Goal: Task Accomplishment & Management: Use online tool/utility

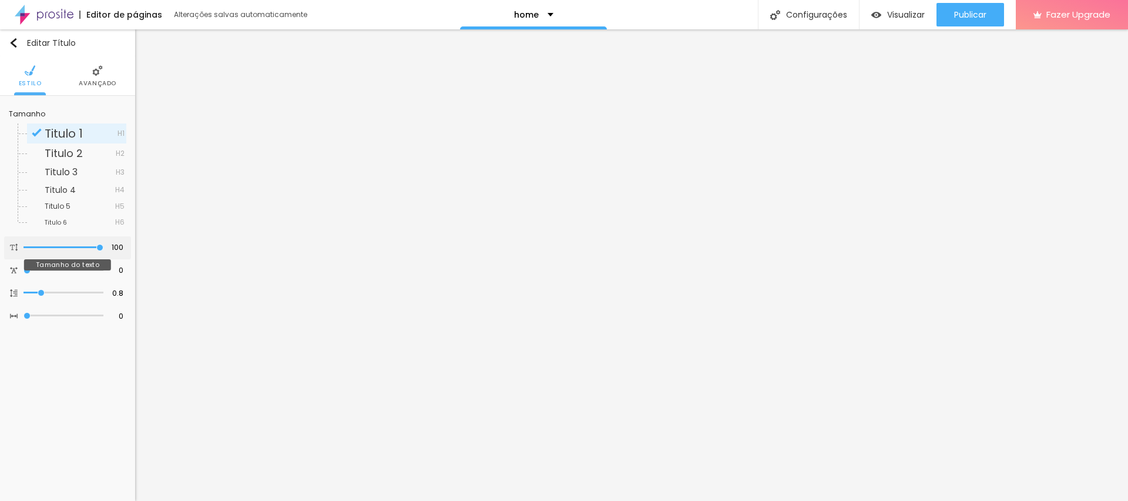
click at [94, 250] on div at bounding box center [63, 247] width 80 height 12
type input "96"
type input "95"
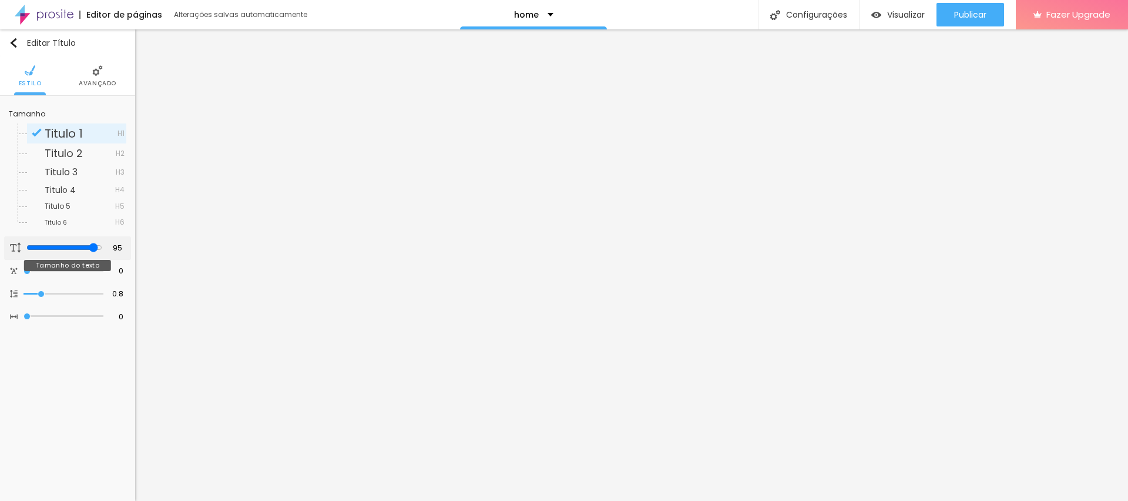
type input "93"
type input "89"
type input "87"
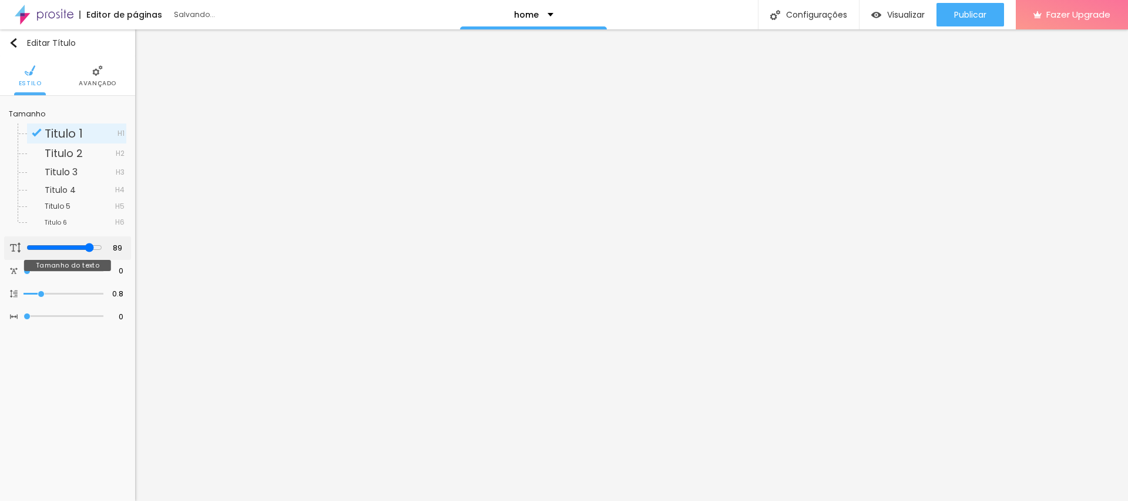
type input "87"
type input "86"
type input "85"
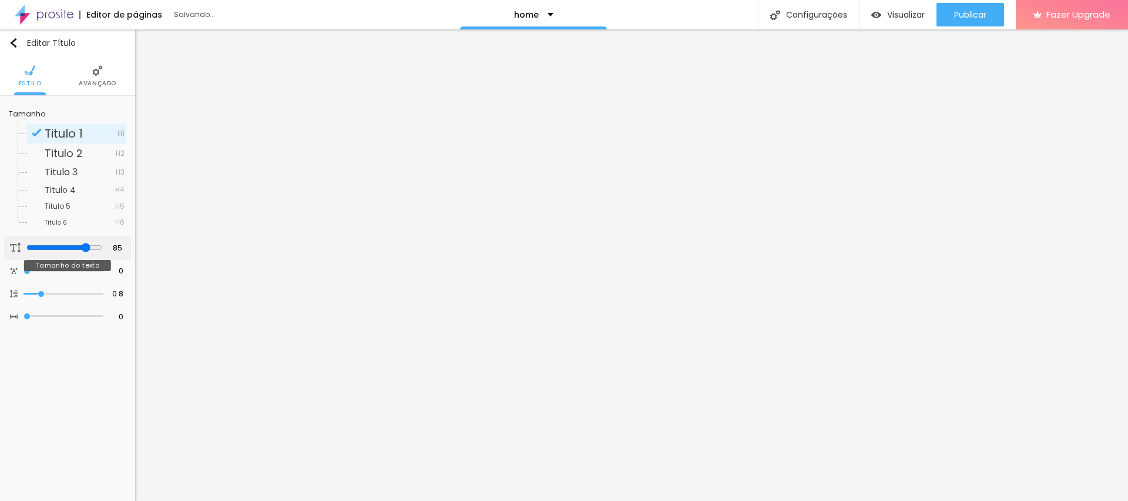
type input "84"
drag, startPoint x: 97, startPoint y: 248, endPoint x: 86, endPoint y: 247, distance: 11.2
type input "84"
click at [86, 247] on input "range" at bounding box center [64, 247] width 76 height 9
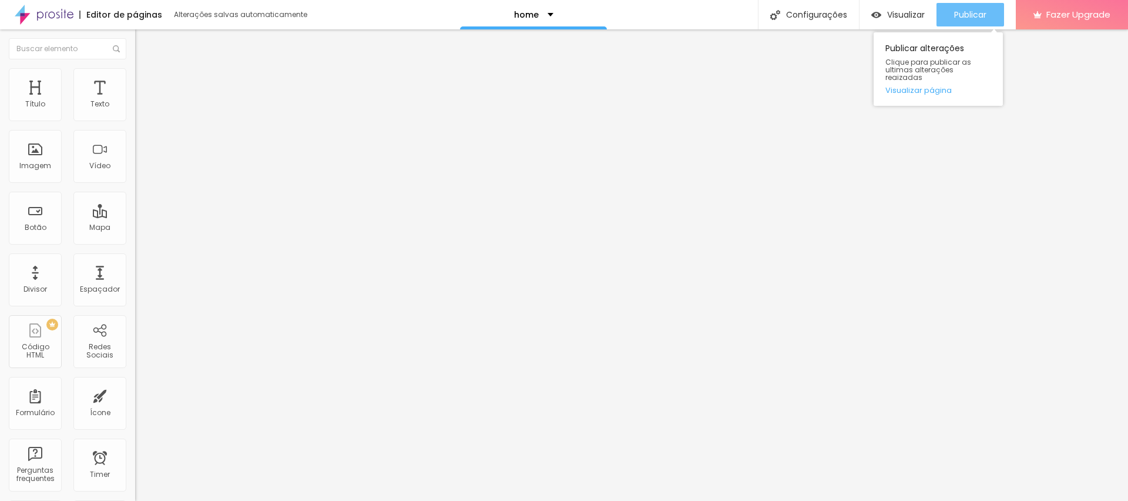
click at [959, 21] on div "Publicar" at bounding box center [970, 14] width 32 height 23
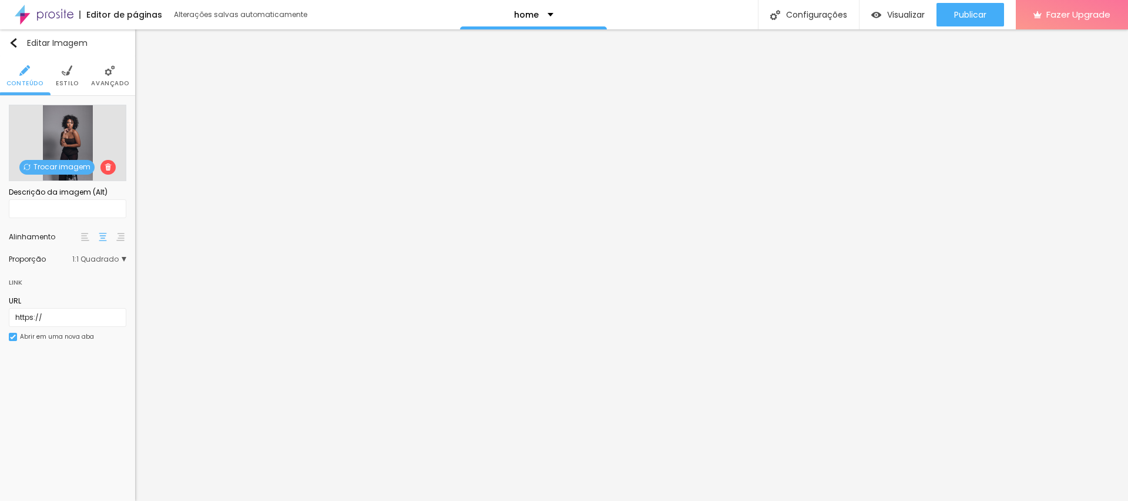
click at [60, 164] on span "Trocar imagem" at bounding box center [56, 167] width 75 height 15
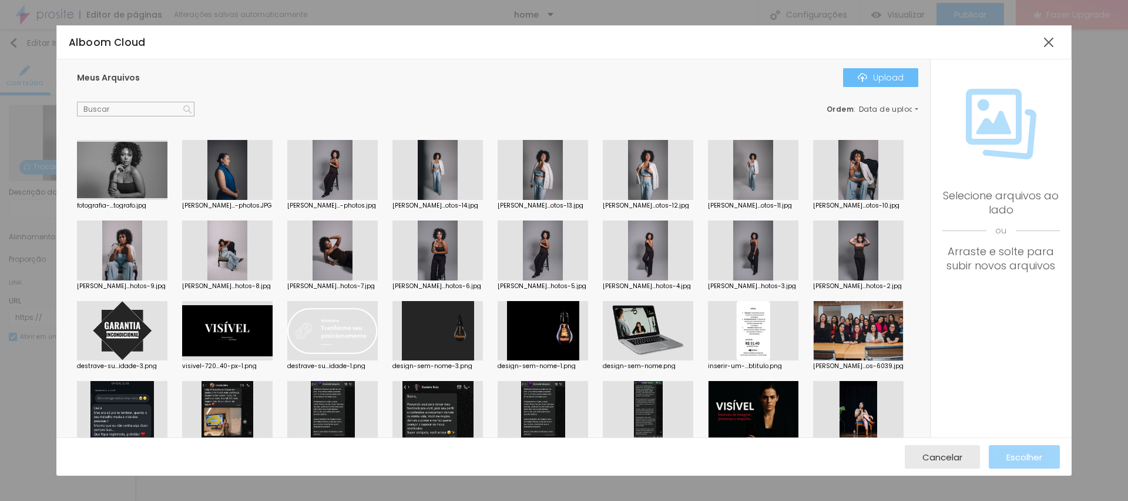
click at [872, 74] on div "Upload" at bounding box center [881, 77] width 46 height 9
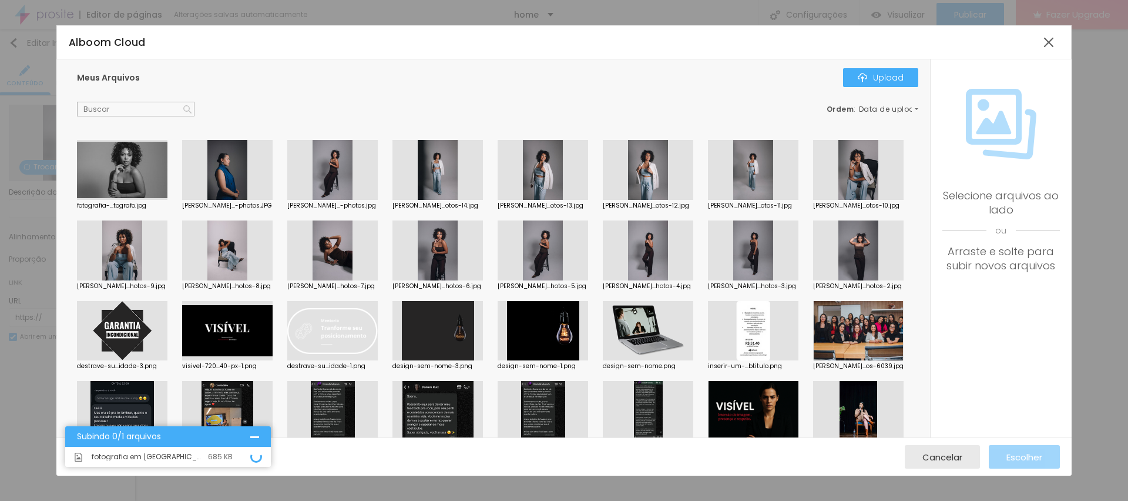
drag, startPoint x: 199, startPoint y: 459, endPoint x: 187, endPoint y: 455, distance: 12.7
click at [199, 459] on span "fotografia em sao paulo fotografo --2.jpg" at bounding box center [147, 456] width 110 height 7
click at [175, 449] on div "fotografia em sao paulo fotografo --2.jpg 685 KB" at bounding box center [168, 456] width 206 height 20
click at [254, 432] on div at bounding box center [254, 436] width 9 height 9
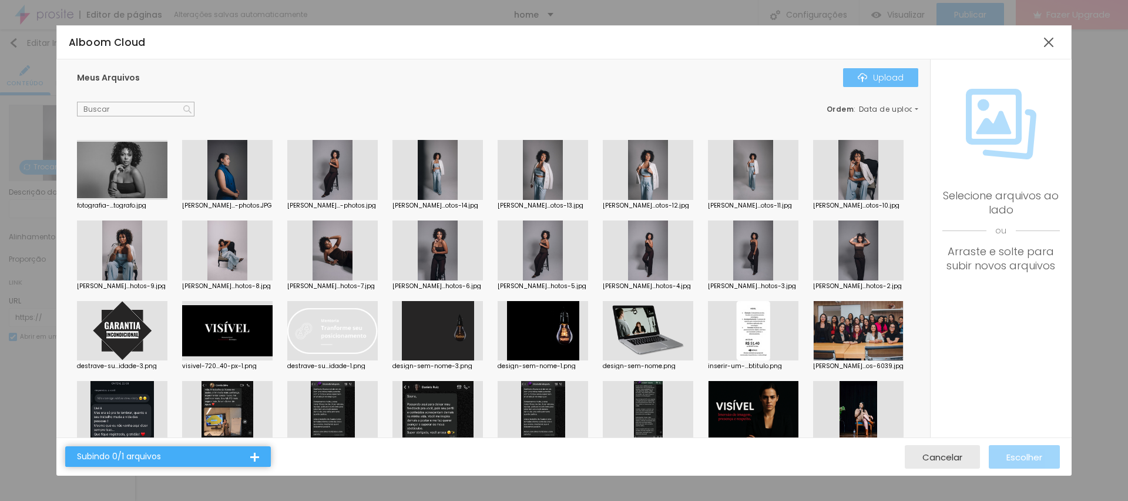
click at [882, 78] on div "Upload" at bounding box center [881, 77] width 46 height 9
click at [196, 461] on div "Subindo 0/2 arquivos" at bounding box center [168, 456] width 206 height 21
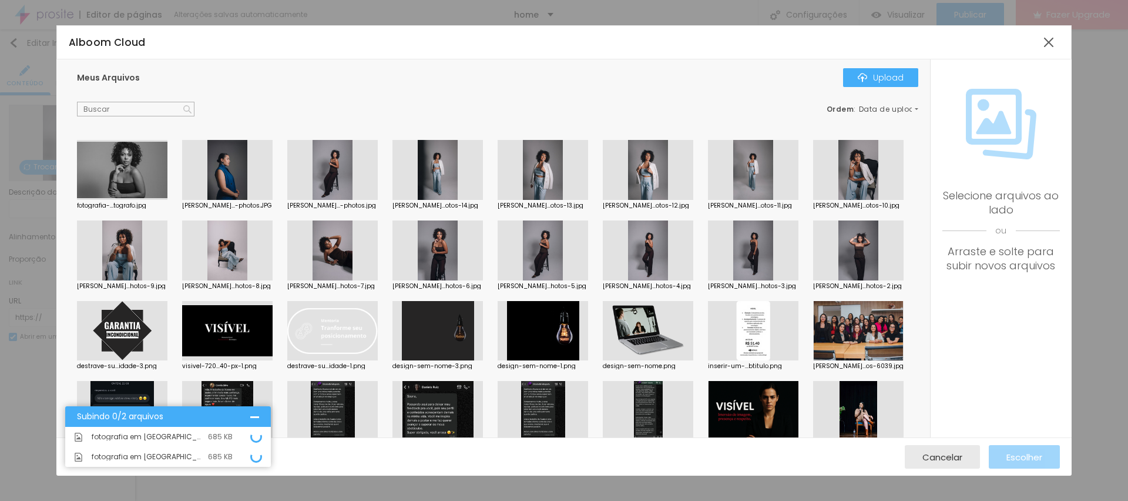
click at [256, 437] on icon at bounding box center [256, 437] width 14 height 14
click at [943, 470] on div "Cancelar Escolher" at bounding box center [563, 456] width 1015 height 38
click at [944, 463] on div "Cancelar" at bounding box center [942, 456] width 40 height 23
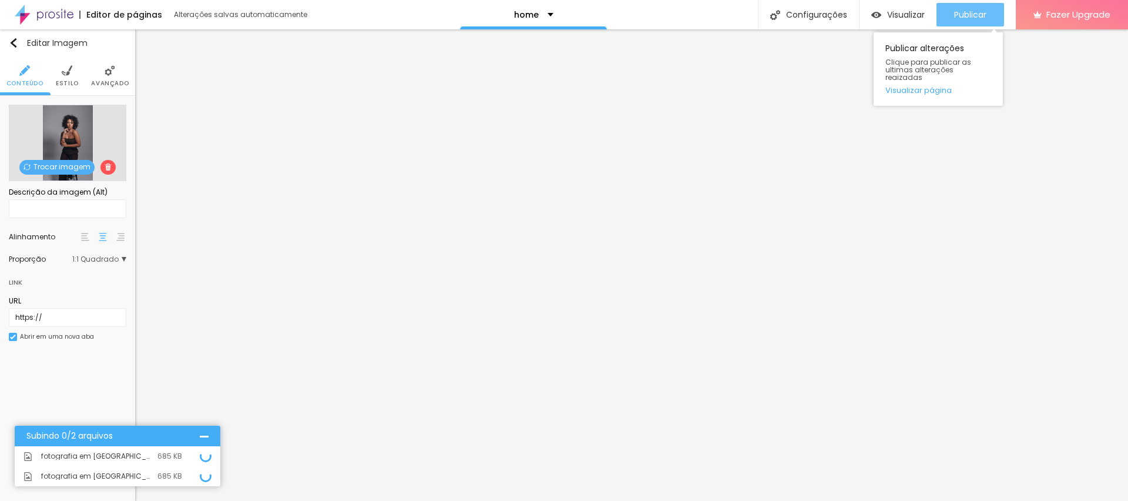
click at [972, 18] on span "Publicar" at bounding box center [970, 14] width 32 height 9
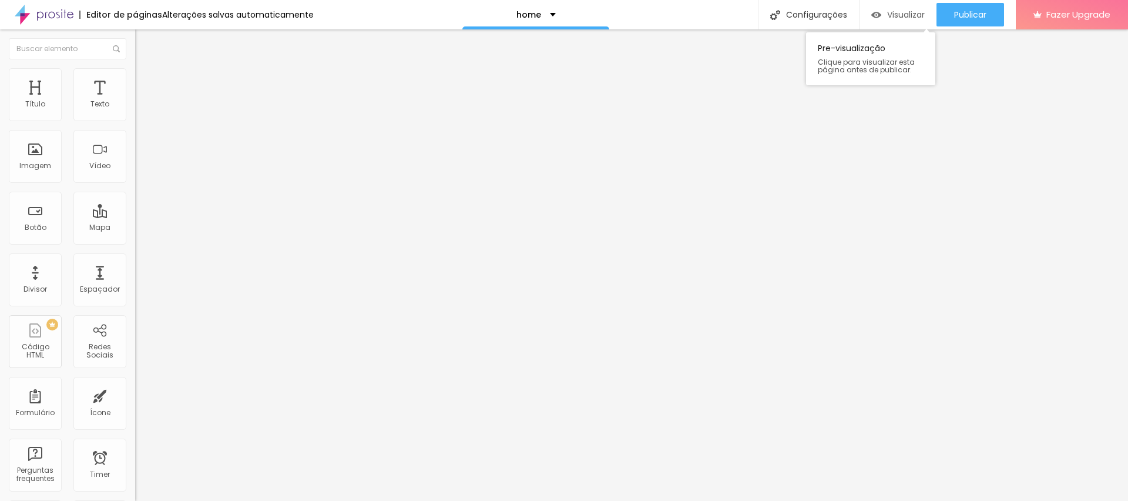
click at [882, 12] on div "Visualizar" at bounding box center [897, 15] width 53 height 10
click at [539, 4] on div "home" at bounding box center [535, 14] width 147 height 29
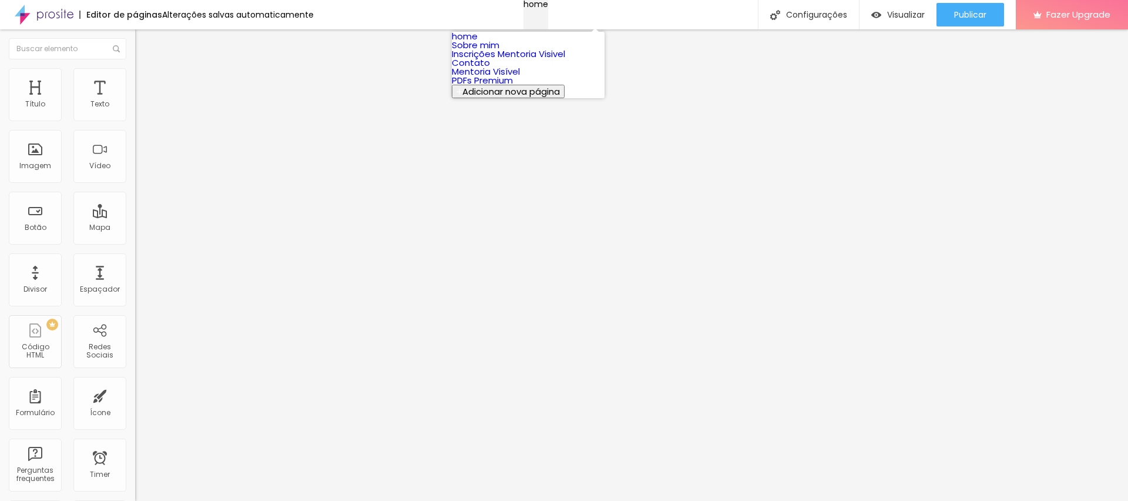
click at [540, 8] on div "home" at bounding box center [535, 4] width 25 height 8
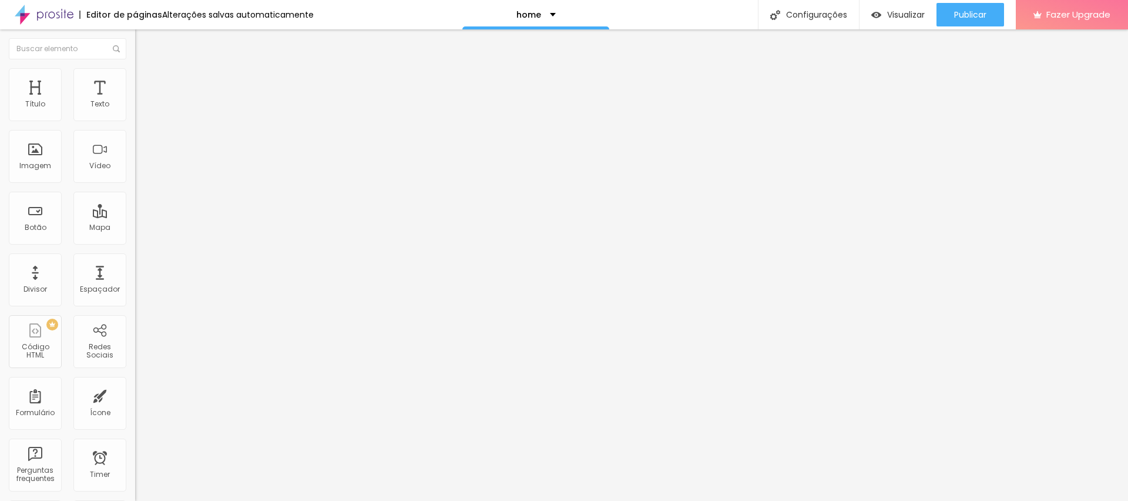
click at [146, 78] on span "Avançado" at bounding box center [165, 76] width 39 height 10
drag, startPoint x: 66, startPoint y: 180, endPoint x: 21, endPoint y: 177, distance: 45.4
click at [135, 419] on input "#portfolio" at bounding box center [205, 425] width 141 height 12
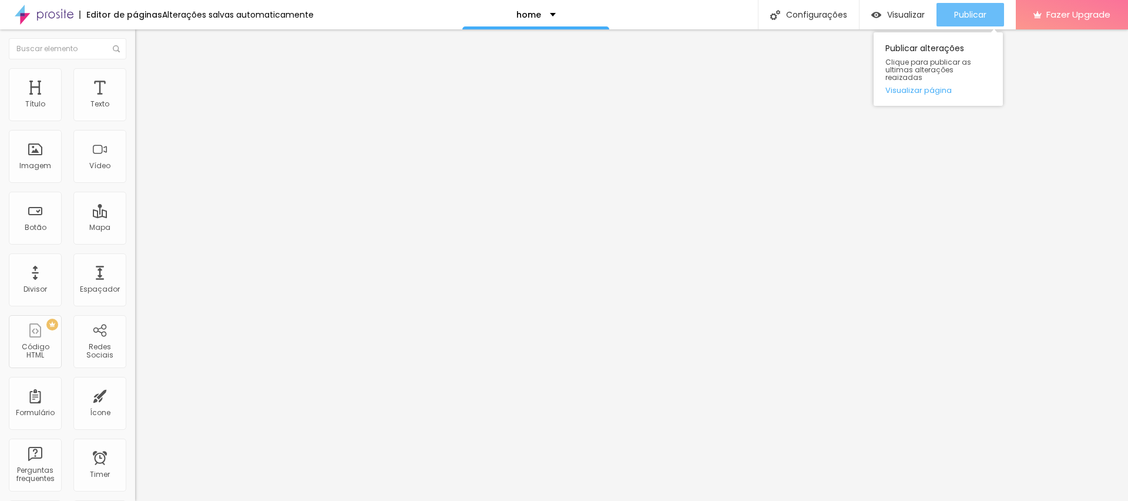
type input "portfolio"
click at [937, 16] on button "Publicar" at bounding box center [970, 14] width 68 height 23
click at [146, 79] on span "Estilo" at bounding box center [155, 76] width 18 height 10
click at [100, 79] on div "Texto" at bounding box center [99, 94] width 53 height 53
click at [135, 80] on img at bounding box center [140, 85] width 11 height 11
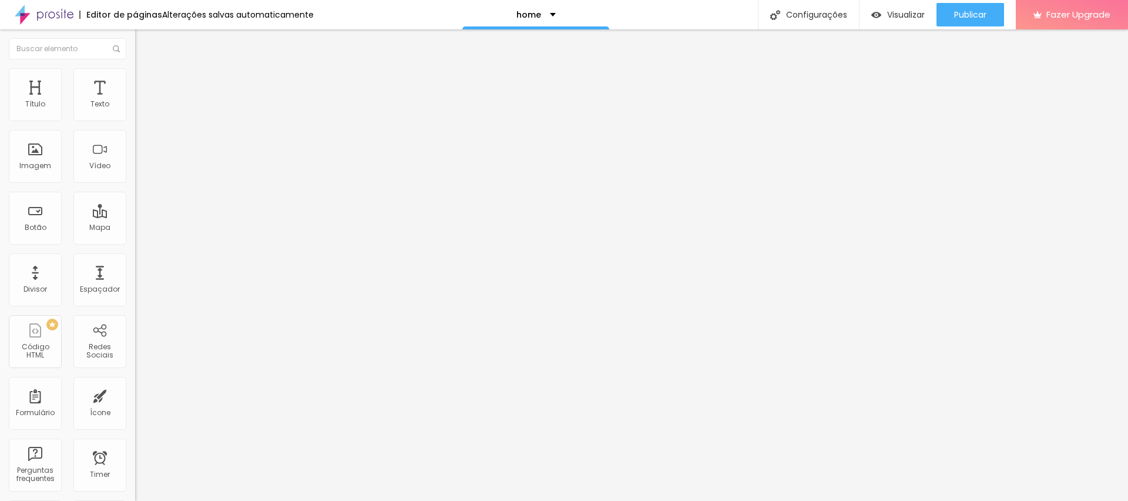
click at [135, 431] on input "portfolio" at bounding box center [205, 437] width 141 height 12
paste input "#"
click at [135, 431] on input "portfolio" at bounding box center [205, 437] width 141 height 12
type input "#portfolio"
click at [964, 5] on div "Publicar" at bounding box center [970, 14] width 32 height 23
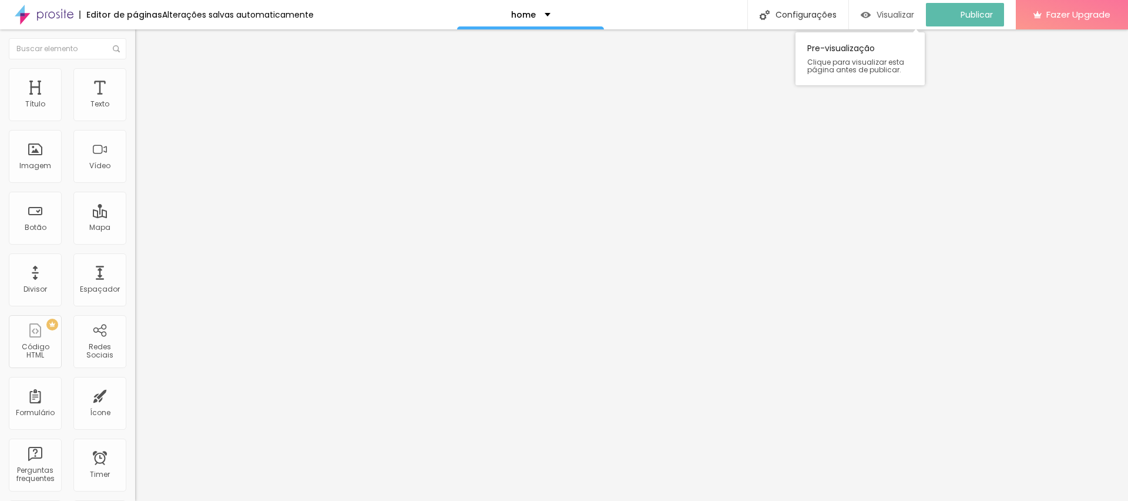
click at [889, 13] on span "Visualizar" at bounding box center [895, 14] width 38 height 9
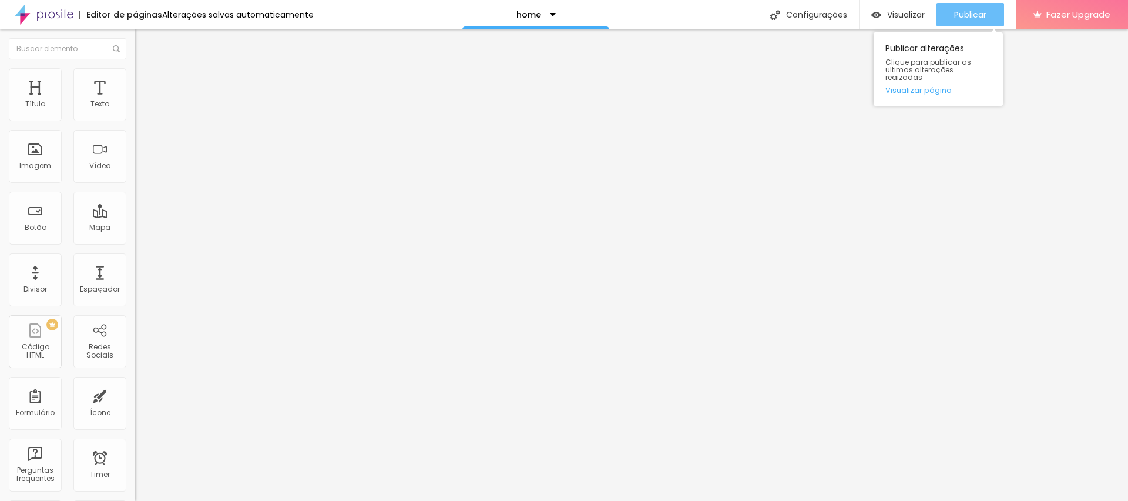
click at [965, 21] on div "Publicar" at bounding box center [970, 14] width 32 height 23
click at [135, 215] on div "Proporção 1:1 Quadrado Cinema 16:9 Padrão 4:3 Quadrado 1:1 Original" at bounding box center [202, 192] width 135 height 46
click at [135, 184] on span "1:1 Quadrado" at bounding box center [158, 179] width 46 height 10
click at [135, 216] on span "Original" at bounding box center [149, 211] width 28 height 10
click at [979, 16] on span "Publicar" at bounding box center [970, 14] width 32 height 9
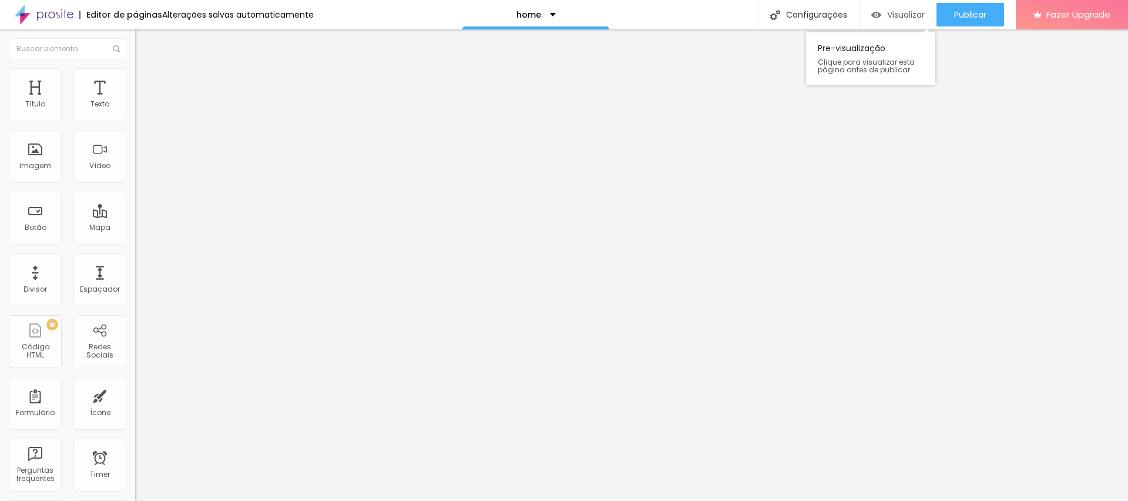
click at [882, 13] on div "Visualizar" at bounding box center [897, 15] width 53 height 10
click at [135, 88] on li "Avançado" at bounding box center [202, 86] width 135 height 12
type input "0"
drag, startPoint x: 49, startPoint y: 113, endPoint x: 0, endPoint y: 120, distance: 49.3
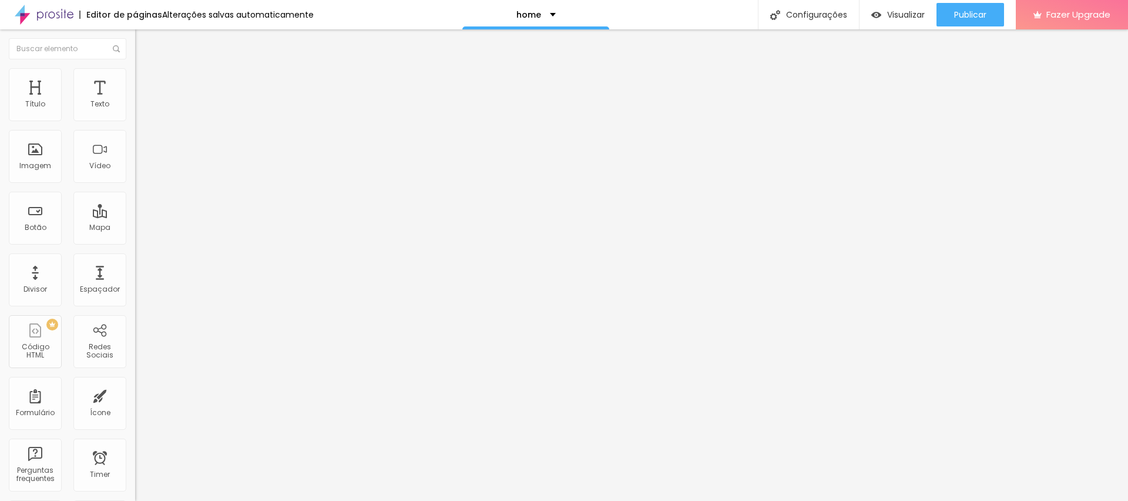
type input "0"
click at [135, 228] on input "range" at bounding box center [173, 232] width 76 height 9
click at [135, 80] on img at bounding box center [140, 85] width 11 height 11
type input "15"
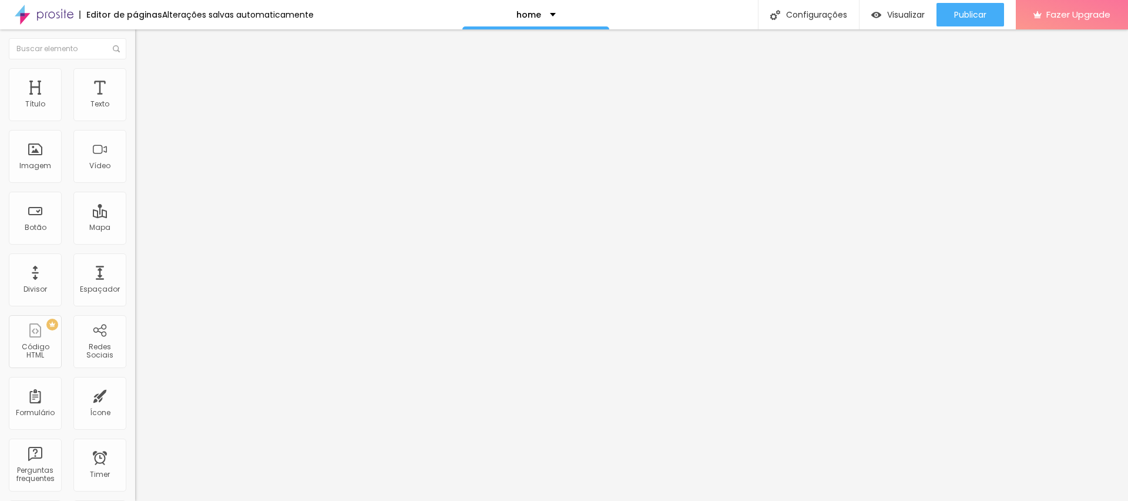
type input "10"
type input "5"
type input "15"
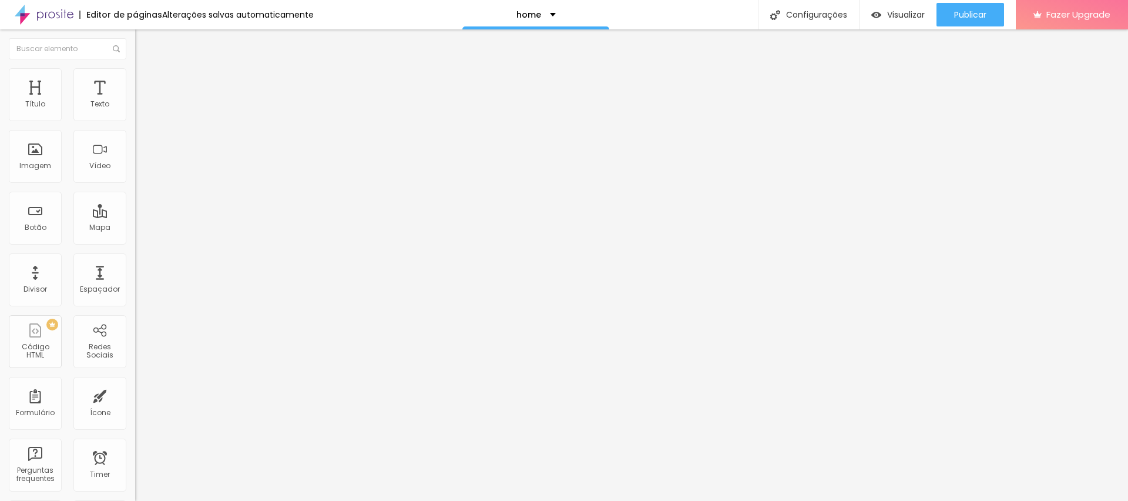
type input "15"
type input "20"
click at [135, 228] on input "range" at bounding box center [173, 232] width 76 height 9
type input "0"
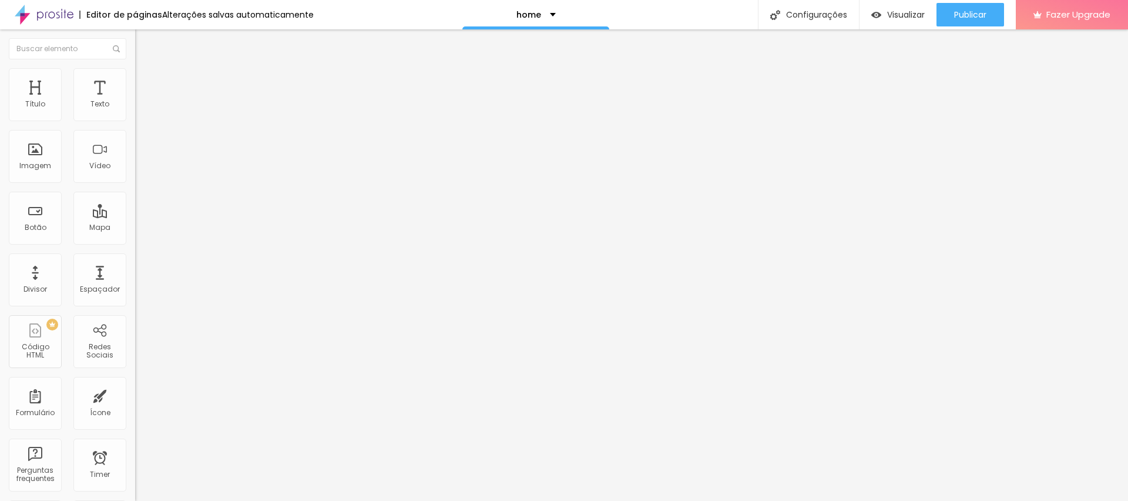
type input "0"
type input "432"
type input "500"
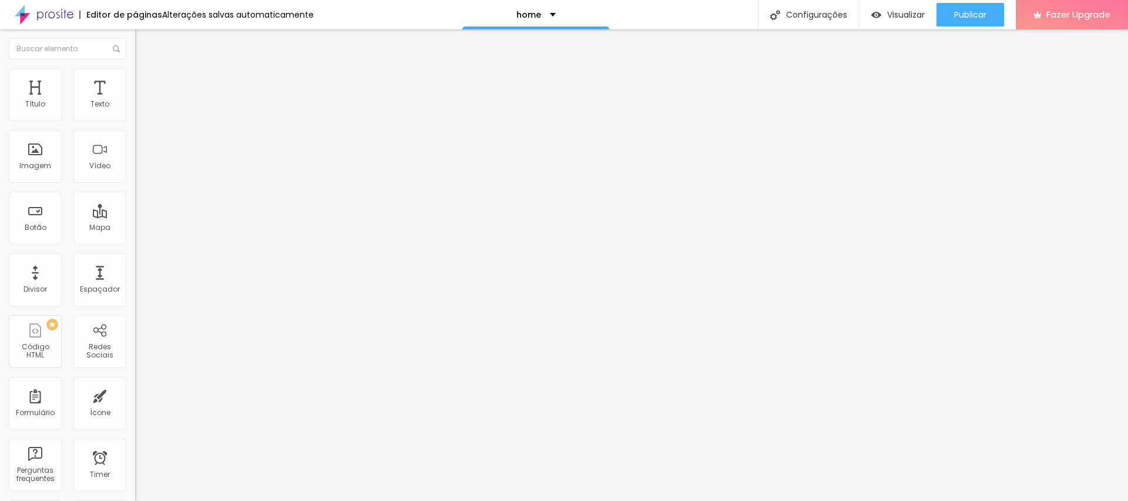
type input "0"
type input "85"
type input "87"
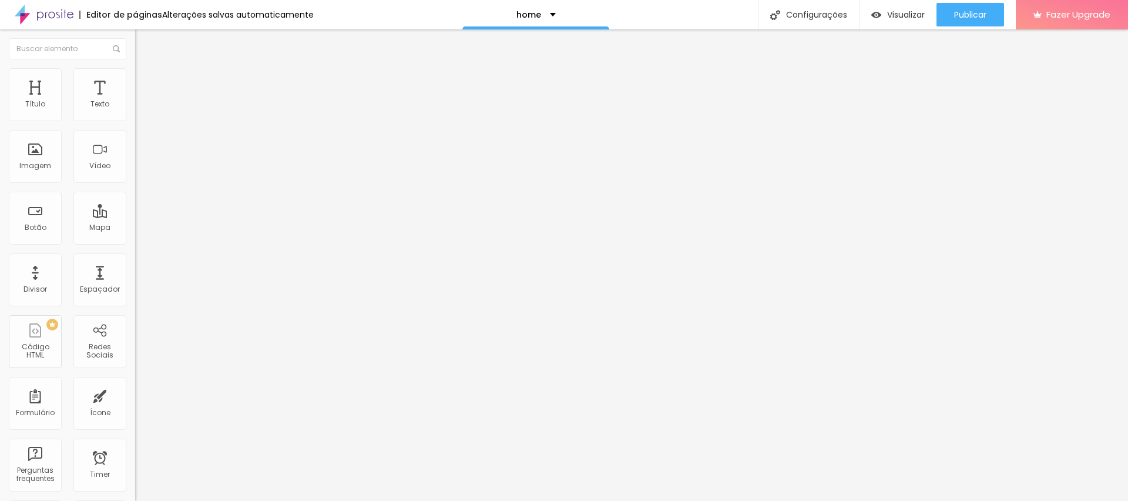
type input "87"
type input "43"
type input "36"
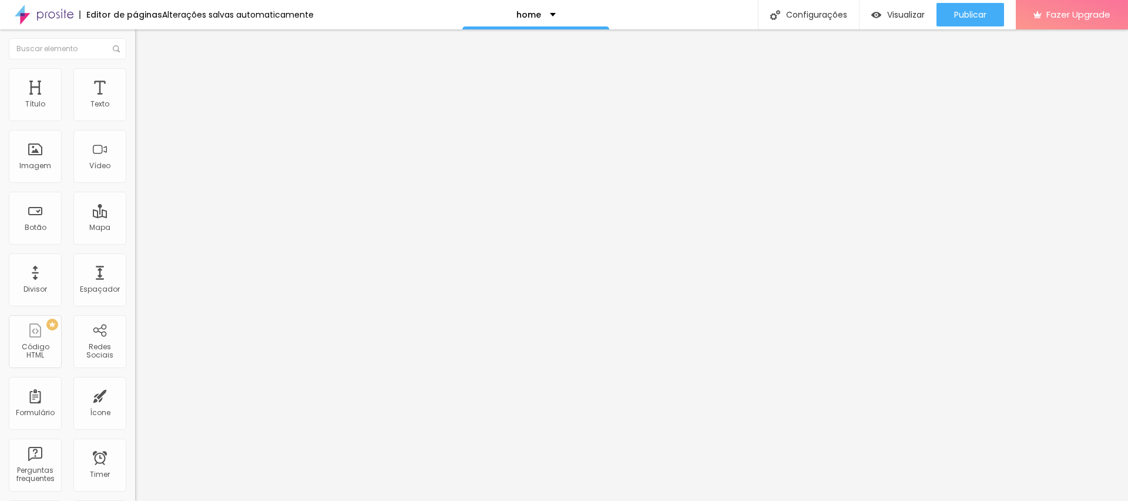
type input "34"
type input "31"
type input "29"
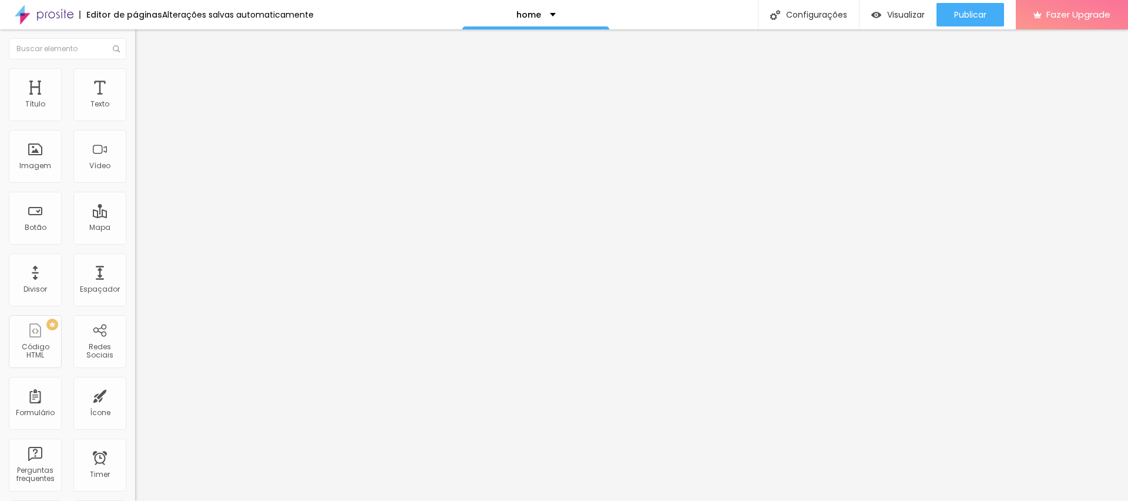
type input "29"
type input "26"
type input "24"
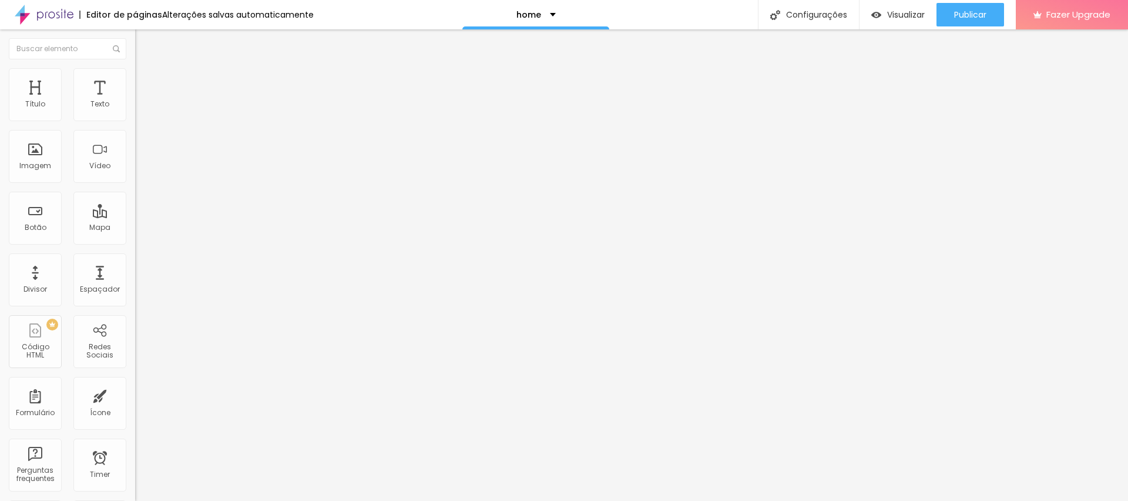
type input "21"
type input "19"
type input "8"
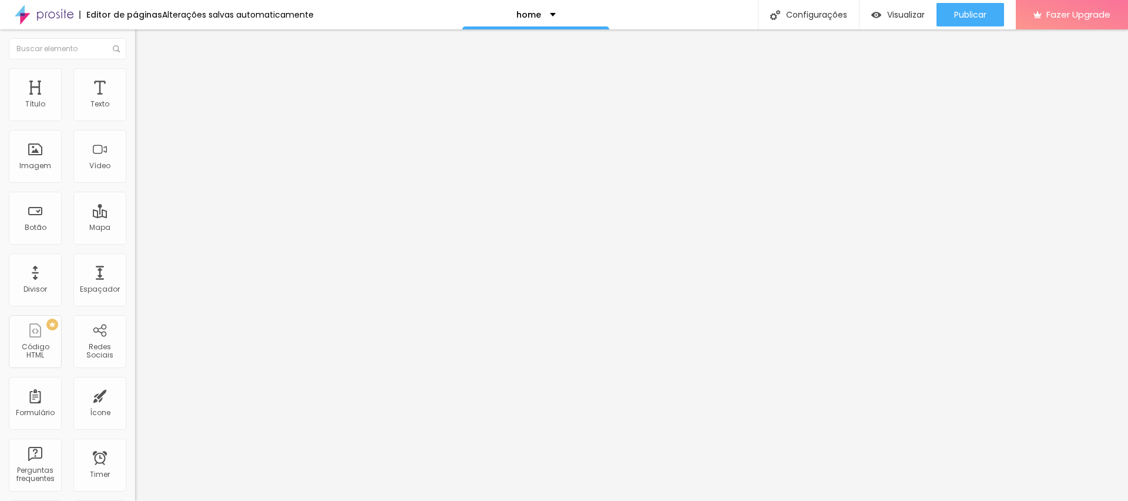
type input "8"
type input "6"
type input "1"
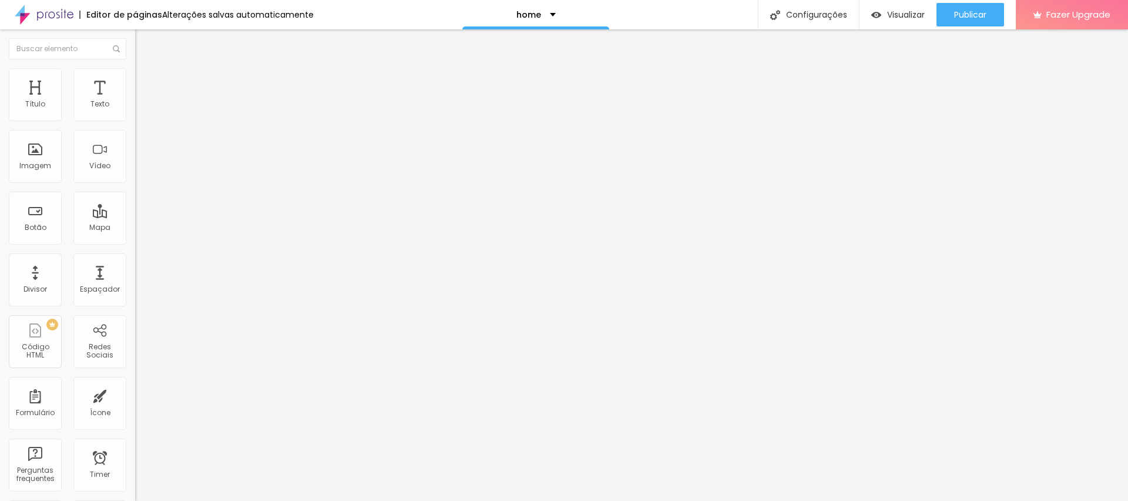
type input "3"
type input "6"
type input "10"
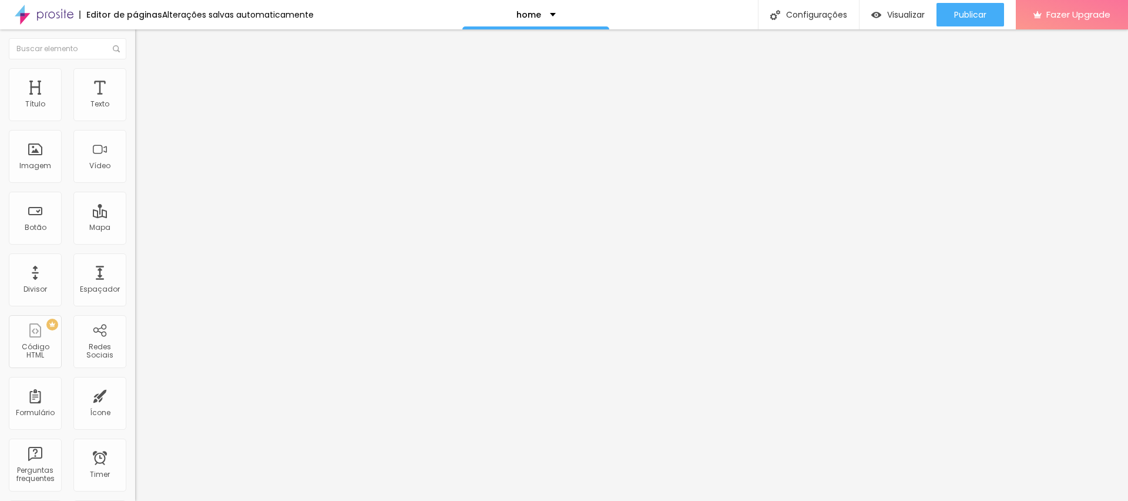
type input "10"
drag, startPoint x: 25, startPoint y: 135, endPoint x: 27, endPoint y: 158, distance: 23.6
type input "10"
click at [135, 394] on input "range" at bounding box center [173, 398] width 76 height 9
click at [144, 39] on img "button" at bounding box center [148, 42] width 9 height 9
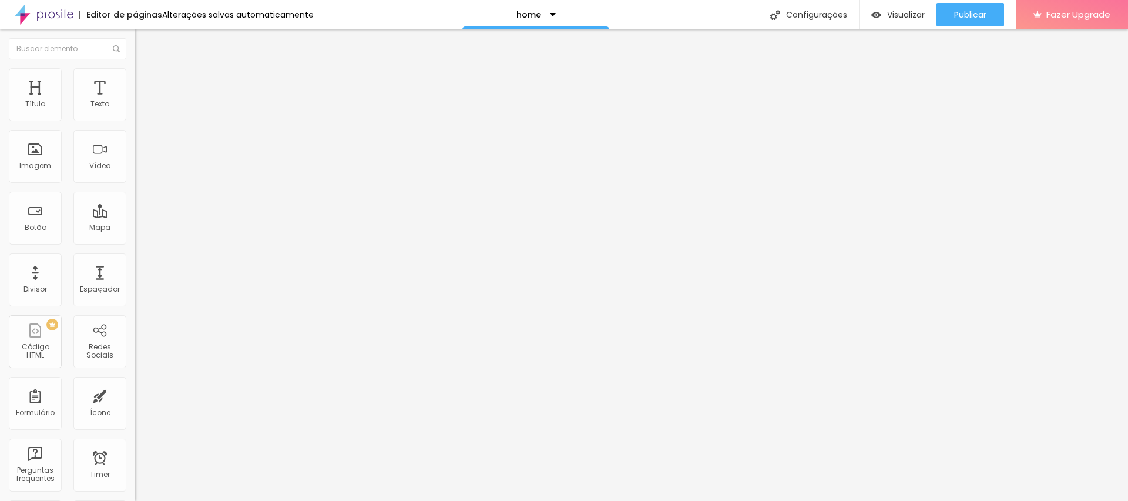
click at [135, 101] on span "Adicionar imagem" at bounding box center [173, 96] width 76 height 10
click at [144, 44] on img "button" at bounding box center [148, 42] width 9 height 9
click at [135, 101] on span "Adicionar imagem" at bounding box center [173, 96] width 76 height 10
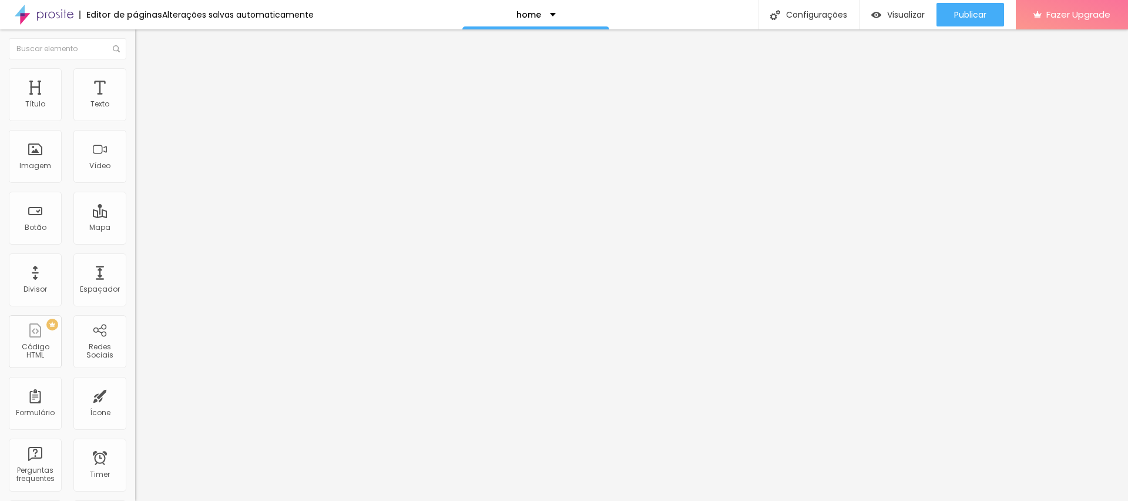
scroll to position [2553, 0]
click at [969, 22] on div "Publicar" at bounding box center [970, 14] width 32 height 23
click at [135, 75] on li "Avançado" at bounding box center [202, 74] width 135 height 12
click at [135, 67] on img at bounding box center [140, 61] width 11 height 11
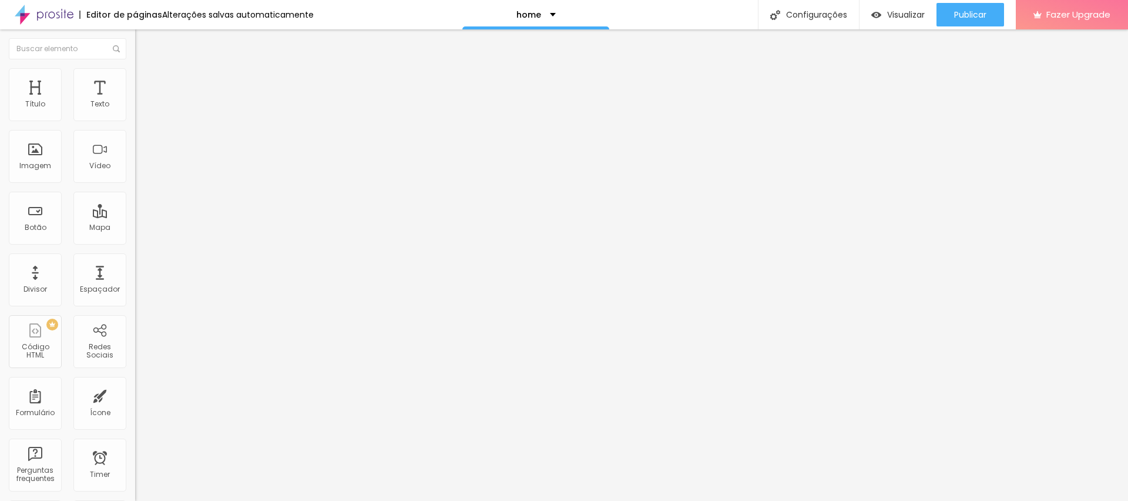
click at [144, 42] on img "button" at bounding box center [148, 42] width 9 height 9
click at [144, 47] on div "Editar Título" at bounding box center [177, 42] width 67 height 9
click at [144, 38] on img "button" at bounding box center [148, 42] width 9 height 9
click at [144, 41] on img "button" at bounding box center [148, 42] width 9 height 9
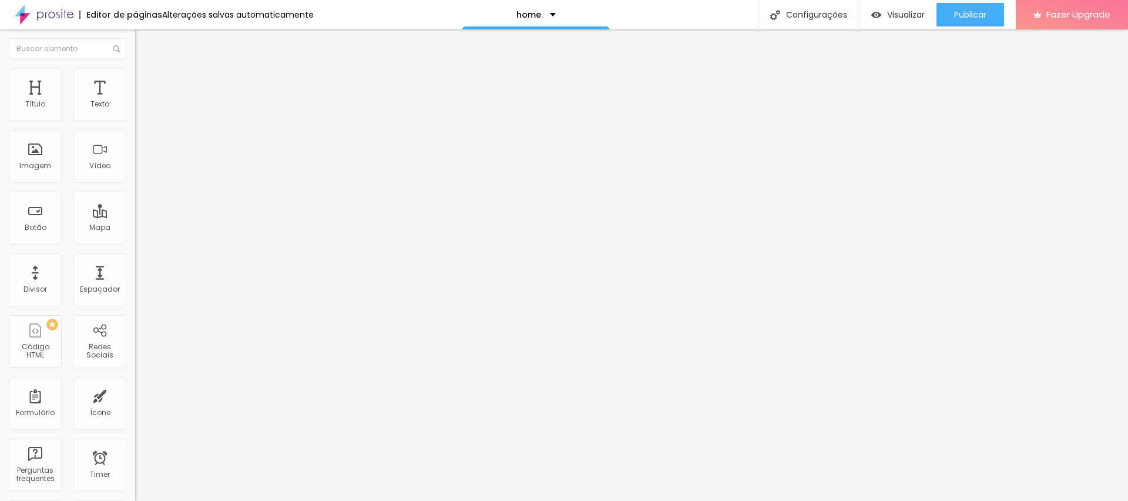
click at [135, 113] on button "button" at bounding box center [143, 106] width 16 height 12
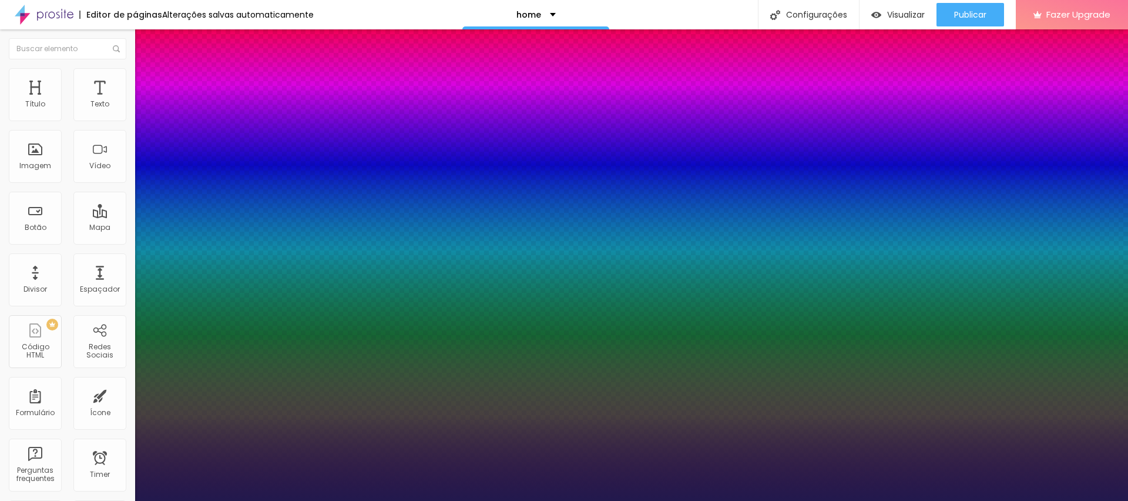
paste input "4E4E4E"
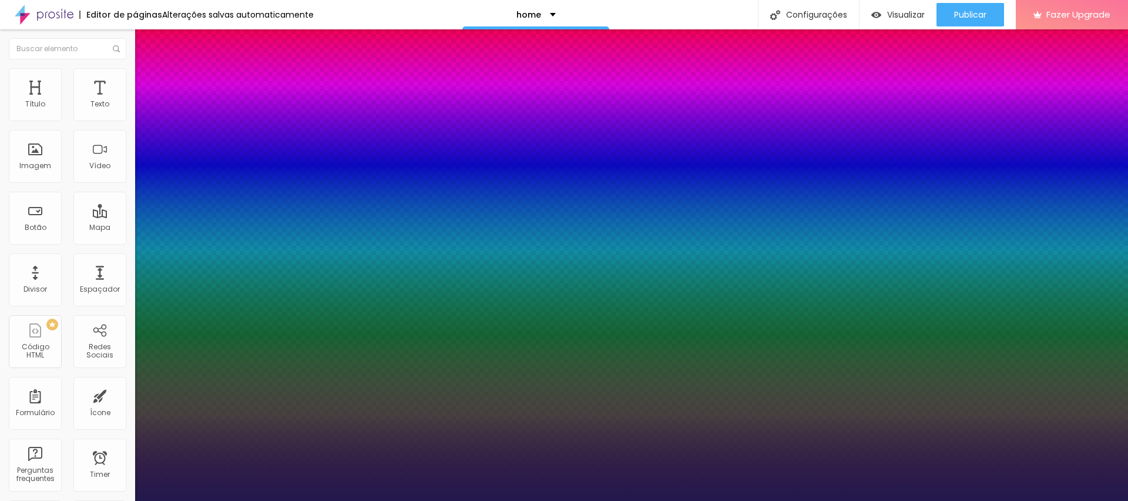
type input "1"
type input "#4E4E4E"
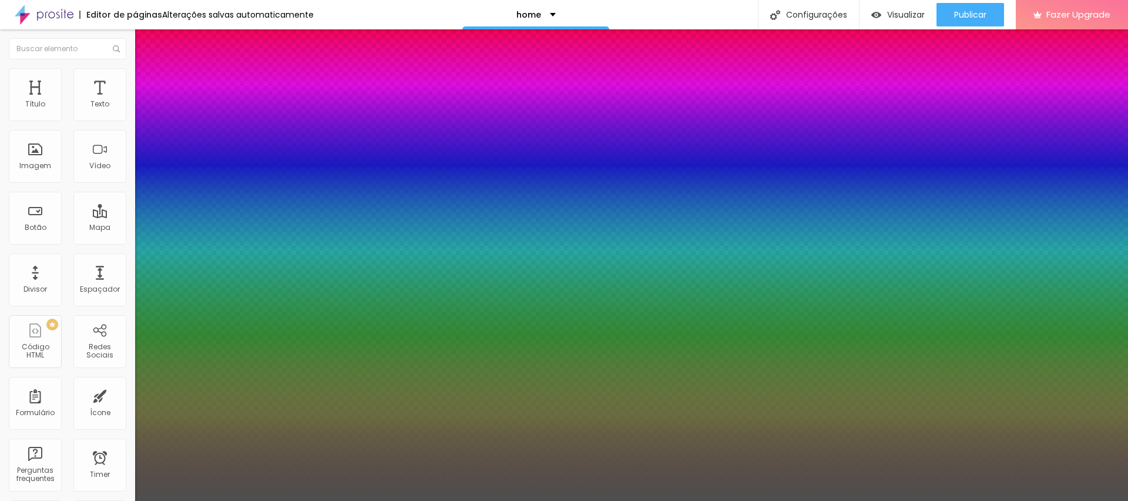
type input "1"
type input "#4E4E4E"
type input "44"
type input "1"
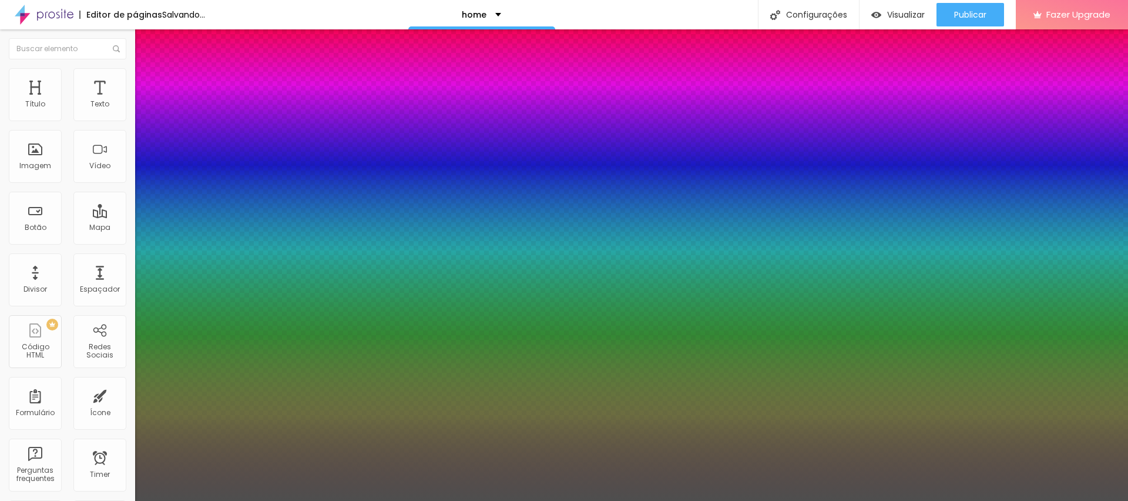
type input "48"
type input "1"
drag, startPoint x: 159, startPoint y: 199, endPoint x: 188, endPoint y: 203, distance: 29.1
type input "48"
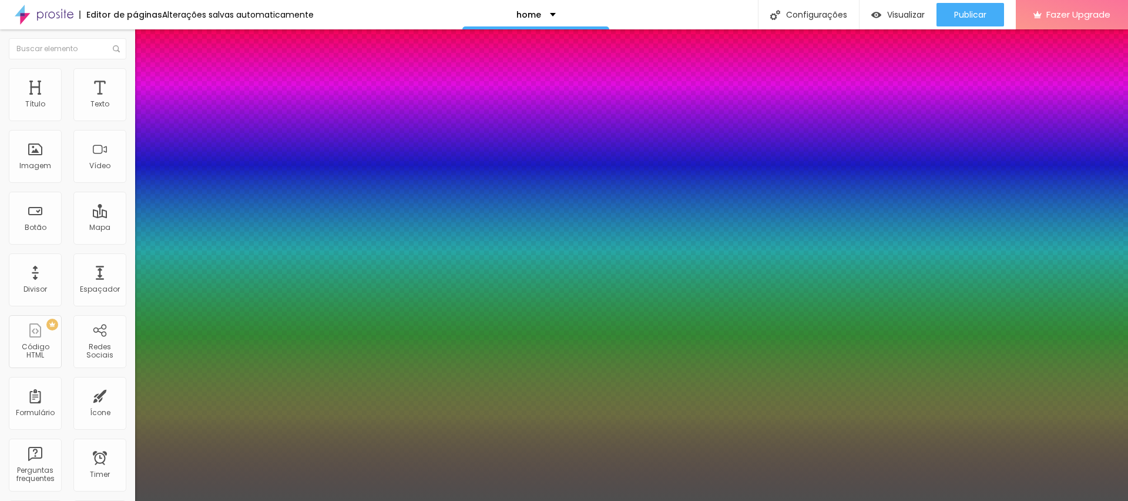
type input "1"
click at [295, 500] on div at bounding box center [564, 501] width 1128 height 0
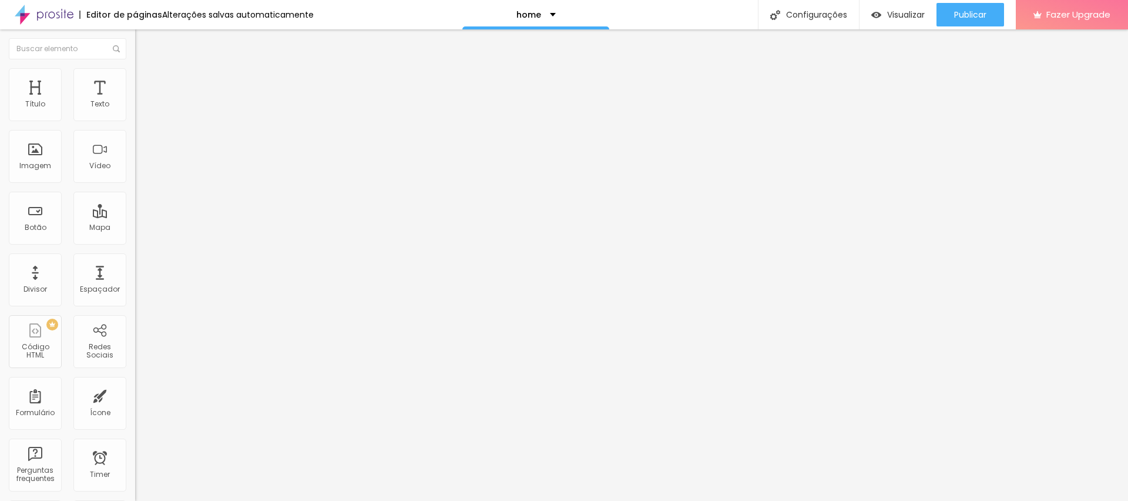
click at [135, 80] on li "Avançado" at bounding box center [202, 86] width 135 height 12
type input "15"
drag, startPoint x: 75, startPoint y: 112, endPoint x: 59, endPoint y: 114, distance: 16.5
click at [135, 228] on input "range" at bounding box center [173, 232] width 76 height 9
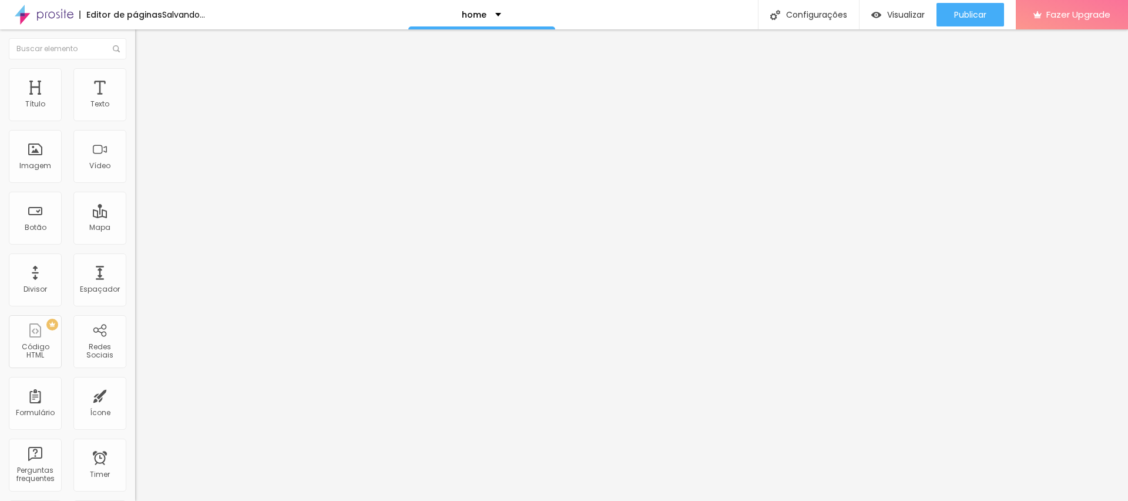
type input "10"
type input "15"
type input "20"
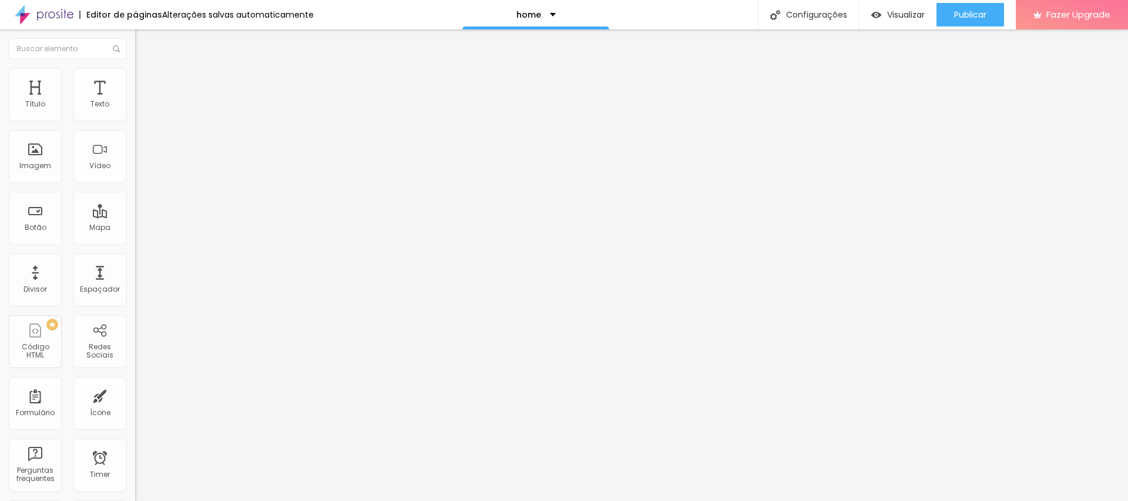
type input "20"
type input "25"
type input "20"
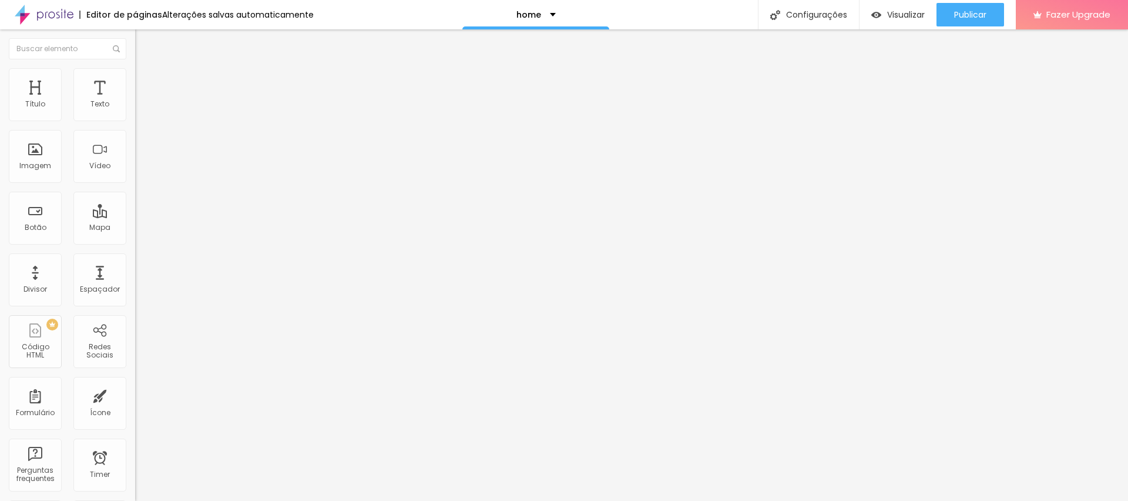
drag, startPoint x: 59, startPoint y: 114, endPoint x: 76, endPoint y: 117, distance: 17.3
type input "20"
click at [135, 228] on input "range" at bounding box center [173, 232] width 76 height 9
type input "43"
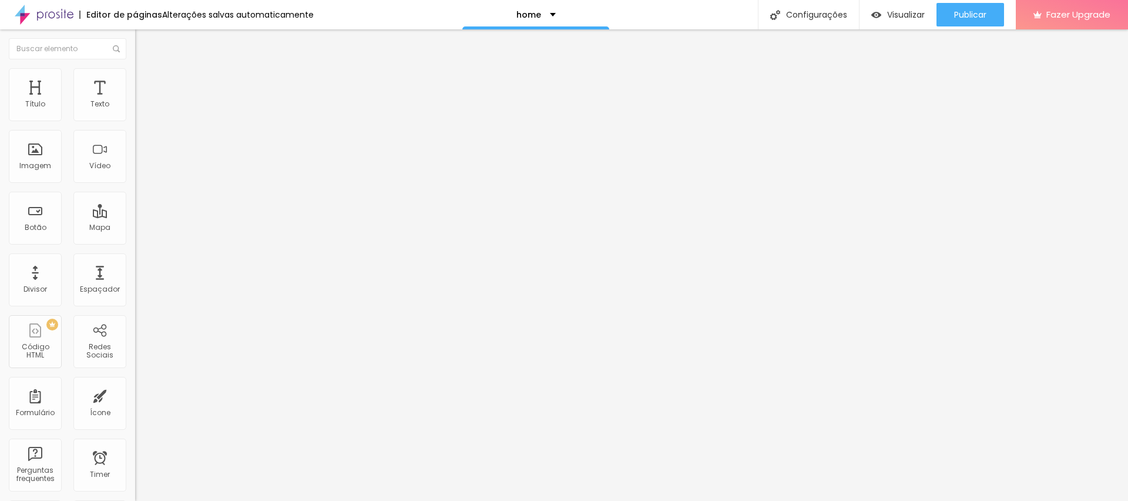
type input "106"
type input "114"
type input "116"
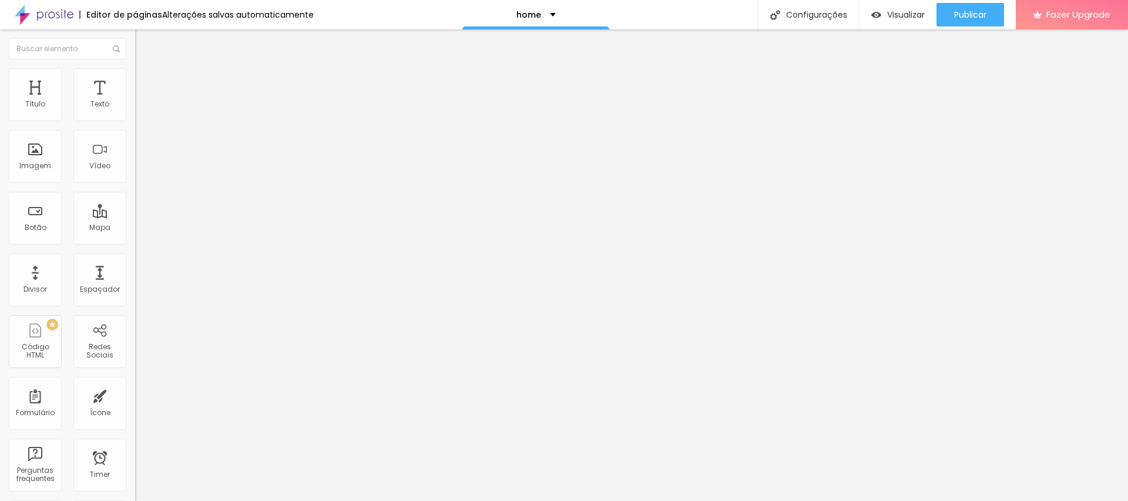
type input "116"
type input "69"
type input "39"
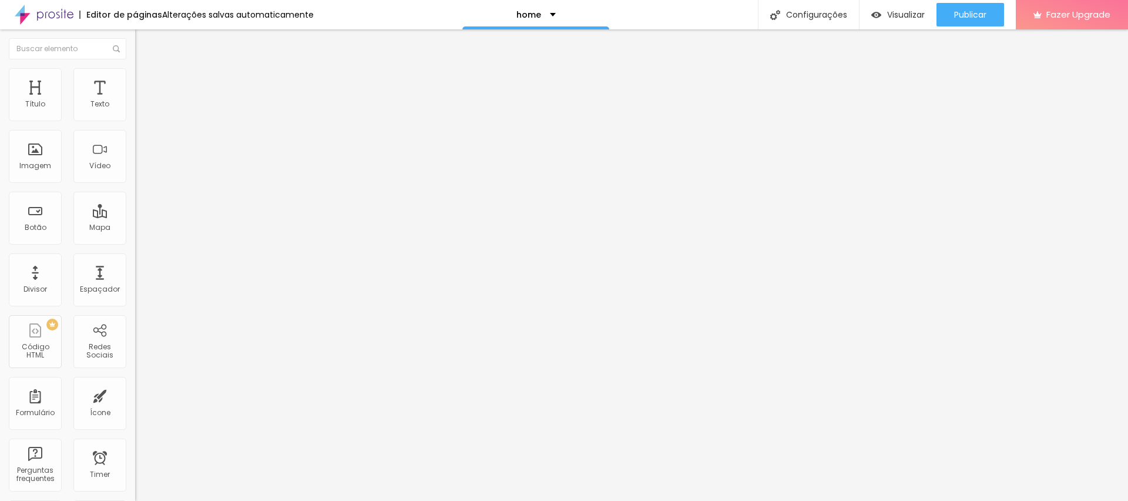
type input "33"
type input "9"
type input "6"
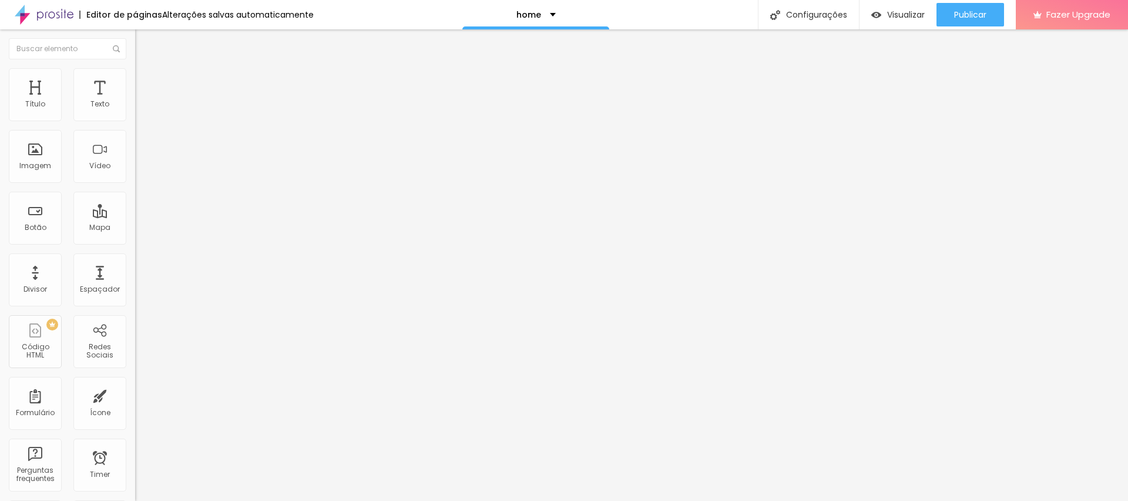
type input "6"
type input "4"
type input "0"
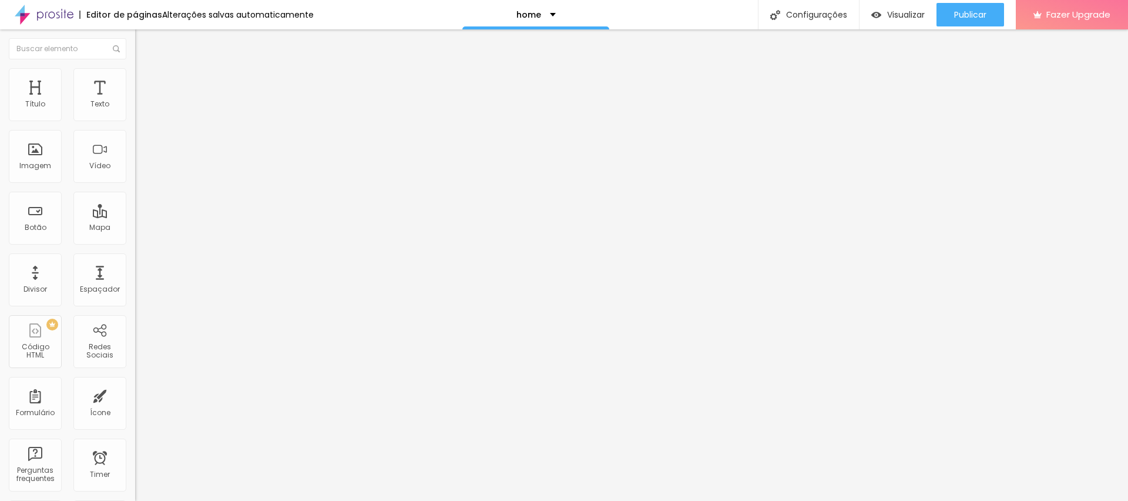
drag, startPoint x: 26, startPoint y: 138, endPoint x: 12, endPoint y: 140, distance: 14.3
type input "0"
click at [135, 394] on input "range" at bounding box center [173, 398] width 76 height 9
click at [961, 10] on span "Publicar" at bounding box center [970, 14] width 32 height 9
click at [135, 100] on div "Trocar imagem" at bounding box center [202, 96] width 135 height 8
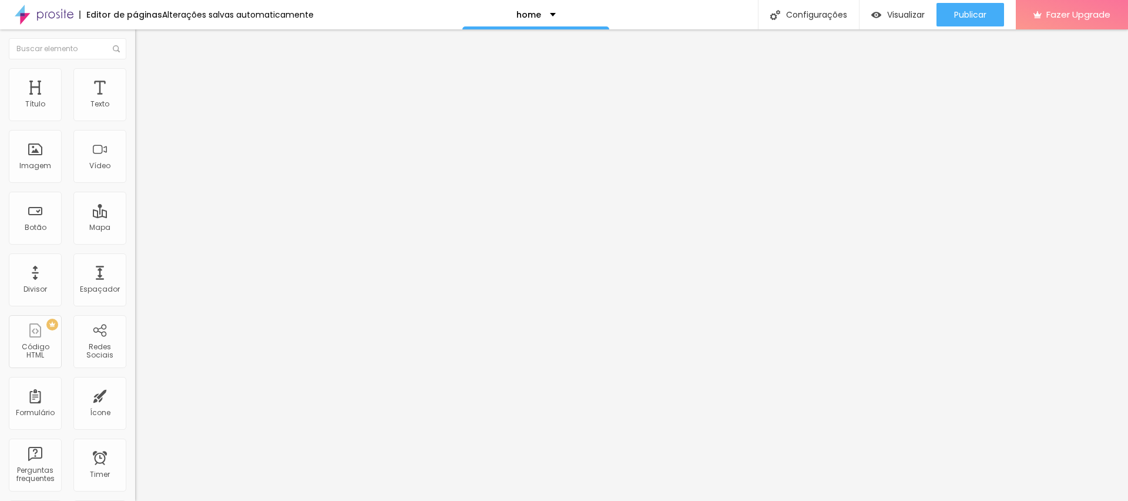
click at [135, 101] on span "Trocar imagem" at bounding box center [167, 96] width 64 height 10
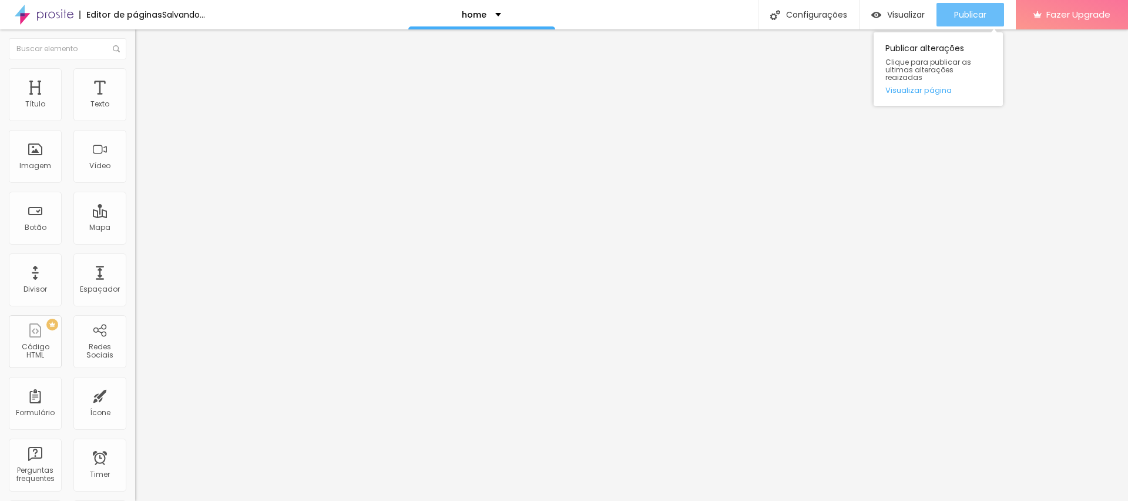
click at [969, 16] on span "Publicar" at bounding box center [970, 14] width 32 height 9
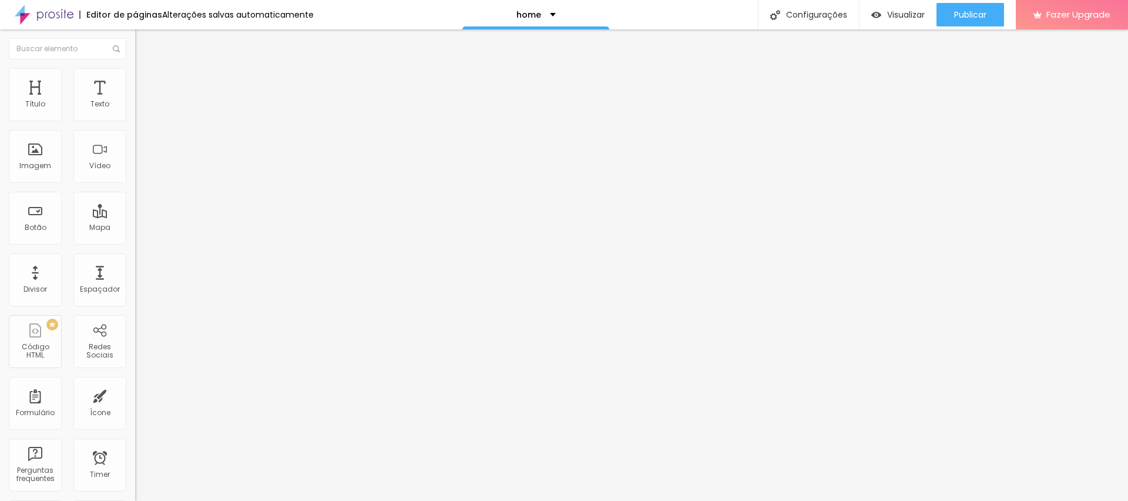
click at [135, 74] on li "Estilo" at bounding box center [202, 74] width 135 height 12
click at [135, 80] on img at bounding box center [140, 85] width 11 height 11
click at [135, 68] on img at bounding box center [140, 73] width 11 height 11
type input "100"
drag, startPoint x: 99, startPoint y: 125, endPoint x: 177, endPoint y: 126, distance: 77.5
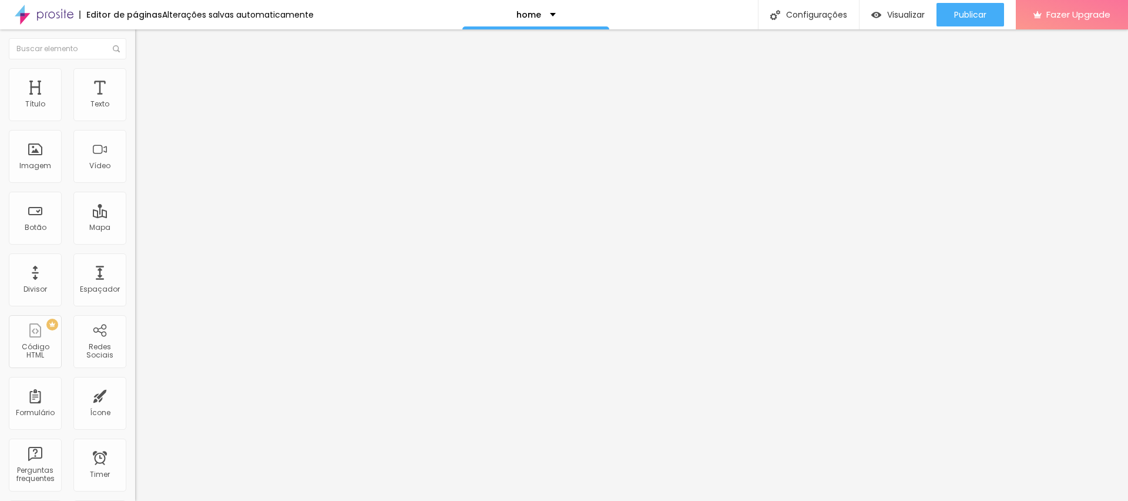
type input "100"
click at [177, 120] on input "range" at bounding box center [173, 115] width 76 height 9
click at [978, 11] on span "Publicar" at bounding box center [970, 14] width 32 height 9
click at [905, 15] on span "Visualizar" at bounding box center [895, 14] width 38 height 9
click at [903, 23] on div "Visualizar" at bounding box center [897, 14] width 53 height 23
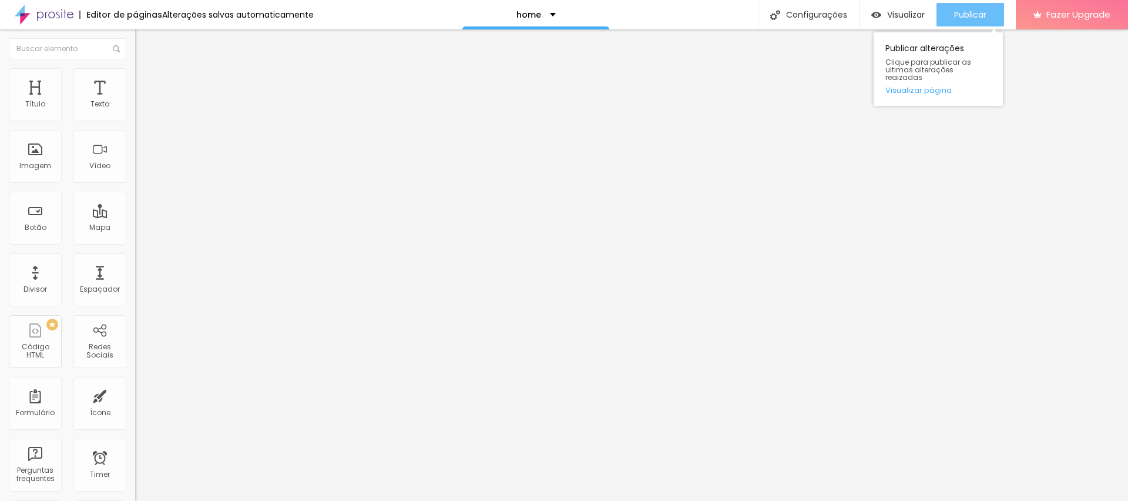
click at [974, 12] on span "Publicar" at bounding box center [970, 14] width 32 height 9
click at [135, 80] on li "Avançado" at bounding box center [202, 86] width 135 height 12
click at [146, 83] on span "Avançado" at bounding box center [165, 88] width 39 height 10
click at [135, 71] on ul "Conteúdo Estilo Avançado" at bounding box center [202, 73] width 135 height 35
click at [135, 71] on li "Estilo" at bounding box center [202, 74] width 135 height 12
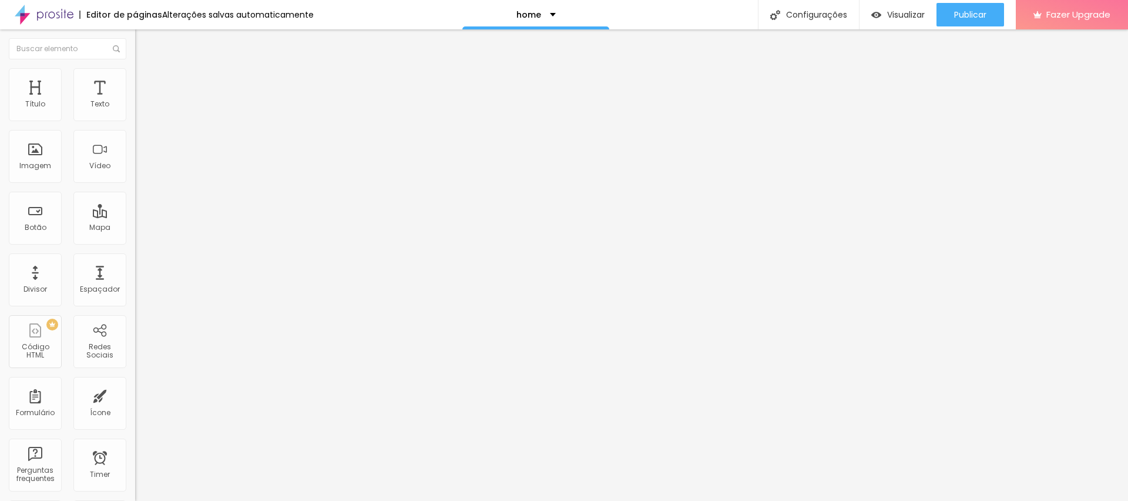
click at [135, 68] on li "Conteúdo" at bounding box center [202, 62] width 135 height 12
click at [135, 76] on li "Estilo" at bounding box center [202, 74] width 135 height 12
type input "95"
type input "90"
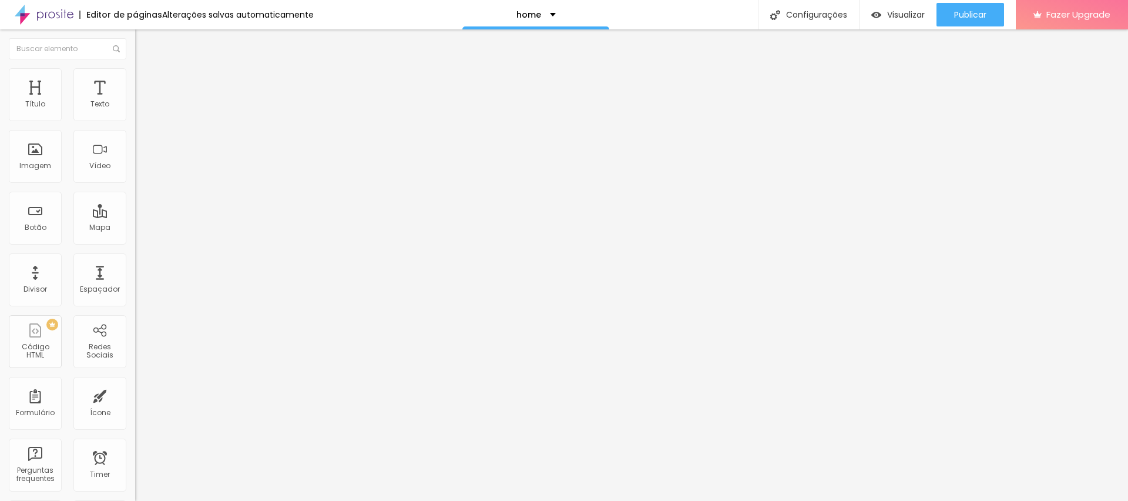
type input "90"
type input "85"
type input "80"
drag, startPoint x: 120, startPoint y: 125, endPoint x: 100, endPoint y: 125, distance: 20.0
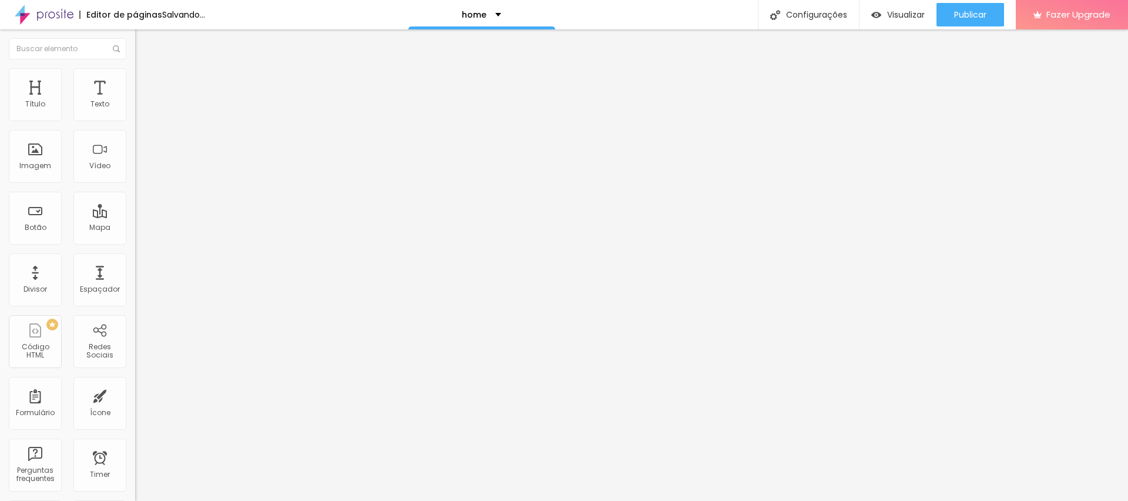
type input "80"
click at [135, 120] on input "range" at bounding box center [173, 115] width 76 height 9
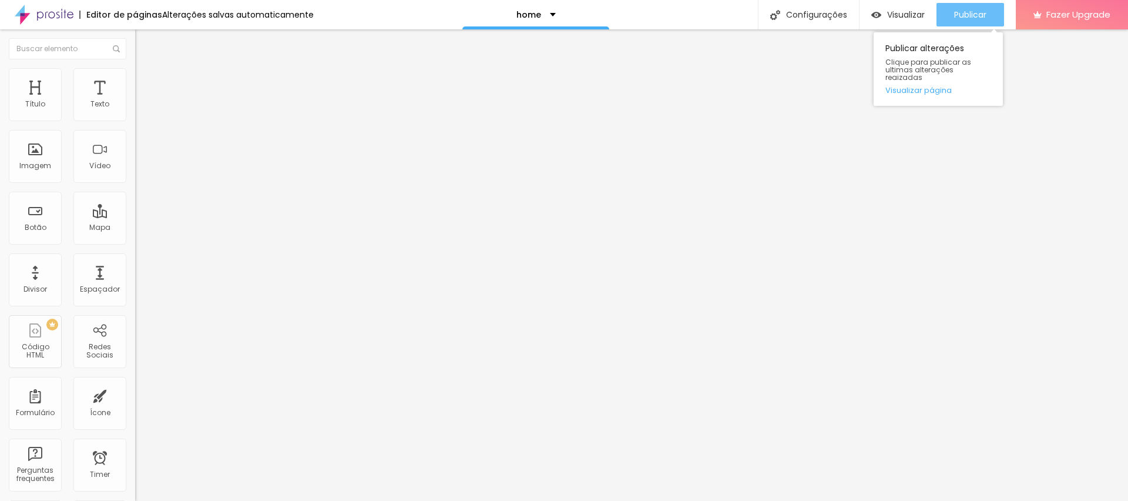
click at [948, 7] on button "Publicar" at bounding box center [970, 14] width 68 height 23
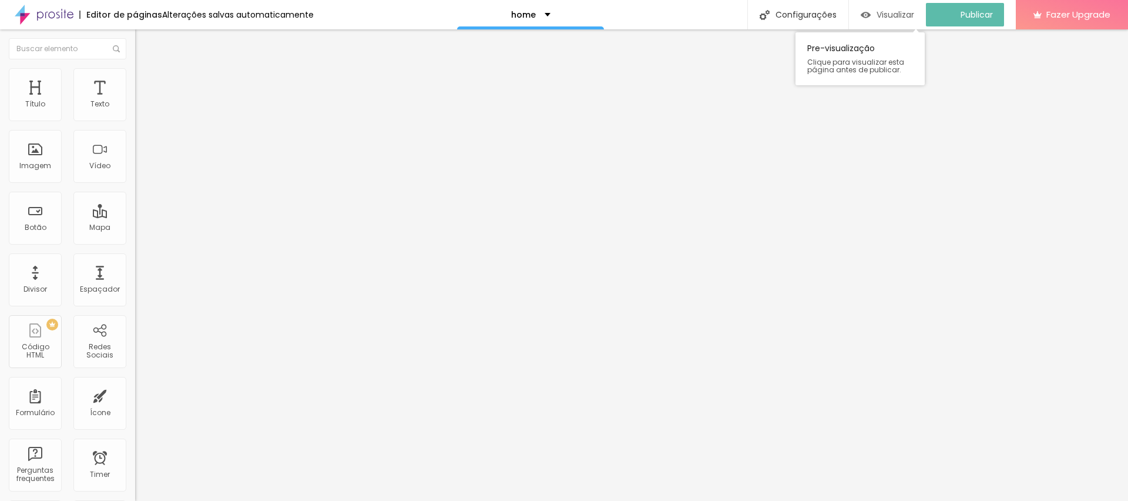
click at [894, 12] on span "Visualizar" at bounding box center [895, 14] width 38 height 9
click at [135, 68] on img at bounding box center [140, 73] width 11 height 11
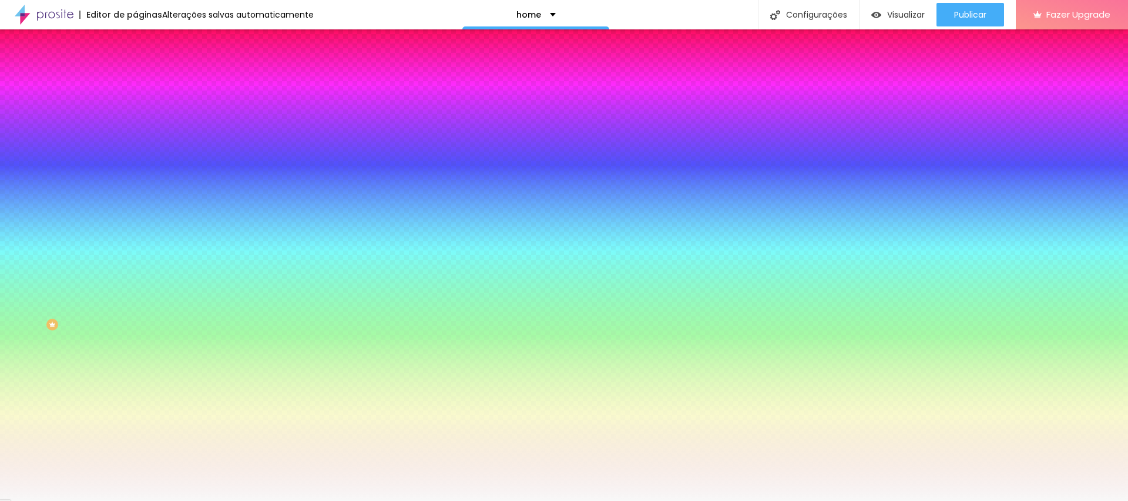
click at [135, 160] on div at bounding box center [202, 160] width 135 height 0
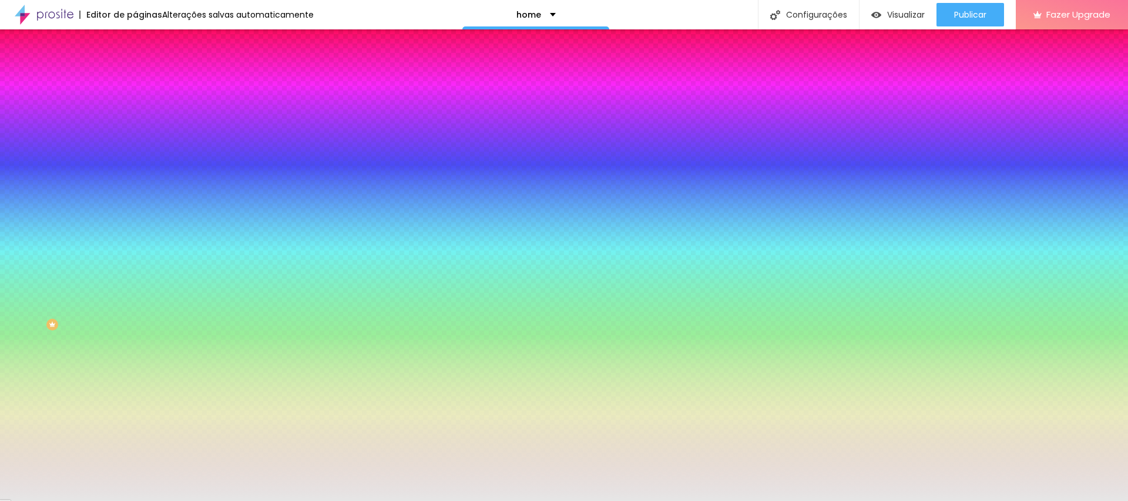
type input "#F3F3F3"
drag, startPoint x: 21, startPoint y: 231, endPoint x: 8, endPoint y: 237, distance: 13.4
click at [135, 237] on div "Imagem de fundo Adicionar imagem Efeito da Imagem Nenhum Nenhum Parallax Cor de…" at bounding box center [202, 168] width 135 height 152
click at [135, 172] on input "#F3F3F3" at bounding box center [205, 166] width 141 height 12
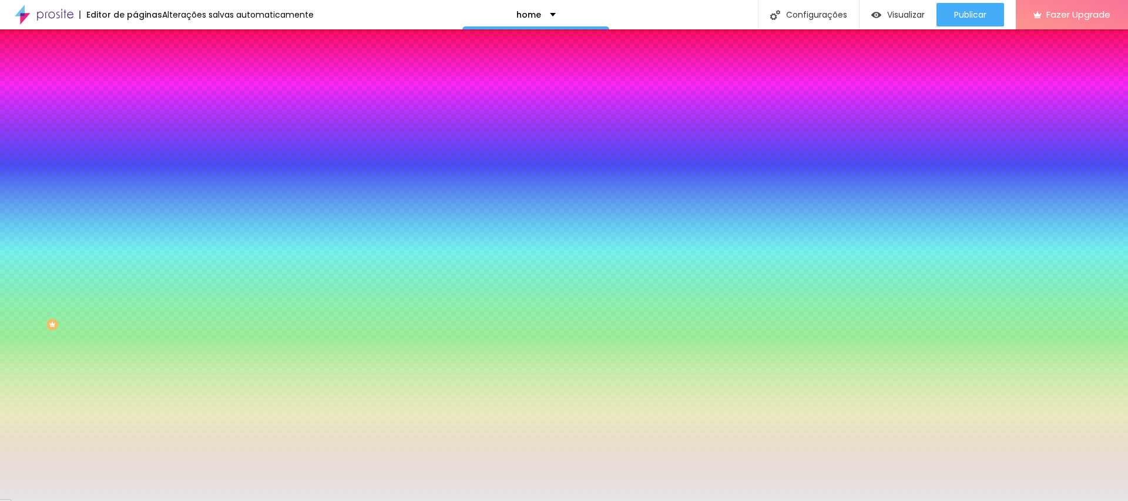
click at [135, 172] on input "#F3F3F3" at bounding box center [205, 166] width 141 height 12
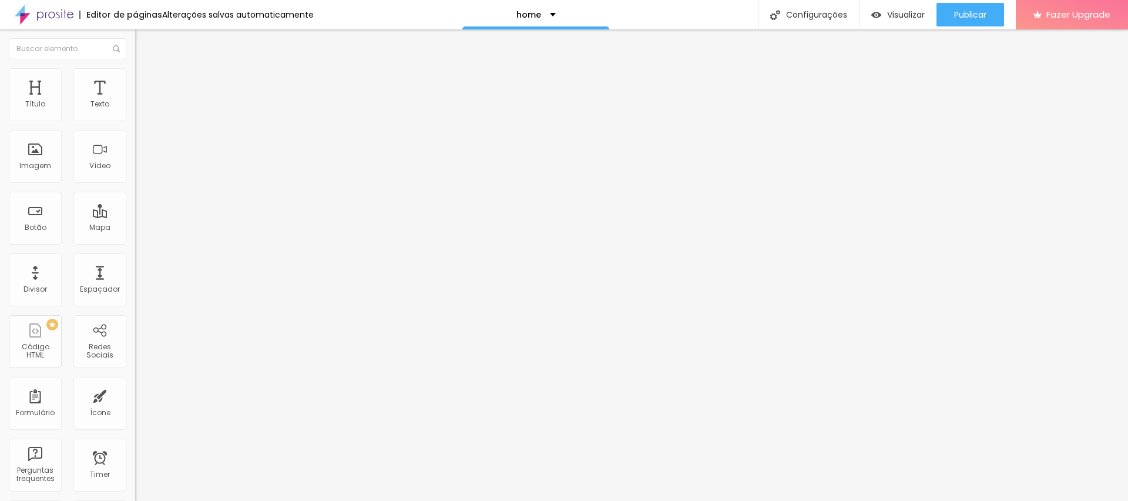
click at [135, 75] on img at bounding box center [140, 73] width 11 height 11
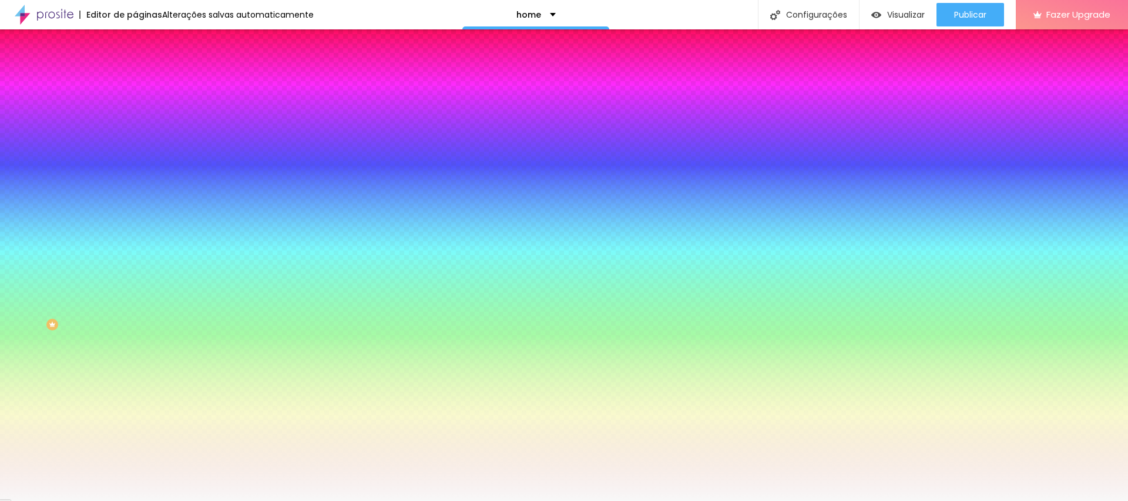
click at [135, 172] on input "#F8F8F8" at bounding box center [205, 166] width 141 height 12
paste input "3F3F3"
type input "#F3F3F3"
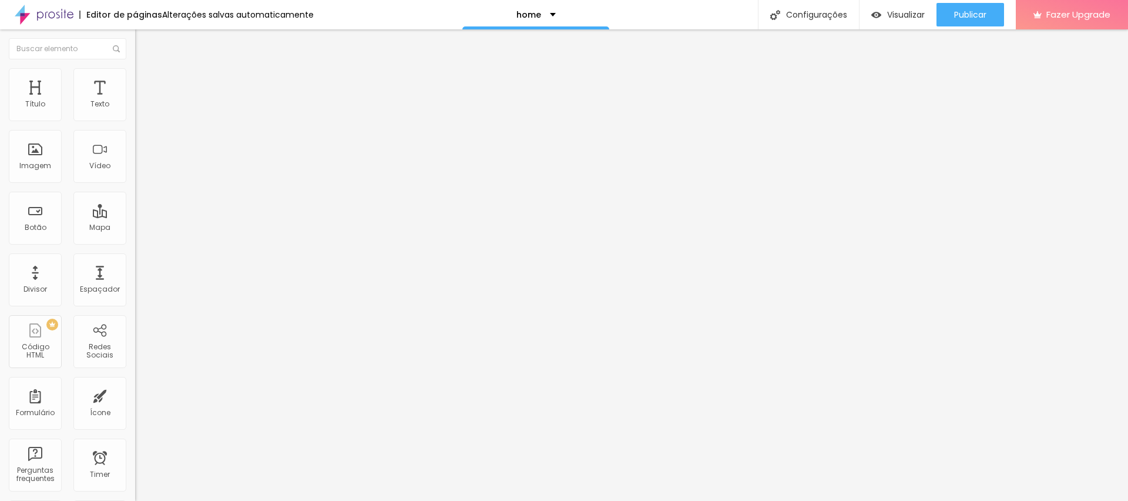
click at [135, 72] on img at bounding box center [140, 73] width 11 height 11
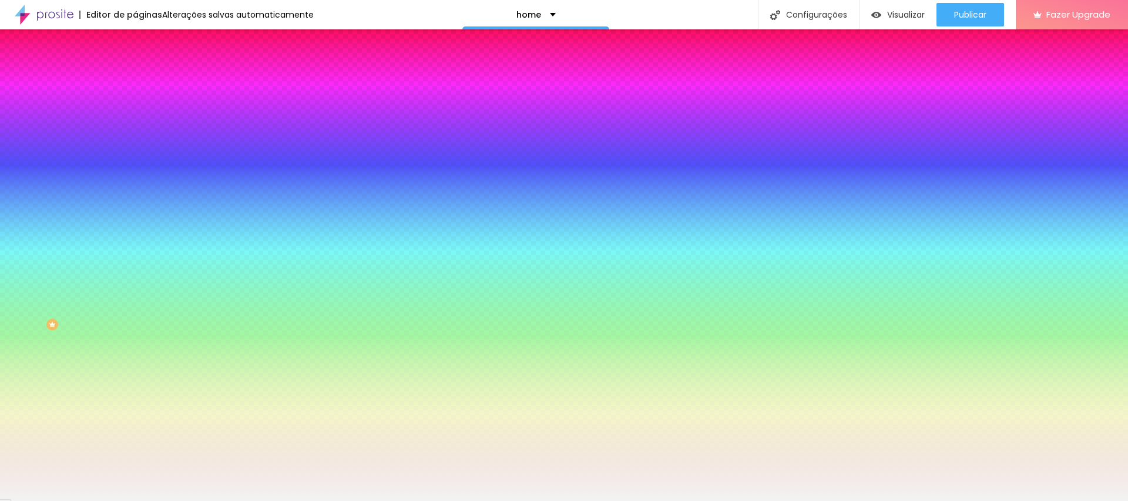
click at [135, 172] on input "#F3F3F3" at bounding box center [205, 166] width 141 height 12
paste input
type input "#F3F3F3"
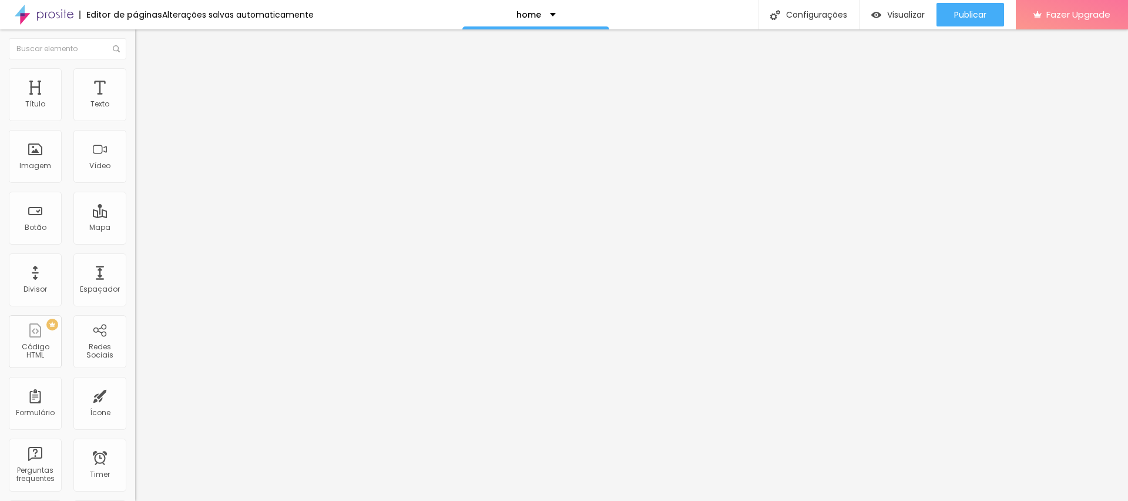
click at [135, 76] on li "Estilo" at bounding box center [202, 74] width 135 height 12
click at [146, 81] on span "Estilo" at bounding box center [155, 76] width 18 height 10
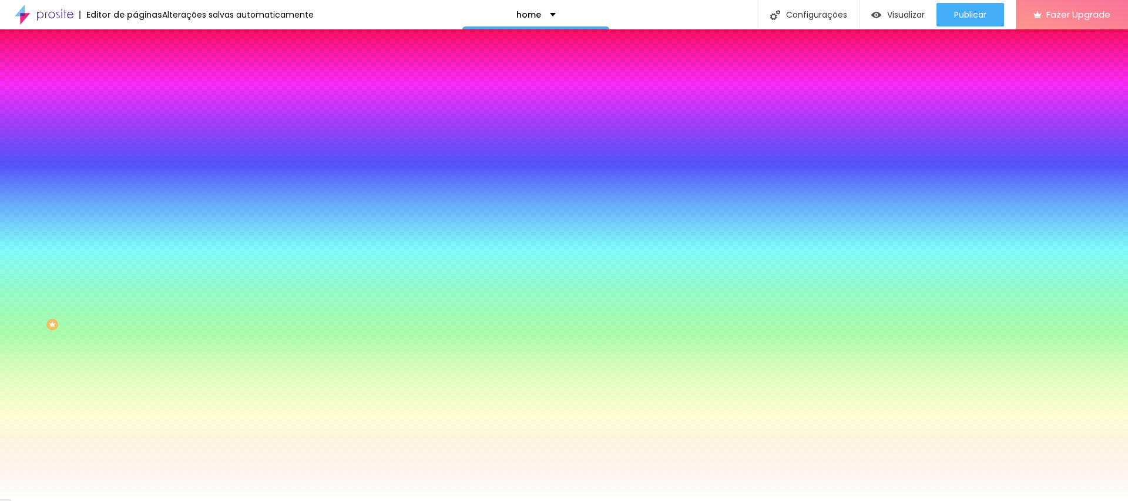
click at [135, 120] on input "#FFFFFF" at bounding box center [205, 118] width 141 height 12
paste input "3F3F3"
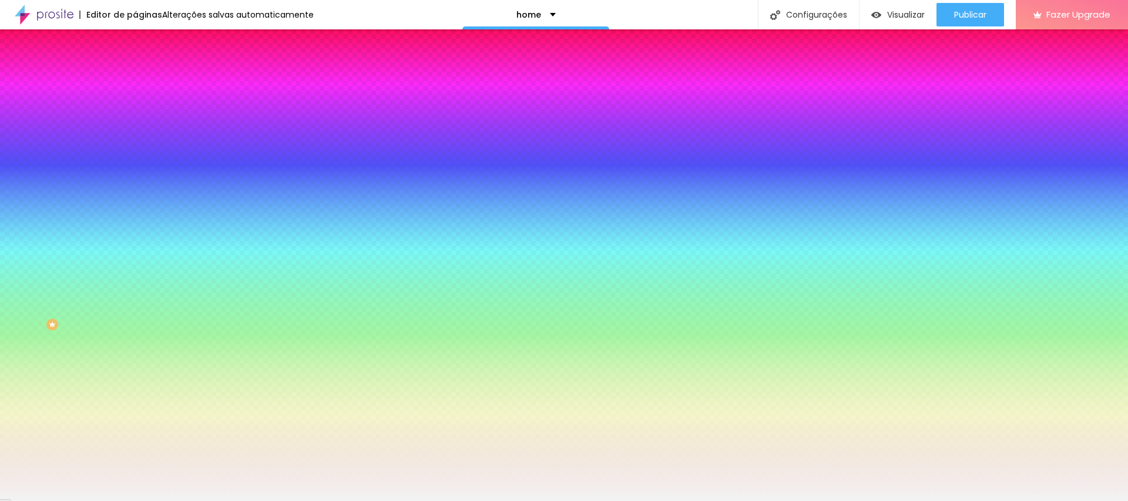
type input "#F3F3F3"
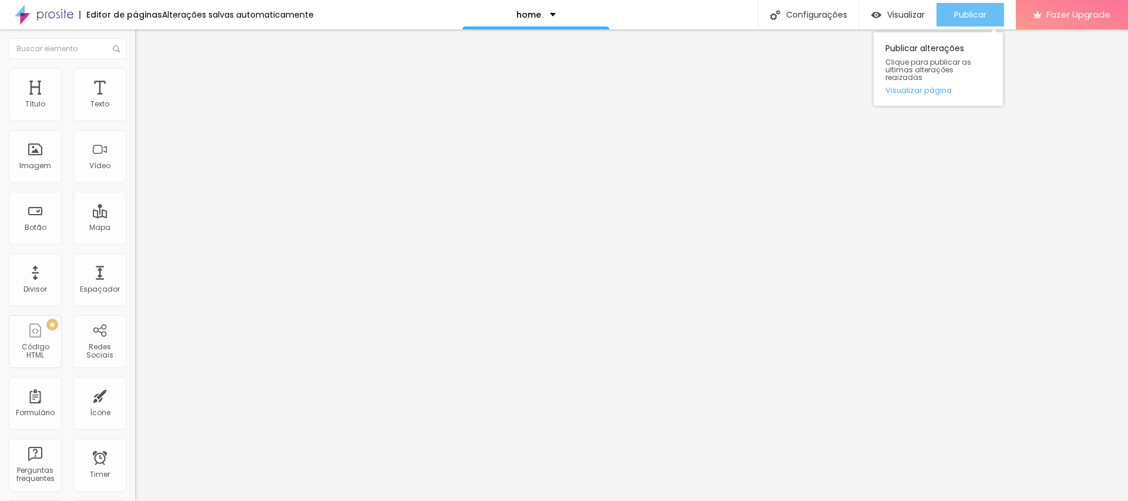
click at [981, 6] on div "Publicar" at bounding box center [970, 14] width 32 height 23
click at [963, 13] on span "Publicar" at bounding box center [970, 14] width 32 height 9
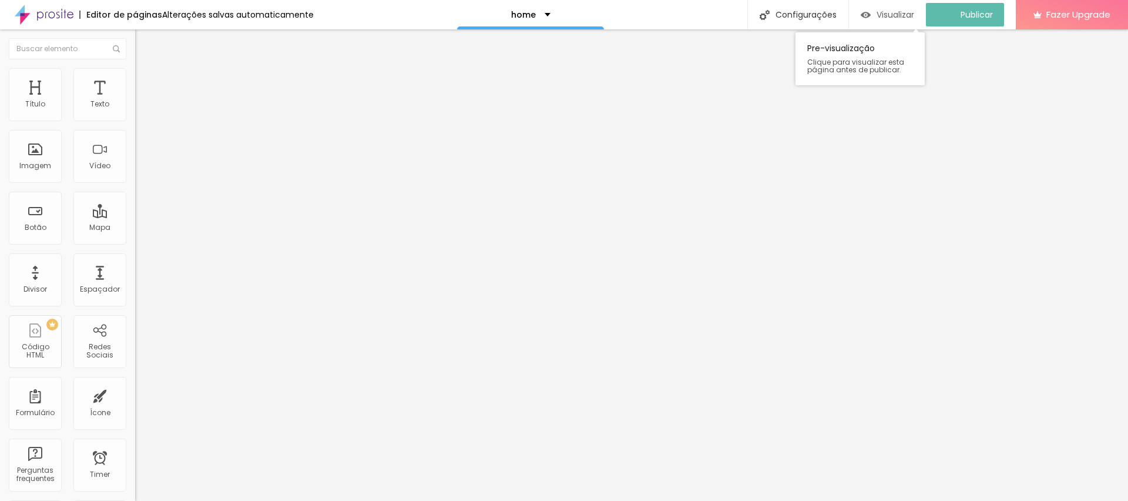
click at [907, 12] on span "Visualizar" at bounding box center [895, 14] width 38 height 9
click at [135, 75] on img at bounding box center [140, 73] width 11 height 11
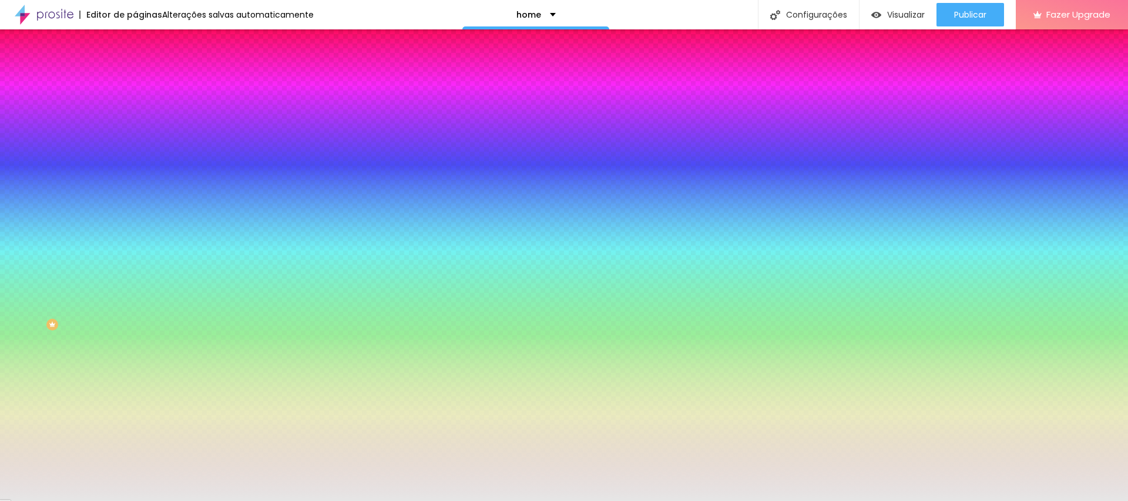
click at [135, 172] on input "#E6E6E6" at bounding box center [205, 166] width 141 height 12
click at [135, 160] on div at bounding box center [202, 160] width 135 height 0
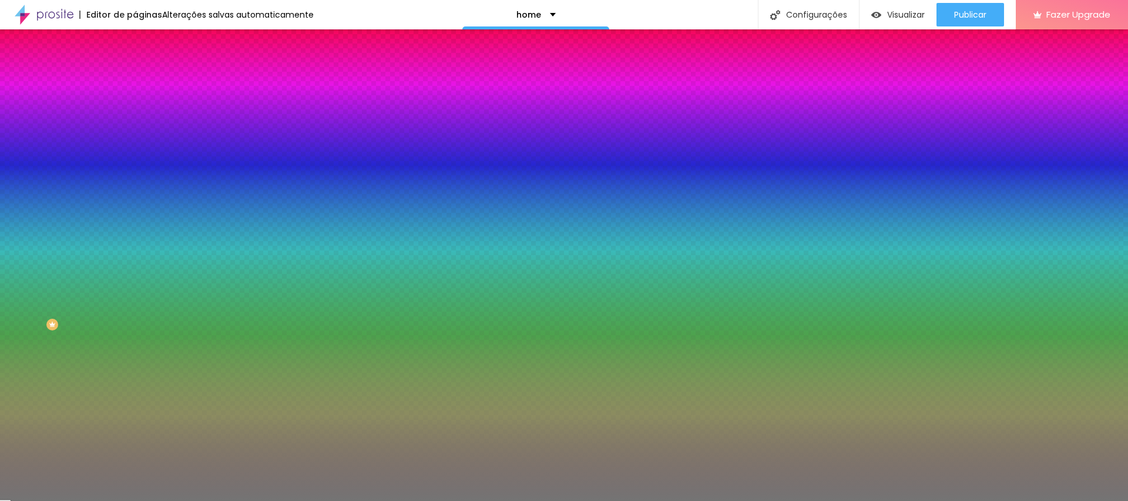
type input "#6D6D6D"
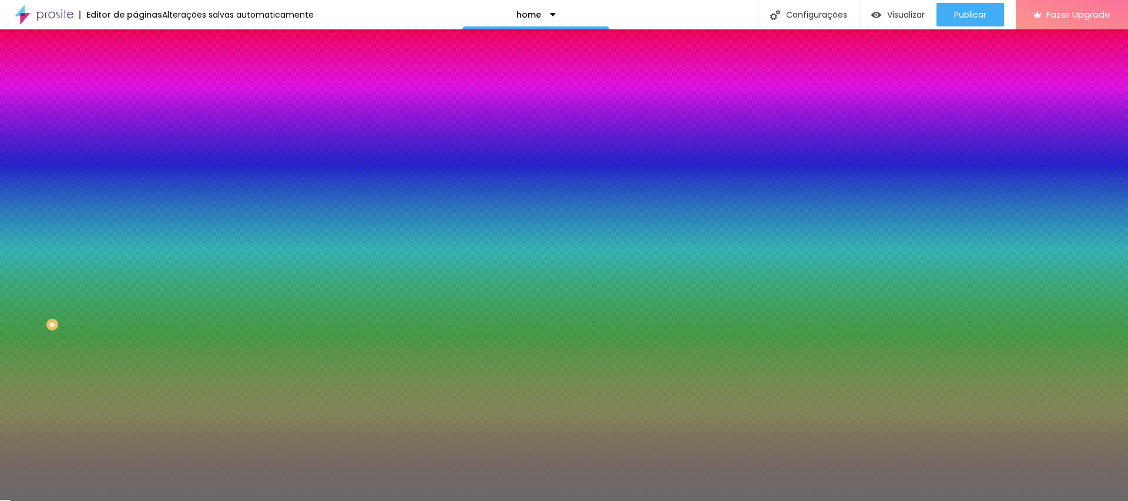
drag, startPoint x: 20, startPoint y: 240, endPoint x: 13, endPoint y: 280, distance: 40.0
click at [135, 244] on div "Imagem de fundo Adicionar imagem Efeito da Imagem Nenhum Nenhum Parallax Cor de…" at bounding box center [202, 168] width 135 height 152
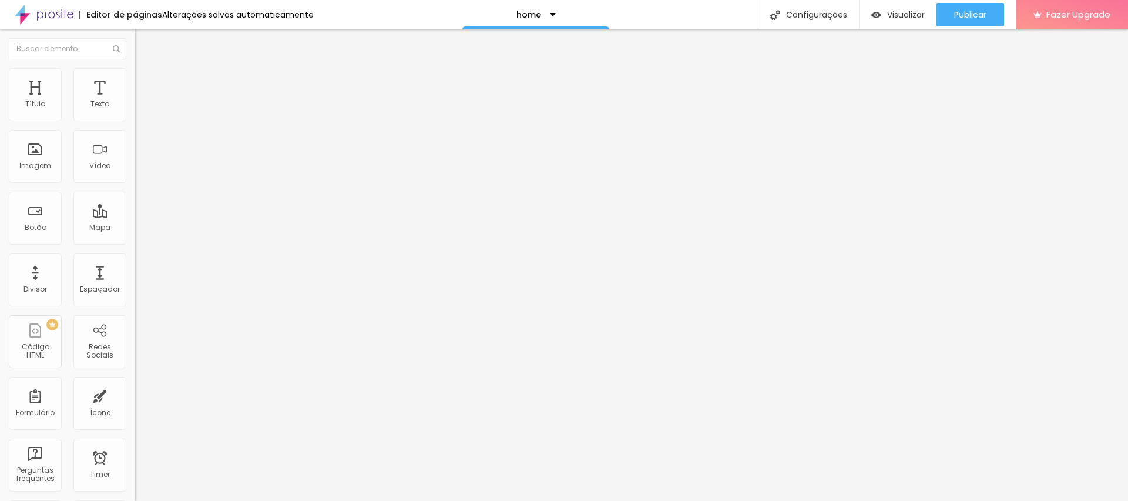
click at [140, 109] on icon "button" at bounding box center [143, 105] width 7 height 7
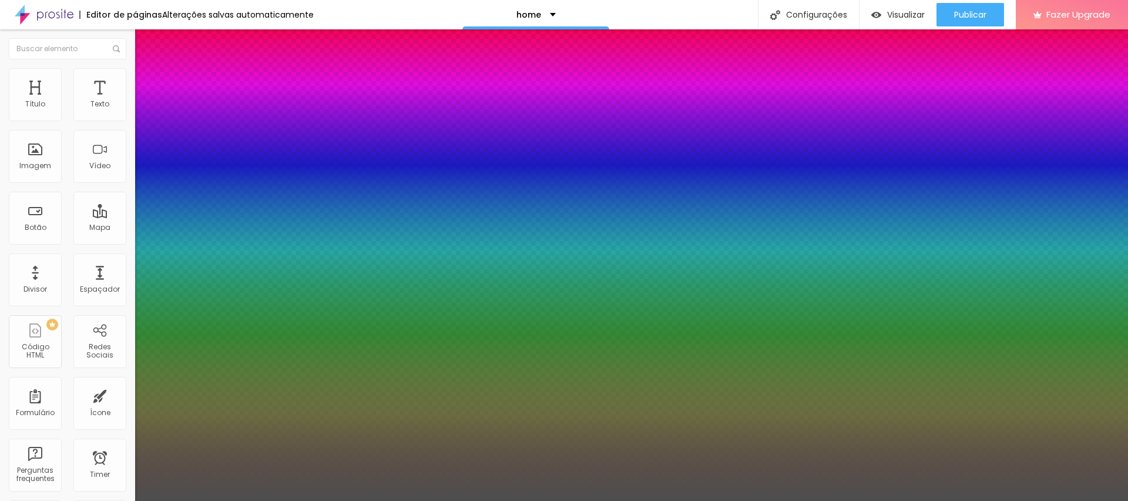
drag, startPoint x: 250, startPoint y: 339, endPoint x: 250, endPoint y: 394, distance: 55.2
click at [250, 394] on div at bounding box center [564, 250] width 1128 height 501
type input "1"
type input "#515150"
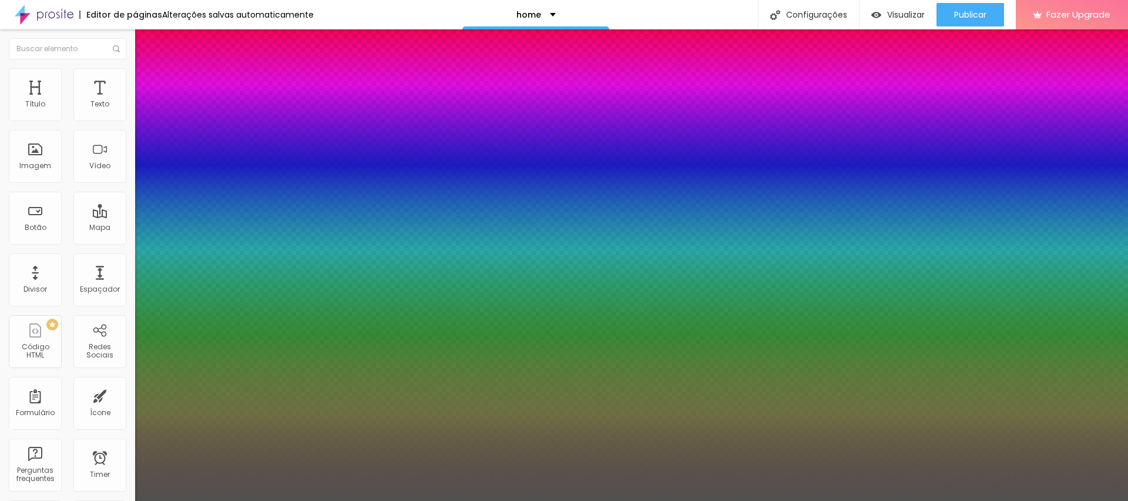
type input "1"
type input "#8C8C8A"
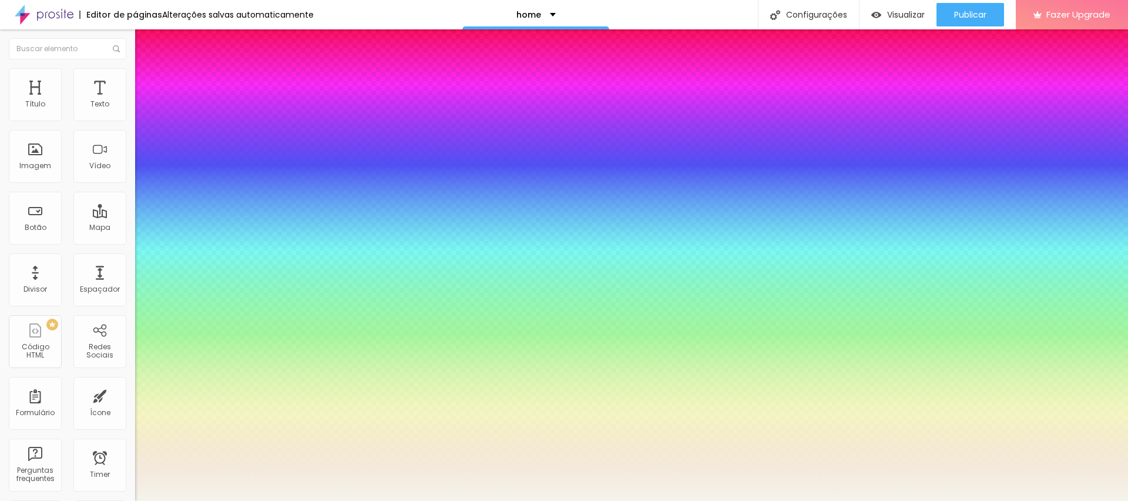
type input "1"
type input "#DADAD2"
type input "1"
type input "#F4F4EB"
type input "1"
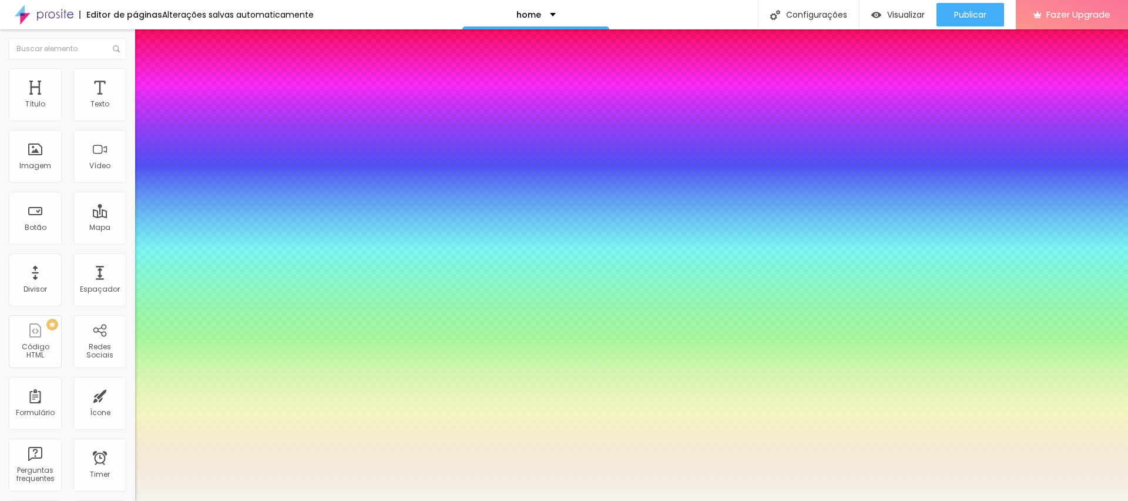
type input "#FDFDF3"
type input "1"
type input "#FEFEF4"
type input "1"
type input "#FFFFF5"
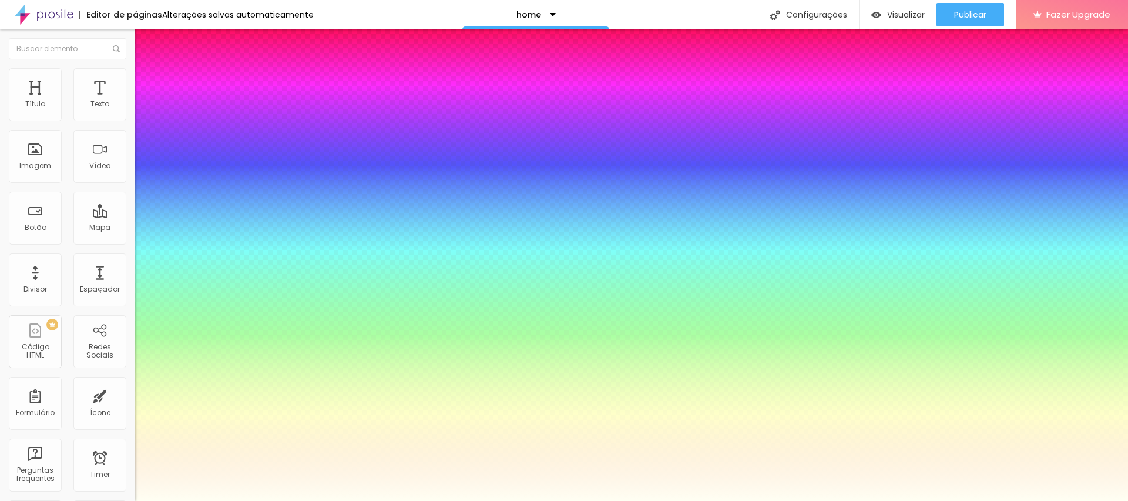
type input "1"
type input "#FFFFF3"
type input "1"
type input "#FFFFCA"
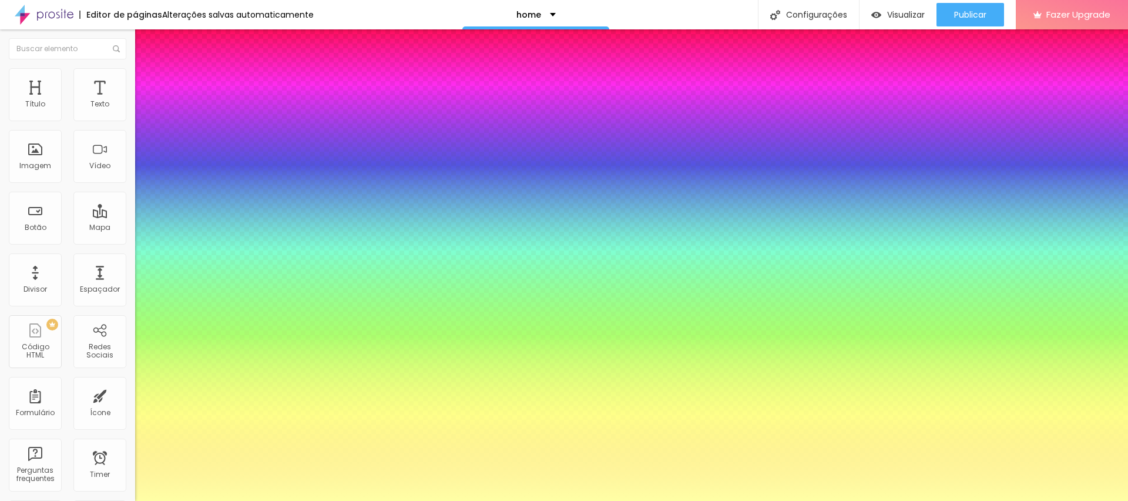
type input "1"
type input "#FFFFA5"
type input "1"
type input "#FFFFA7"
type input "1"
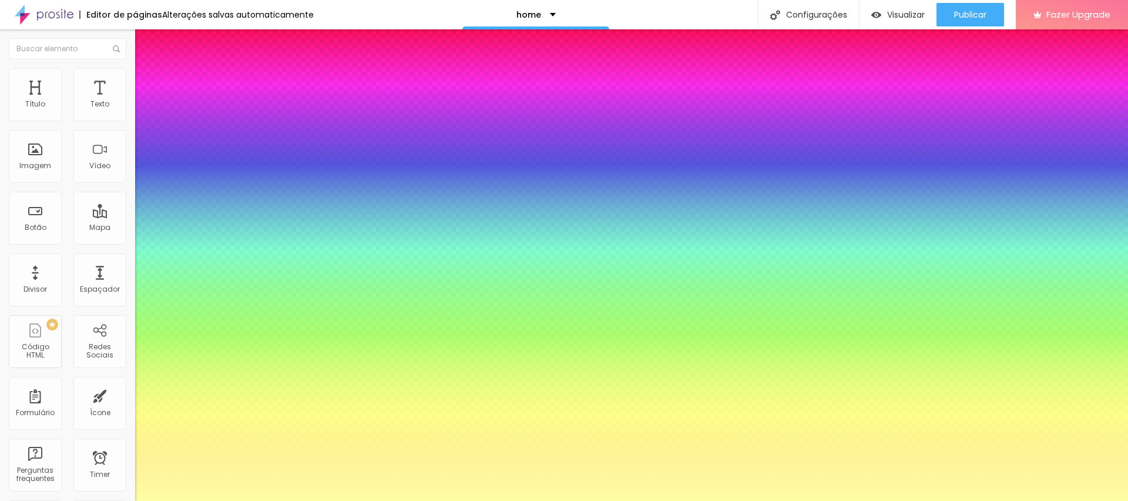
type input "#FFFFAB"
type input "1"
type input "#FFFFB1"
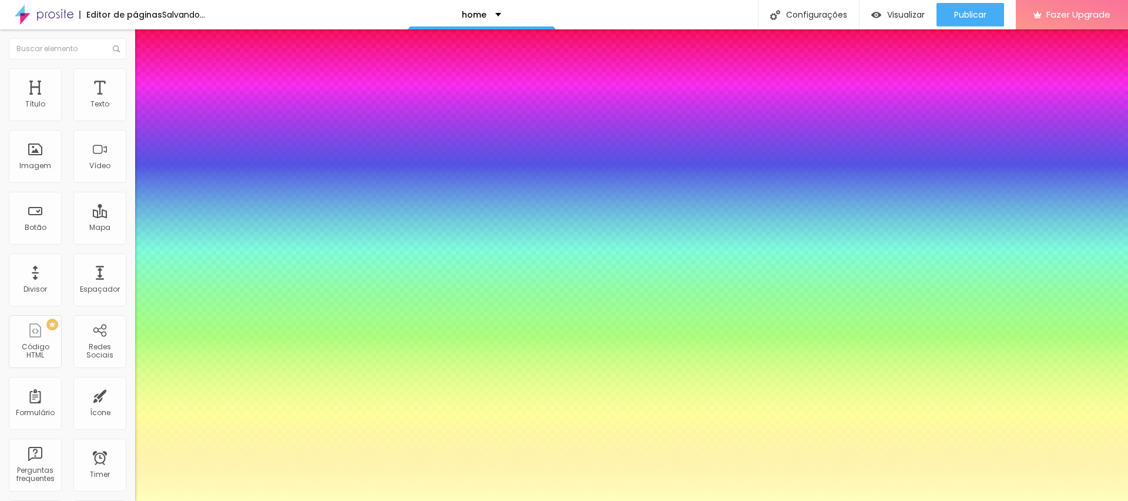
type input "1"
type input "#FFFFBD"
type input "1"
type input "#FFFFCE"
type input "1"
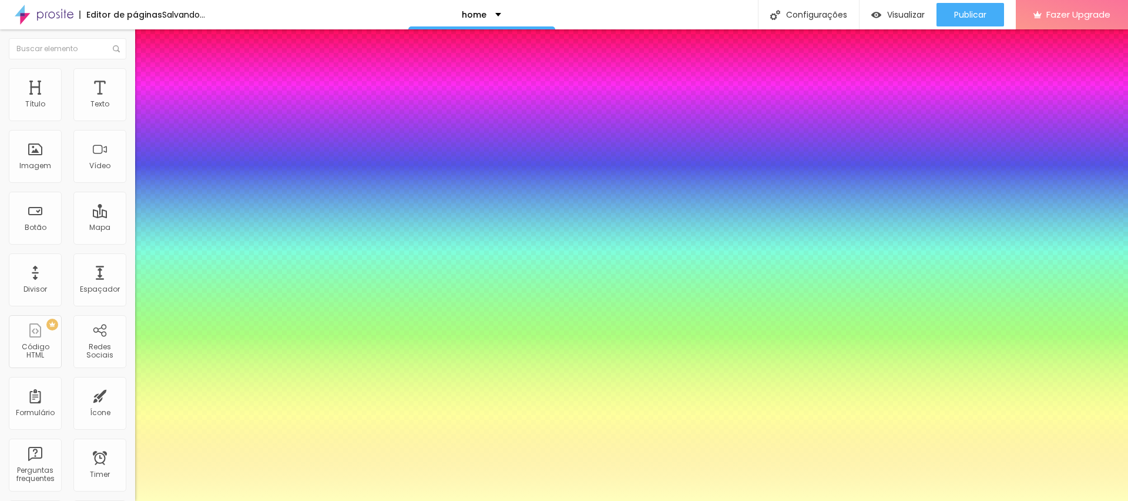
type input "#FFFFD4"
type input "1"
type input "#FFFFDA"
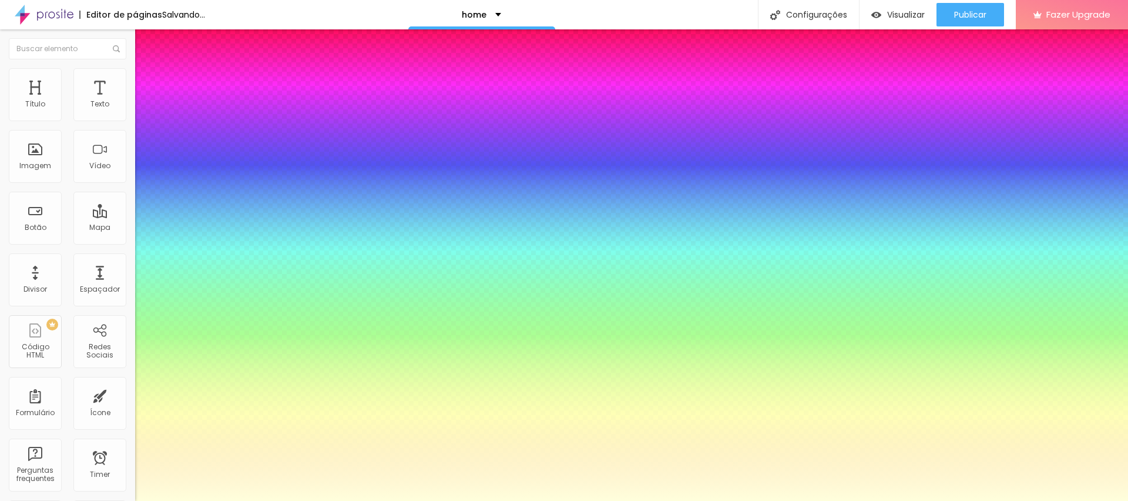
type input "1"
type input "#FFFFDC"
type input "1"
type input "#FFFFDE"
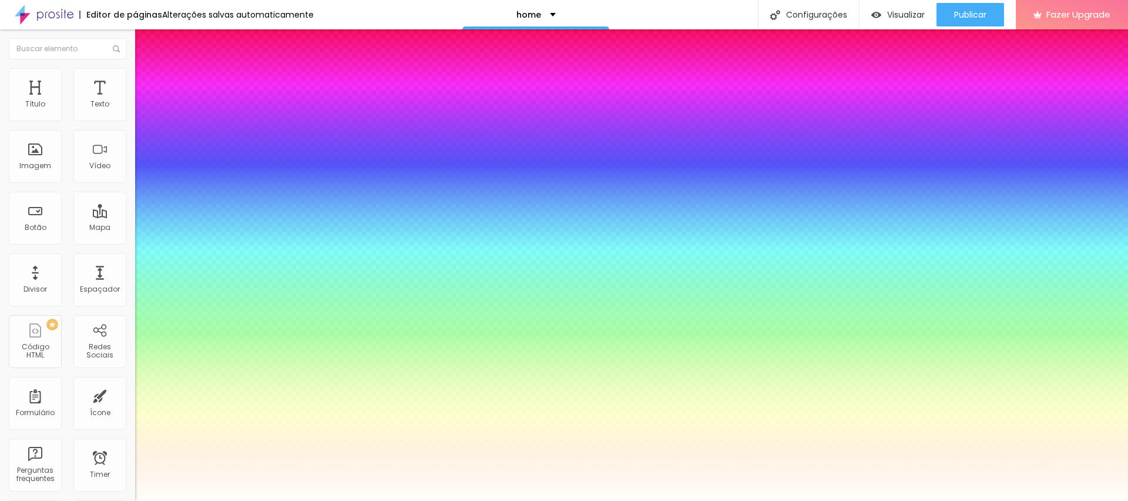
type input "1"
type input "#FFFFF9"
drag, startPoint x: 164, startPoint y: 380, endPoint x: 160, endPoint y: 319, distance: 61.2
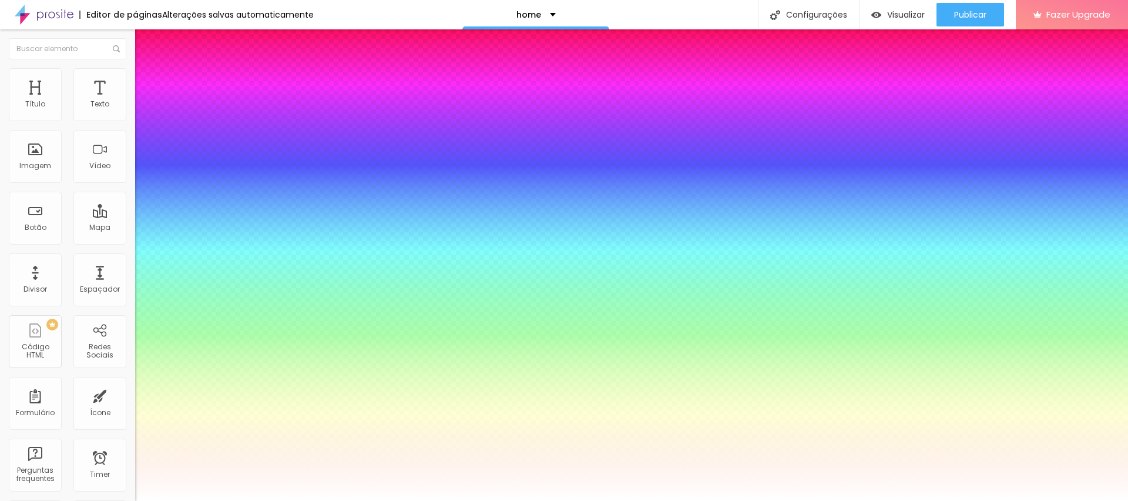
type input "1"
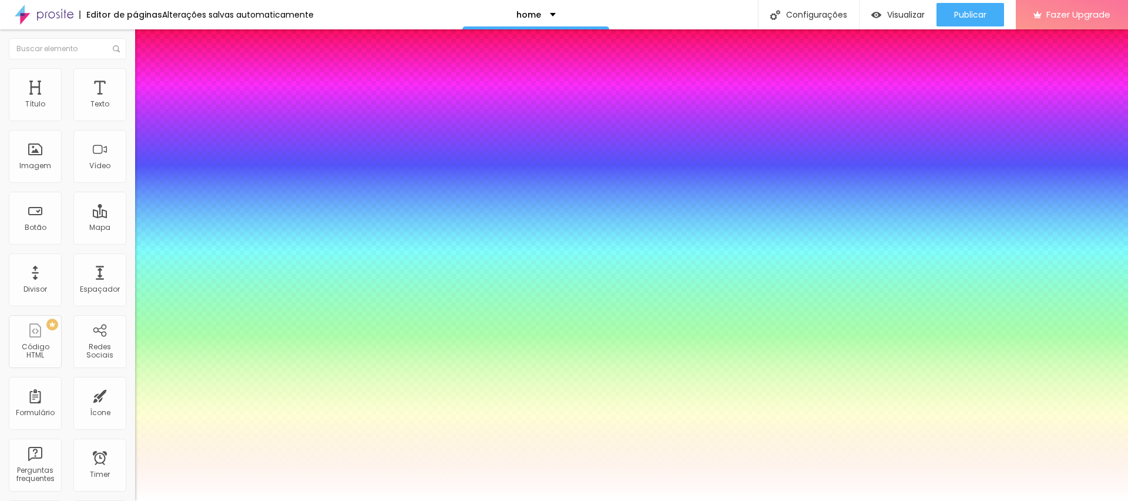
type input "#FFFFFF"
drag, startPoint x: 251, startPoint y: 326, endPoint x: 249, endPoint y: 399, distance: 73.5
click at [249, 399] on div at bounding box center [564, 250] width 1128 height 501
type input "1"
type input "#FBFAF9"
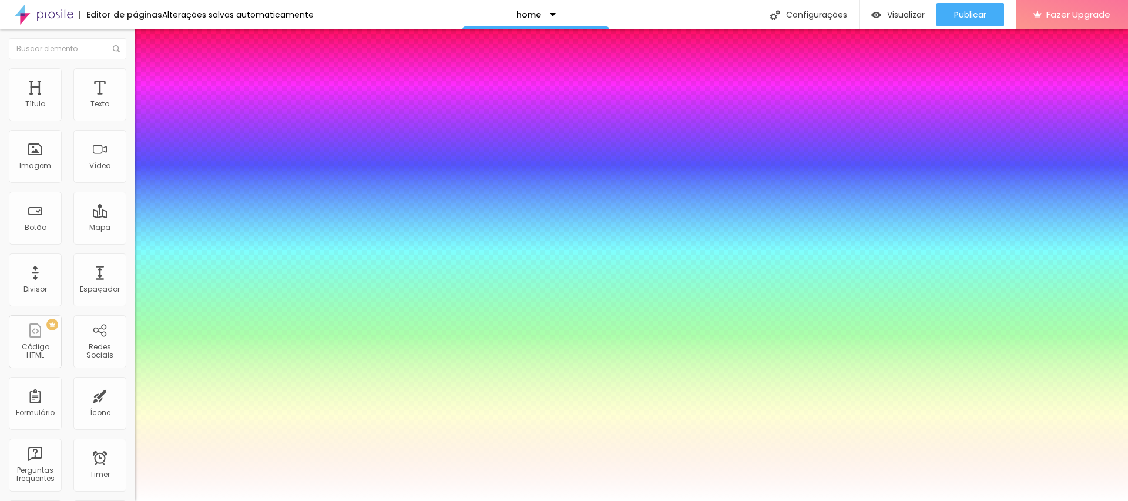
type input "1"
type input "#FBF9F7"
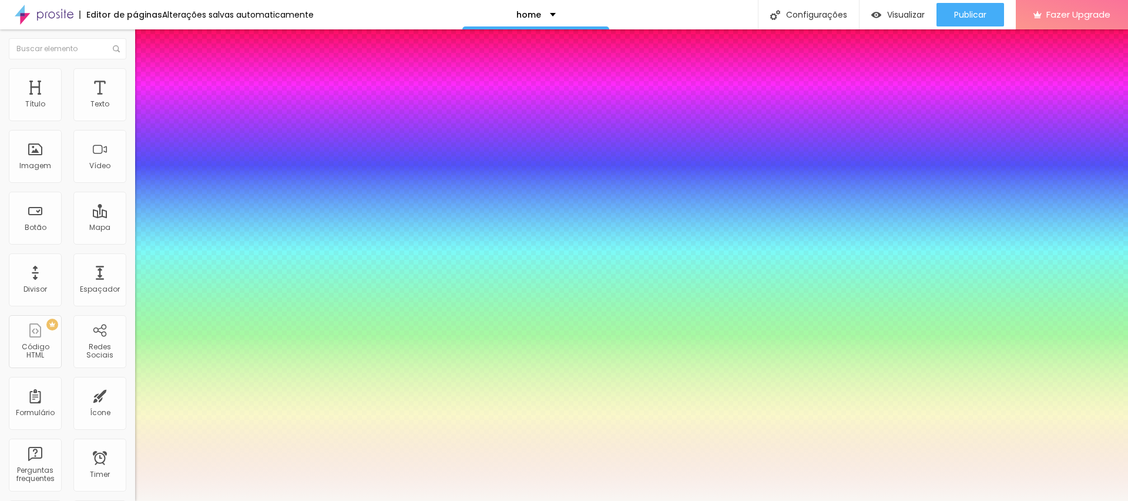
type input "1"
type input "#F9F6F3"
type input "1"
type input "#F6F1EC"
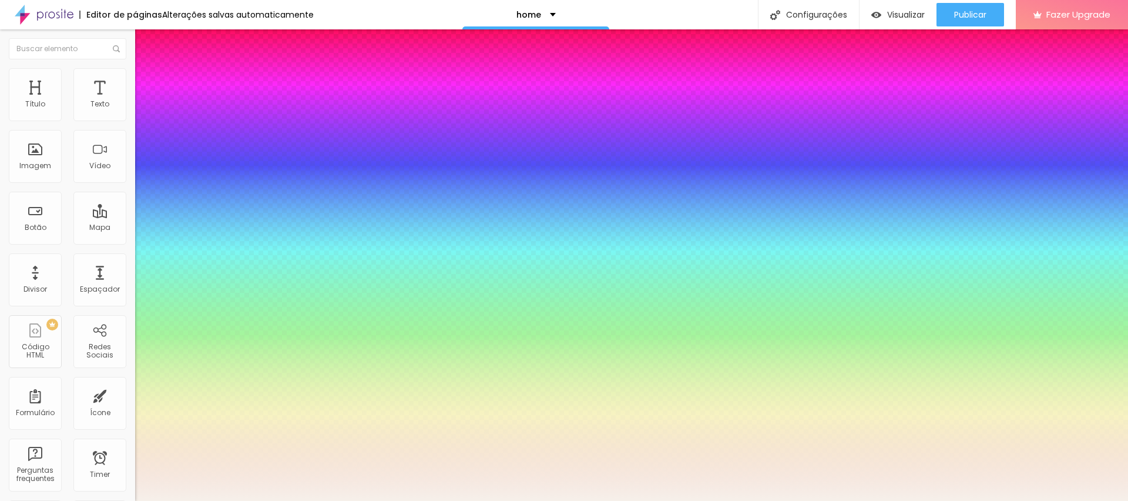
click at [58, 20] on div at bounding box center [56, 19] width 2 height 2
type input "1"
click at [469, 500] on div at bounding box center [564, 501] width 1128 height 0
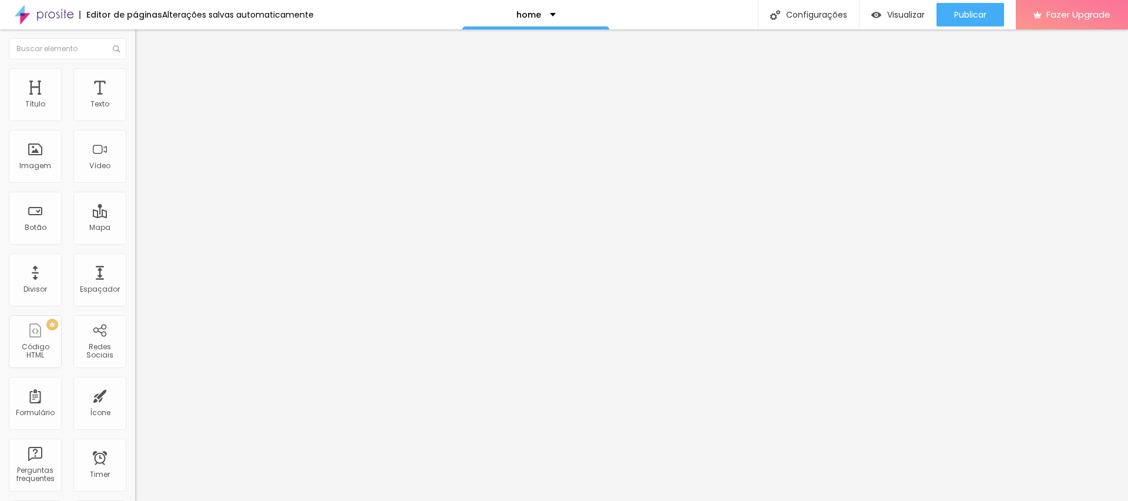
click at [135, 115] on div "Tipografia Voltar ao padrão Sombra DESATIVADO Voltar ao padrão" at bounding box center [202, 116] width 135 height 72
click at [140, 109] on icon "button" at bounding box center [143, 105] width 7 height 7
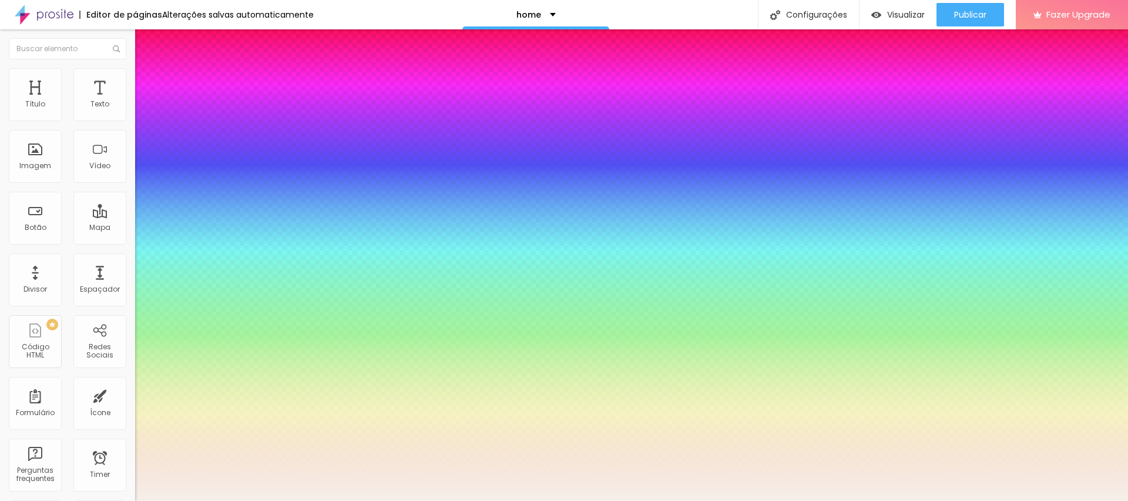
type input "1"
click at [958, 500] on div at bounding box center [564, 501] width 1128 height 0
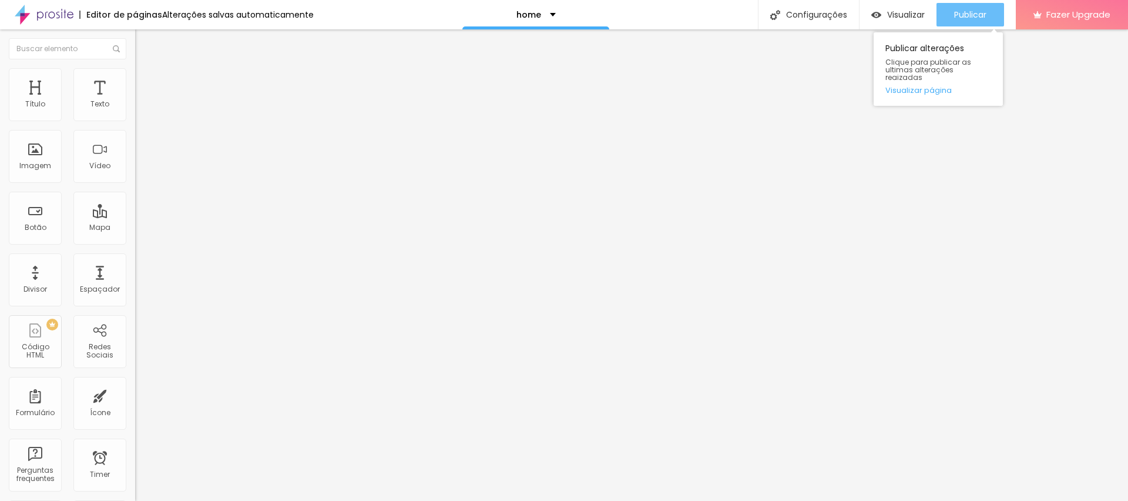
click at [963, 12] on span "Publicar" at bounding box center [970, 14] width 32 height 9
click at [135, 69] on img at bounding box center [140, 73] width 11 height 11
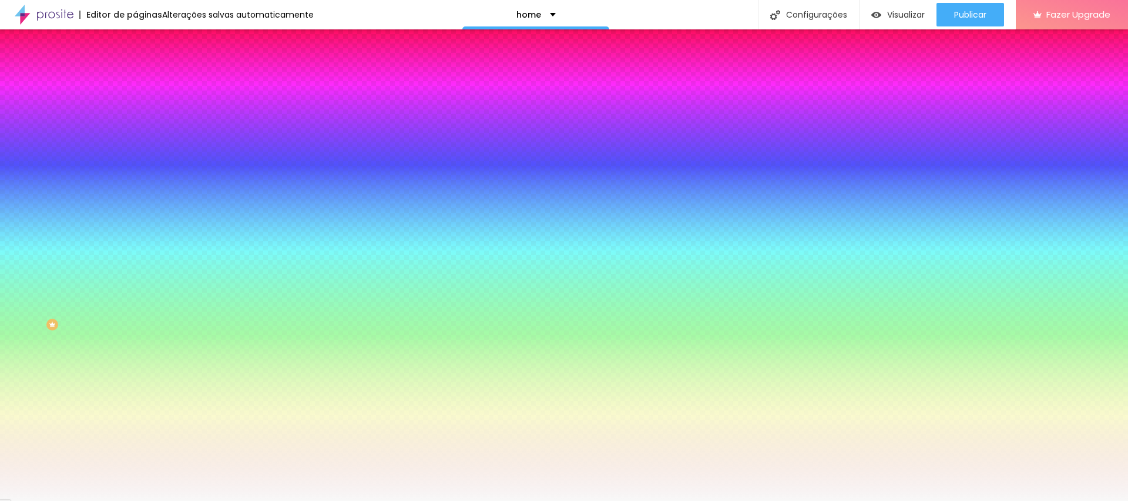
click at [135, 122] on span "Nenhum" at bounding box center [150, 117] width 31 height 10
click at [135, 140] on span "Parallax" at bounding box center [149, 135] width 29 height 10
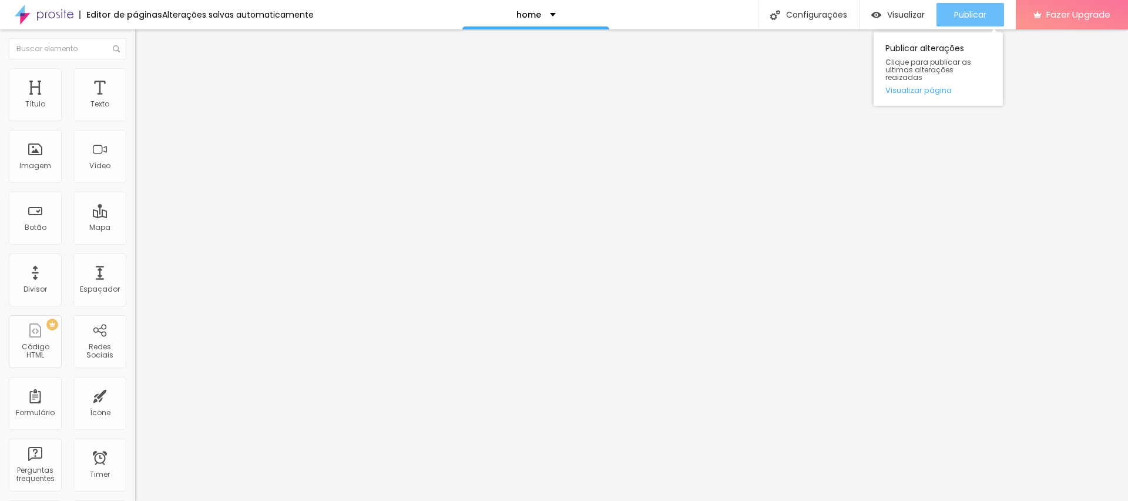
click at [978, 14] on span "Publicar" at bounding box center [970, 14] width 32 height 9
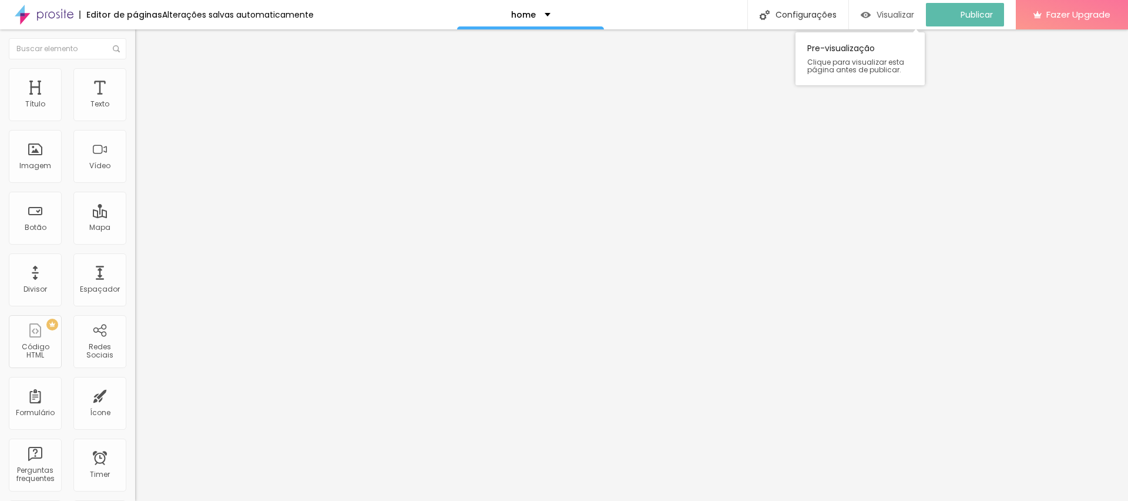
click at [894, 5] on div "Visualizar" at bounding box center [887, 14] width 53 height 23
click at [135, 78] on li "Estilo" at bounding box center [202, 74] width 135 height 12
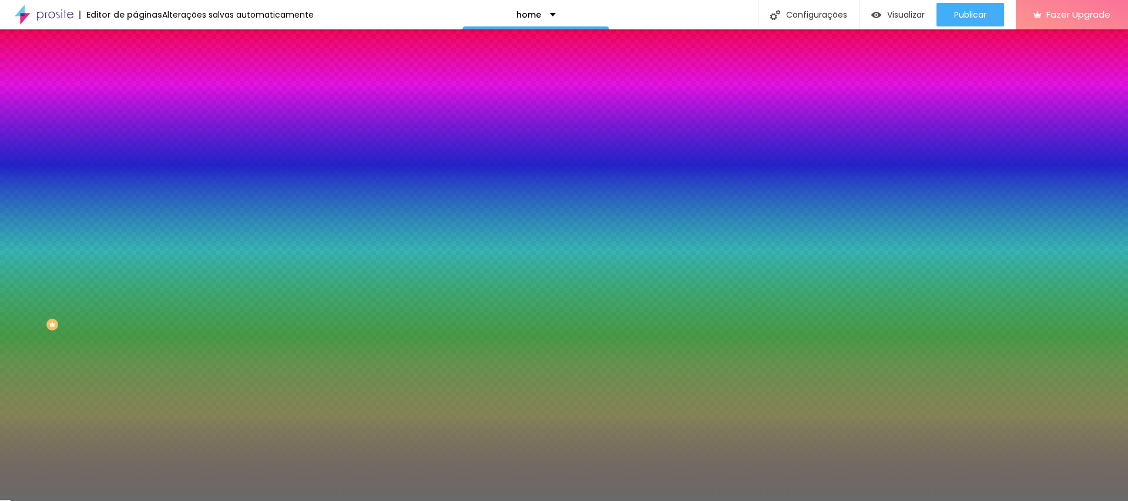
click at [135, 172] on input "#6A6A6A" at bounding box center [205, 166] width 141 height 12
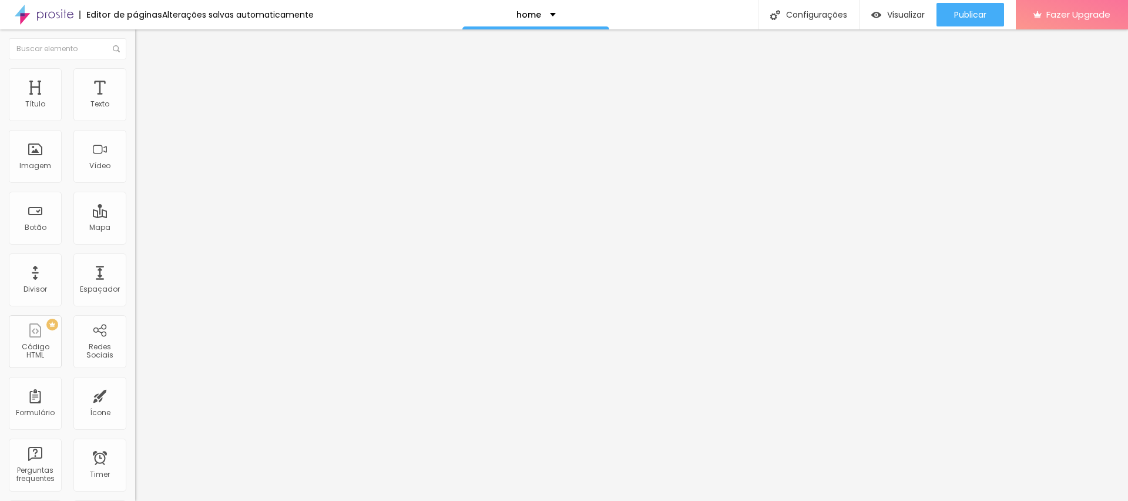
click at [135, 80] on li "Estilo" at bounding box center [202, 74] width 135 height 12
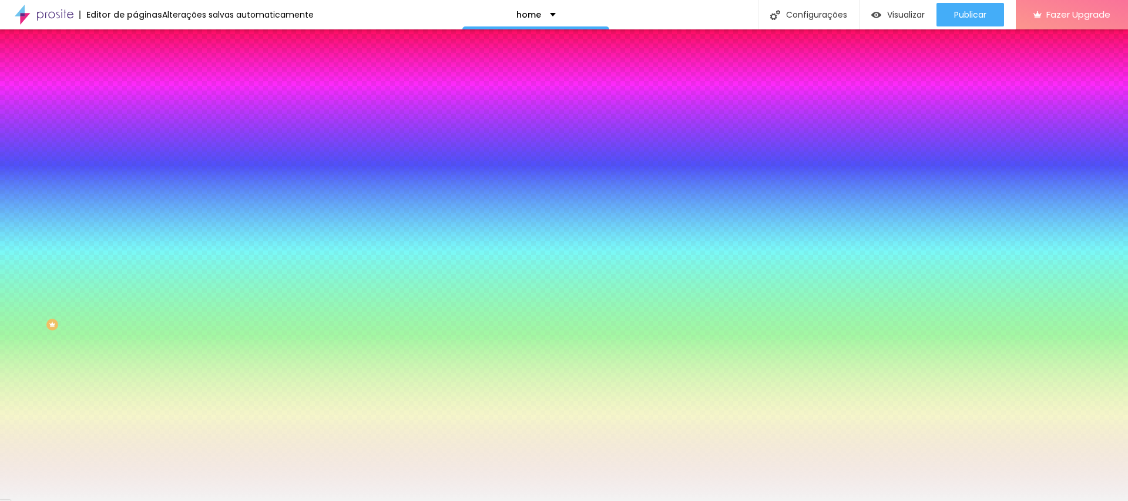
click at [135, 172] on input "#F3F3F3" at bounding box center [205, 166] width 141 height 12
paste input "6A6A6A"
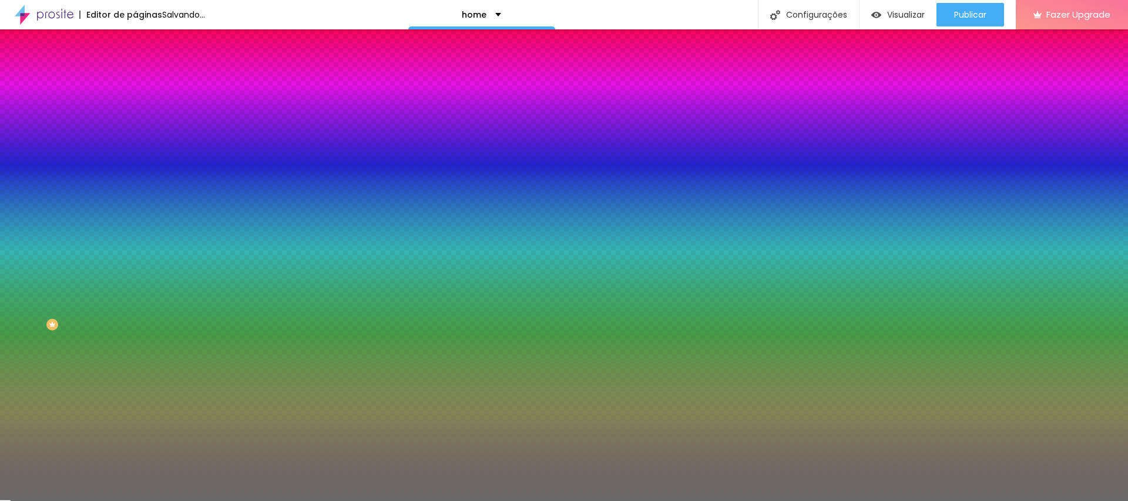
type input "#6A6A6A"
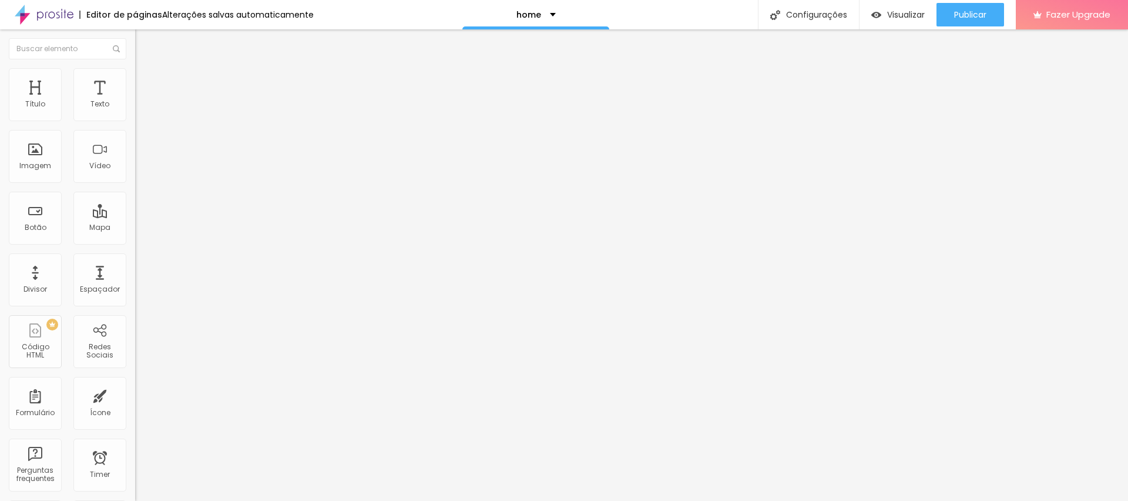
click at [135, 68] on li "Estilo" at bounding box center [202, 74] width 135 height 12
click at [135, 67] on img at bounding box center [140, 61] width 11 height 11
click at [135, 80] on li "Avançado" at bounding box center [202, 86] width 135 height 12
click at [146, 81] on span "Estilo" at bounding box center [155, 76] width 18 height 10
click at [135, 68] on li "Conteúdo" at bounding box center [202, 62] width 135 height 12
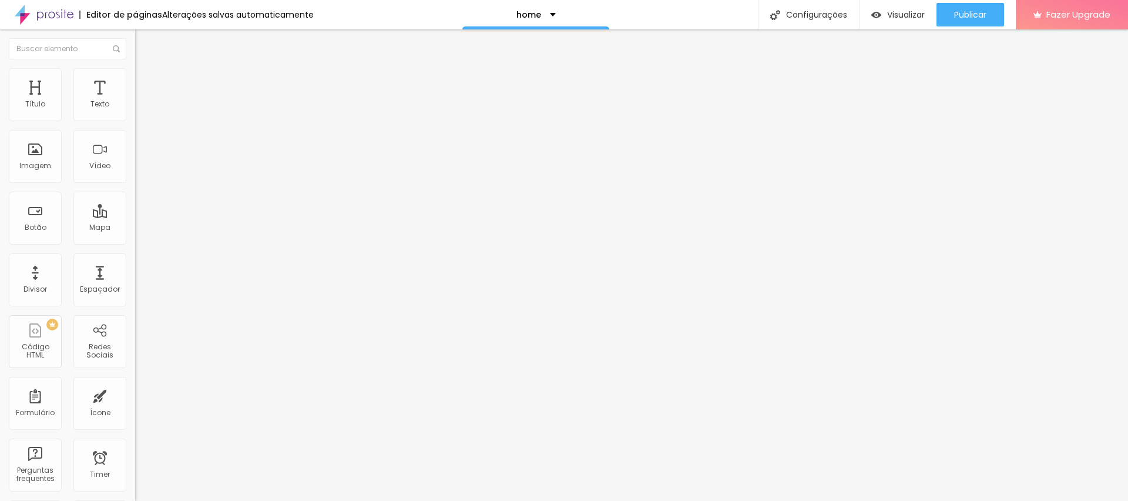
click at [146, 79] on span "Estilo" at bounding box center [155, 76] width 18 height 10
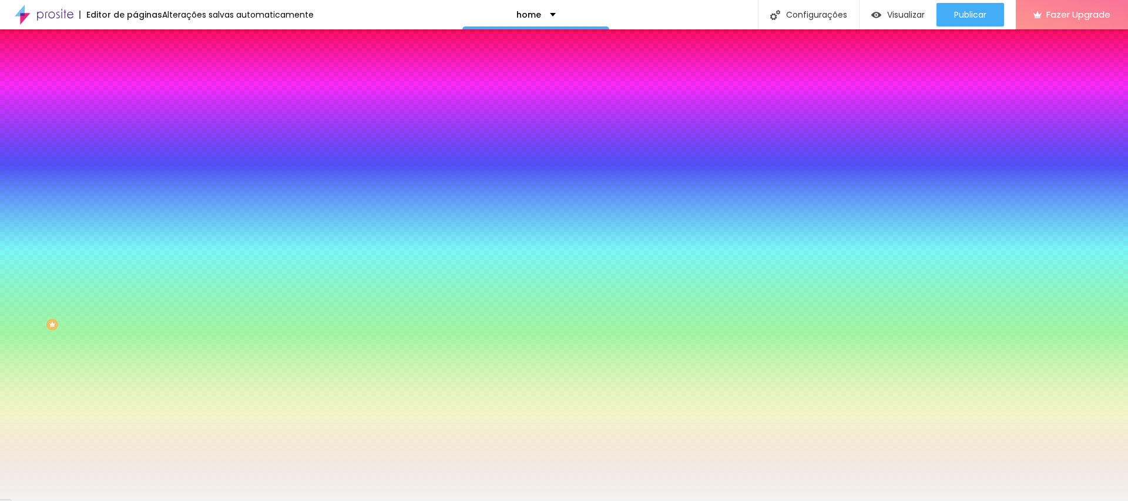
click at [135, 120] on input "#F3F3F3" at bounding box center [205, 118] width 141 height 12
click at [135, 115] on div "Voltar ao padrão #F3F3F3" at bounding box center [202, 111] width 135 height 25
click at [135, 112] on div at bounding box center [202, 112] width 135 height 0
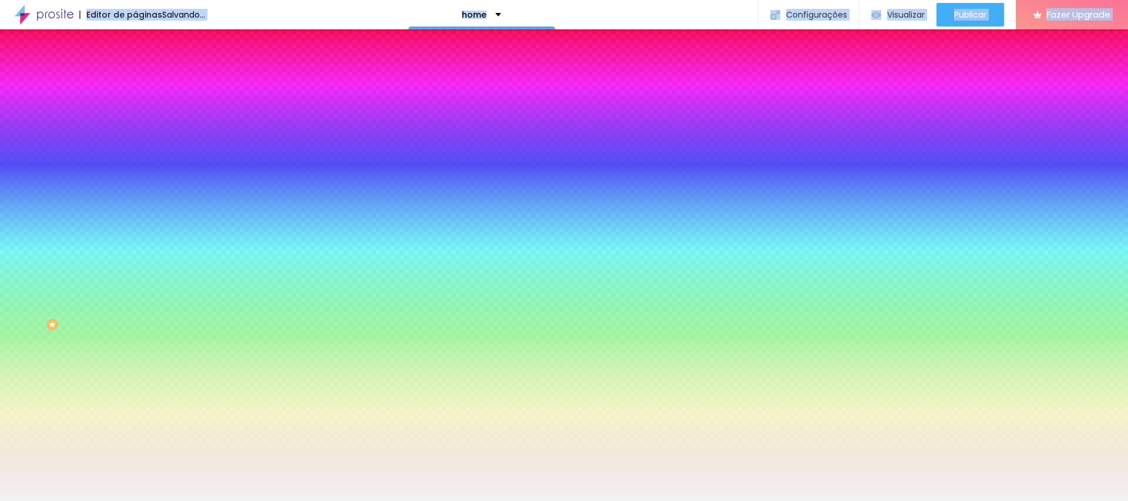
drag, startPoint x: 117, startPoint y: 218, endPoint x: 125, endPoint y: -31, distance: 248.6
click at [125, 0] on html "Editor de páginas Salvando... home Configurações Configurações da página Clique…" at bounding box center [564, 250] width 1128 height 501
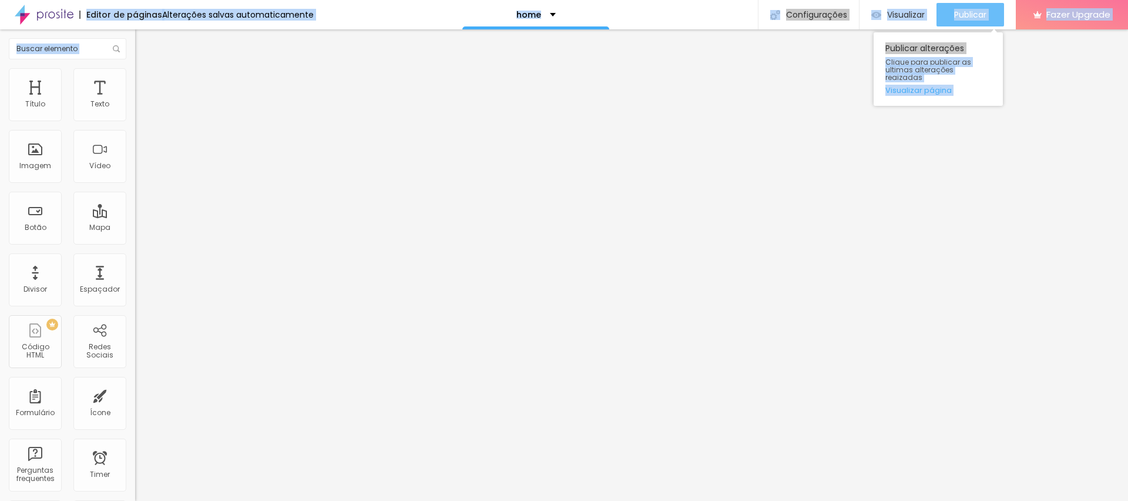
click at [954, 8] on div "Publicar" at bounding box center [970, 14] width 32 height 23
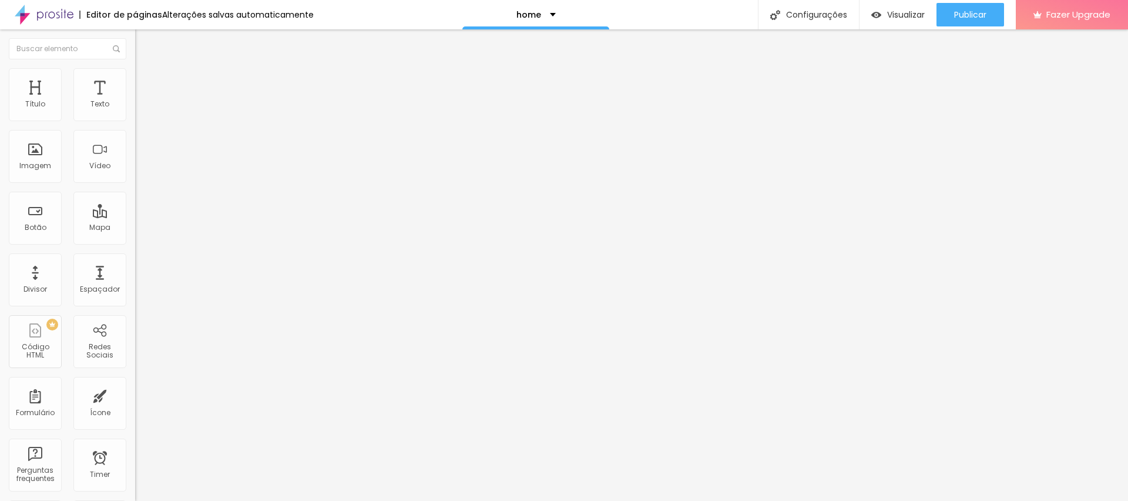
click at [157, 28] on div "Editor de páginas Alterações salvas automaticamente" at bounding box center [157, 14] width 314 height 29
click at [135, 74] on img at bounding box center [140, 73] width 11 height 11
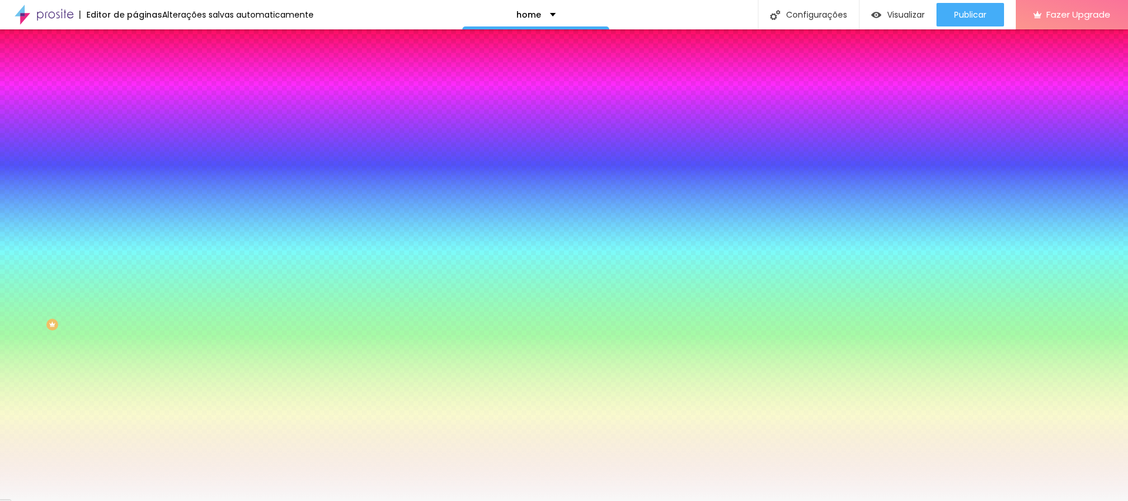
click at [135, 80] on img at bounding box center [140, 85] width 11 height 11
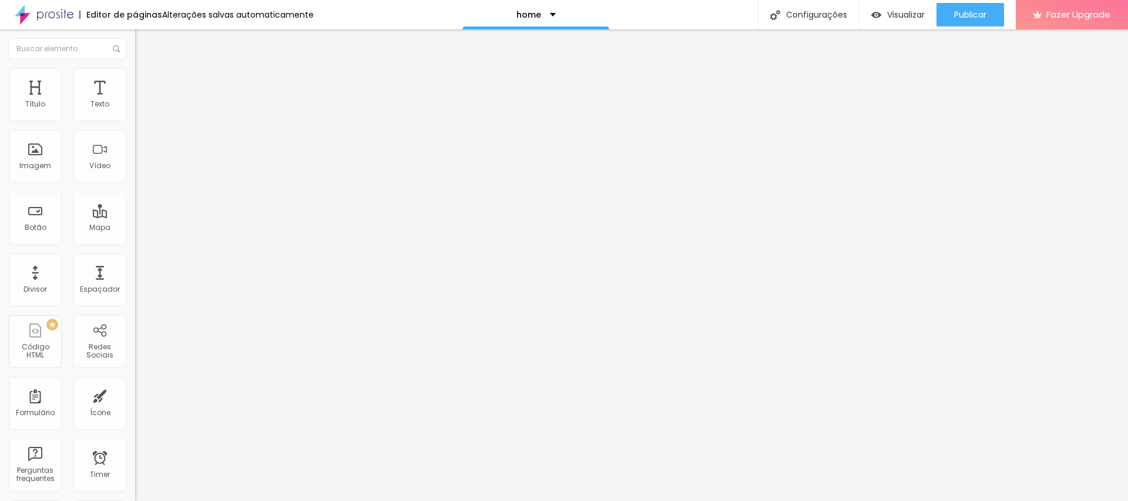
click at [135, 500] on li "Tablet" at bounding box center [202, 508] width 135 height 7
click at [970, 15] on span "Publicar" at bounding box center [970, 14] width 32 height 9
click at [986, 13] on button "Publicar" at bounding box center [970, 14] width 68 height 23
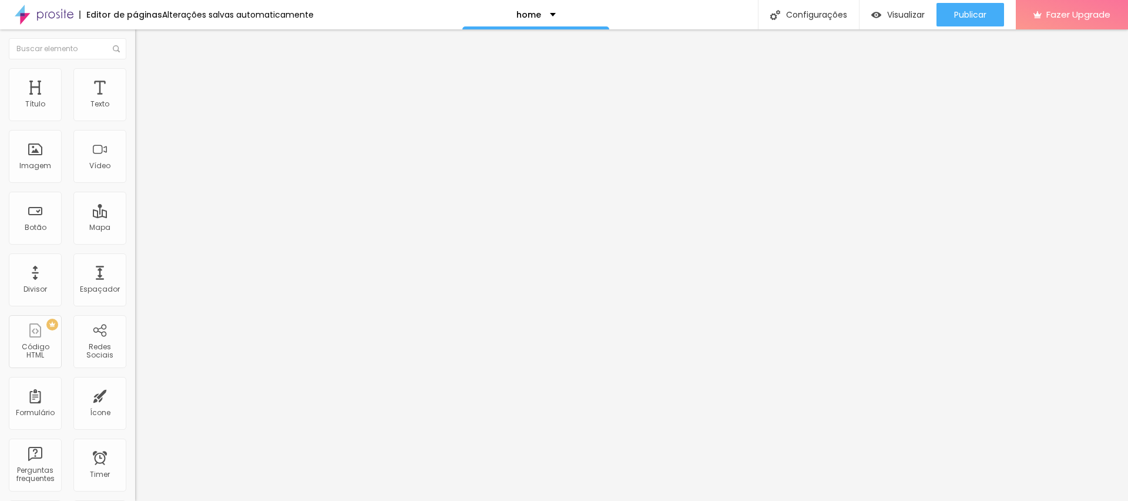
click at [135, 80] on img at bounding box center [140, 85] width 11 height 11
click at [135, 500] on div at bounding box center [202, 505] width 135 height 0
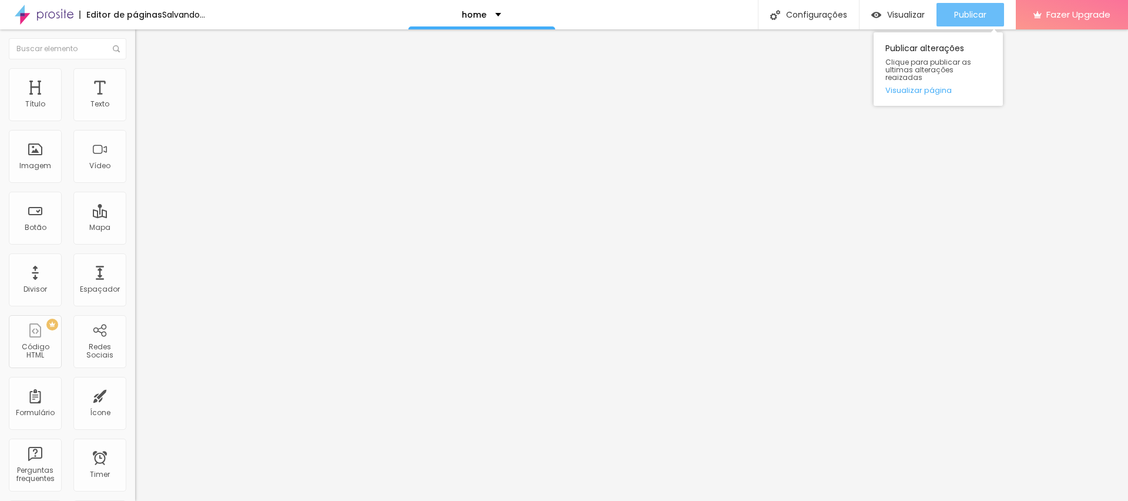
click at [949, 5] on button "Publicar" at bounding box center [970, 14] width 68 height 23
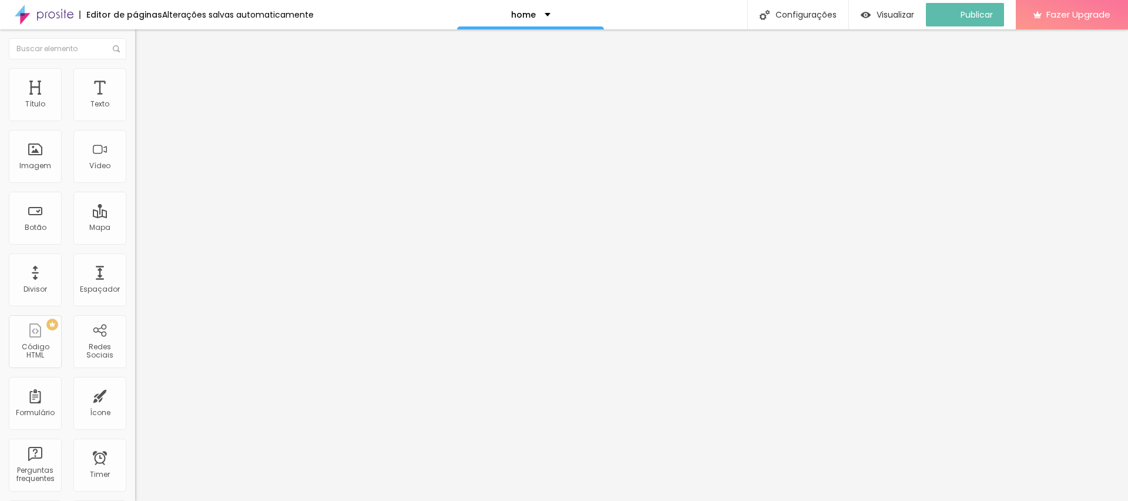
click at [146, 81] on span "Estilo" at bounding box center [155, 76] width 18 height 10
click at [146, 69] on span "Conteúdo" at bounding box center [164, 64] width 36 height 10
click at [135, 101] on span "Trocar imagem" at bounding box center [167, 96] width 64 height 10
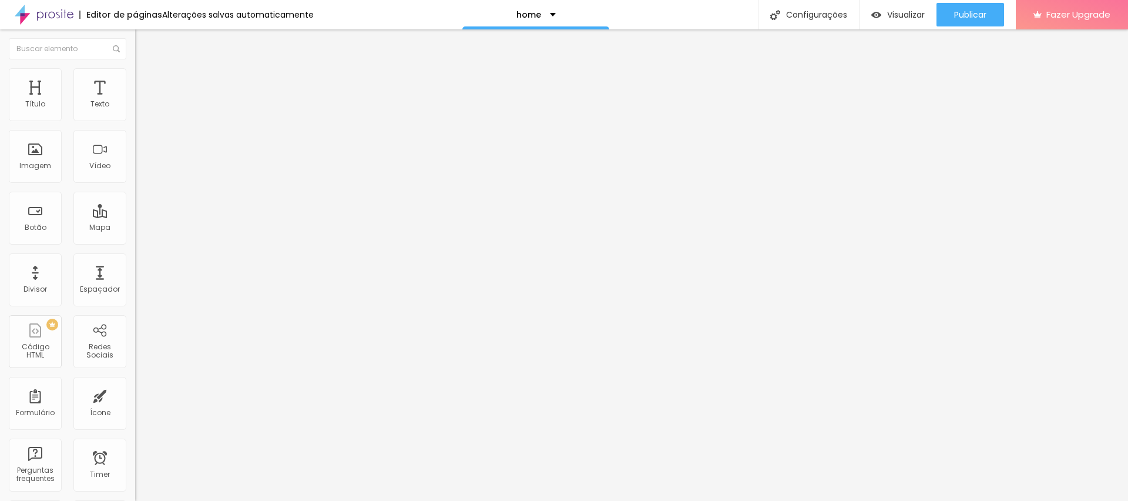
click at [961, 16] on span "Publicar" at bounding box center [970, 14] width 32 height 9
click at [135, 184] on span "Original" at bounding box center [149, 179] width 28 height 10
click at [146, 81] on span "Estilo" at bounding box center [155, 76] width 18 height 10
type input "100"
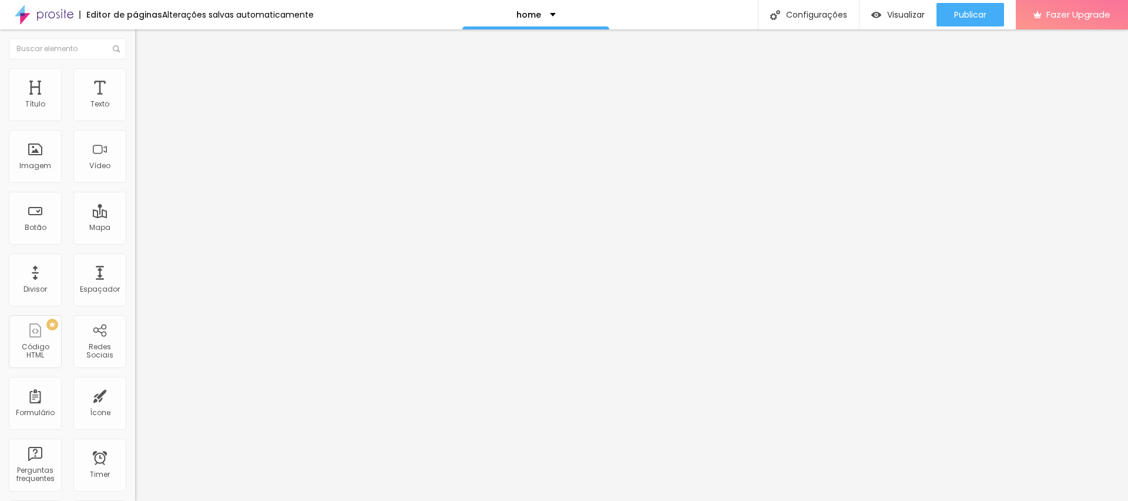
drag, startPoint x: 99, startPoint y: 122, endPoint x: 179, endPoint y: 140, distance: 81.9
type input "100"
click at [179, 120] on input "range" at bounding box center [173, 115] width 76 height 9
click at [984, 10] on span "Publicar" at bounding box center [970, 14] width 32 height 9
click at [144, 38] on img "button" at bounding box center [148, 42] width 9 height 9
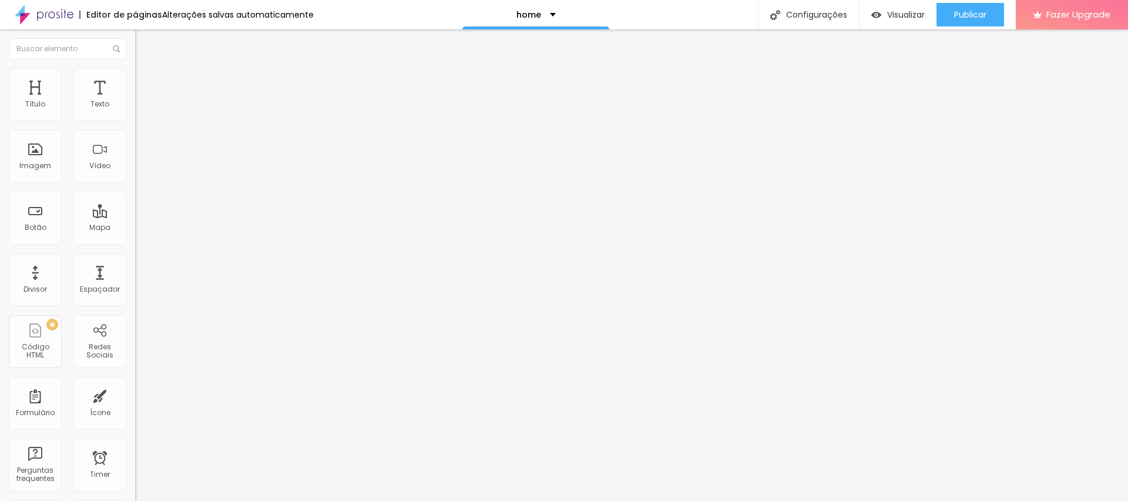
click at [144, 38] on img "button" at bounding box center [148, 42] width 9 height 9
click at [144, 43] on div "Editar Título" at bounding box center [177, 42] width 67 height 9
click at [144, 40] on img "button" at bounding box center [148, 42] width 9 height 9
click at [135, 115] on div "Tipografia Voltar ao padrão Sombra DESATIVADO Voltar ao padrão" at bounding box center [202, 116] width 135 height 72
click at [135, 113] on button "button" at bounding box center [143, 106] width 16 height 12
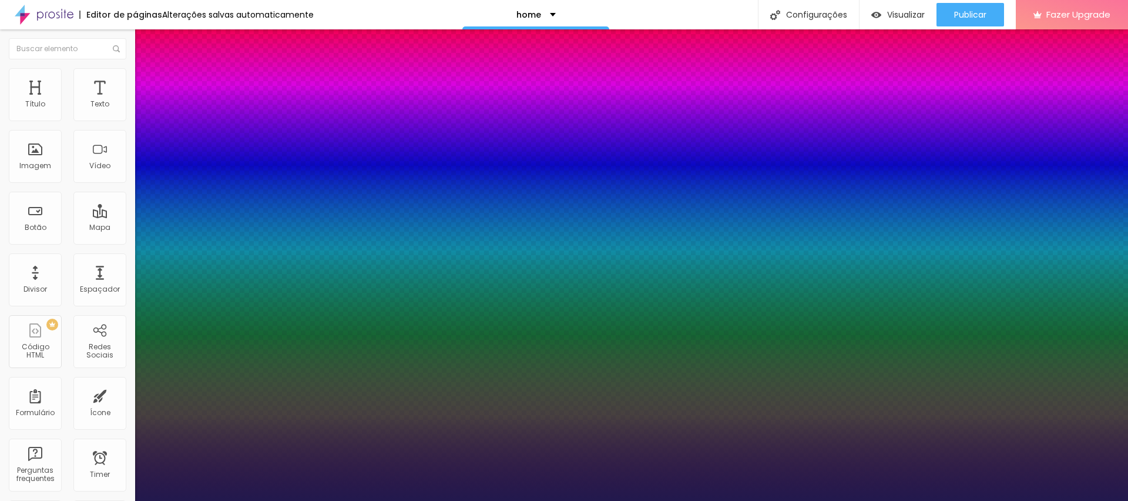
type input "1"
type input "19"
type input "1"
type input "35"
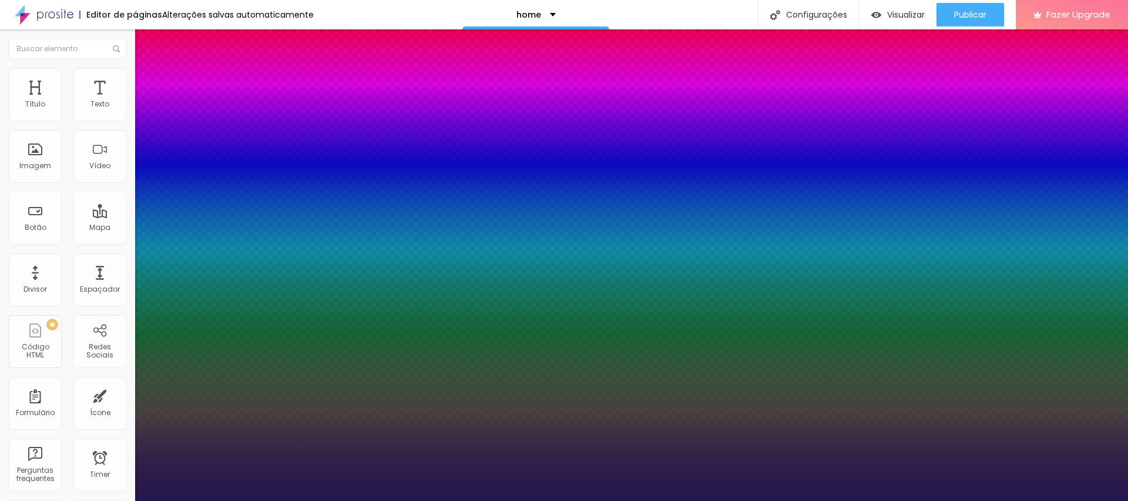
type input "35"
type input "1"
type input "37"
type input "1"
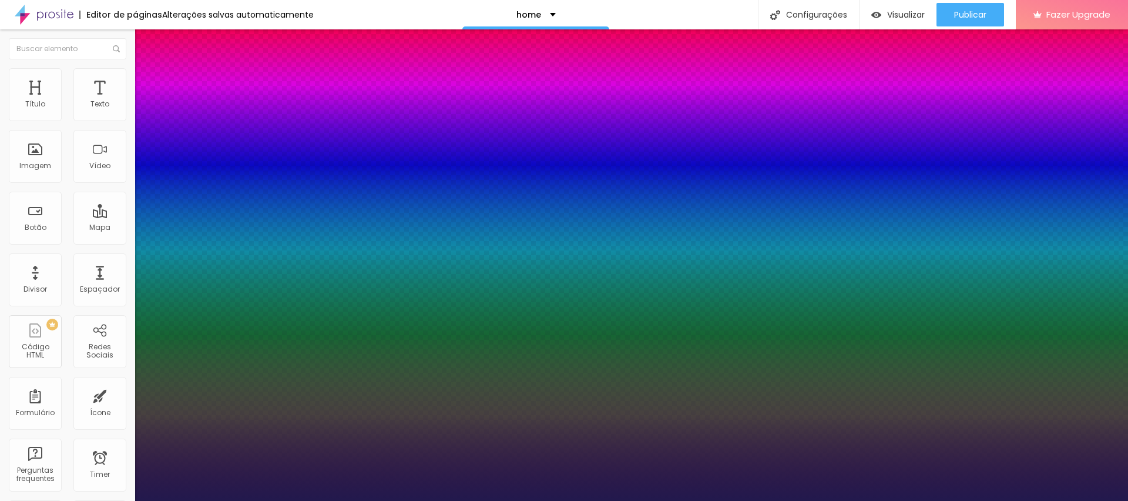
type input "38"
type input "1"
type input "41"
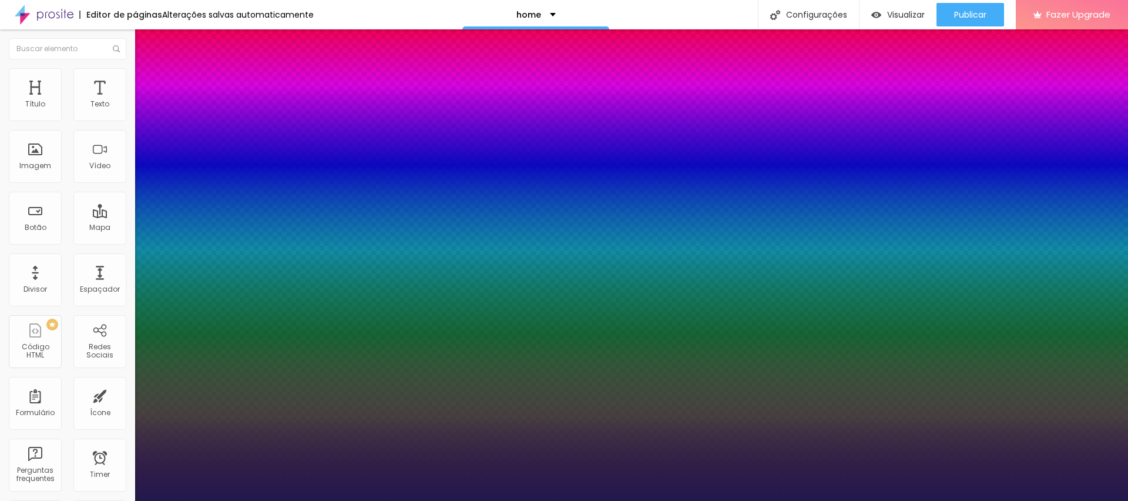
type input "1"
type input "43"
type input "1"
type input "47"
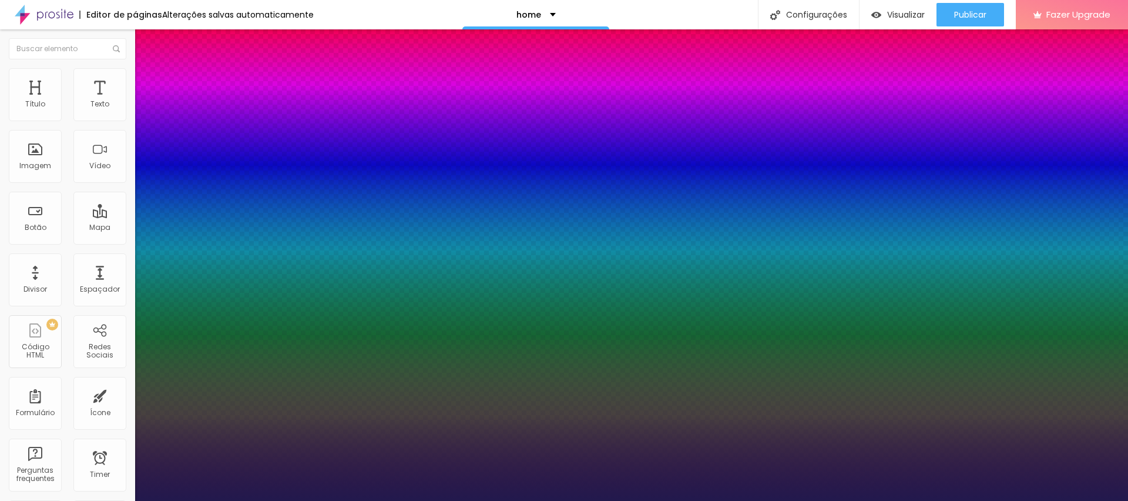
type input "47"
type input "1"
type input "48"
type input "1"
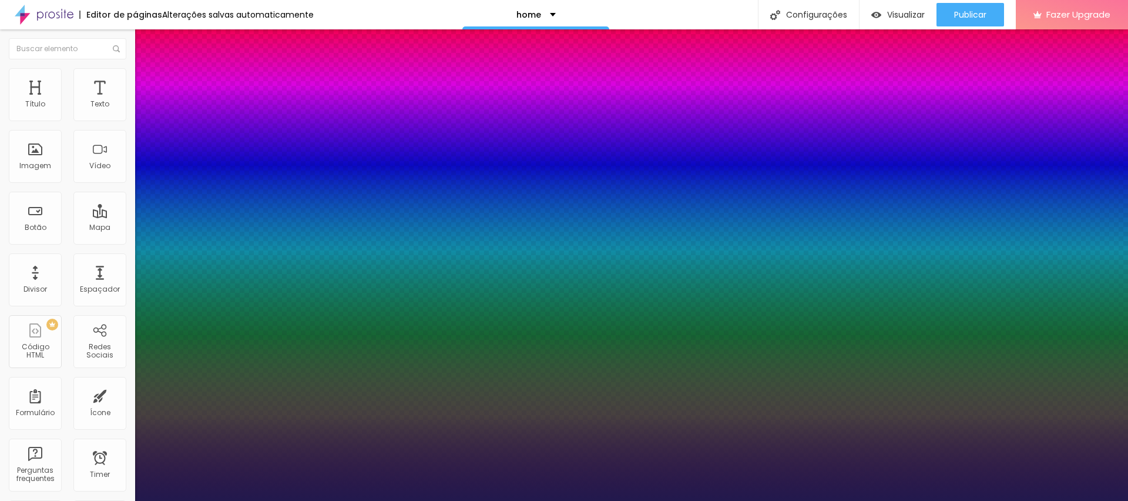
type input "49"
type input "1"
type input "51"
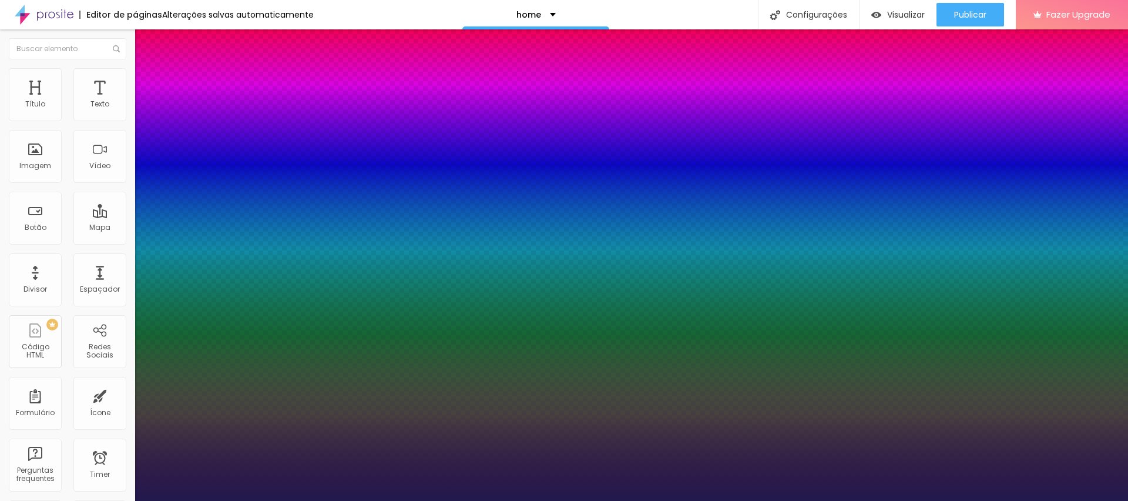
type input "1"
type input "55"
type input "1"
type input "57"
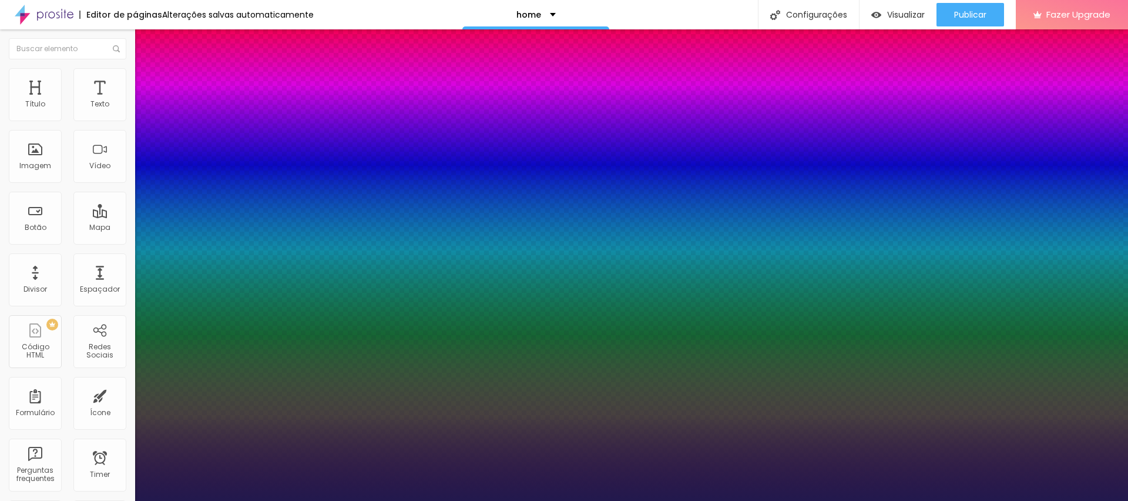
type input "57"
type input "1"
drag, startPoint x: 177, startPoint y: 200, endPoint x: 196, endPoint y: 204, distance: 18.7
type input "57"
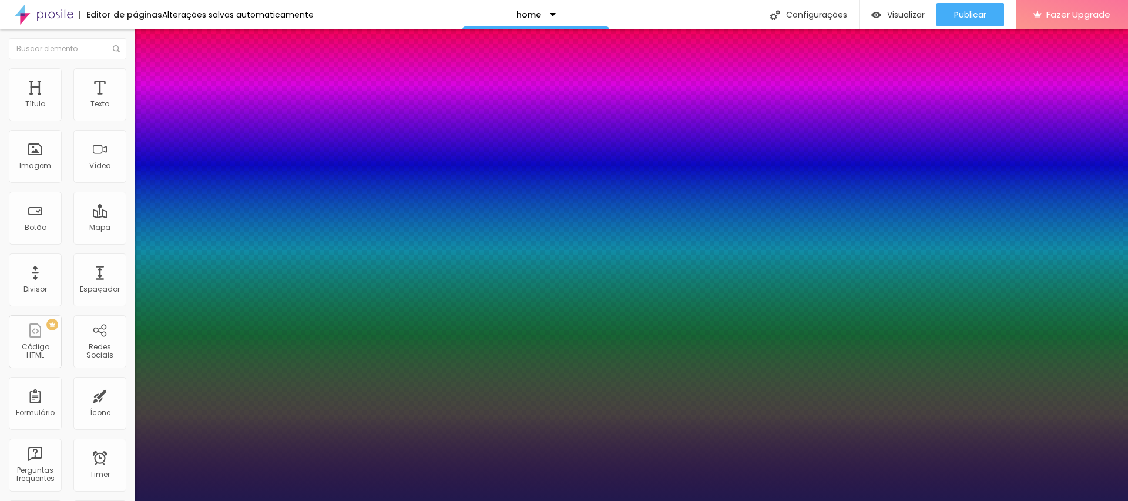
click at [745, 500] on div at bounding box center [564, 501] width 1128 height 0
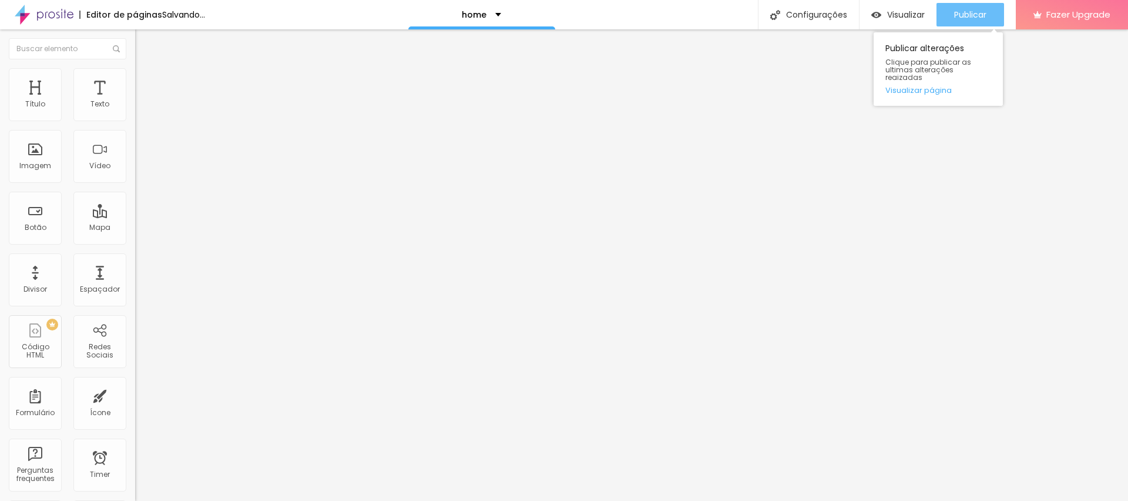
click at [965, 14] on span "Publicar" at bounding box center [970, 14] width 32 height 9
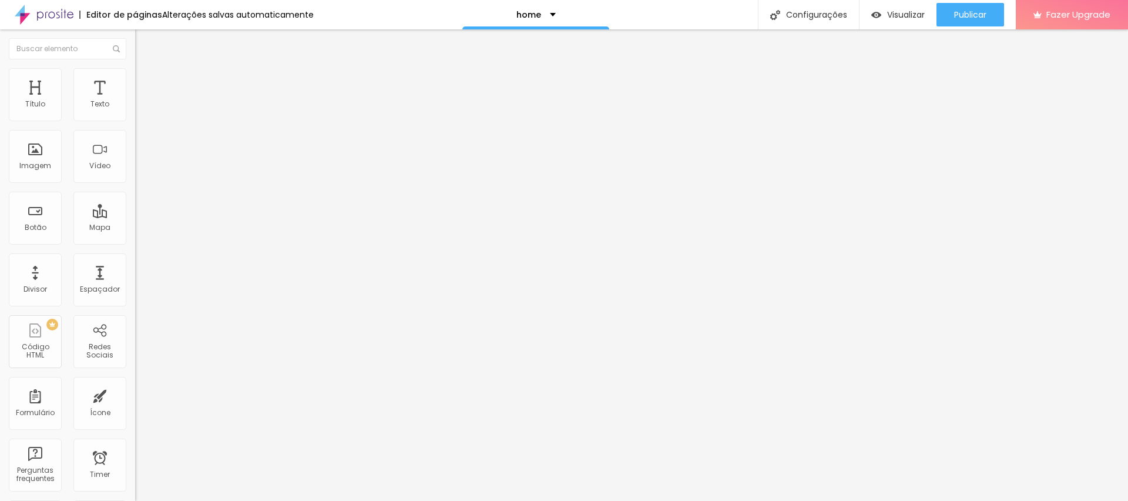
click at [140, 109] on icon "button" at bounding box center [143, 105] width 7 height 7
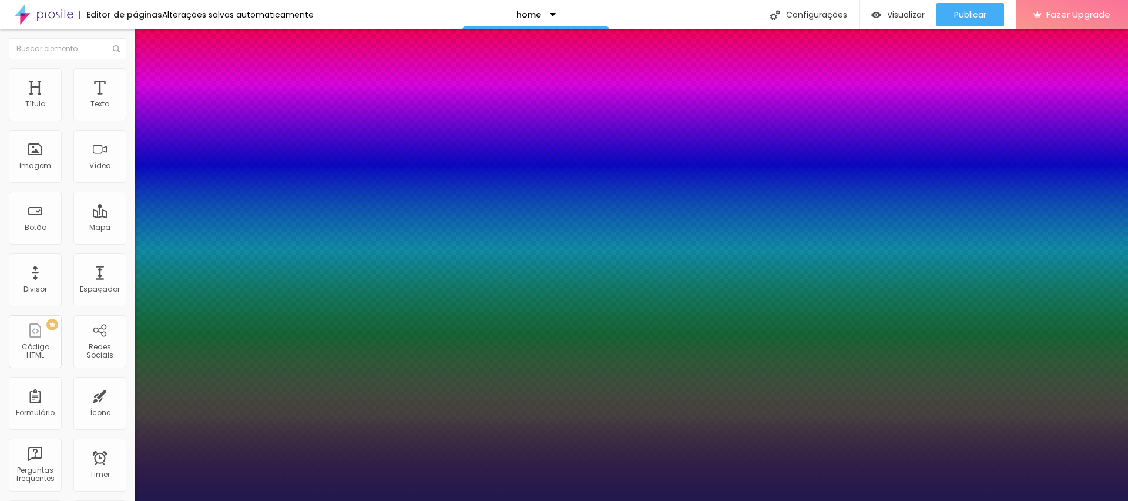
paste input "4E4E4E"
type input "1"
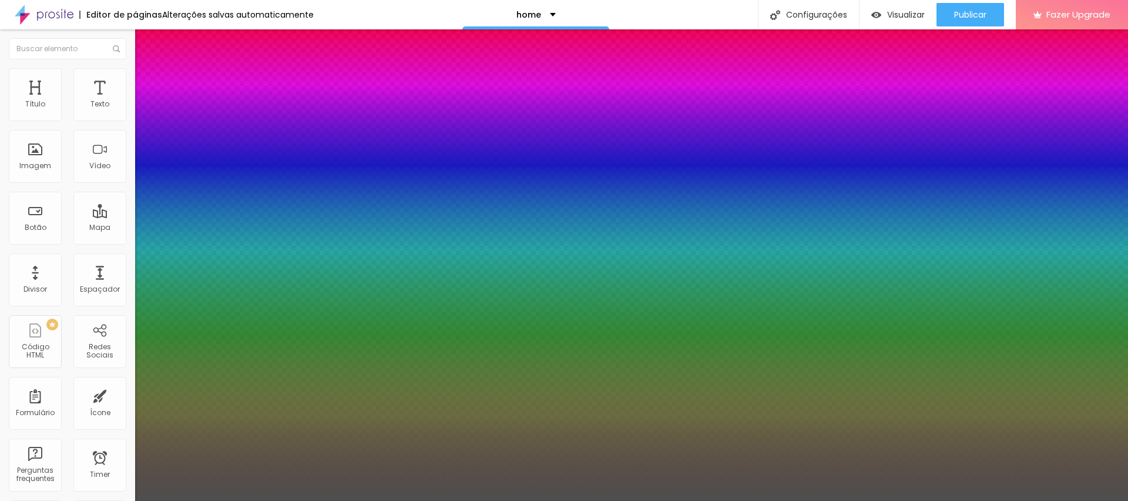
type input "#4E4E4E"
click at [912, 500] on div at bounding box center [564, 501] width 1128 height 0
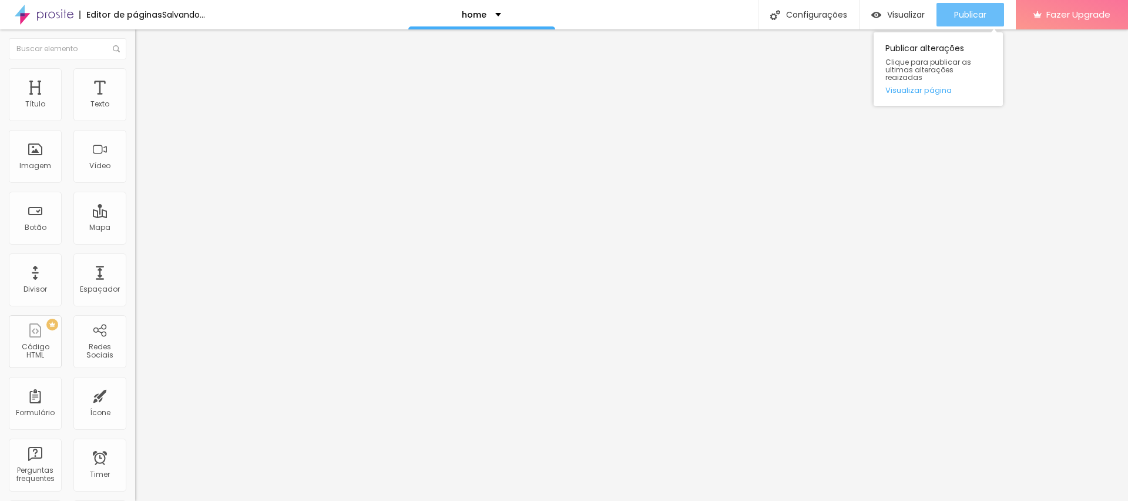
click at [969, 22] on div "Publicar" at bounding box center [970, 14] width 32 height 23
click at [974, 15] on span "Publicar" at bounding box center [970, 14] width 32 height 9
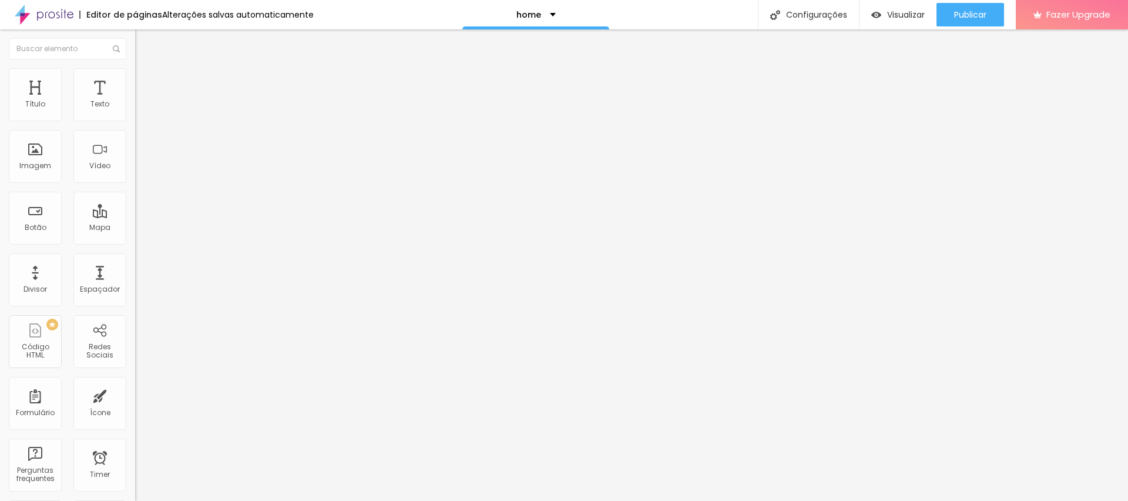
click at [135, 68] on li "Estilo" at bounding box center [202, 74] width 135 height 12
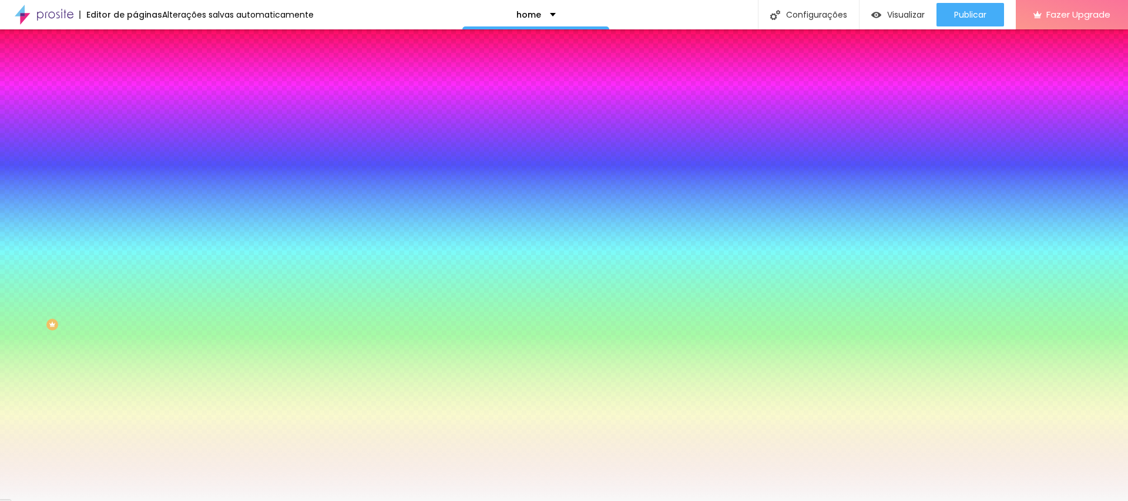
click at [135, 172] on input "#F8F8F8" at bounding box center [205, 166] width 141 height 12
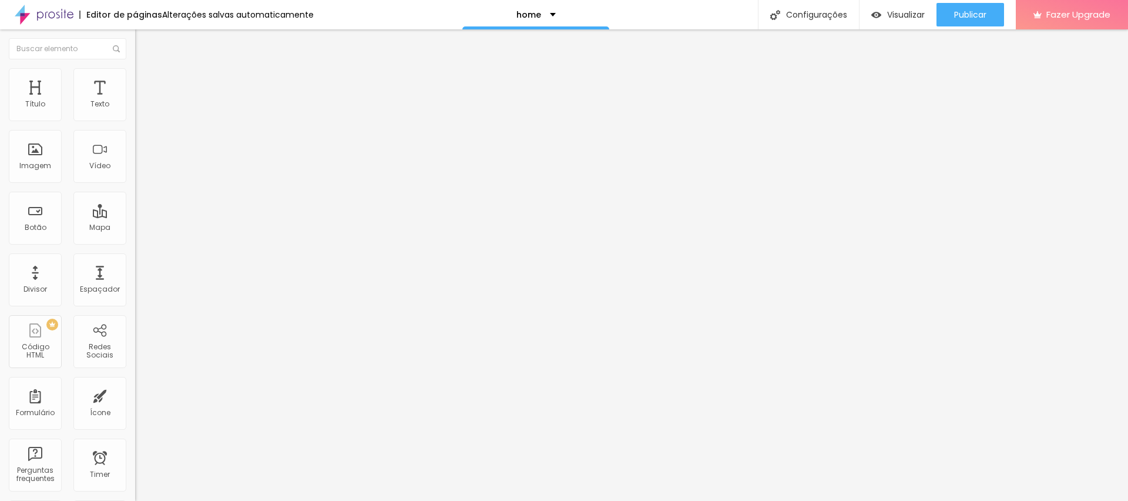
click at [135, 73] on img at bounding box center [140, 73] width 11 height 11
click at [135, 86] on ul "Conteúdo Estilo Avançado" at bounding box center [202, 73] width 135 height 35
click at [135, 68] on li "Conteúdo" at bounding box center [202, 62] width 135 height 12
click at [135, 80] on li "Avançado" at bounding box center [202, 86] width 135 height 12
click at [146, 78] on span "Estilo" at bounding box center [155, 76] width 18 height 10
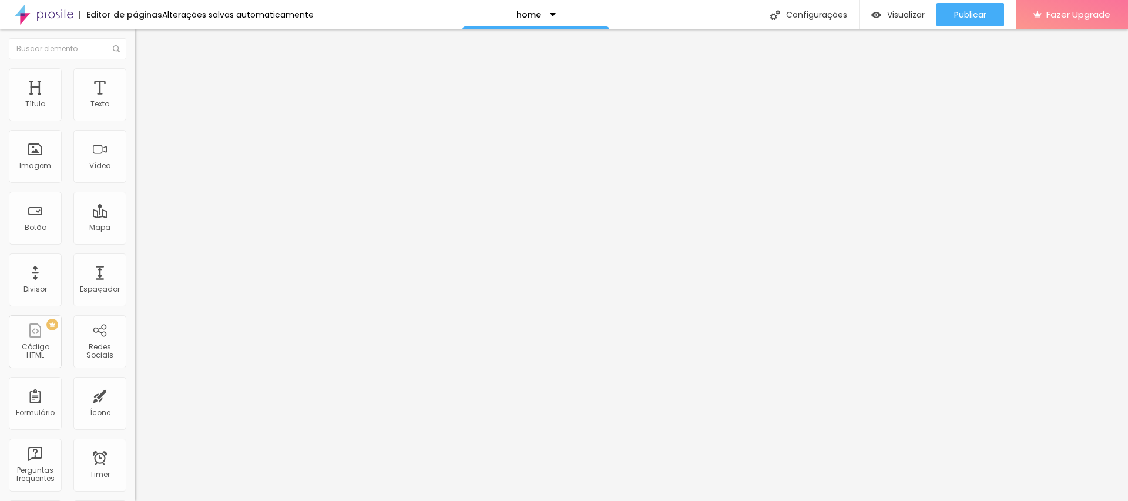
click at [146, 78] on span "Estilo" at bounding box center [155, 76] width 18 height 10
click at [146, 83] on span "Avançado" at bounding box center [165, 88] width 39 height 10
type input "0"
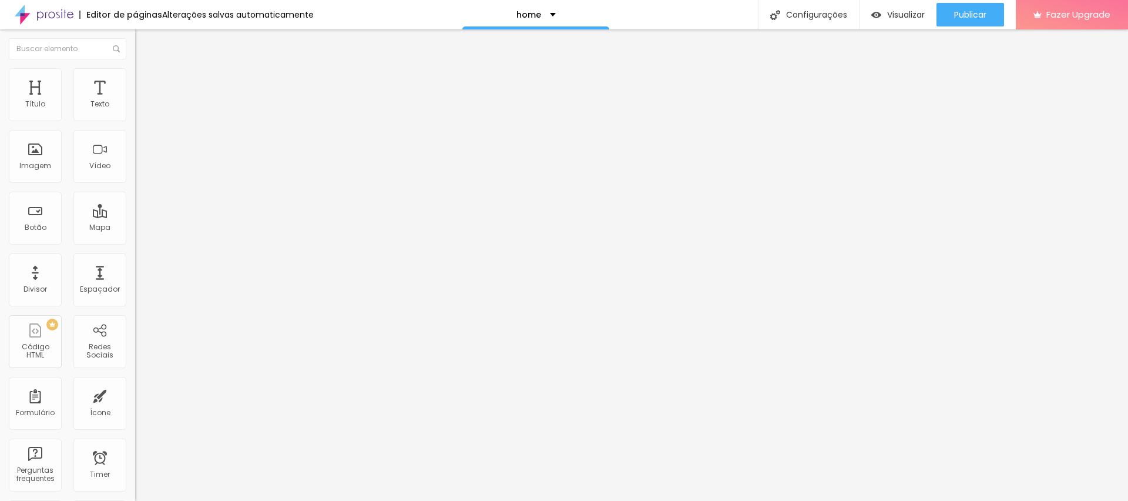
click at [135, 228] on input "range" at bounding box center [173, 232] width 76 height 9
type input "0"
drag, startPoint x: 31, startPoint y: 138, endPoint x: 4, endPoint y: 135, distance: 27.2
type input "0"
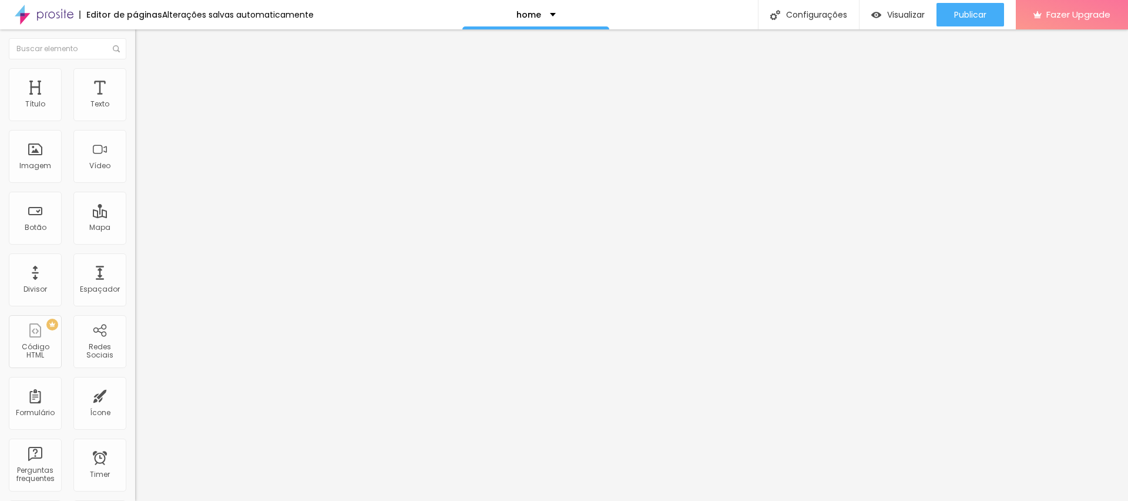
click at [135, 394] on input "range" at bounding box center [173, 398] width 76 height 9
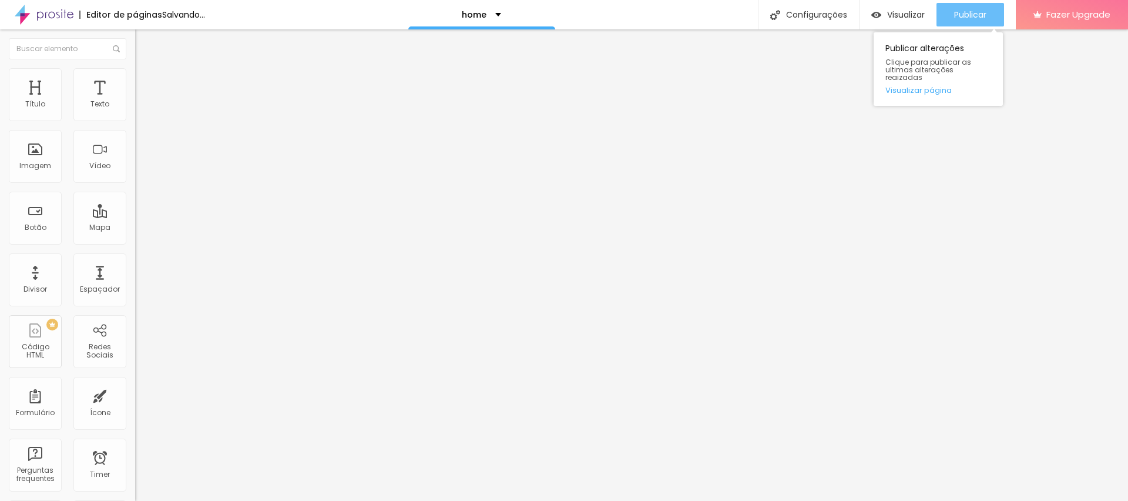
click at [980, 18] on span "Publicar" at bounding box center [970, 14] width 32 height 9
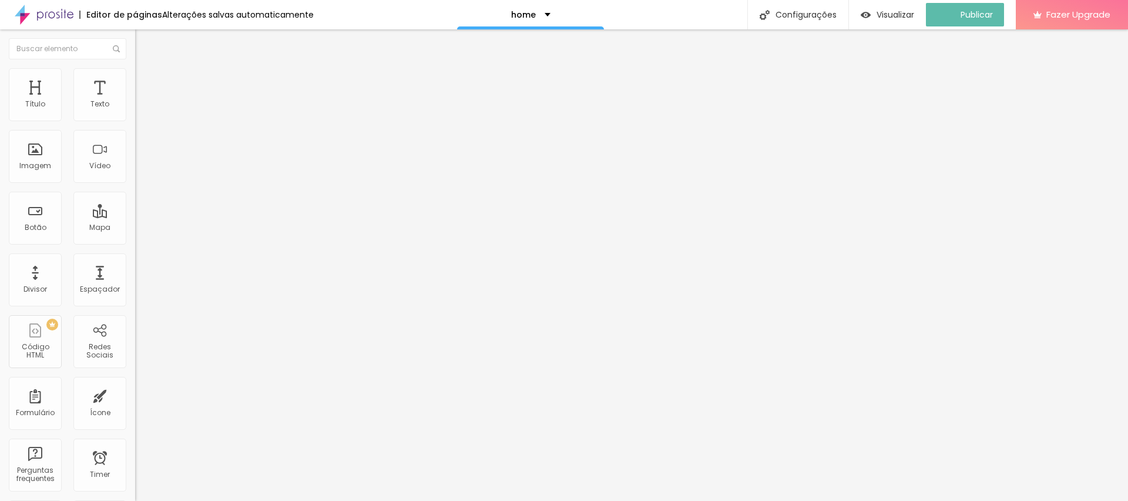
click at [146, 86] on span "Avançado" at bounding box center [165, 88] width 39 height 10
type input "25"
type input "35"
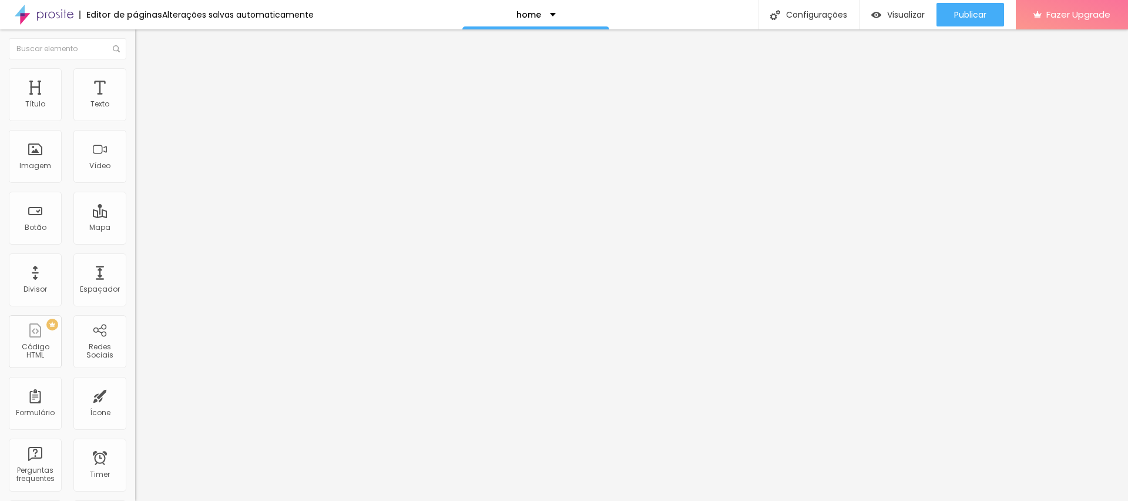
type input "40"
type input "45"
type input "40"
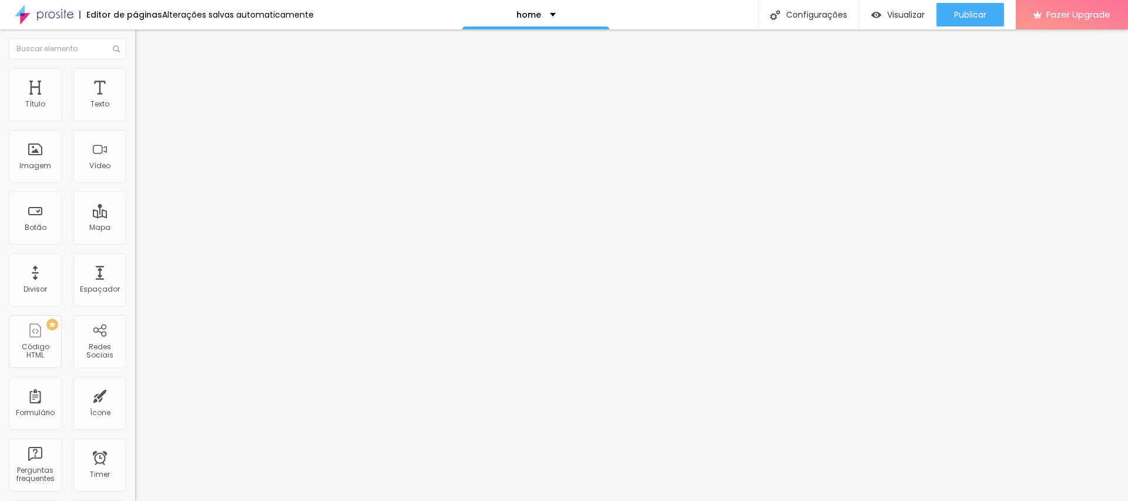
type input "40"
type input "35"
type input "0"
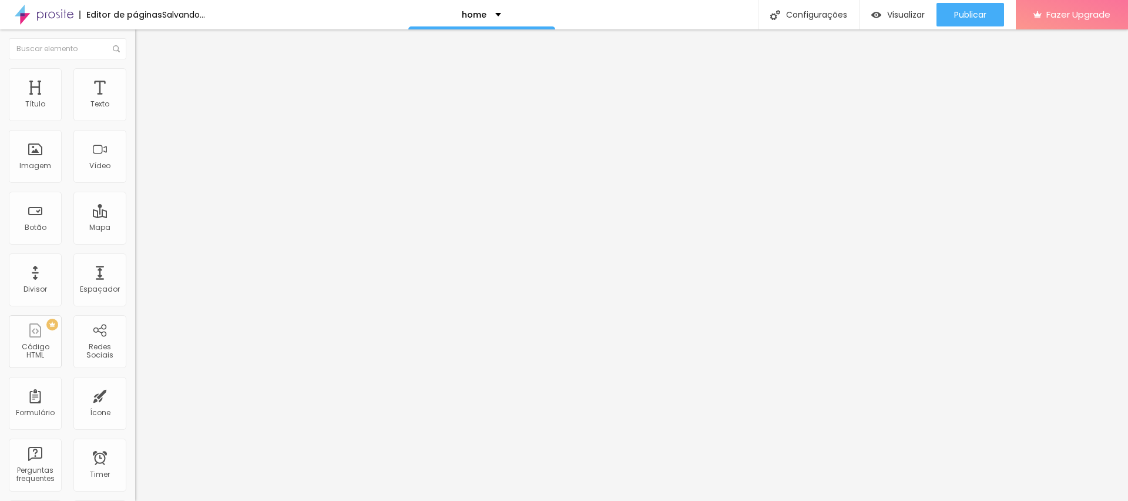
drag, startPoint x: 48, startPoint y: 115, endPoint x: 0, endPoint y: 103, distance: 49.2
type input "0"
click at [135, 228] on input "range" at bounding box center [173, 232] width 76 height 9
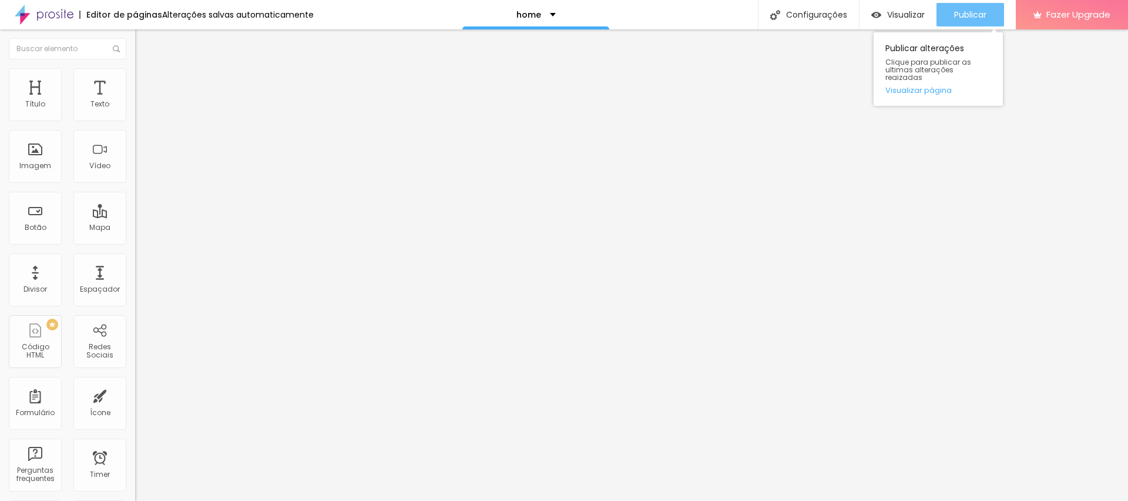
click at [975, 18] on span "Publicar" at bounding box center [970, 14] width 32 height 9
click at [969, 16] on span "Publicar" at bounding box center [970, 14] width 32 height 9
click at [146, 83] on span "Avançado" at bounding box center [165, 88] width 39 height 10
click at [135, 68] on img at bounding box center [140, 73] width 11 height 11
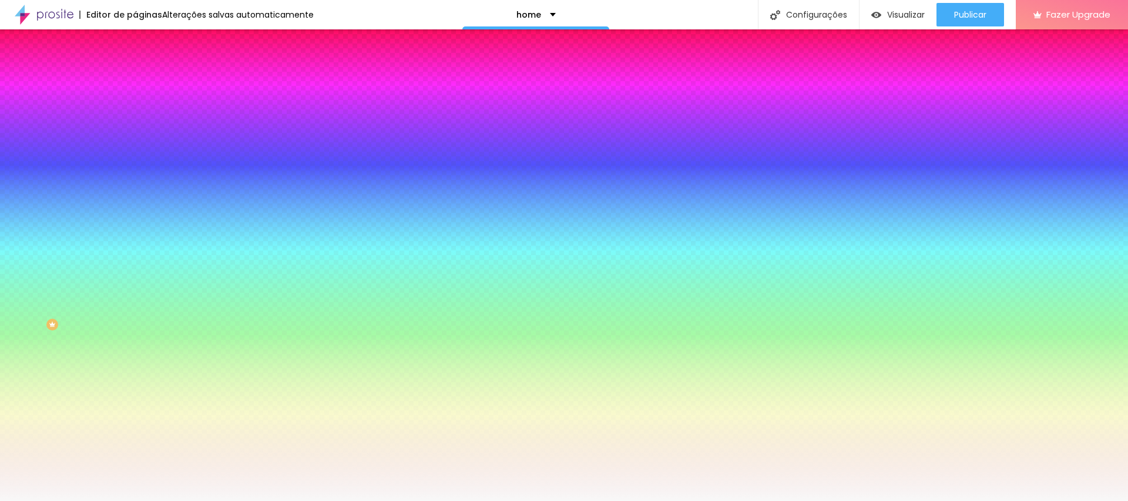
click at [199, 106] on img at bounding box center [202, 102] width 7 height 7
click at [135, 108] on span "Adicionar imagem" at bounding box center [173, 103] width 76 height 10
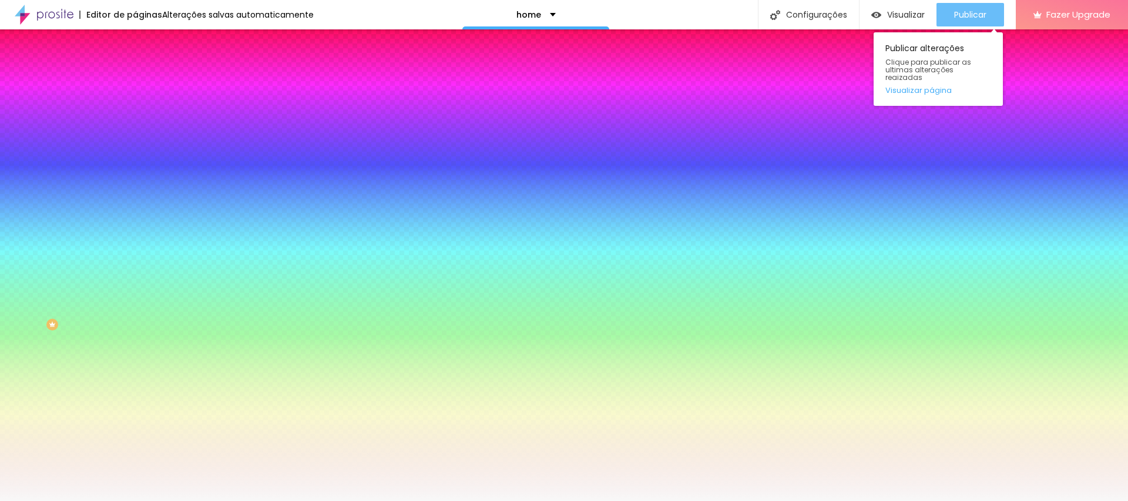
click at [985, 10] on span "Publicar" at bounding box center [970, 14] width 32 height 9
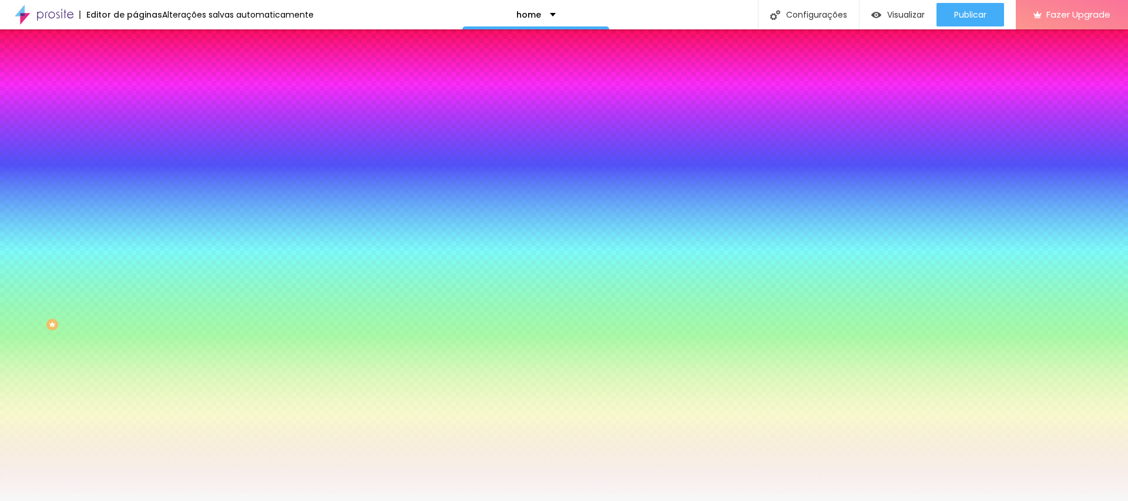
click at [140, 207] on icon "button" at bounding box center [143, 203] width 7 height 7
radio input "false"
radio input "true"
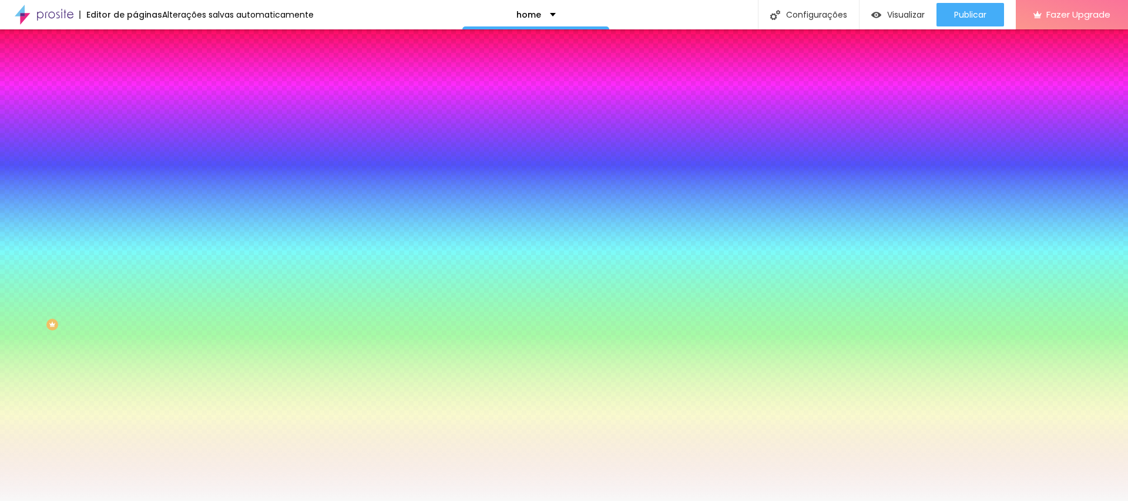
radio input "true"
radio input "false"
radio input "true"
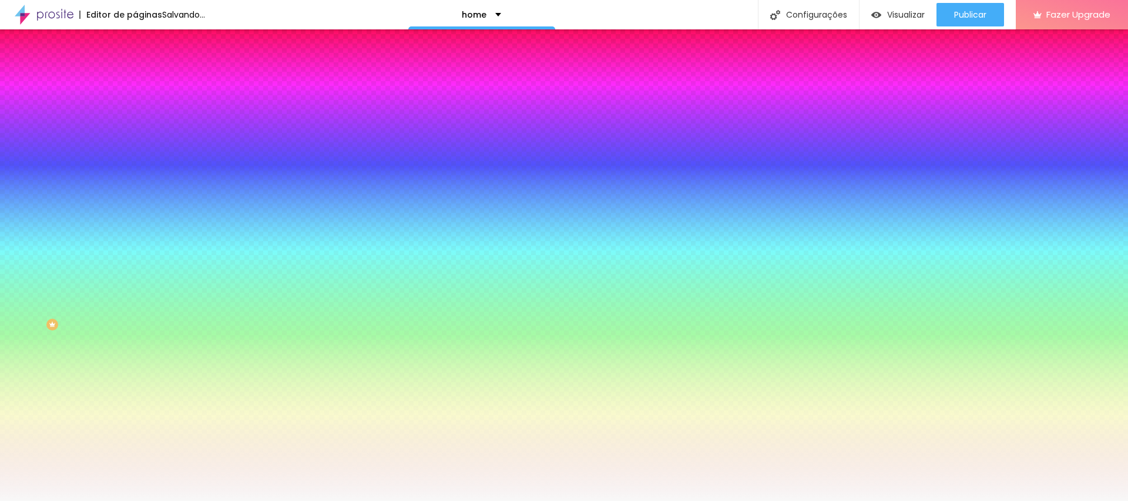
radio input "true"
radio input "false"
radio input "true"
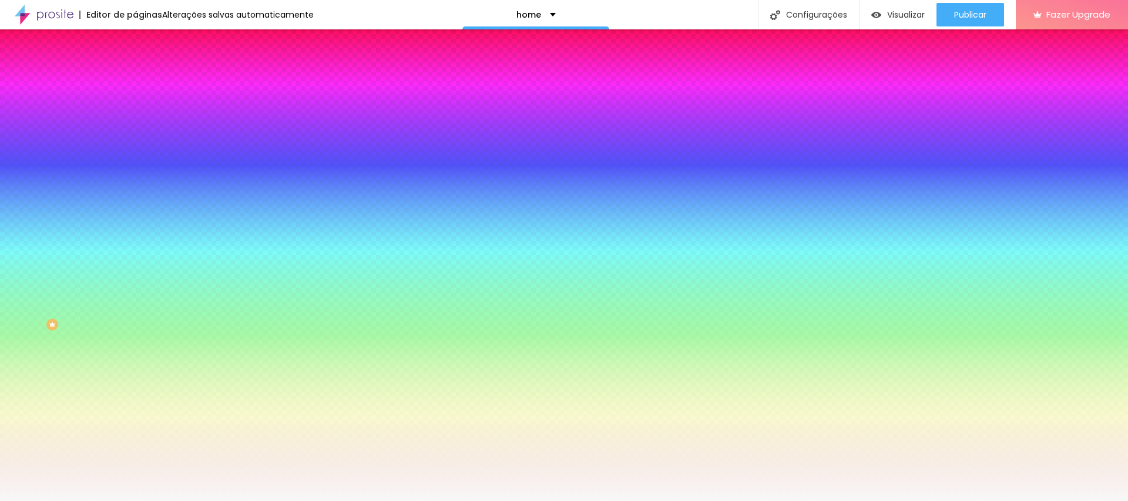
radio input "false"
click at [100, 500] on div at bounding box center [564, 501] width 1128 height 0
click at [140, 196] on icon "button" at bounding box center [144, 191] width 8 height 8
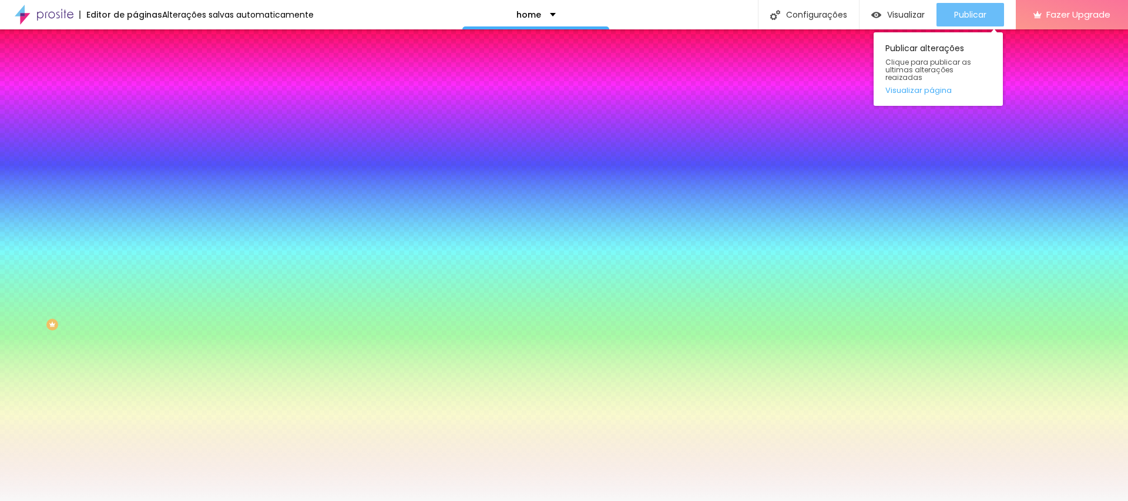
click at [976, 11] on span "Publicar" at bounding box center [970, 14] width 32 height 9
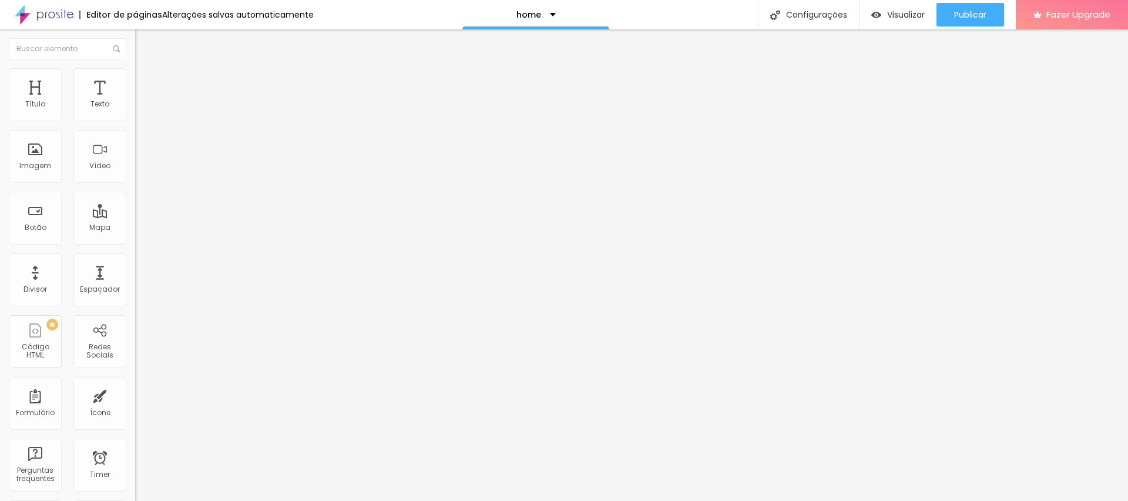
click at [135, 68] on img at bounding box center [140, 73] width 11 height 11
click at [135, 72] on ul "Conteúdo Estilo Avançado" at bounding box center [202, 73] width 135 height 35
click at [135, 75] on ul "Conteúdo Estilo Avançado" at bounding box center [202, 73] width 135 height 35
click at [146, 83] on span "Avançado" at bounding box center [165, 88] width 39 height 10
click at [146, 69] on span "Conteúdo" at bounding box center [164, 64] width 36 height 10
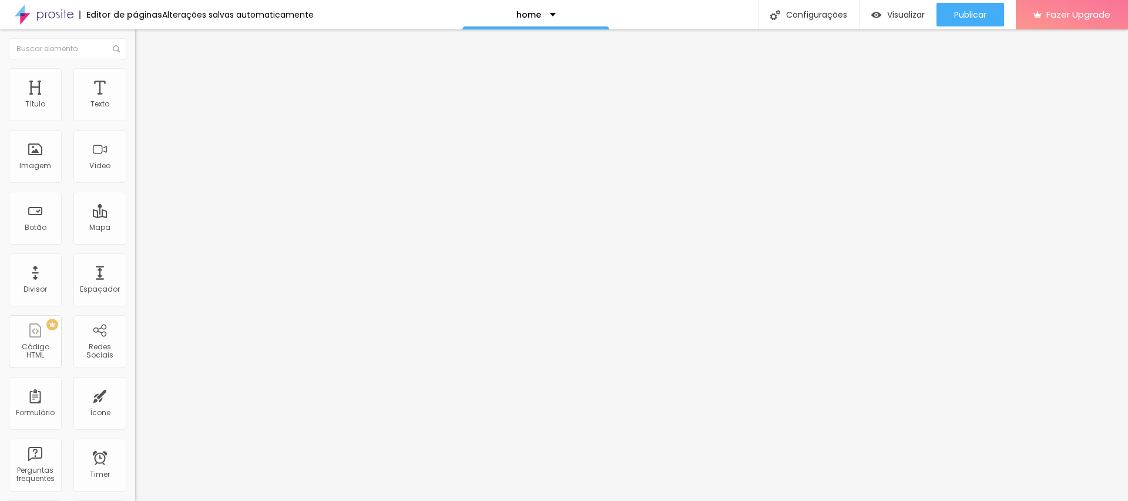
click at [146, 81] on span "Estilo" at bounding box center [155, 76] width 18 height 10
click at [199, 99] on img at bounding box center [202, 95] width 7 height 7
click at [135, 72] on img at bounding box center [140, 73] width 11 height 11
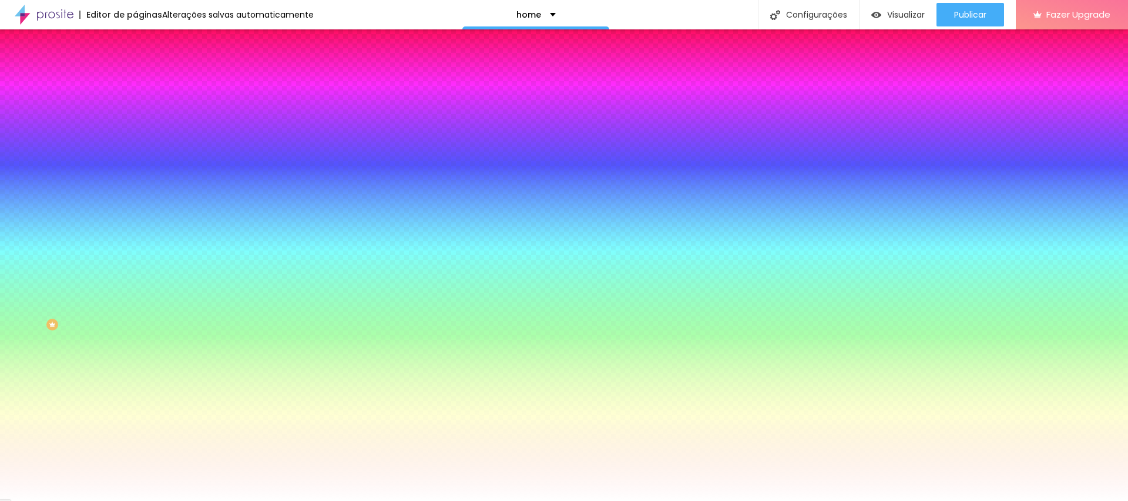
click at [135, 108] on span "Adicionar imagem" at bounding box center [173, 103] width 76 height 10
click at [135, 80] on li "Avançado" at bounding box center [202, 86] width 135 height 12
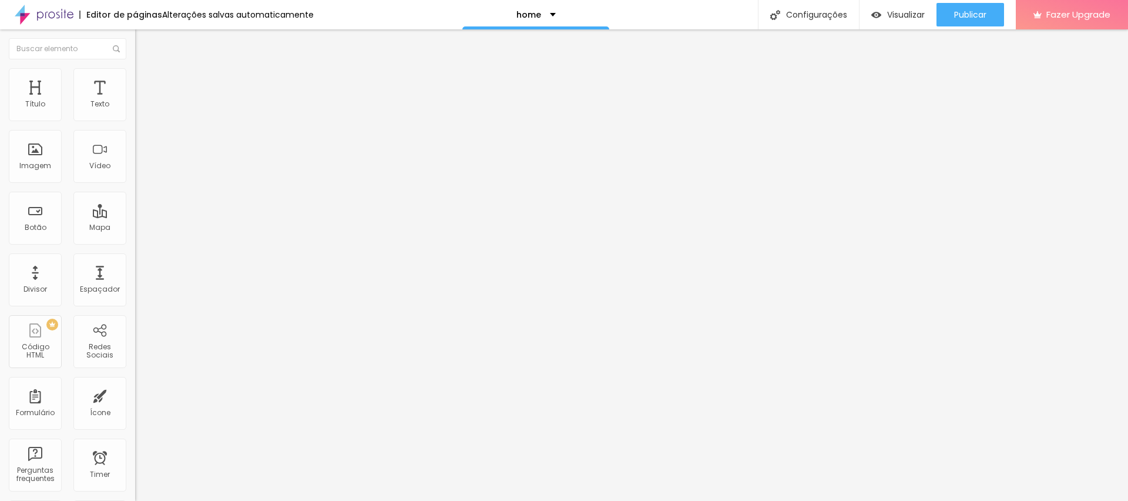
type input "25"
type input "30"
type input "25"
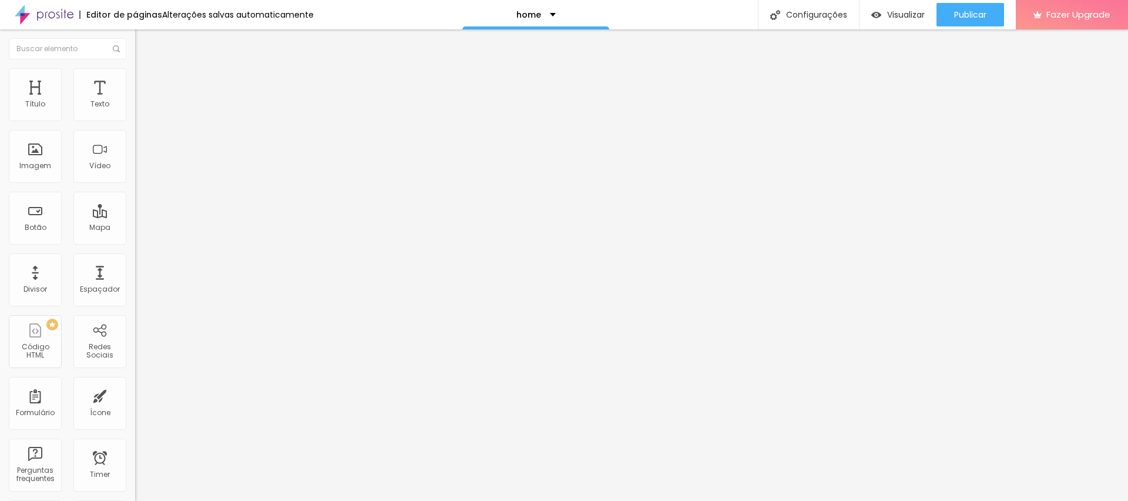
type input "25"
type input "0"
drag, startPoint x: 78, startPoint y: 117, endPoint x: 0, endPoint y: 119, distance: 77.6
type input "0"
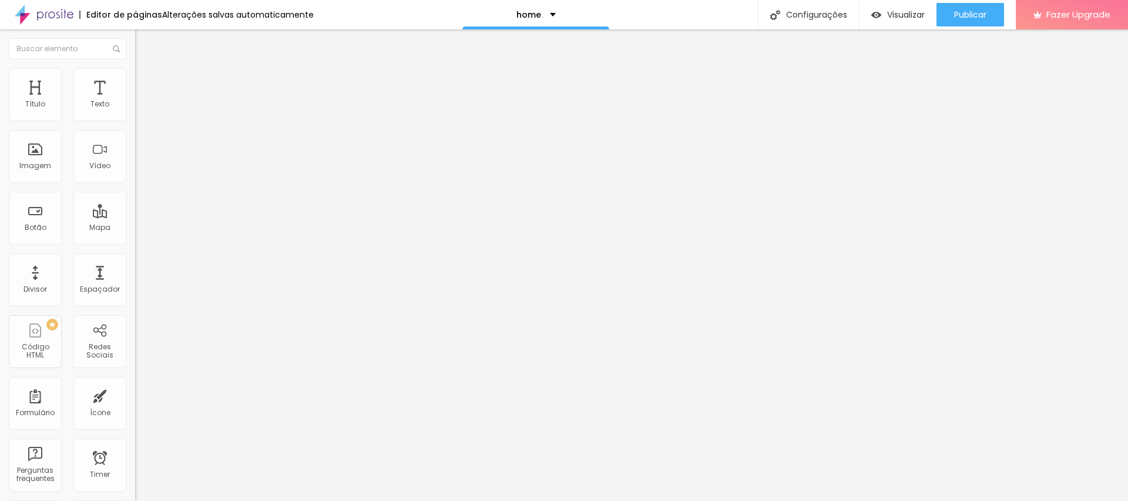
click at [135, 228] on input "range" at bounding box center [173, 232] width 76 height 9
click at [135, 76] on li "Estilo" at bounding box center [202, 74] width 135 height 12
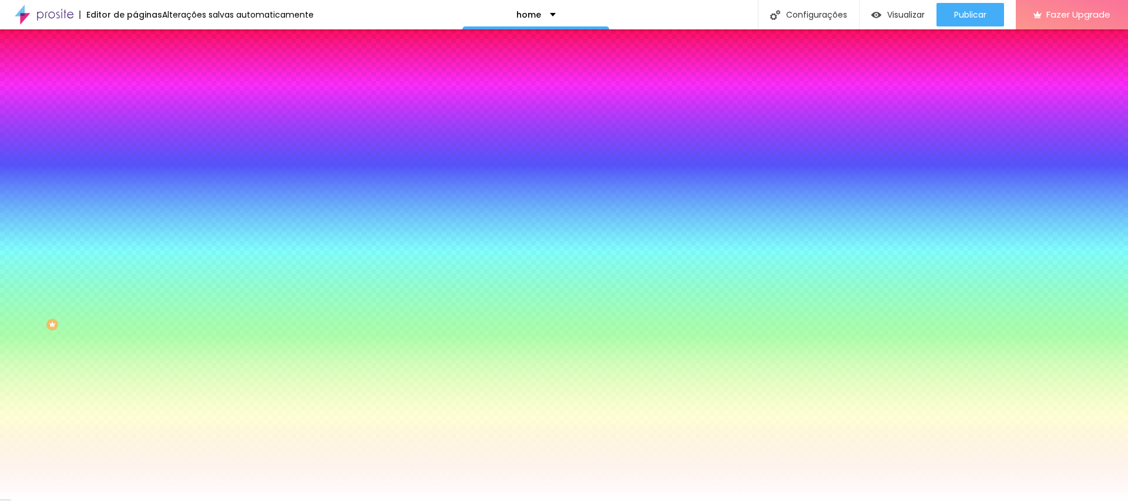
click at [146, 83] on span "Avançado" at bounding box center [165, 88] width 39 height 10
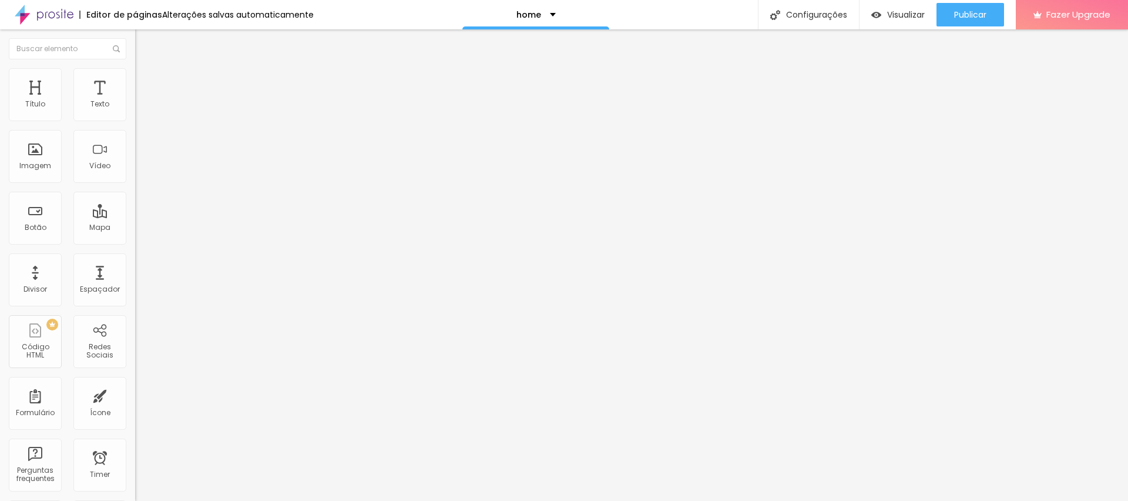
type input "500"
type input "479"
type input "333"
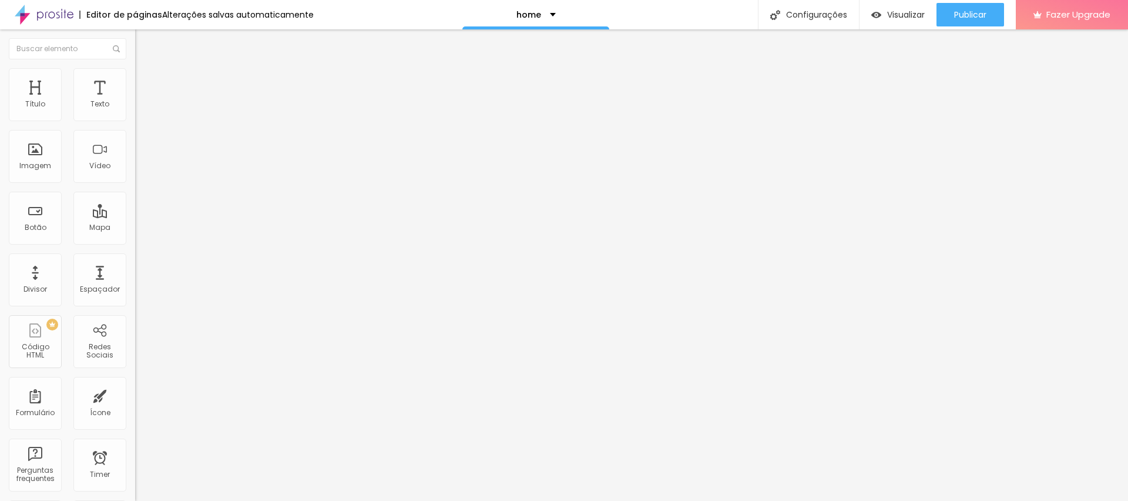
type input "333"
type input "213"
type input "207"
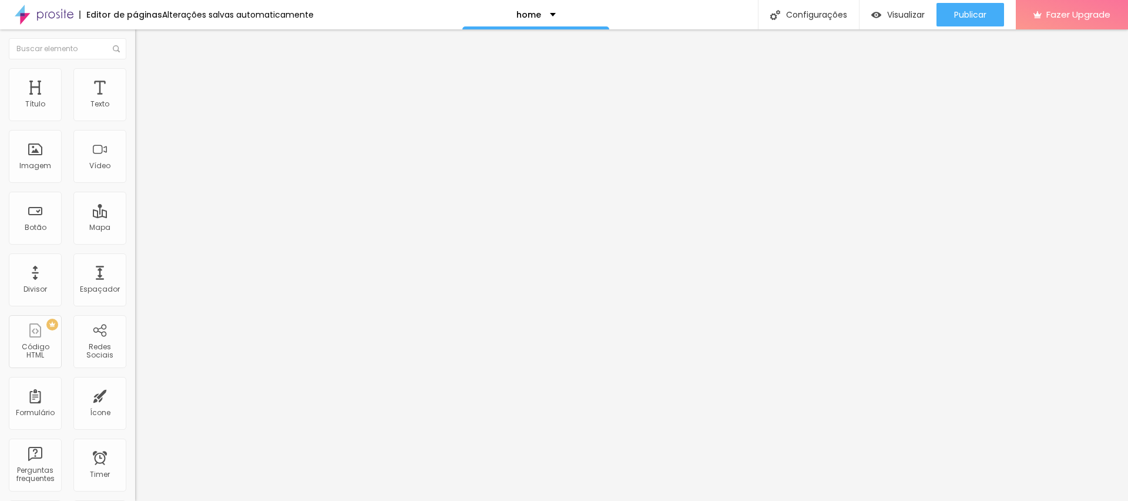
type input "203"
type input "500"
drag, startPoint x: 29, startPoint y: 137, endPoint x: 240, endPoint y: 144, distance: 211.0
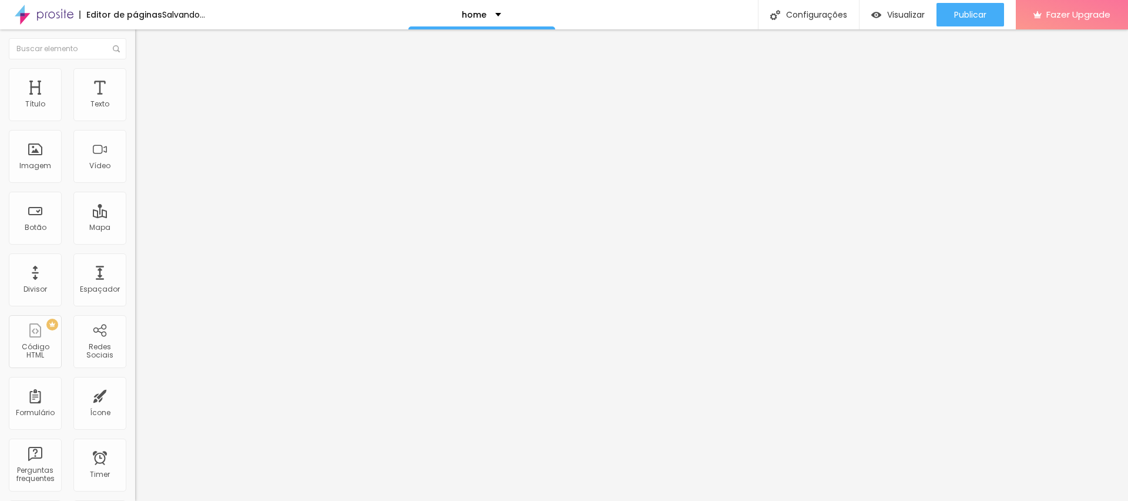
type input "500"
click at [211, 394] on input "range" at bounding box center [173, 398] width 76 height 9
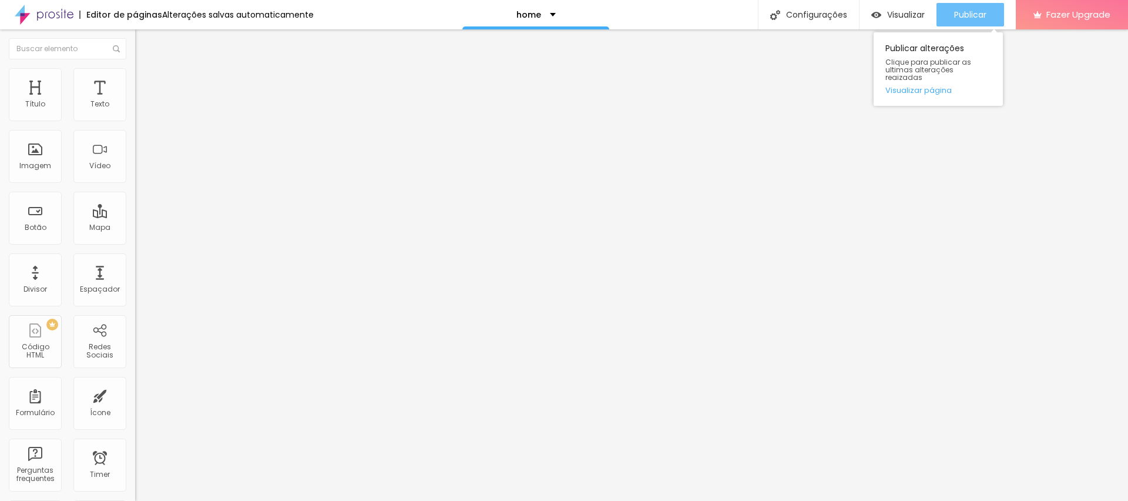
click at [977, 19] on span "Publicar" at bounding box center [970, 14] width 32 height 9
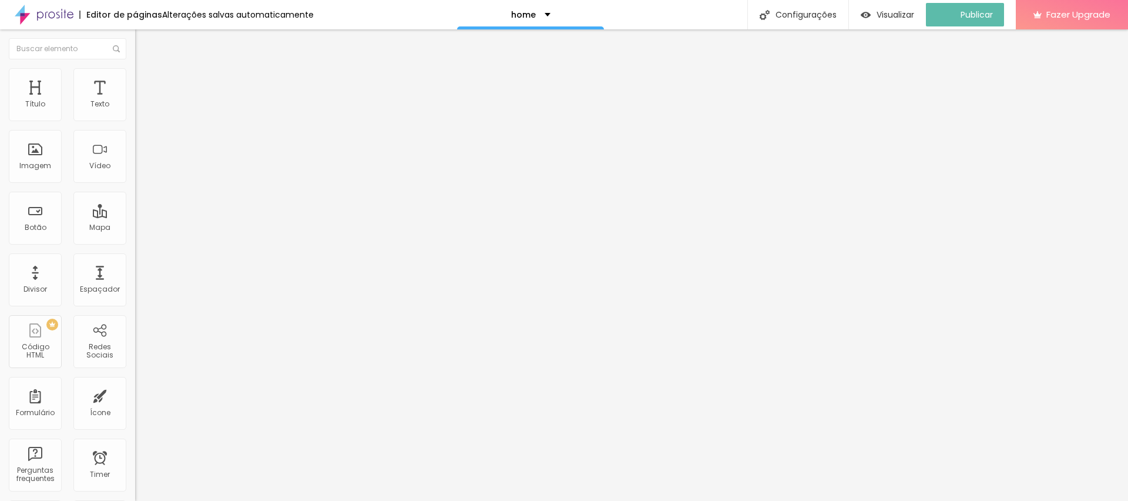
click at [135, 73] on img at bounding box center [140, 73] width 11 height 11
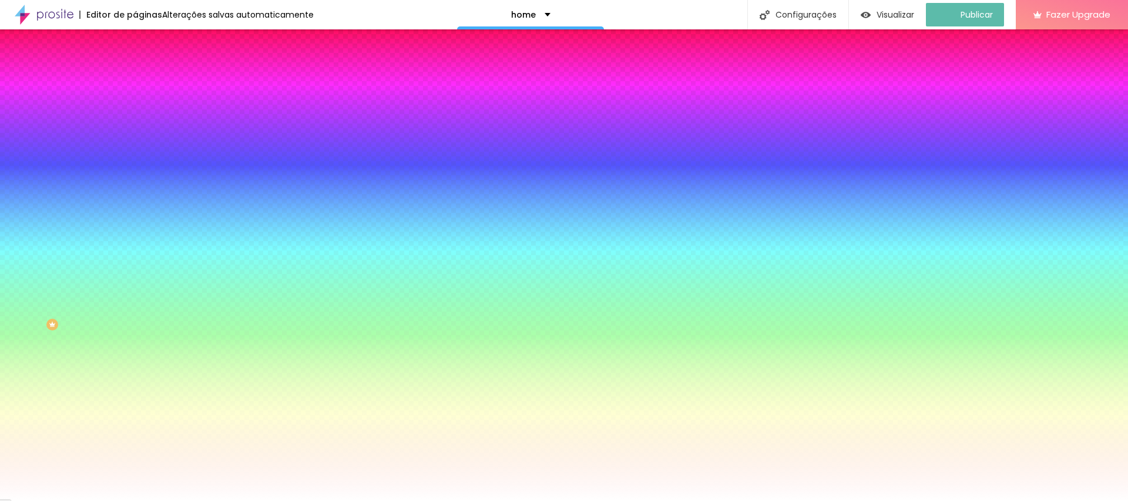
click at [135, 122] on span "Nenhum" at bounding box center [150, 117] width 31 height 10
click at [135, 140] on span "Parallax" at bounding box center [149, 135] width 29 height 10
click at [135, 122] on span "Parallax" at bounding box center [149, 117] width 29 height 10
click at [135, 129] on span "Nenhum" at bounding box center [150, 124] width 31 height 10
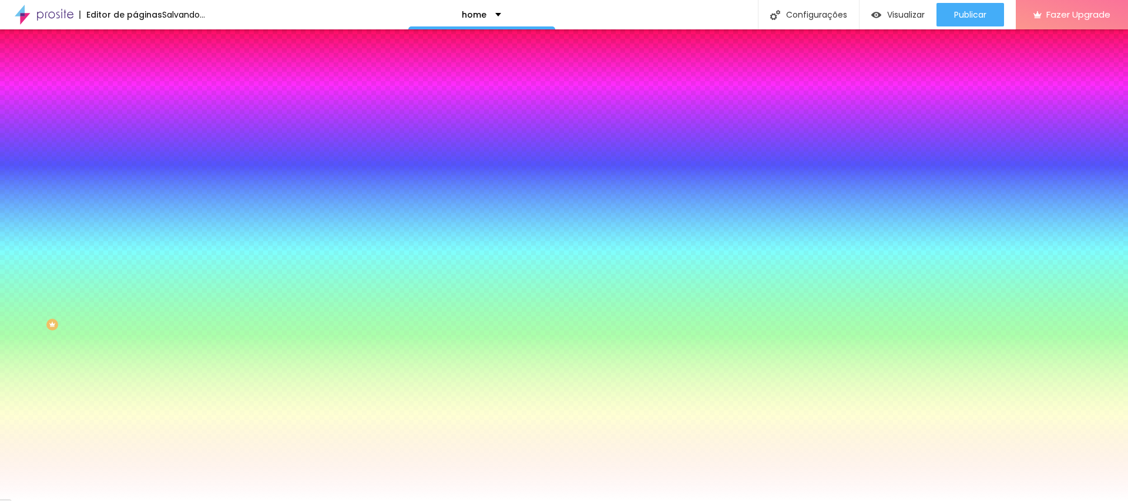
click at [140, 240] on icon "button" at bounding box center [143, 236] width 7 height 7
radio input "false"
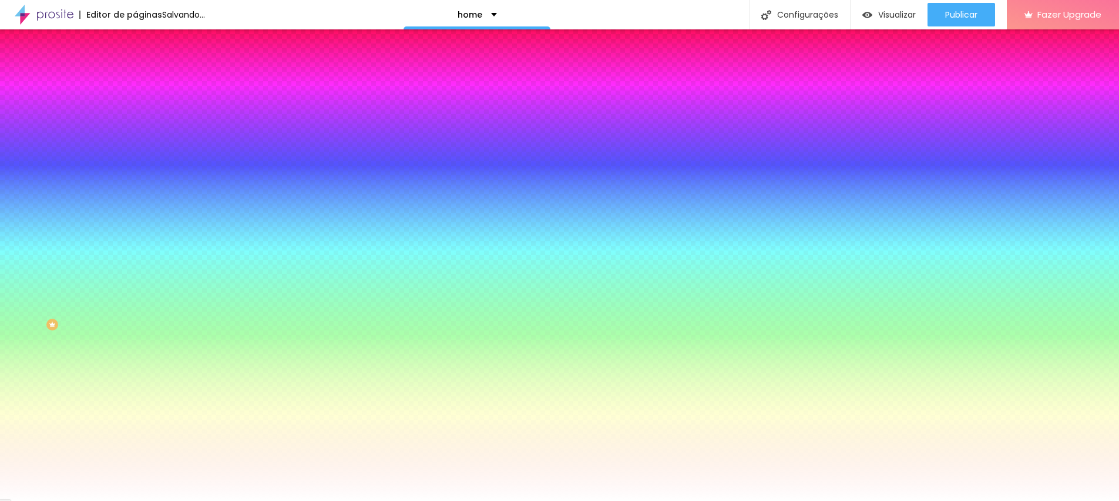
radio input "false"
radio input "true"
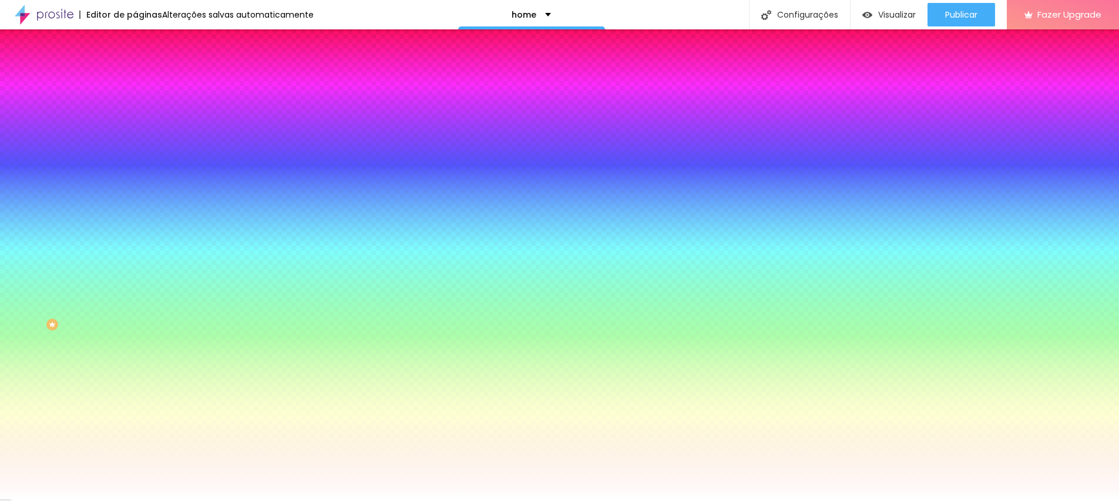
radio input "false"
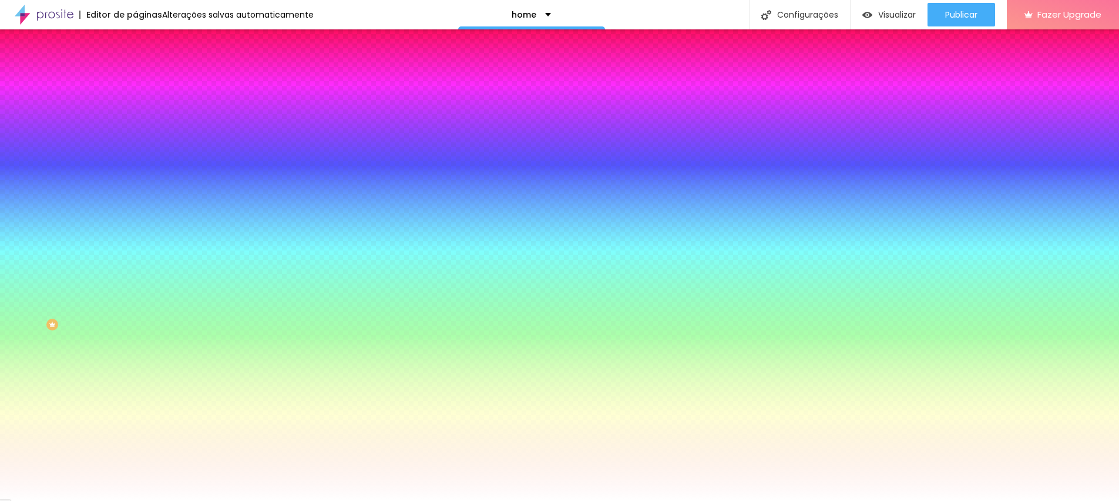
radio input "false"
radio input "true"
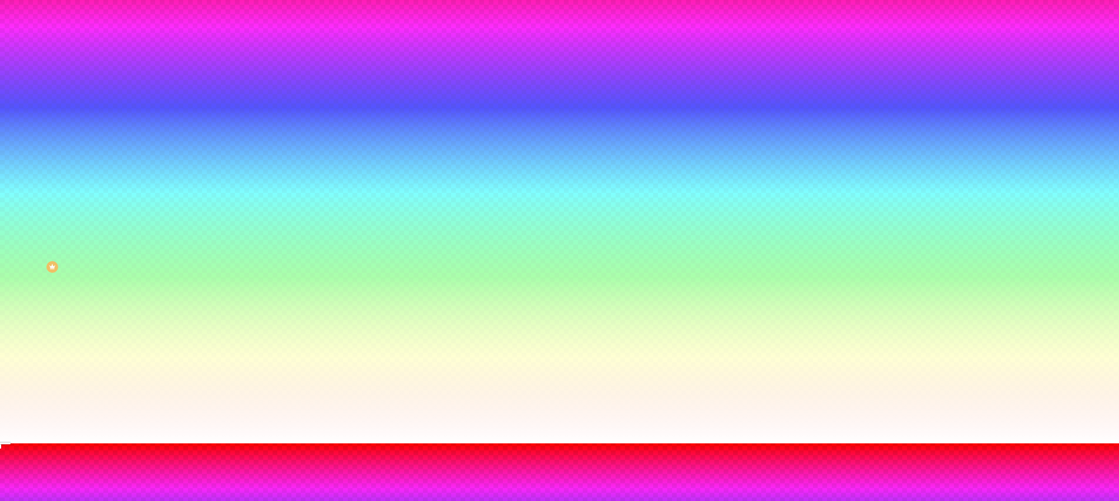
scroll to position [61, 0]
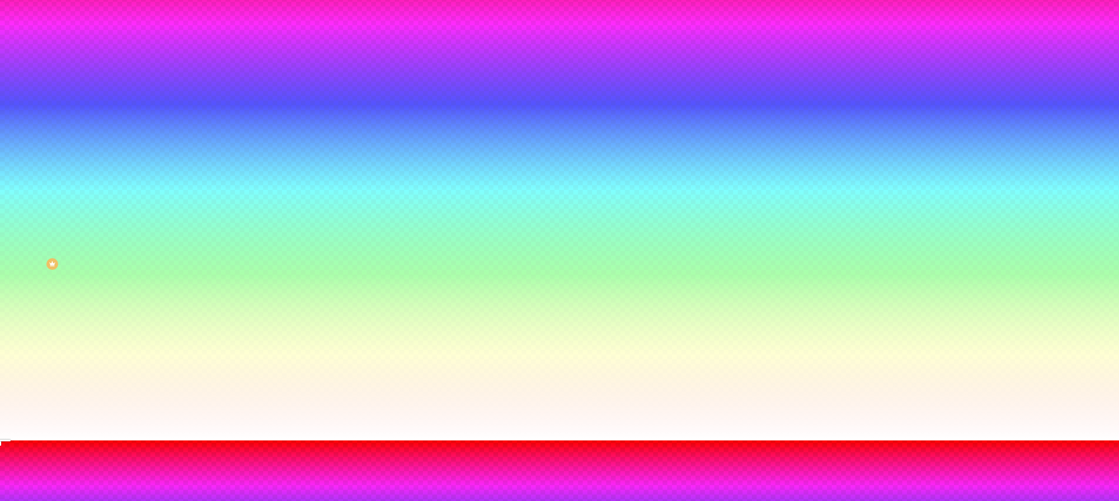
paste input "F8F8F8"
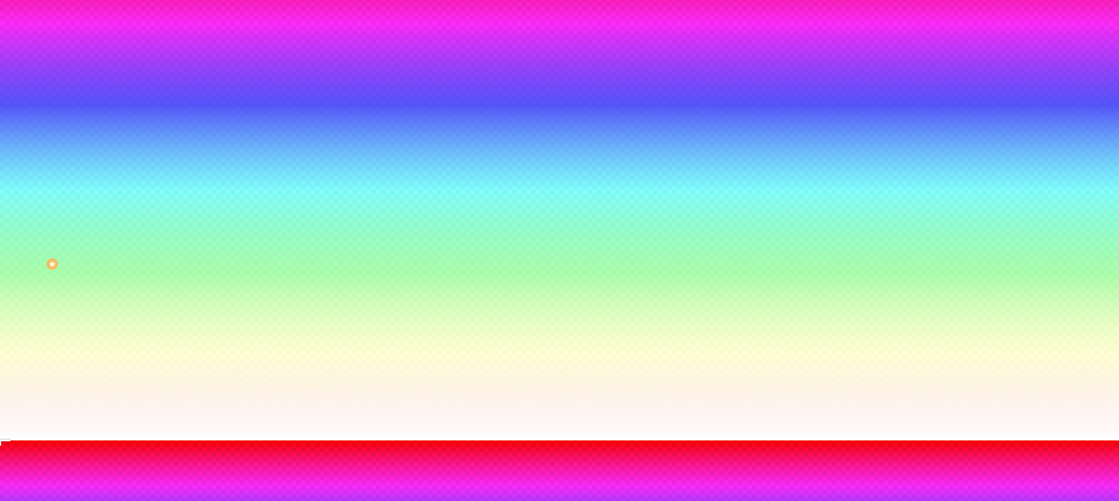
type input "#F8F8F8"
click at [334, 440] on div at bounding box center [559, 440] width 1119 height 0
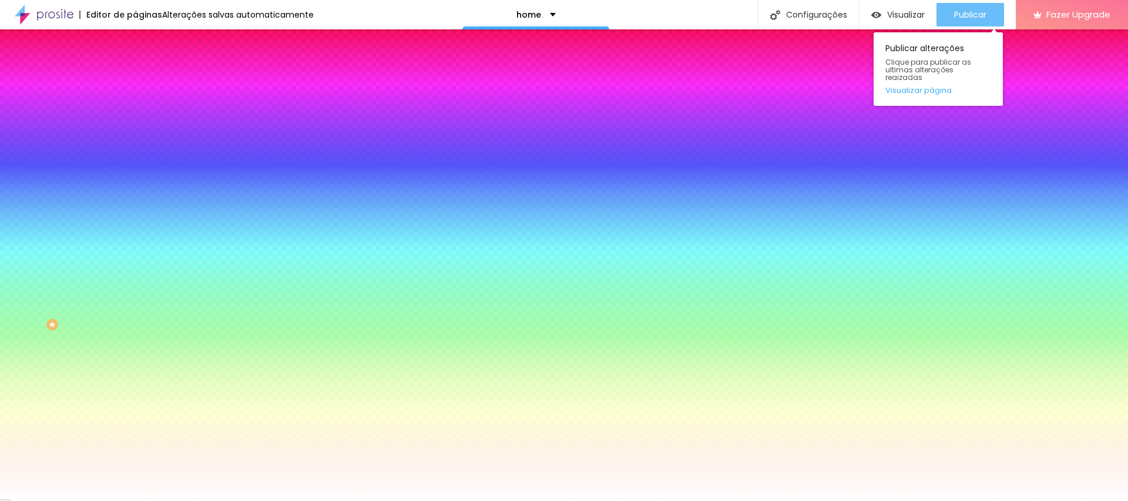
click at [956, 12] on span "Publicar" at bounding box center [970, 14] width 32 height 9
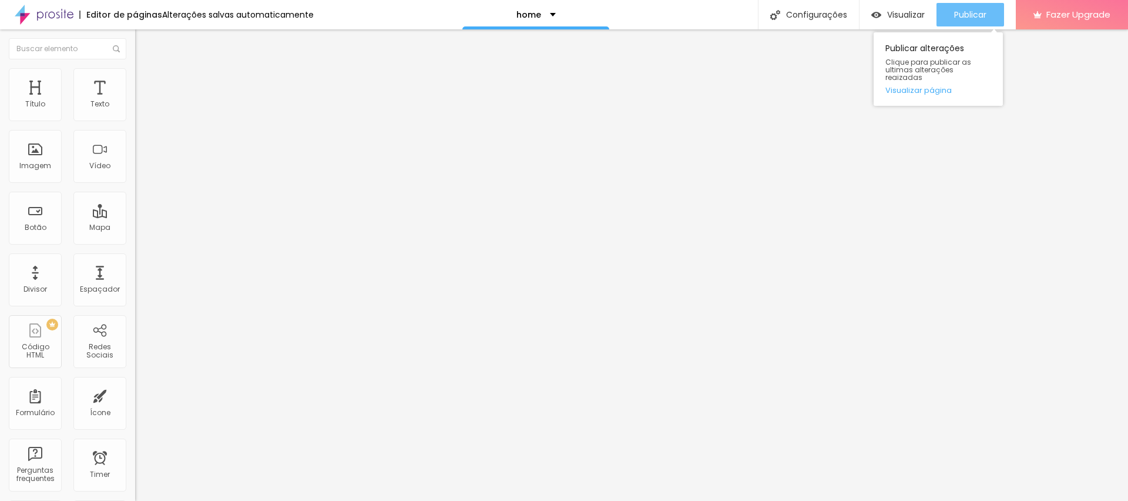
click at [958, 11] on span "Publicar" at bounding box center [970, 14] width 32 height 9
click at [135, 80] on li "Avançado" at bounding box center [202, 86] width 135 height 12
click at [986, 5] on div "Publicar" at bounding box center [970, 14] width 32 height 23
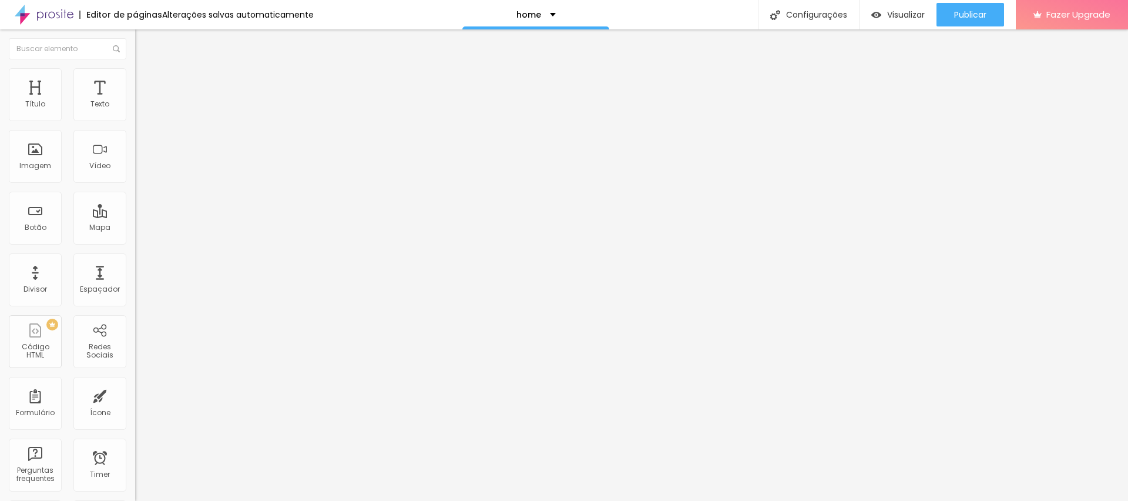
click at [119, 337] on div "Título Texto Imagem Vídeo Botão Mapa Divisor Espaçador PREMIUM Código HTML Rede…" at bounding box center [67, 345] width 135 height 555
click at [135, 68] on li "Estilo" at bounding box center [202, 74] width 135 height 12
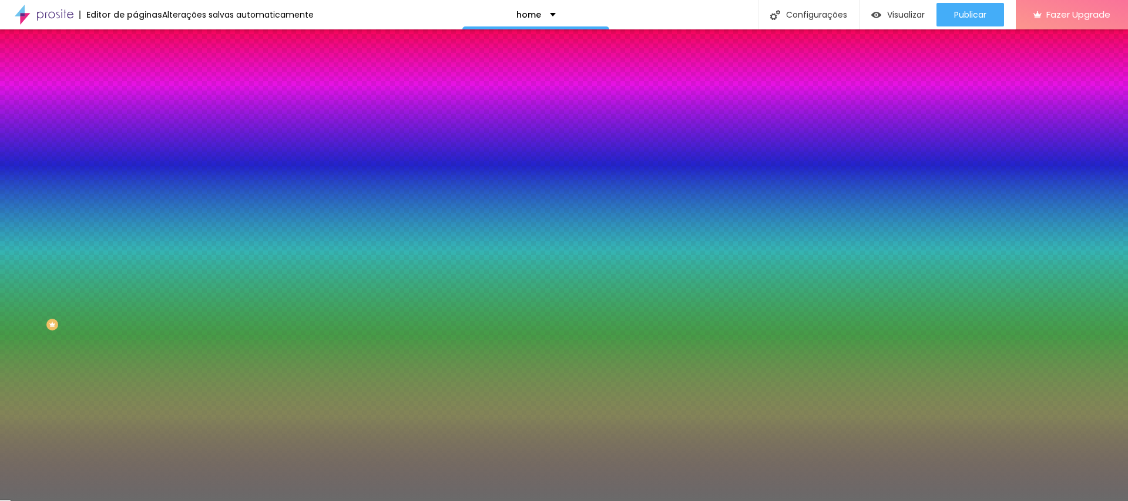
click at [135, 172] on input "#6A6A6A" at bounding box center [205, 166] width 141 height 12
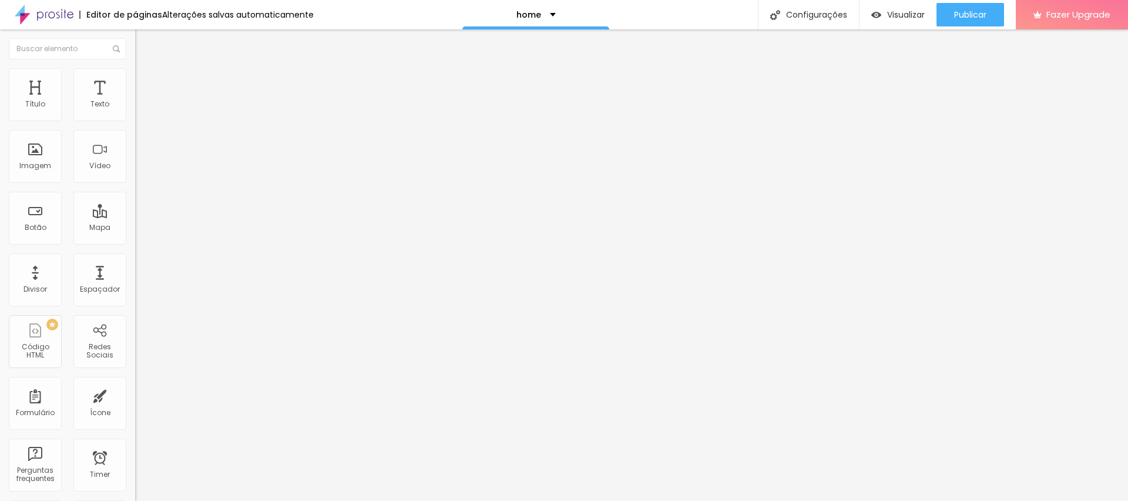
click at [146, 81] on span "Estilo" at bounding box center [155, 76] width 18 height 10
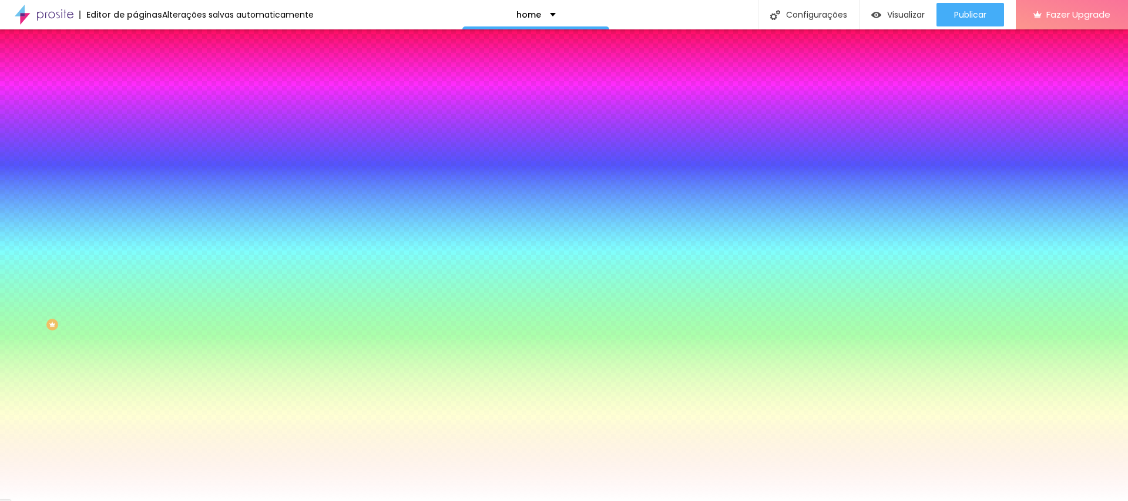
click at [135, 244] on button "button" at bounding box center [143, 237] width 16 height 12
paste input "6A6A6A"
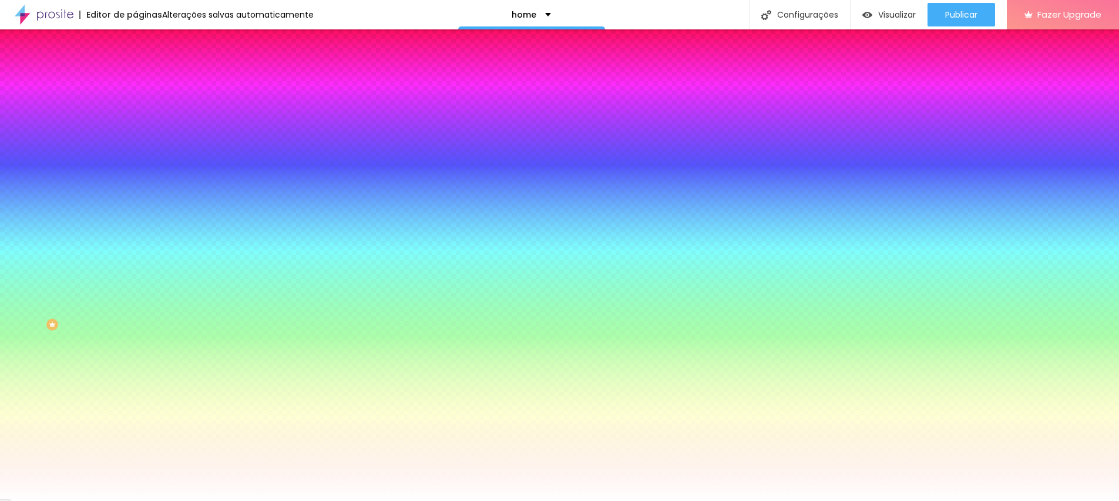
scroll to position [23, 0]
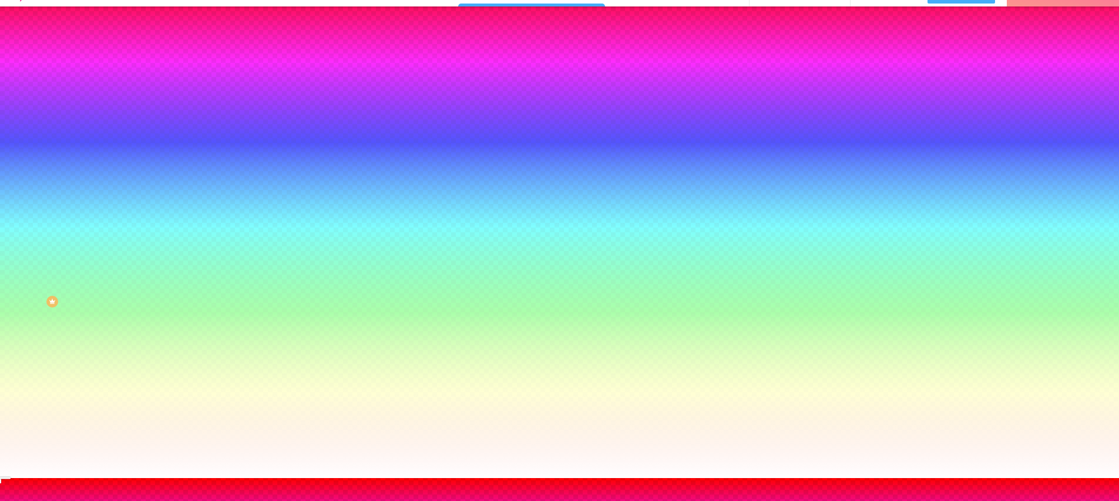
type input "#6A6A6A"
click at [552, 478] on div at bounding box center [559, 478] width 1119 height 0
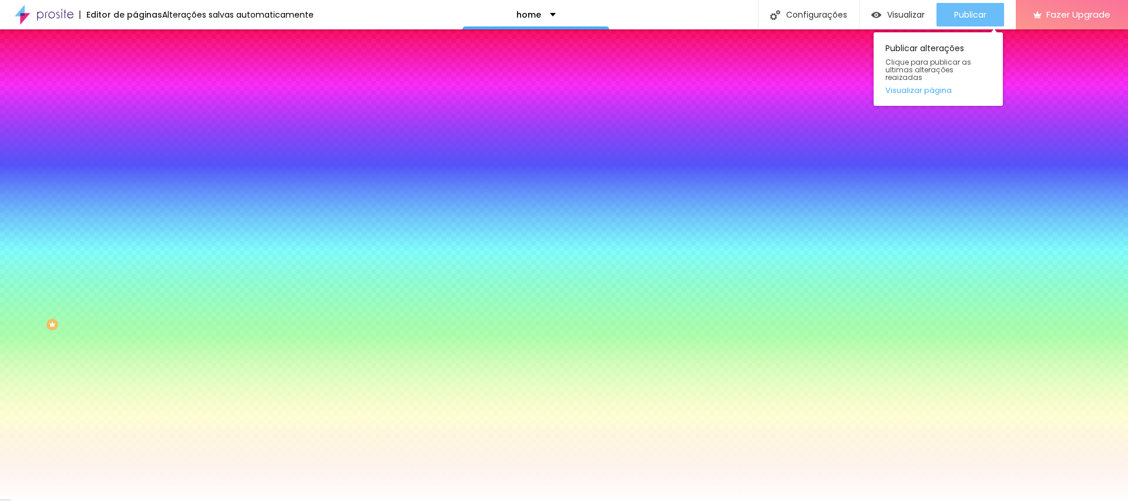
click at [974, 7] on div "Publicar" at bounding box center [970, 14] width 32 height 23
click at [968, 5] on div "Publicar" at bounding box center [970, 14] width 32 height 23
click at [974, 13] on span "Publicar" at bounding box center [970, 14] width 32 height 9
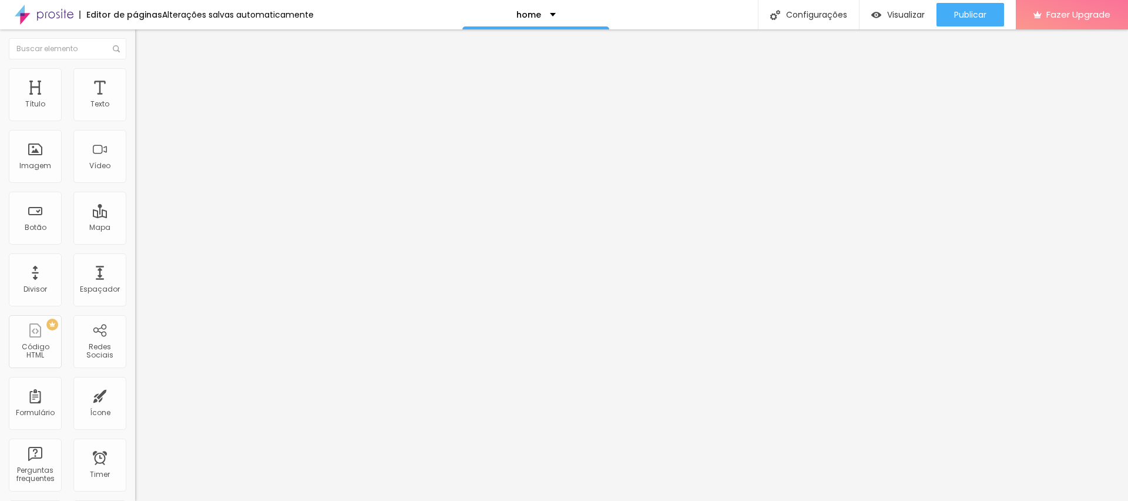
click at [144, 38] on img "button" at bounding box center [148, 42] width 9 height 9
click at [135, 100] on div "Adicionar imagem" at bounding box center [202, 96] width 135 height 8
click at [135, 101] on span "Adicionar imagem" at bounding box center [173, 96] width 76 height 10
drag, startPoint x: 763, startPoint y: 242, endPoint x: 798, endPoint y: 264, distance: 41.2
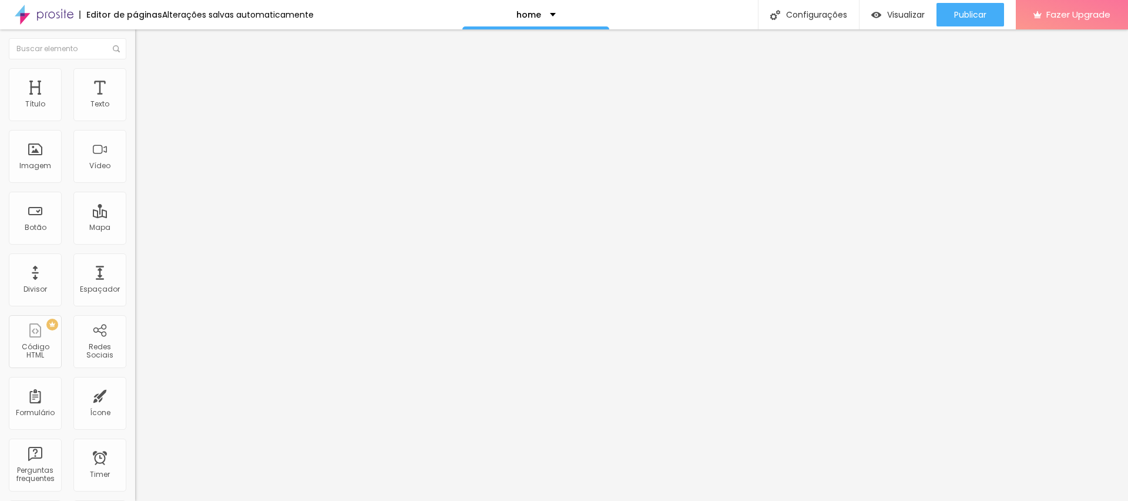
click at [135, 69] on li "Estilo" at bounding box center [202, 74] width 135 height 12
click at [146, 83] on span "Avançado" at bounding box center [165, 88] width 39 height 10
click at [970, 7] on div "Publicar" at bounding box center [970, 14] width 32 height 23
click at [135, 74] on li "Estilo" at bounding box center [202, 74] width 135 height 12
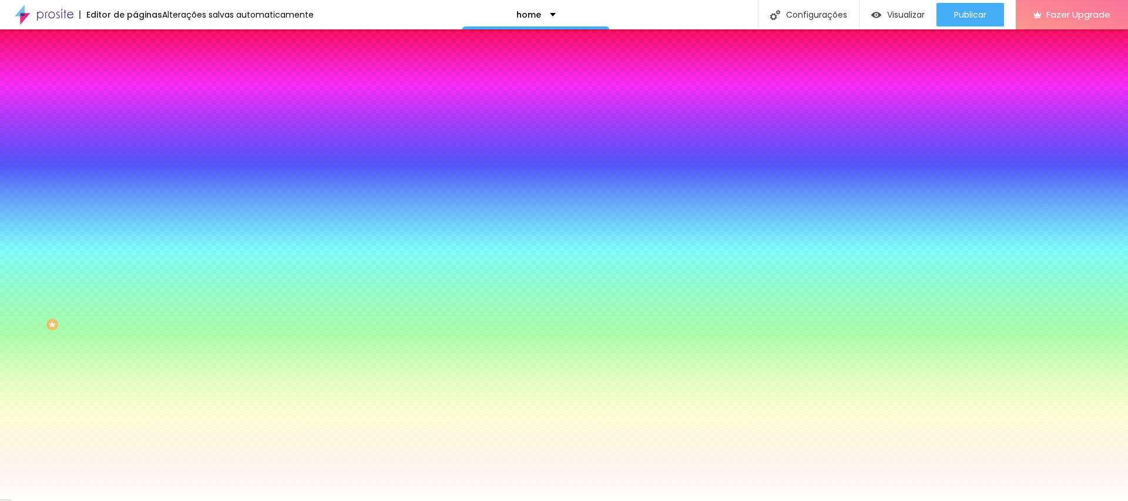
click at [199, 106] on img at bounding box center [202, 102] width 7 height 7
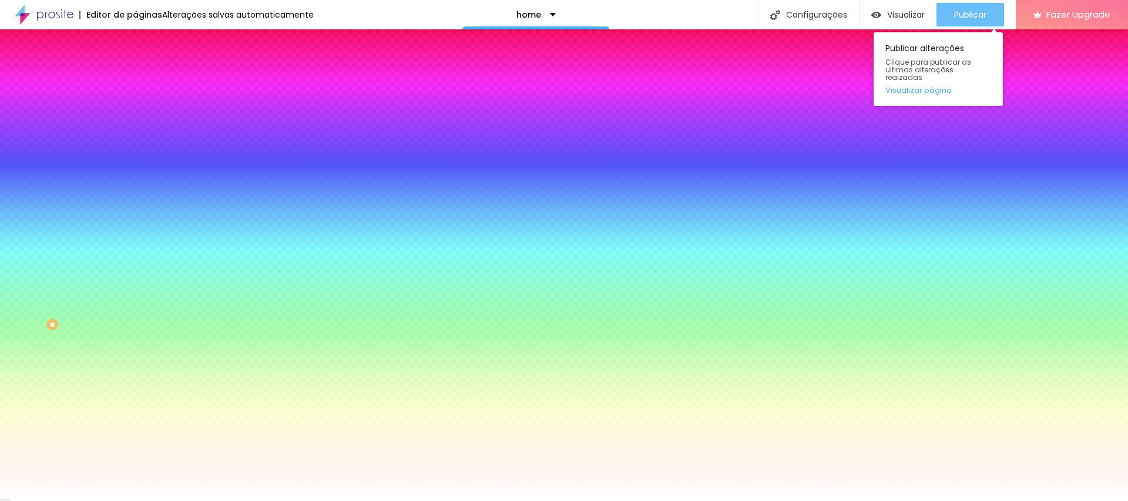
click at [992, 12] on button "Publicar" at bounding box center [970, 14] width 68 height 23
click at [994, 11] on button "Publicar" at bounding box center [970, 14] width 68 height 23
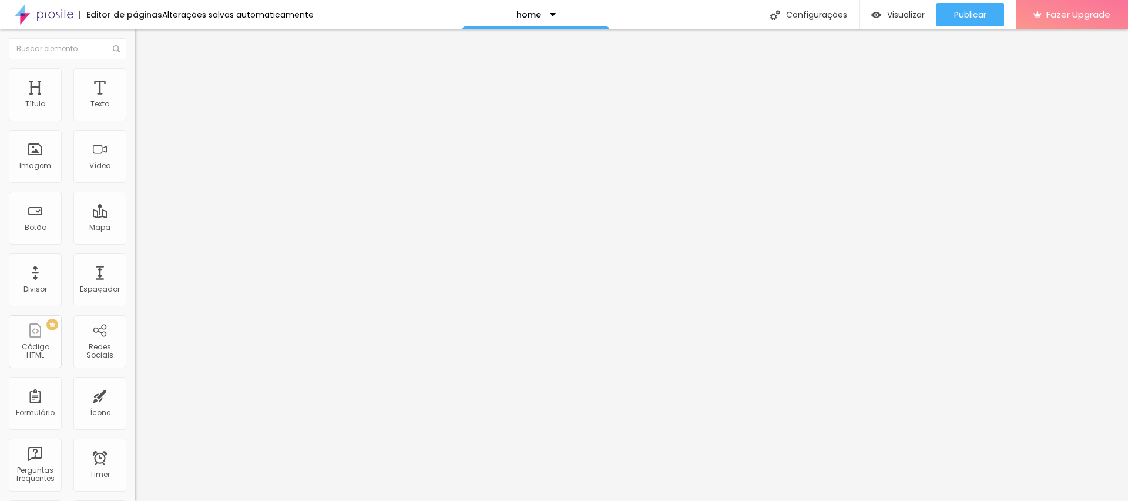
click at [135, 80] on li "Avançado" at bounding box center [202, 86] width 135 height 12
click at [146, 81] on span "Estilo" at bounding box center [155, 76] width 18 height 10
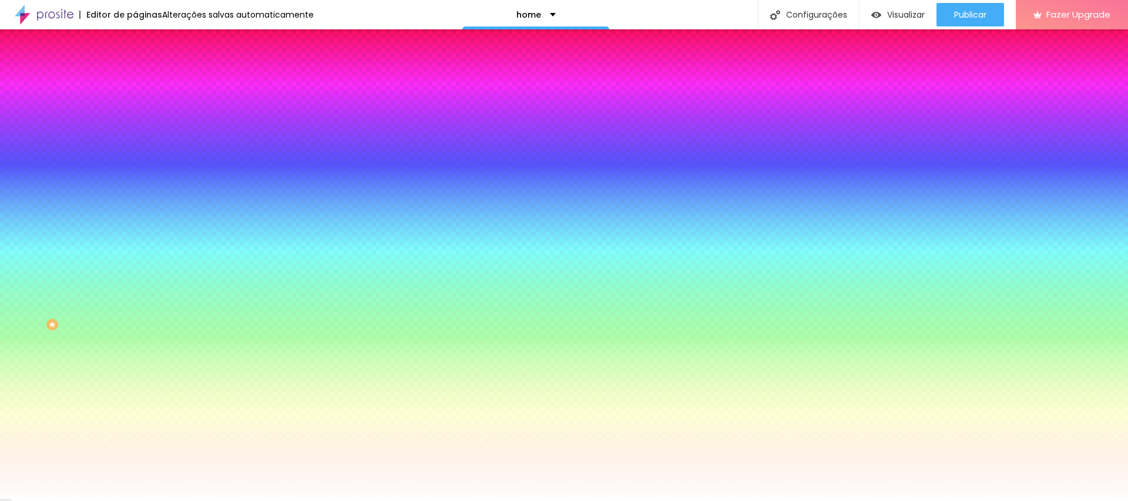
click at [140, 240] on icon "button" at bounding box center [143, 236] width 7 height 7
radio input "true"
radio input "false"
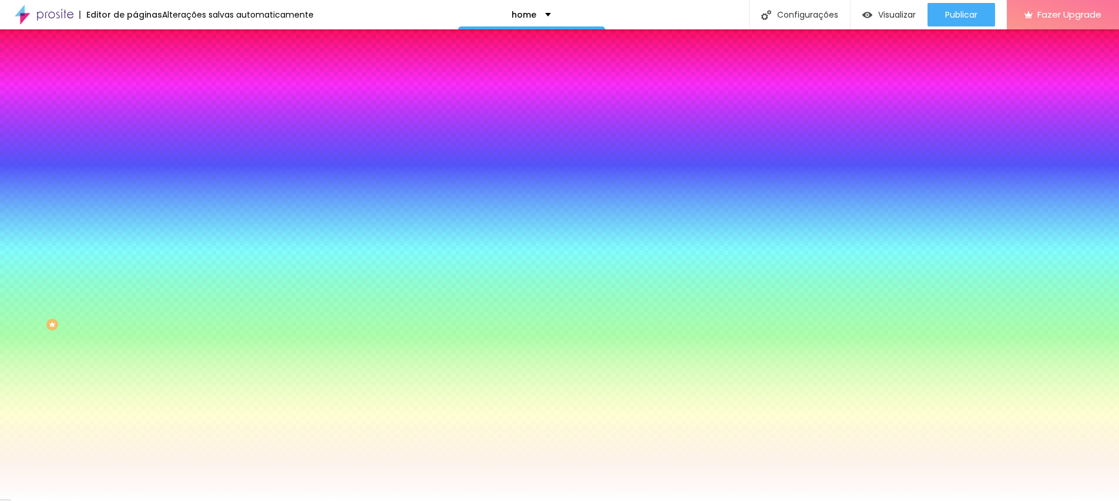
radio input "true"
radio input "false"
radio input "true"
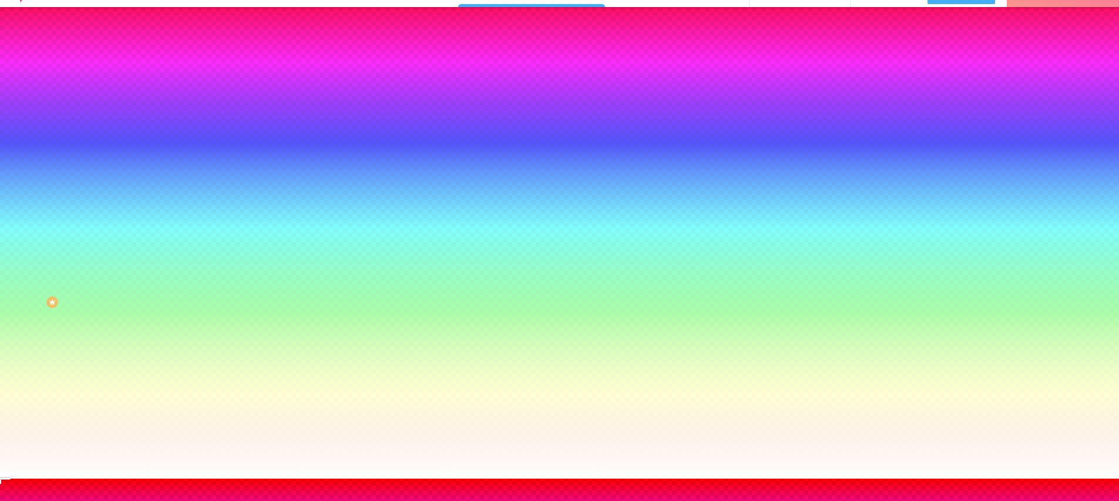
scroll to position [23, 0]
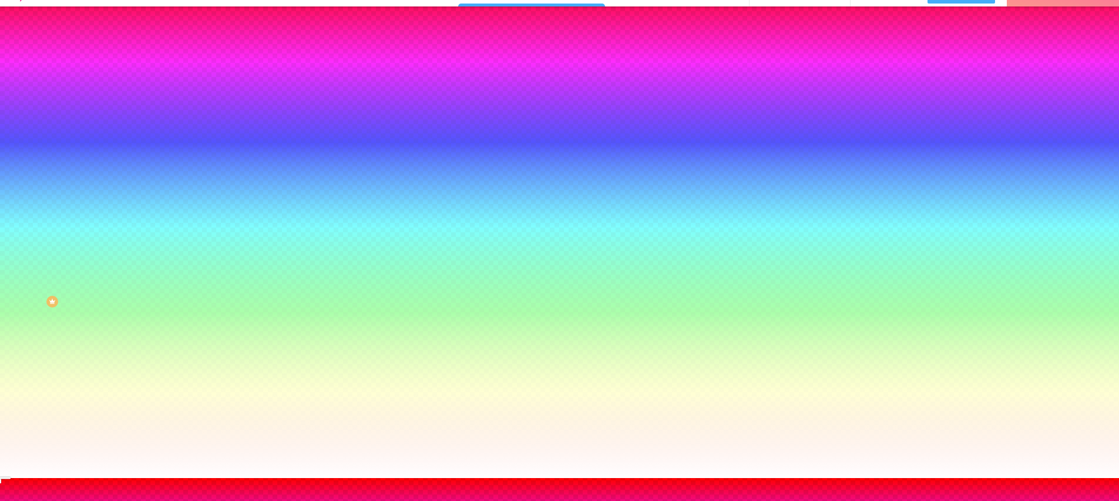
radio input "true"
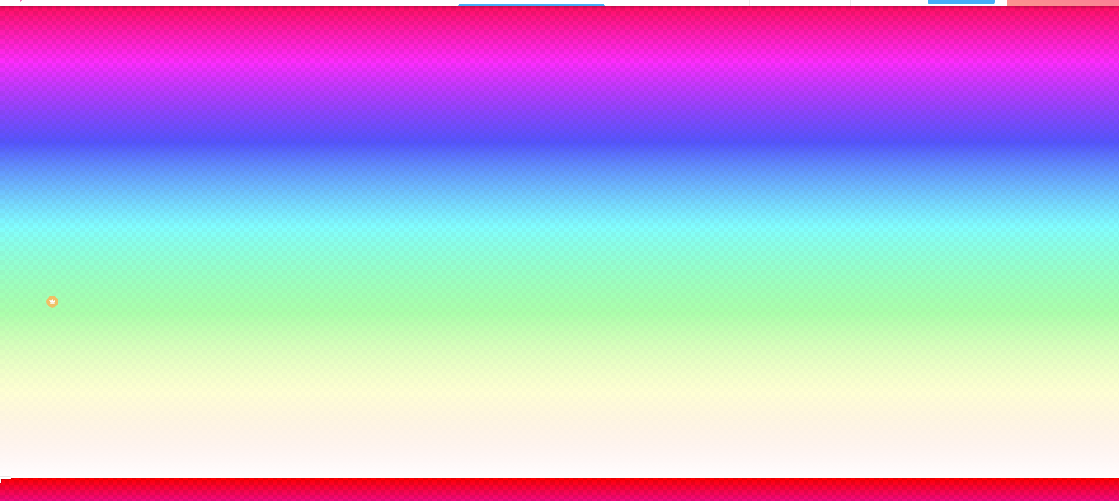
radio input "false"
radio input "true"
radio input "false"
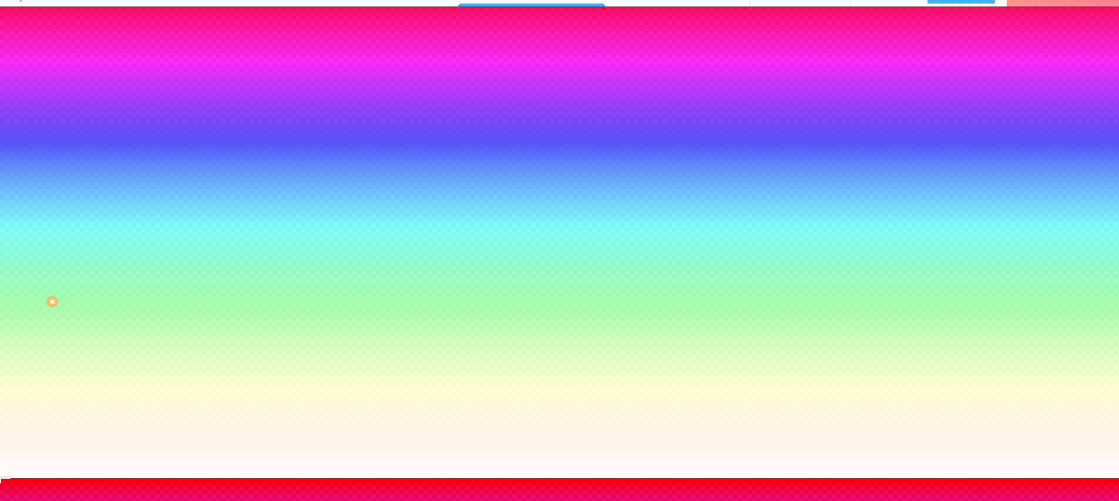
radio input "true"
radio input "false"
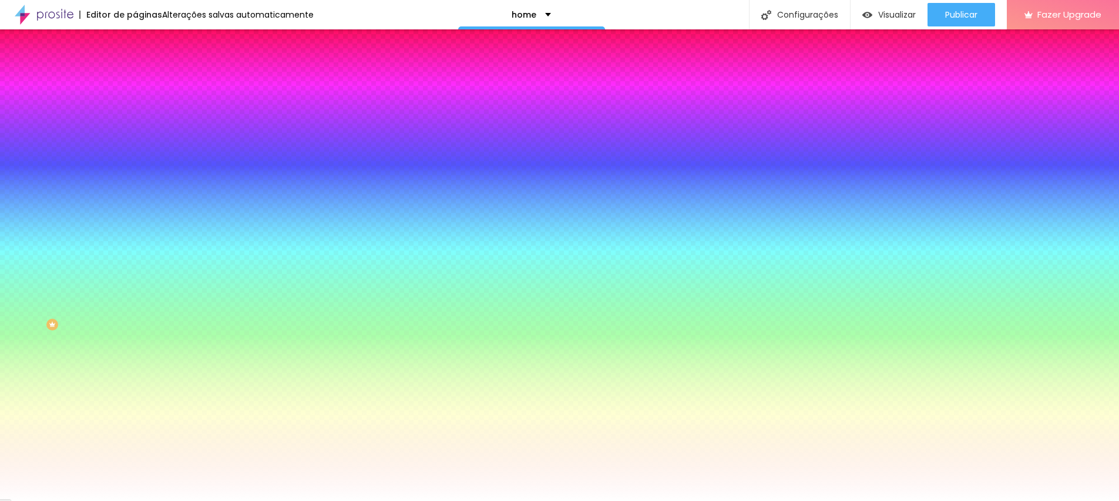
click at [958, 500] on div at bounding box center [559, 501] width 1119 height 0
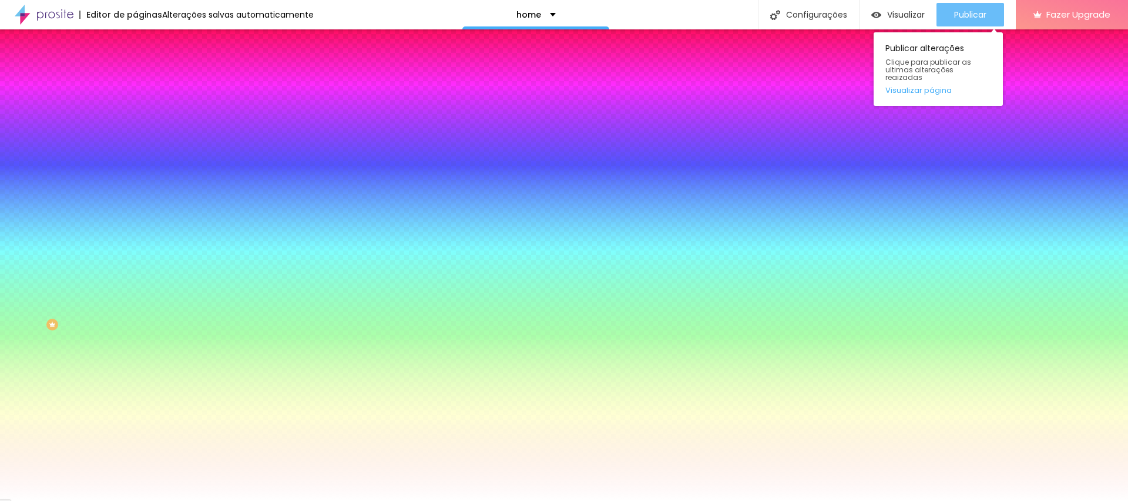
click at [960, 15] on span "Publicar" at bounding box center [970, 14] width 32 height 9
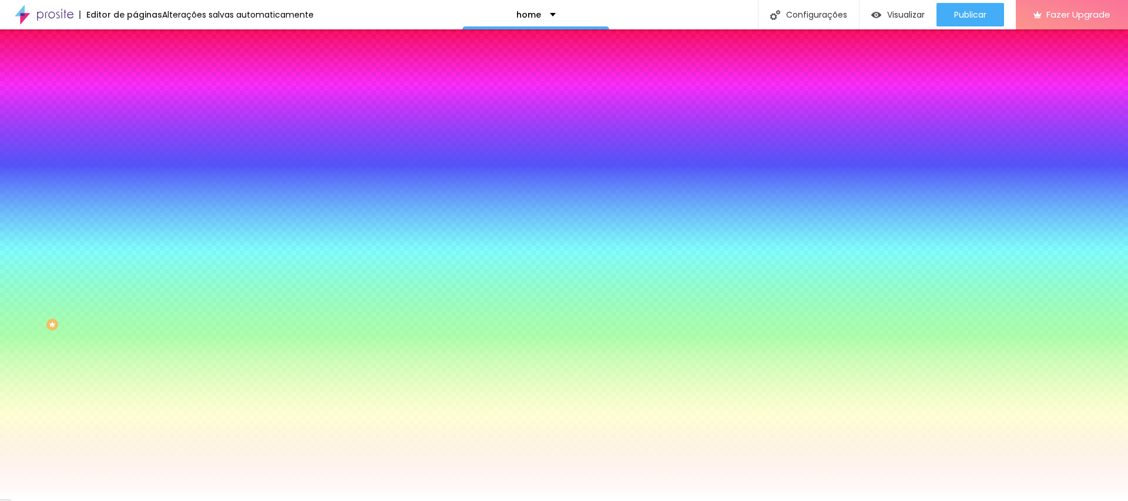
click at [135, 80] on img at bounding box center [140, 85] width 11 height 11
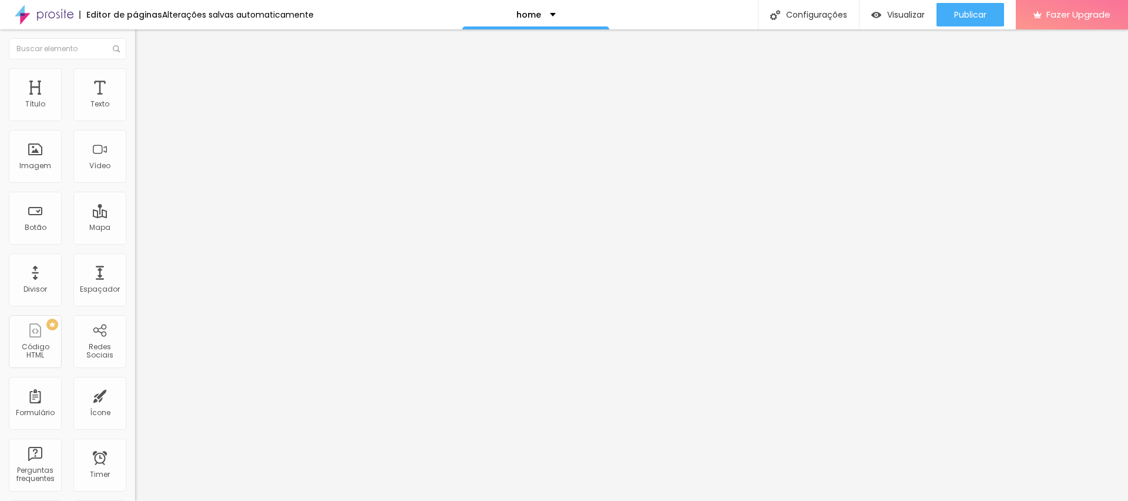
type input "399"
type input "208"
type input "197"
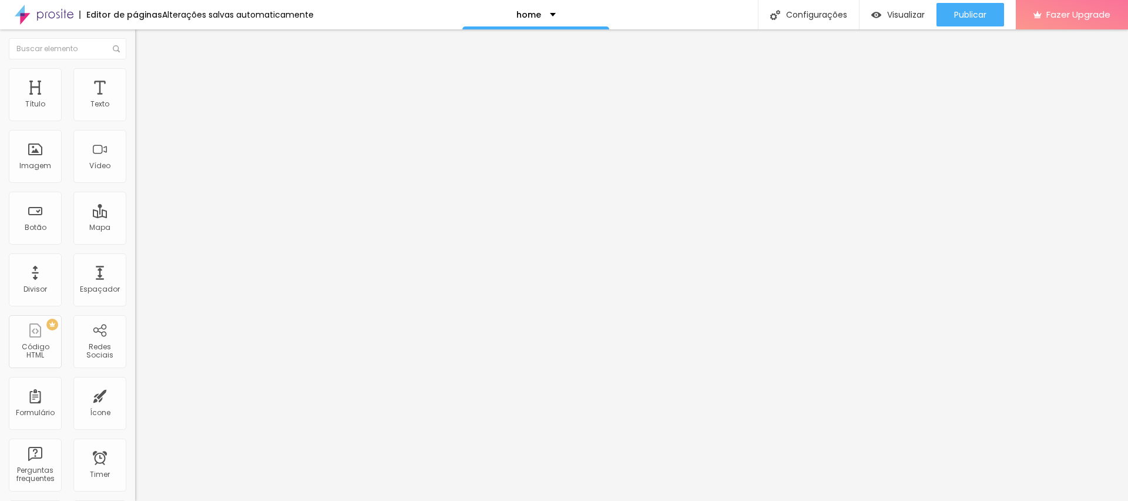
type input "197"
type input "180"
type input "156"
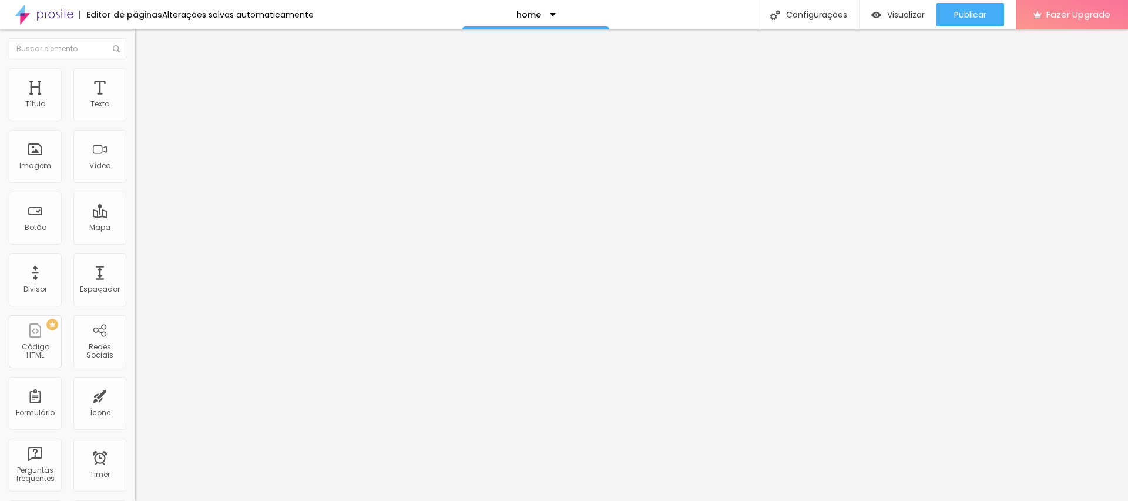
type input "97"
type input "78"
type input "67"
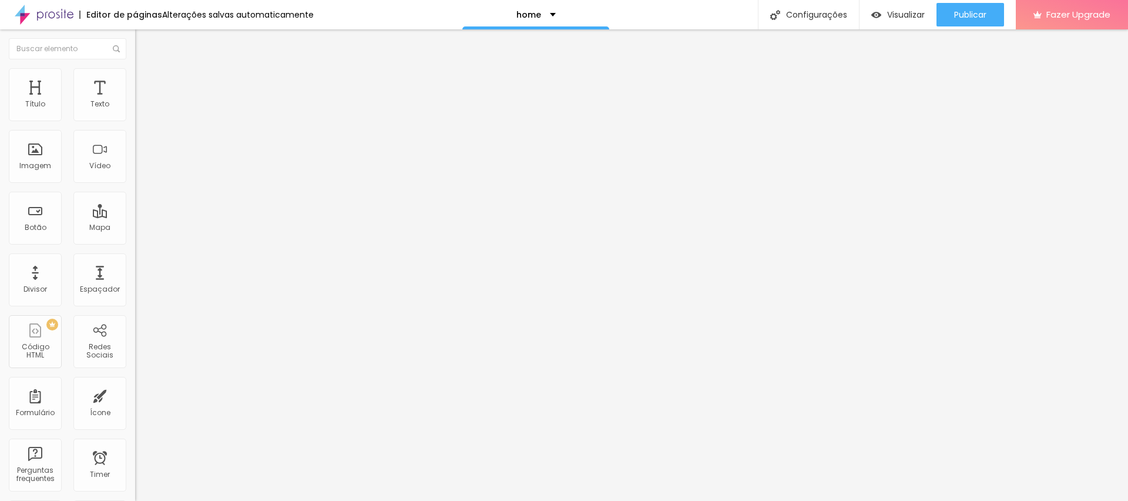
type input "67"
type input "25"
type input "19"
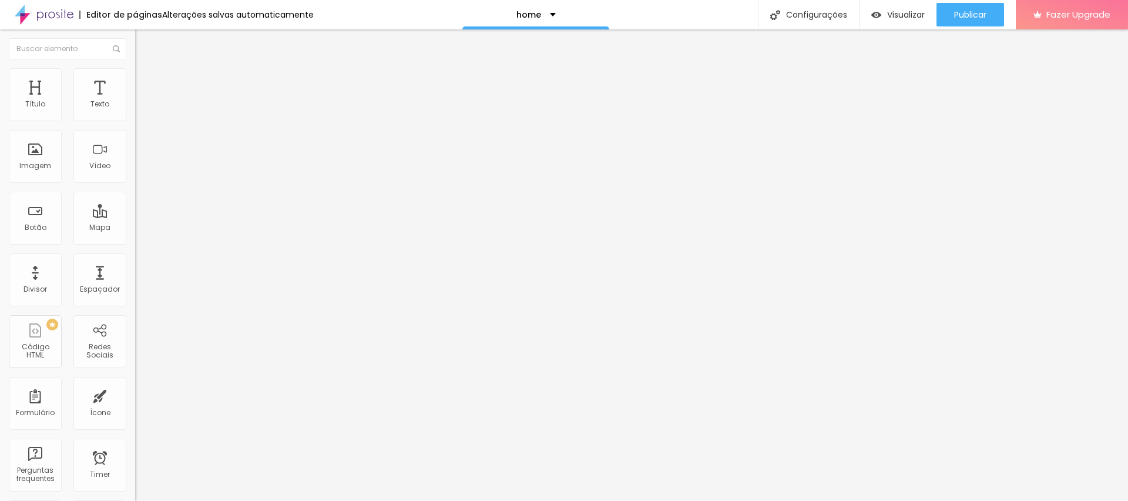
type input "0"
drag, startPoint x: 83, startPoint y: 140, endPoint x: 0, endPoint y: 134, distance: 83.0
type input "0"
click at [135, 394] on input "range" at bounding box center [173, 398] width 76 height 9
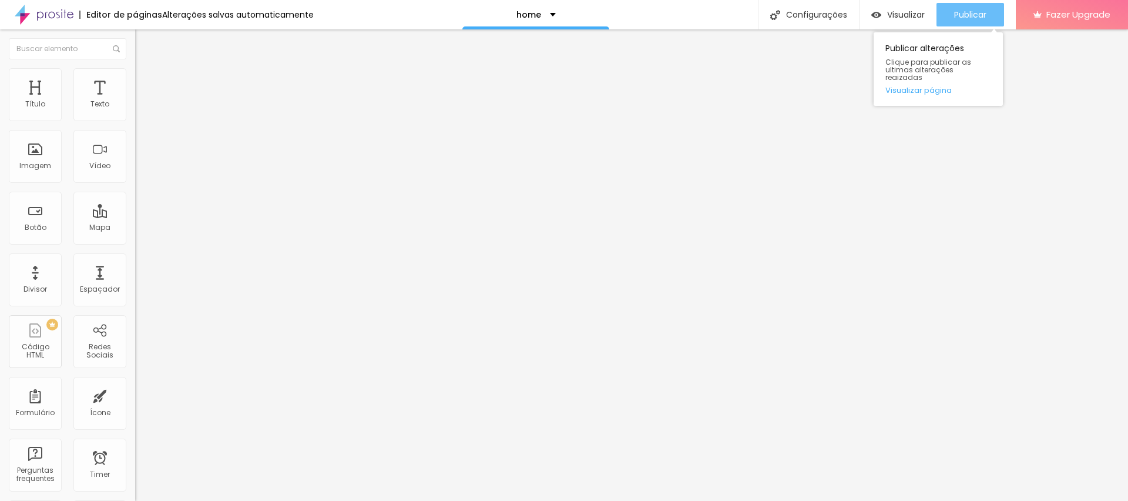
click at [968, 6] on div "Publicar" at bounding box center [970, 14] width 32 height 23
click at [135, 76] on ul "Conteúdo Estilo Avançado" at bounding box center [202, 73] width 135 height 35
click at [135, 76] on li "Estilo" at bounding box center [202, 74] width 135 height 12
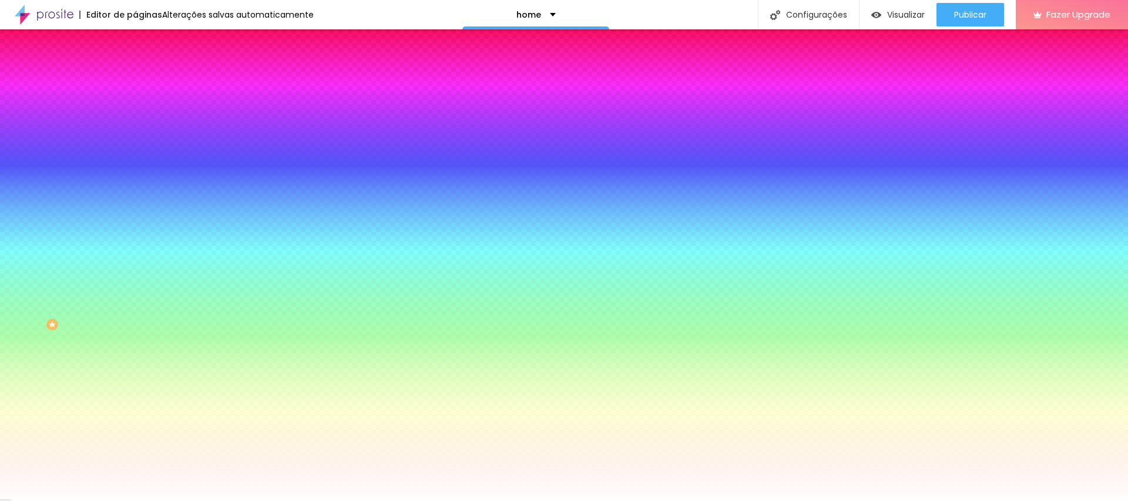
click at [140, 240] on icon "button" at bounding box center [143, 236] width 7 height 7
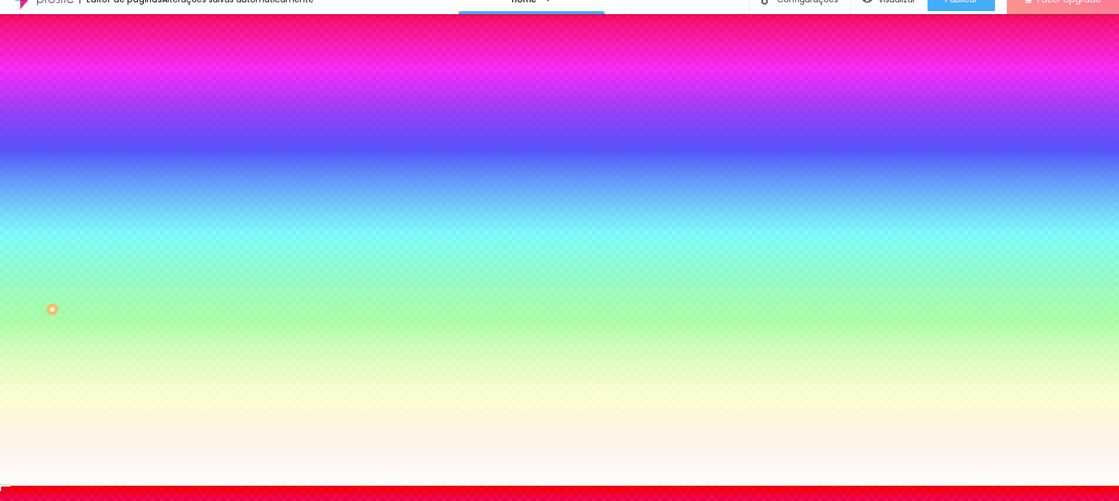
scroll to position [23, 0]
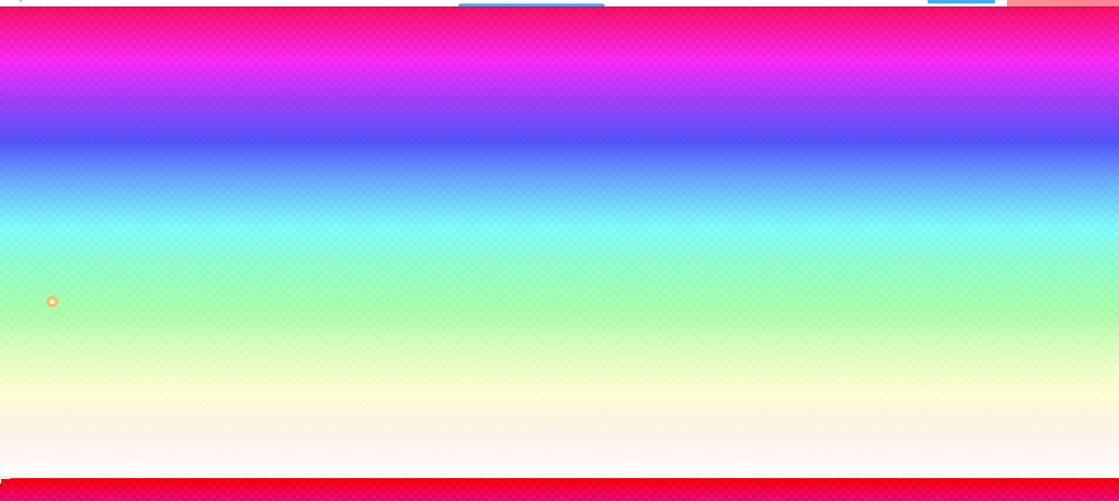
radio input "true"
radio input "false"
click at [960, 478] on div at bounding box center [559, 478] width 1119 height 0
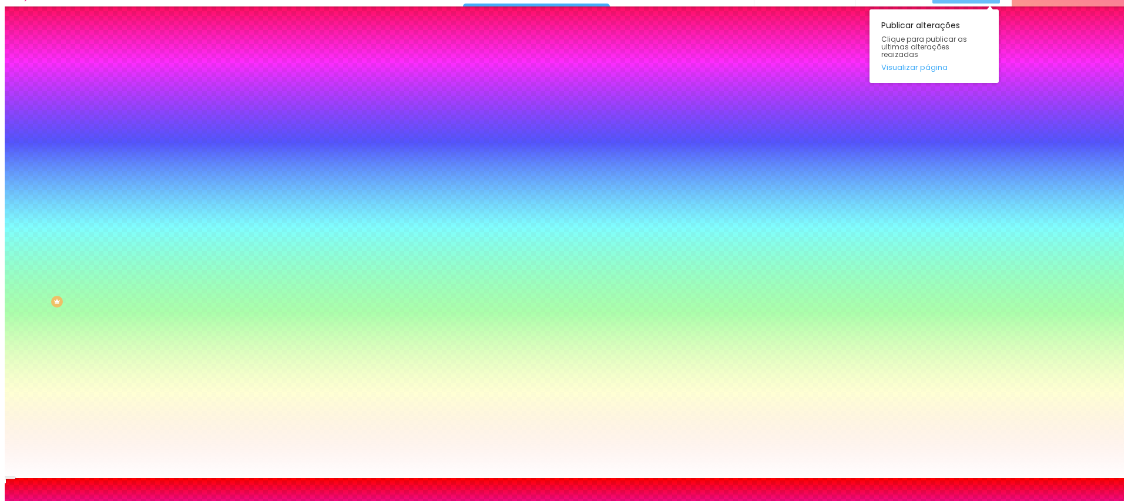
scroll to position [0, 0]
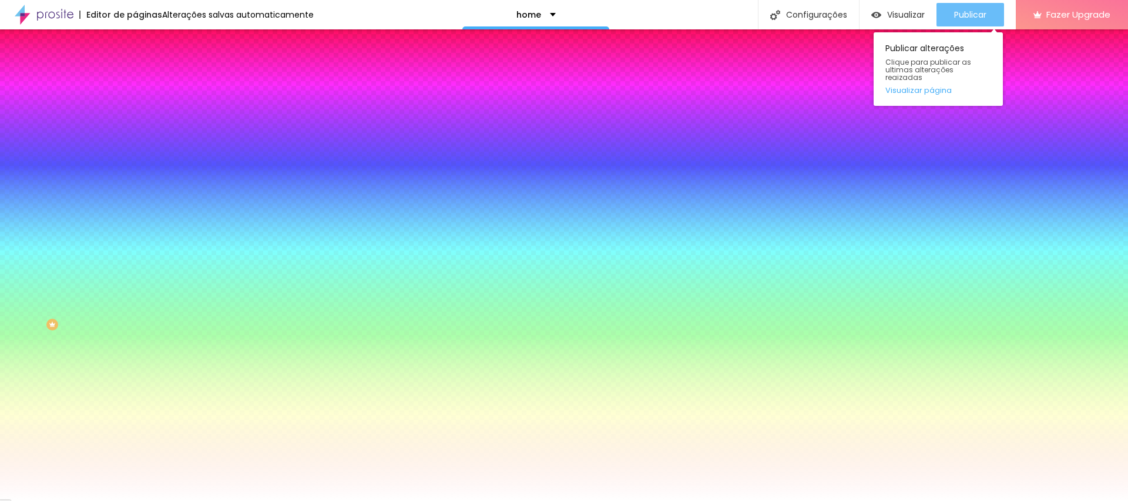
click at [962, 14] on span "Publicar" at bounding box center [970, 14] width 32 height 9
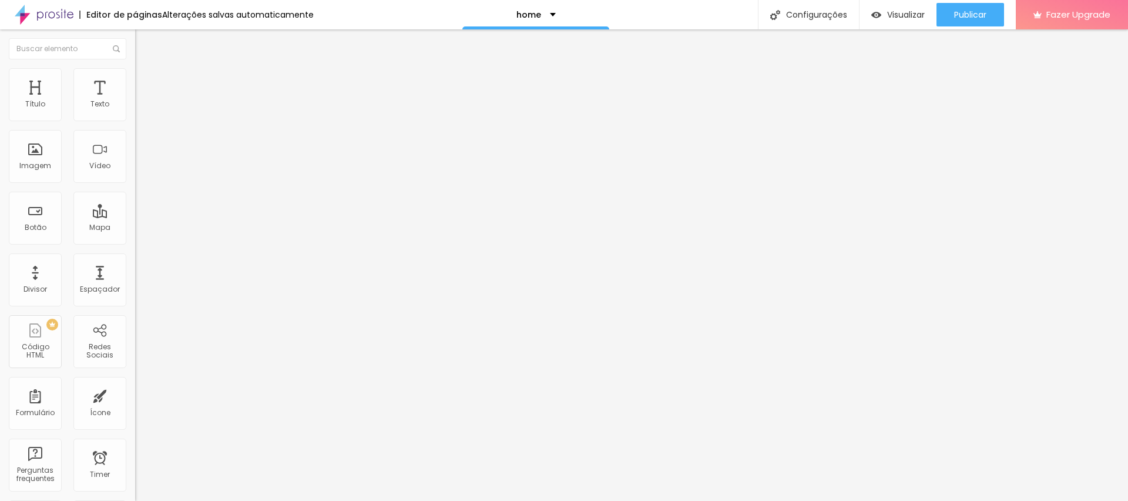
click at [135, 77] on li "Estilo" at bounding box center [202, 74] width 135 height 12
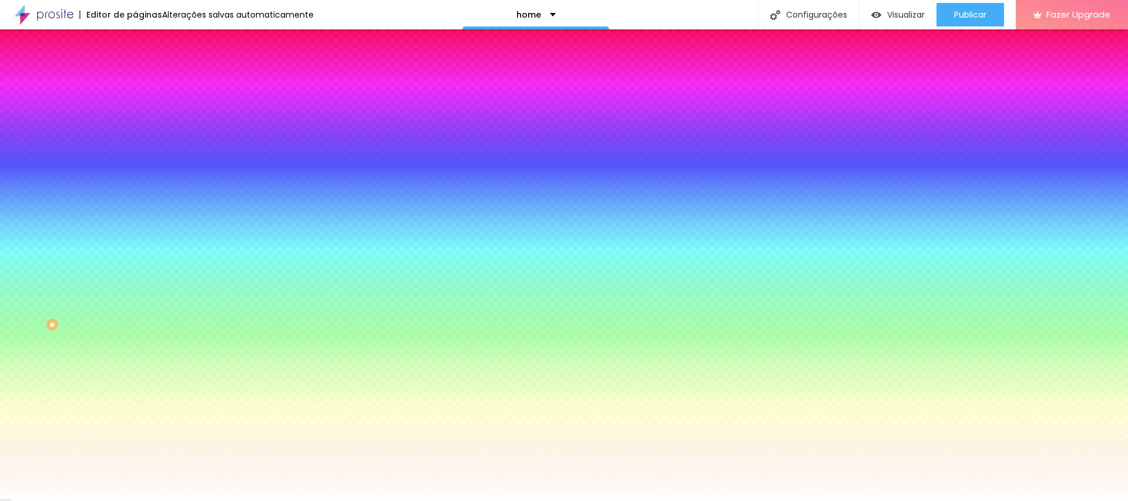
click at [135, 172] on input "#FFFFFF" at bounding box center [205, 166] width 141 height 12
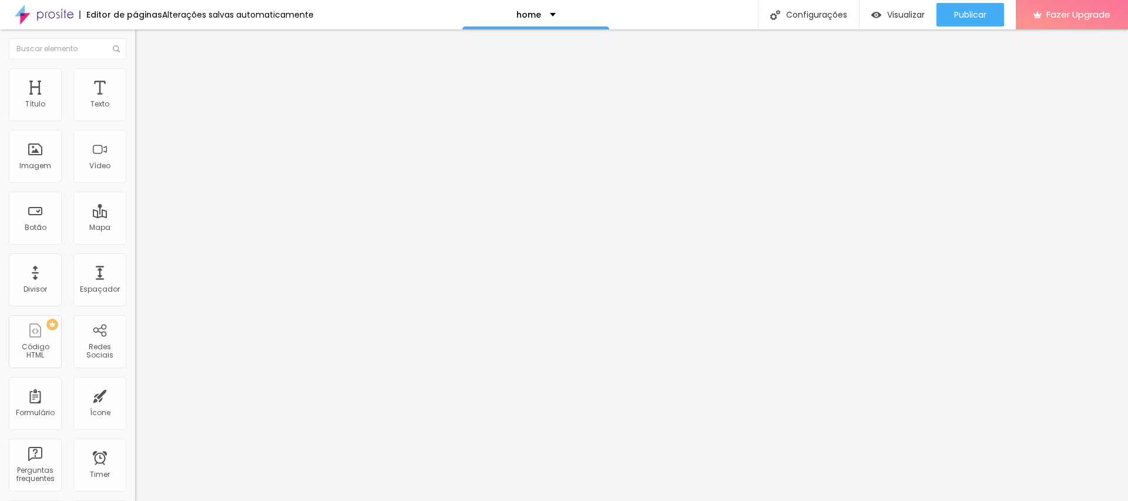
click at [135, 73] on img at bounding box center [140, 73] width 11 height 11
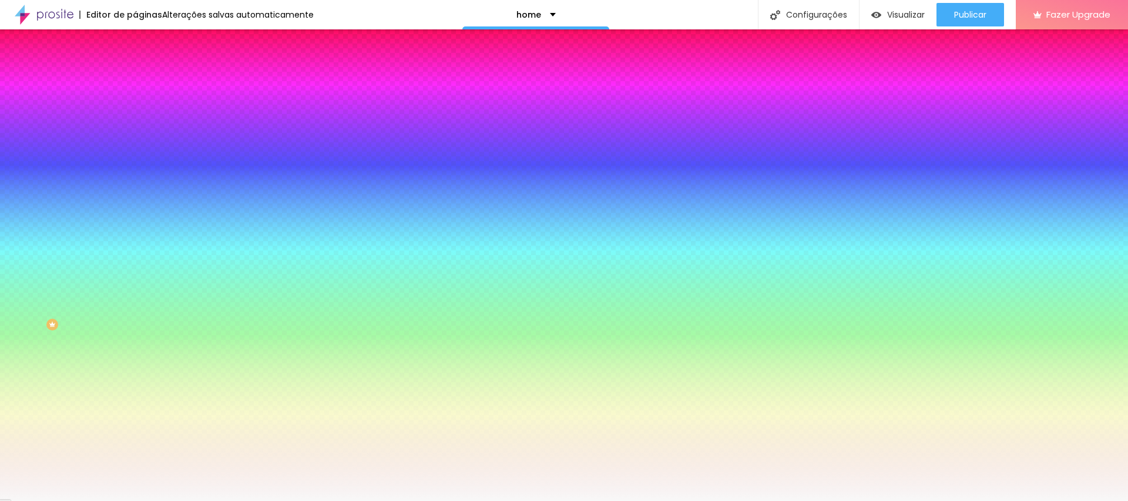
click at [135, 172] on input "#F8F8F8" at bounding box center [205, 166] width 141 height 12
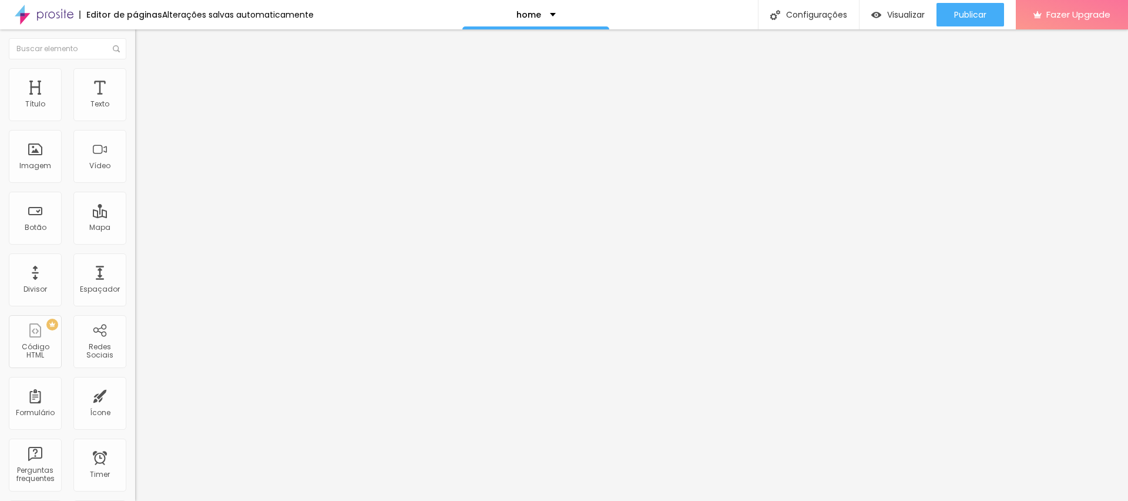
click at [135, 101] on span "Trocar imagem" at bounding box center [167, 96] width 64 height 10
click at [135, 70] on li "Estilo" at bounding box center [202, 74] width 135 height 12
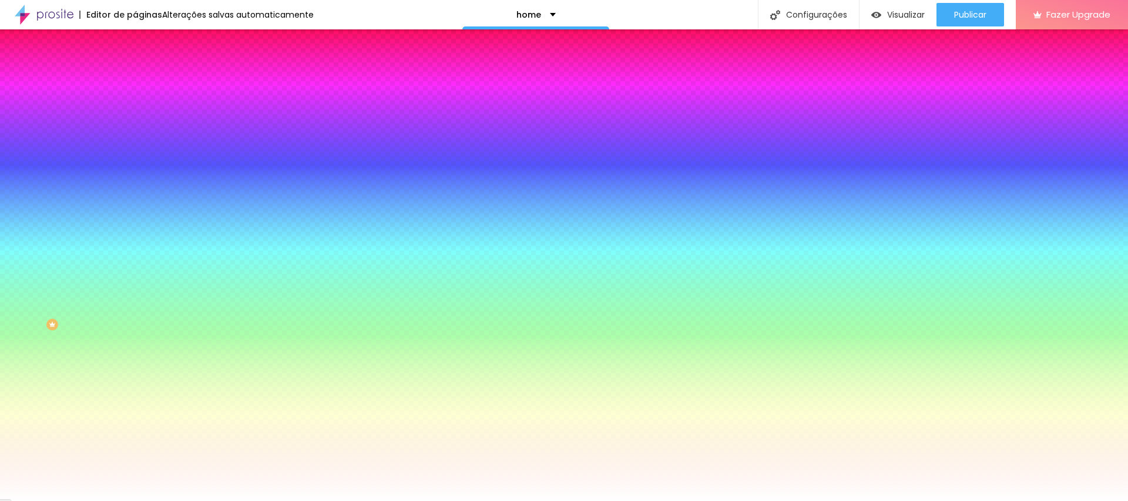
click at [140, 228] on icon "button" at bounding box center [144, 224] width 8 height 8
click at [135, 108] on span "Adicionar imagem" at bounding box center [173, 103] width 76 height 10
click at [135, 89] on li "Avançado" at bounding box center [202, 86] width 135 height 12
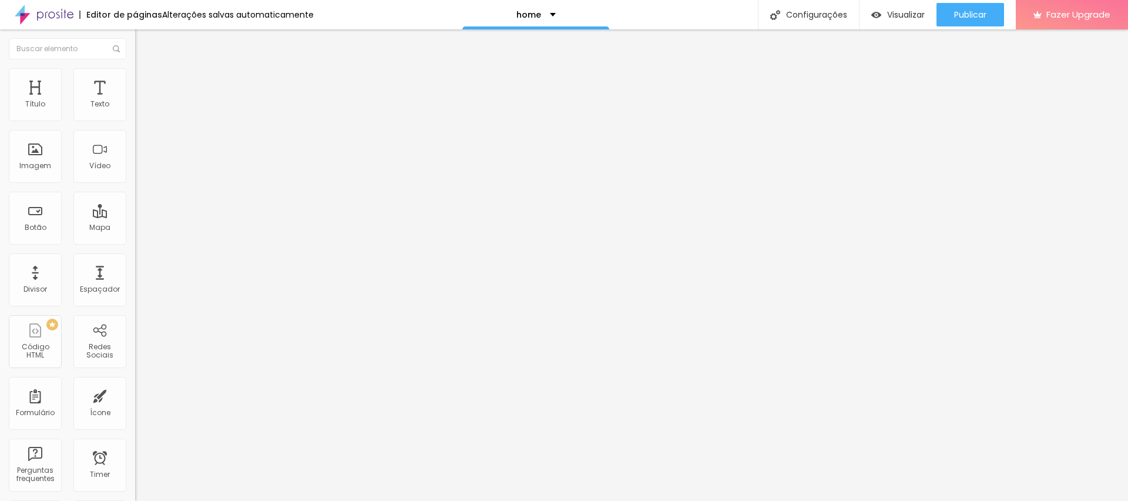
type input "5"
type input "15"
type input "5"
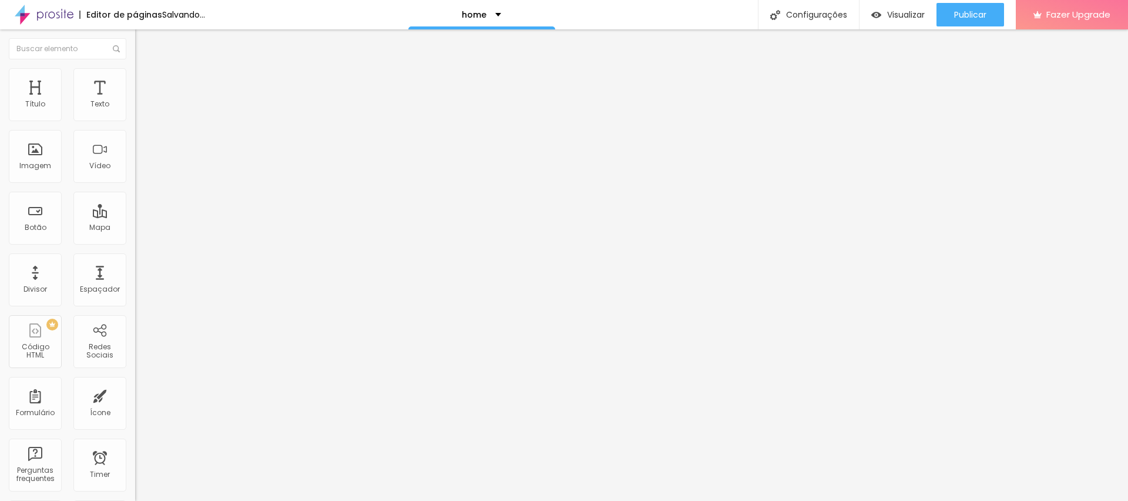
type input "5"
drag, startPoint x: 26, startPoint y: 115, endPoint x: 45, endPoint y: 116, distance: 18.2
click at [135, 228] on input "range" at bounding box center [173, 232] width 76 height 9
type input "0"
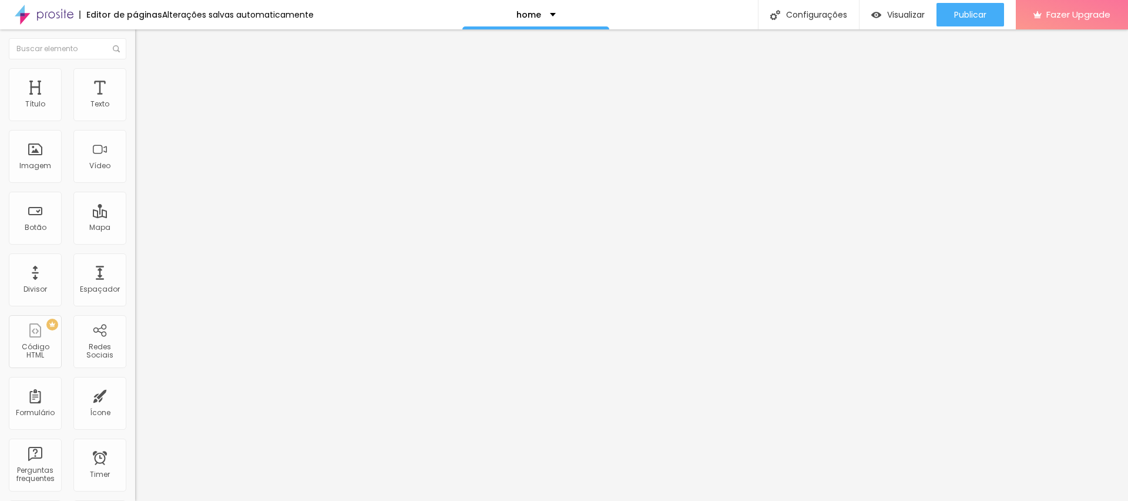
drag, startPoint x: 36, startPoint y: 116, endPoint x: 6, endPoint y: 116, distance: 30.5
type input "0"
click at [135, 228] on input "range" at bounding box center [173, 232] width 76 height 9
click at [135, 65] on ul "Conteúdo Estilo Avançado" at bounding box center [202, 73] width 135 height 35
click at [135, 69] on img at bounding box center [140, 73] width 11 height 11
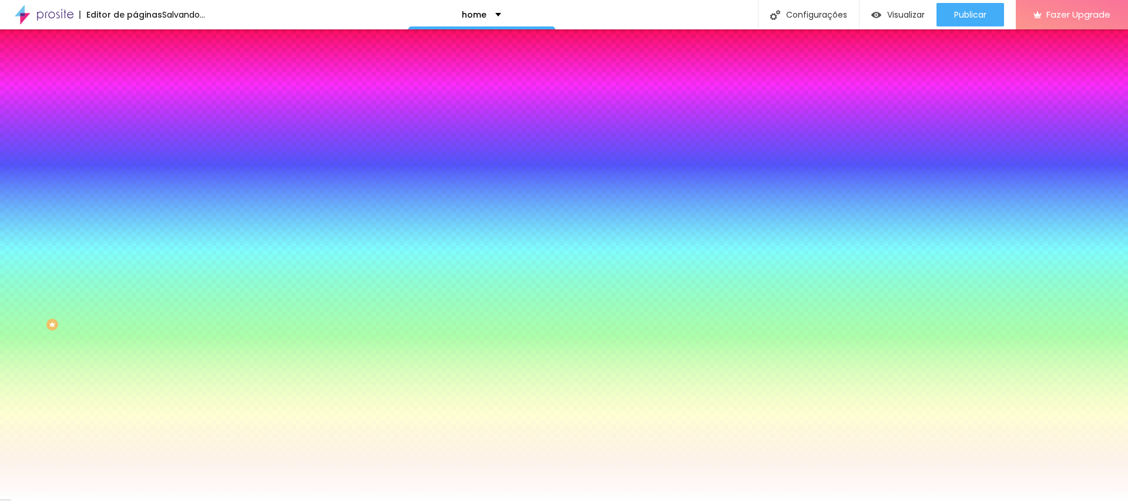
click at [135, 80] on img at bounding box center [140, 85] width 11 height 11
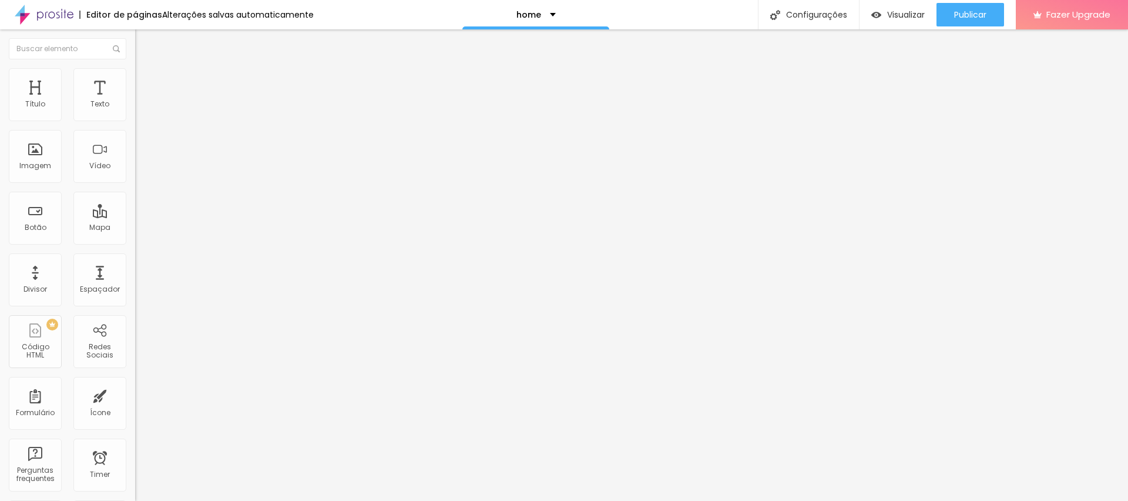
type input "4"
type input "500"
drag, startPoint x: 26, startPoint y: 134, endPoint x: 250, endPoint y: 133, distance: 224.4
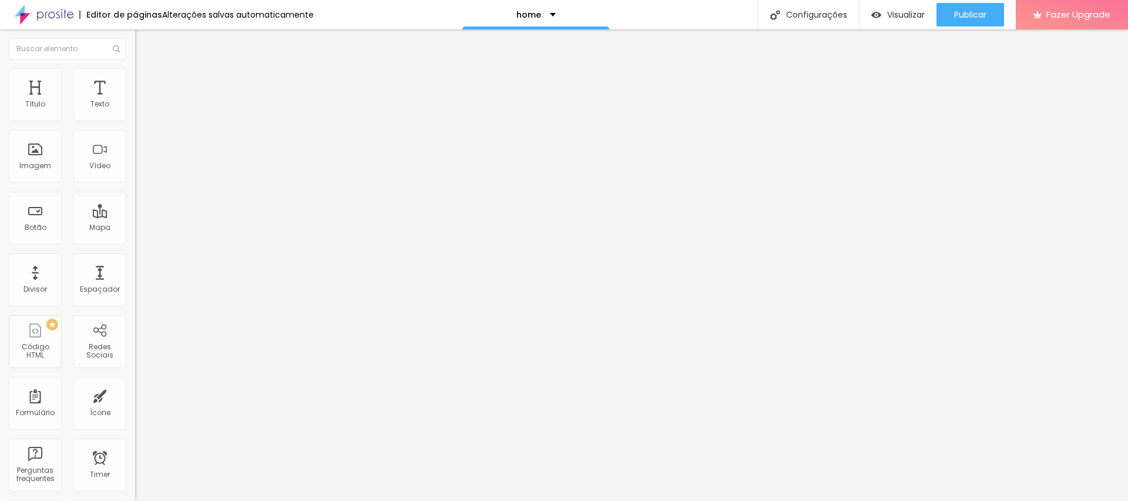
type input "500"
click at [211, 394] on input "range" at bounding box center [173, 398] width 76 height 9
click at [982, 5] on div "Publicar" at bounding box center [970, 14] width 32 height 23
click at [351, 19] on div "Editor de páginas Salvando... home Configurações Configurações da página Clique…" at bounding box center [564, 14] width 1128 height 29
click at [140, 109] on icon "button" at bounding box center [143, 105] width 7 height 7
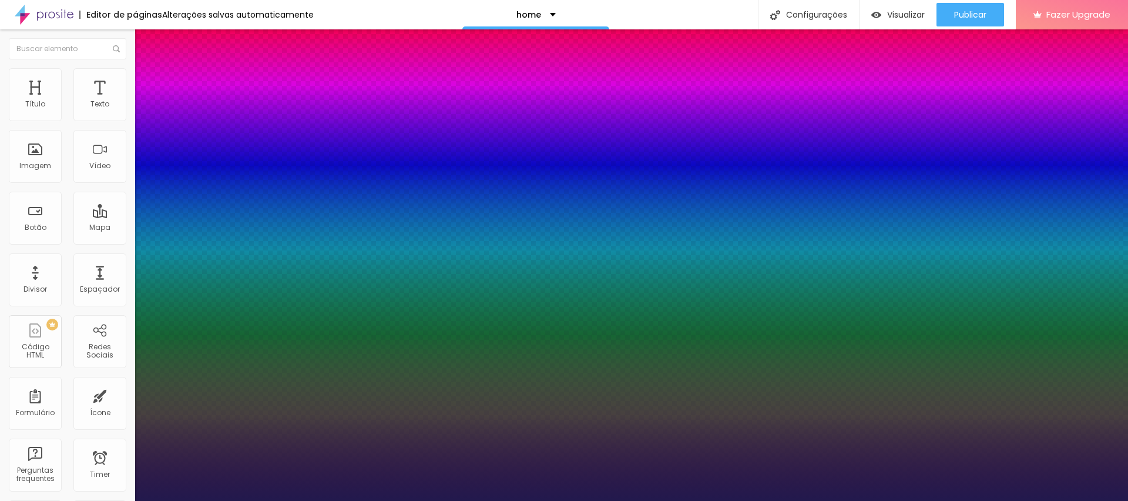
type input "1"
type input "40"
type input "1"
type input "47"
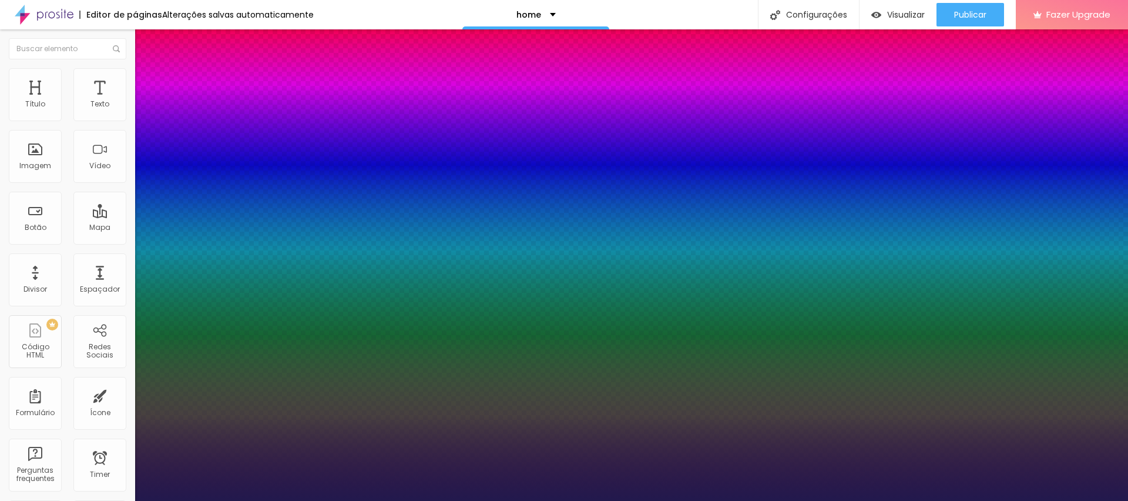
type input "47"
type input "1"
type input "48"
type input "1"
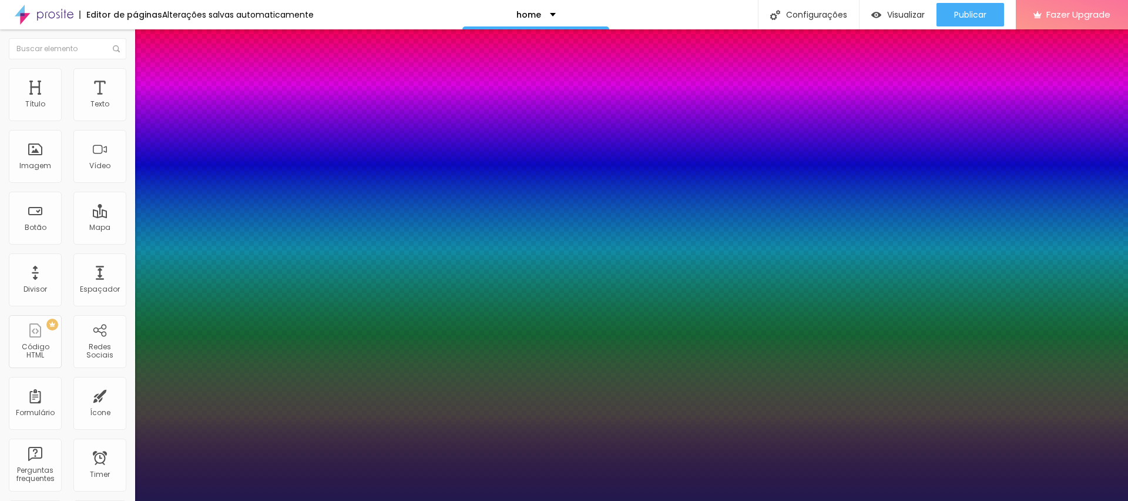
type input "50"
type input "1"
type input "53"
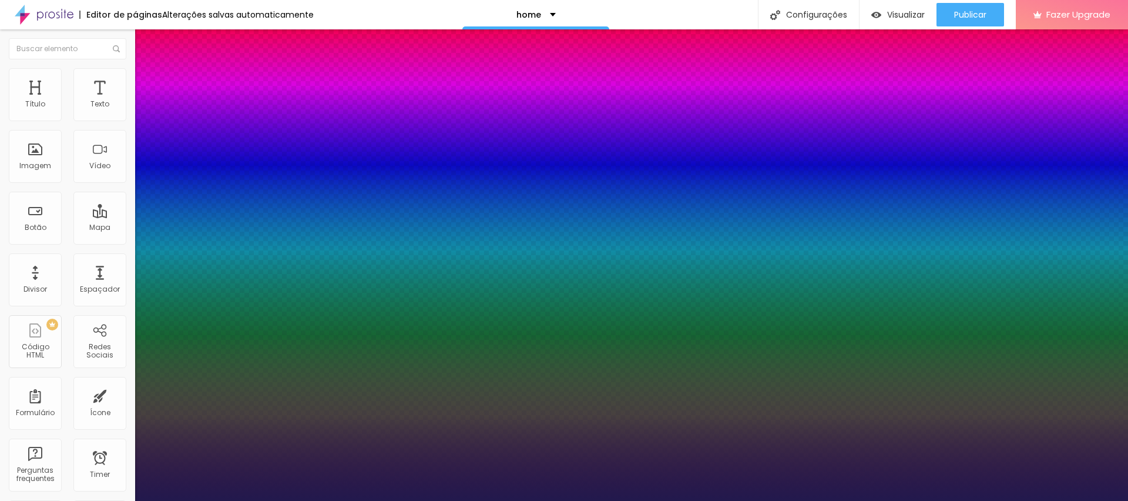
type input "1"
type input "62"
type input "1"
type input "83"
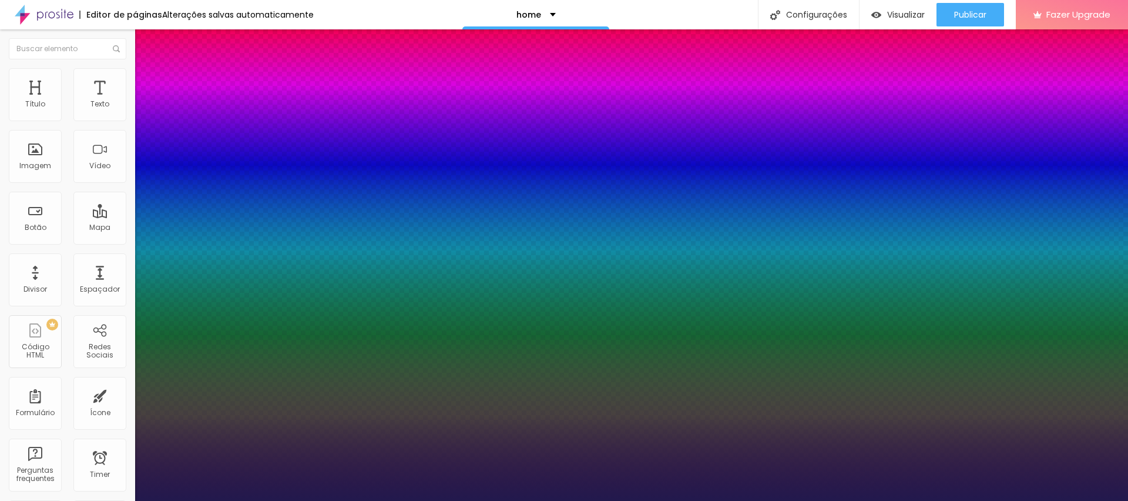
type input "83"
type input "1"
type input "85"
type input "1"
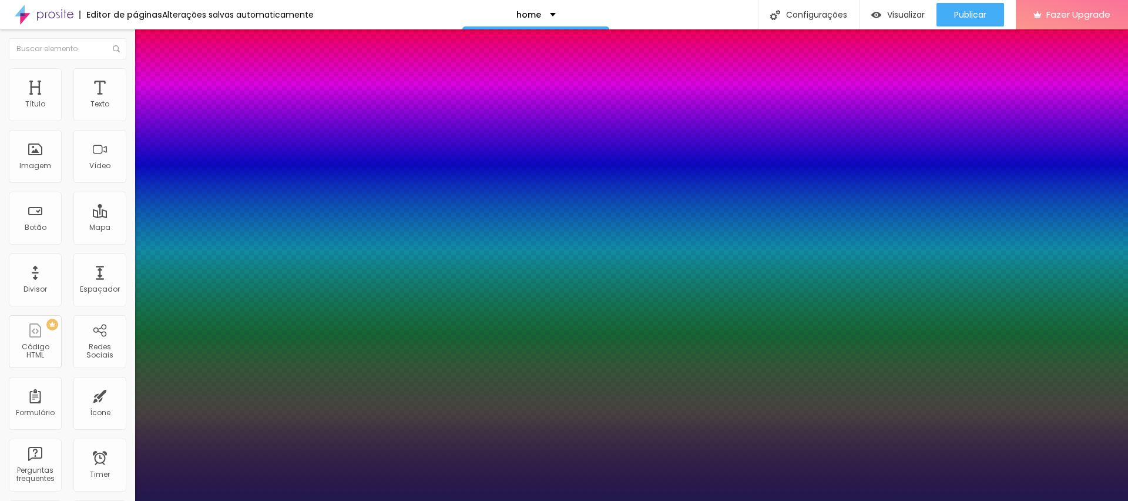
drag, startPoint x: 159, startPoint y: 200, endPoint x: 221, endPoint y: 201, distance: 62.3
type input "85"
click at [458, 500] on div at bounding box center [564, 501] width 1128 height 0
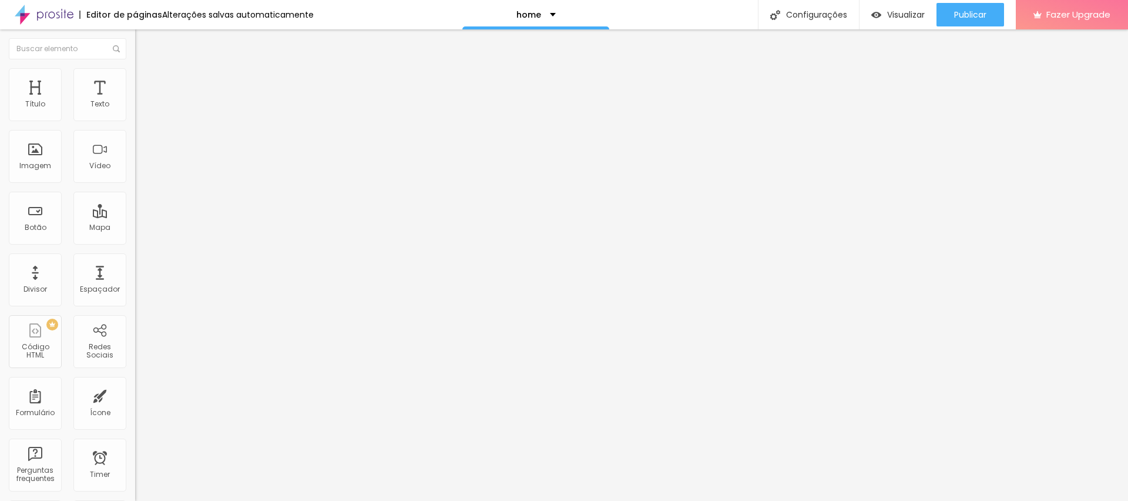
click at [135, 78] on li "Avançado" at bounding box center [202, 74] width 135 height 12
type input "62"
type input "88"
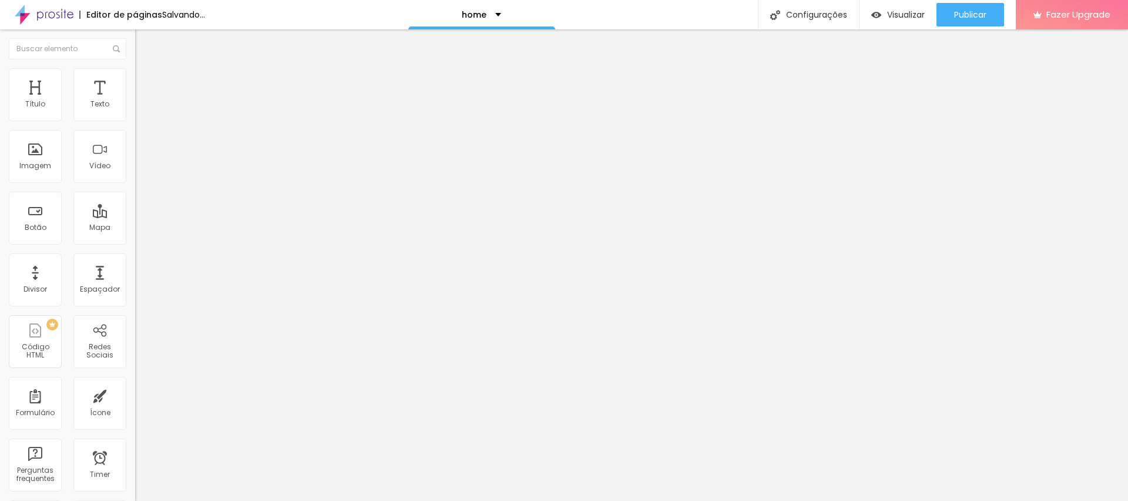
type input "100"
type input "82"
type input "0"
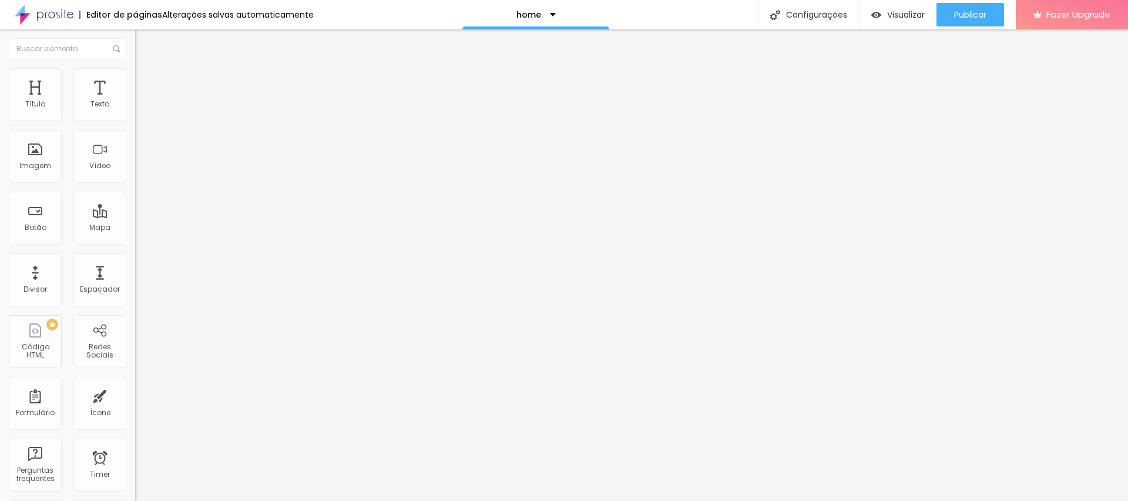
type input "0"
drag, startPoint x: 32, startPoint y: 138, endPoint x: 0, endPoint y: 143, distance: 32.7
type input "0"
click at [135, 382] on input "range" at bounding box center [173, 386] width 76 height 9
type input "16"
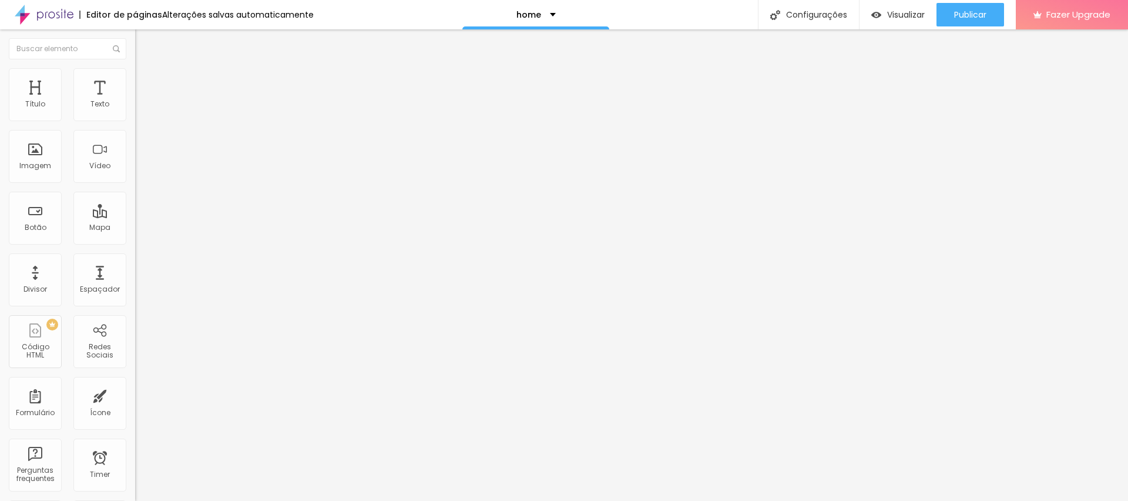
type input "16"
type input "42"
drag, startPoint x: 36, startPoint y: 115, endPoint x: 47, endPoint y: 122, distance: 12.7
click at [135, 216] on input "range" at bounding box center [173, 220] width 76 height 9
click at [144, 43] on img "button" at bounding box center [148, 42] width 9 height 9
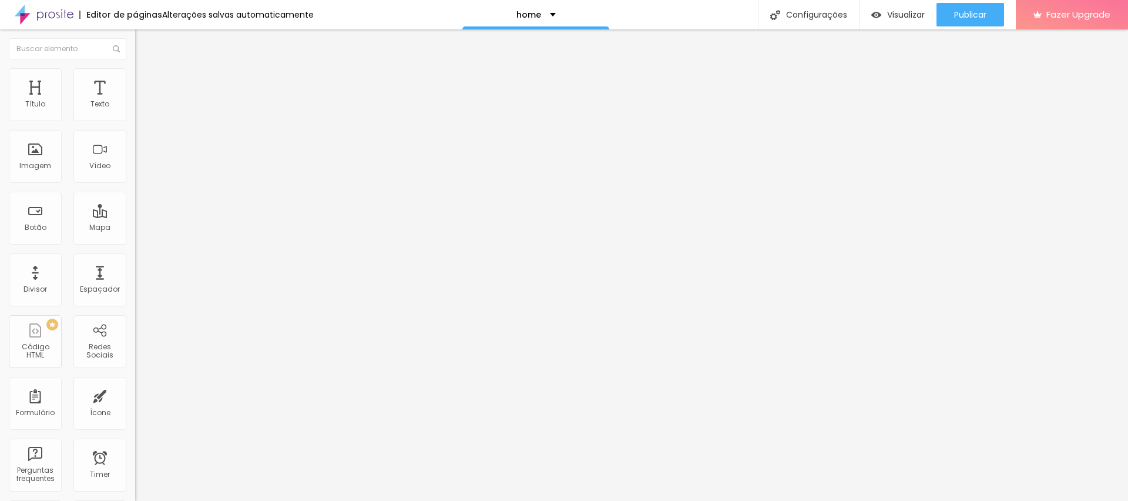
click at [135, 71] on img at bounding box center [140, 73] width 11 height 11
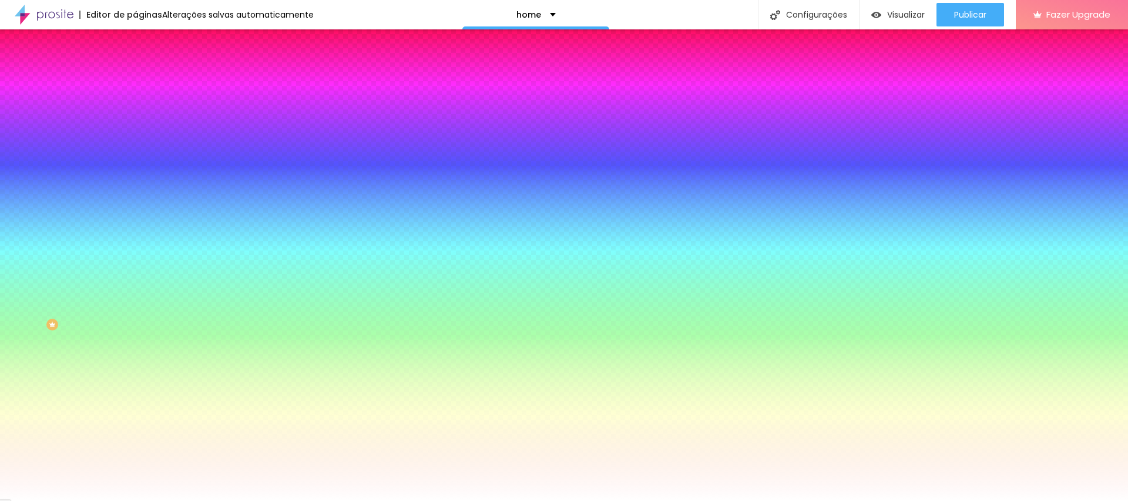
click at [135, 37] on button "Editar Coluna" at bounding box center [202, 42] width 135 height 27
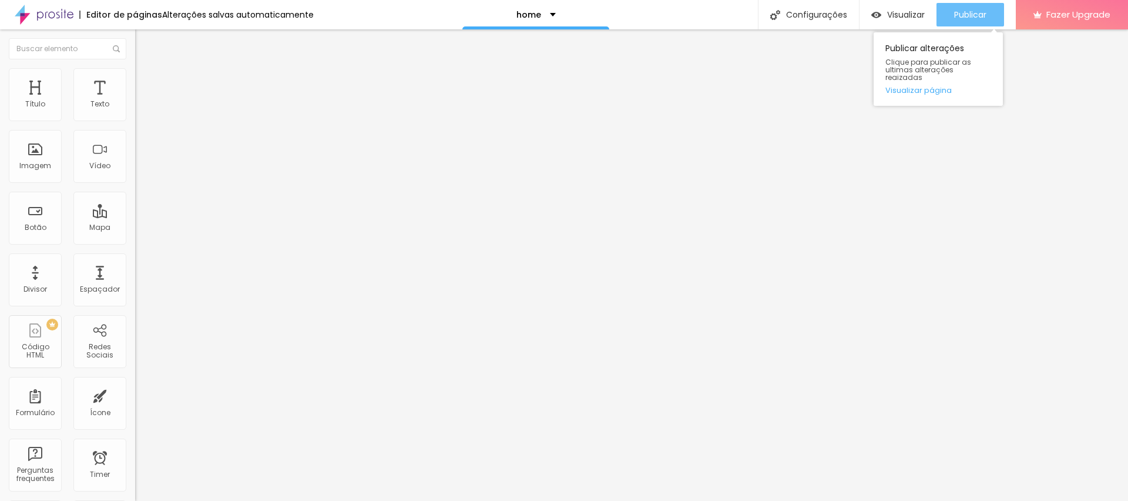
click at [968, 7] on div "Publicar" at bounding box center [970, 14] width 32 height 23
click at [955, 14] on span "Publicar" at bounding box center [970, 14] width 32 height 9
click at [146, 81] on span "Estilo" at bounding box center [155, 76] width 18 height 10
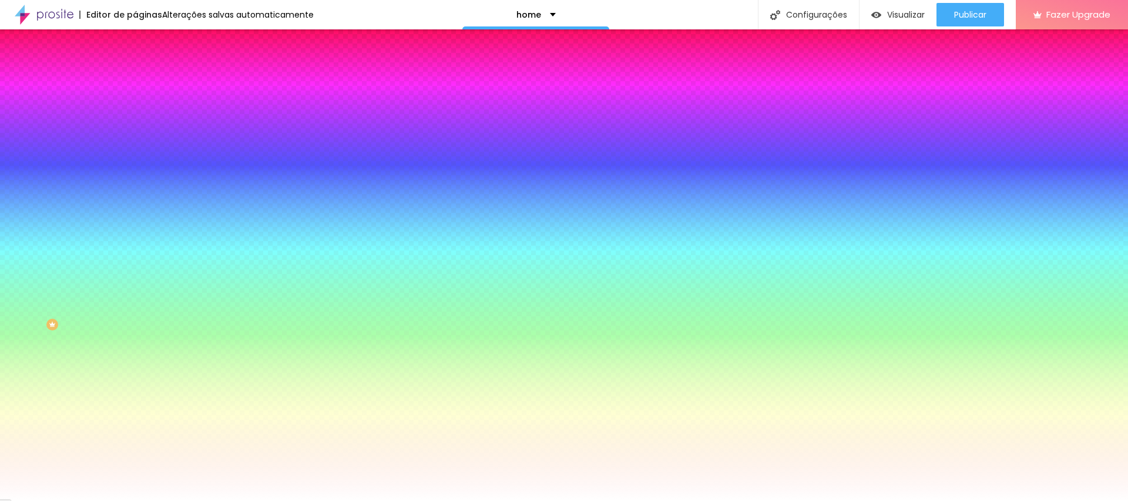
click at [199, 106] on img at bounding box center [202, 102] width 7 height 7
click at [135, 91] on li "Avançado" at bounding box center [202, 86] width 135 height 12
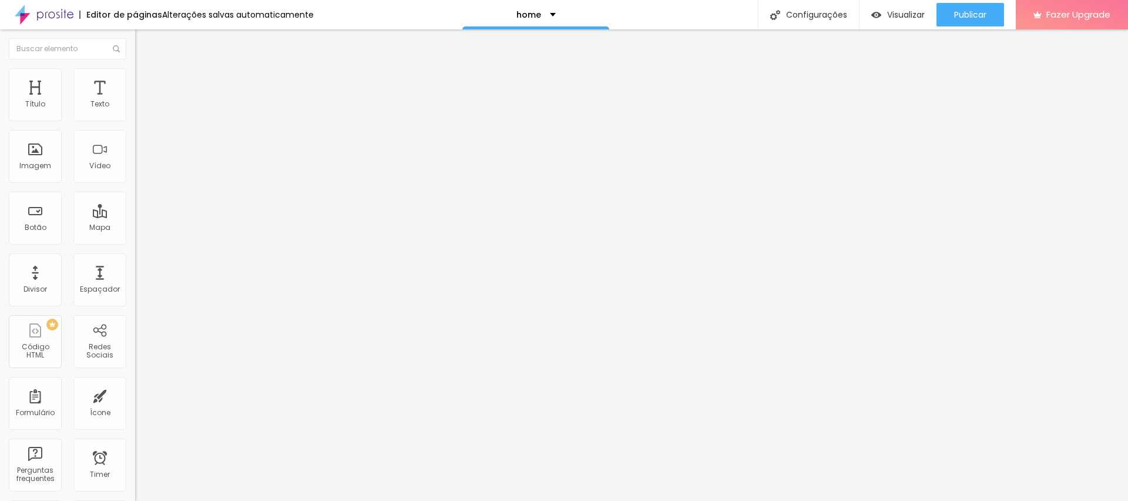
drag, startPoint x: 43, startPoint y: 137, endPoint x: 0, endPoint y: 137, distance: 42.9
click at [135, 394] on input "range" at bounding box center [173, 398] width 76 height 9
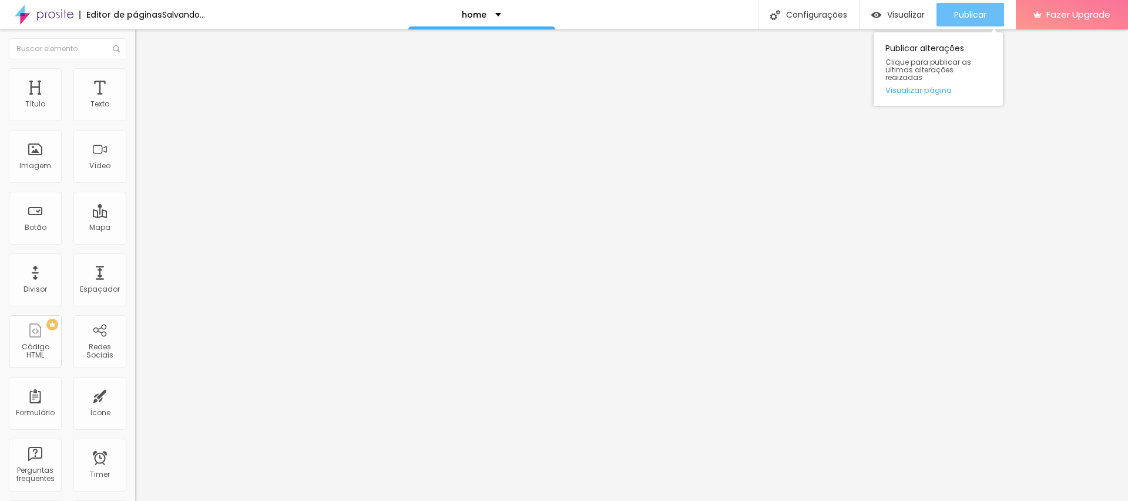
click at [980, 18] on span "Publicar" at bounding box center [970, 14] width 32 height 9
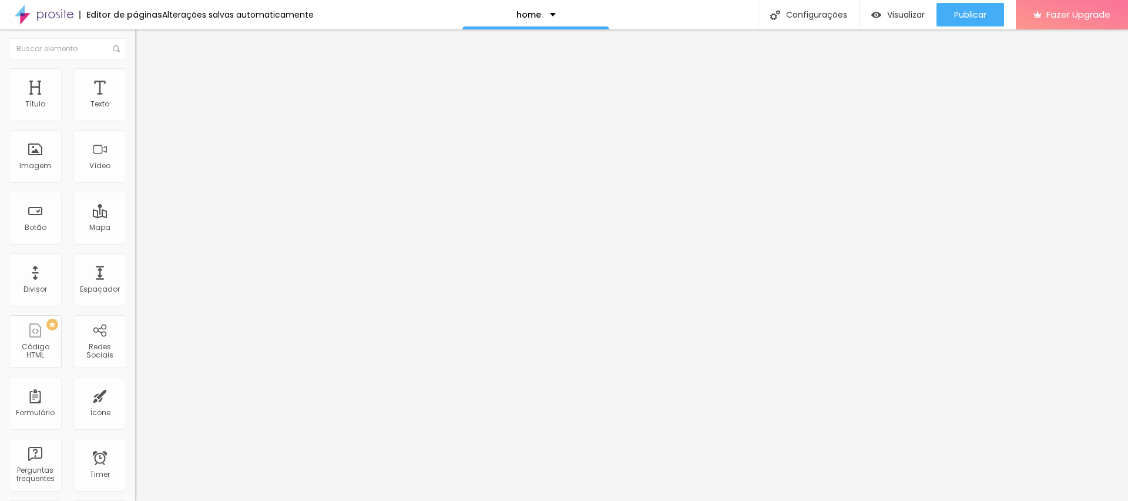
click at [135, 37] on button "Editar Coluna" at bounding box center [202, 42] width 135 height 27
click at [135, 101] on span "Adicionar imagem" at bounding box center [173, 96] width 76 height 10
click at [135, 61] on ul "Conteúdo Estilo Avançado" at bounding box center [202, 73] width 135 height 35
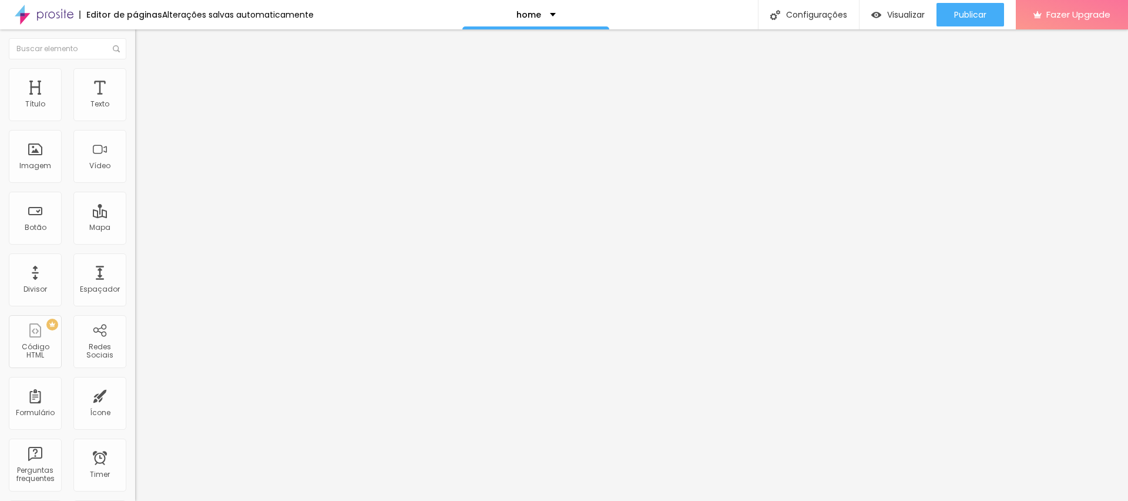
click at [135, 68] on img at bounding box center [140, 73] width 11 height 11
click at [135, 80] on li "Avançado" at bounding box center [202, 86] width 135 height 12
drag, startPoint x: 19, startPoint y: 113, endPoint x: 2, endPoint y: 113, distance: 17.6
click at [135, 113] on div "10 Espaço de cima 10 Espaço de baixo ID Html Classes Html Visível nos dispositi…" at bounding box center [202, 339] width 135 height 494
drag, startPoint x: 26, startPoint y: 115, endPoint x: 13, endPoint y: 116, distance: 13.6
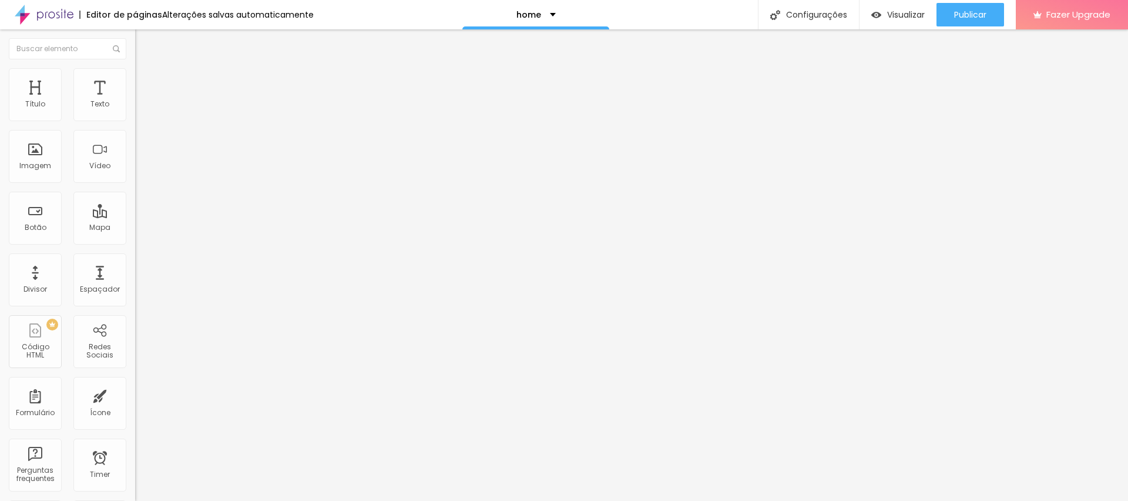
click at [135, 228] on input "range" at bounding box center [173, 232] width 76 height 9
drag, startPoint x: 29, startPoint y: 134, endPoint x: 10, endPoint y: 135, distance: 19.4
click at [135, 258] on div "10 Espaço de baixo" at bounding box center [202, 341] width 135 height 166
drag, startPoint x: 26, startPoint y: 136, endPoint x: 15, endPoint y: 135, distance: 11.8
click at [135, 394] on input "range" at bounding box center [173, 398] width 76 height 9
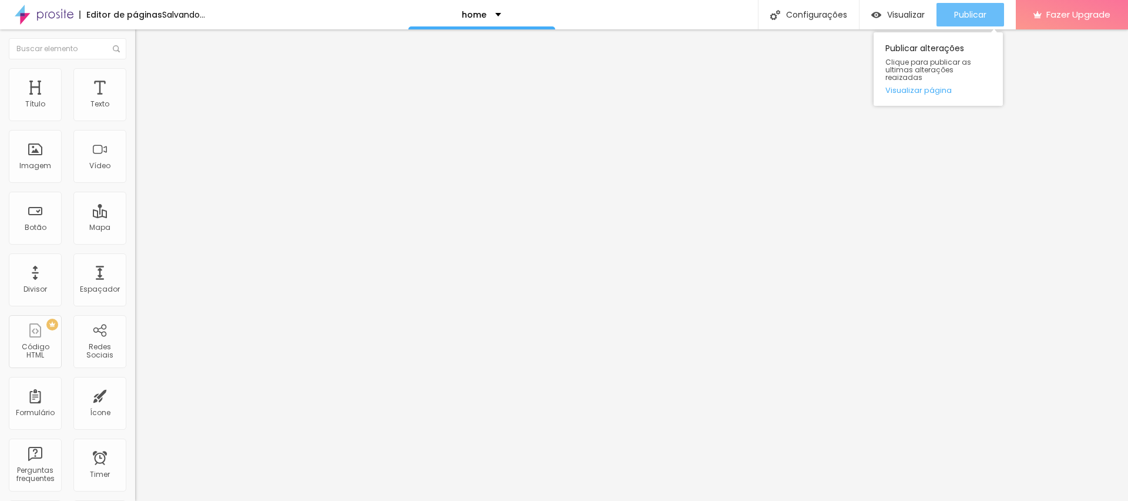
click at [956, 15] on span "Publicar" at bounding box center [970, 14] width 32 height 9
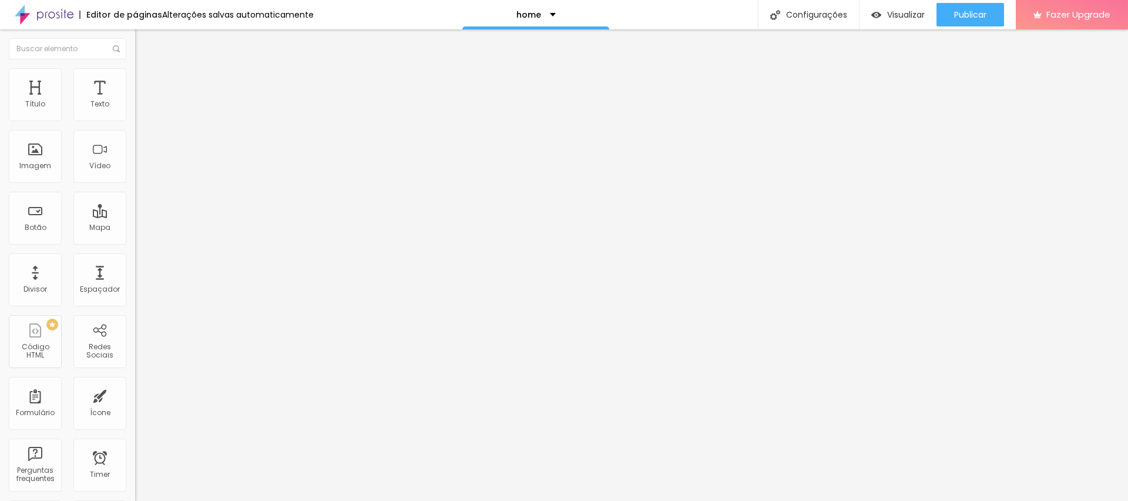
click at [135, 112] on button "button" at bounding box center [143, 106] width 16 height 12
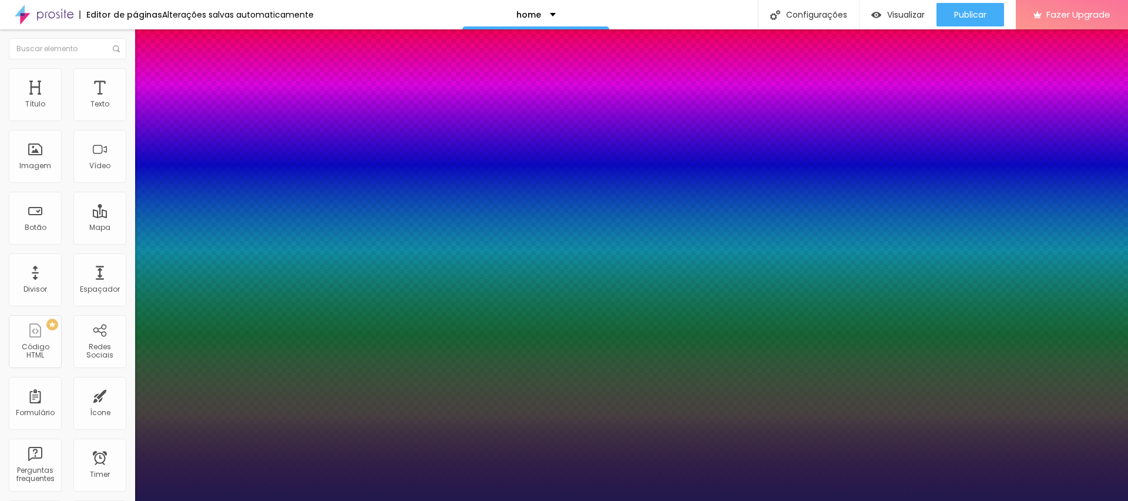
click at [662, 500] on div at bounding box center [564, 501] width 1128 height 0
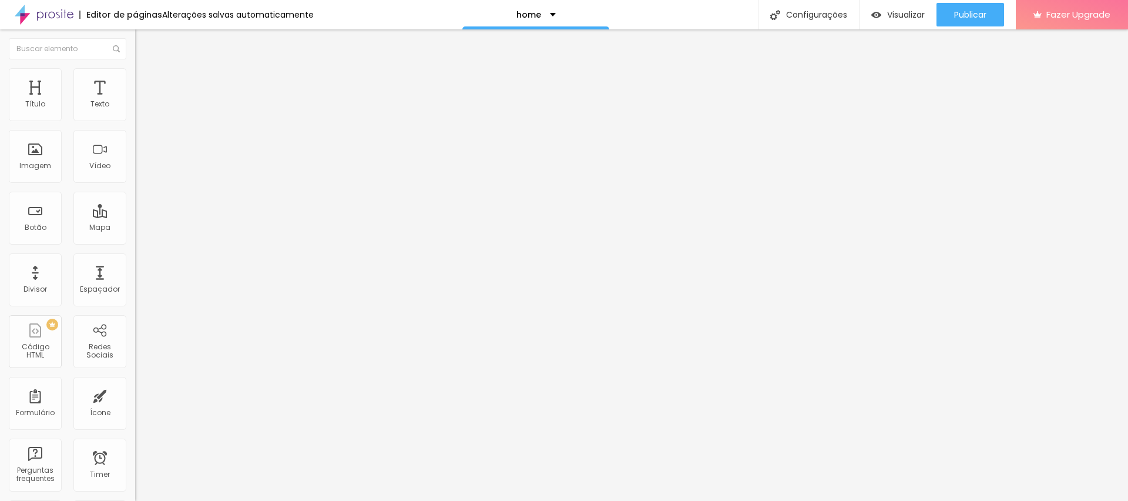
click at [135, 113] on button "button" at bounding box center [143, 106] width 16 height 12
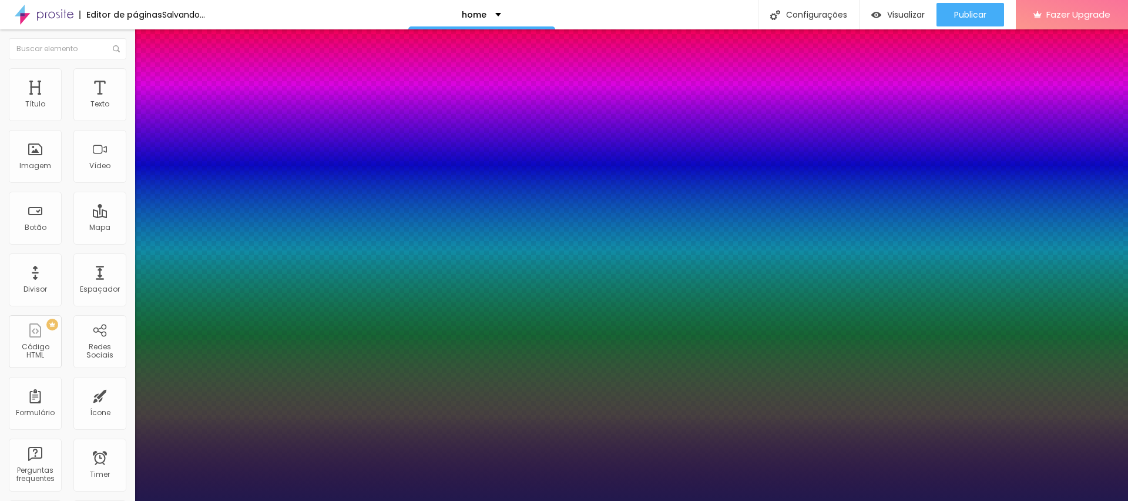
click at [509, 500] on div at bounding box center [564, 501] width 1128 height 0
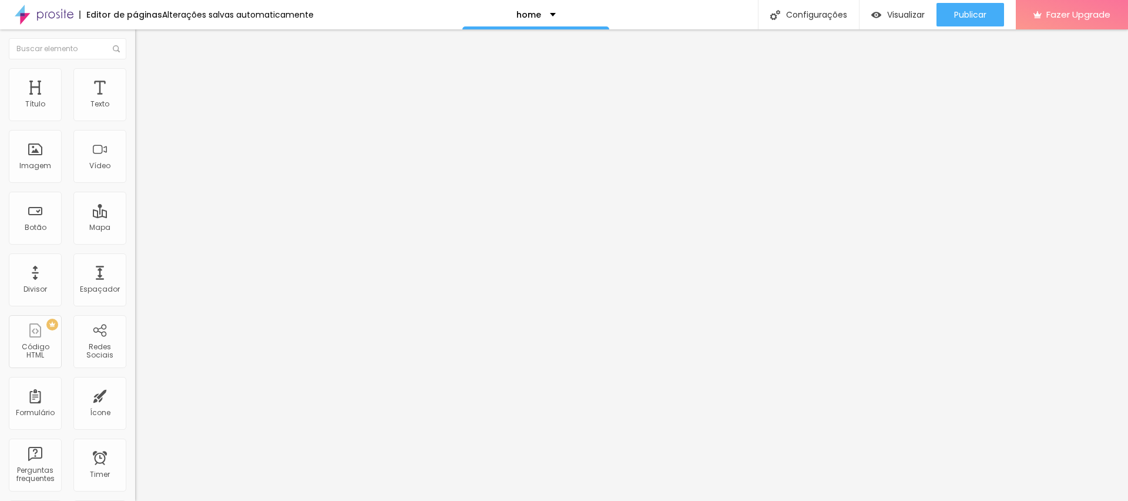
click at [140, 109] on icon "button" at bounding box center [143, 105] width 7 height 7
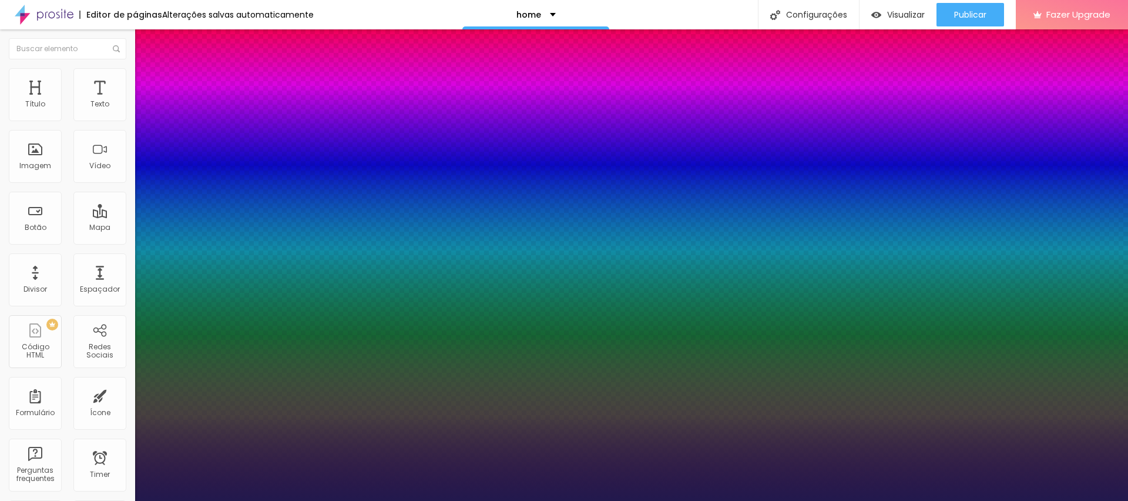
drag, startPoint x: 151, startPoint y: 256, endPoint x: 112, endPoint y: 250, distance: 39.3
drag, startPoint x: 189, startPoint y: 281, endPoint x: 181, endPoint y: 280, distance: 8.2
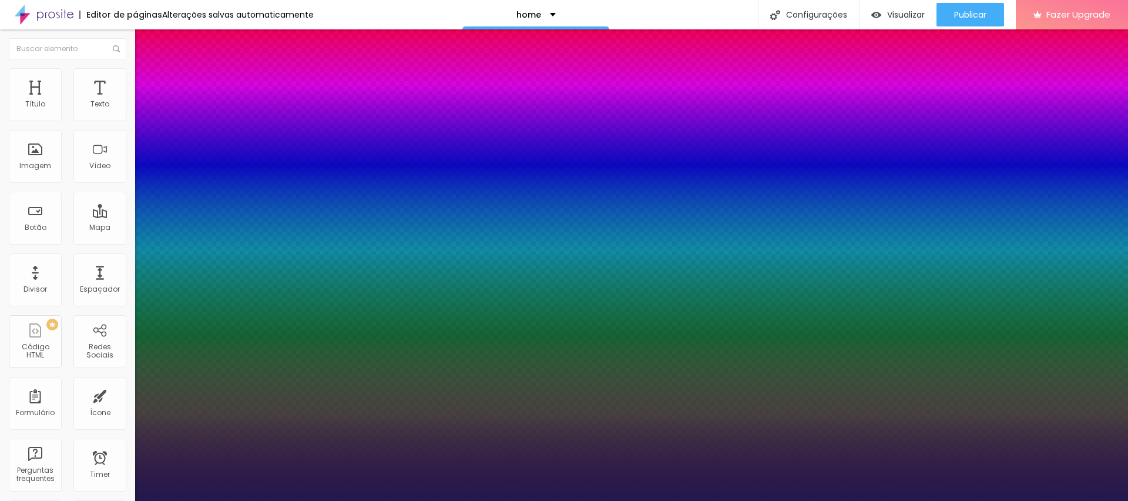
click at [557, 500] on div at bounding box center [564, 501] width 1128 height 0
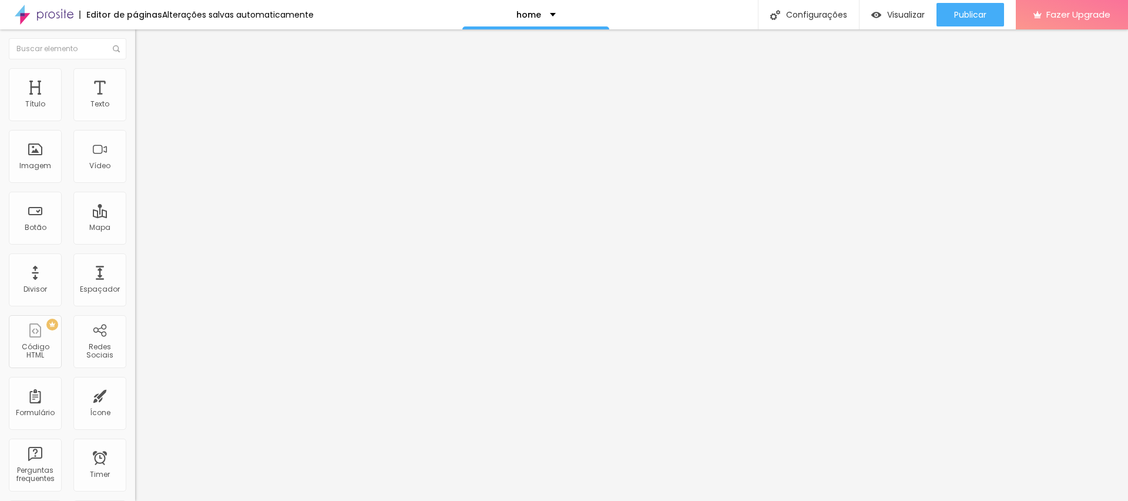
click at [135, 76] on li "Estilo" at bounding box center [202, 74] width 135 height 12
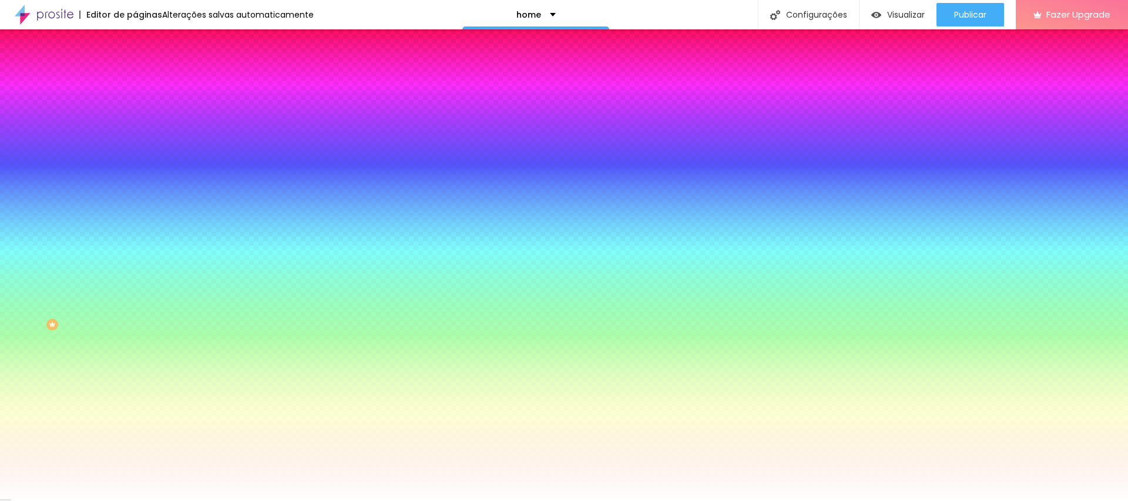
click at [135, 80] on li "Avançado" at bounding box center [202, 86] width 135 height 12
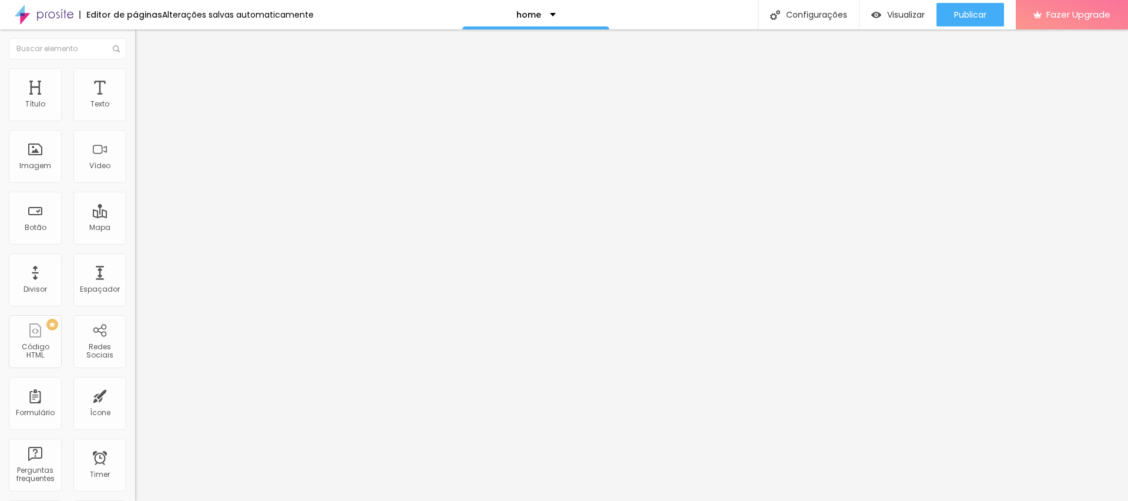
click at [135, 75] on img at bounding box center [140, 73] width 11 height 11
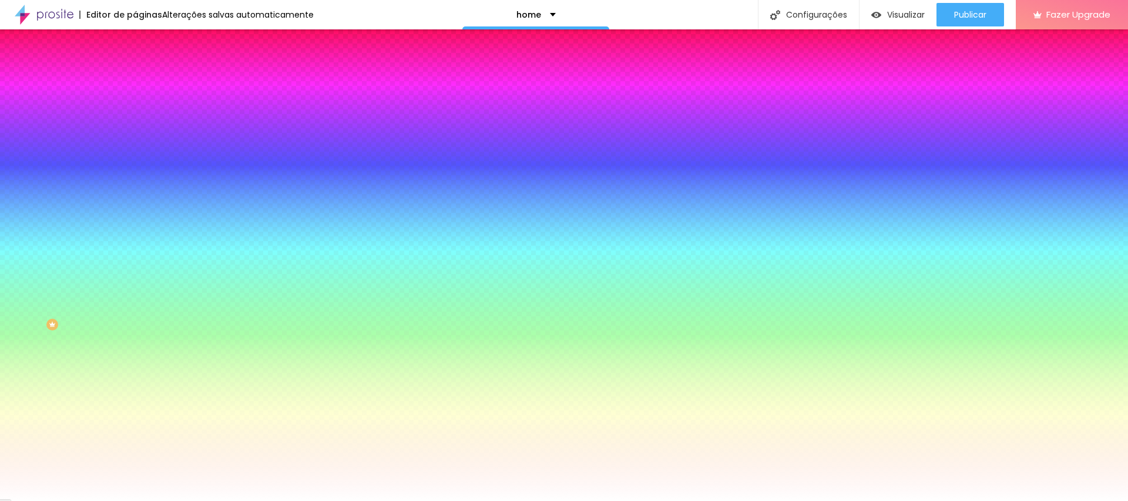
click at [135, 68] on li "Conteúdo" at bounding box center [202, 62] width 135 height 12
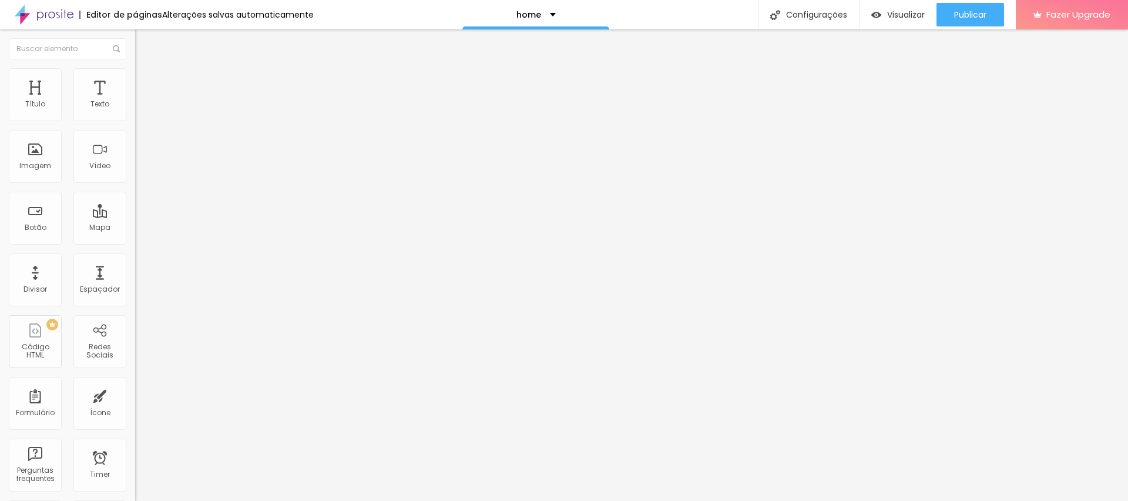
click at [135, 101] on span "Trocar imagem" at bounding box center [167, 96] width 64 height 10
click at [985, 15] on span "Publicar" at bounding box center [970, 14] width 32 height 9
click at [135, 85] on ul "Conteúdo Estilo Avançado" at bounding box center [202, 73] width 135 height 35
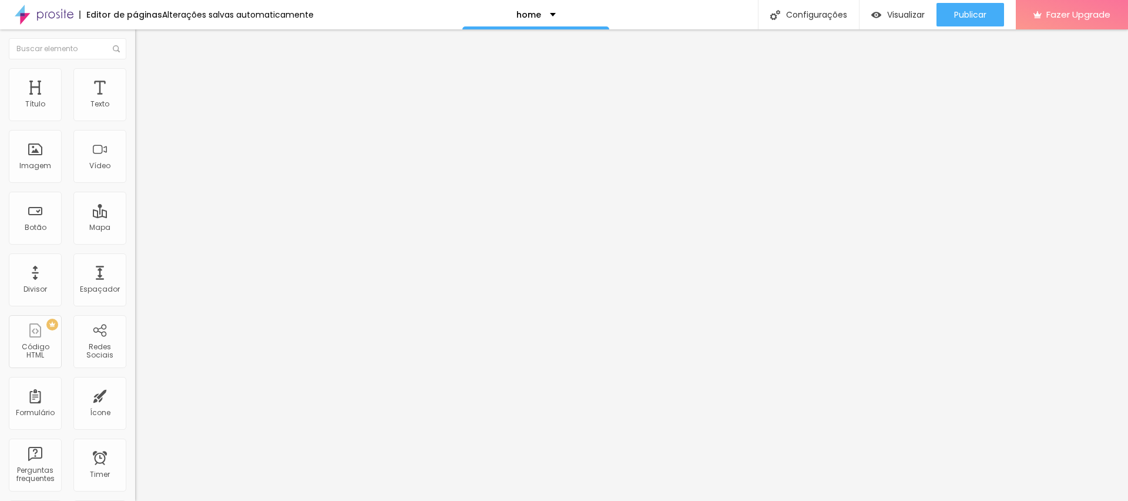
click at [135, 76] on li "Estilo" at bounding box center [202, 74] width 135 height 12
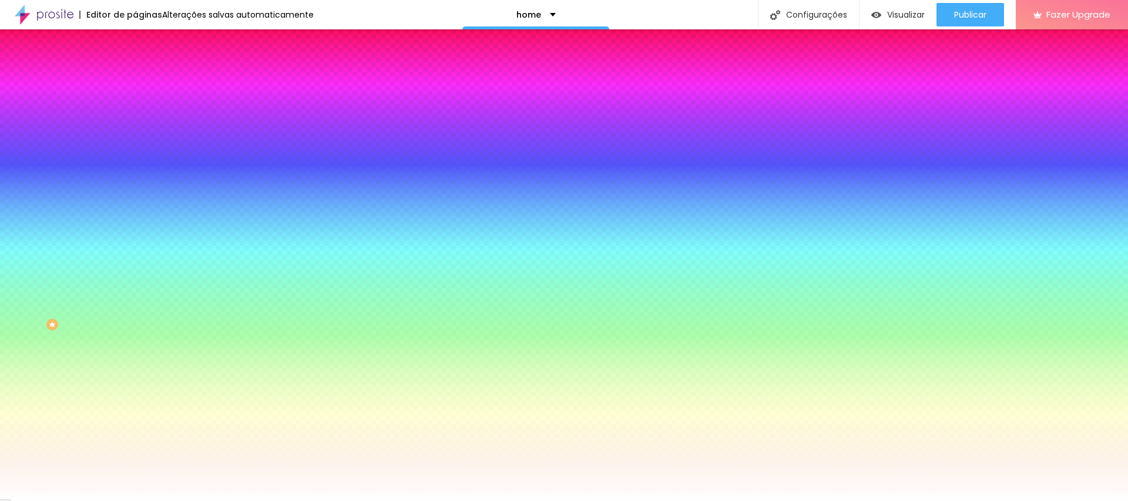
click at [135, 80] on li "Avançado" at bounding box center [202, 86] width 135 height 12
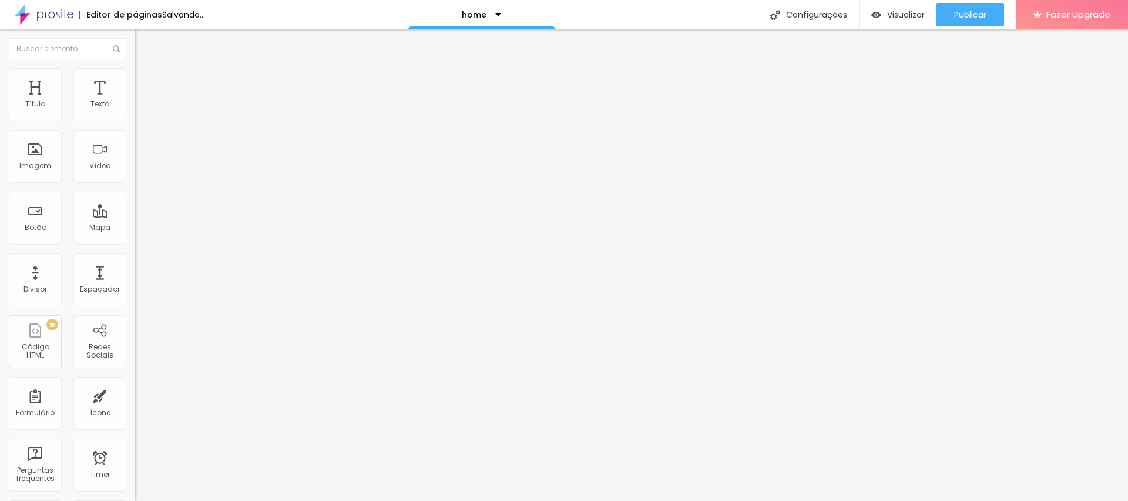
drag, startPoint x: 49, startPoint y: 115, endPoint x: 0, endPoint y: 119, distance: 48.9
click at [135, 228] on input "range" at bounding box center [173, 232] width 76 height 9
click at [135, 73] on ul "Conteúdo Estilo Avançado" at bounding box center [202, 73] width 135 height 35
click at [135, 78] on li "Estilo" at bounding box center [202, 74] width 135 height 12
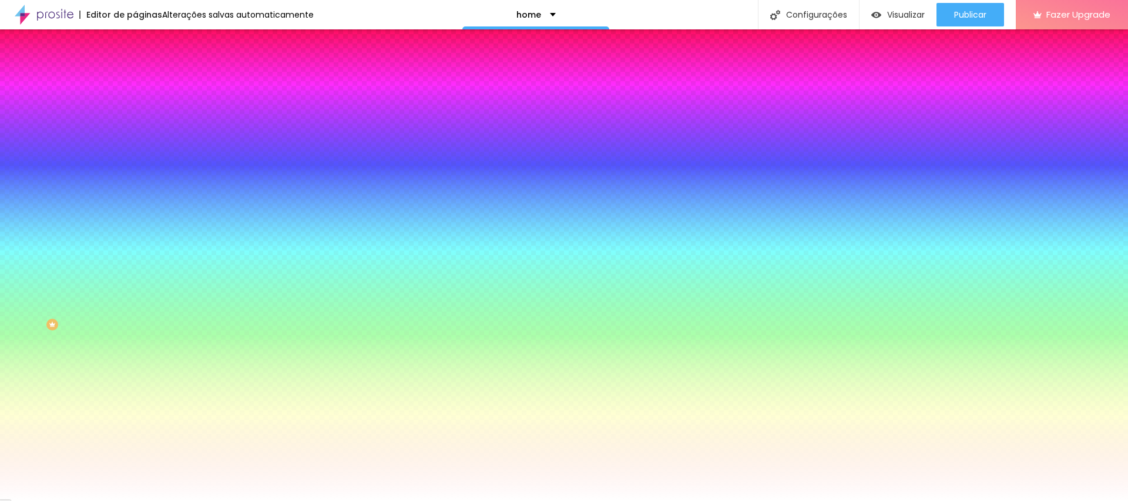
click at [135, 68] on li "Conteúdo" at bounding box center [202, 62] width 135 height 12
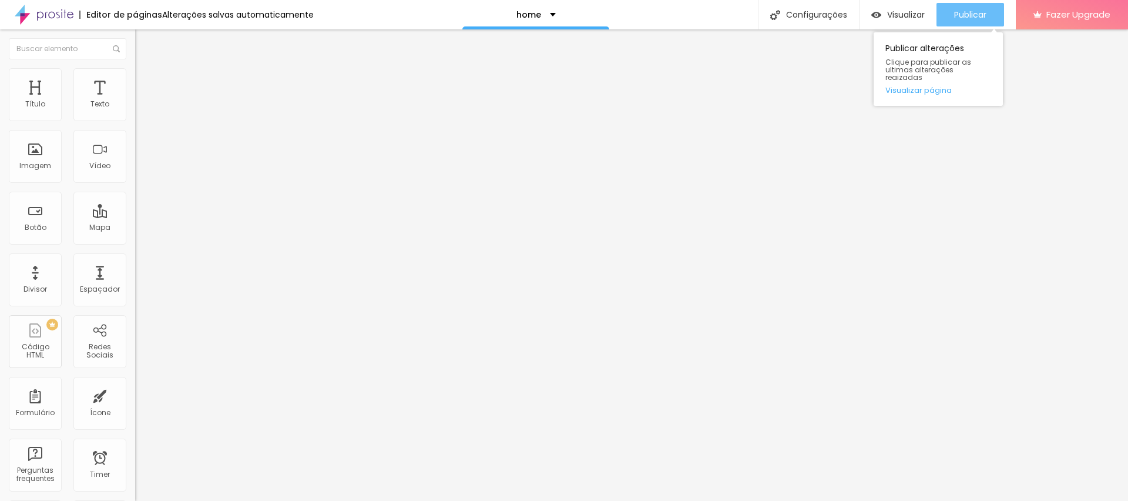
click at [970, 15] on span "Publicar" at bounding box center [970, 14] width 32 height 9
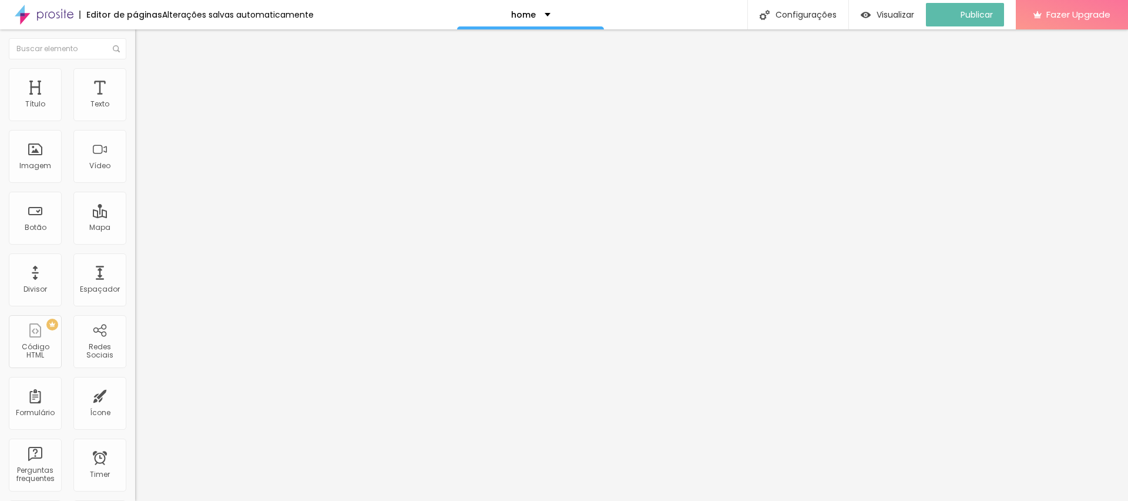
click at [146, 83] on span "Avançado" at bounding box center [165, 88] width 39 height 10
click at [135, 184] on span "Original" at bounding box center [149, 179] width 28 height 10
click at [135, 71] on img at bounding box center [140, 73] width 11 height 11
click at [135, 80] on li "Avançado" at bounding box center [202, 86] width 135 height 12
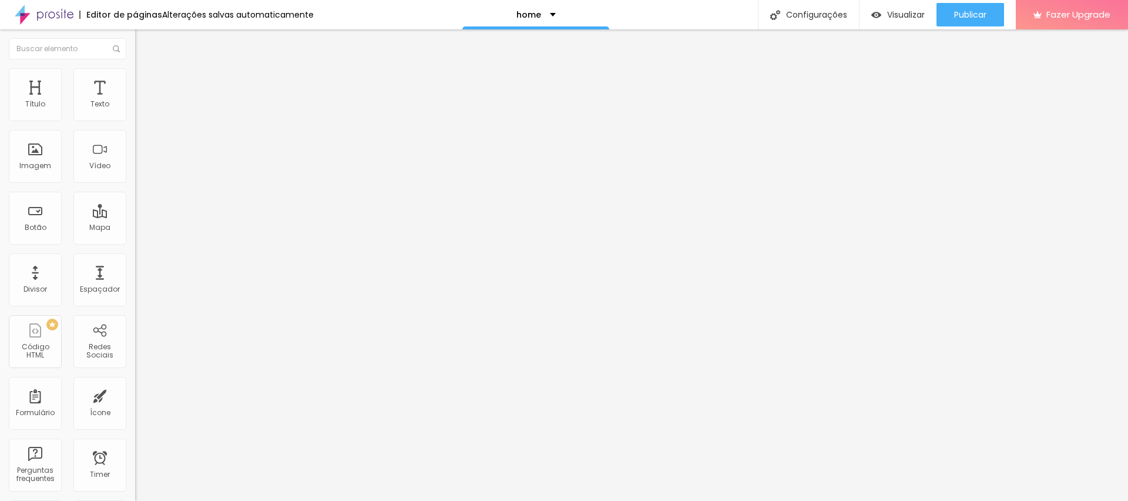
click at [983, 16] on span "Publicar" at bounding box center [970, 14] width 32 height 9
click at [135, 76] on li "Estilo" at bounding box center [202, 74] width 135 height 12
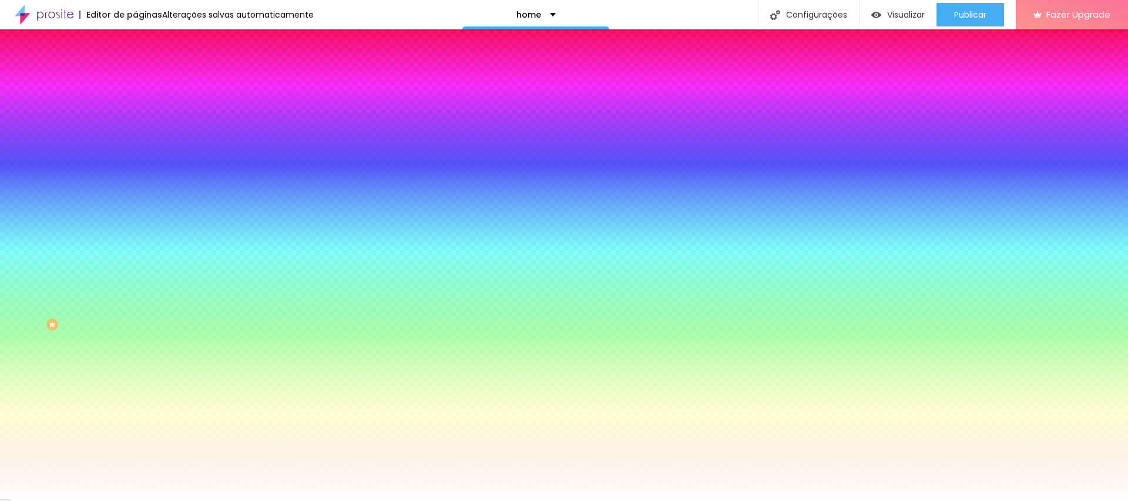
click at [135, 108] on span "Adicionar imagem" at bounding box center [173, 103] width 76 height 10
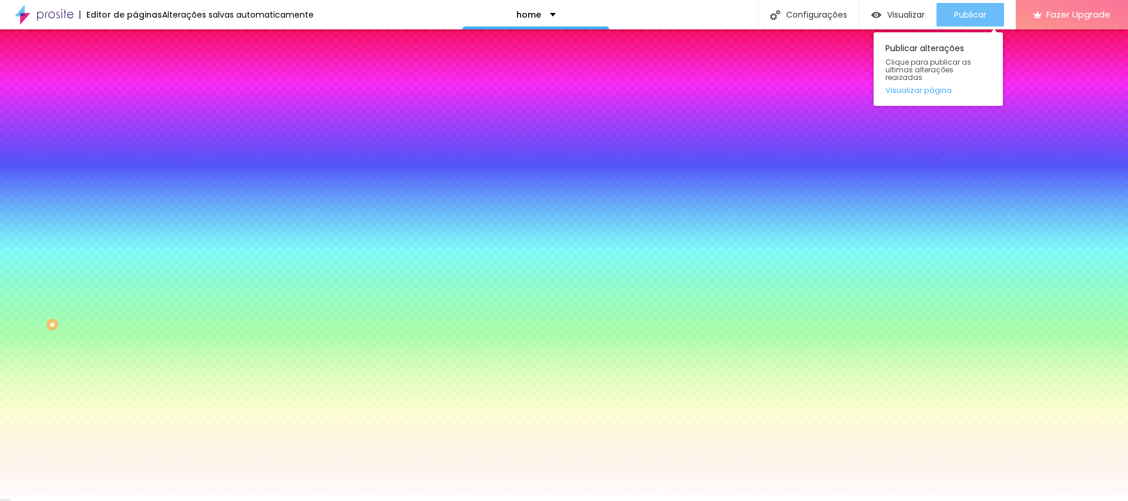
click at [960, 15] on span "Publicar" at bounding box center [970, 14] width 32 height 9
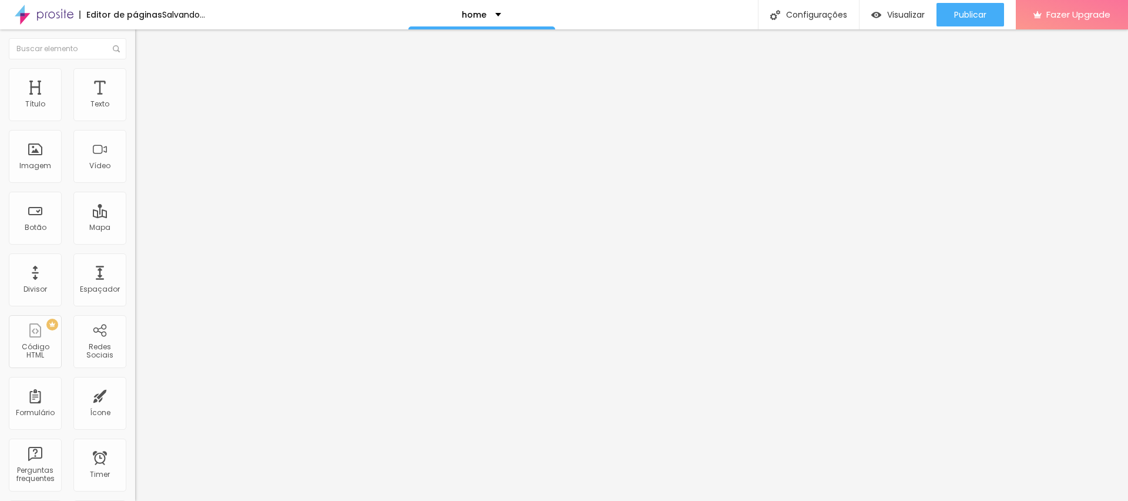
drag, startPoint x: 27, startPoint y: 113, endPoint x: 175, endPoint y: 110, distance: 148.1
click at [175, 216] on input "range" at bounding box center [173, 220] width 76 height 9
click at [144, 42] on div "Editar Espaçador" at bounding box center [187, 42] width 86 height 9
click at [135, 91] on li "Avançado" at bounding box center [202, 86] width 135 height 12
drag, startPoint x: 25, startPoint y: 117, endPoint x: 8, endPoint y: 117, distance: 17.0
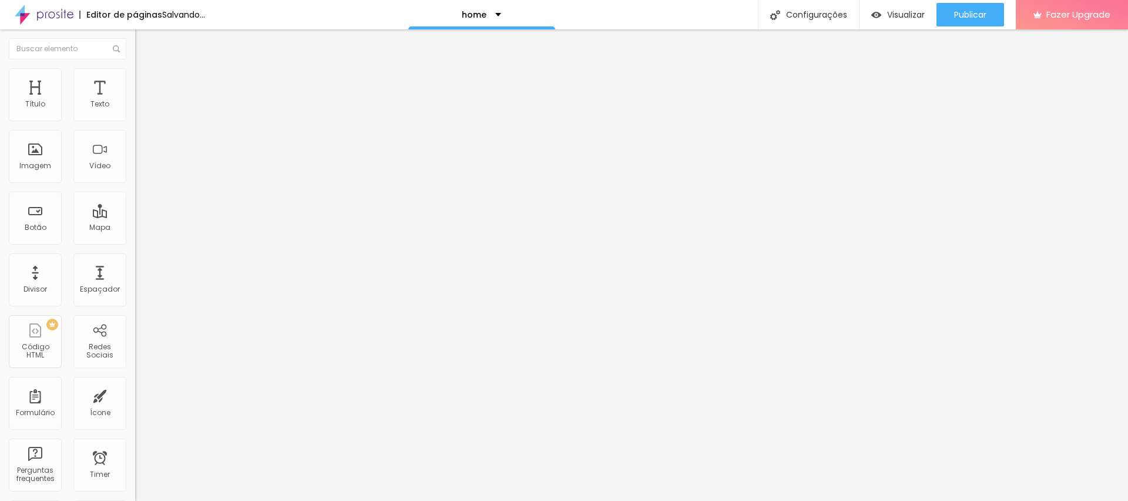
click at [135, 228] on input "range" at bounding box center [173, 232] width 76 height 9
drag, startPoint x: 24, startPoint y: 137, endPoint x: 220, endPoint y: 167, distance: 197.9
click at [211, 394] on input "range" at bounding box center [173, 398] width 76 height 9
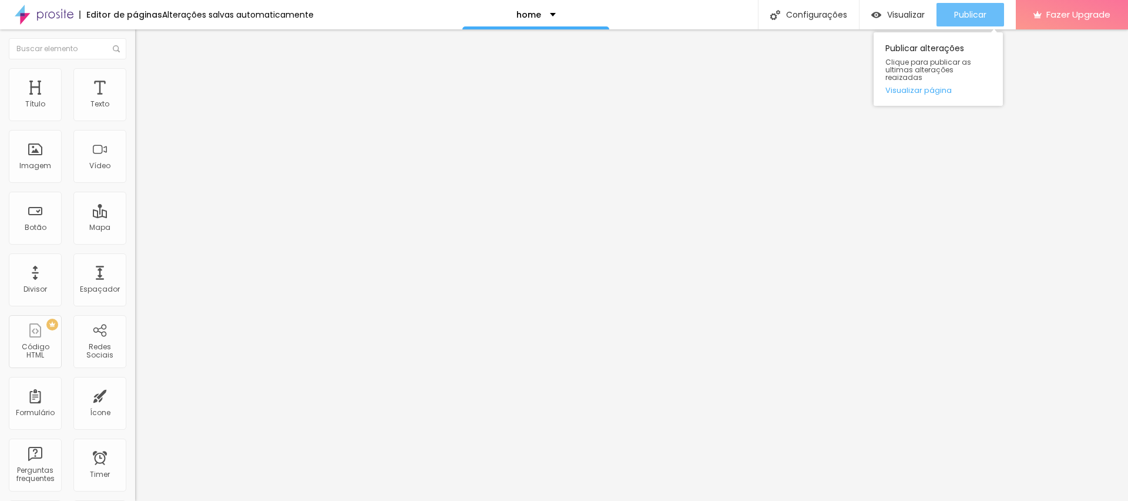
click at [969, 17] on span "Publicar" at bounding box center [970, 14] width 32 height 9
click at [135, 68] on img at bounding box center [140, 73] width 11 height 11
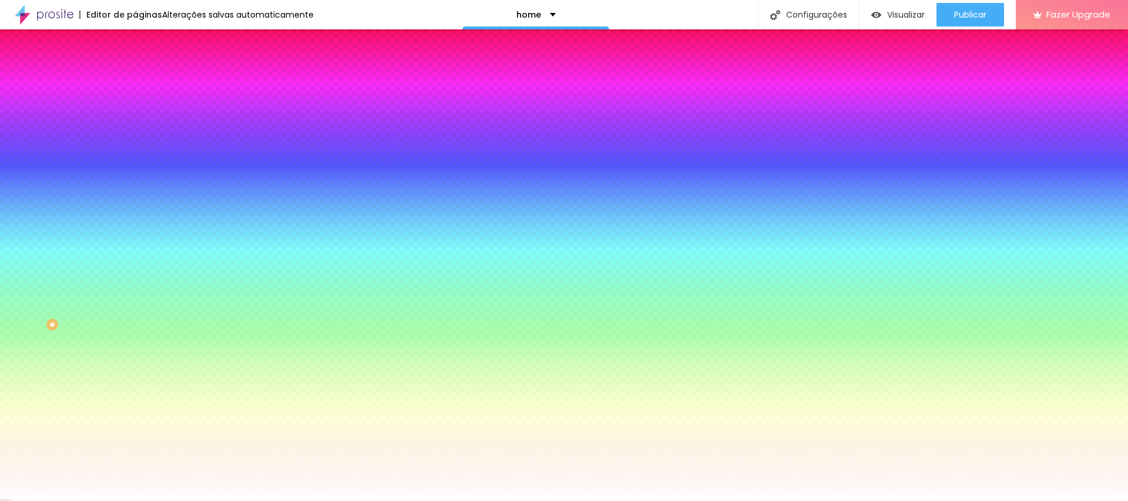
click at [135, 108] on span "Trocar imagem" at bounding box center [167, 103] width 64 height 10
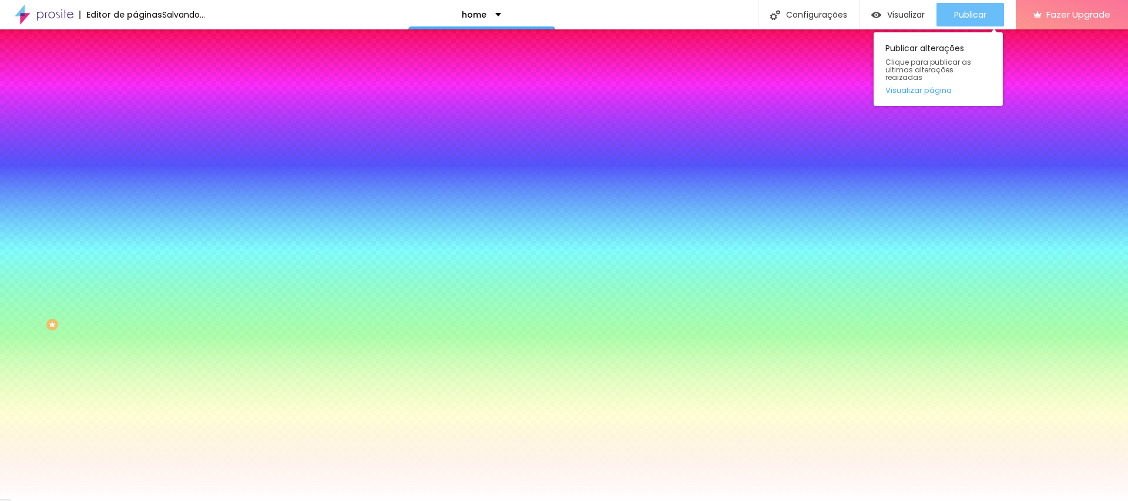
click at [965, 7] on div "Publicar" at bounding box center [970, 14] width 32 height 23
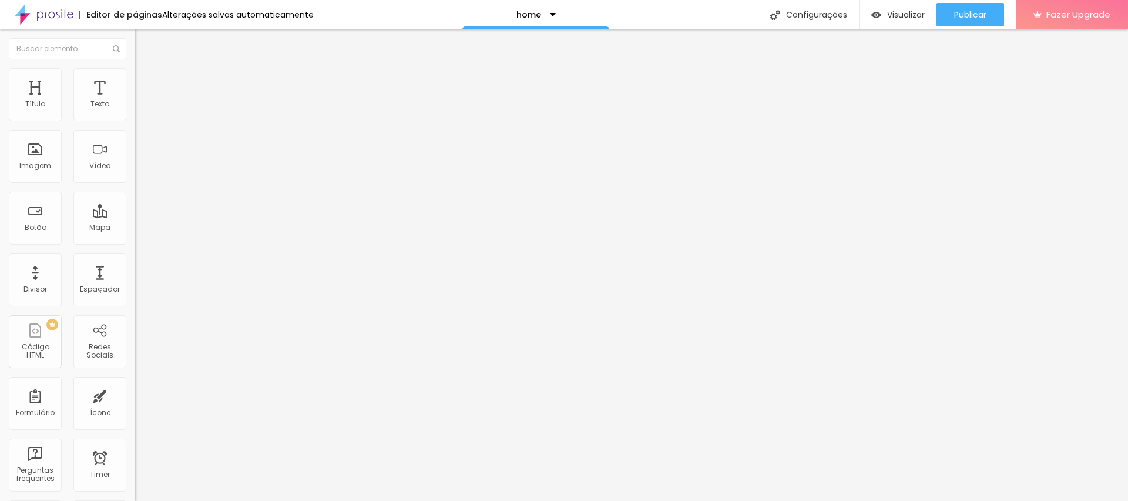
click at [135, 112] on button "button" at bounding box center [143, 106] width 16 height 12
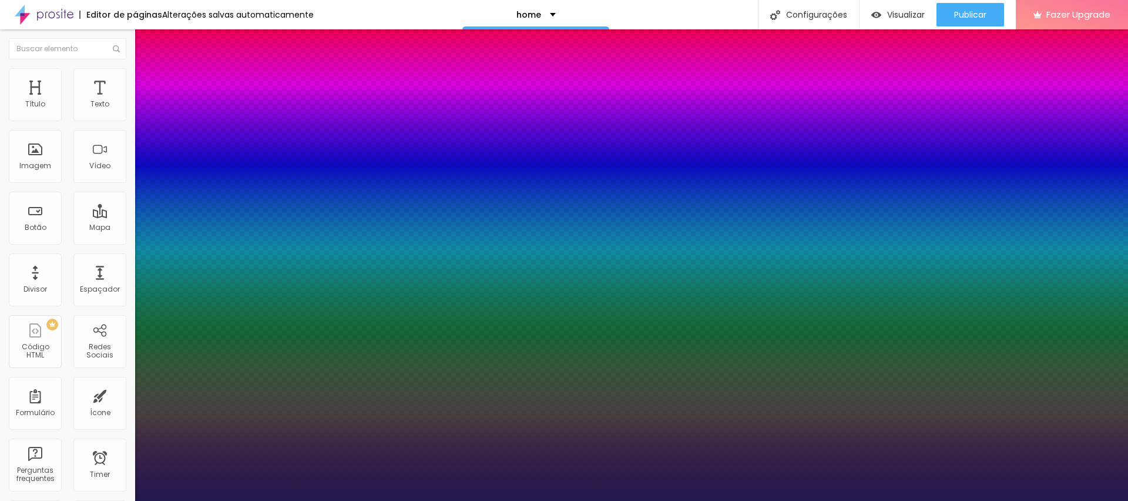
drag, startPoint x: 155, startPoint y: 199, endPoint x: 215, endPoint y: 204, distance: 60.1
click at [411, 500] on div at bounding box center [564, 501] width 1128 height 0
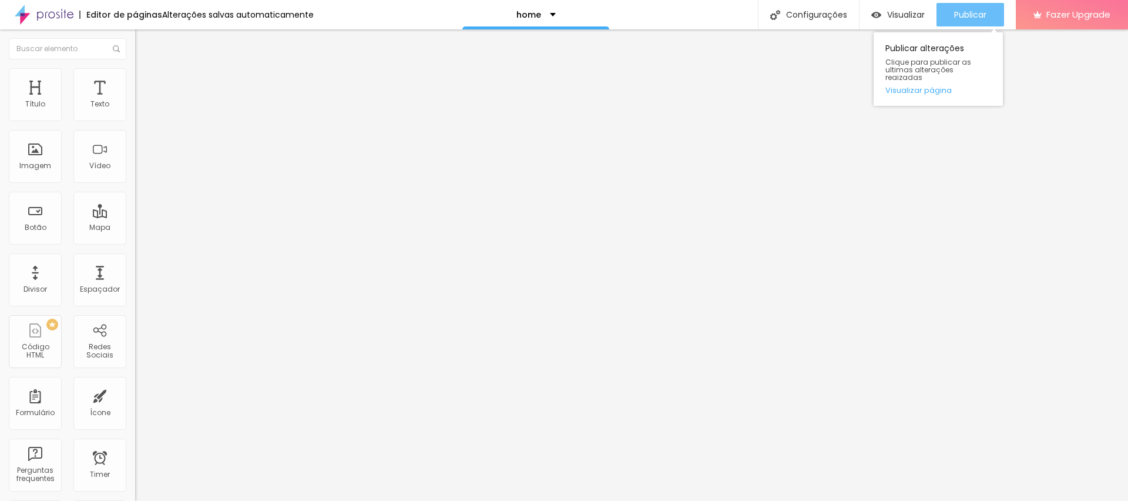
click at [980, 14] on span "Publicar" at bounding box center [970, 14] width 32 height 9
click at [141, 108] on icon "button" at bounding box center [143, 105] width 5 height 5
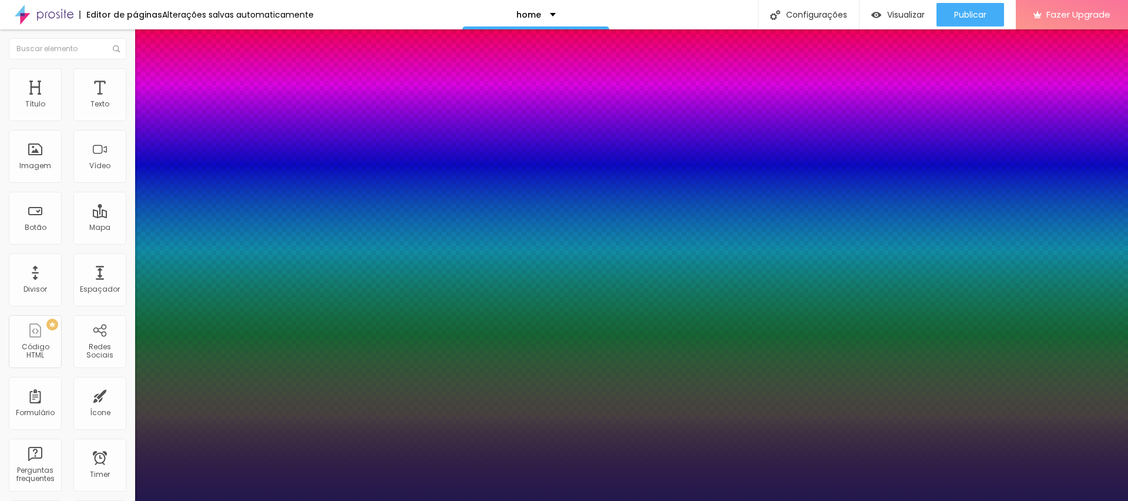
drag, startPoint x: 215, startPoint y: 199, endPoint x: 205, endPoint y: 199, distance: 10.0
click at [594, 500] on div at bounding box center [564, 501] width 1128 height 0
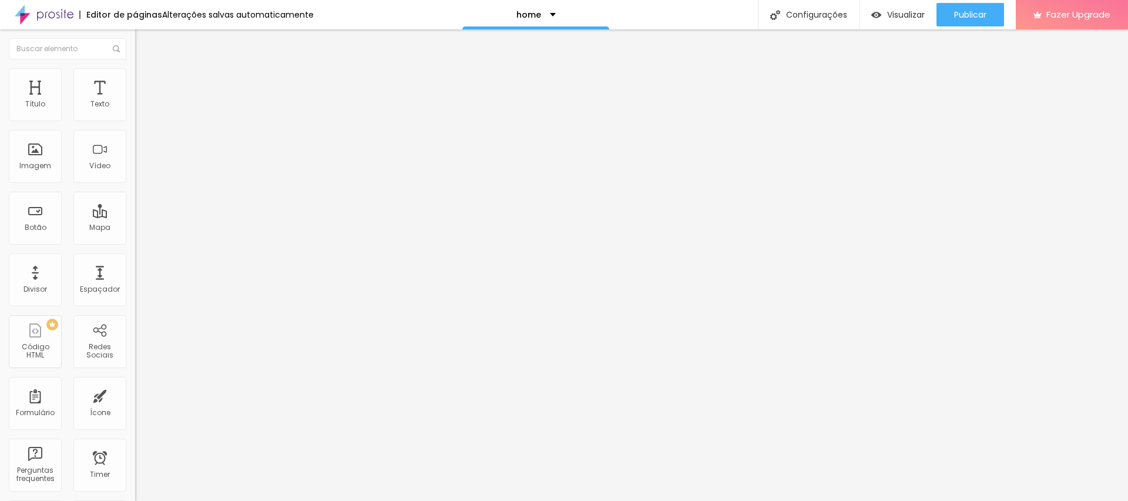
click at [146, 83] on span "Avançado" at bounding box center [165, 88] width 39 height 10
drag, startPoint x: 81, startPoint y: 141, endPoint x: 48, endPoint y: 145, distance: 33.7
click at [135, 394] on input "range" at bounding box center [173, 398] width 76 height 9
click at [997, 3] on button "Publicar" at bounding box center [970, 14] width 68 height 23
click at [135, 80] on img at bounding box center [140, 85] width 11 height 11
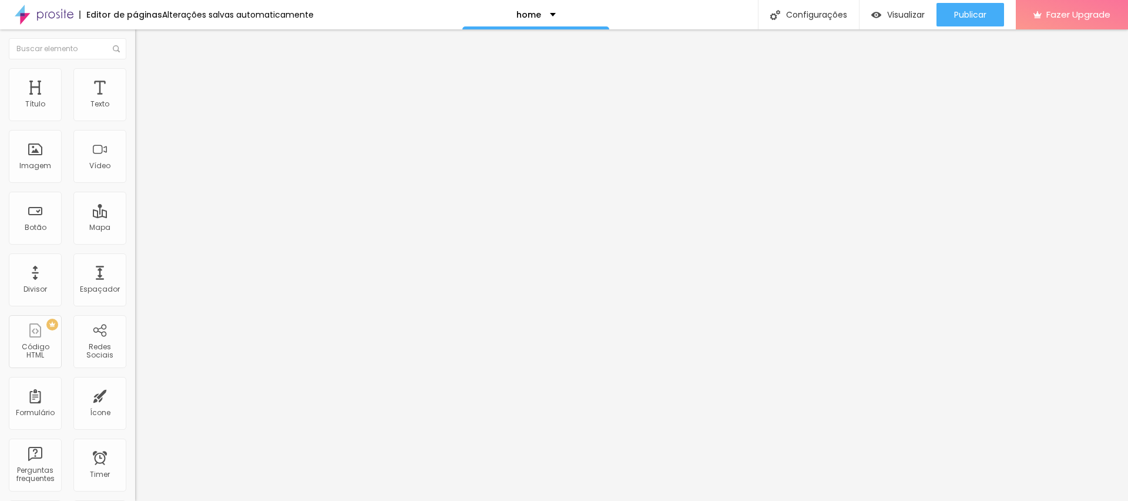
click at [135, 68] on li "Conteúdo" at bounding box center [202, 62] width 135 height 12
click at [135, 117] on img at bounding box center [139, 121] width 8 height 8
click at [135, 80] on img at bounding box center [140, 85] width 11 height 11
drag, startPoint x: 46, startPoint y: 111, endPoint x: 95, endPoint y: 116, distance: 49.0
click at [135, 116] on div "20 px Espaçamento Interno" at bounding box center [202, 175] width 135 height 166
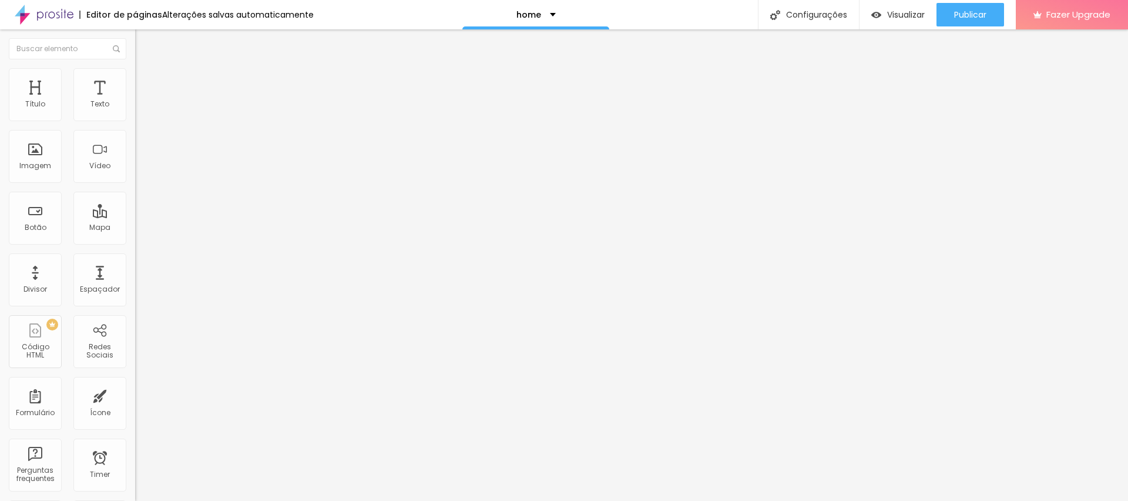
drag, startPoint x: 49, startPoint y: 115, endPoint x: 236, endPoint y: 117, distance: 187.4
click at [211, 228] on input "range" at bounding box center [173, 232] width 76 height 9
click at [970, 11] on span "Publicar" at bounding box center [970, 14] width 32 height 9
click at [135, 80] on li "Avançado" at bounding box center [202, 86] width 135 height 12
drag, startPoint x: 28, startPoint y: 115, endPoint x: 0, endPoint y: 155, distance: 49.4
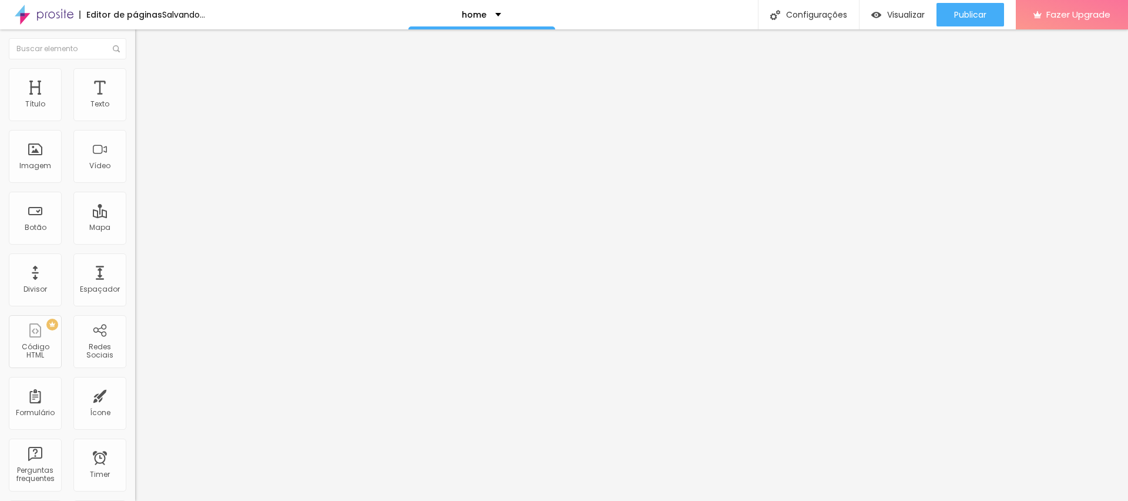
click at [135, 228] on input "range" at bounding box center [173, 232] width 76 height 9
click at [135, 68] on img at bounding box center [140, 73] width 11 height 11
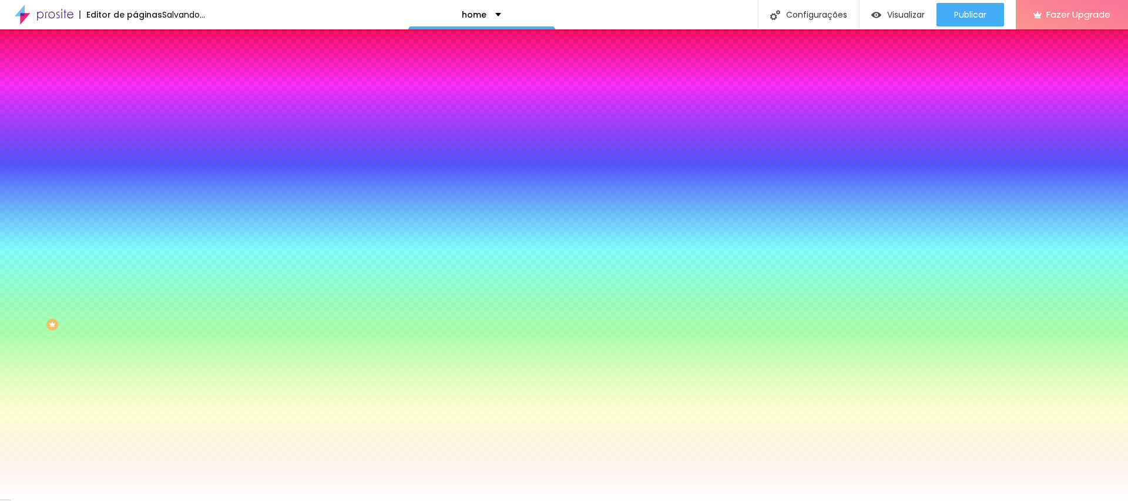
click at [135, 122] on span "Nenhum" at bounding box center [150, 117] width 31 height 10
click at [135, 140] on span "Parallax" at bounding box center [149, 135] width 29 height 10
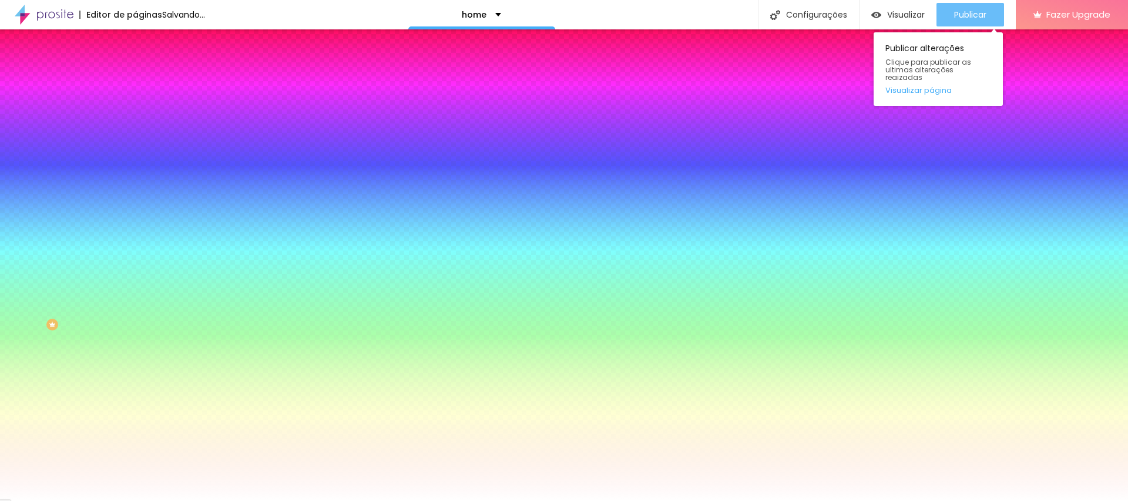
click at [958, 4] on div "Publicar" at bounding box center [970, 14] width 32 height 23
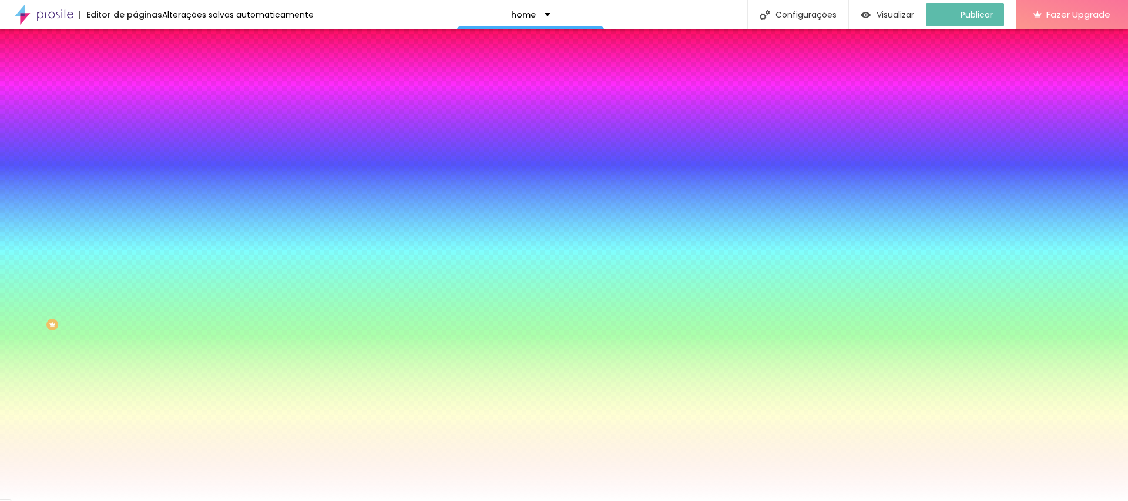
click at [135, 80] on img at bounding box center [140, 85] width 11 height 11
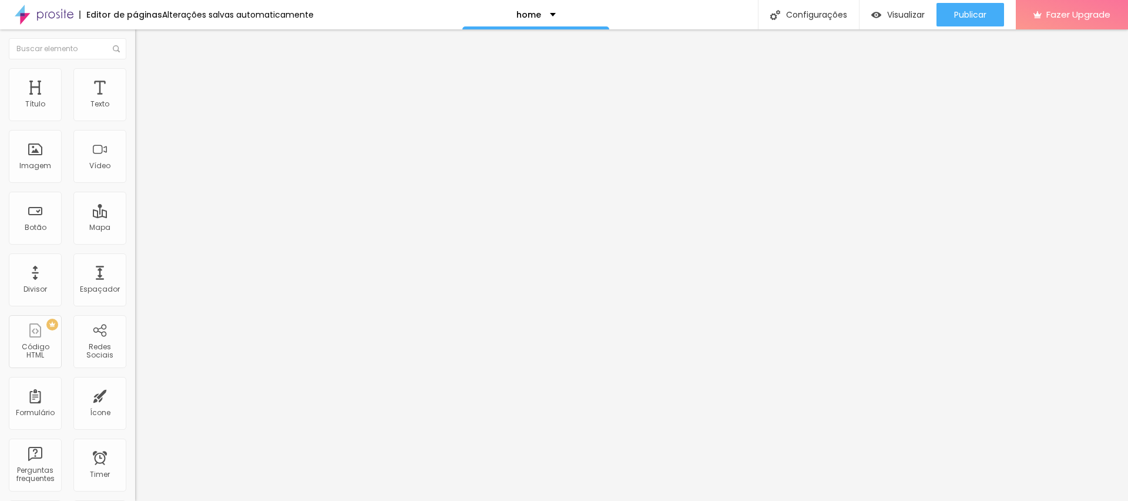
drag, startPoint x: 48, startPoint y: 140, endPoint x: 42, endPoint y: 140, distance: 5.9
click at [135, 394] on input "range" at bounding box center [173, 398] width 76 height 9
click at [965, 10] on span "Publicar" at bounding box center [970, 14] width 32 height 9
click at [135, 80] on li "Avançado" at bounding box center [202, 86] width 135 height 12
click at [135, 70] on img at bounding box center [140, 73] width 11 height 11
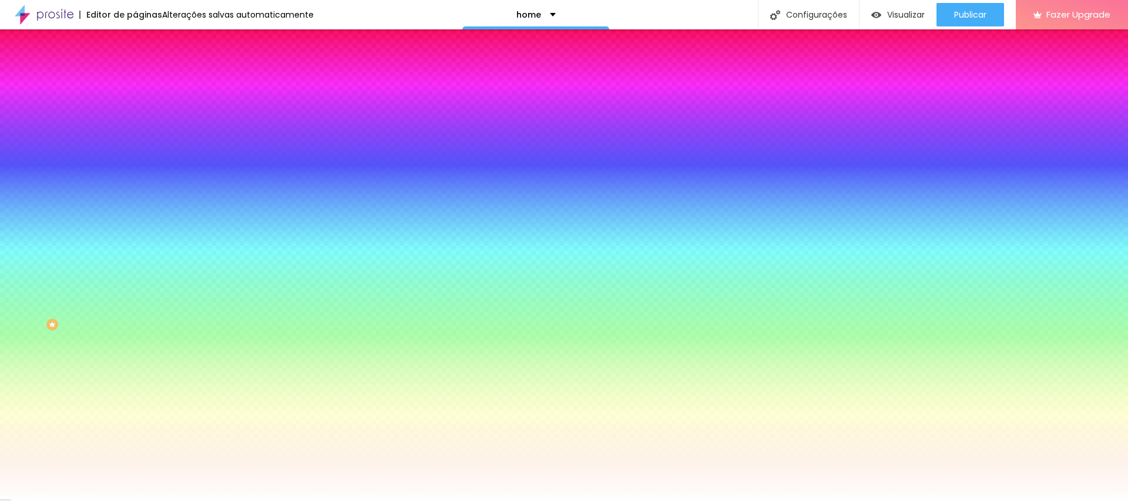
click at [146, 83] on span "Avançado" at bounding box center [165, 88] width 39 height 10
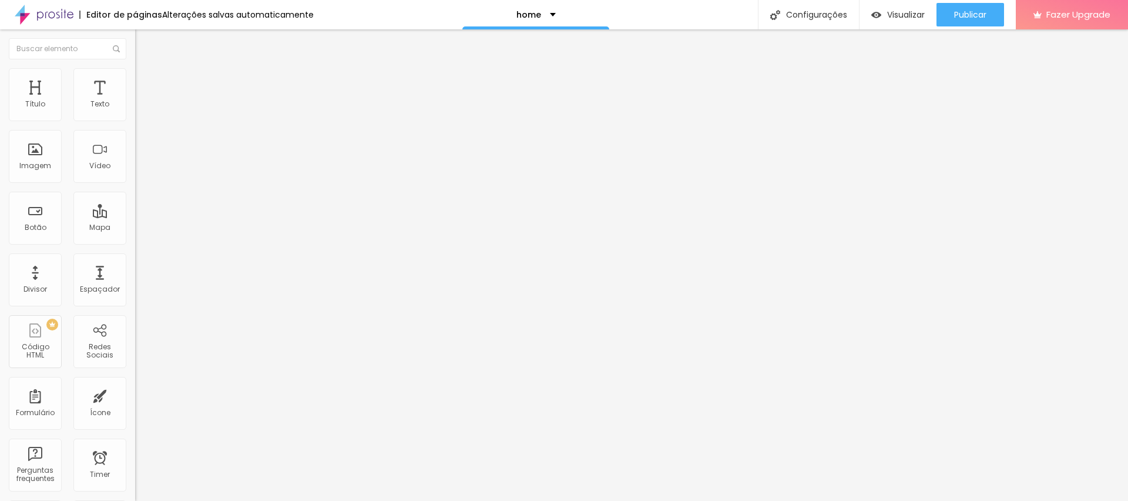
click at [135, 68] on li "Conteúdo" at bounding box center [202, 62] width 135 height 12
click at [979, 8] on div "Publicar" at bounding box center [970, 14] width 32 height 23
click at [135, 82] on ul "Conteúdo Estilo Avançado" at bounding box center [202, 73] width 135 height 35
click at [135, 80] on img at bounding box center [140, 85] width 11 height 11
drag, startPoint x: 36, startPoint y: 139, endPoint x: 119, endPoint y: 146, distance: 83.7
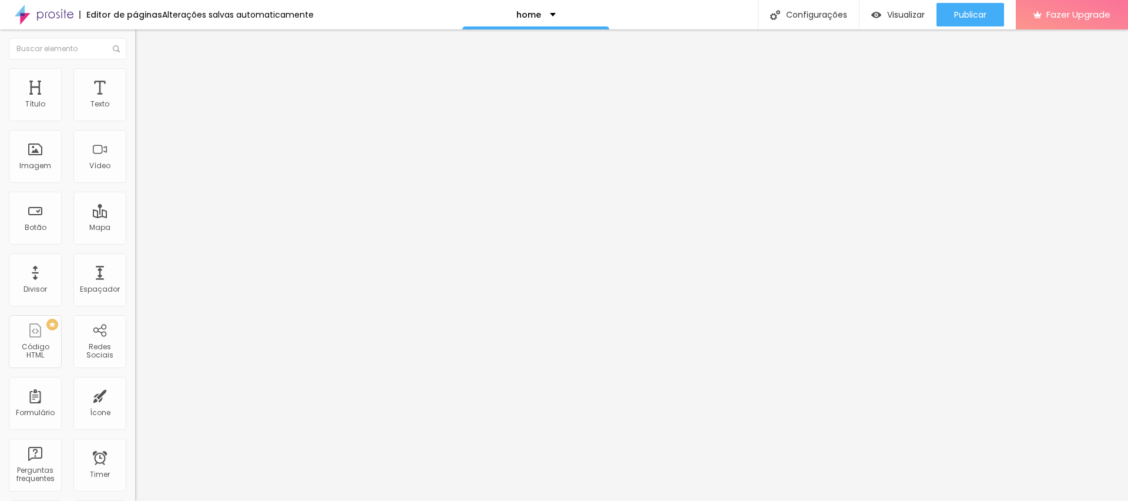
click at [135, 394] on input "range" at bounding box center [173, 398] width 76 height 9
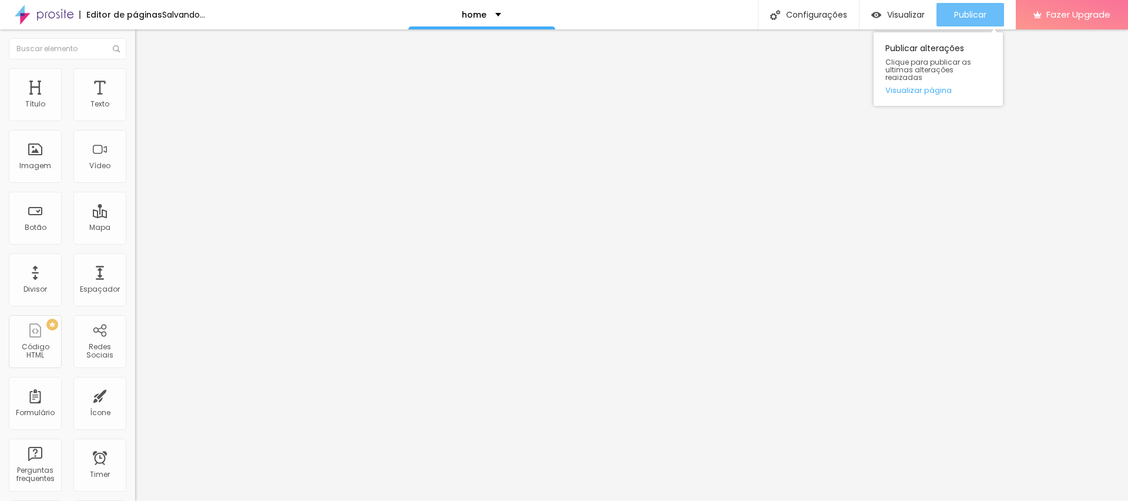
click at [970, 10] on span "Publicar" at bounding box center [970, 14] width 32 height 9
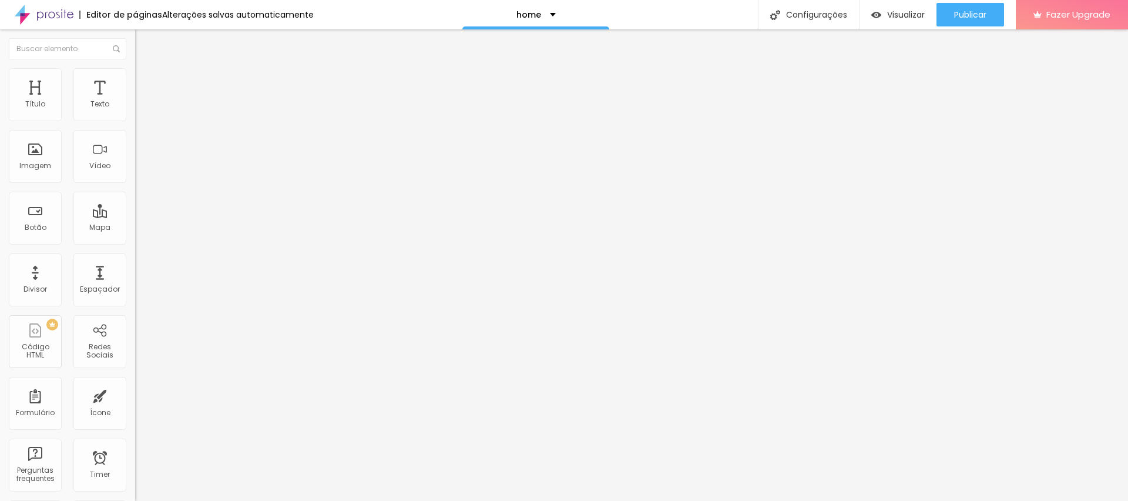
click at [135, 394] on input "range" at bounding box center [173, 398] width 76 height 9
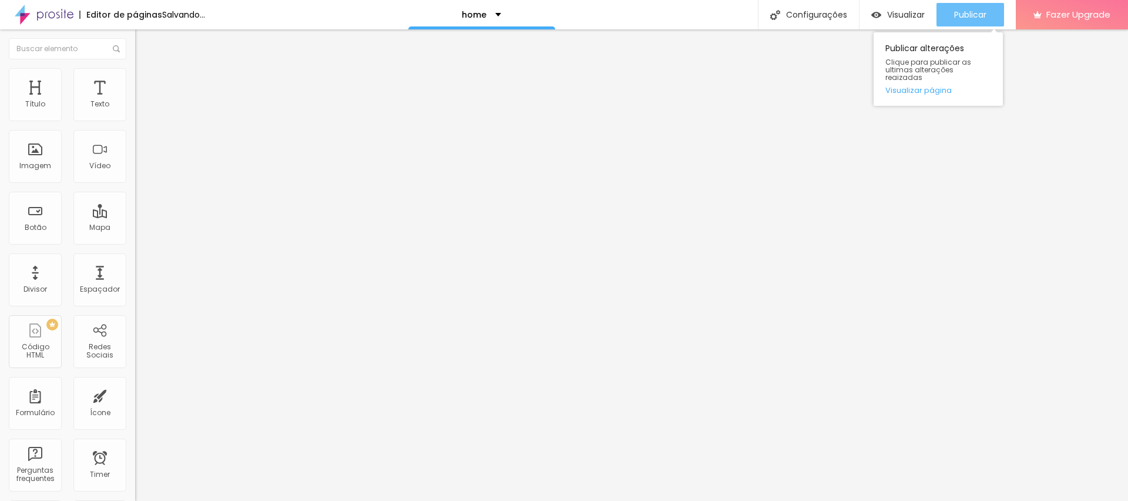
click at [983, 22] on div "Publicar" at bounding box center [970, 14] width 32 height 23
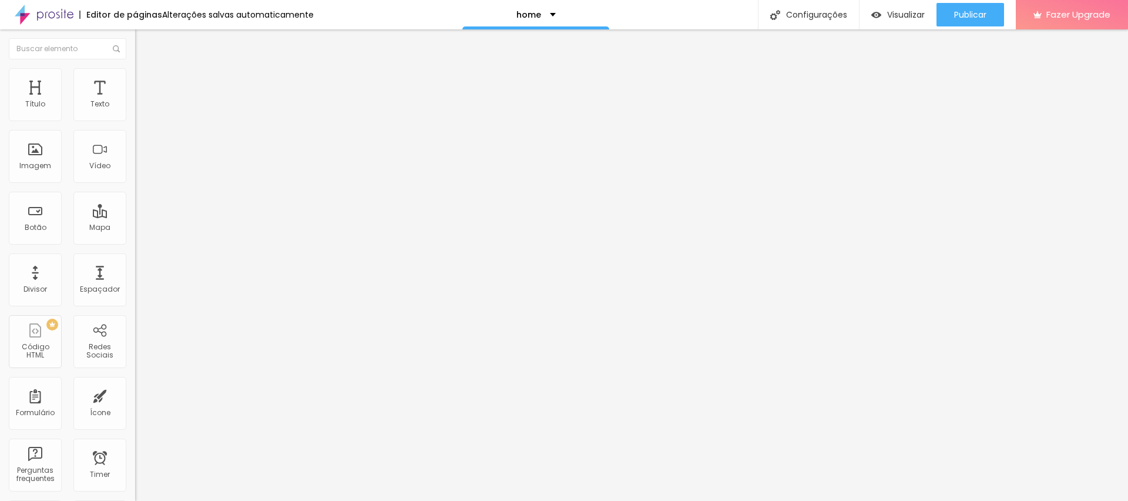
drag, startPoint x: 52, startPoint y: 137, endPoint x: 38, endPoint y: 137, distance: 14.7
click at [135, 394] on input "range" at bounding box center [173, 398] width 76 height 9
click at [978, 16] on span "Publicar" at bounding box center [970, 14] width 32 height 9
drag, startPoint x: 0, startPoint y: 143, endPoint x: 0, endPoint y: 150, distance: 7.6
click at [135, 394] on input "range" at bounding box center [173, 398] width 76 height 9
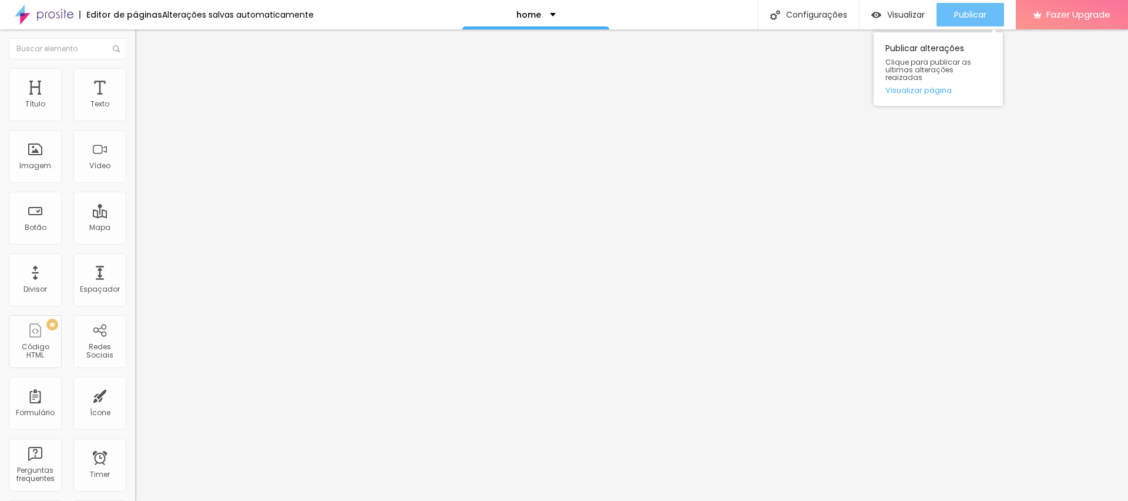
click at [968, 4] on div "Publicar" at bounding box center [970, 14] width 32 height 23
click at [135, 68] on img at bounding box center [140, 73] width 11 height 11
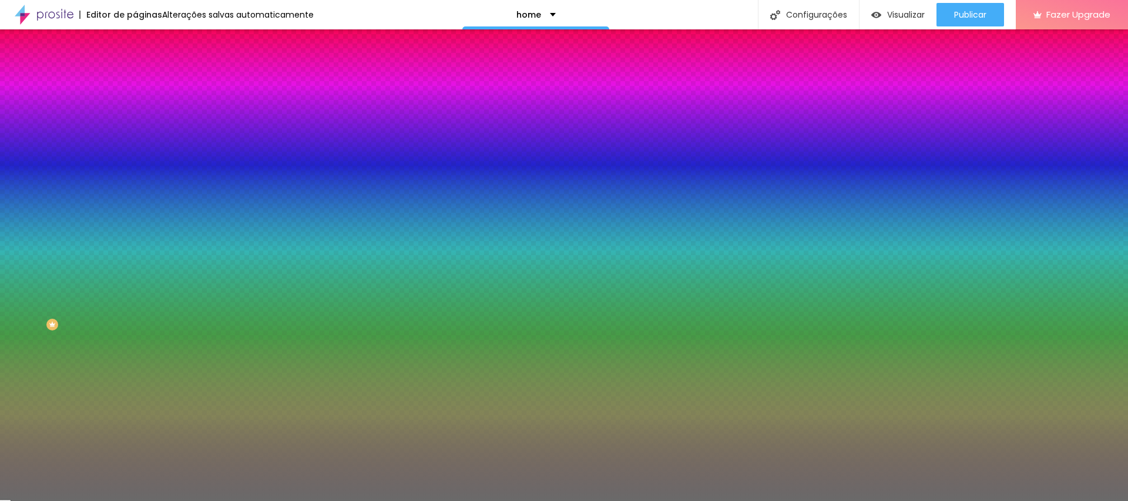
click at [135, 211] on button "button" at bounding box center [143, 205] width 16 height 12
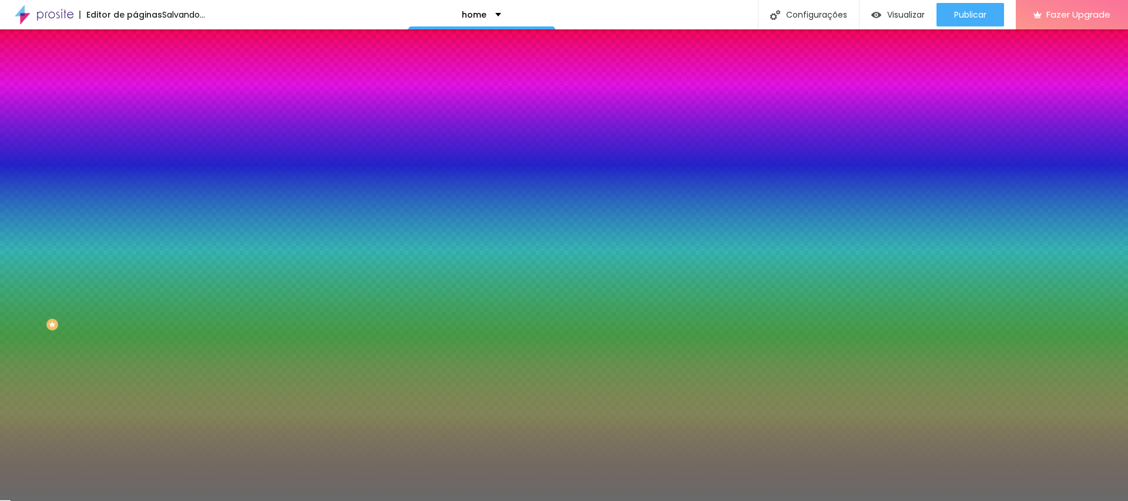
drag, startPoint x: 152, startPoint y: 418, endPoint x: 105, endPoint y: 407, distance: 49.0
drag, startPoint x: 126, startPoint y: 452, endPoint x: 0, endPoint y: 426, distance: 128.5
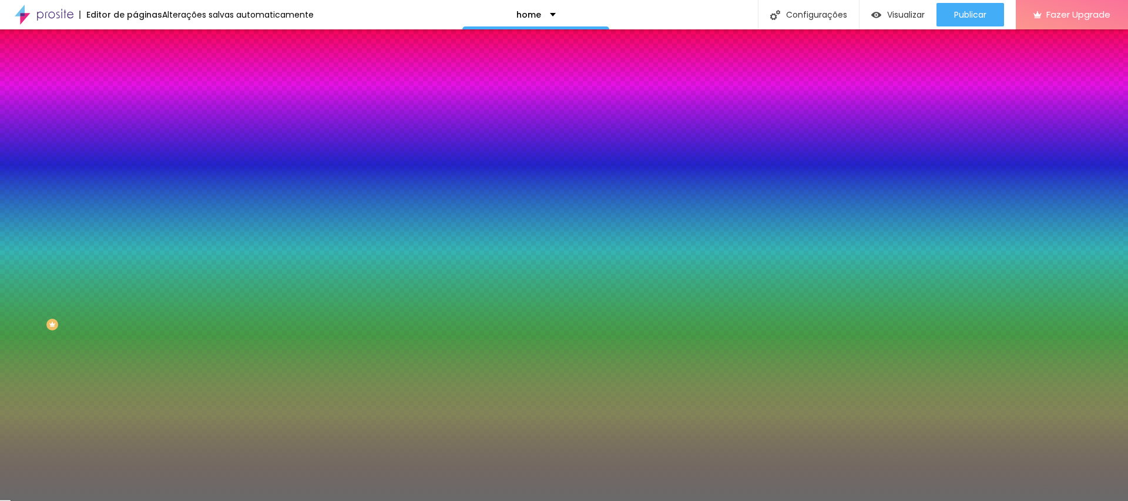
click at [976, 500] on div at bounding box center [564, 501] width 1128 height 0
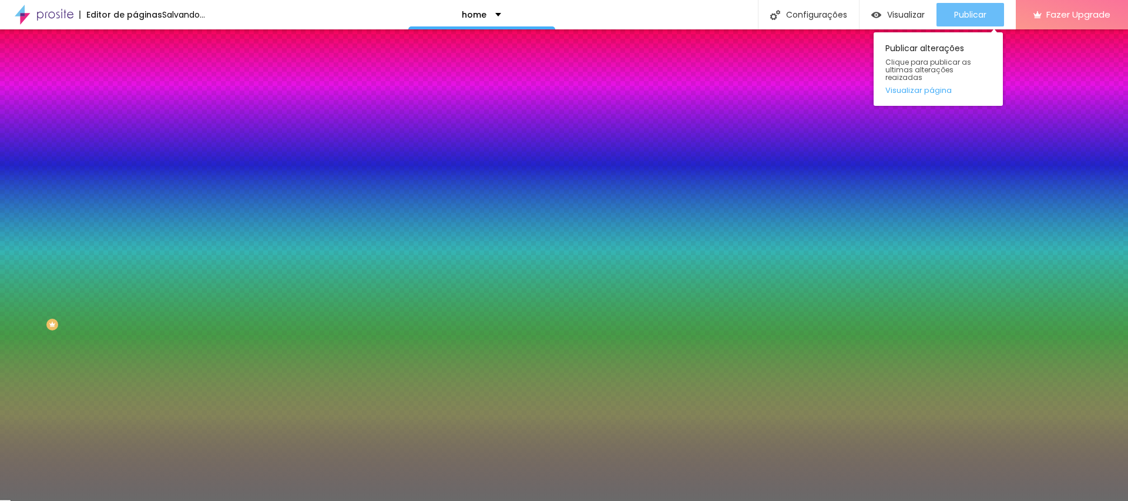
click at [978, 19] on span "Publicar" at bounding box center [970, 14] width 32 height 9
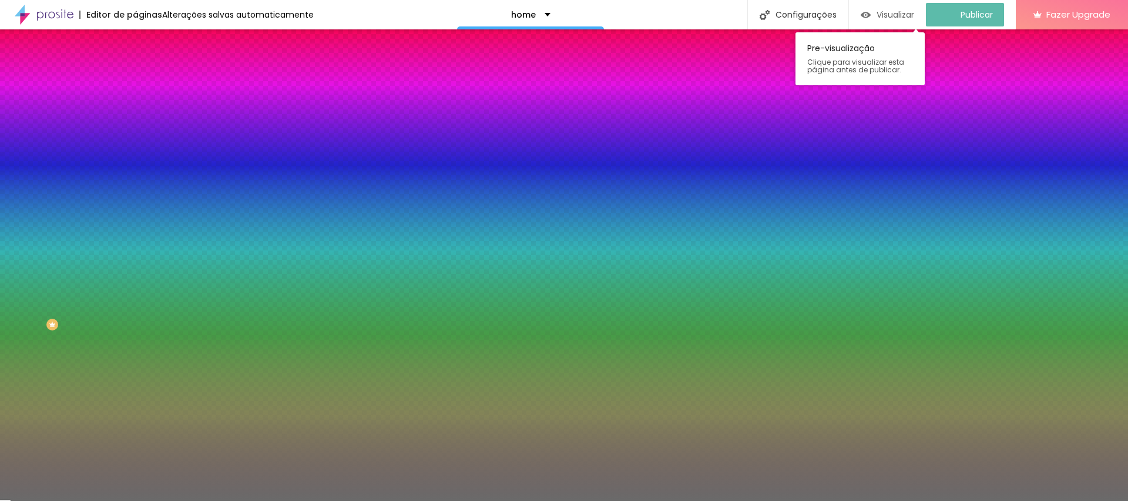
click at [899, 16] on span "Visualizar" at bounding box center [895, 14] width 38 height 9
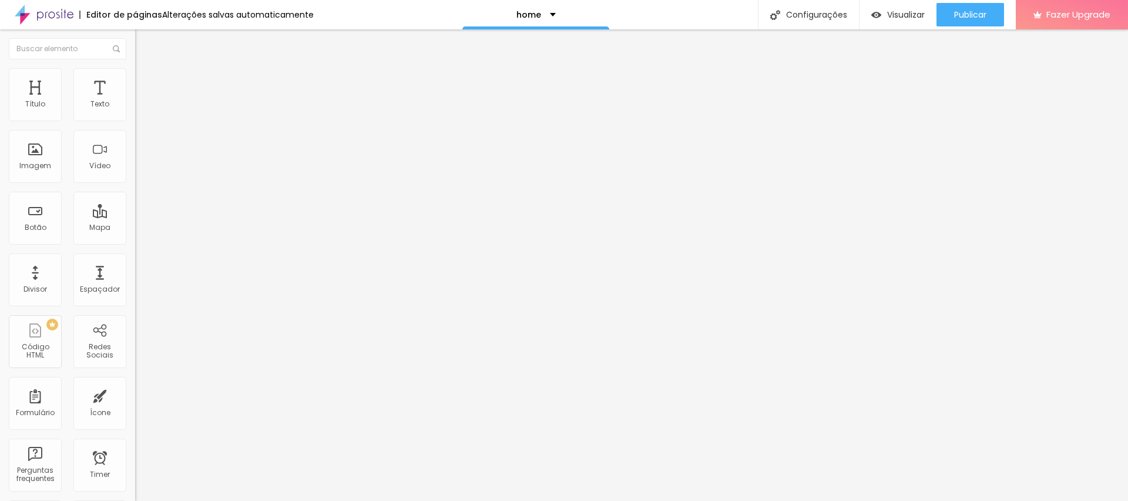
click at [135, 80] on li "Avançado" at bounding box center [202, 86] width 135 height 12
click at [146, 81] on span "Estilo" at bounding box center [155, 76] width 18 height 10
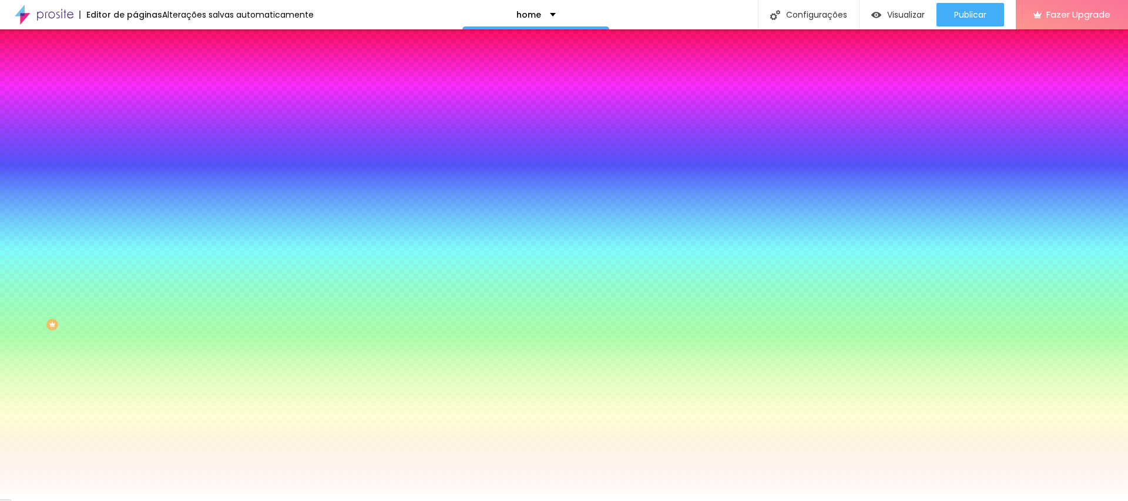
click at [135, 139] on div "Efeito da Imagem Parallax Nenhum Parallax" at bounding box center [202, 123] width 135 height 32
click at [135, 122] on span "Parallax" at bounding box center [149, 117] width 29 height 10
click at [135, 114] on div "Efeito da Imagem" at bounding box center [202, 110] width 135 height 7
click at [135, 172] on div "Cor de fundo Voltar ao padrão #FFFFFF" at bounding box center [202, 155] width 135 height 32
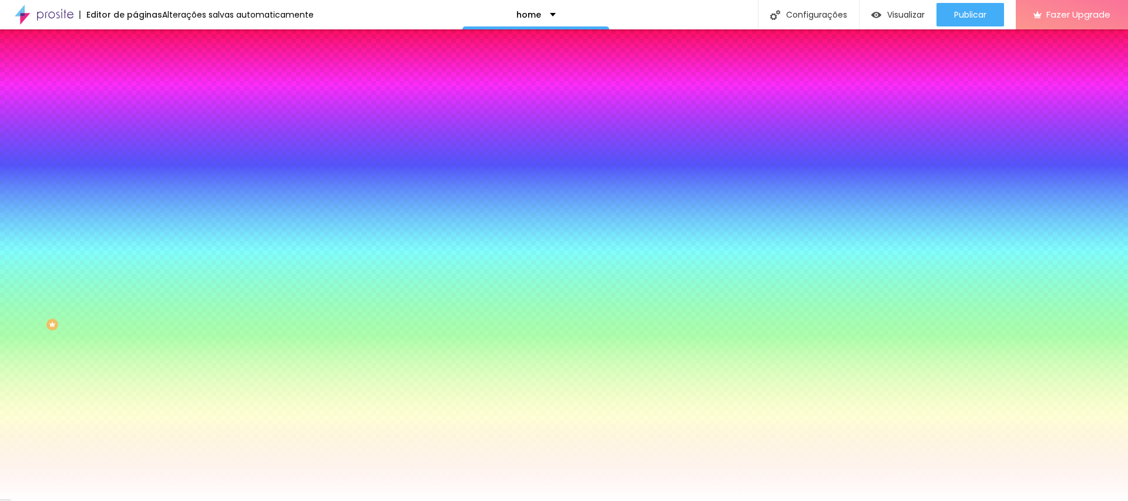
click at [135, 122] on span "Parallax" at bounding box center [149, 117] width 29 height 10
click at [135, 129] on span "Nenhum" at bounding box center [150, 124] width 31 height 10
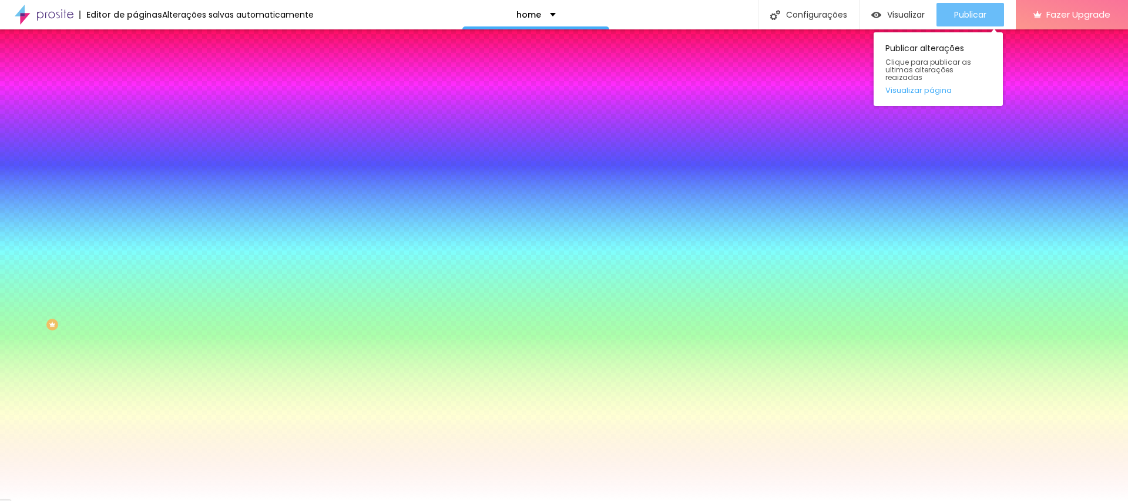
click at [958, 17] on span "Publicar" at bounding box center [970, 14] width 32 height 9
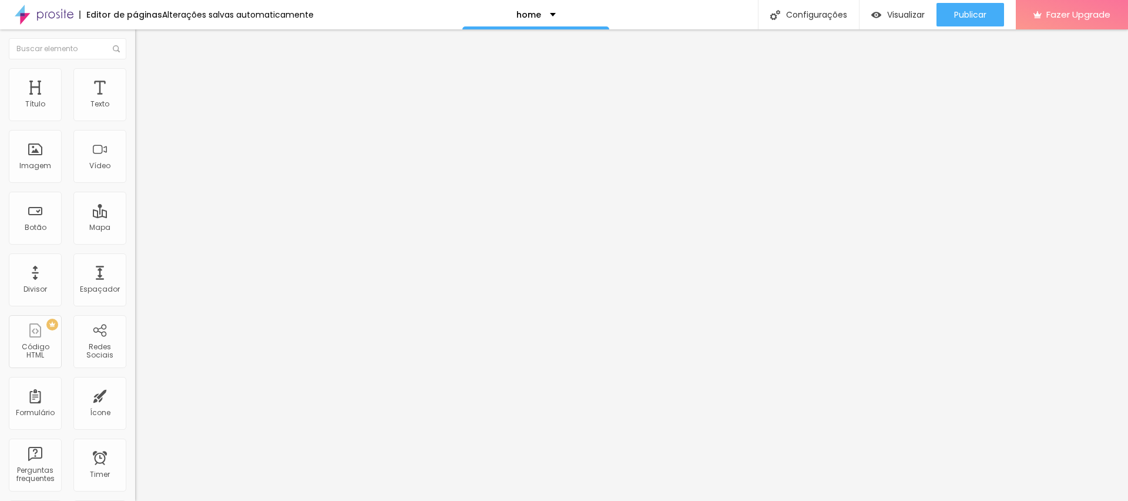
click at [135, 77] on li "Estilo" at bounding box center [202, 74] width 135 height 12
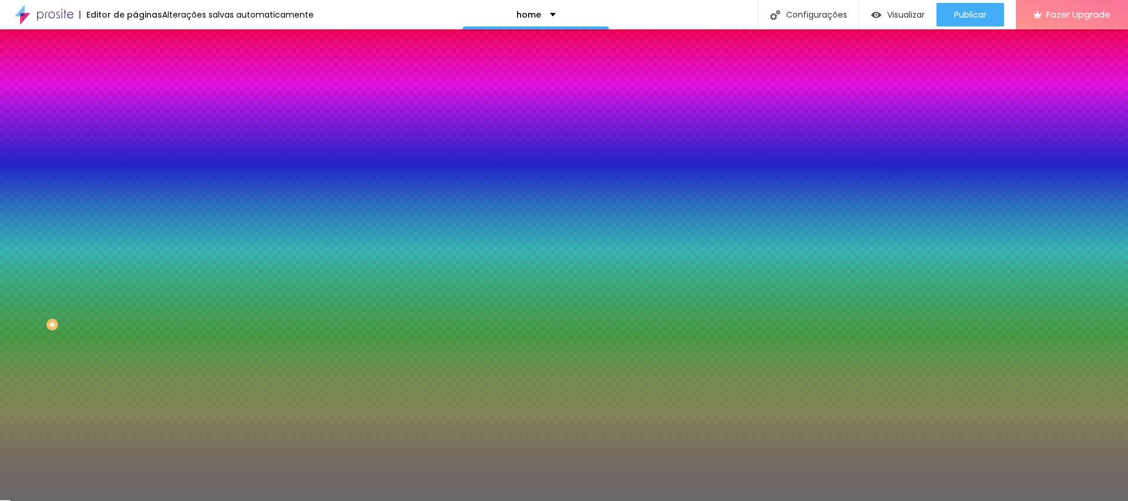
click at [140, 207] on icon "button" at bounding box center [143, 203] width 7 height 7
drag, startPoint x: 106, startPoint y: 265, endPoint x: 100, endPoint y: 261, distance: 6.9
click at [105, 500] on div at bounding box center [564, 501] width 1128 height 0
click at [135, 199] on button "Voltar ao padrão" at bounding box center [175, 193] width 80 height 14
click at [140, 196] on icon "button" at bounding box center [144, 191] width 8 height 8
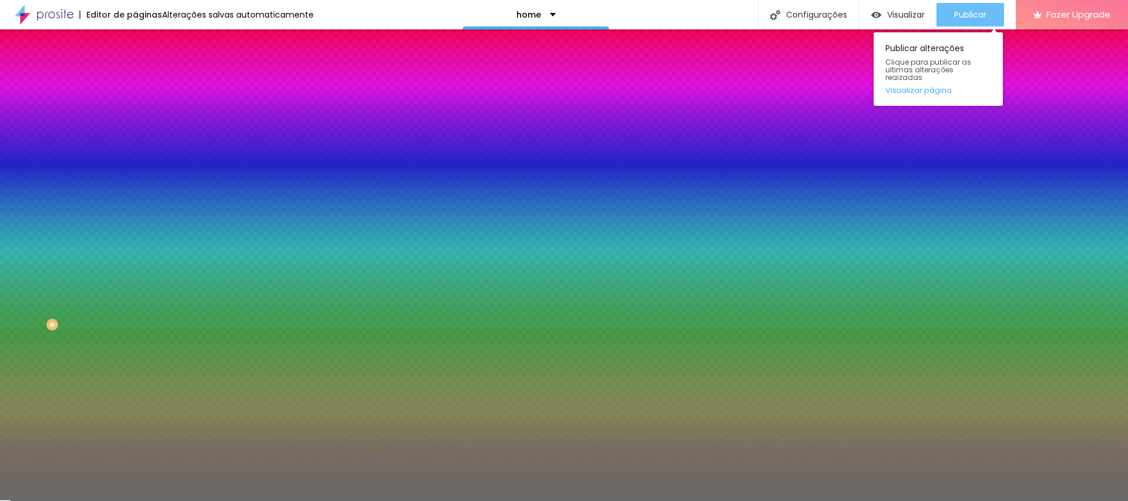
click at [966, 14] on span "Publicar" at bounding box center [970, 14] width 32 height 9
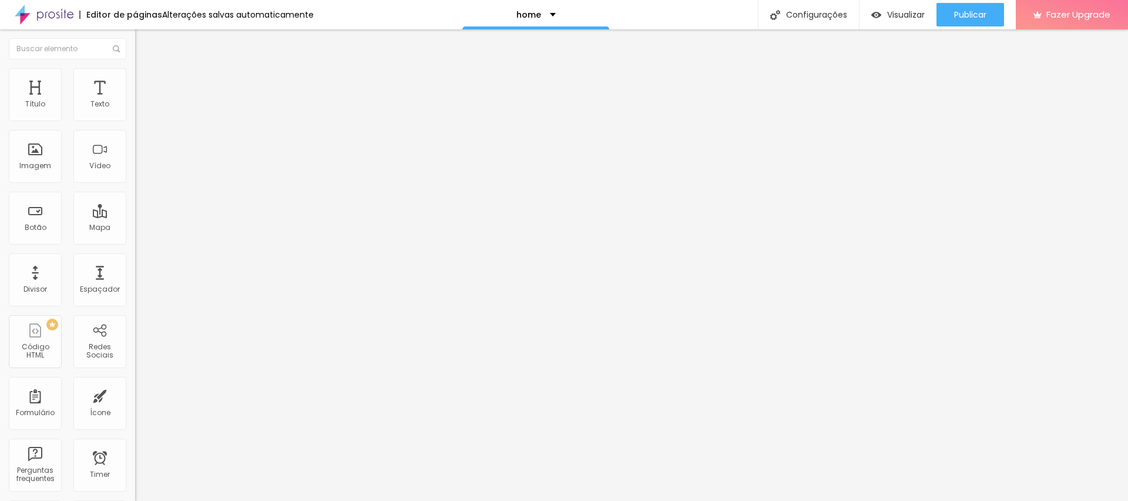
click at [140, 109] on icon "button" at bounding box center [143, 105] width 7 height 7
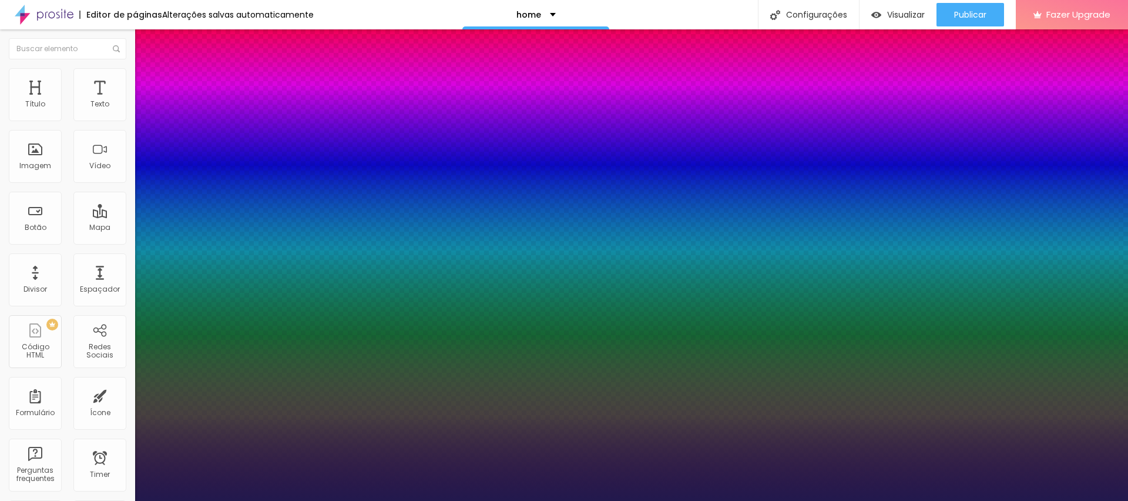
click at [978, 500] on div at bounding box center [564, 501] width 1128 height 0
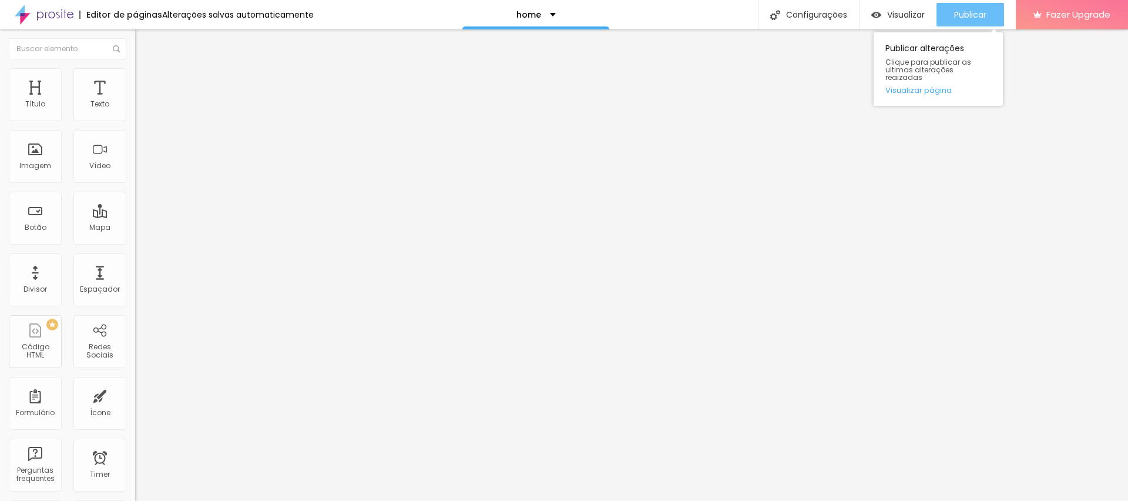
click at [976, 16] on span "Publicar" at bounding box center [970, 14] width 32 height 9
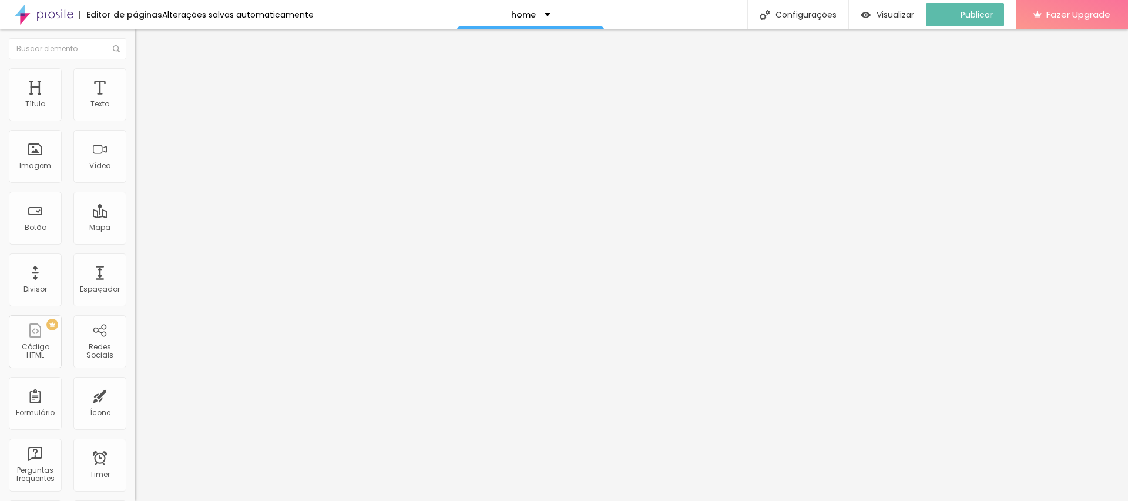
click at [144, 43] on img "button" at bounding box center [148, 42] width 9 height 9
click at [144, 42] on img "button" at bounding box center [148, 42] width 9 height 9
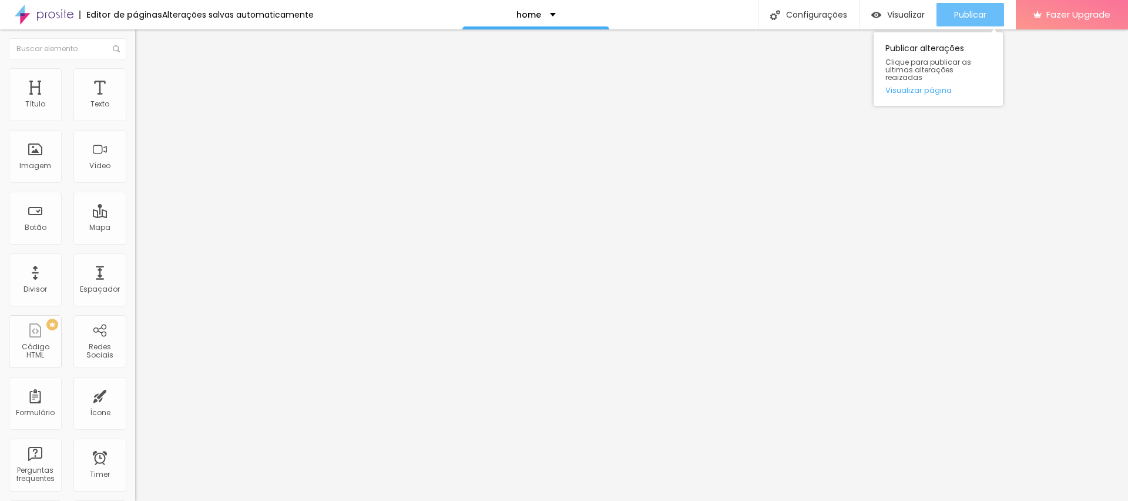
click at [980, 14] on span "Publicar" at bounding box center [970, 14] width 32 height 9
click at [32, 159] on div "Imagem" at bounding box center [35, 156] width 53 height 53
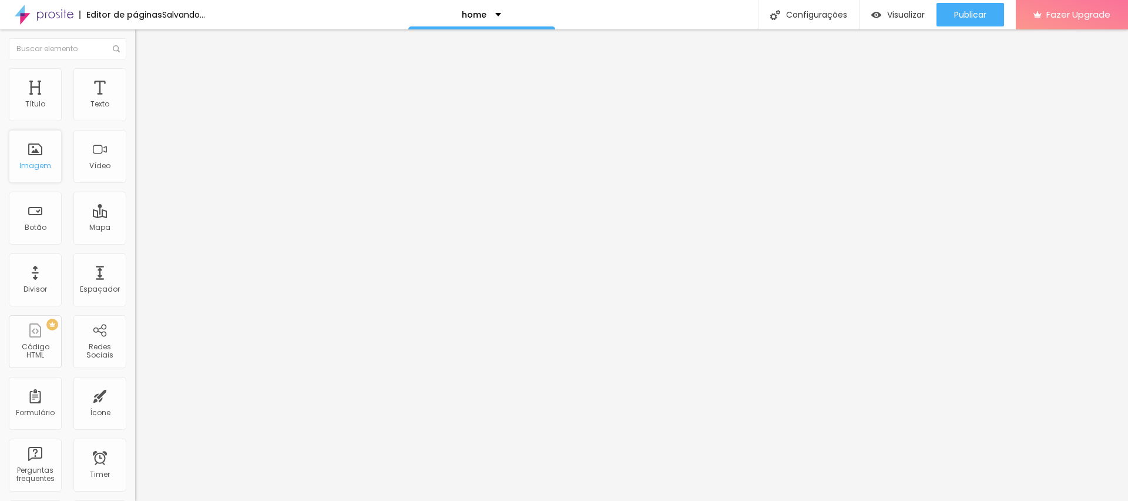
click at [43, 154] on div "Imagem" at bounding box center [35, 156] width 53 height 53
click at [135, 67] on ul "Conteúdo Estilo Avançado" at bounding box center [202, 73] width 135 height 35
click at [146, 79] on span "Estilo" at bounding box center [155, 76] width 18 height 10
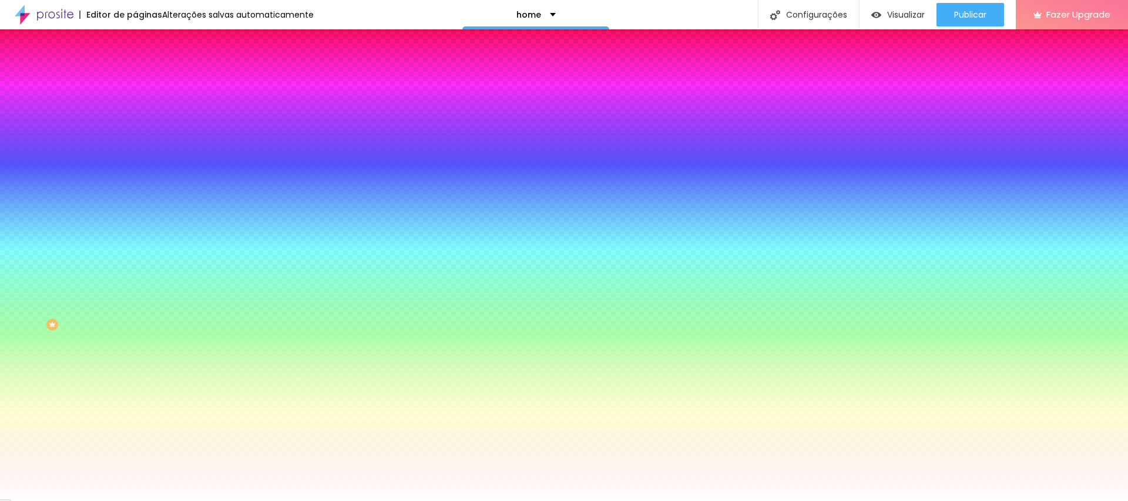
click at [135, 122] on span "Nenhum" at bounding box center [150, 117] width 31 height 10
click at [135, 140] on span "Parallax" at bounding box center [149, 135] width 29 height 10
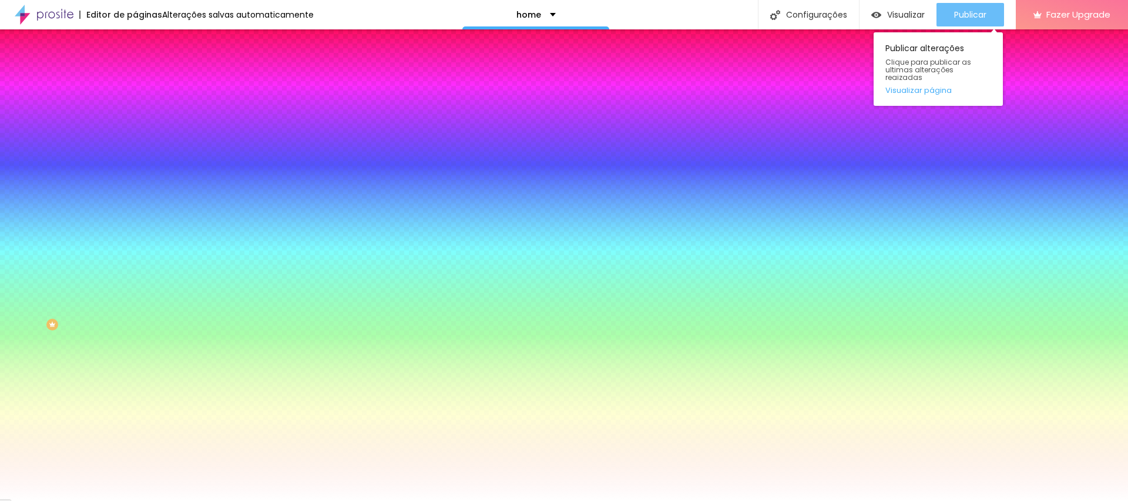
click at [979, 13] on span "Publicar" at bounding box center [970, 14] width 32 height 9
click at [966, 19] on span "Publicar" at bounding box center [970, 14] width 32 height 9
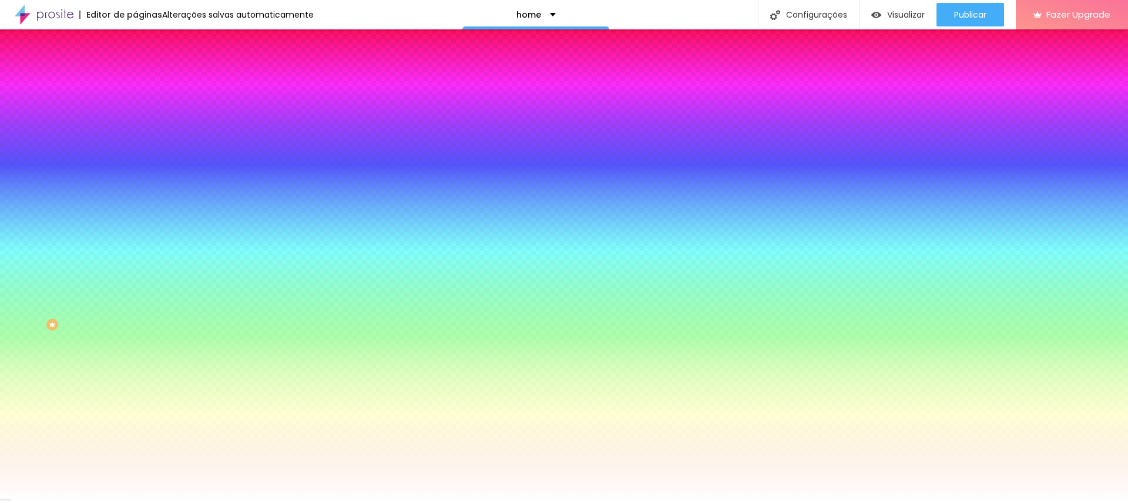
click at [146, 83] on span "Avançado" at bounding box center [165, 88] width 39 height 10
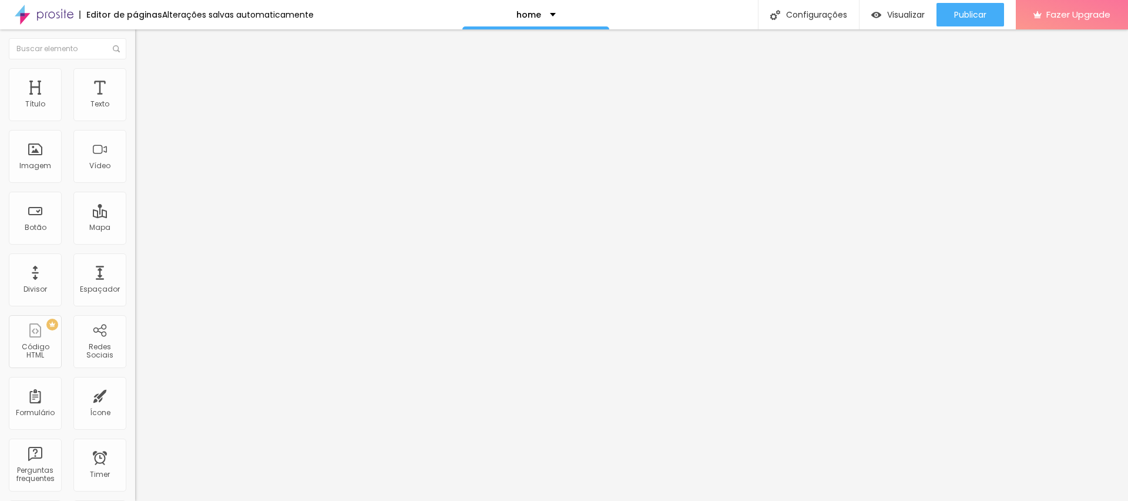
click at [135, 67] on img at bounding box center [140, 61] width 11 height 11
click at [135, 78] on li "Estilo" at bounding box center [202, 74] width 135 height 12
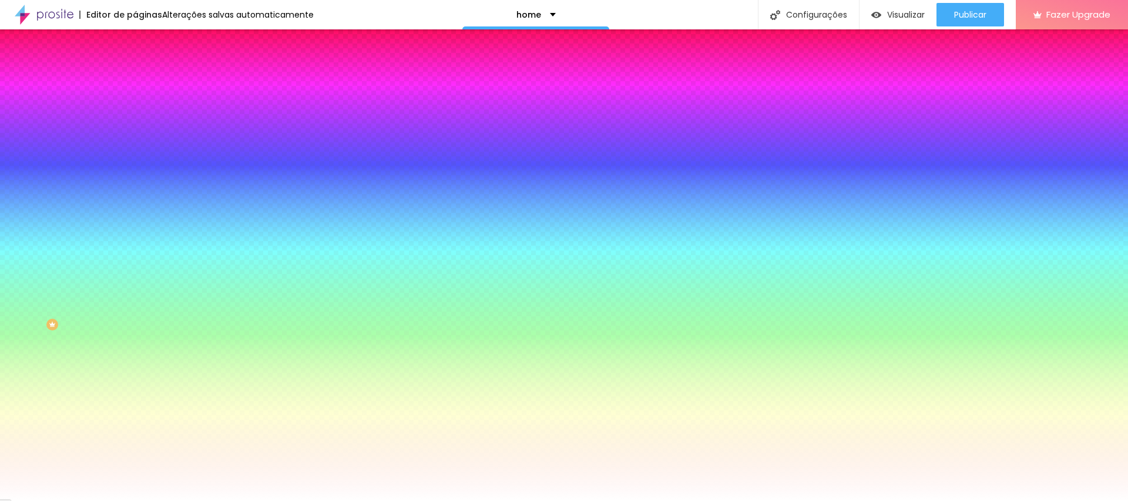
click at [199, 106] on img at bounding box center [202, 102] width 7 height 7
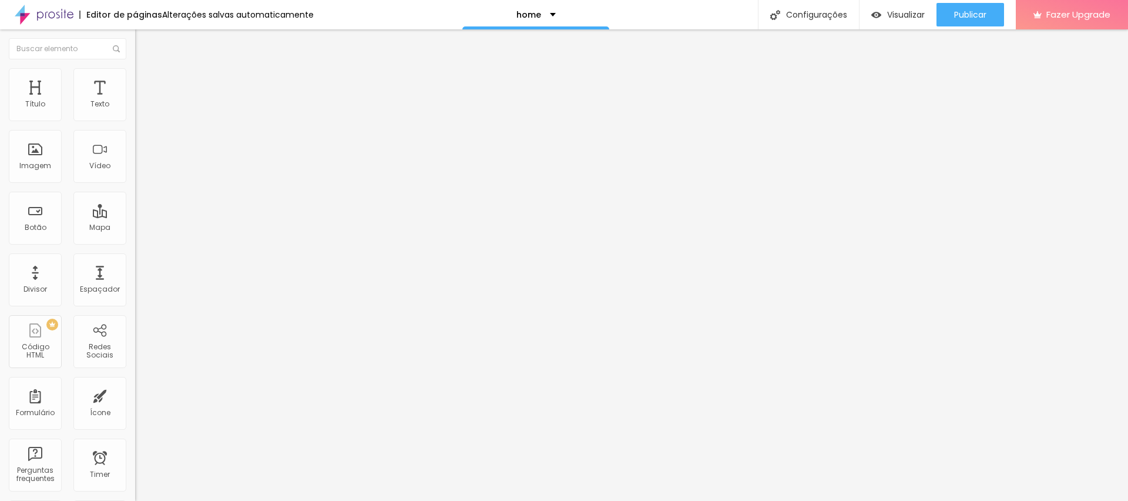
click at [146, 81] on span "Estilo" at bounding box center [155, 76] width 18 height 10
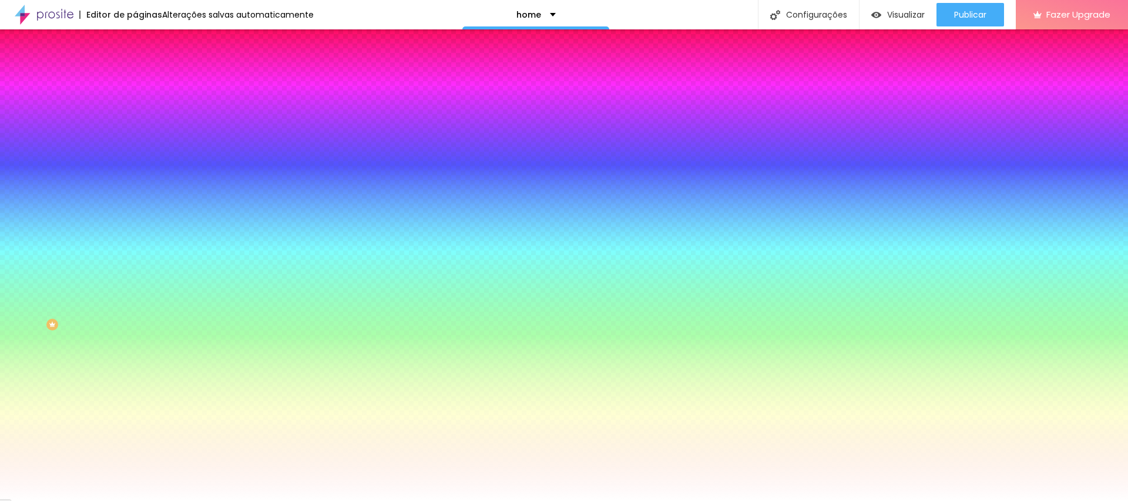
click at [135, 80] on li "Avançado" at bounding box center [202, 86] width 135 height 12
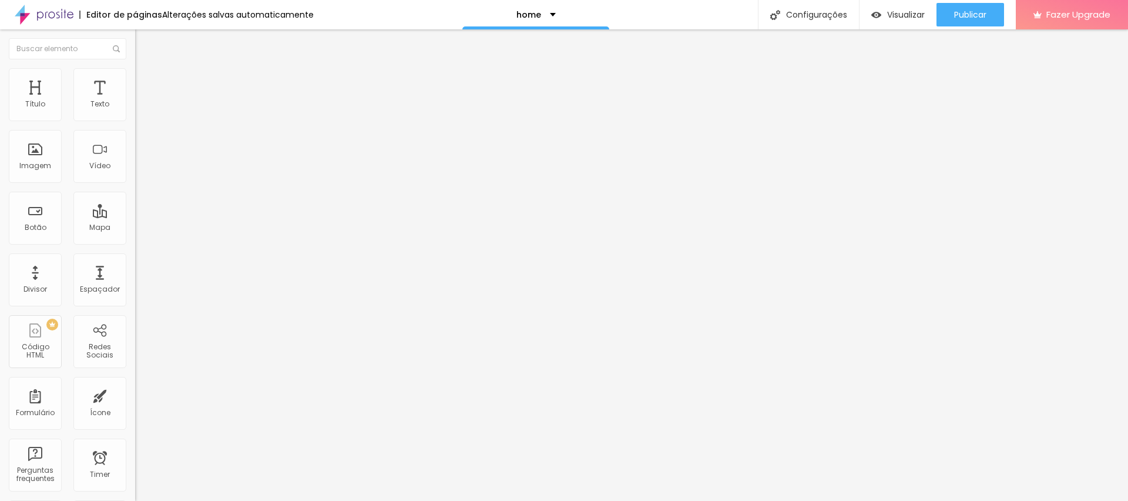
drag, startPoint x: 83, startPoint y: 113, endPoint x: 0, endPoint y: 132, distance: 85.4
click at [135, 228] on input "range" at bounding box center [173, 232] width 76 height 9
click at [135, 107] on span "Encaixotado" at bounding box center [158, 102] width 46 height 10
click at [135, 124] on div "Completo" at bounding box center [202, 120] width 135 height 7
click at [41, 158] on div "Imagem" at bounding box center [35, 156] width 53 height 53
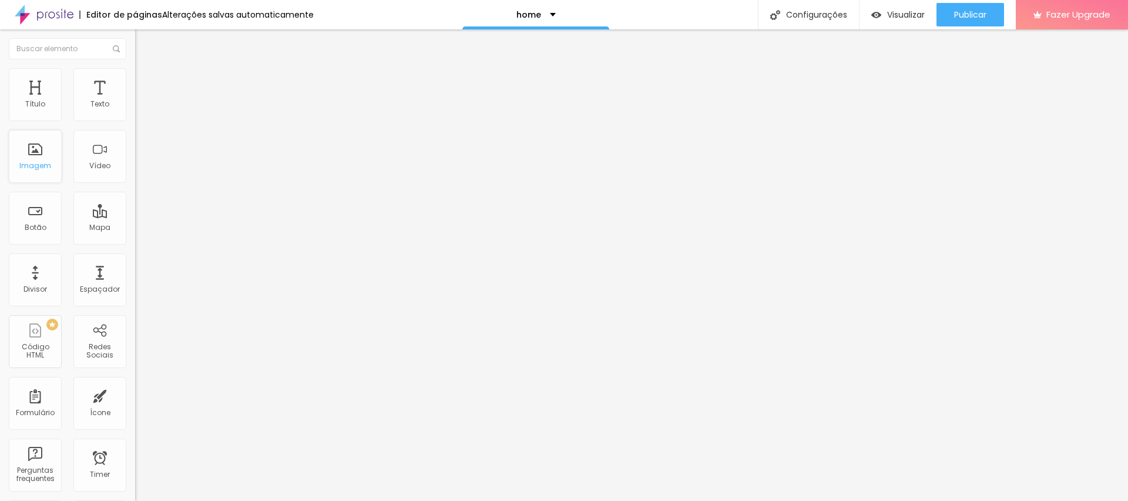
click at [37, 156] on div "Imagem" at bounding box center [35, 156] width 53 height 53
click at [135, 100] on div "Adicionar imagem" at bounding box center [202, 96] width 135 height 8
click at [135, 101] on span "Adicionar imagem" at bounding box center [173, 96] width 76 height 10
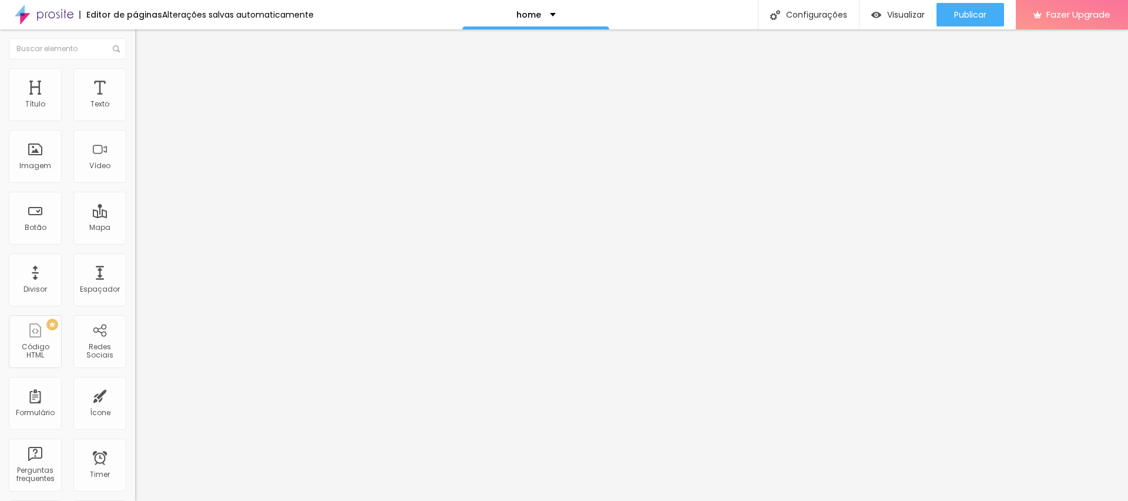
click at [962, 14] on span "Publicar" at bounding box center [970, 14] width 32 height 9
click at [937, 59] on span "Clique para publicar as ultimas alterações reaizadas" at bounding box center [938, 69] width 106 height 23
click at [135, 76] on li "Estilo" at bounding box center [202, 74] width 135 height 12
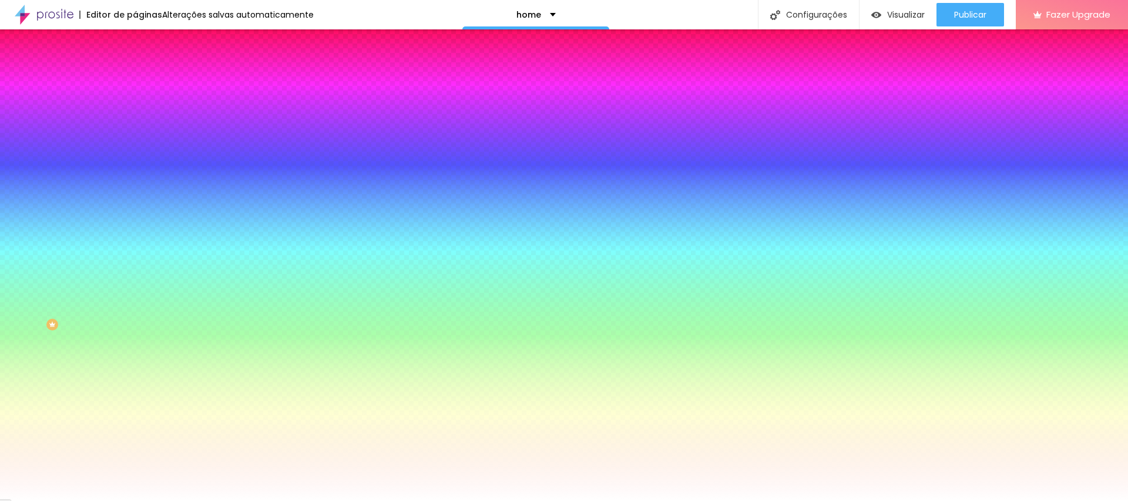
click at [135, 172] on input "#FFFFFF" at bounding box center [205, 166] width 141 height 12
click at [135, 160] on div at bounding box center [202, 160] width 135 height 0
drag, startPoint x: 120, startPoint y: 314, endPoint x: 119, endPoint y: 197, distance: 116.9
click at [135, 197] on div "Imagem de fundo Adicionar imagem Efeito da Imagem Parallax Nenhum Parallax Cor …" at bounding box center [202, 168] width 135 height 152
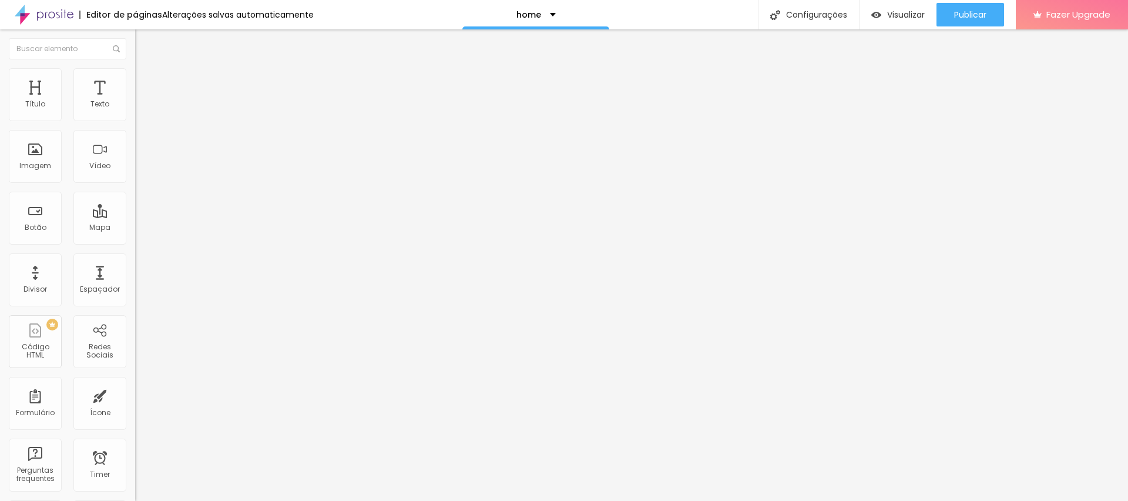
click at [135, 80] on img at bounding box center [140, 85] width 11 height 11
click at [135, 75] on li "Estilo" at bounding box center [202, 74] width 135 height 12
click at [146, 81] on span "Estilo" at bounding box center [155, 76] width 18 height 10
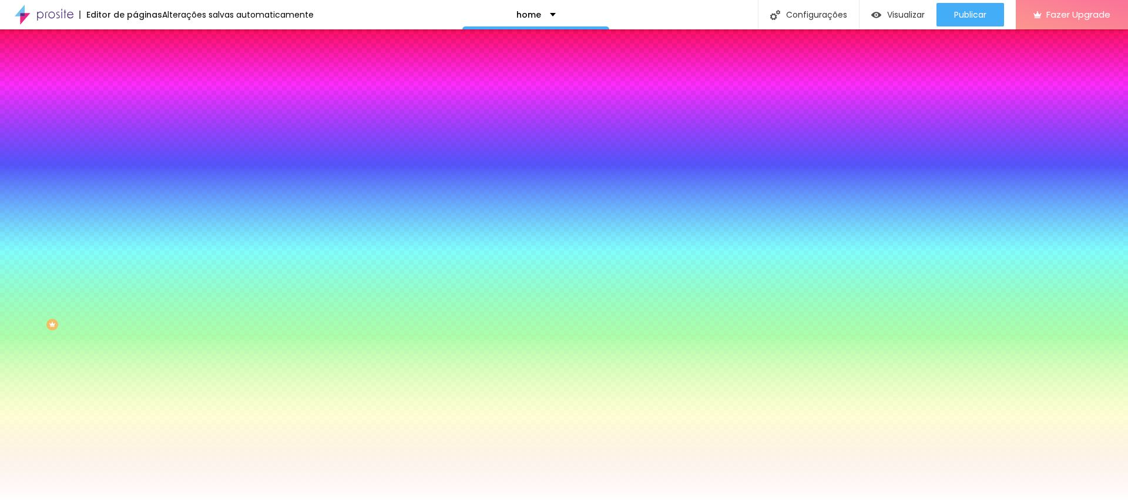
click at [146, 83] on span "Avançado" at bounding box center [165, 88] width 39 height 10
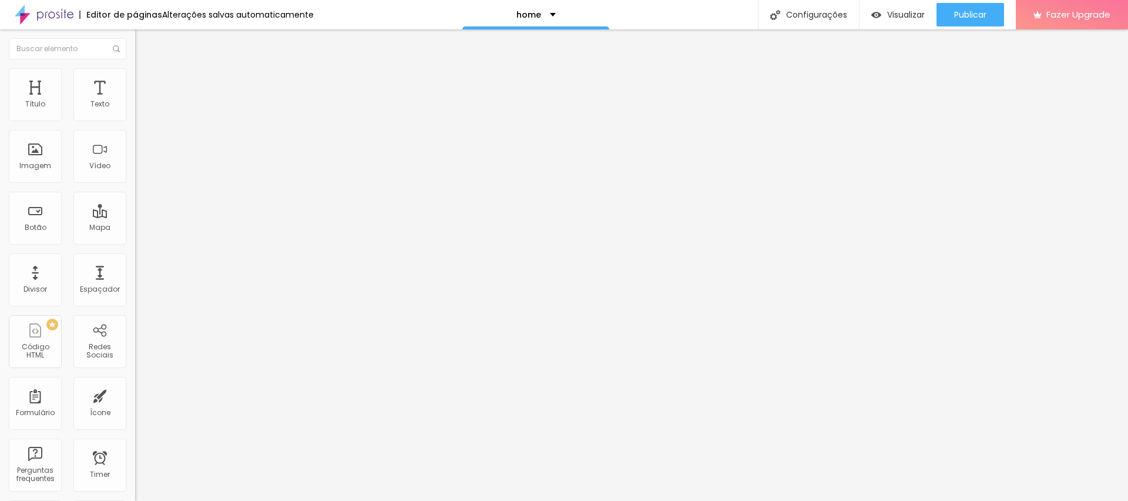
click at [146, 78] on span "Estilo" at bounding box center [155, 76] width 18 height 10
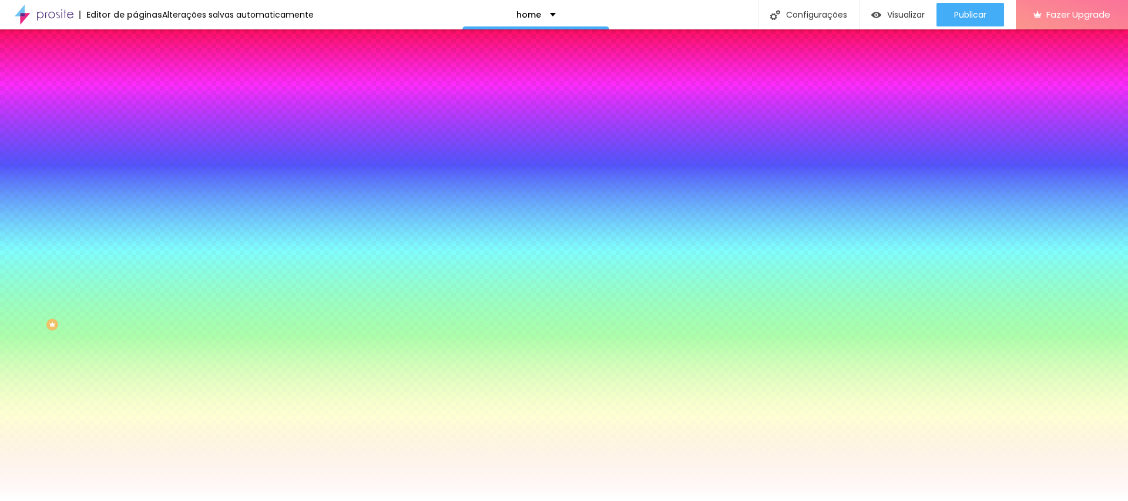
click at [135, 76] on ul "Conteúdo Estilo Avançado" at bounding box center [202, 73] width 135 height 35
click at [135, 68] on li "Conteúdo" at bounding box center [202, 62] width 135 height 12
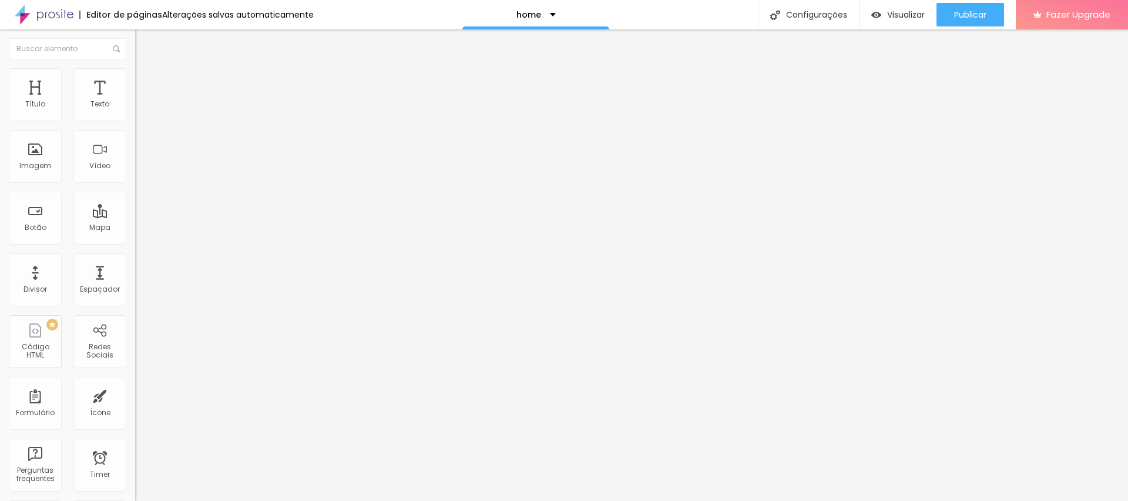
click at [135, 73] on img at bounding box center [140, 73] width 11 height 11
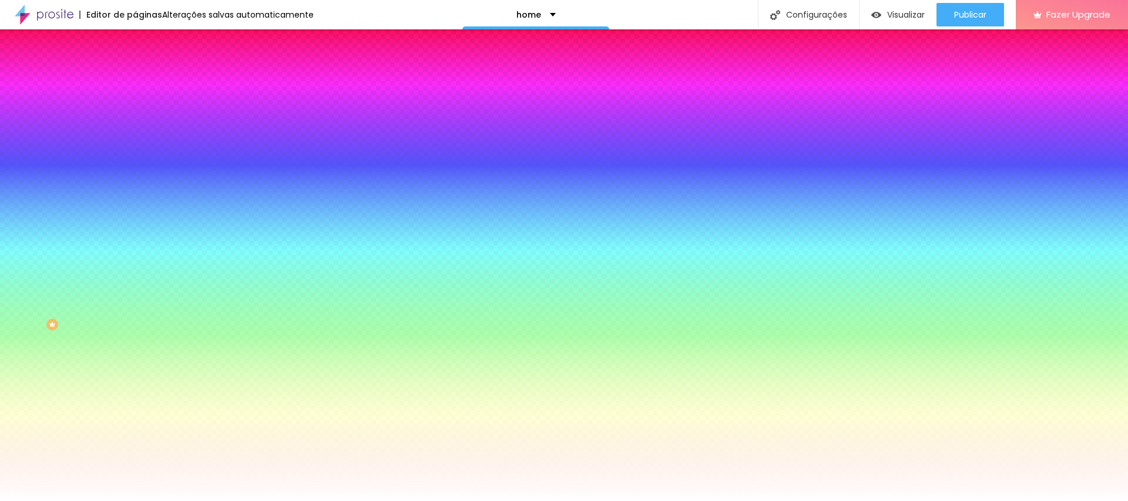
click at [135, 122] on span "Parallax" at bounding box center [149, 117] width 29 height 10
click at [135, 129] on span "Nenhum" at bounding box center [150, 124] width 31 height 10
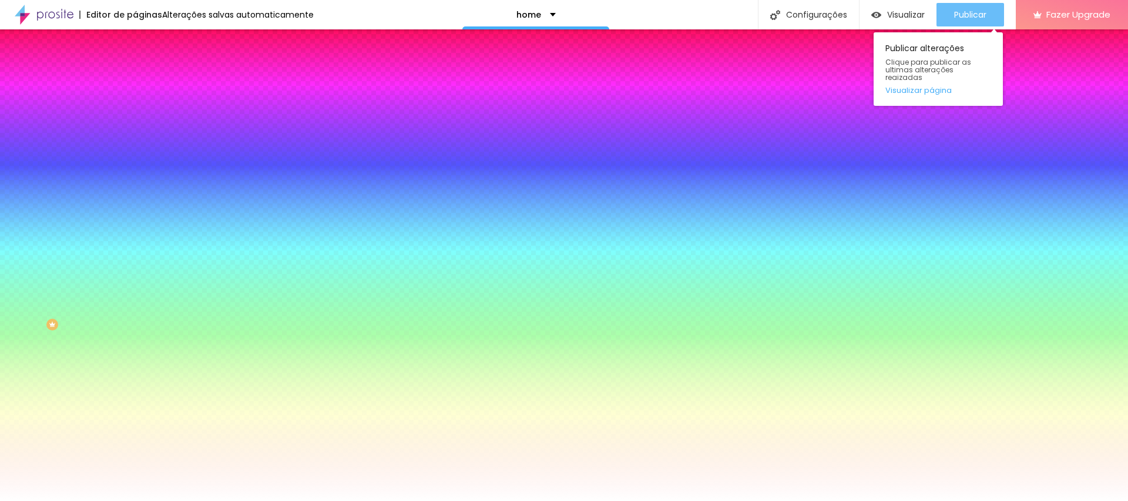
click at [961, 10] on span "Publicar" at bounding box center [970, 14] width 32 height 9
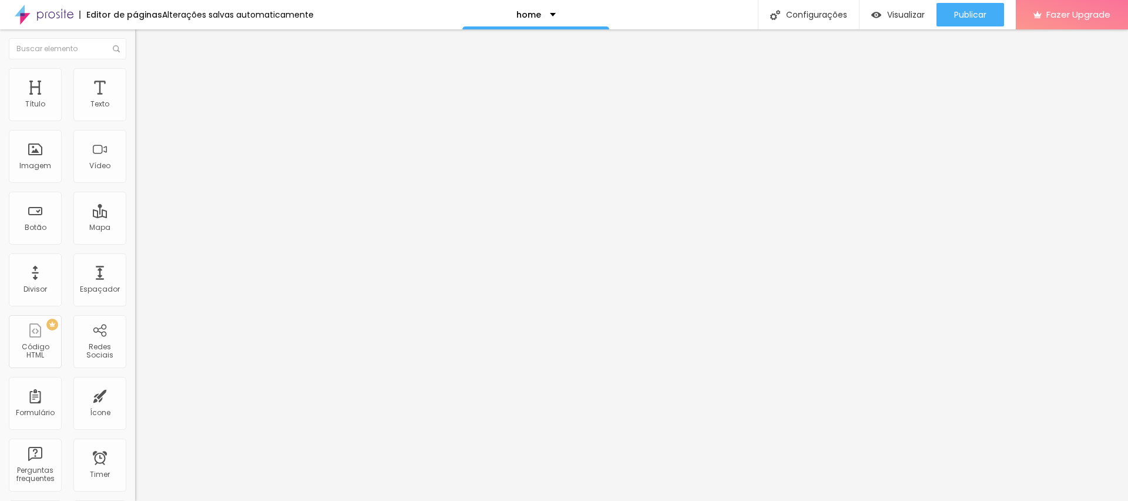
click at [135, 184] on span "Original" at bounding box center [149, 179] width 28 height 10
click at [135, 191] on span "Cinema" at bounding box center [149, 186] width 29 height 10
click at [975, 16] on span "Publicar" at bounding box center [970, 14] width 32 height 9
click at [135, 215] on div "Proporção Original Cinema 16:9 Padrão 4:3 Quadrado 1:1 Original" at bounding box center [202, 192] width 135 height 46
click at [135, 184] on span "Original" at bounding box center [149, 179] width 28 height 10
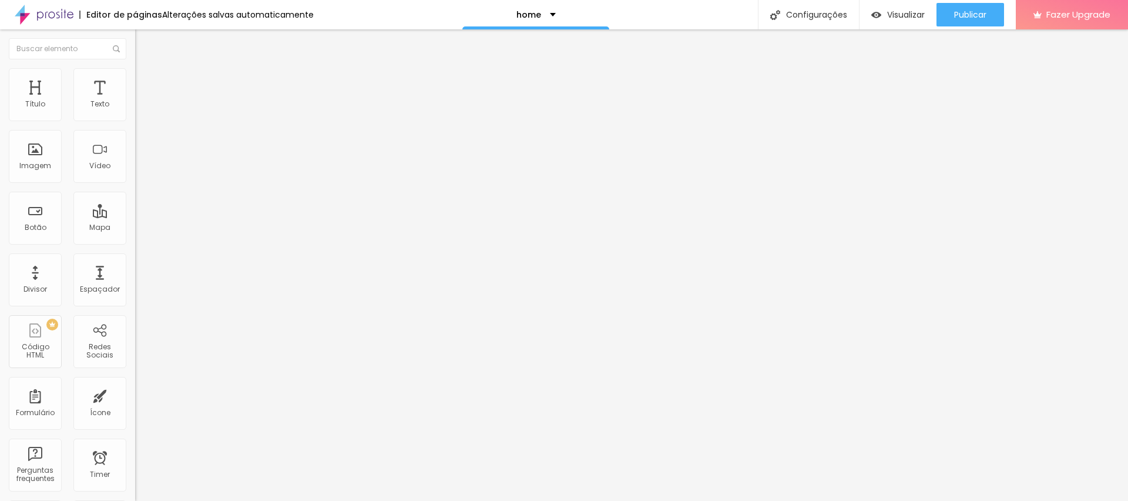
click at [135, 205] on span "Quadrado" at bounding box center [154, 200] width 38 height 10
click at [986, 19] on button "Publicar" at bounding box center [970, 14] width 68 height 23
click at [135, 191] on span "Cinema" at bounding box center [149, 186] width 29 height 10
click at [135, 202] on span "Padrão" at bounding box center [148, 197] width 26 height 10
click at [135, 208] on div "Quadrado 1:1" at bounding box center [202, 204] width 135 height 7
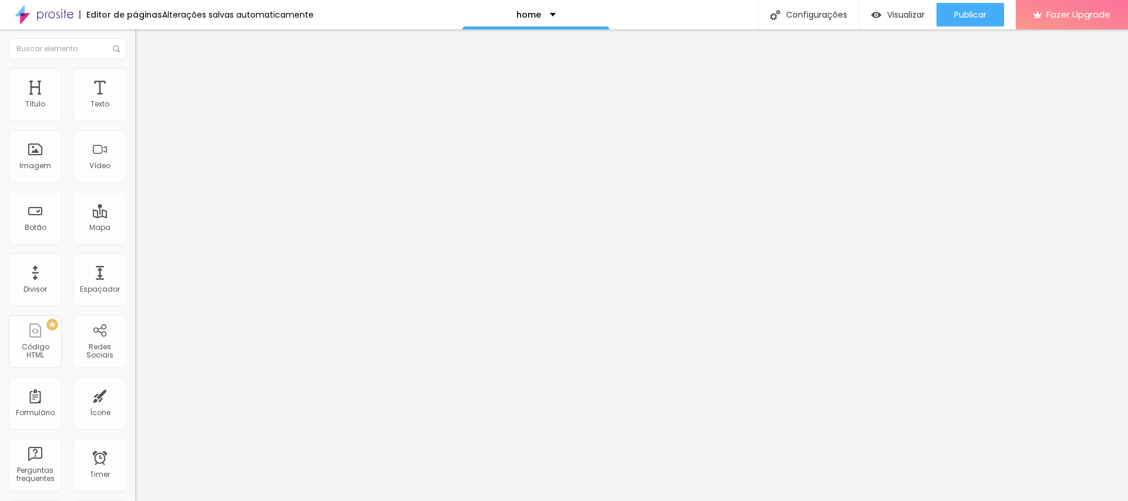
click at [135, 216] on span "Original" at bounding box center [149, 211] width 28 height 10
click at [135, 205] on span "Quadrado" at bounding box center [154, 200] width 38 height 10
click at [135, 198] on span "Padrão" at bounding box center [148, 193] width 26 height 10
click at [135, 101] on span "Trocar imagem" at bounding box center [167, 96] width 64 height 10
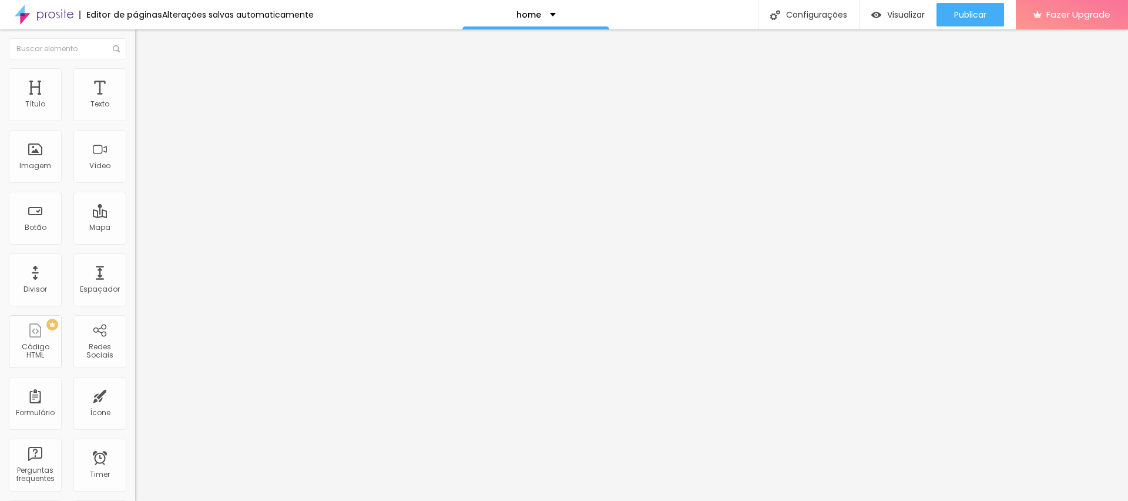
click at [135, 184] on span "4:3 Padrão" at bounding box center [154, 179] width 39 height 10
click at [135, 169] on div "Alinhamento" at bounding box center [202, 150] width 135 height 35
click at [135, 184] on span "4:3 Padrão" at bounding box center [154, 179] width 39 height 10
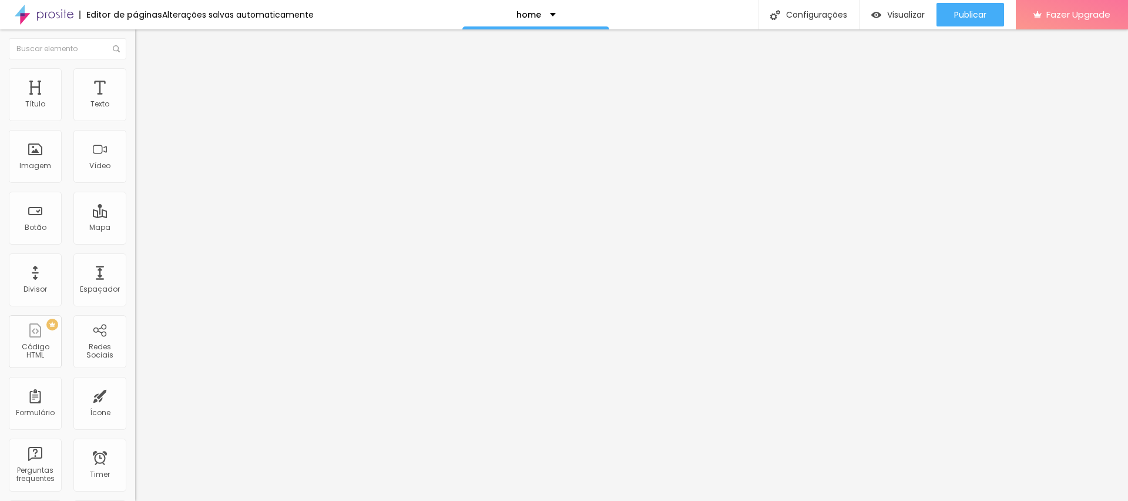
click at [135, 216] on span "Original" at bounding box center [149, 211] width 28 height 10
click at [963, 5] on div "Publicar" at bounding box center [970, 14] width 32 height 23
click at [135, 101] on span "Trocar imagem" at bounding box center [167, 96] width 64 height 10
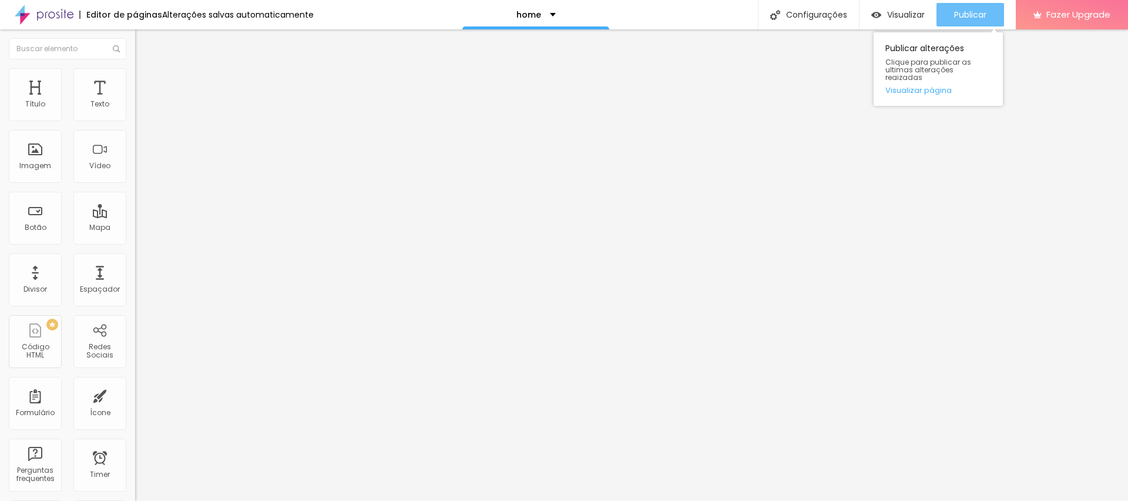
click at [960, 7] on div "Publicar" at bounding box center [970, 14] width 32 height 23
click at [962, 4] on div "Publicar" at bounding box center [970, 14] width 32 height 23
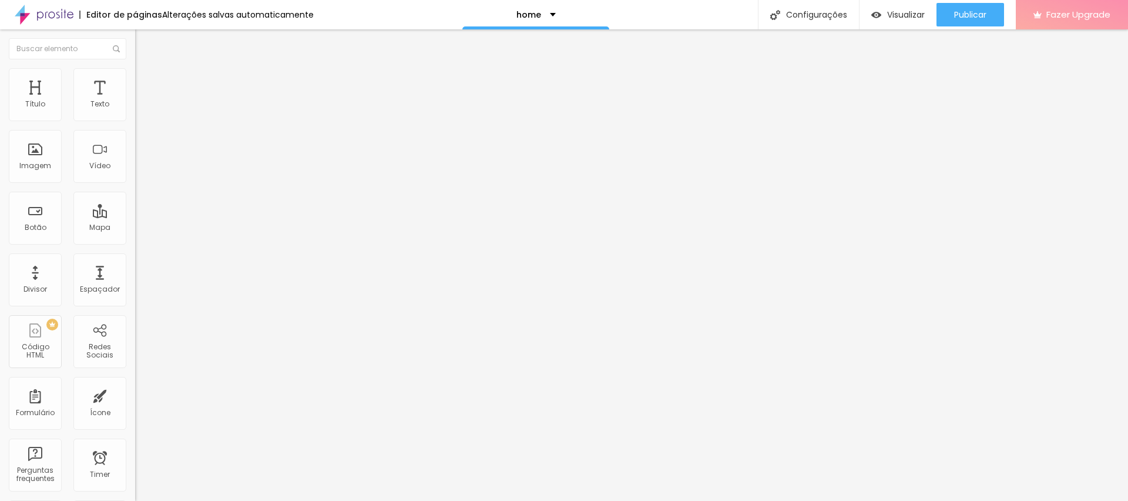
click at [1109, 29] on div "Fazer Upgrade" at bounding box center [1071, 14] width 77 height 29
click at [135, 101] on span "Trocar imagem" at bounding box center [167, 96] width 64 height 10
click at [144, 39] on img "button" at bounding box center [148, 42] width 9 height 9
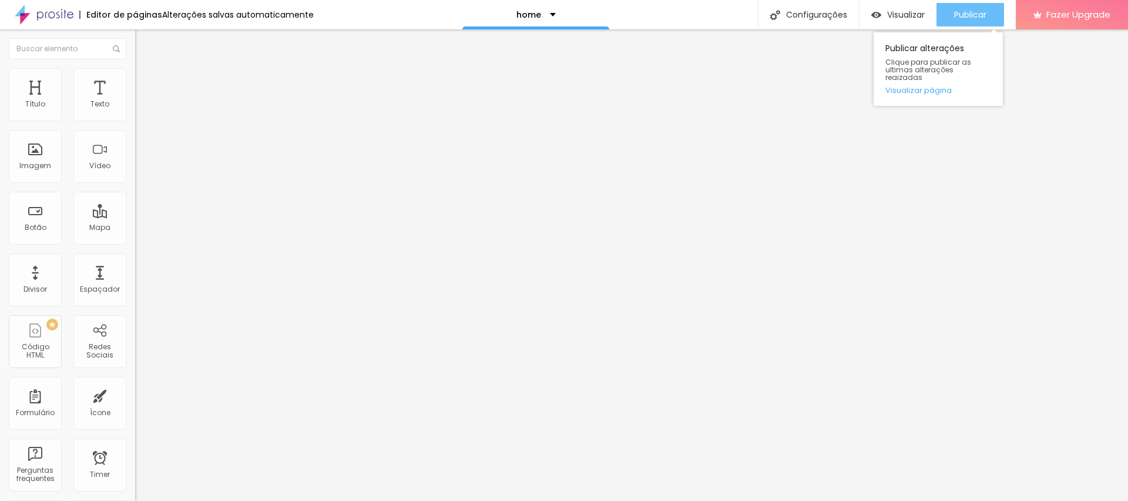
click at [965, 16] on span "Publicar" at bounding box center [970, 14] width 32 height 9
click at [135, 116] on img at bounding box center [139, 112] width 8 height 8
click at [146, 83] on span "Avançado" at bounding box center [165, 88] width 39 height 10
type input "0"
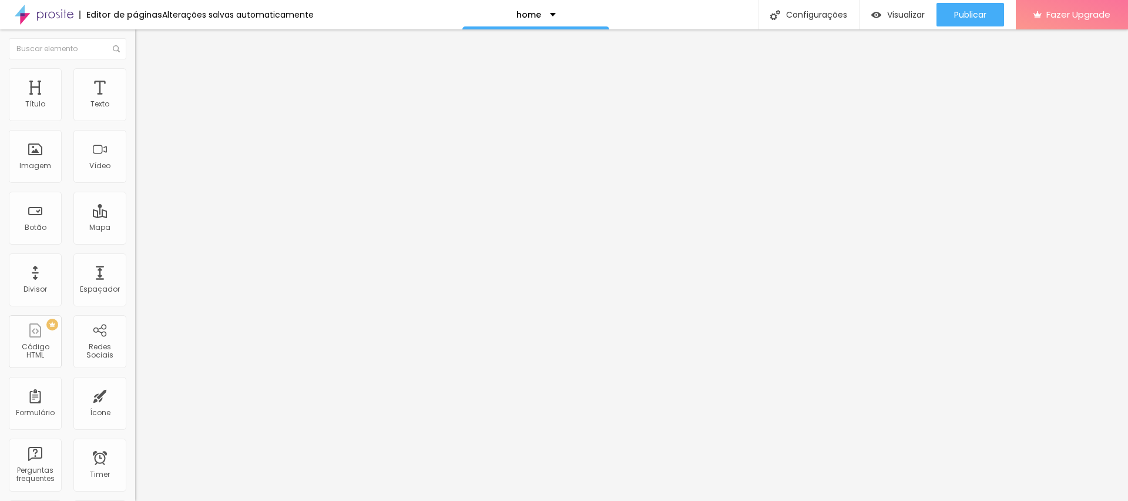
type input "10"
type input "25"
type input "50"
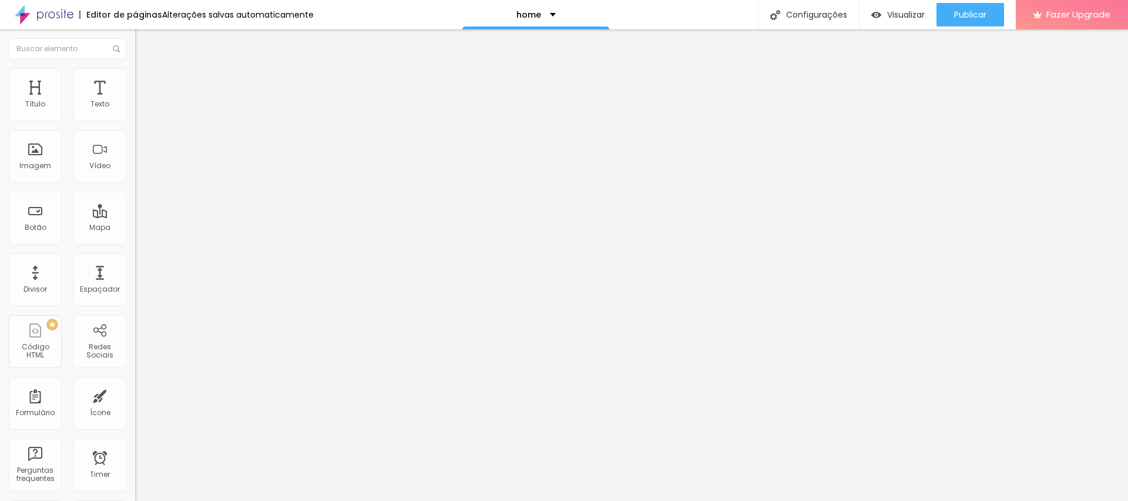
type input "50"
drag, startPoint x: 48, startPoint y: 116, endPoint x: 266, endPoint y: 116, distance: 217.4
type input "50"
click at [211, 228] on input "range" at bounding box center [173, 232] width 76 height 9
click at [135, 68] on li "Estilo" at bounding box center [202, 74] width 135 height 12
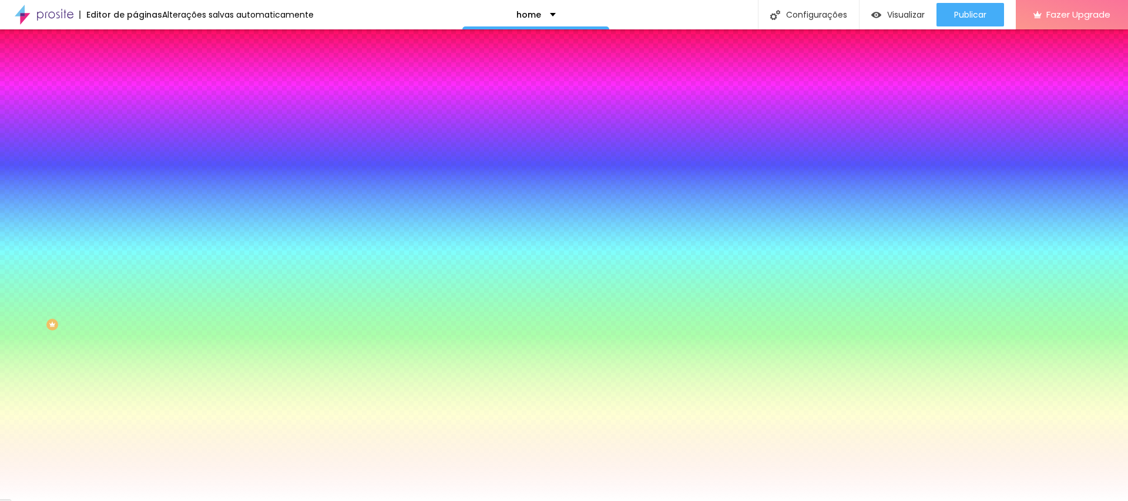
click at [146, 69] on span "Conteúdo" at bounding box center [164, 64] width 36 height 10
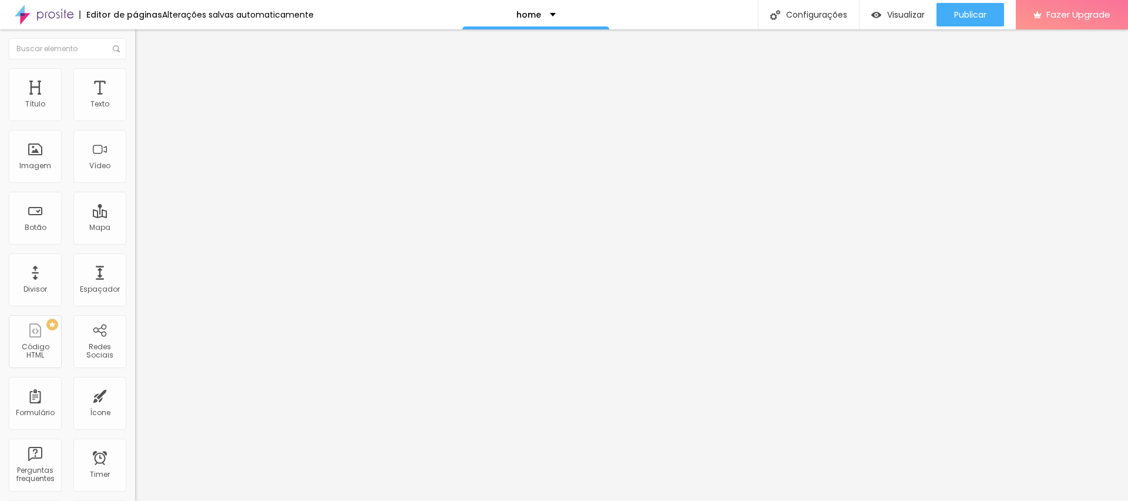
click at [135, 107] on span "Completo" at bounding box center [153, 102] width 36 height 10
click at [146, 81] on span "Estilo" at bounding box center [155, 76] width 18 height 10
click at [135, 70] on img at bounding box center [140, 73] width 11 height 11
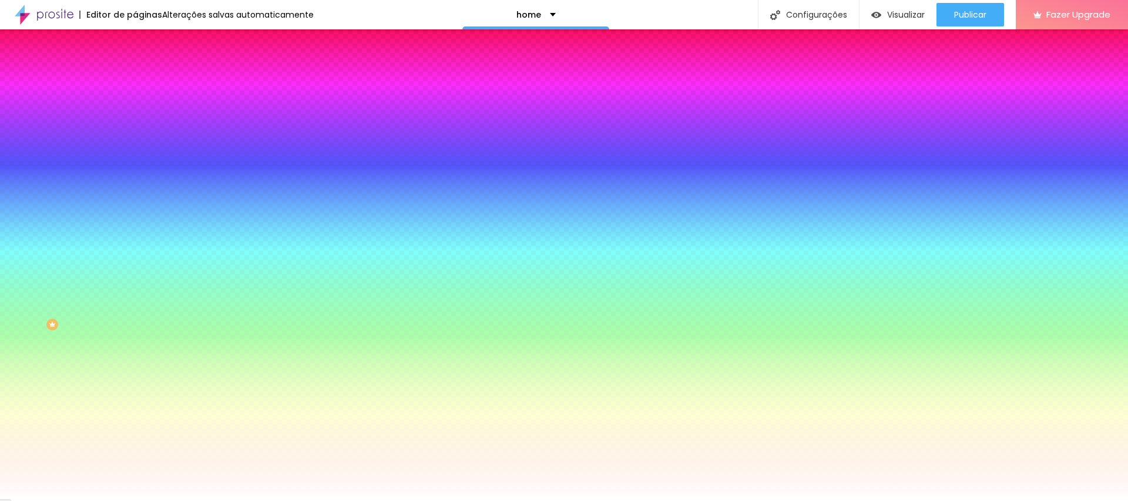
click at [144, 39] on img "button" at bounding box center [148, 42] width 9 height 9
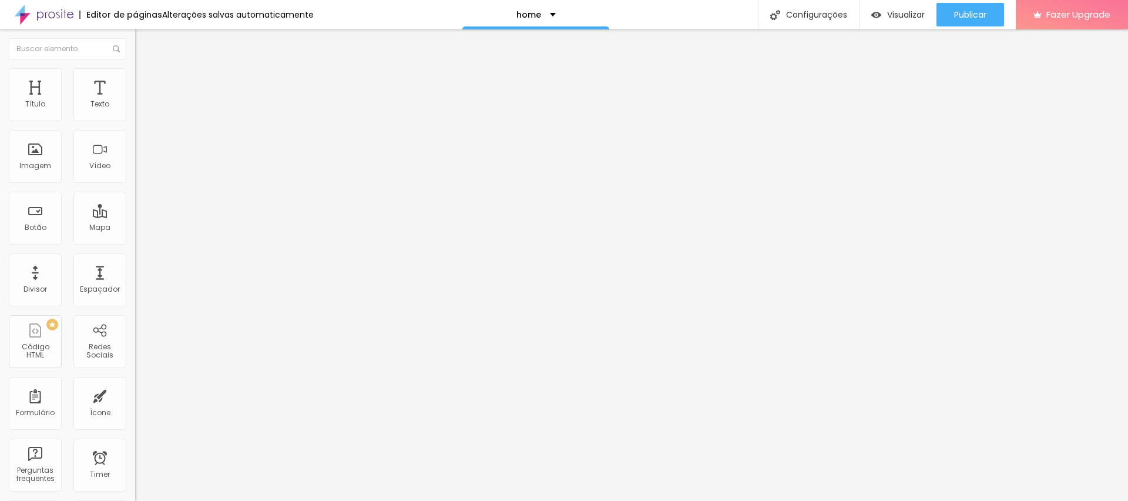
click at [135, 80] on ul "Conteúdo Estilo Avançado" at bounding box center [202, 73] width 135 height 35
click at [146, 81] on span "Estilo" at bounding box center [155, 76] width 18 height 10
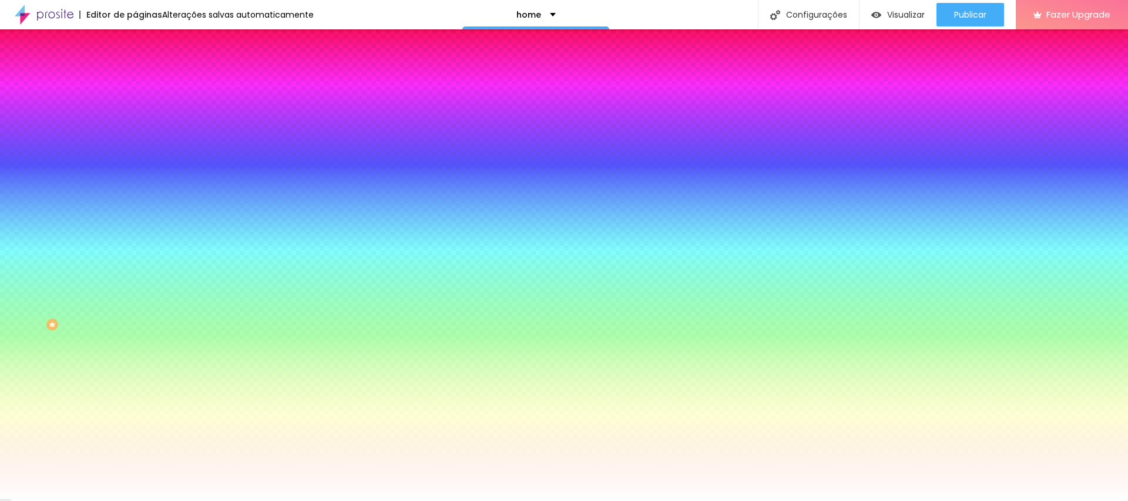
click at [146, 83] on span "Avançado" at bounding box center [165, 88] width 39 height 10
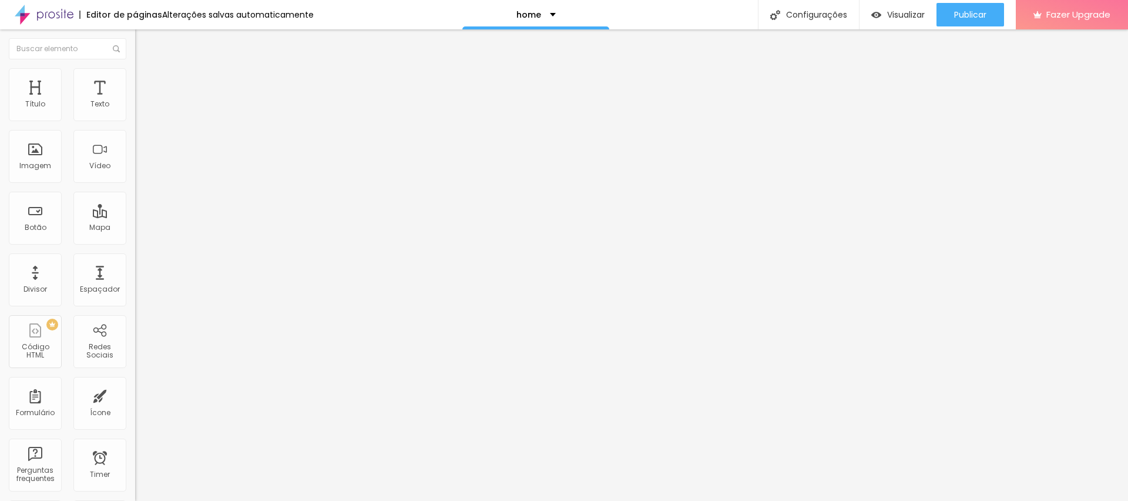
click at [146, 81] on span "Estilo" at bounding box center [155, 76] width 18 height 10
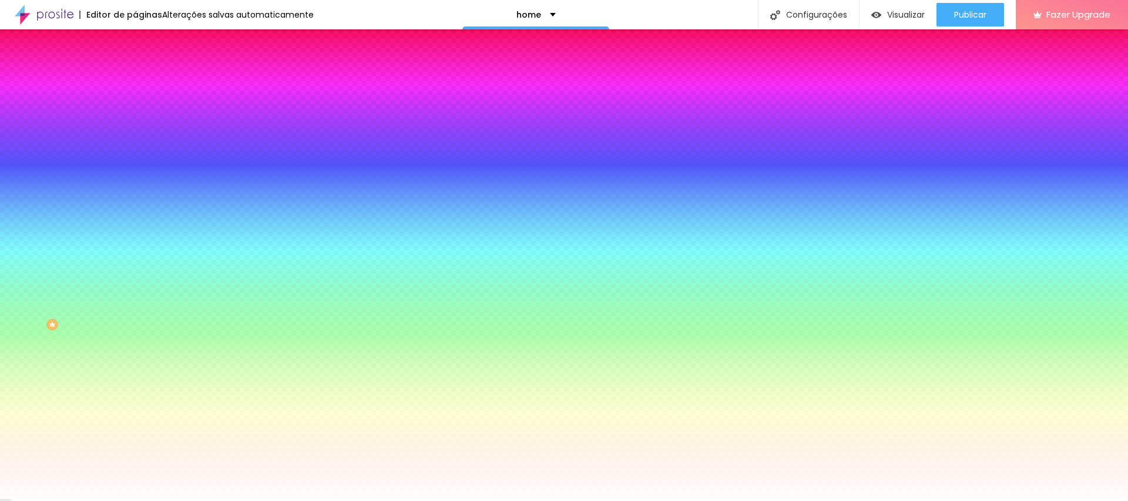
click at [135, 69] on ul "Conteúdo Estilo Avançado" at bounding box center [202, 73] width 135 height 35
click at [135, 80] on li "Avançado" at bounding box center [202, 86] width 135 height 12
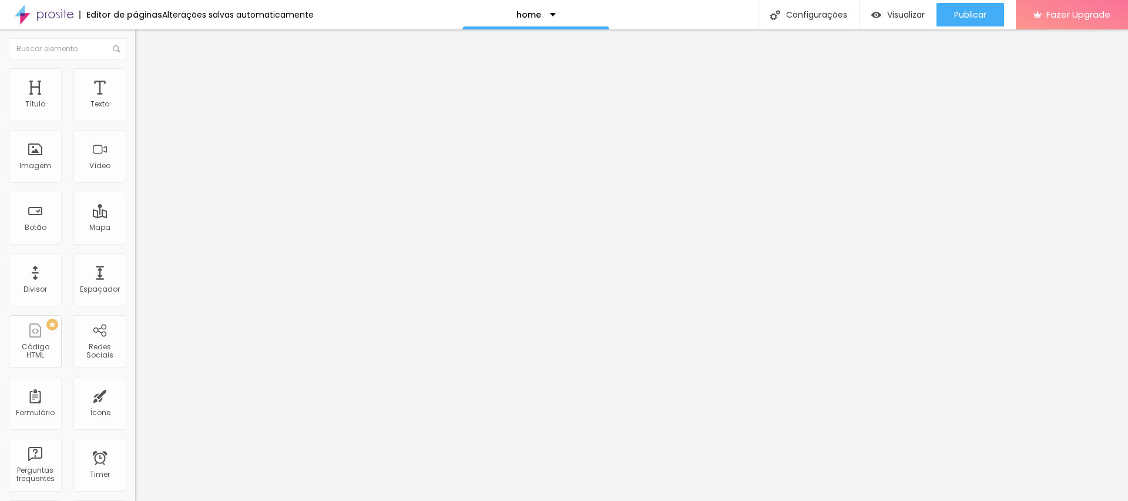
click at [135, 101] on span "Adicionar imagem" at bounding box center [173, 96] width 76 height 10
click at [146, 80] on span "Estilo" at bounding box center [155, 76] width 18 height 10
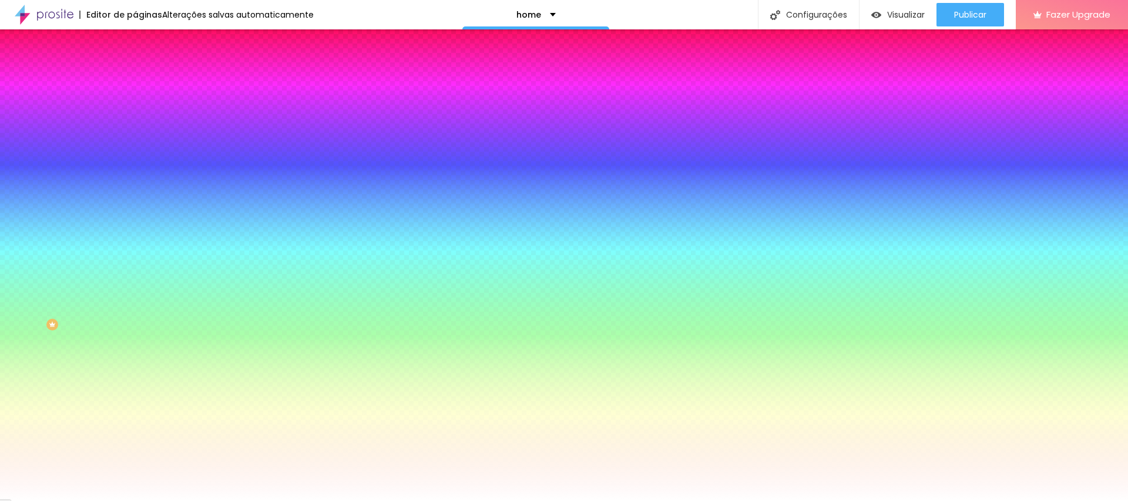
click at [146, 83] on span "Avançado" at bounding box center [165, 88] width 39 height 10
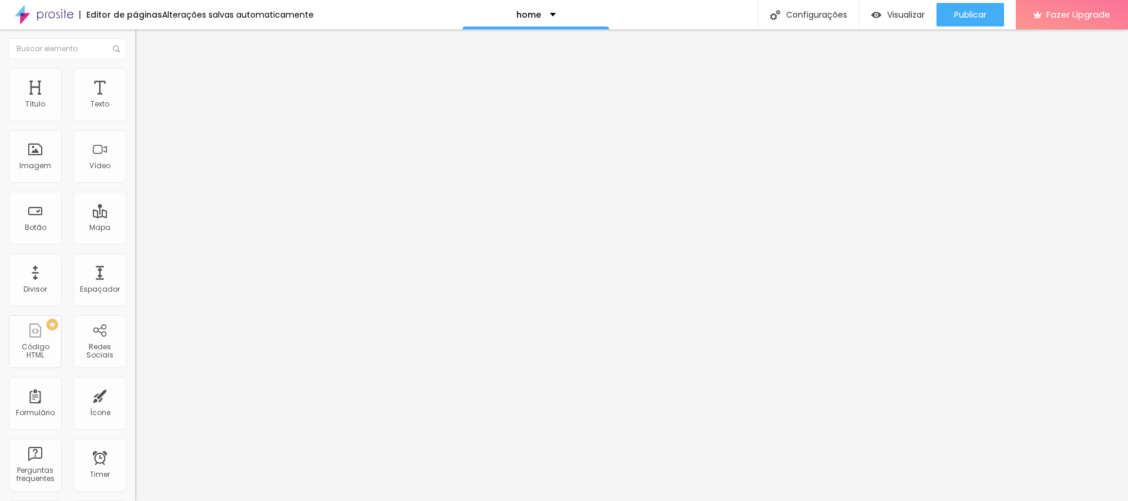
click at [135, 76] on li "Estilo" at bounding box center [202, 74] width 135 height 12
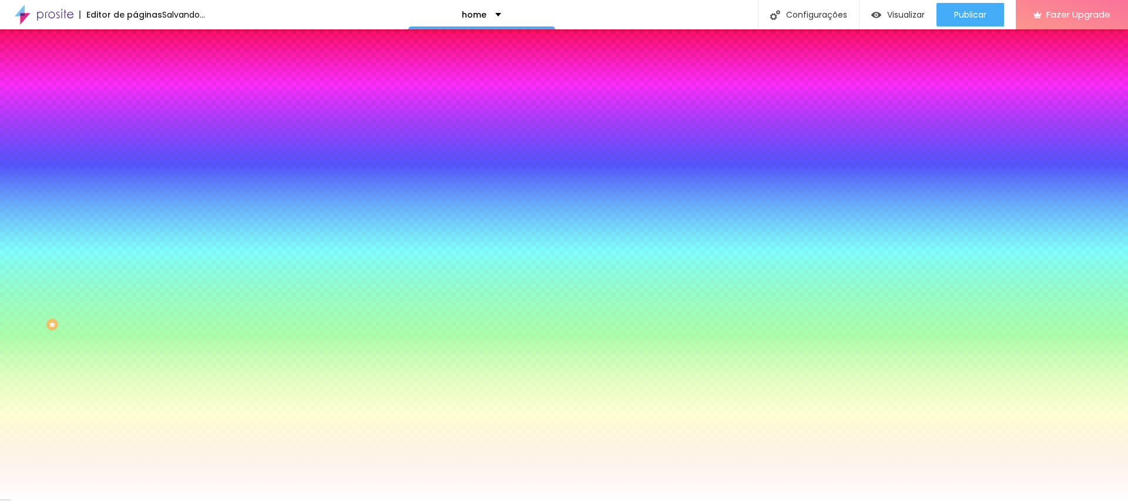
click at [135, 80] on li "Avançado" at bounding box center [202, 86] width 135 height 12
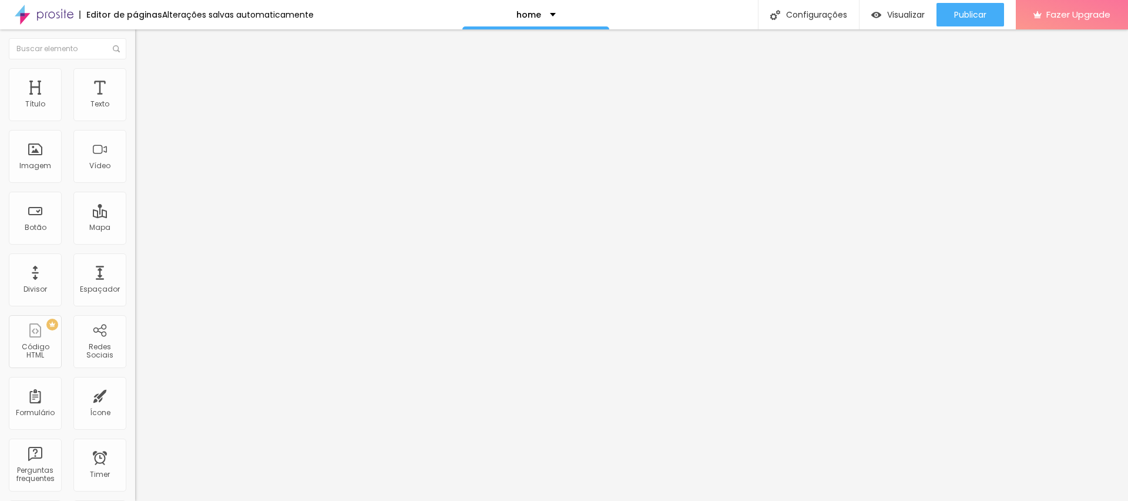
click at [135, 68] on li "Conteúdo" at bounding box center [202, 62] width 135 height 12
click at [146, 79] on span "Estilo" at bounding box center [155, 76] width 18 height 10
click at [146, 81] on span "Estilo" at bounding box center [155, 76] width 18 height 10
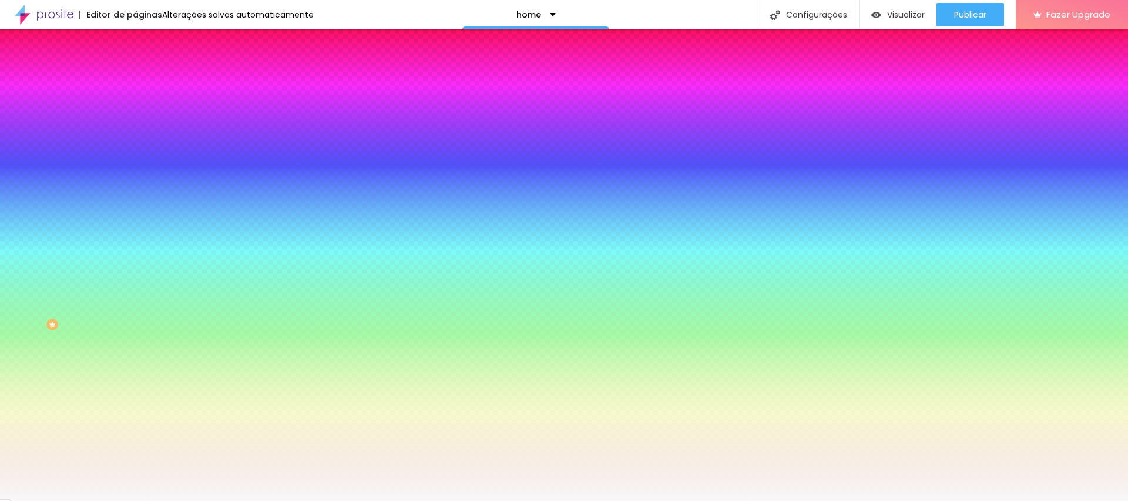
click at [135, 108] on span "Adicionar imagem" at bounding box center [173, 103] width 76 height 10
click at [135, 160] on div at bounding box center [202, 160] width 135 height 0
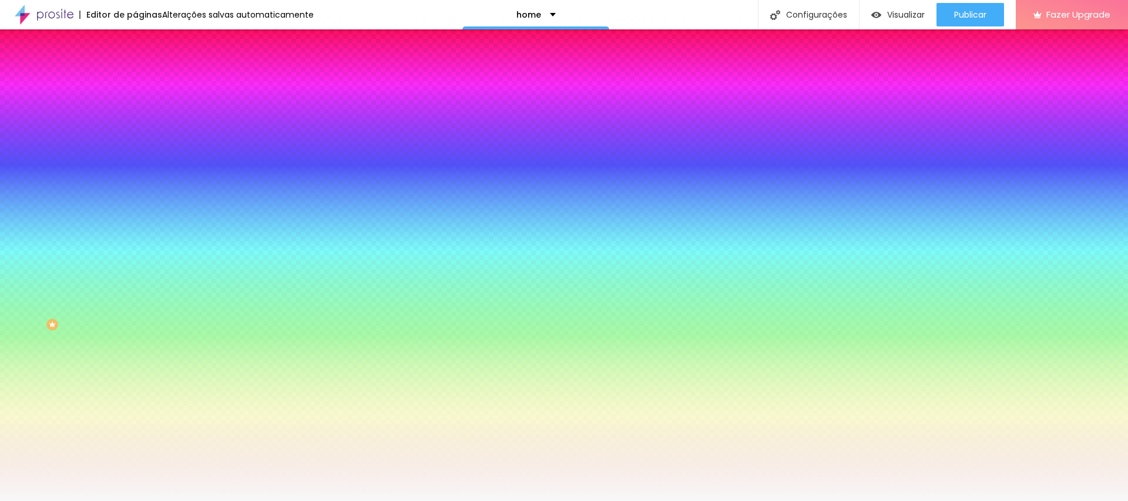
drag, startPoint x: 118, startPoint y: 313, endPoint x: 116, endPoint y: 204, distance: 108.7
click at [135, 172] on div "Cor de fundo Voltar ao padrão #F8F8F8" at bounding box center [202, 155] width 135 height 32
click at [135, 89] on li "Avançado" at bounding box center [202, 86] width 135 height 12
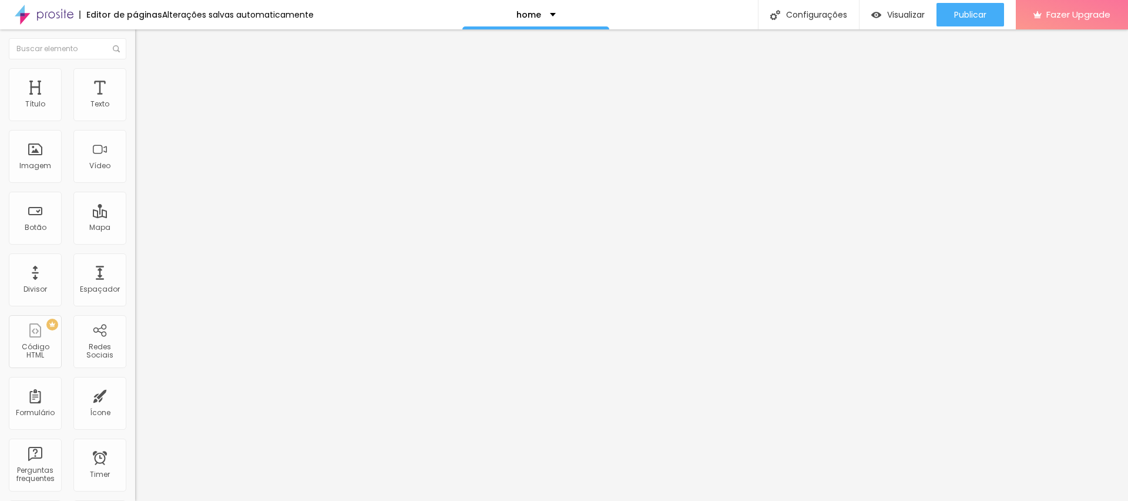
click at [135, 80] on li "Avançado" at bounding box center [202, 86] width 135 height 12
click at [135, 68] on li "Conteúdo" at bounding box center [202, 62] width 135 height 12
click at [135, 76] on li "Estilo" at bounding box center [202, 74] width 135 height 12
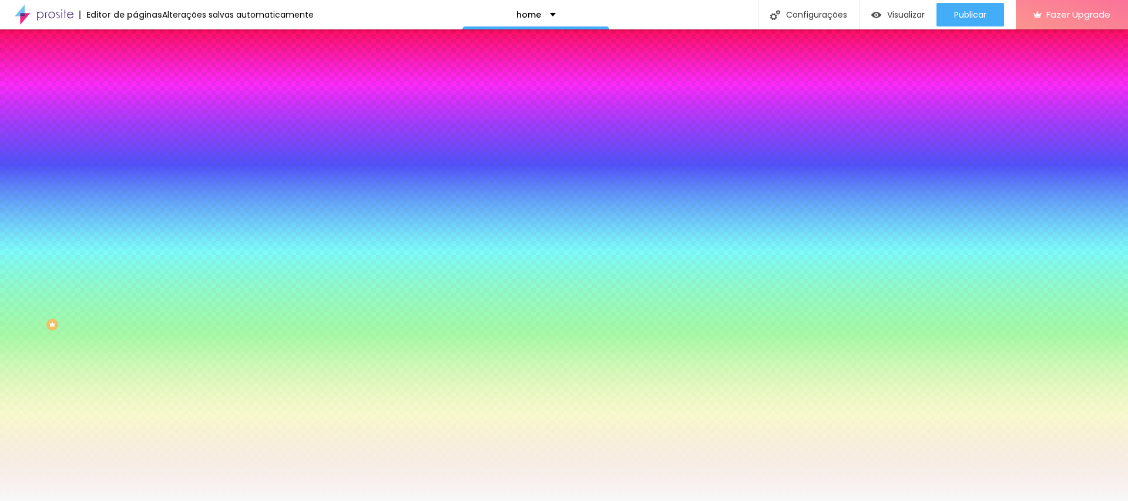
click at [146, 83] on span "Avançado" at bounding box center [165, 88] width 39 height 10
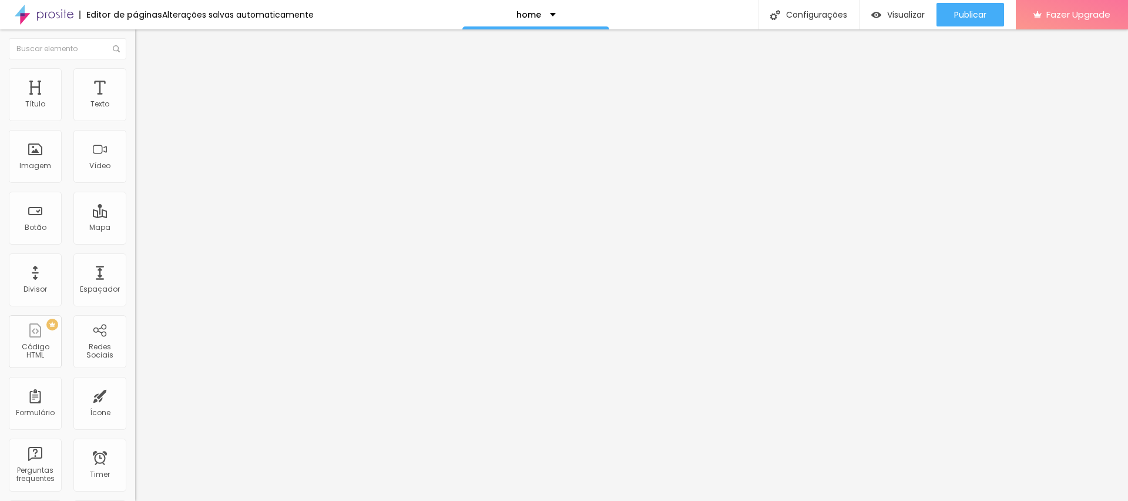
type input "0"
type input "10"
type input "30"
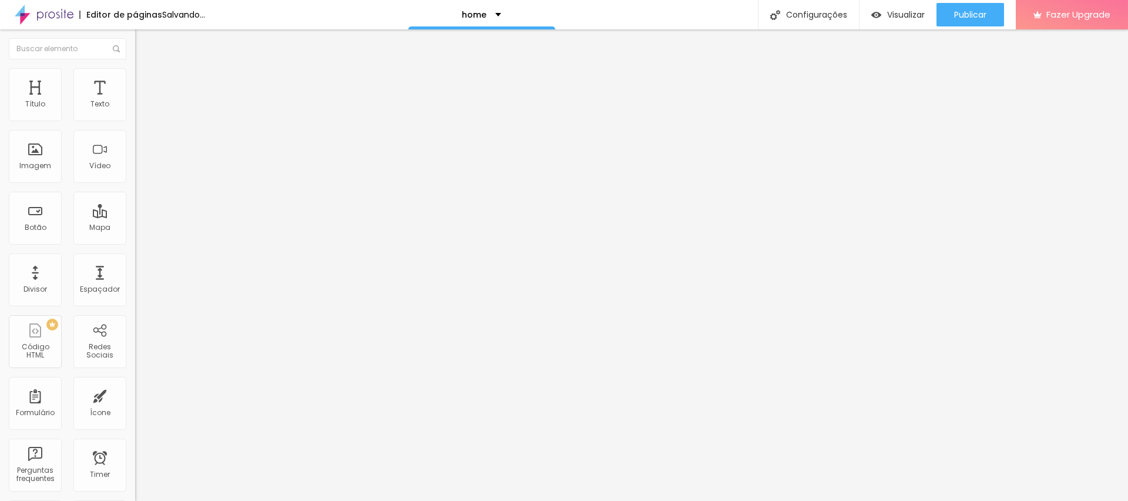
type input "30"
type input "0"
drag, startPoint x: 72, startPoint y: 113, endPoint x: 0, endPoint y: 137, distance: 75.4
type input "0"
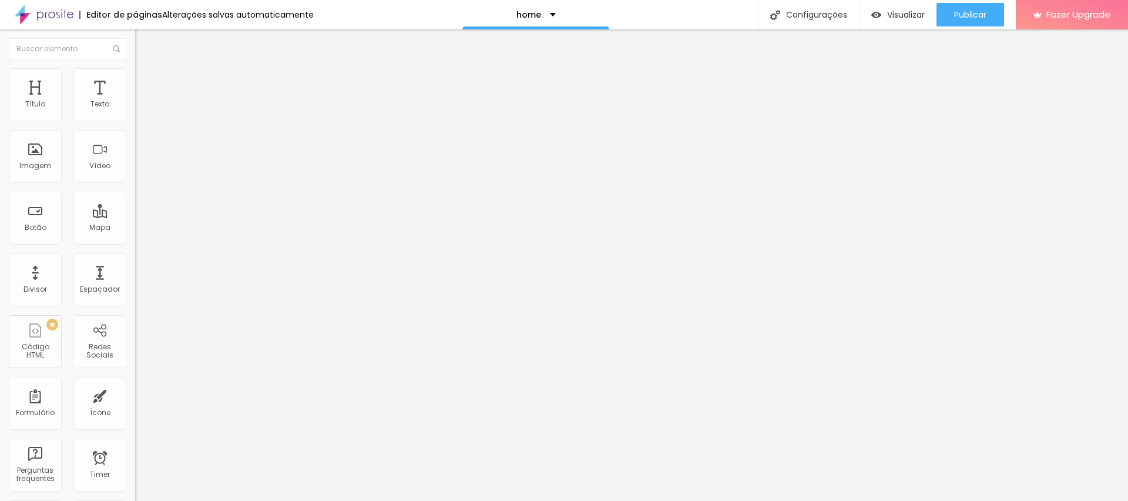
click at [135, 228] on input "range" at bounding box center [173, 232] width 76 height 9
type input "0"
drag, startPoint x: 28, startPoint y: 138, endPoint x: 0, endPoint y: 137, distance: 28.2
type input "0"
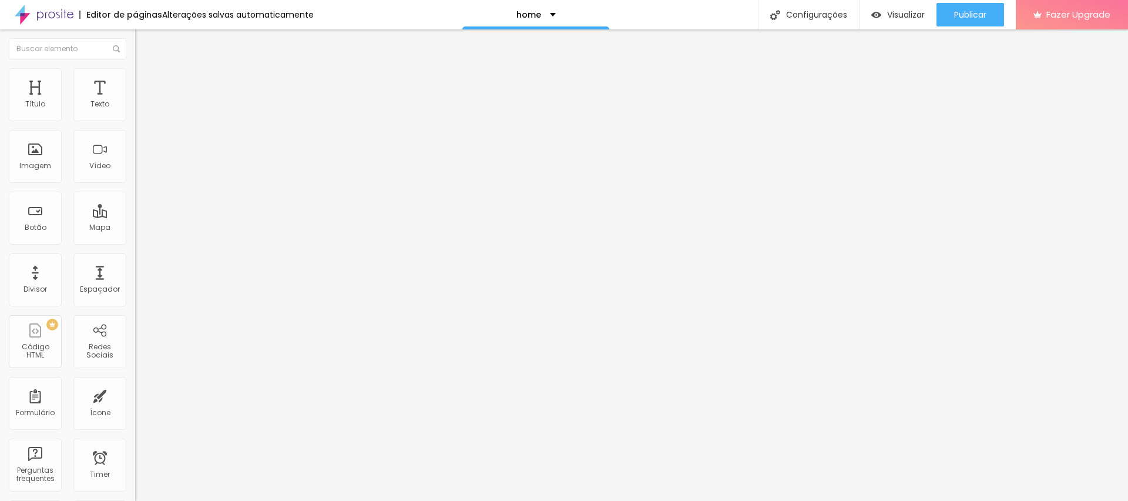
click at [135, 394] on input "range" at bounding box center [173, 398] width 76 height 9
click at [135, 70] on img at bounding box center [140, 73] width 11 height 11
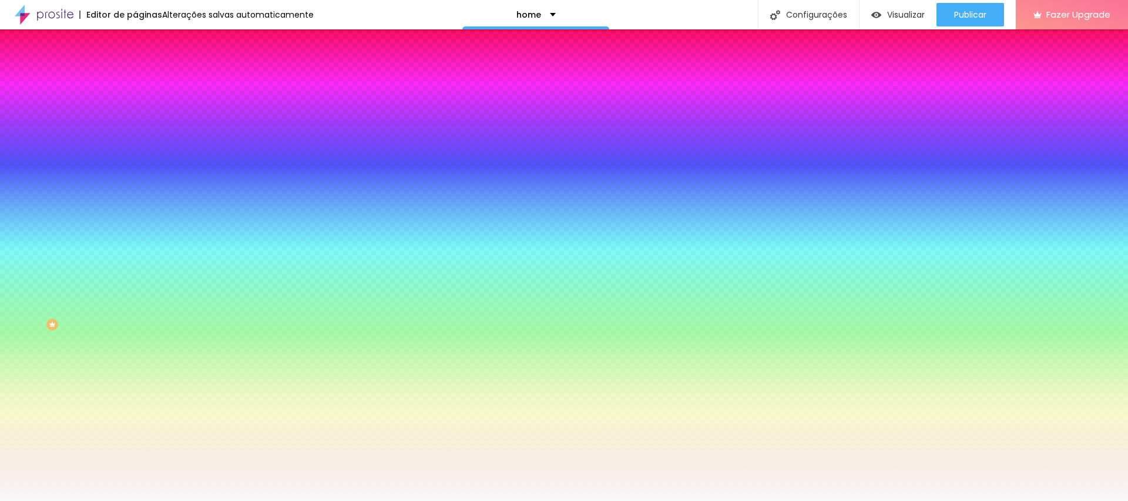
click at [199, 106] on img at bounding box center [202, 102] width 7 height 7
click at [135, 122] on span "Parallax" at bounding box center [149, 117] width 29 height 10
click at [135, 129] on span "Nenhum" at bounding box center [150, 124] width 31 height 10
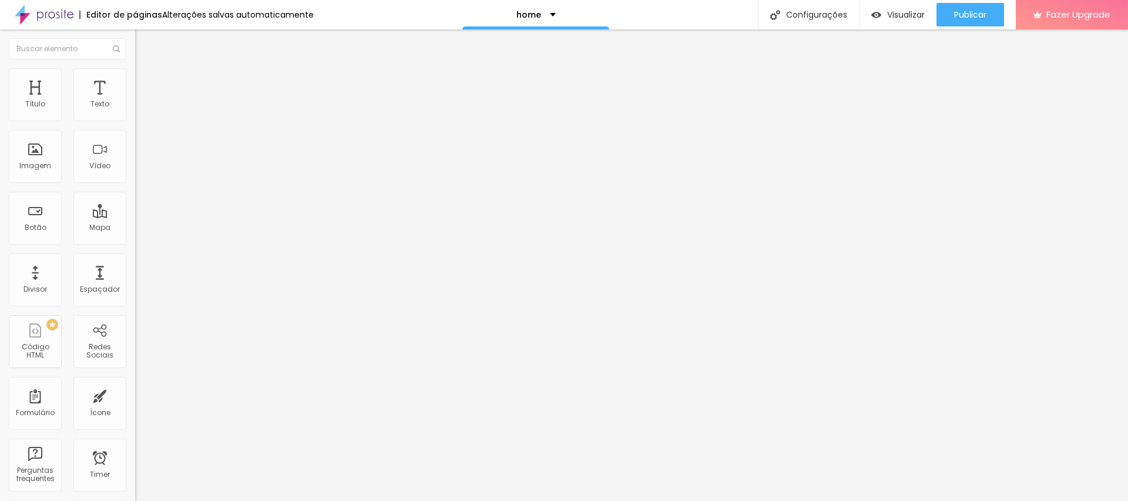
click at [135, 184] on span "Original" at bounding box center [149, 179] width 28 height 10
click at [146, 83] on span "Avançado" at bounding box center [165, 88] width 39 height 10
type input "8"
type input "6"
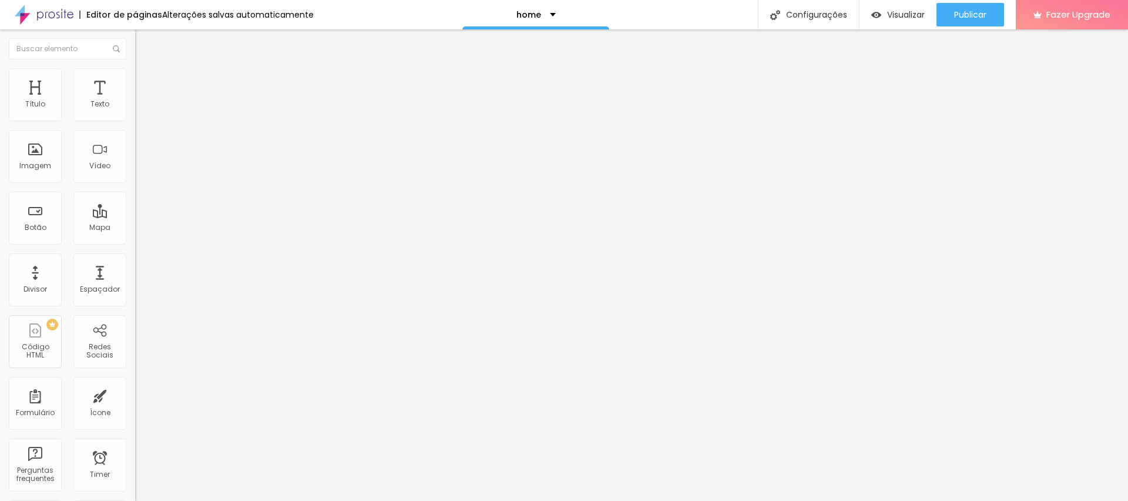
type input "6"
type input "0"
drag, startPoint x: 34, startPoint y: 113, endPoint x: 20, endPoint y: 136, distance: 26.9
type input "0"
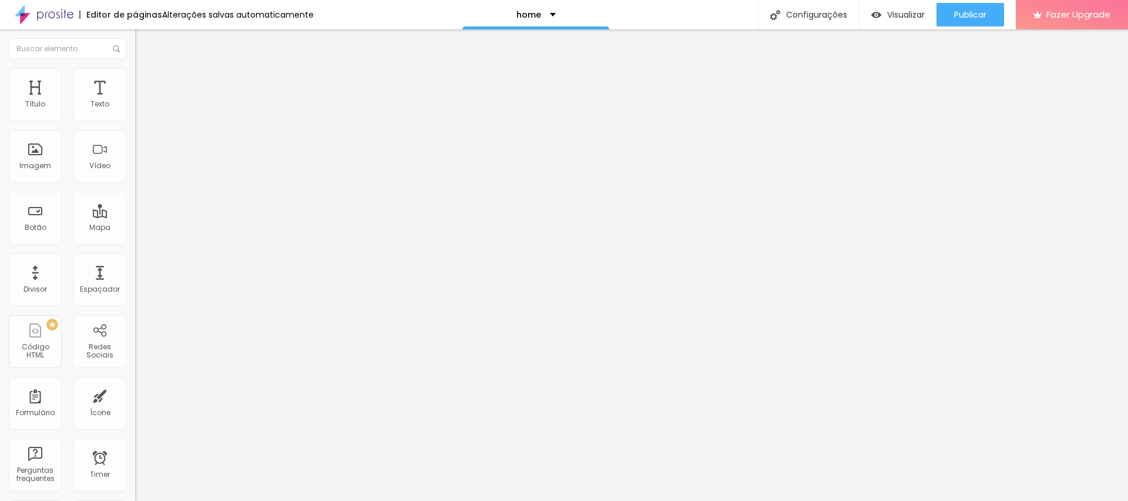
click at [135, 228] on input "range" at bounding box center [173, 232] width 76 height 9
drag, startPoint x: 27, startPoint y: 133, endPoint x: 0, endPoint y: 116, distance: 32.3
click at [135, 116] on div "0 Espaço de cima 10 Espaço de baixo ID Html Classes Html Visível nos dispositiv…" at bounding box center [202, 339] width 135 height 494
click at [146, 81] on span "Estilo" at bounding box center [155, 76] width 18 height 10
click at [135, 121] on div at bounding box center [202, 116] width 135 height 11
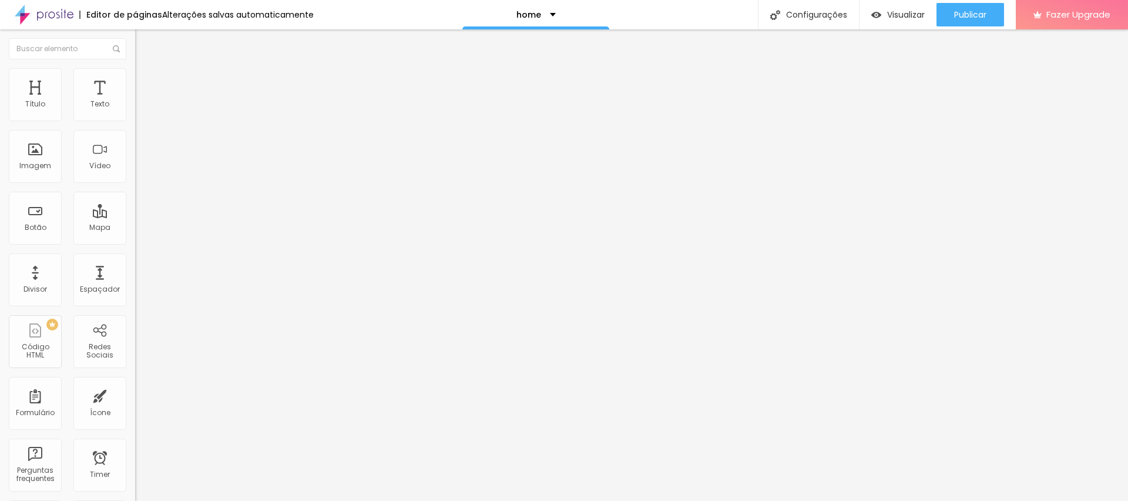
click at [135, 124] on div "Tamanho 100 px % 0 Borda arredondada Sombra DESATIVADO Voltar ao padrão" at bounding box center [202, 210] width 135 height 236
type input "95"
type input "80"
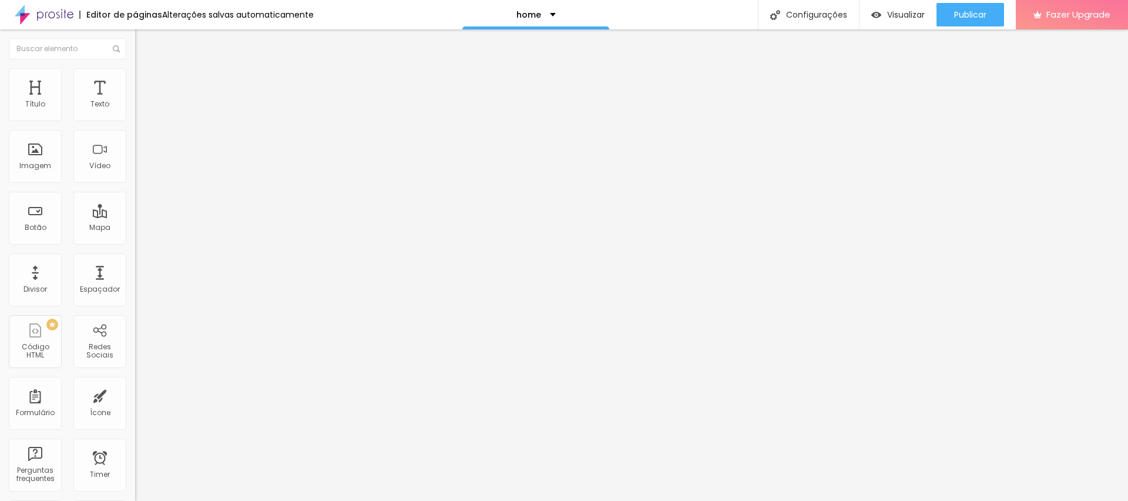
type input "55"
type input "30"
type input "10"
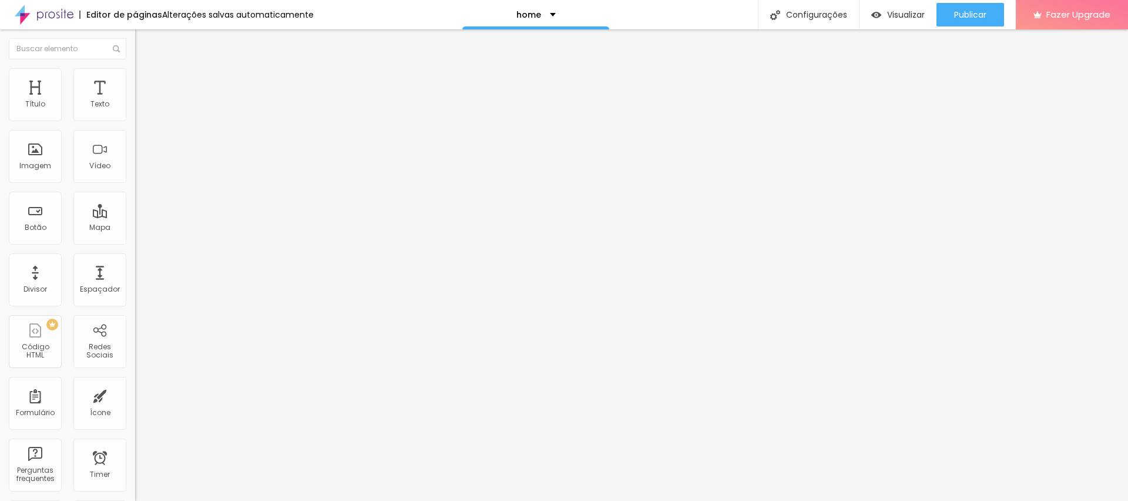
type input "10"
type input "20"
type input "55"
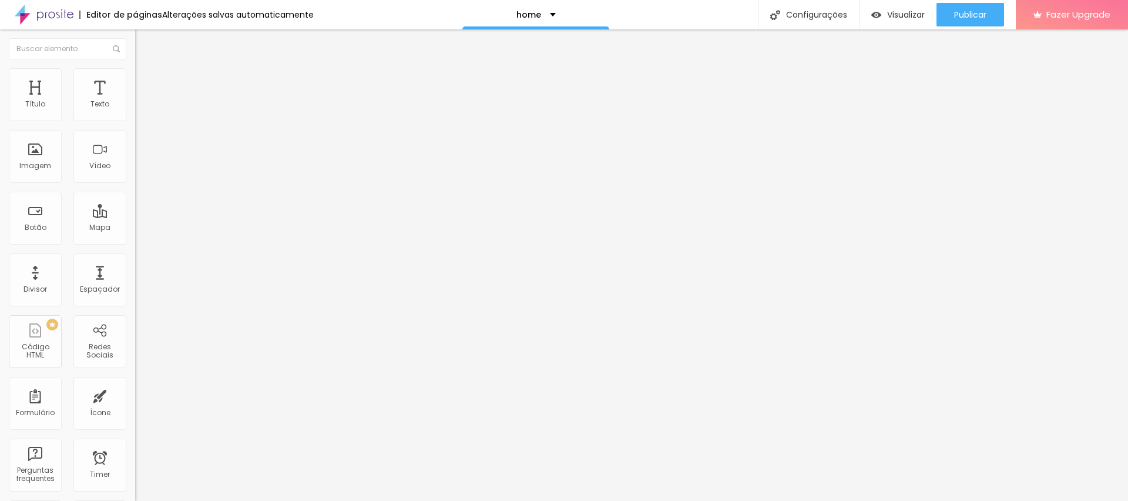
type input "80"
type input "100"
drag, startPoint x: 122, startPoint y: 123, endPoint x: 178, endPoint y: 119, distance: 56.5
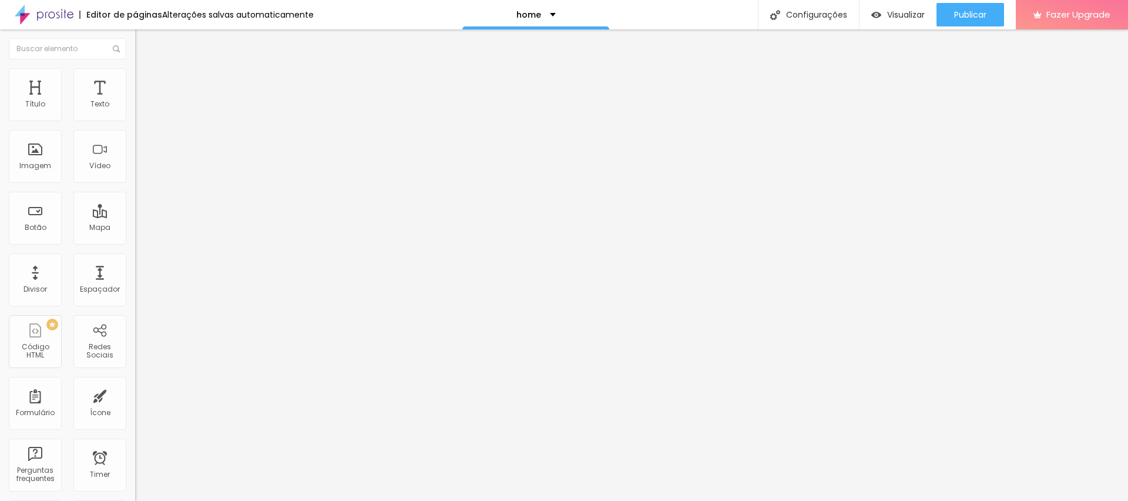
click at [178, 119] on input "range" at bounding box center [173, 115] width 76 height 9
click at [146, 69] on span "Conteúdo" at bounding box center [164, 64] width 36 height 10
click at [135, 101] on span "Adicionar imagem" at bounding box center [173, 96] width 76 height 10
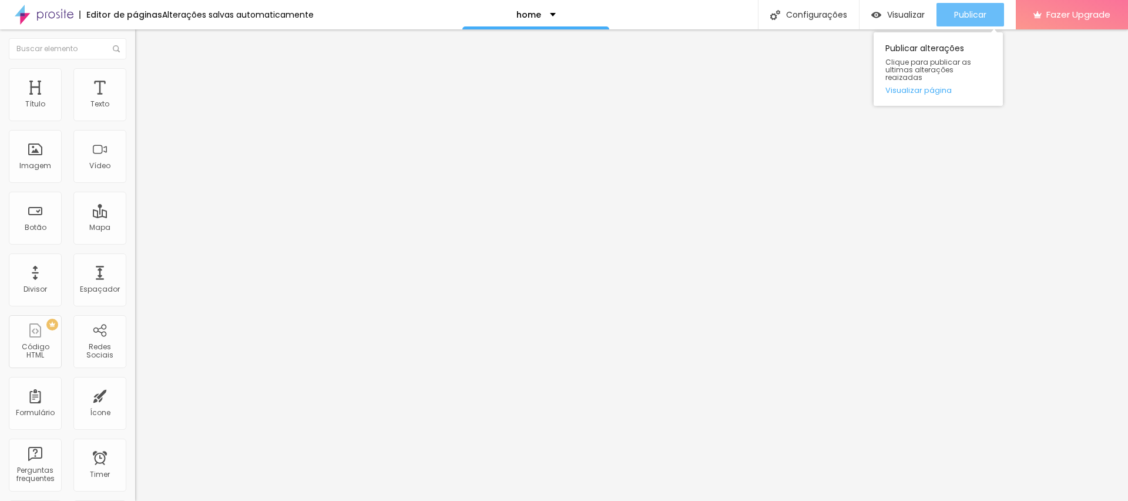
click at [975, 12] on span "Publicar" at bounding box center [970, 14] width 32 height 9
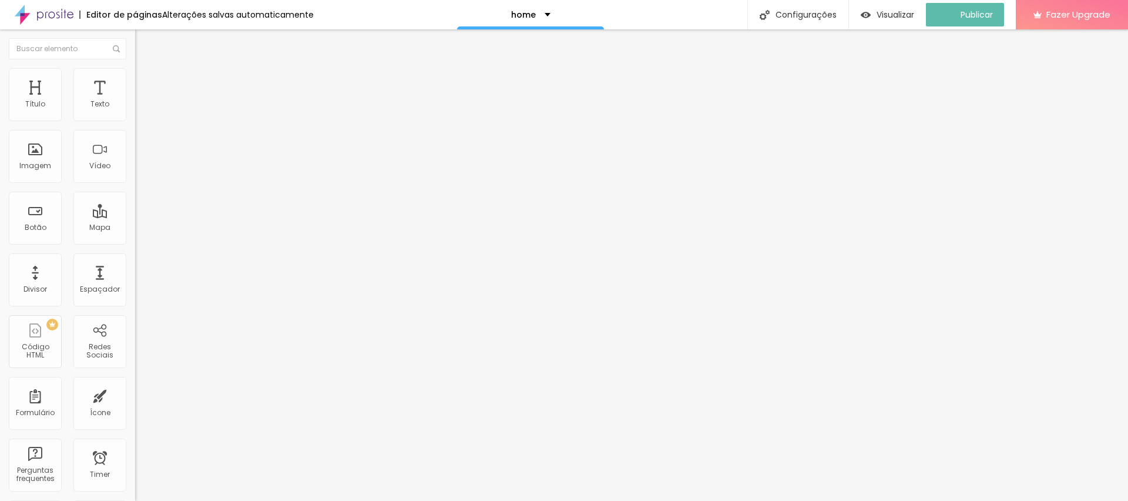
click at [135, 72] on li "Estilo" at bounding box center [202, 74] width 135 height 12
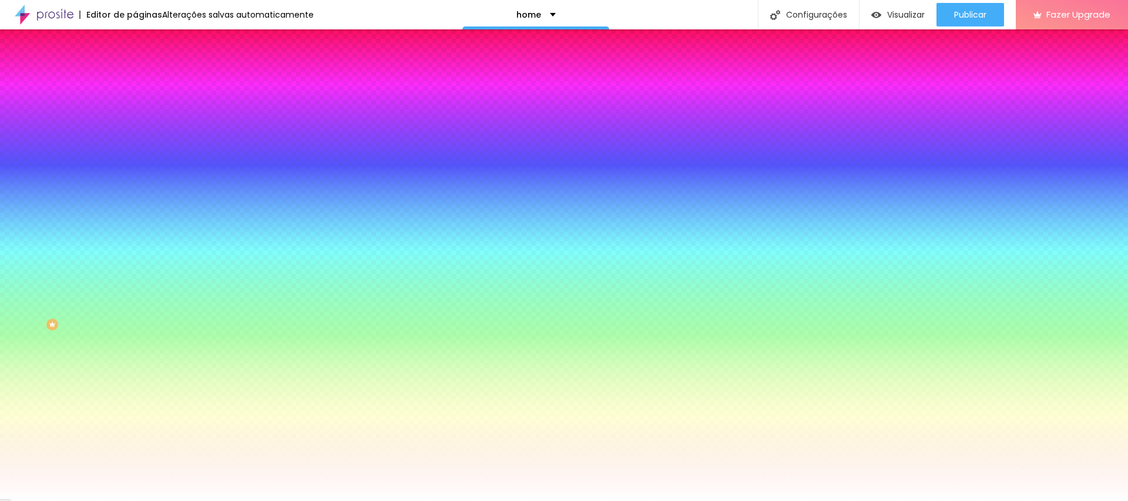
click at [146, 83] on span "Avançado" at bounding box center [165, 88] width 39 height 10
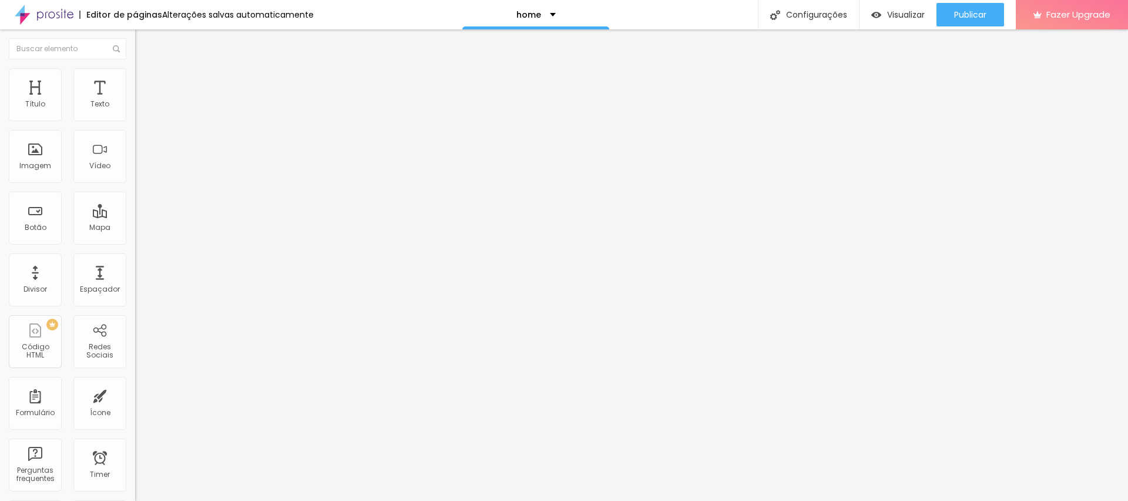
click at [135, 79] on ul "Conteúdo Estilo Avançado" at bounding box center [202, 73] width 135 height 35
click at [146, 79] on span "Estilo" at bounding box center [155, 76] width 18 height 10
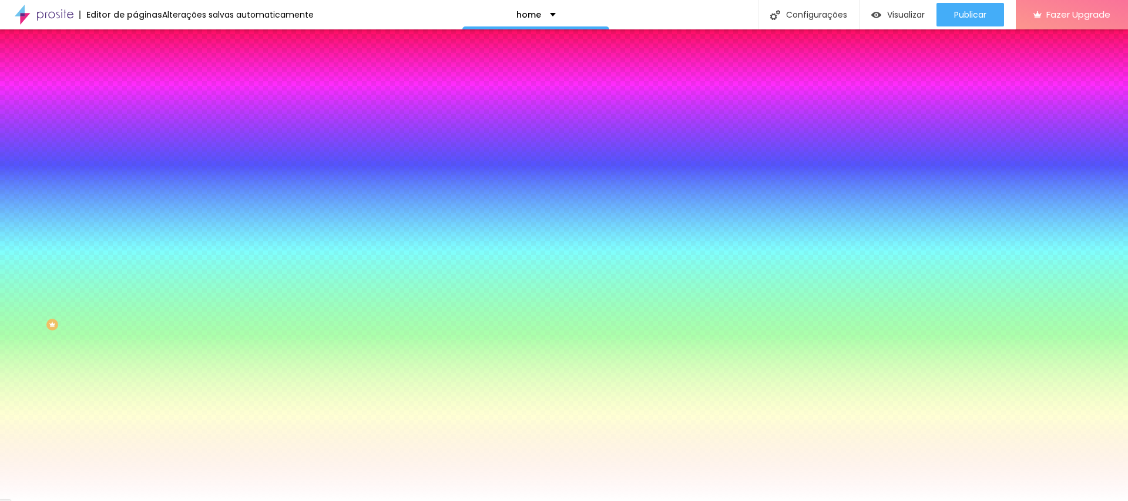
click at [146, 83] on span "Avançado" at bounding box center [165, 88] width 39 height 10
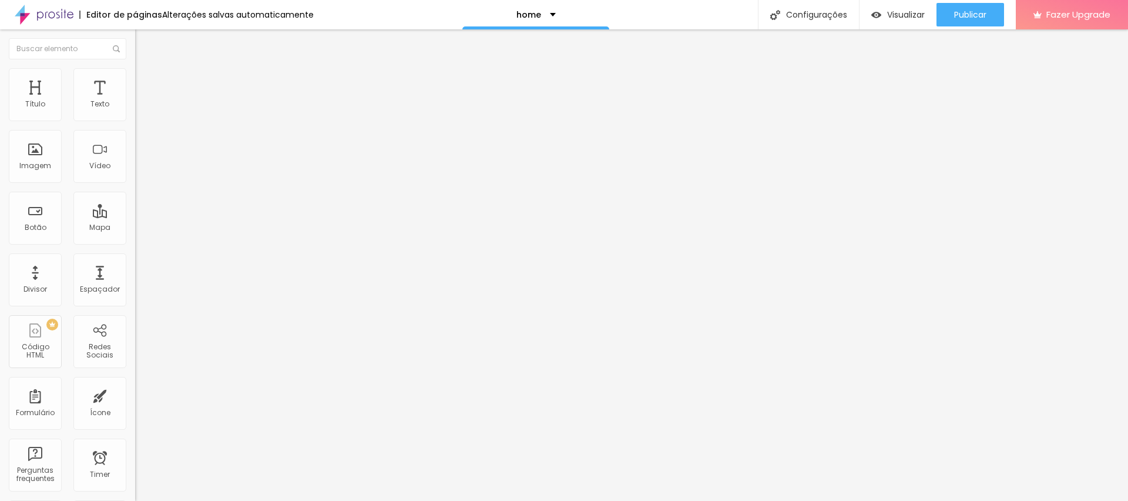
type input "15"
type input "0"
drag, startPoint x: 47, startPoint y: 111, endPoint x: 0, endPoint y: 146, distance: 58.4
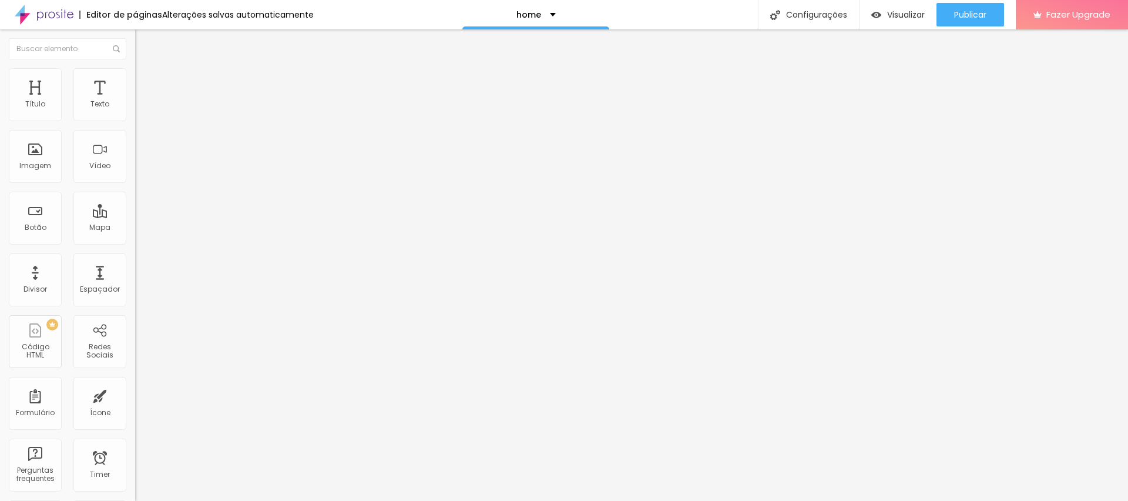
type input "0"
click at [135, 228] on input "range" at bounding box center [173, 232] width 76 height 9
click at [135, 77] on li "Estilo" at bounding box center [202, 74] width 135 height 12
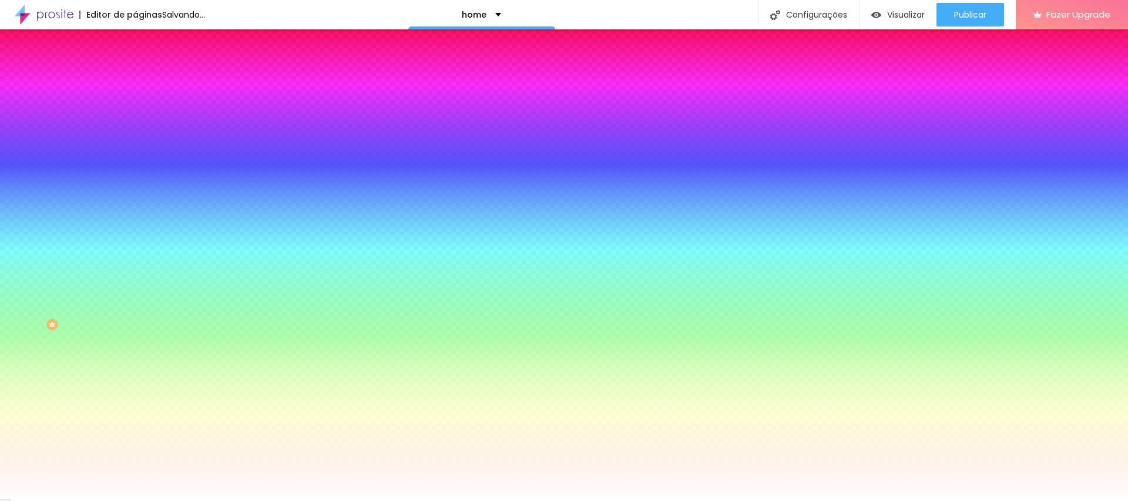
click at [135, 68] on li "Conteúdo" at bounding box center [202, 62] width 135 height 12
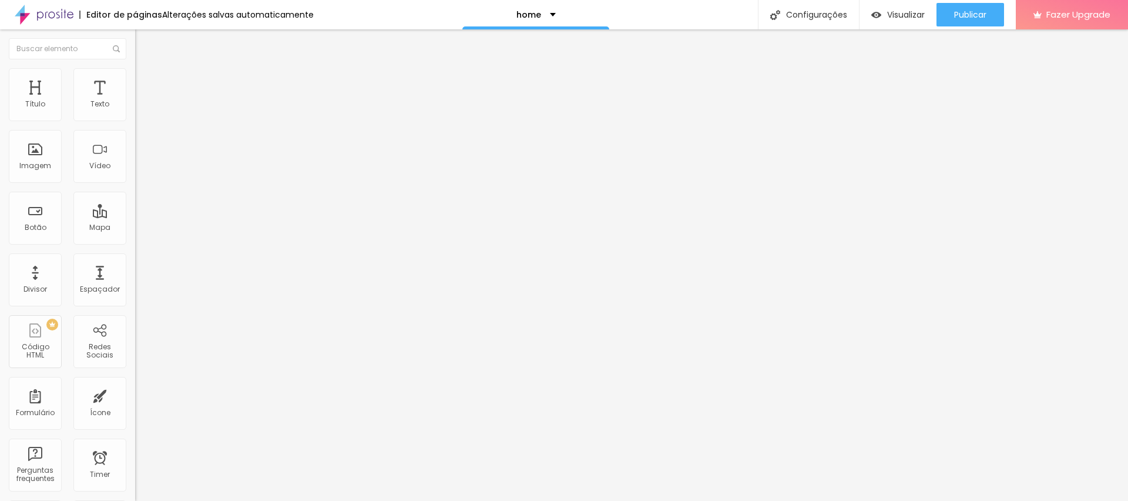
click at [135, 116] on img at bounding box center [139, 112] width 8 height 8
click at [146, 81] on span "Estilo" at bounding box center [155, 76] width 18 height 10
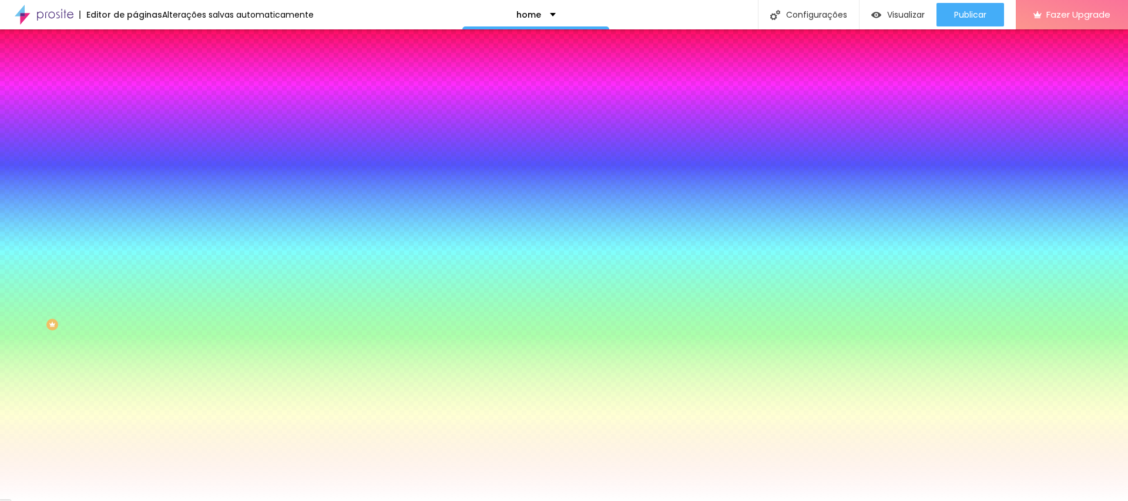
click at [135, 80] on li "Avançado" at bounding box center [202, 86] width 135 height 12
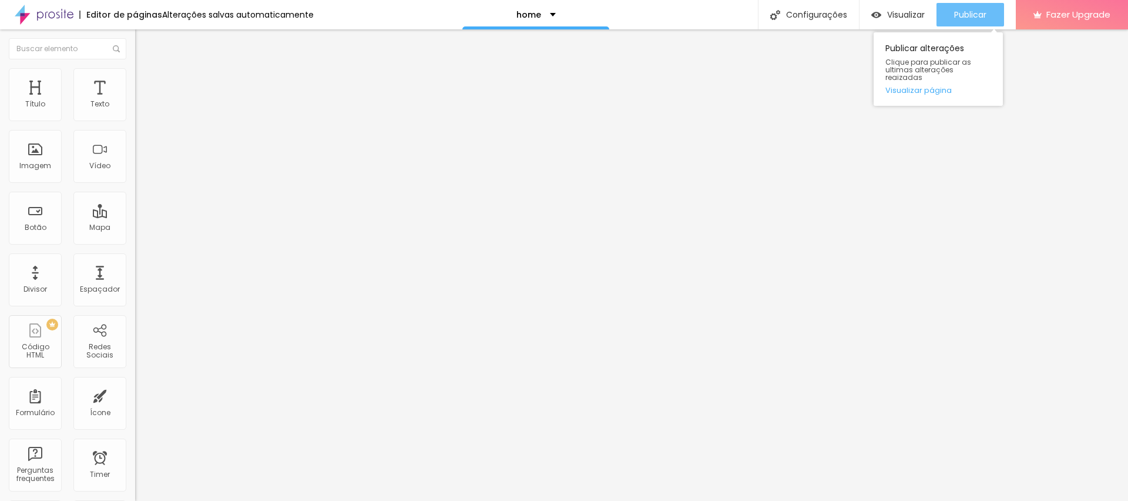
click at [968, 11] on span "Publicar" at bounding box center [970, 14] width 32 height 9
click at [962, 14] on span "Publicar" at bounding box center [970, 14] width 32 height 9
click at [135, 116] on img at bounding box center [139, 112] width 8 height 8
click at [135, 76] on li "Estilo" at bounding box center [202, 74] width 135 height 12
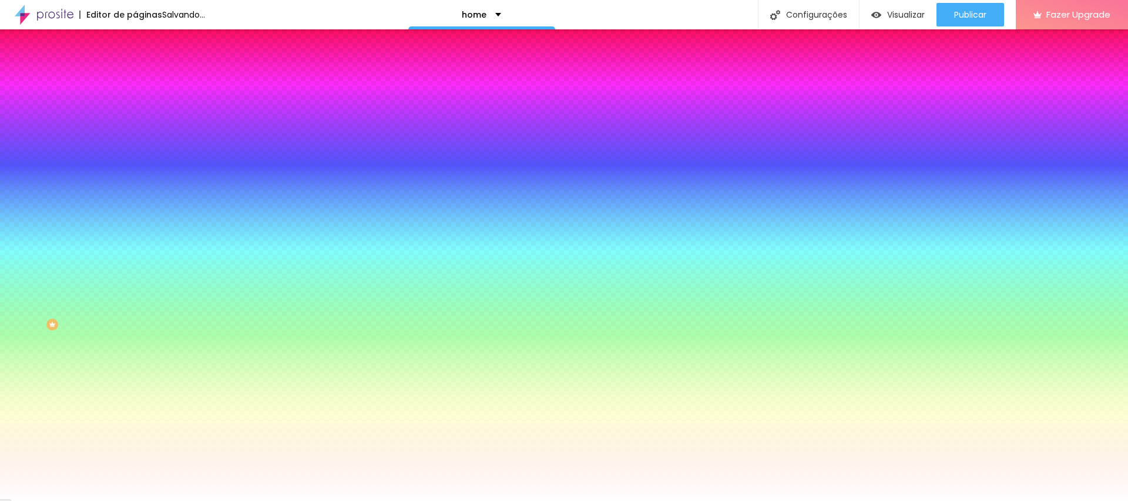
click at [135, 80] on img at bounding box center [140, 85] width 11 height 11
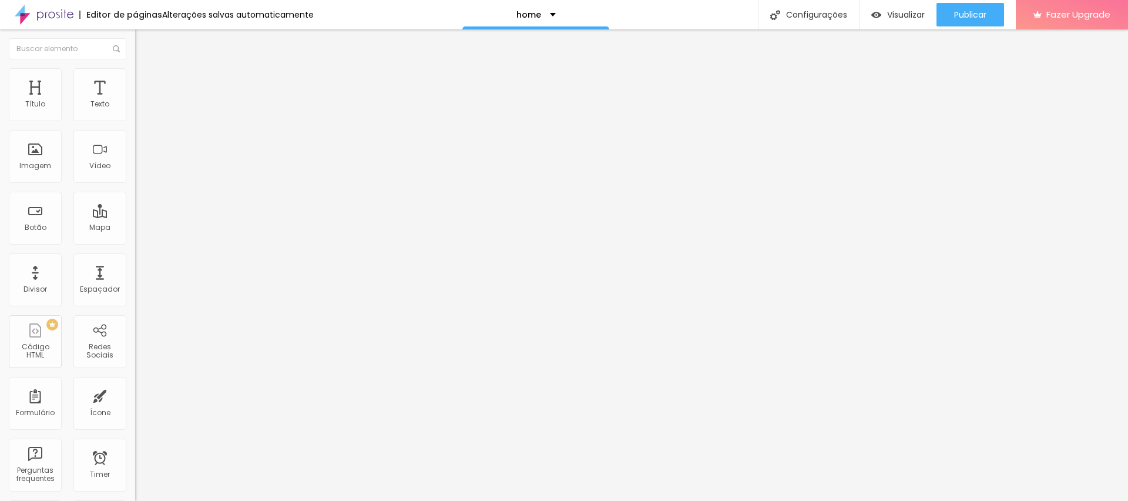
type input "15"
type input "10"
type input "0"
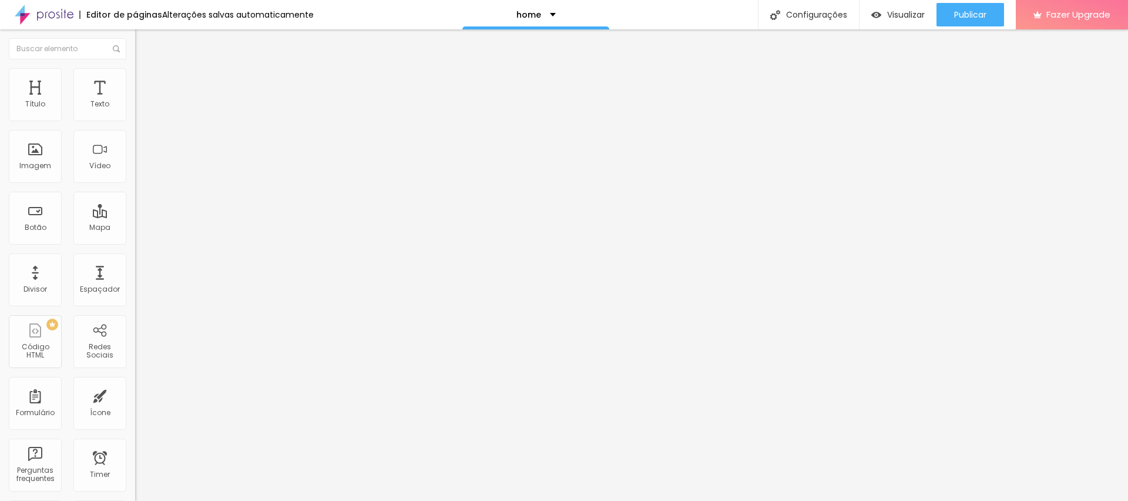
type input "0"
type input "15"
type input "50"
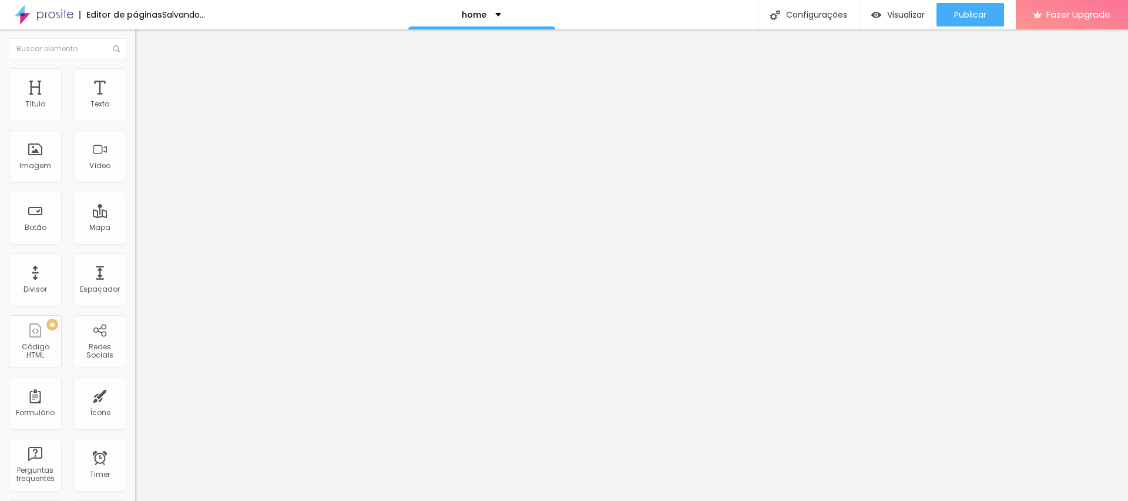
drag, startPoint x: 46, startPoint y: 115, endPoint x: 364, endPoint y: 119, distance: 317.8
type input "50"
click at [211, 228] on input "range" at bounding box center [173, 232] width 76 height 9
click at [146, 78] on span "Estilo" at bounding box center [155, 76] width 18 height 10
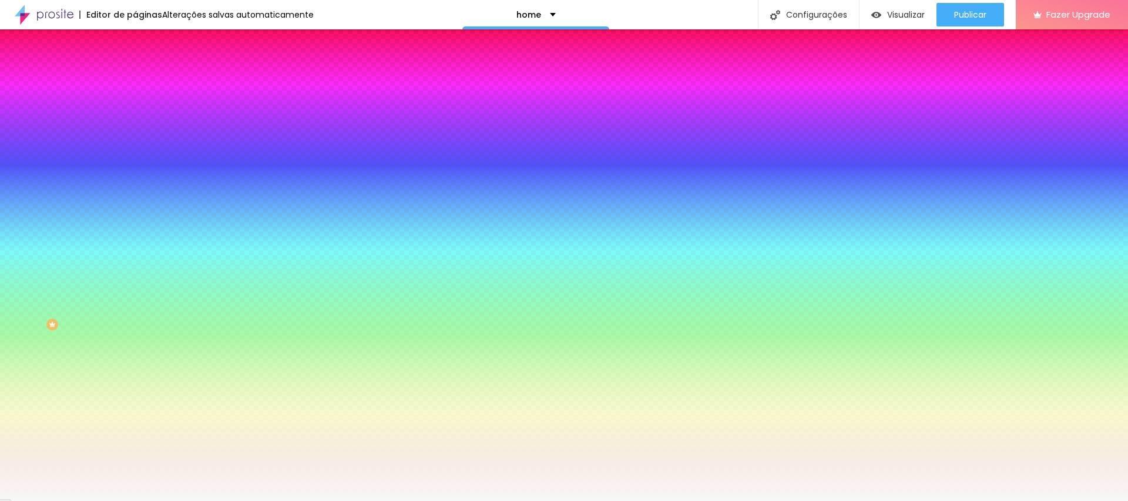
click at [135, 122] on span "Parallax" at bounding box center [149, 117] width 29 height 10
click at [135, 128] on div "Nenhum" at bounding box center [202, 124] width 135 height 7
click at [146, 83] on span "Avançado" at bounding box center [165, 88] width 39 height 10
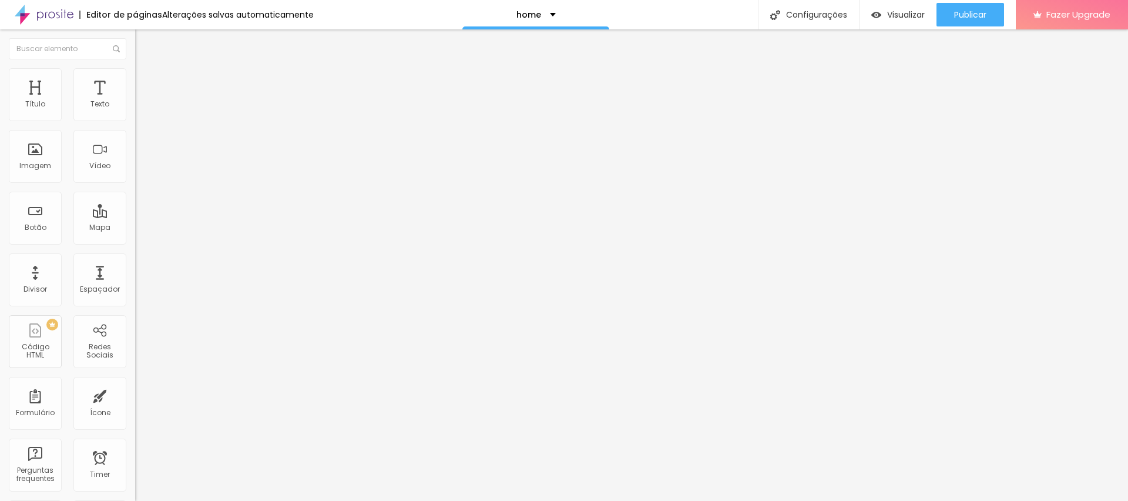
type input "15"
type input "5"
type input "0"
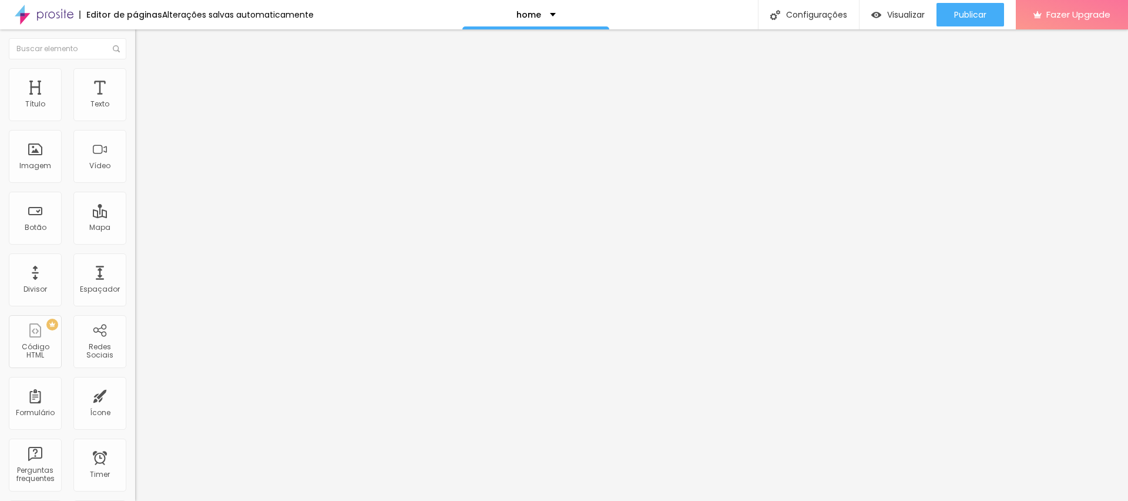
type input "0"
type input "30"
type input "10"
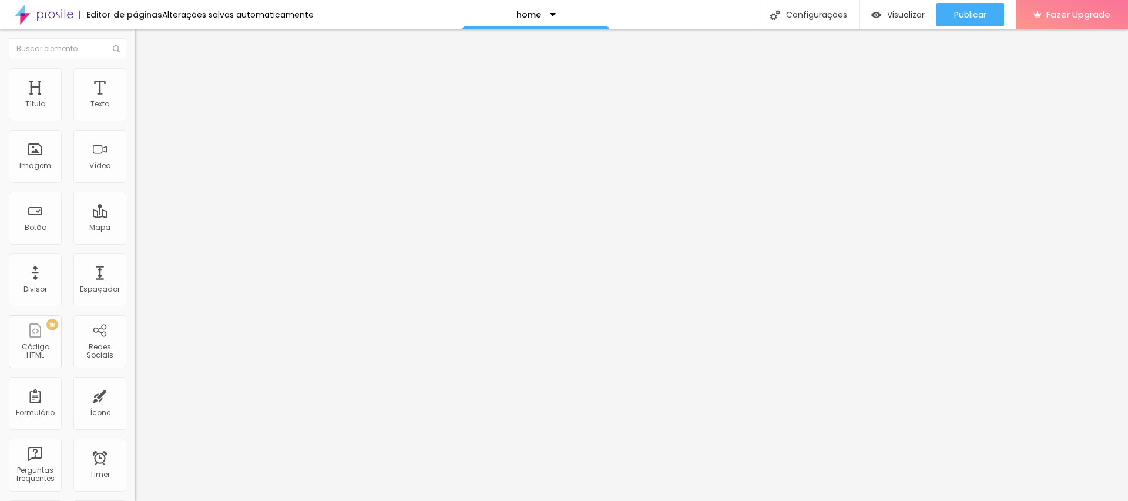
type input "0"
type input "5"
type input "10"
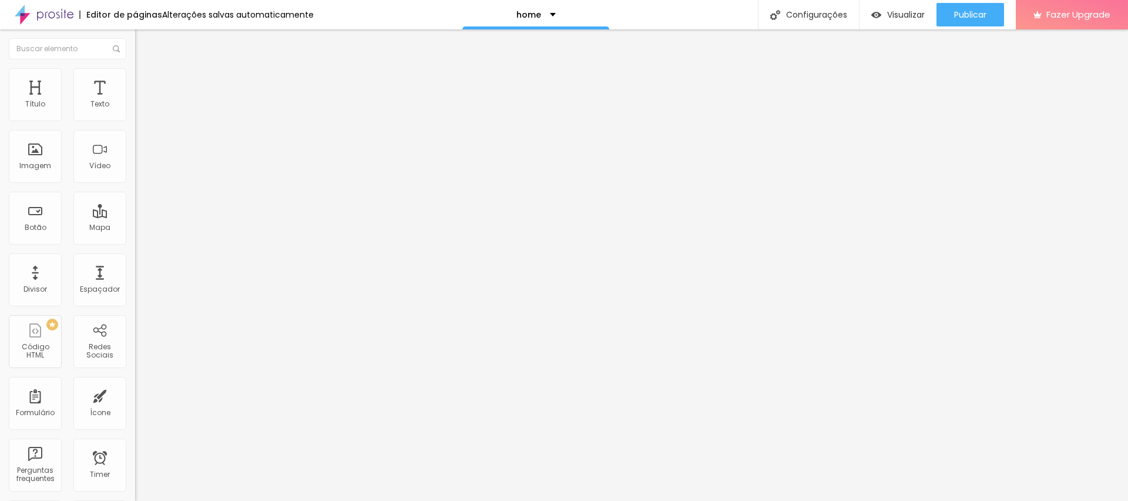
type input "10"
type input "5"
type input "0"
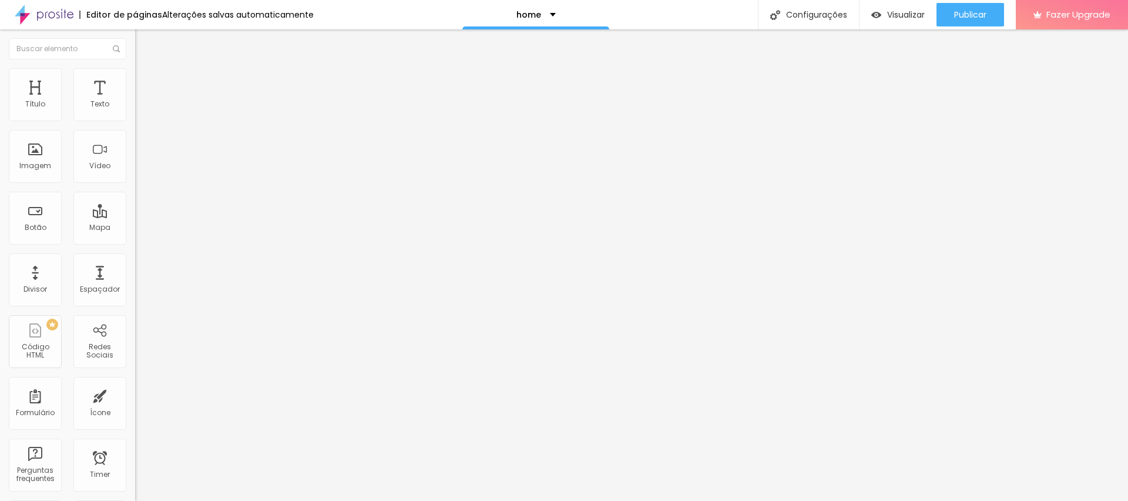
drag, startPoint x: 66, startPoint y: 113, endPoint x: 0, endPoint y: 144, distance: 73.1
type input "0"
click at [135, 228] on input "range" at bounding box center [173, 232] width 76 height 9
type input "383"
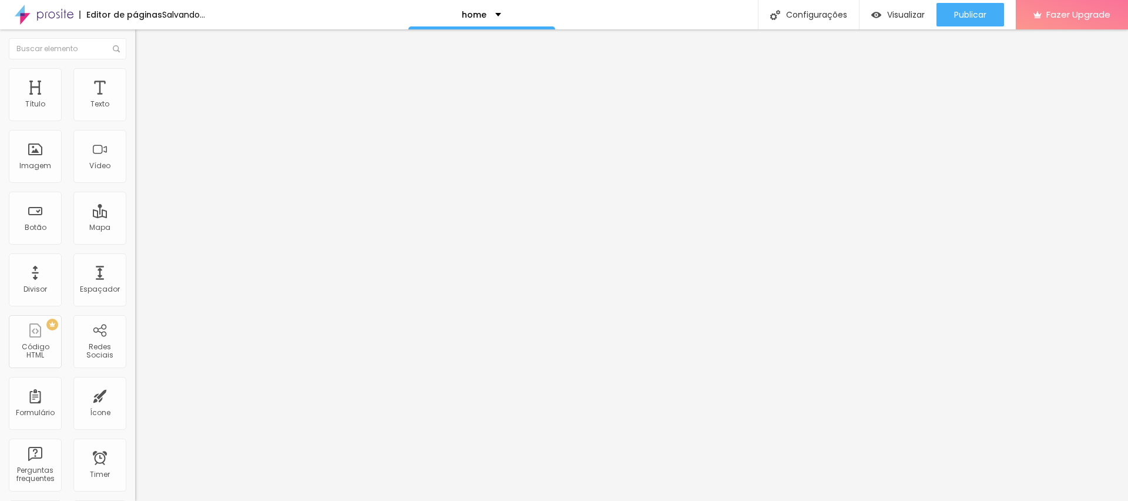
type input "500"
type input "69"
type input "0"
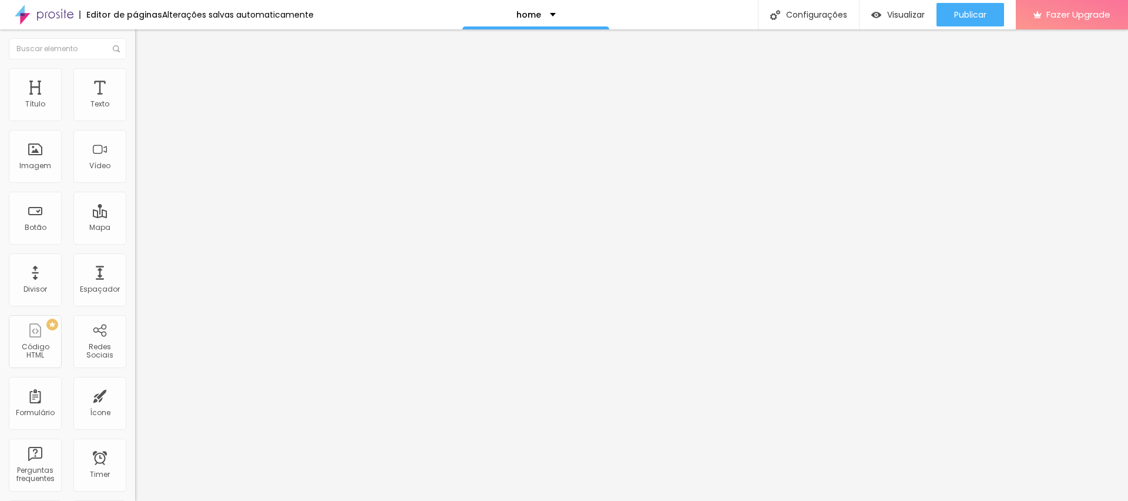
type input "0"
drag, startPoint x: 27, startPoint y: 140, endPoint x: 0, endPoint y: 149, distance: 28.6
type input "0"
click at [135, 394] on input "range" at bounding box center [173, 398] width 76 height 9
click at [135, 101] on span "Adicionar imagem" at bounding box center [173, 96] width 76 height 10
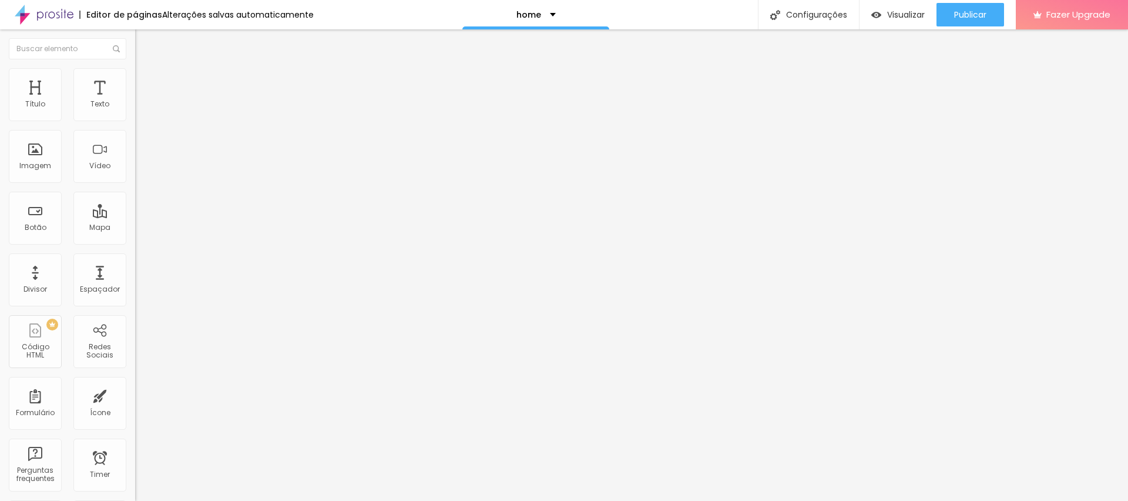
click at [146, 81] on span "Estilo" at bounding box center [155, 76] width 18 height 10
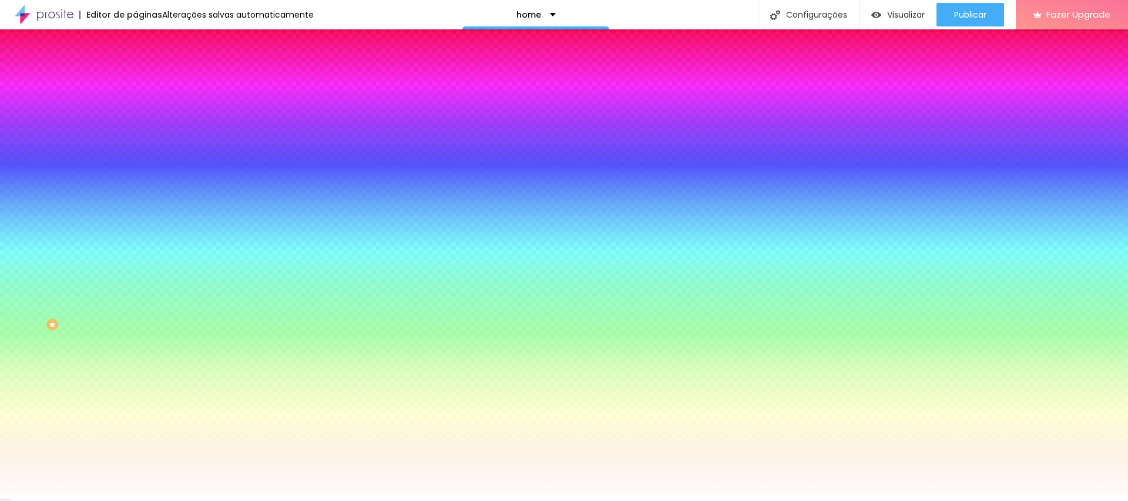
click at [146, 85] on span "Avançado" at bounding box center [165, 88] width 39 height 10
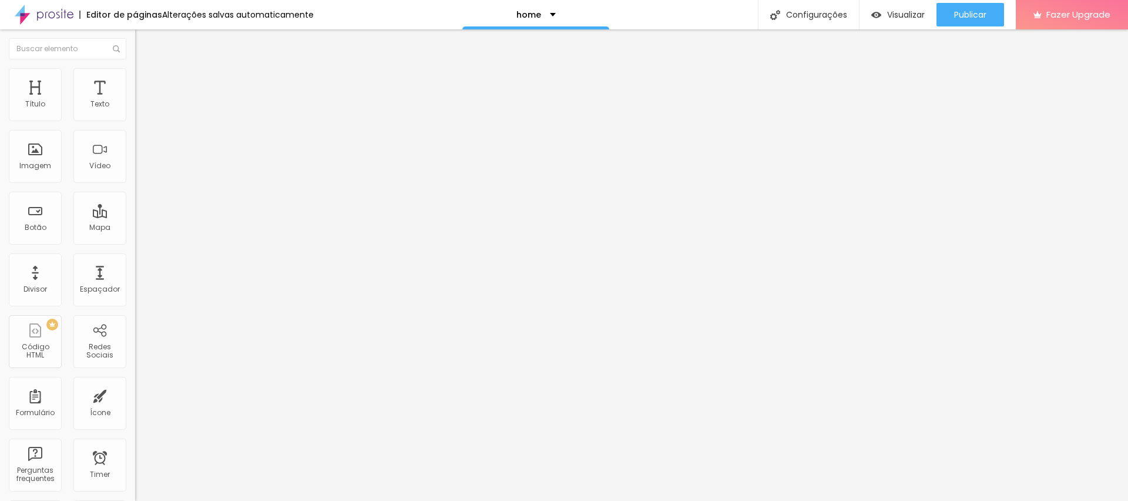
type input "45"
type input "0"
drag, startPoint x: 79, startPoint y: 118, endPoint x: 0, endPoint y: 117, distance: 78.7
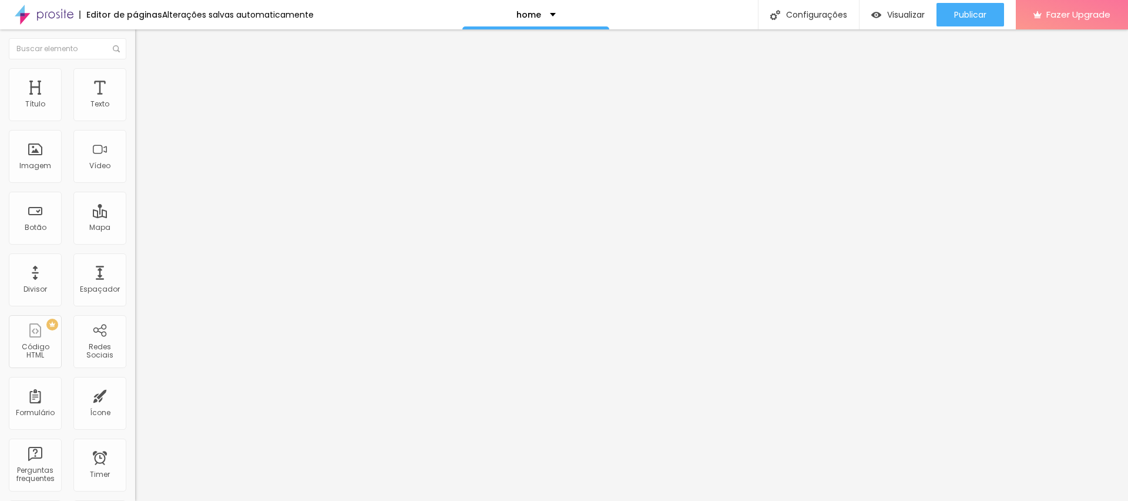
type input "0"
click at [135, 228] on input "range" at bounding box center [173, 232] width 76 height 9
click at [146, 80] on span "Estilo" at bounding box center [155, 76] width 18 height 10
click at [146, 84] on span "Avançado" at bounding box center [165, 88] width 39 height 10
click at [146, 79] on span "Estilo" at bounding box center [155, 76] width 18 height 10
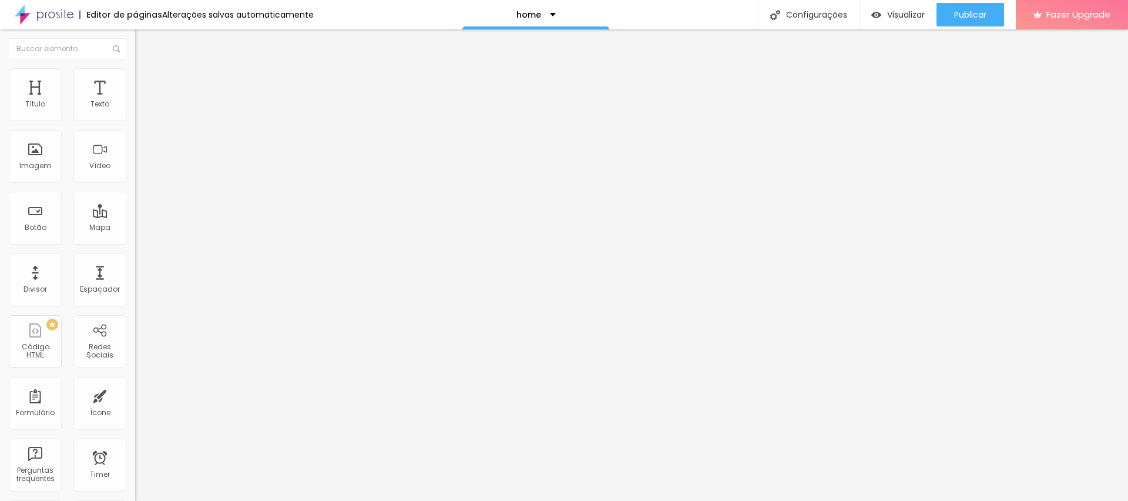
type input "95"
type input "20"
type input "10"
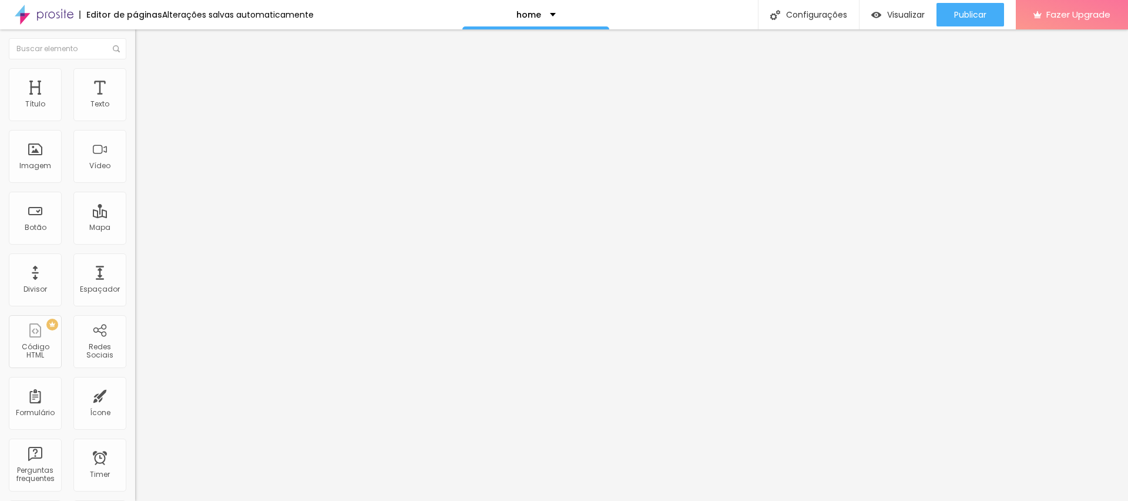
type input "10"
type input "15"
type input "65"
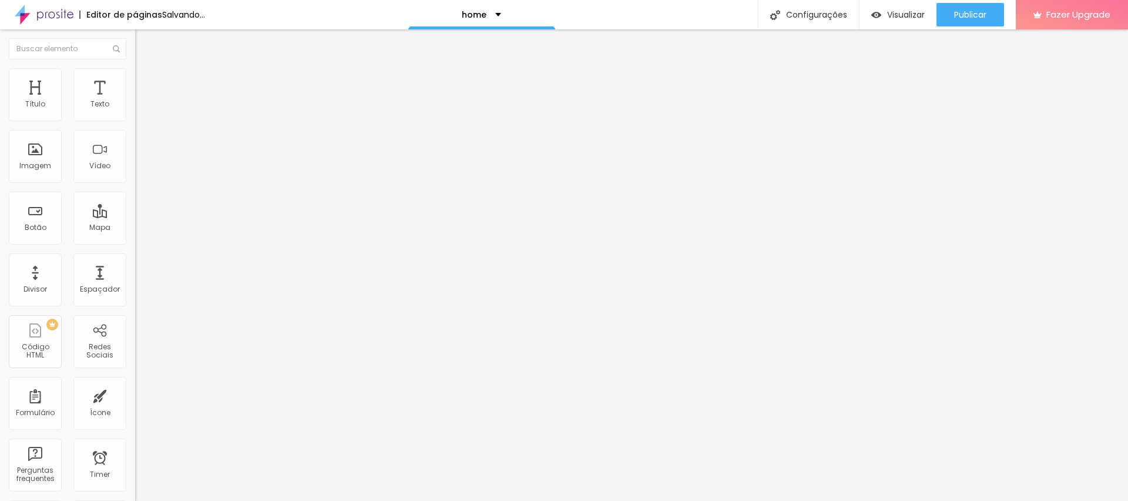
type input "100"
drag, startPoint x: 115, startPoint y: 125, endPoint x: 496, endPoint y: 125, distance: 381.8
click at [211, 120] on input "range" at bounding box center [173, 115] width 76 height 9
click at [146, 83] on span "Avançado" at bounding box center [165, 88] width 39 height 10
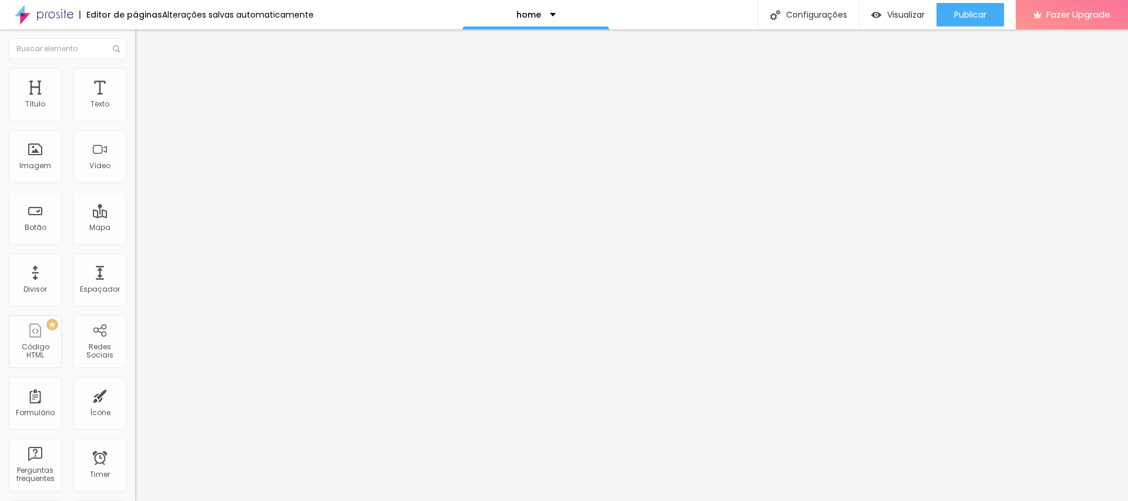
type input "0"
drag, startPoint x: 26, startPoint y: 113, endPoint x: 0, endPoint y: 113, distance: 26.4
type input "0"
click at [135, 228] on input "range" at bounding box center [173, 232] width 76 height 9
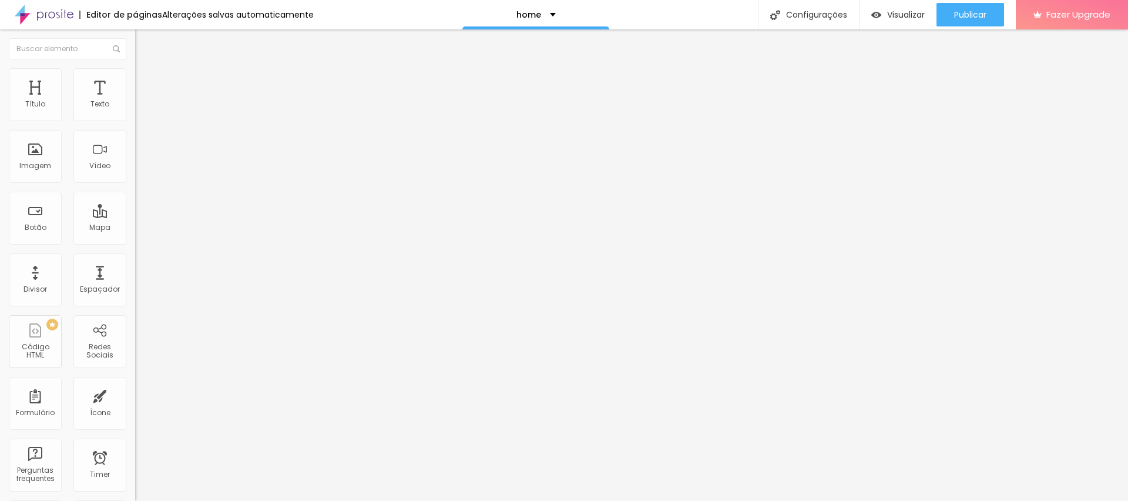
type input "0"
drag, startPoint x: 31, startPoint y: 137, endPoint x: 0, endPoint y: 133, distance: 31.4
type input "0"
click at [135, 394] on input "range" at bounding box center [173, 398] width 76 height 9
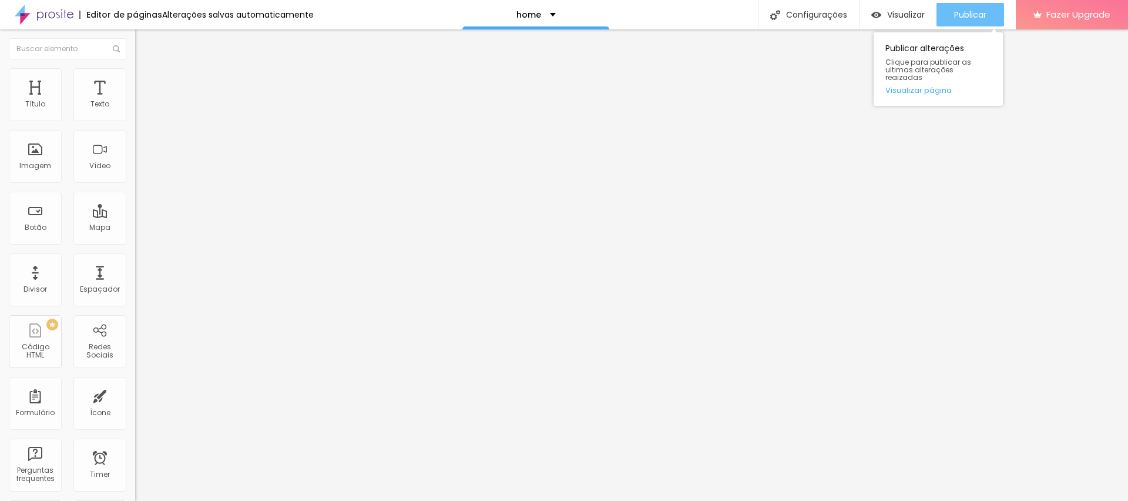
click at [949, 17] on button "Publicar" at bounding box center [970, 14] width 68 height 23
click at [135, 72] on img at bounding box center [140, 73] width 11 height 11
click at [135, 68] on li "Conteúdo" at bounding box center [202, 62] width 135 height 12
click at [135, 80] on img at bounding box center [140, 85] width 11 height 11
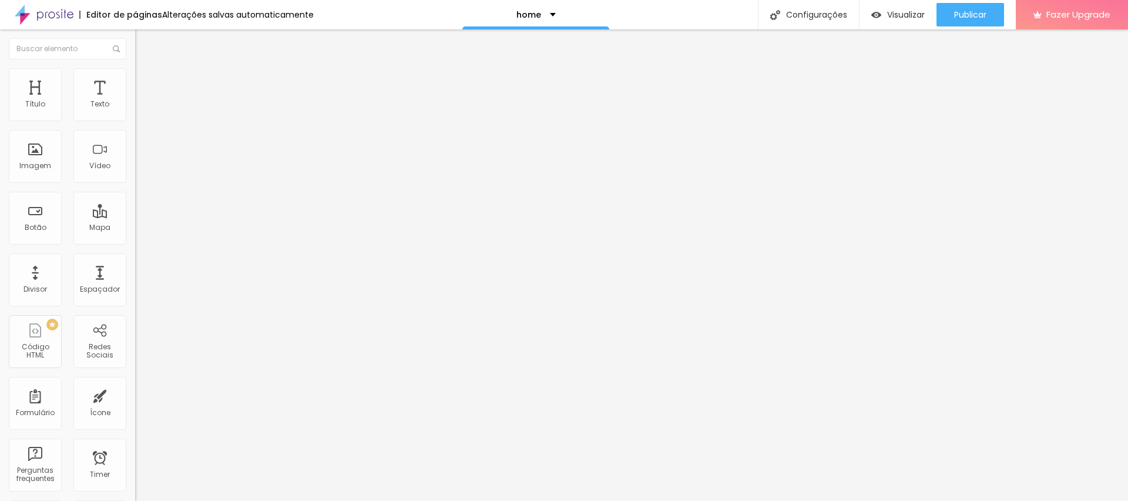
type input "31"
drag, startPoint x: 23, startPoint y: 116, endPoint x: 49, endPoint y: 120, distance: 26.8
type input "31"
click at [135, 228] on input "range" at bounding box center [173, 232] width 76 height 9
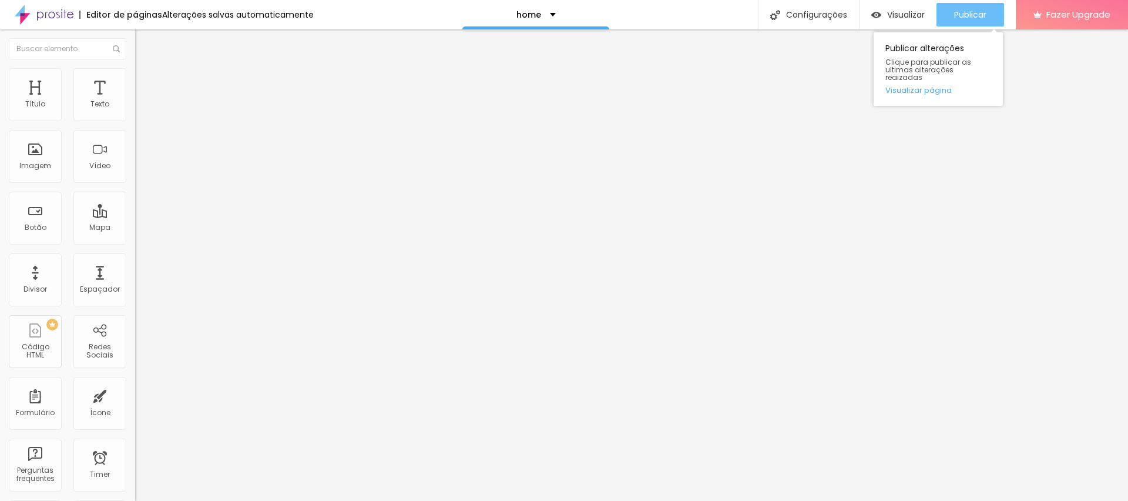
click at [965, 16] on span "Publicar" at bounding box center [970, 14] width 32 height 9
type input "48"
type input "42"
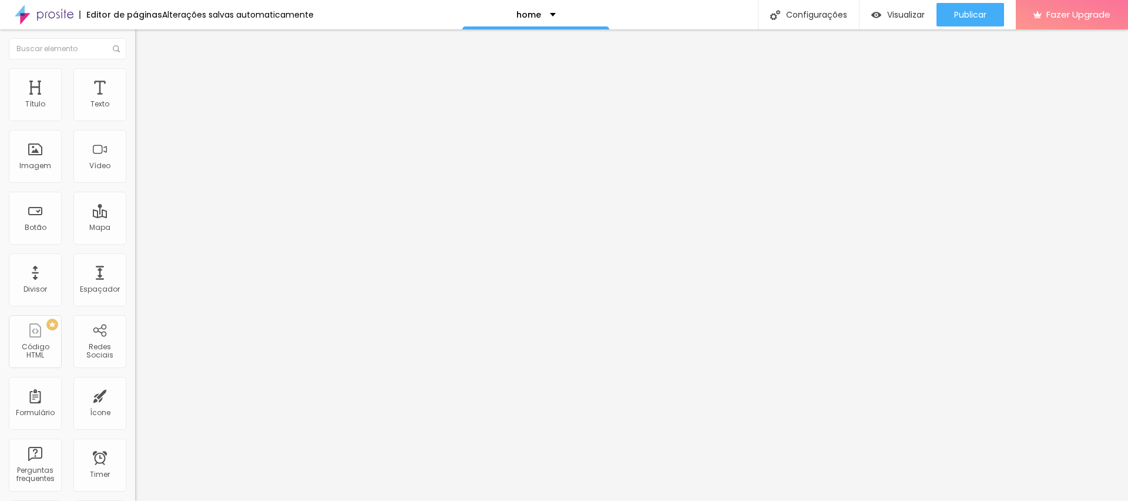
type input "0"
drag, startPoint x: 29, startPoint y: 138, endPoint x: 0, endPoint y: 137, distance: 29.4
click at [135, 394] on input "range" at bounding box center [173, 398] width 76 height 9
click at [135, 76] on li "Estilo" at bounding box center [202, 74] width 135 height 12
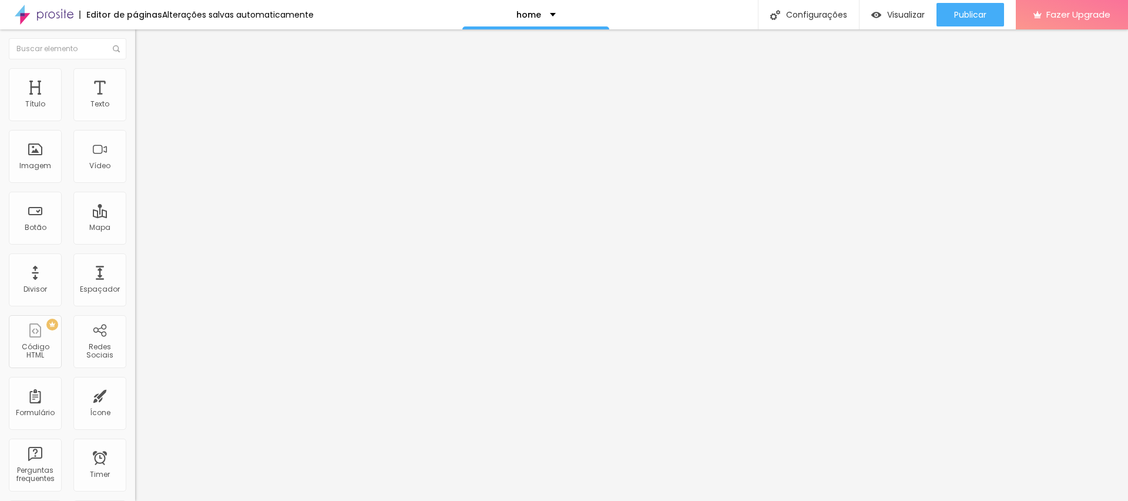
type input "70"
type input "60"
type input "55"
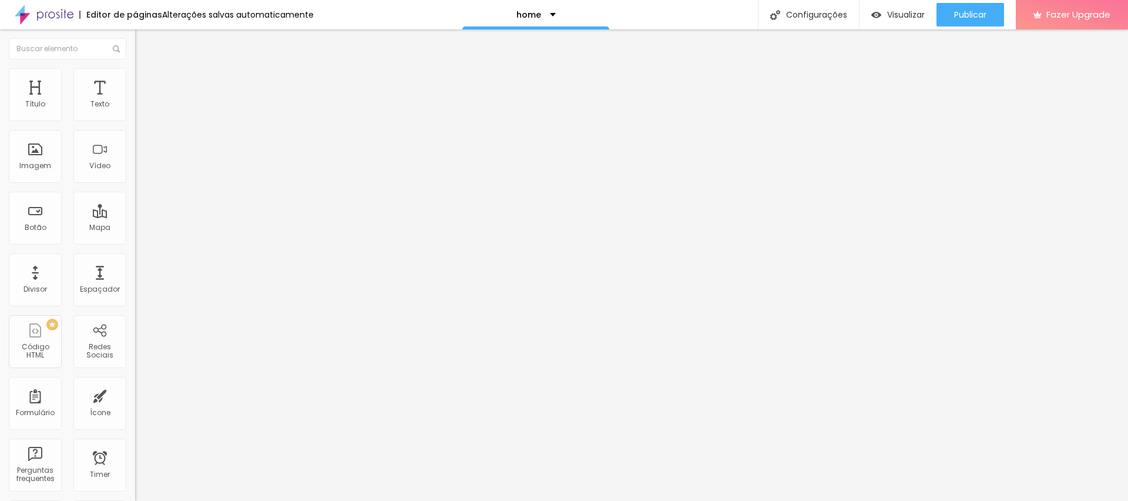
drag, startPoint x: 88, startPoint y: 124, endPoint x: 70, endPoint y: 124, distance: 17.6
type input "55"
click at [135, 120] on input "range" at bounding box center [173, 115] width 76 height 9
click at [135, 68] on li "Conteúdo" at bounding box center [202, 62] width 135 height 12
click at [135, 78] on li "Estilo" at bounding box center [202, 74] width 135 height 12
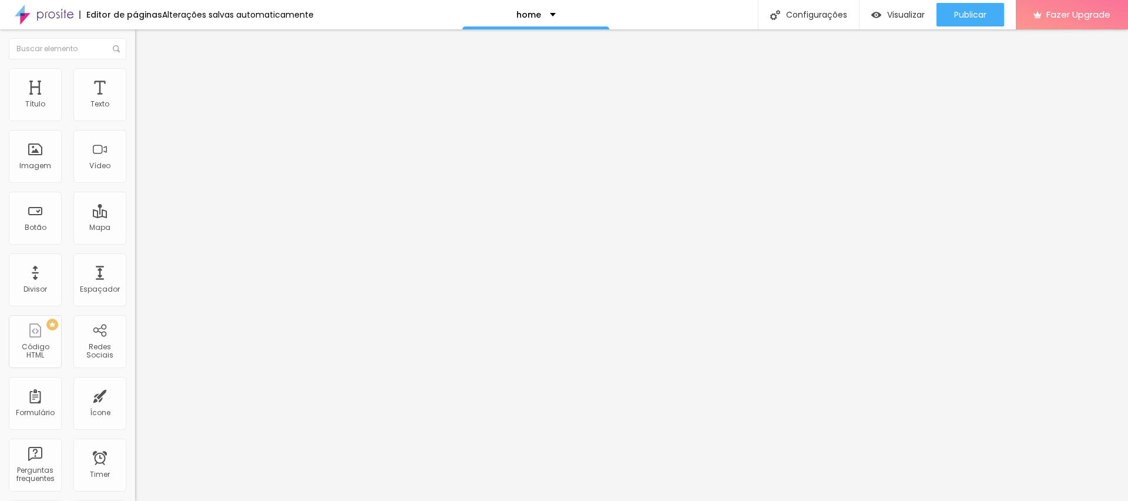
type input "60"
type input "100"
drag, startPoint x: 68, startPoint y: 125, endPoint x: 174, endPoint y: 141, distance: 107.0
type input "100"
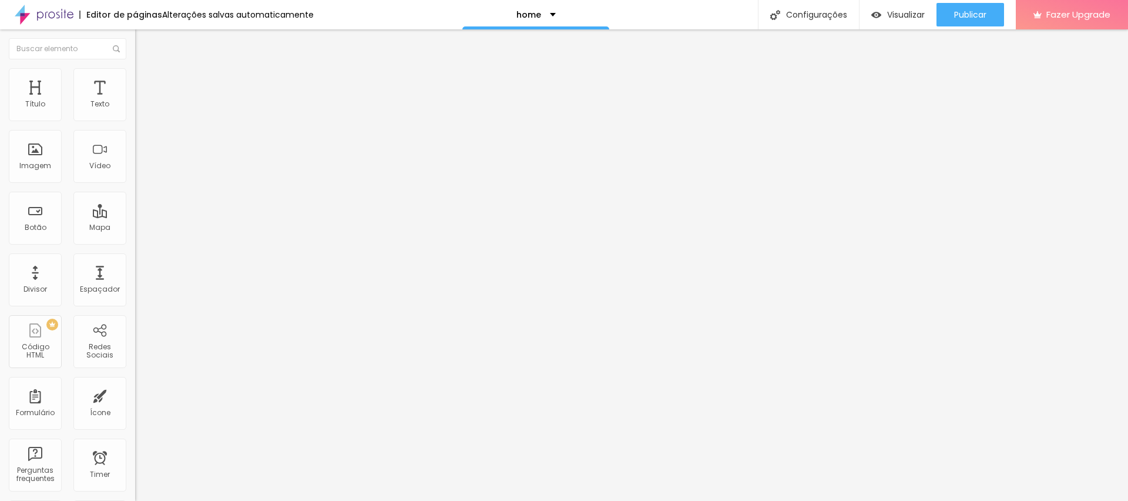
click at [174, 120] on input "range" at bounding box center [173, 115] width 76 height 9
click at [135, 80] on img at bounding box center [140, 85] width 11 height 11
type input "30"
type input "0"
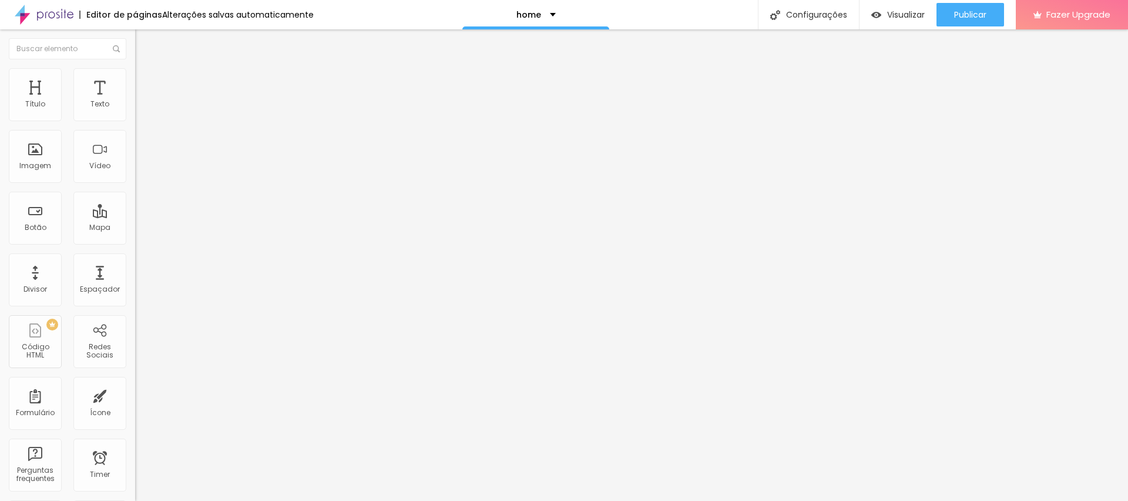
type input "0"
drag, startPoint x: 49, startPoint y: 113, endPoint x: 0, endPoint y: 112, distance: 48.8
type input "0"
click at [135, 228] on input "range" at bounding box center [173, 232] width 76 height 9
type input "0"
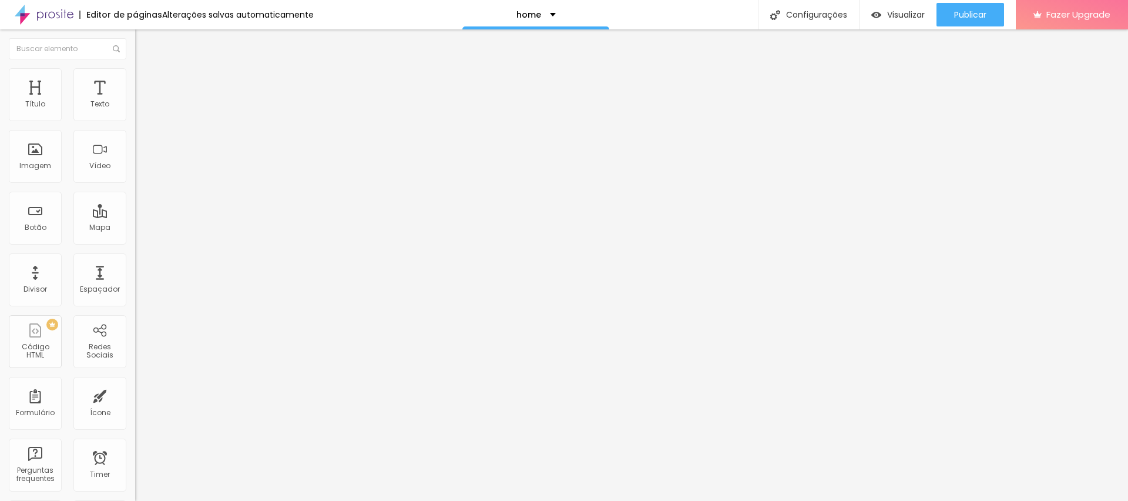
drag, startPoint x: 20, startPoint y: 135, endPoint x: 0, endPoint y: 136, distance: 20.0
click at [135, 394] on input "range" at bounding box center [173, 398] width 76 height 9
click at [967, 10] on span "Publicar" at bounding box center [970, 14] width 32 height 9
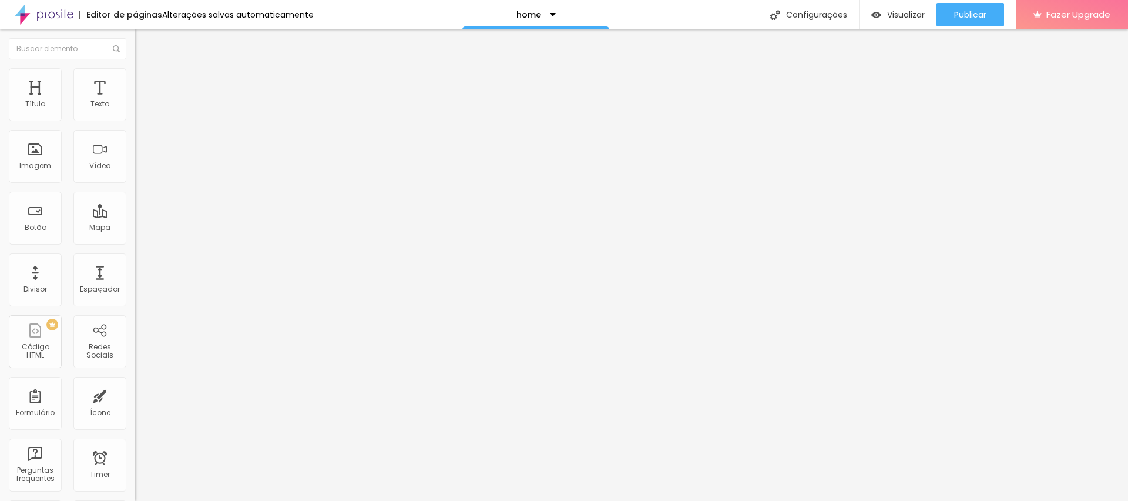
click at [135, 80] on li "Avançado" at bounding box center [202, 86] width 135 height 12
click at [135, 500] on div at bounding box center [202, 505] width 135 height 0
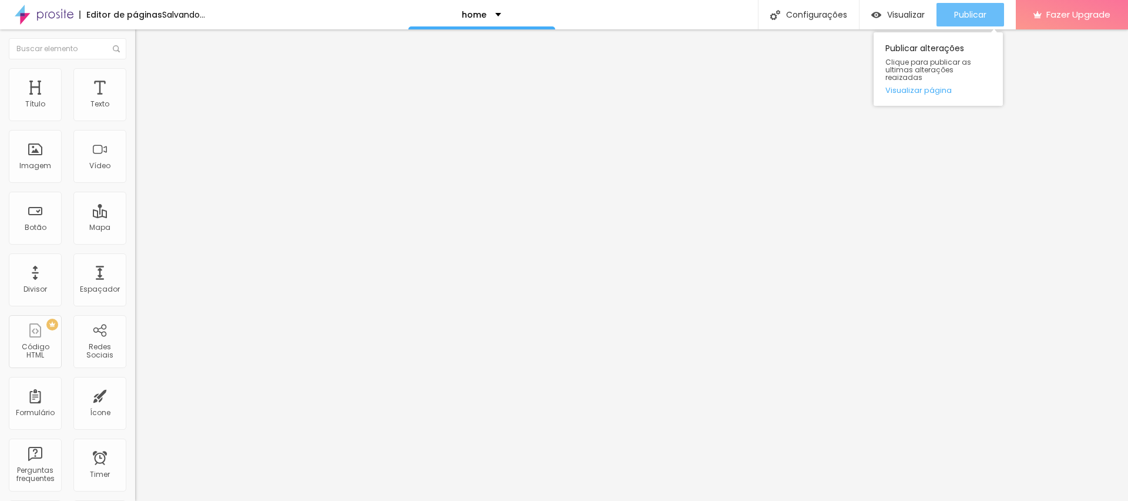
click at [962, 12] on span "Publicar" at bounding box center [970, 14] width 32 height 9
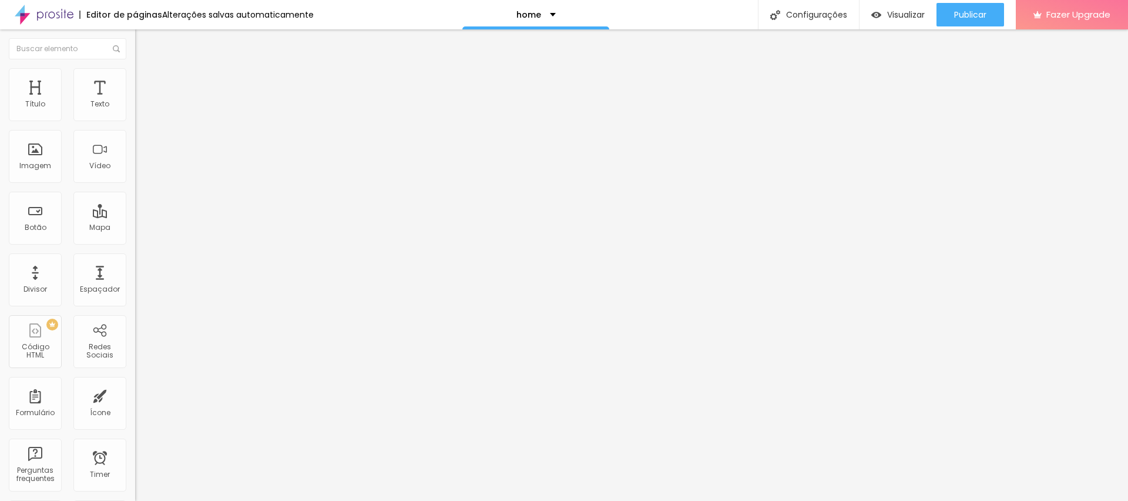
click at [135, 101] on span "Trocar imagem" at bounding box center [167, 96] width 64 height 10
click at [989, 11] on button "Publicar" at bounding box center [970, 14] width 68 height 23
click at [135, 184] on span "Original" at bounding box center [149, 179] width 28 height 10
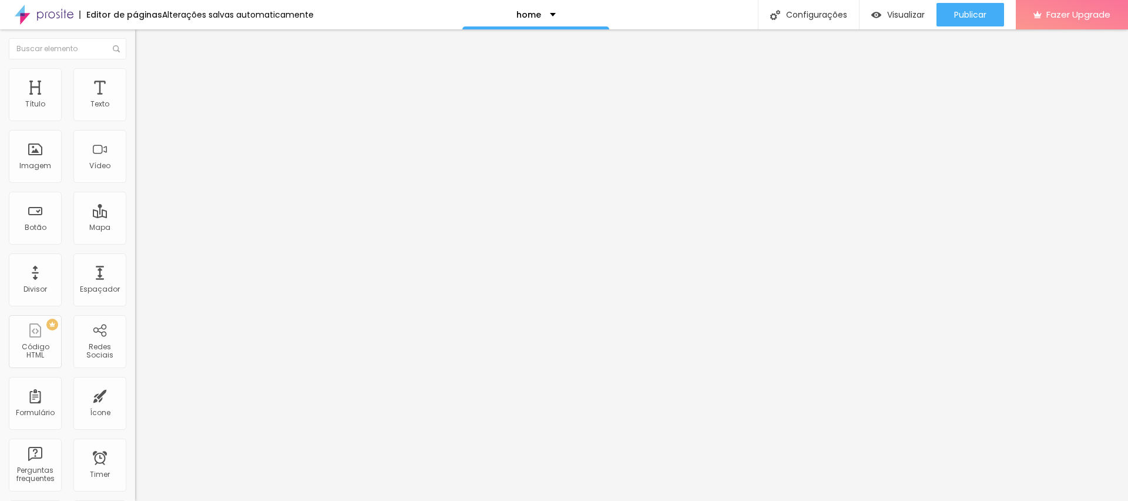
click at [135, 198] on span "Padrão" at bounding box center [148, 193] width 26 height 10
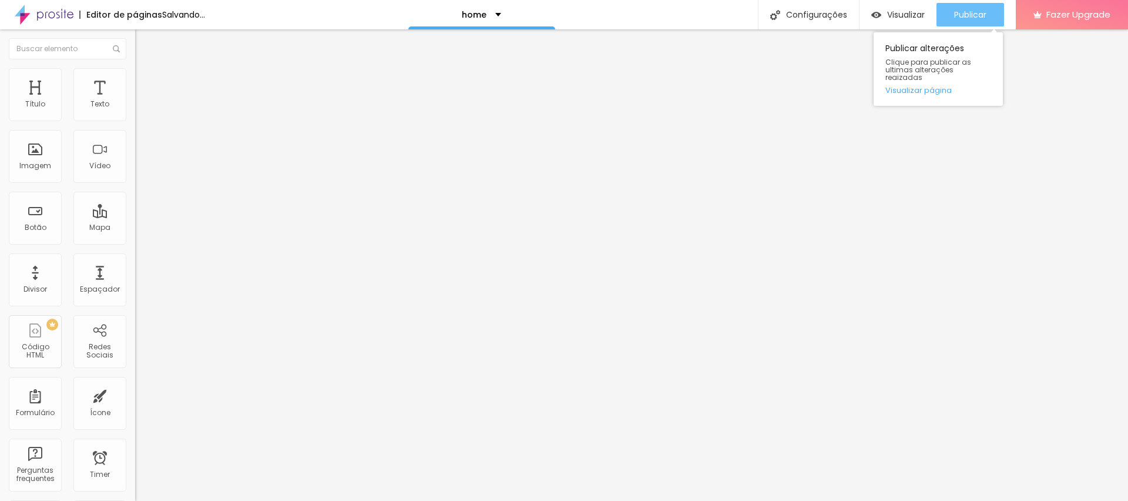
click at [976, 5] on div "Publicar" at bounding box center [970, 14] width 32 height 23
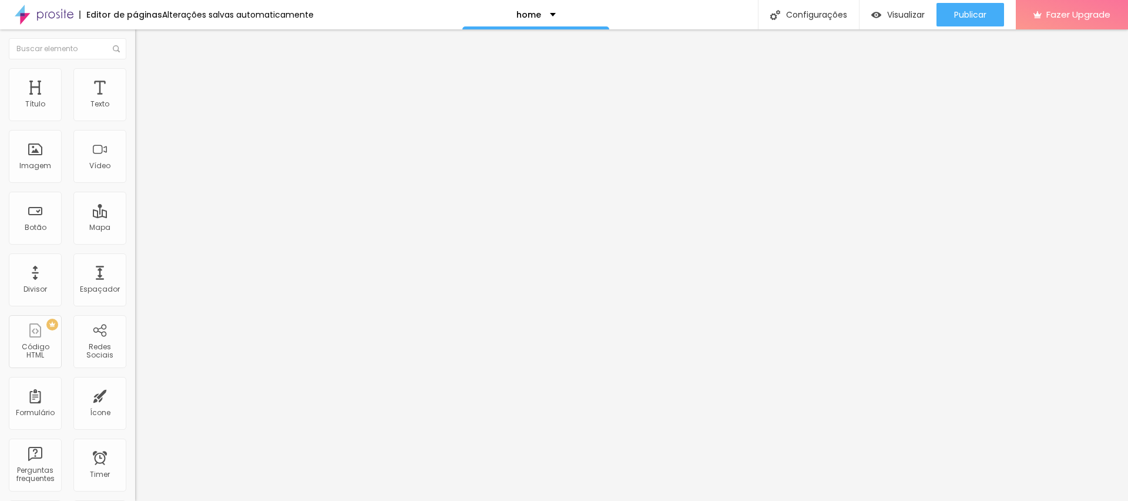
click at [135, 100] on div "Trocar imagem" at bounding box center [202, 96] width 135 height 8
click at [135, 101] on span "Trocar imagem" at bounding box center [167, 96] width 64 height 10
click at [986, 11] on button "Publicar" at bounding box center [970, 14] width 68 height 23
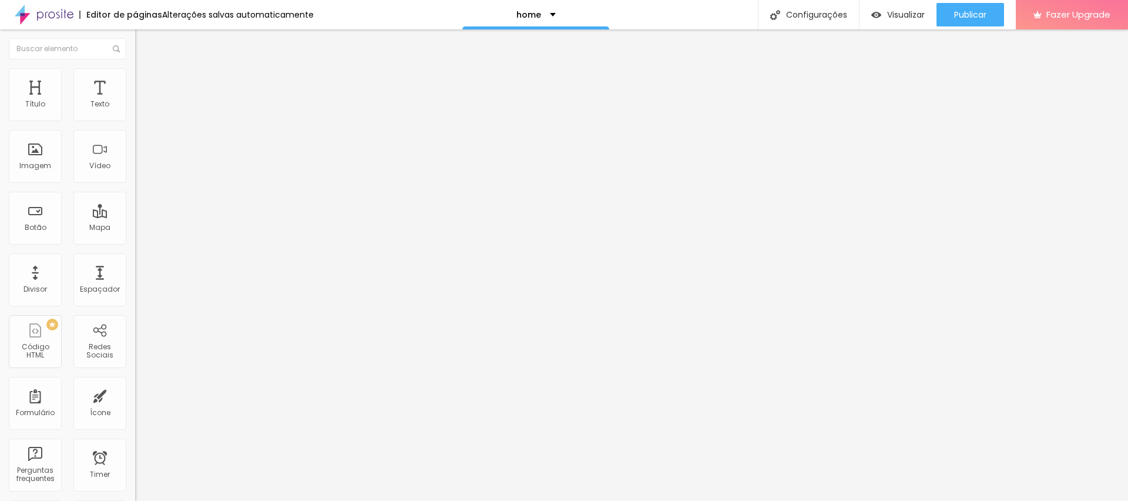
click at [135, 215] on div "Original" at bounding box center [202, 211] width 135 height 7
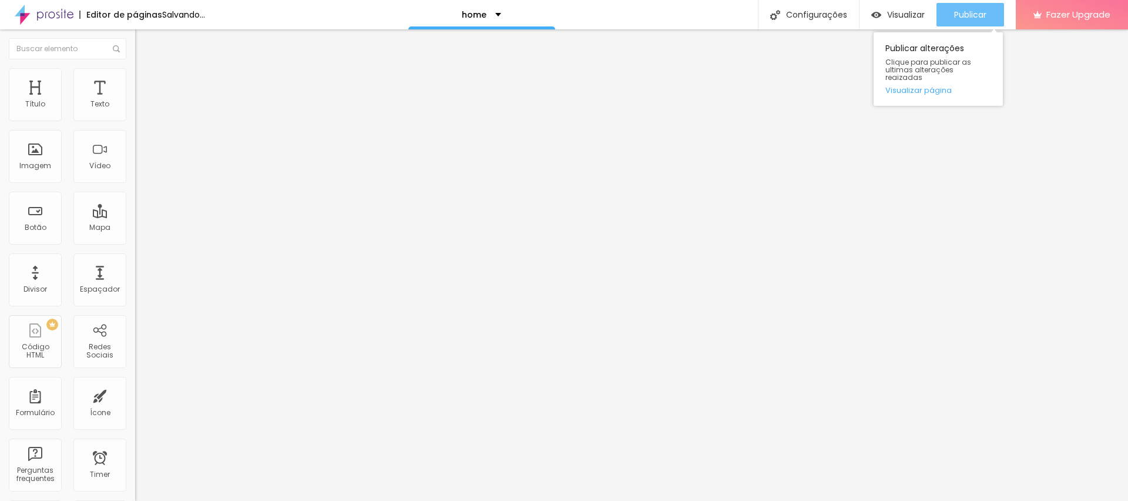
click at [963, 16] on span "Publicar" at bounding box center [970, 14] width 32 height 9
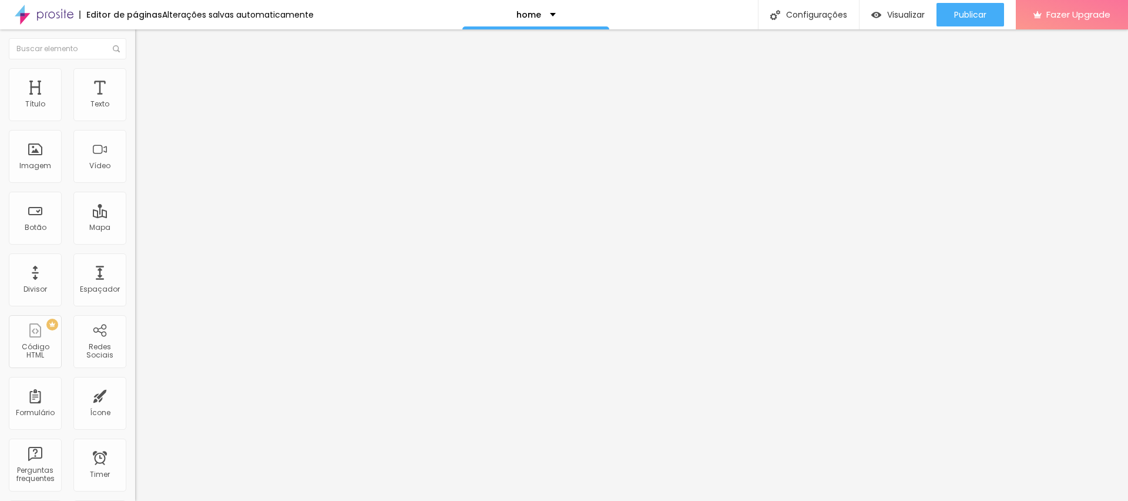
click at [135, 101] on span "Trocar imagem" at bounding box center [167, 96] width 64 height 10
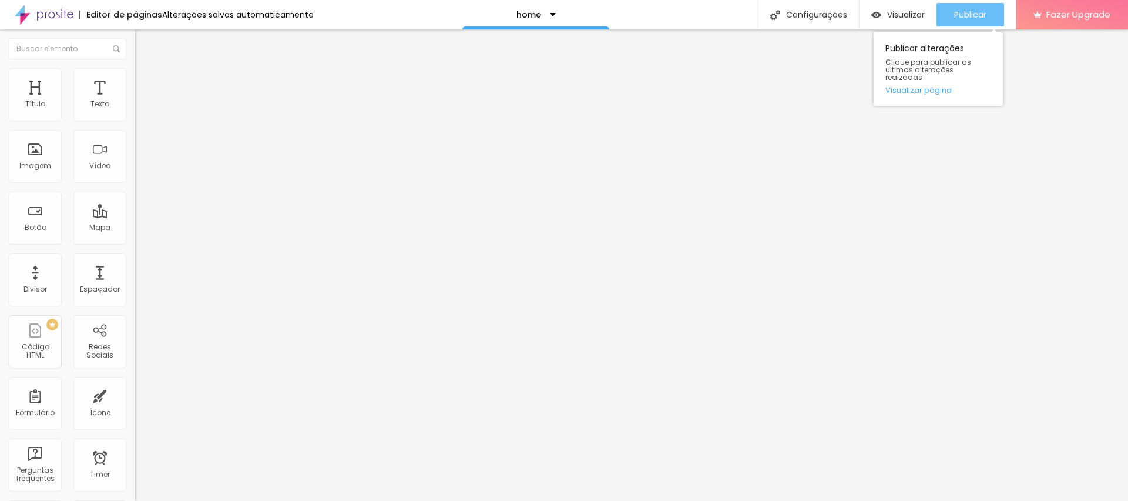
click at [987, 10] on button "Publicar" at bounding box center [970, 14] width 68 height 23
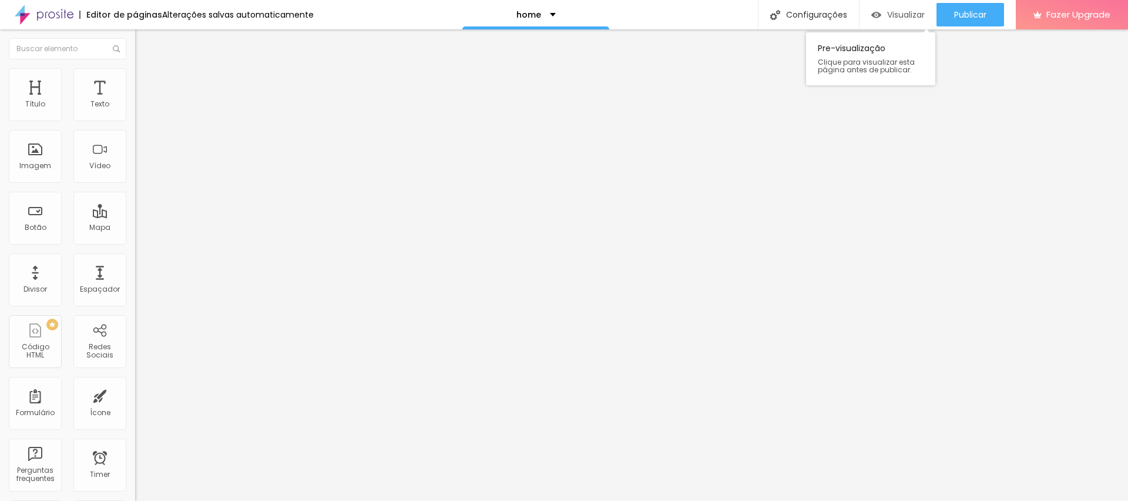
click at [894, 12] on span "Visualizar" at bounding box center [906, 14] width 38 height 9
click at [135, 101] on span "Trocar imagem" at bounding box center [167, 96] width 64 height 10
click at [135, 80] on img at bounding box center [140, 85] width 11 height 11
click at [135, 75] on img at bounding box center [140, 73] width 11 height 11
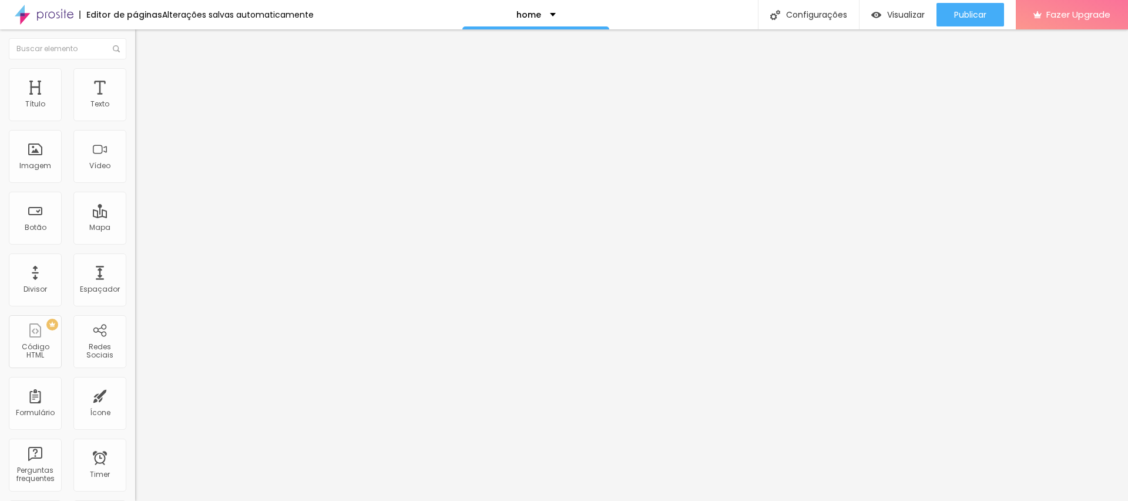
click at [135, 74] on li "Avançado" at bounding box center [202, 74] width 135 height 12
type input "0"
drag, startPoint x: 33, startPoint y: 139, endPoint x: 0, endPoint y: 135, distance: 33.2
type input "0"
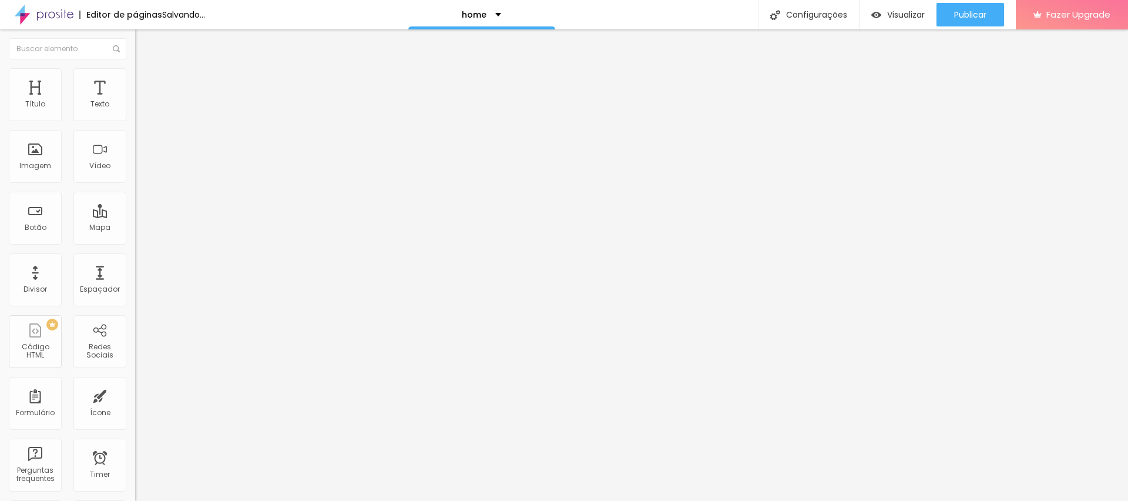
click at [135, 382] on input "range" at bounding box center [173, 386] width 76 height 9
click at [135, 80] on img at bounding box center [140, 85] width 11 height 11
type input "0"
drag, startPoint x: 26, startPoint y: 139, endPoint x: 15, endPoint y: 139, distance: 11.2
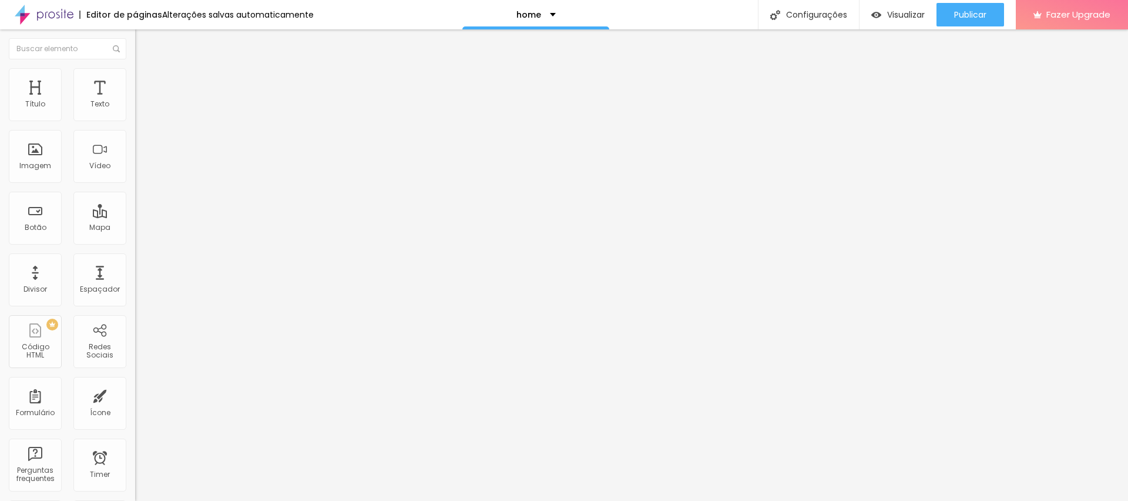
type input "0"
click at [135, 394] on input "range" at bounding box center [173, 398] width 76 height 9
click at [963, 14] on span "Publicar" at bounding box center [970, 14] width 32 height 9
click at [135, 101] on span "Trocar imagem" at bounding box center [167, 96] width 64 height 10
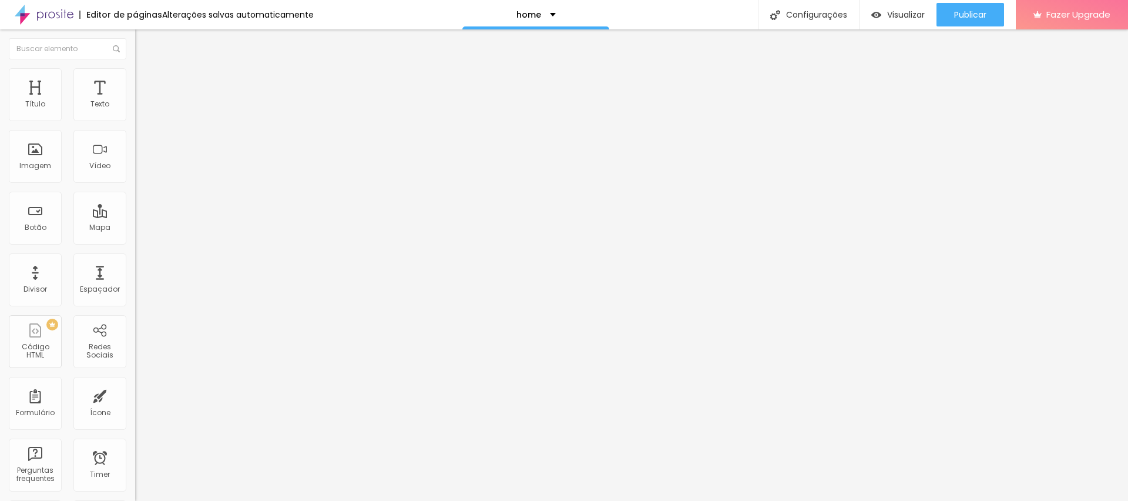
click at [967, 19] on span "Publicar" at bounding box center [970, 14] width 32 height 9
click at [135, 101] on span "Trocar imagem" at bounding box center [167, 96] width 64 height 10
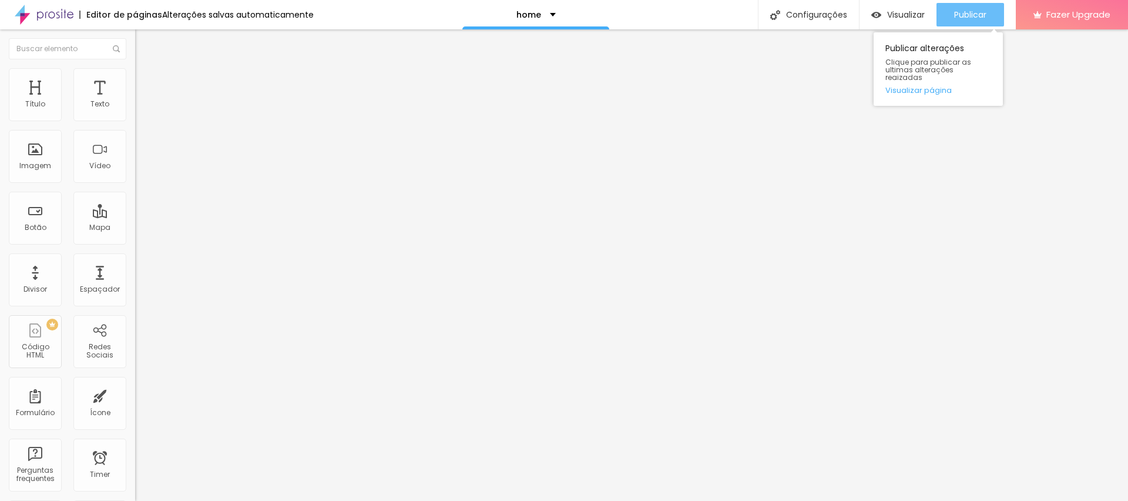
click at [977, 5] on div "Publicar" at bounding box center [970, 14] width 32 height 23
click at [135, 101] on span "Trocar imagem" at bounding box center [167, 96] width 64 height 10
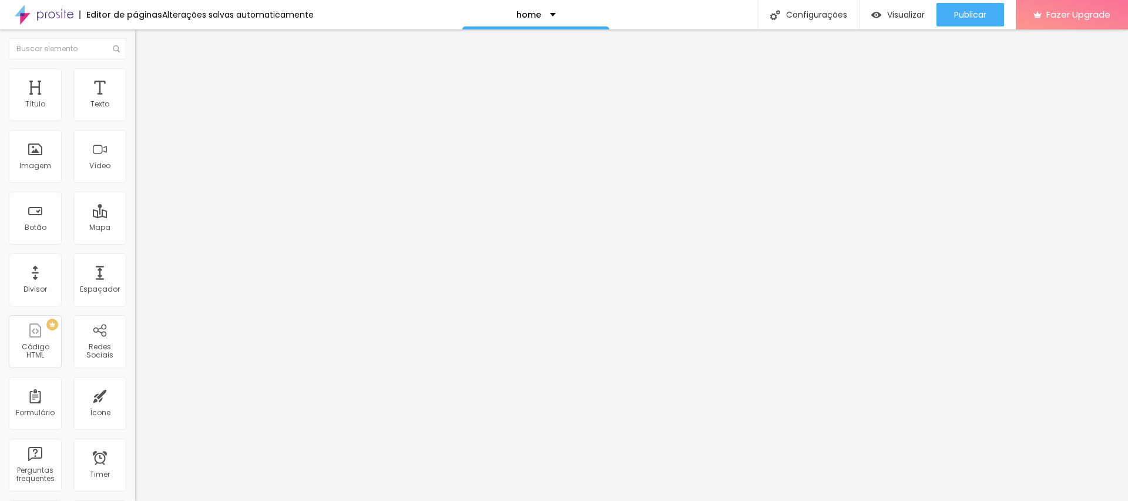
click at [982, 7] on div "Publicar" at bounding box center [970, 14] width 32 height 23
click at [135, 101] on span "Trocar imagem" at bounding box center [167, 96] width 64 height 10
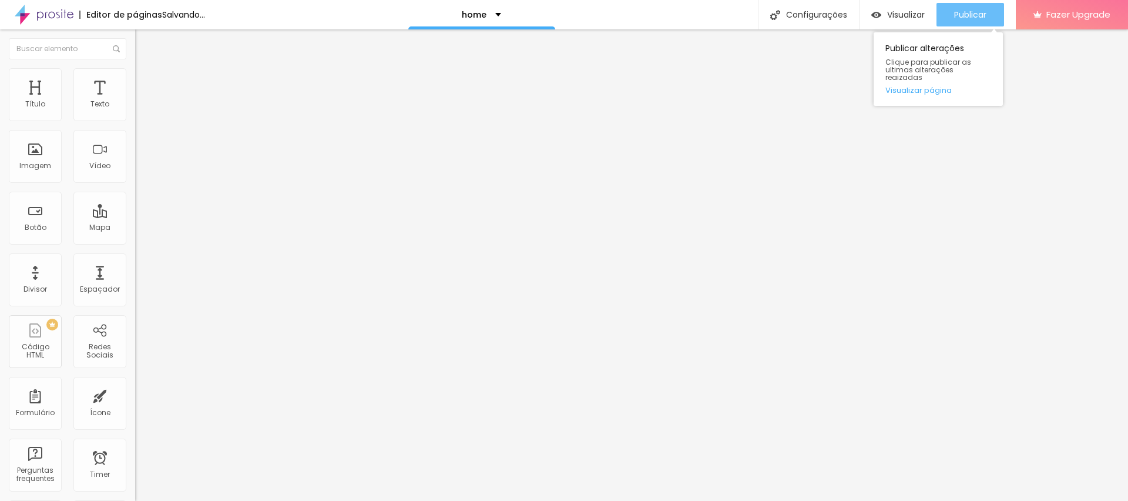
click at [970, 11] on span "Publicar" at bounding box center [970, 14] width 32 height 9
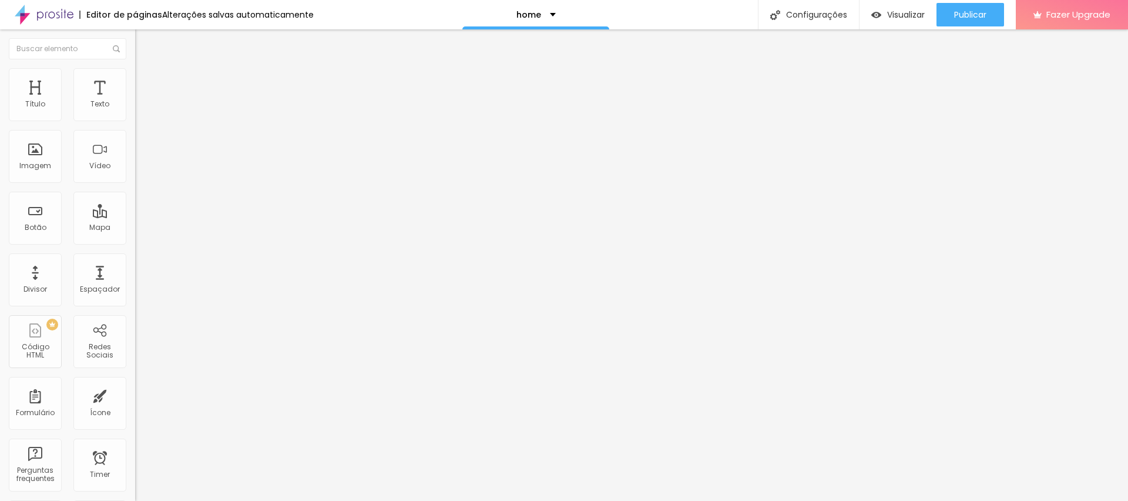
click at [135, 101] on span "Trocar imagem" at bounding box center [167, 96] width 64 height 10
click at [981, 15] on span "Publicar" at bounding box center [970, 14] width 32 height 9
click at [202, 500] on div at bounding box center [564, 508] width 1128 height 0
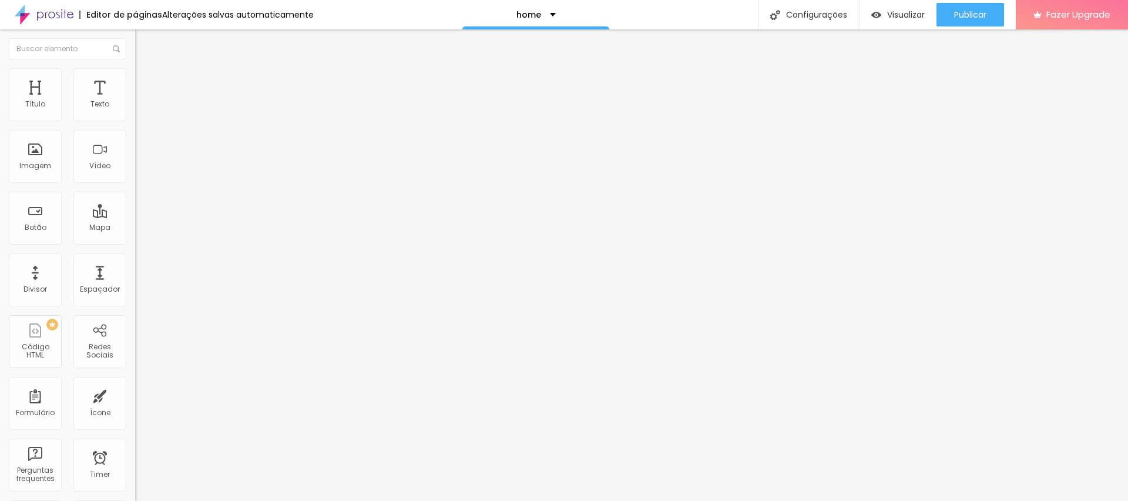
click at [146, 81] on span "Estilo" at bounding box center [155, 76] width 18 height 10
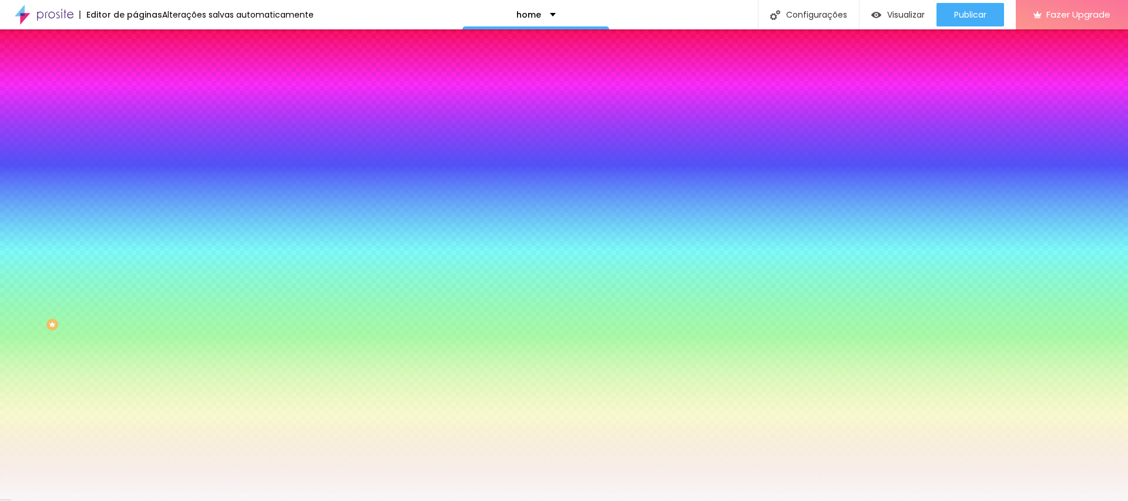
click at [135, 172] on input "#F8F8F8" at bounding box center [205, 166] width 141 height 12
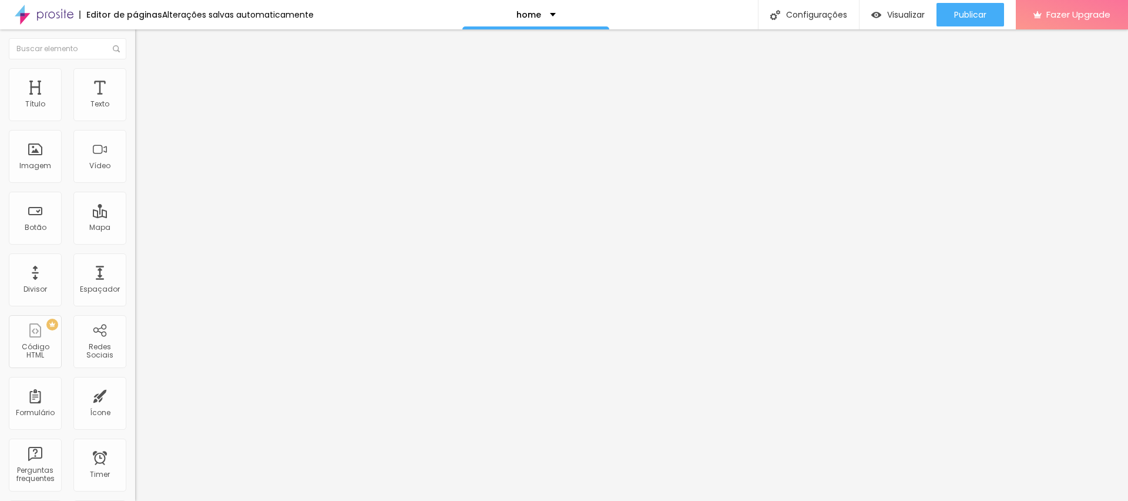
click at [135, 68] on li "Estilo" at bounding box center [202, 74] width 135 height 12
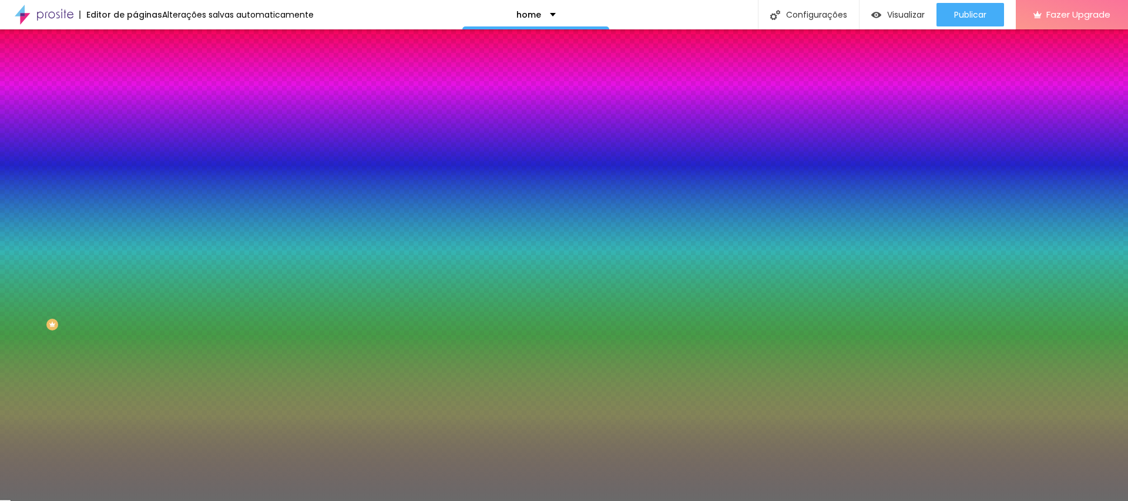
click at [135, 172] on input "#6A6A6A" at bounding box center [205, 166] width 141 height 12
paste input "717171"
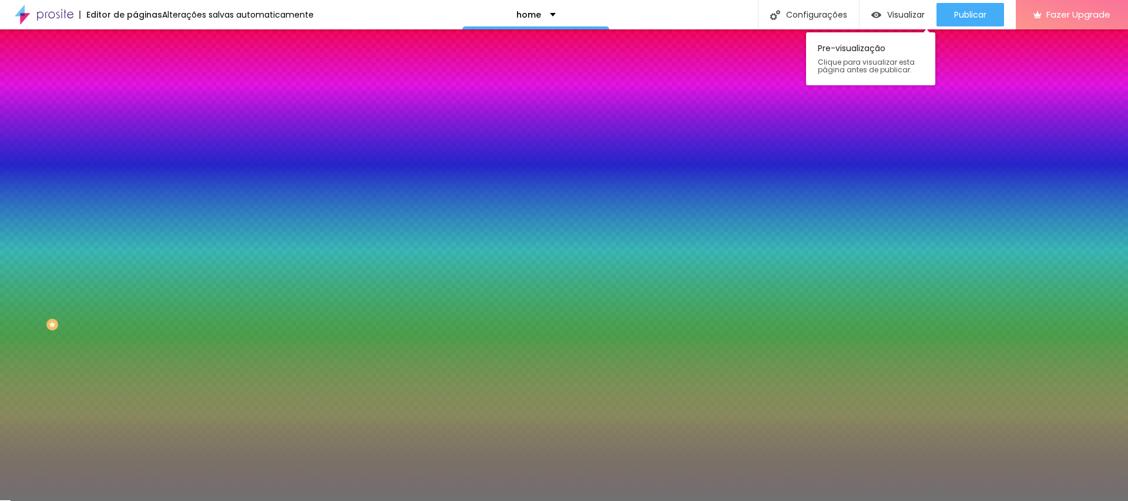
type input "#717171"
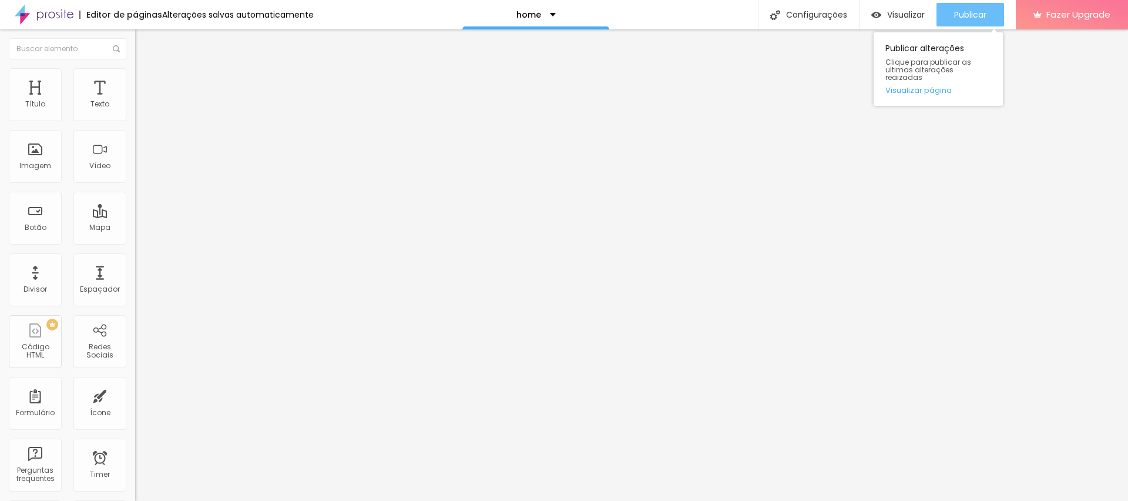
click at [958, 12] on span "Publicar" at bounding box center [970, 14] width 32 height 9
click at [146, 79] on span "Estilo" at bounding box center [155, 76] width 18 height 10
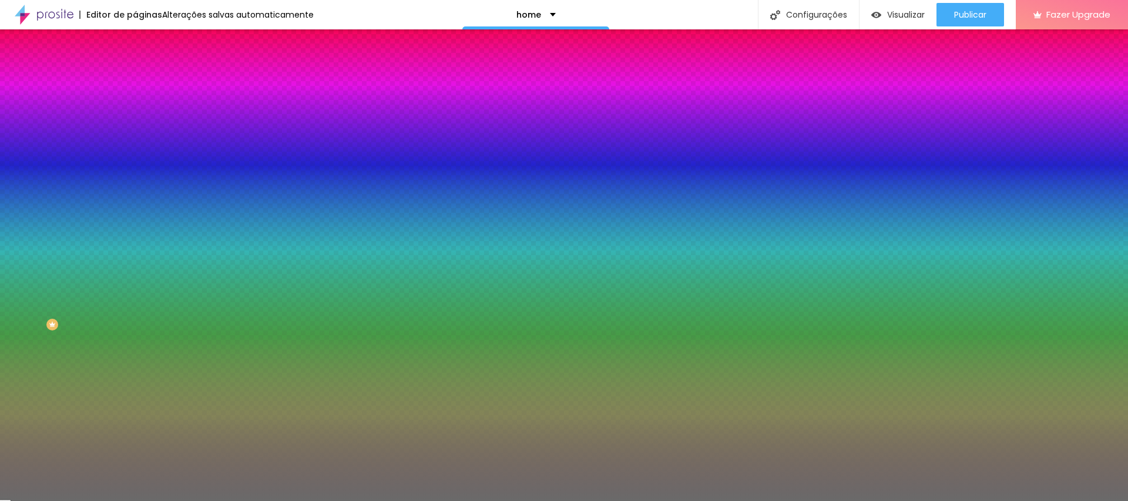
click at [135, 172] on input "#6A6A6A" at bounding box center [205, 166] width 141 height 12
paste input "717171"
type input "#717171"
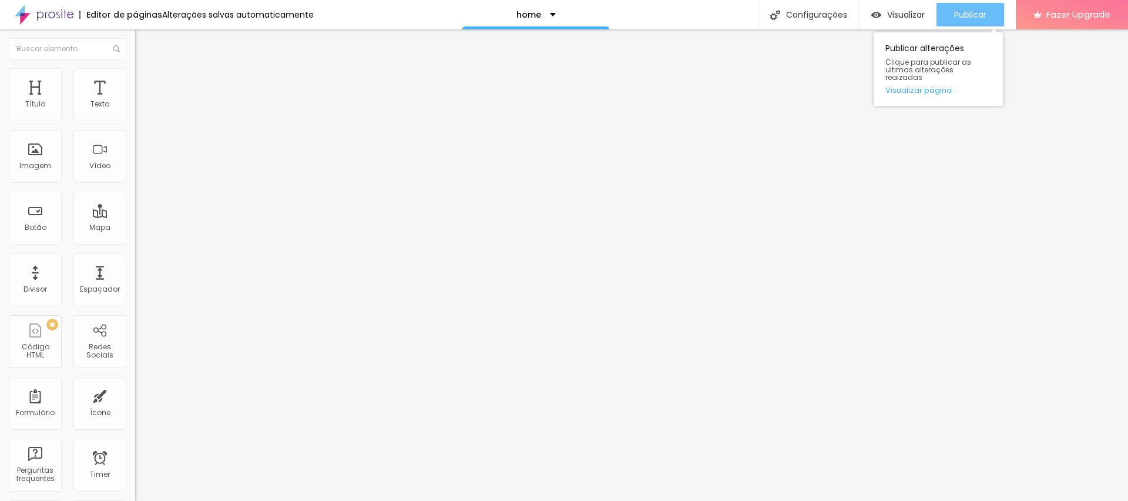
click at [966, 14] on span "Publicar" at bounding box center [970, 14] width 32 height 9
click at [146, 81] on span "Estilo" at bounding box center [155, 76] width 18 height 10
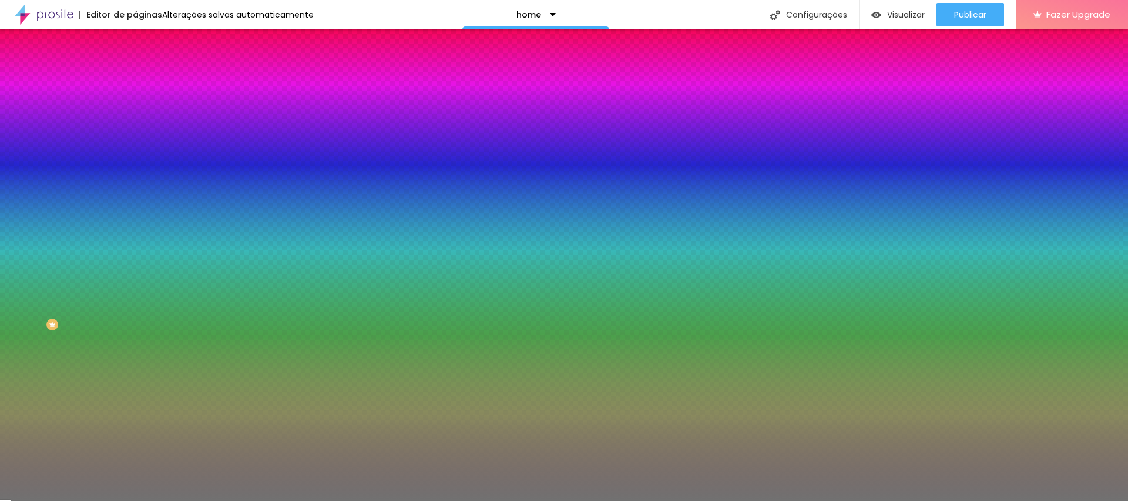
click at [135, 172] on div "Cor de fundo Voltar ao padrão #717171" at bounding box center [202, 155] width 135 height 32
click at [135, 172] on input "#717171" at bounding box center [205, 166] width 141 height 12
paste input "949494"
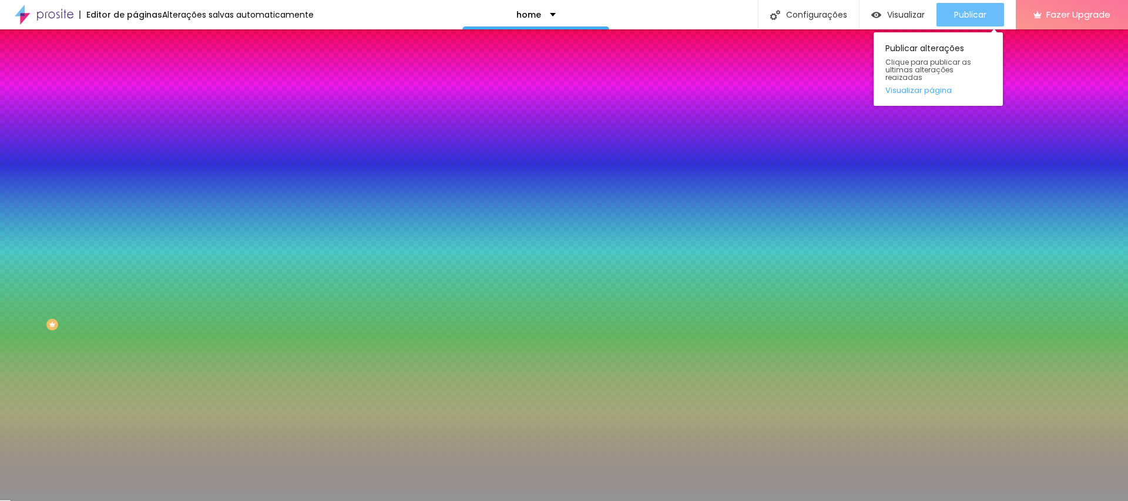
type input "#949494"
click at [980, 11] on span "Publicar" at bounding box center [970, 14] width 32 height 9
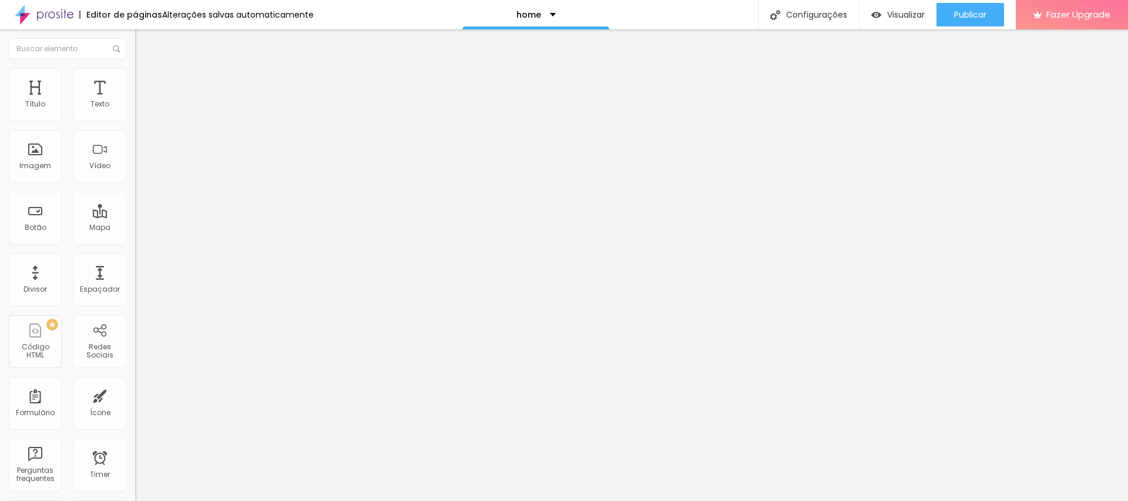
click at [135, 101] on span "Trocar imagem" at bounding box center [167, 96] width 64 height 10
click at [256, 500] on div at bounding box center [564, 508] width 1128 height 0
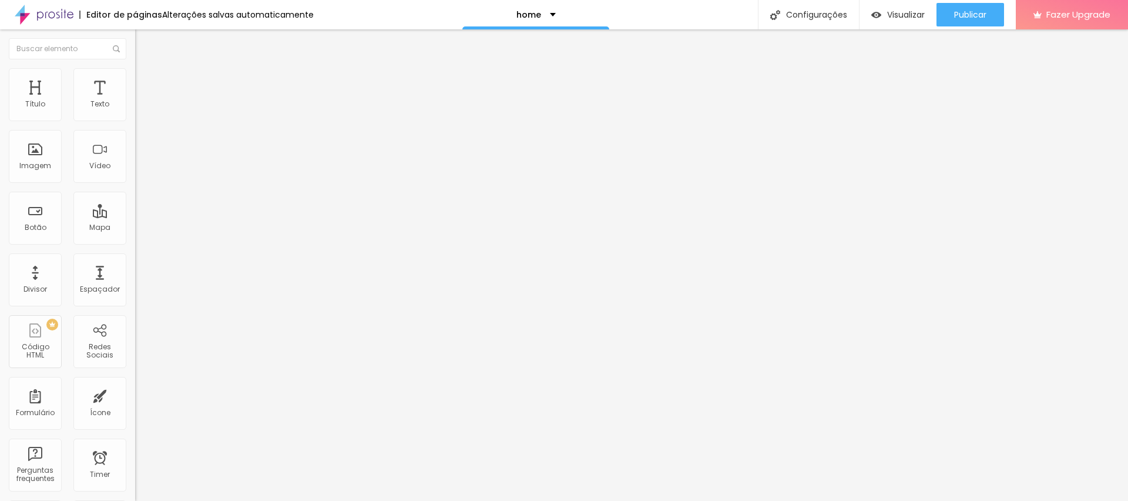
click at [961, 23] on div "Publicar" at bounding box center [970, 14] width 32 height 23
click at [204, 500] on div at bounding box center [564, 508] width 1128 height 0
click at [135, 76] on li "Estilo" at bounding box center [202, 74] width 135 height 12
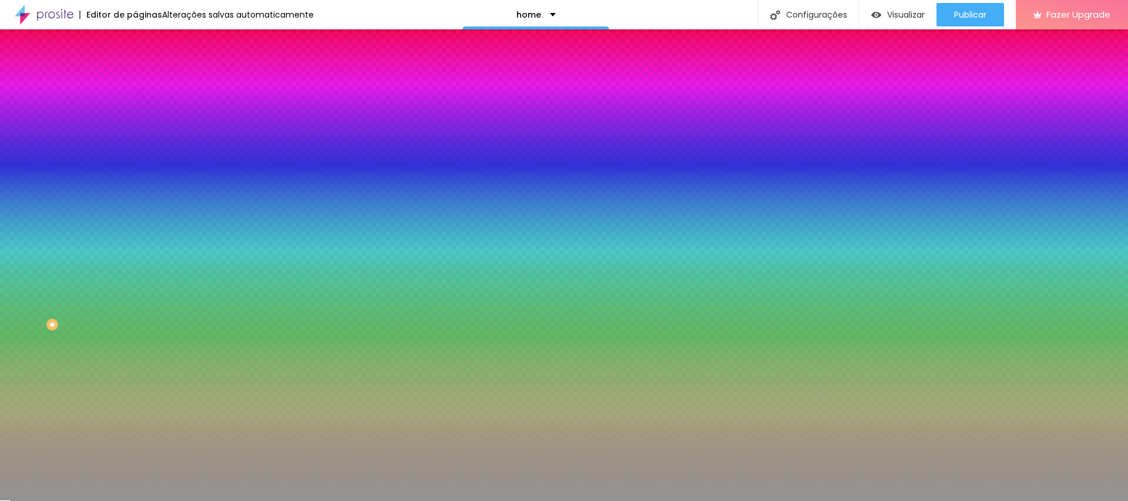
click at [135, 122] on span "Nenhum" at bounding box center [150, 117] width 31 height 10
click at [135, 140] on span "Parallax" at bounding box center [149, 135] width 29 height 10
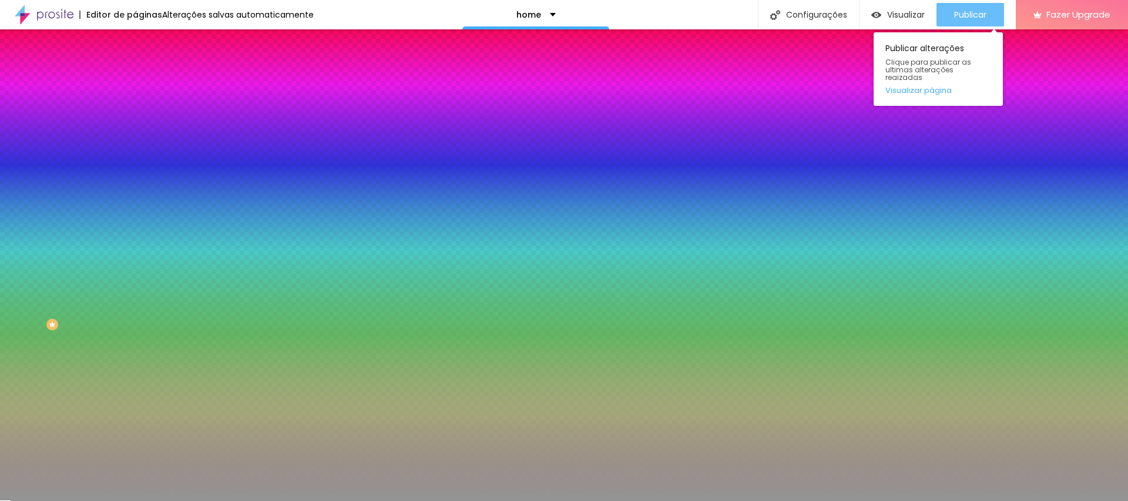
click at [975, 10] on span "Publicar" at bounding box center [970, 14] width 32 height 9
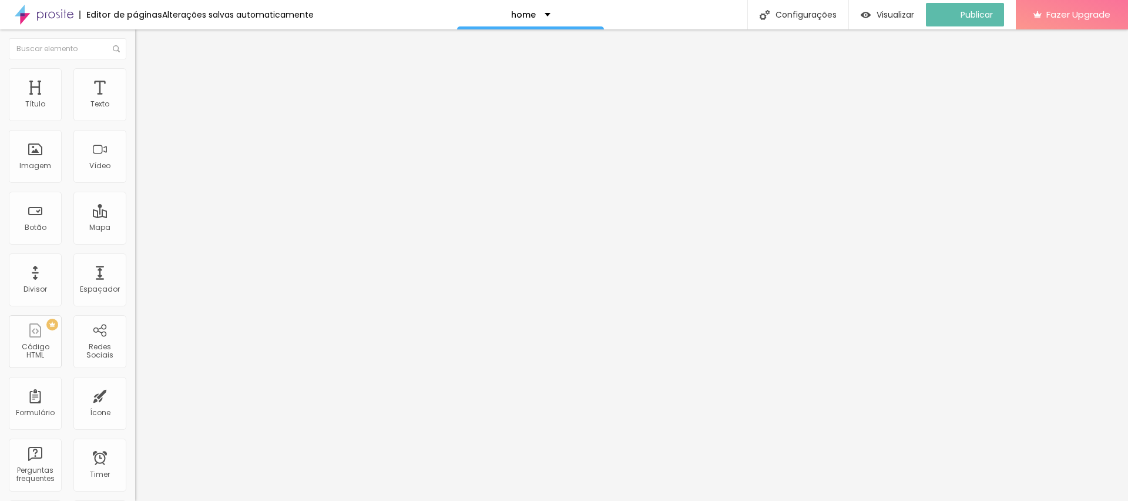
click at [135, 101] on span "Trocar imagem" at bounding box center [167, 96] width 64 height 10
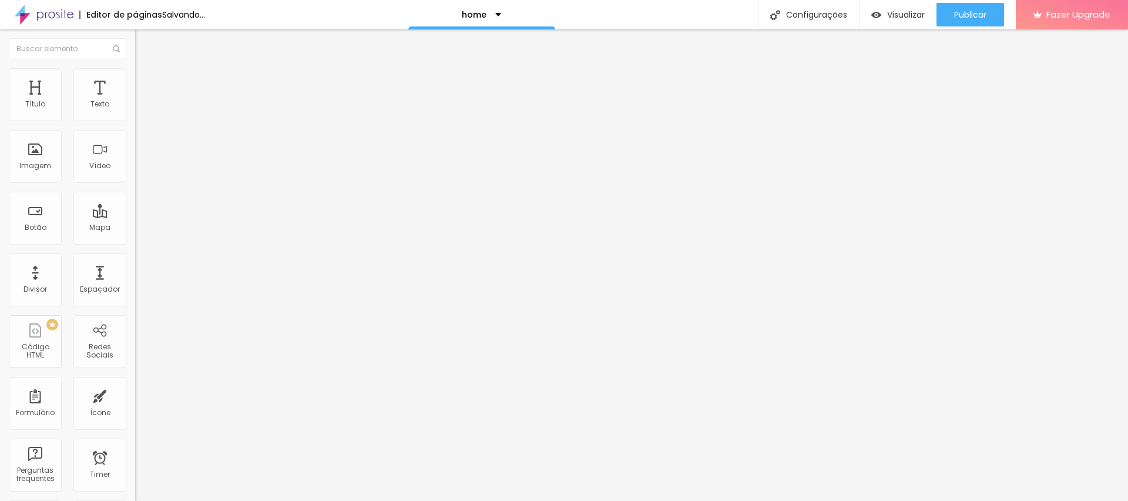
click at [135, 101] on span "Trocar imagem" at bounding box center [167, 96] width 64 height 10
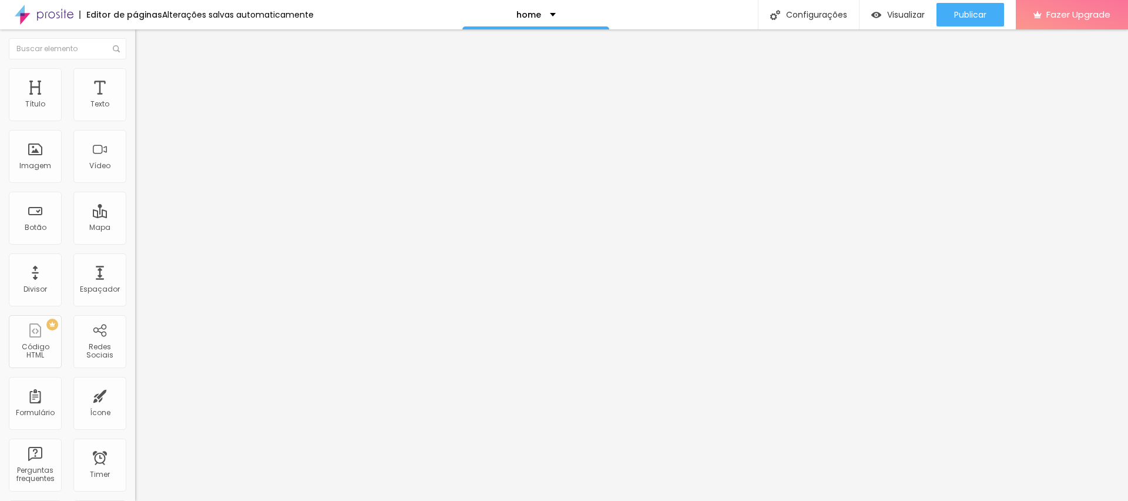
click at [135, 101] on span "Trocar imagem" at bounding box center [167, 96] width 64 height 10
click at [135, 184] on span "1:1 Quadrado" at bounding box center [158, 179] width 46 height 10
click at [135, 215] on div "Original" at bounding box center [202, 211] width 135 height 7
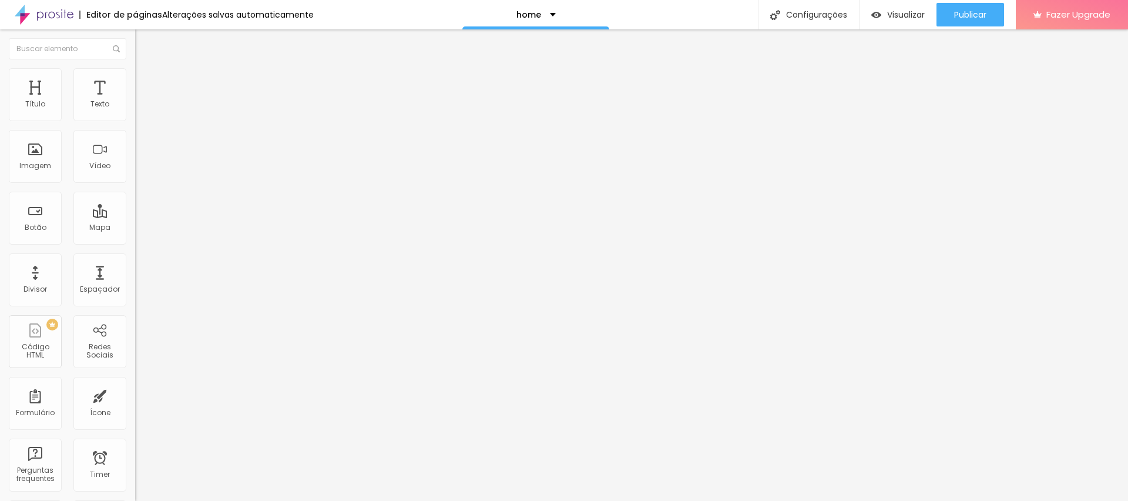
click at [135, 184] on span "16:9 Cinema" at bounding box center [157, 179] width 45 height 10
click at [135, 201] on div "Padrão 4:3" at bounding box center [202, 197] width 135 height 7
click at [135, 209] on span "Quadrado" at bounding box center [154, 204] width 38 height 10
click at [982, 11] on span "Publicar" at bounding box center [970, 14] width 32 height 9
click at [135, 101] on span "Trocar imagem" at bounding box center [167, 96] width 64 height 10
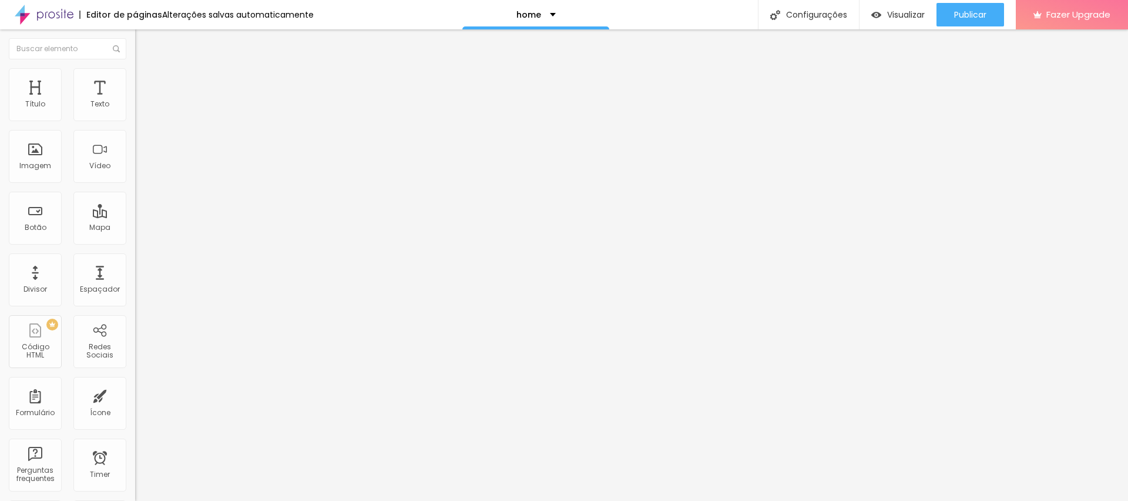
click at [981, 11] on span "Publicar" at bounding box center [970, 14] width 32 height 9
click at [894, 13] on span "Visualizar" at bounding box center [895, 14] width 38 height 9
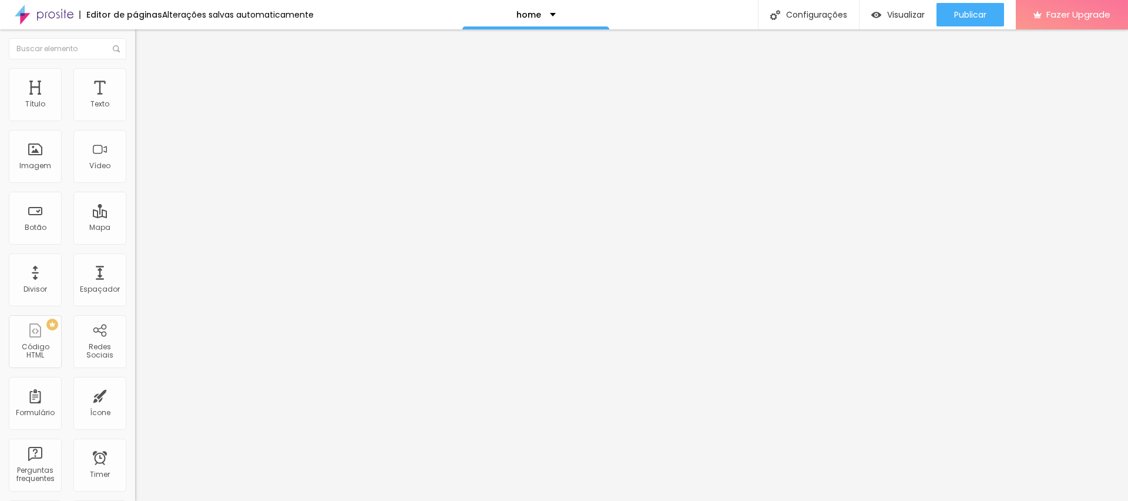
type input "32"
type input "25"
type input "22"
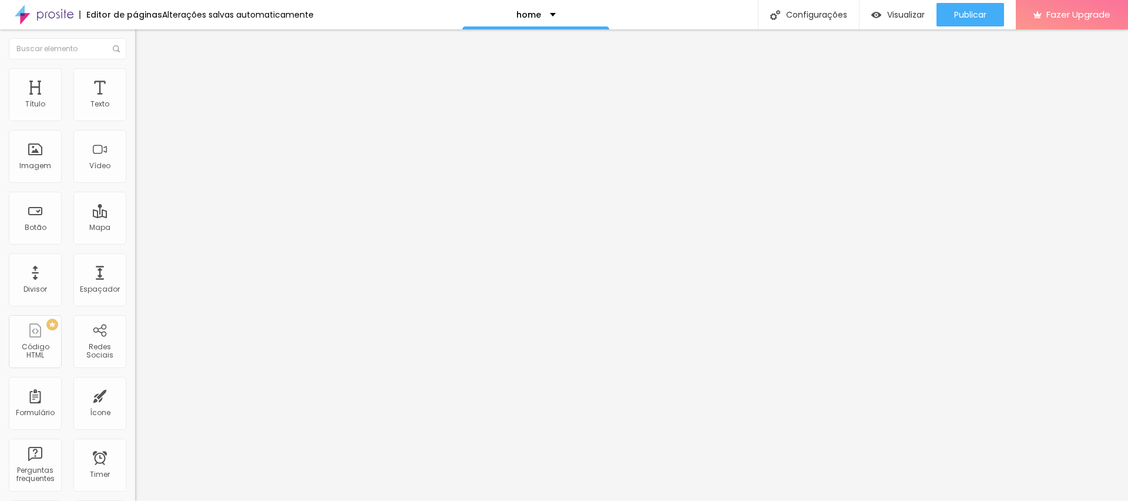
type input "22"
type input "19"
type input "14"
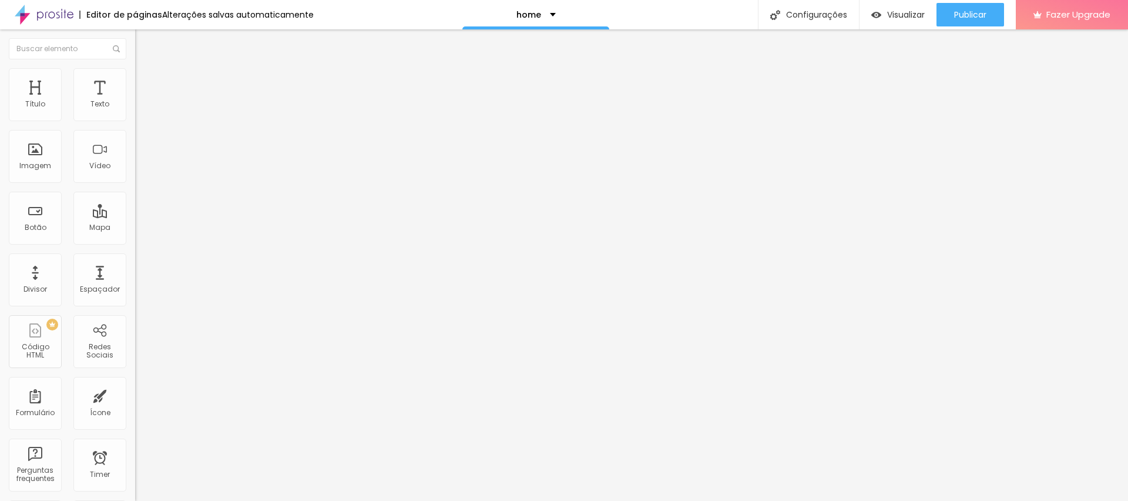
drag, startPoint x: 54, startPoint y: 247, endPoint x: 0, endPoint y: 246, distance: 54.0
type input "14"
click at [135, 277] on input "range" at bounding box center [173, 281] width 76 height 9
click at [135, 80] on li "Avançado" at bounding box center [202, 86] width 135 height 12
type input "15"
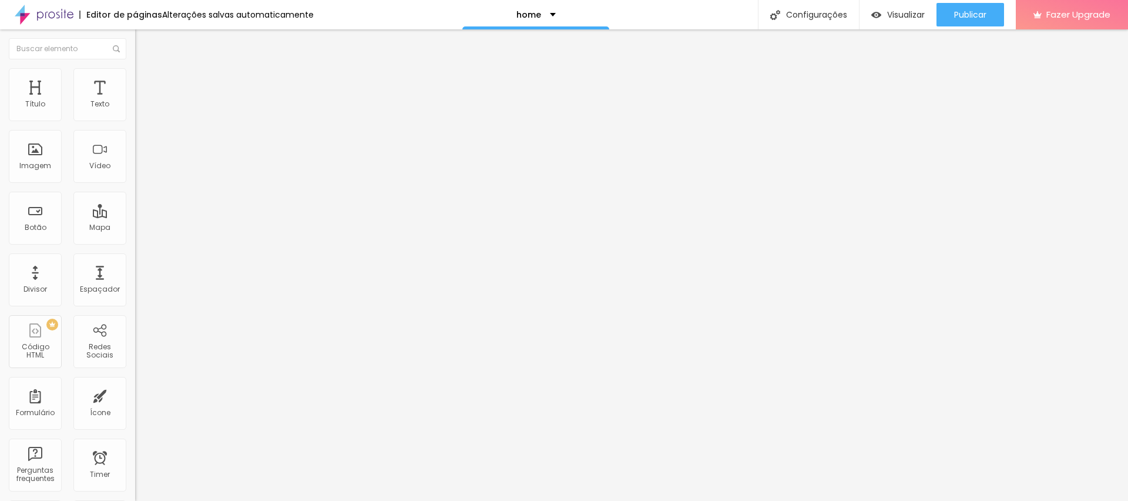
type input "15"
type input "10"
drag, startPoint x: 70, startPoint y: 114, endPoint x: 48, endPoint y: 113, distance: 22.4
type input "10"
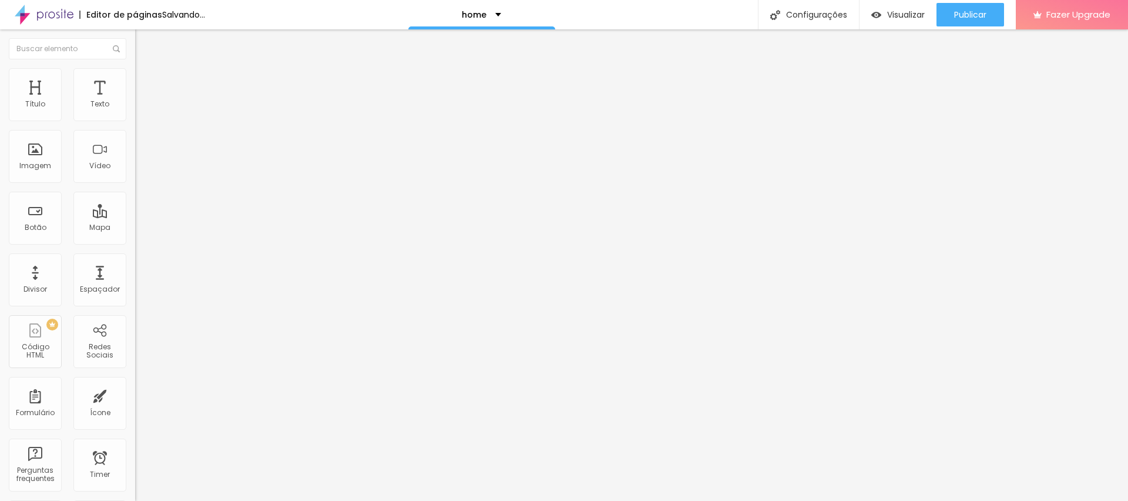
click at [135, 228] on input "range" at bounding box center [173, 232] width 76 height 9
type input "0"
drag, startPoint x: 27, startPoint y: 138, endPoint x: 1, endPoint y: 138, distance: 25.8
type input "0"
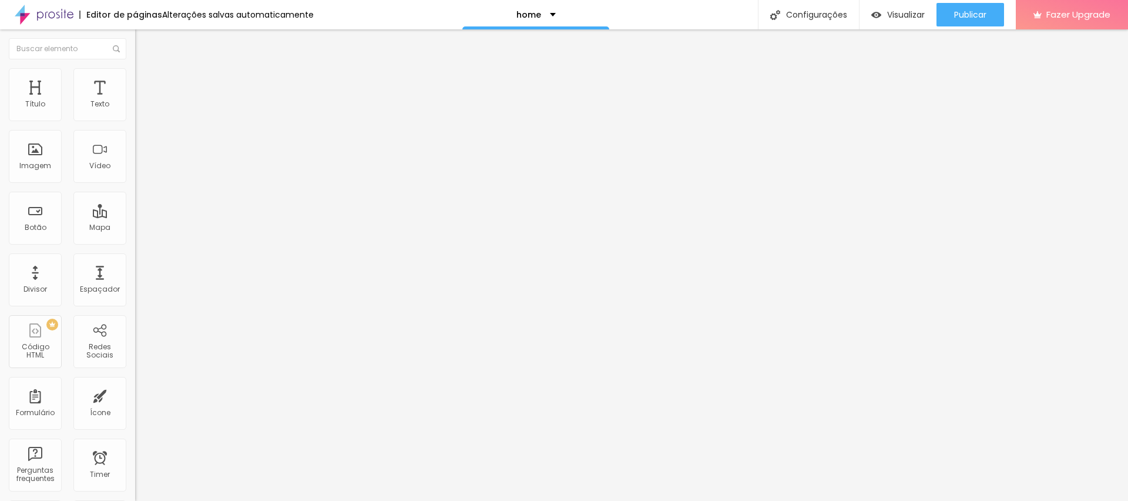
click at [135, 394] on input "range" at bounding box center [173, 398] width 76 height 9
click at [135, 73] on img at bounding box center [140, 73] width 11 height 11
click at [146, 86] on span "Avançado" at bounding box center [165, 88] width 39 height 10
type input "5"
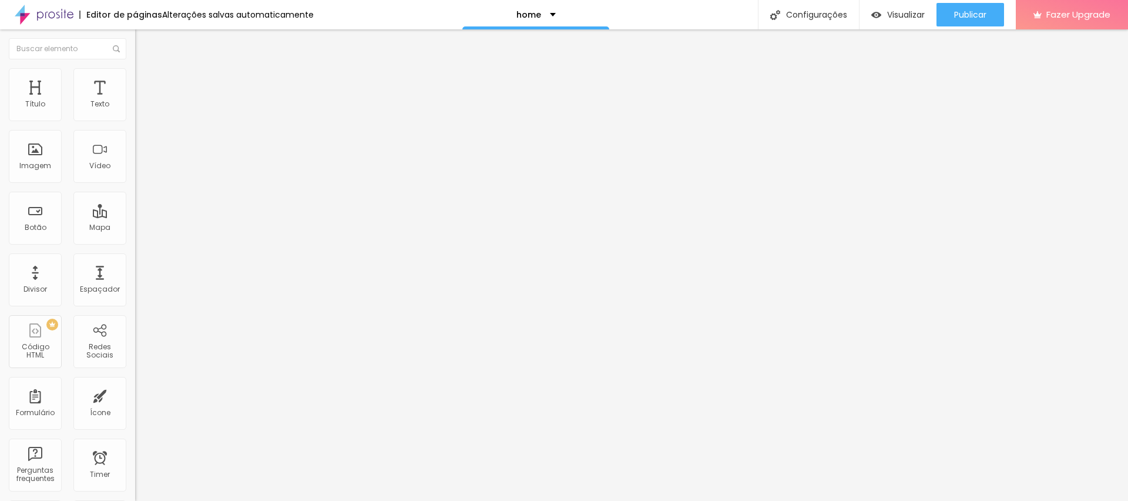
type input "0"
type input "5"
type input "10"
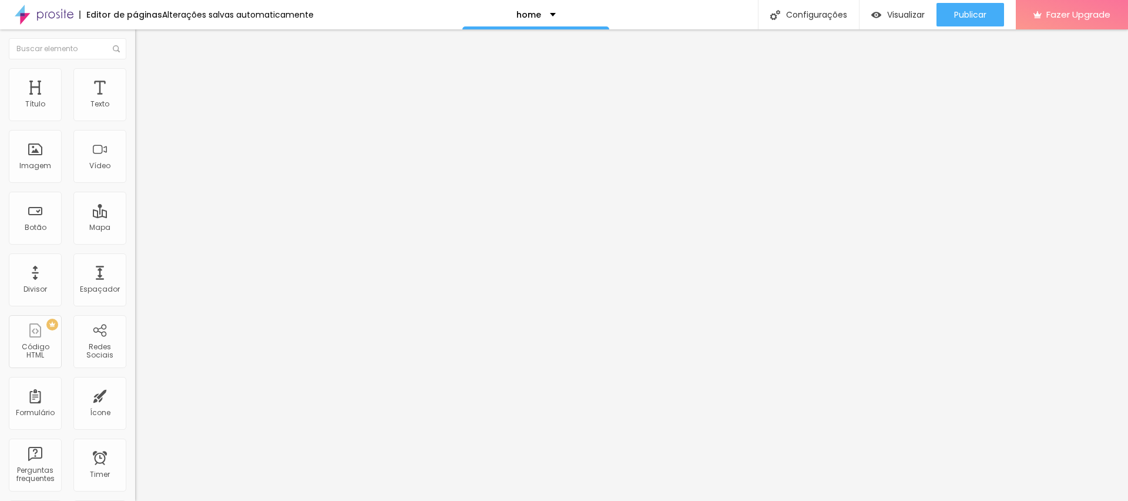
type input "10"
type input "15"
drag, startPoint x: 49, startPoint y: 113, endPoint x: 41, endPoint y: 115, distance: 7.8
type input "15"
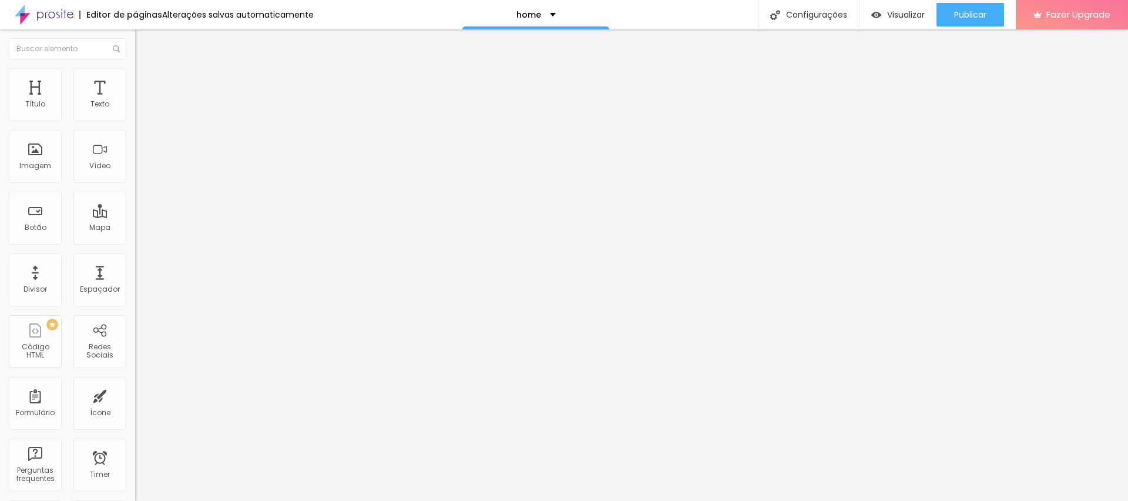
click at [135, 228] on input "range" at bounding box center [173, 232] width 76 height 9
click at [135, 68] on li "Estilo" at bounding box center [202, 74] width 135 height 12
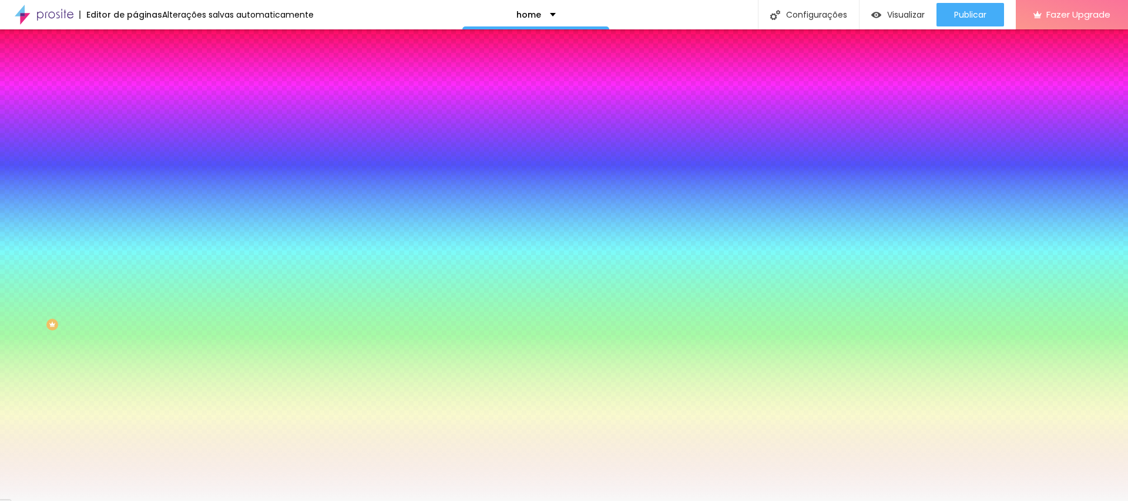
click at [135, 160] on div at bounding box center [202, 160] width 135 height 0
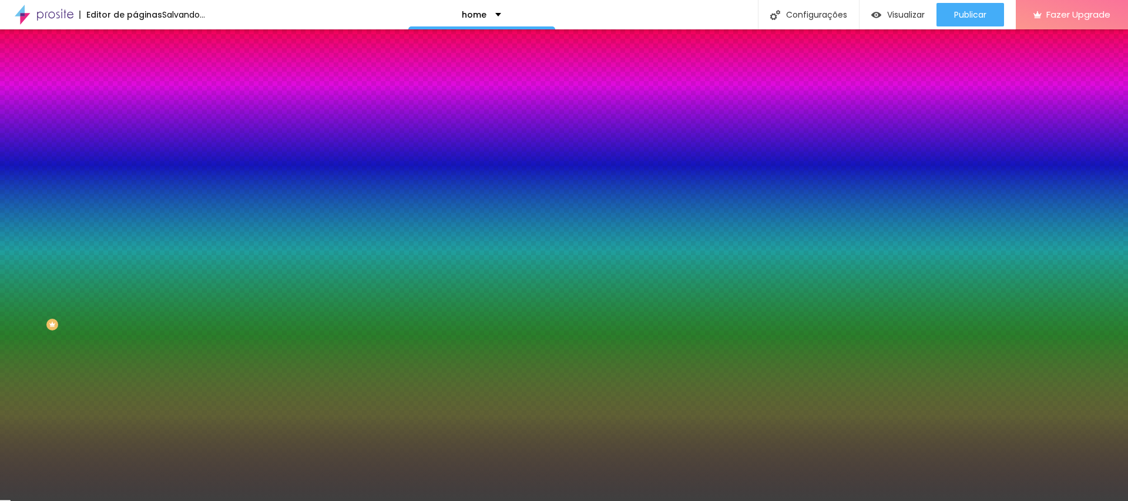
type input "#383838"
drag, startPoint x: 36, startPoint y: 268, endPoint x: 0, endPoint y: 297, distance: 46.8
click at [135, 244] on div "Imagem de fundo Adicionar imagem Efeito da Imagem Nenhum Nenhum Parallax Cor de…" at bounding box center [202, 168] width 135 height 152
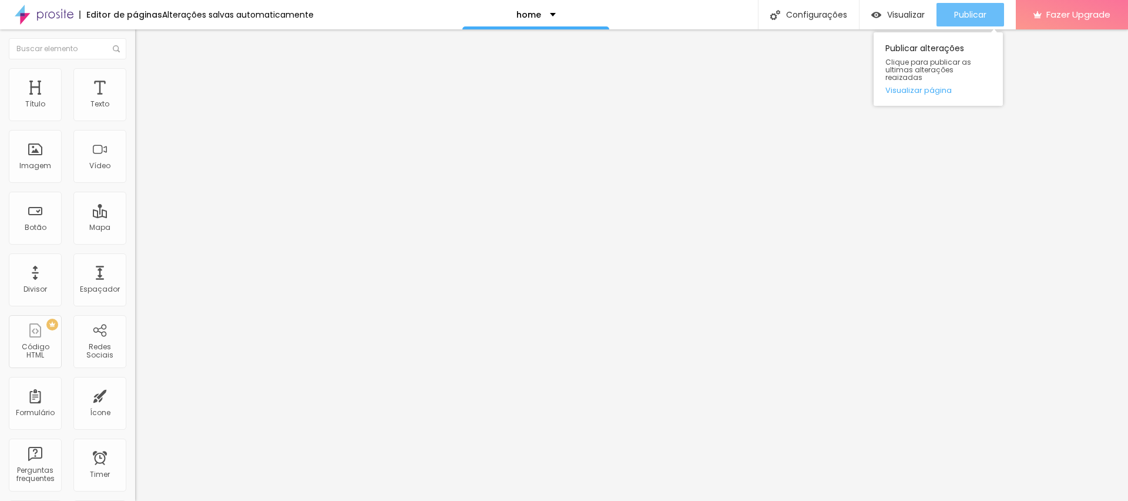
click at [967, 16] on span "Publicar" at bounding box center [970, 14] width 32 height 9
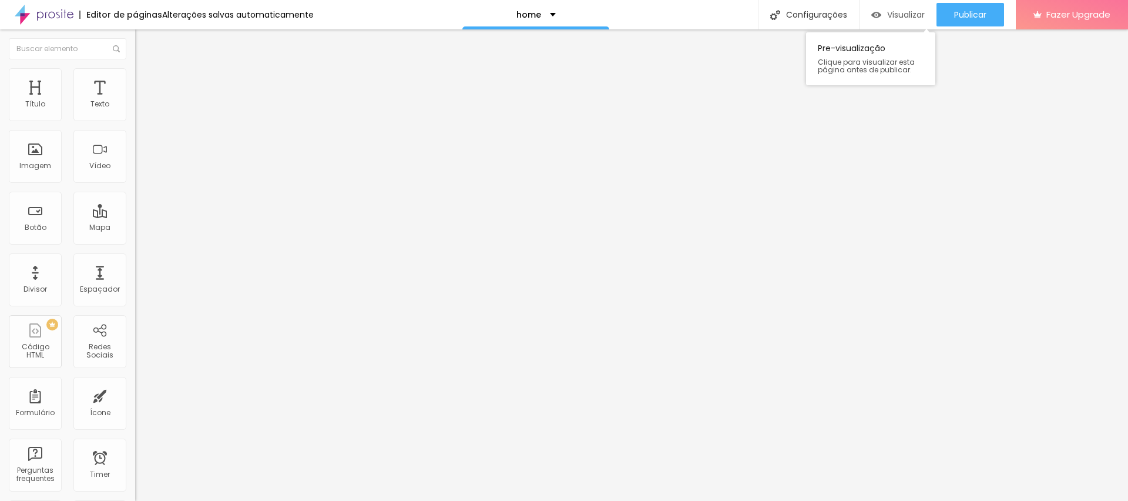
click at [903, 19] on span "Visualizar" at bounding box center [906, 14] width 38 height 9
click at [146, 81] on span "Estilo" at bounding box center [155, 76] width 18 height 10
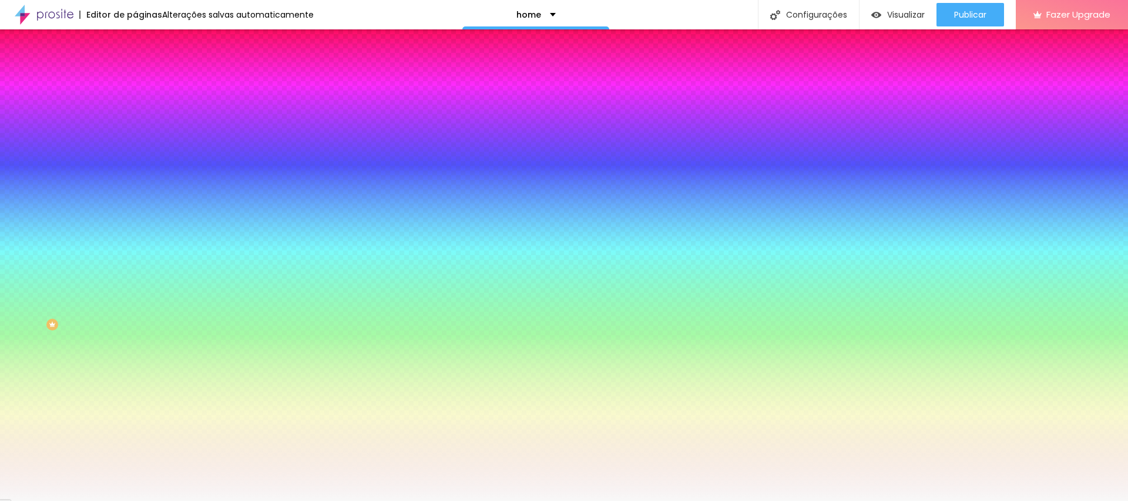
click at [135, 108] on span "Adicionar imagem" at bounding box center [173, 103] width 76 height 10
click at [135, 160] on div at bounding box center [202, 160] width 135 height 0
drag, startPoint x: 116, startPoint y: 305, endPoint x: 122, endPoint y: 183, distance: 122.3
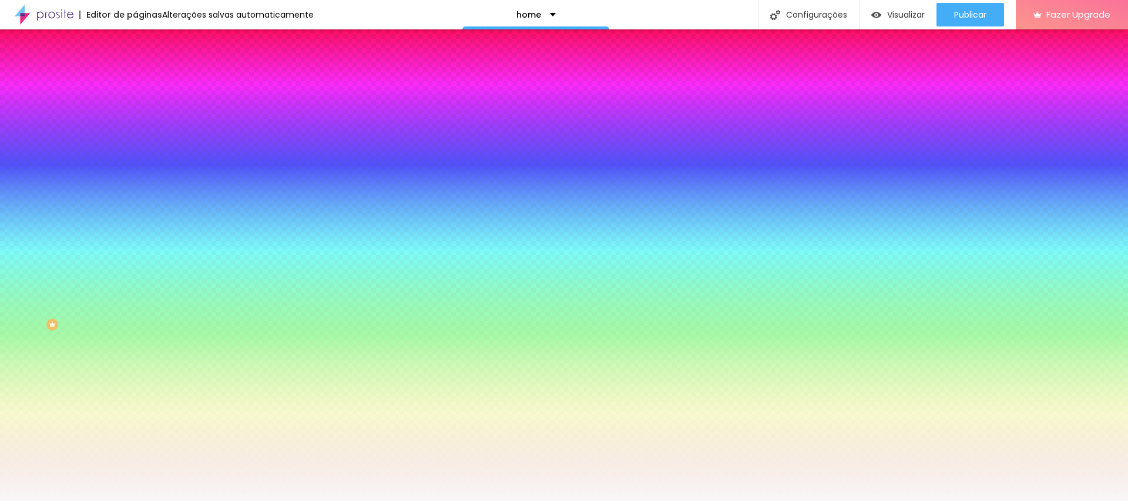
click at [135, 183] on div "Imagem de fundo Trocar imagem Efeito da Imagem Parallax Nenhum Parallax Cor de …" at bounding box center [202, 168] width 135 height 152
click at [135, 122] on span "Parallax" at bounding box center [149, 117] width 29 height 10
click at [135, 129] on span "Nenhum" at bounding box center [150, 124] width 31 height 10
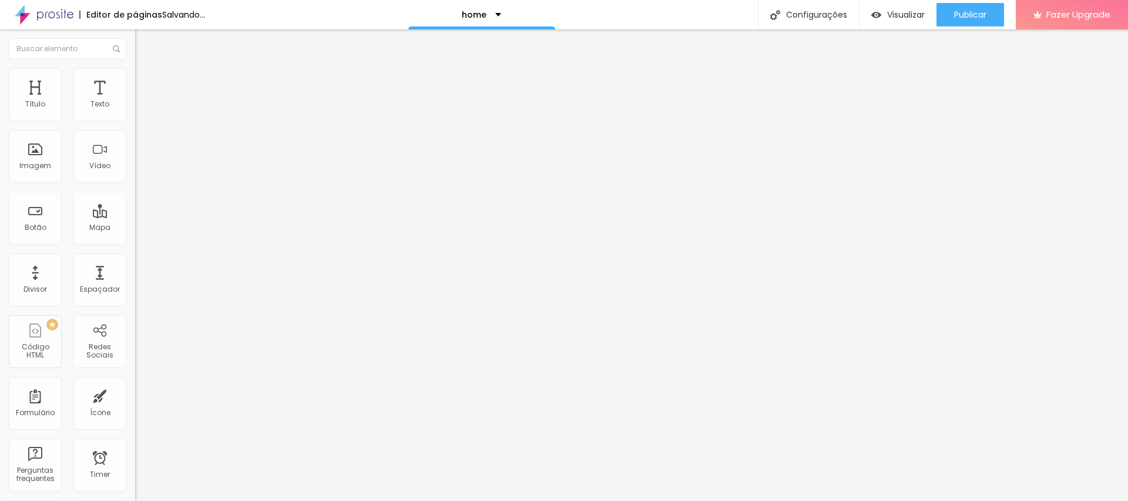
click at [135, 80] on li "Avançado" at bounding box center [202, 86] width 135 height 12
click at [135, 68] on li "Estilo" at bounding box center [202, 74] width 135 height 12
click at [135, 80] on li "Avançado" at bounding box center [202, 86] width 135 height 12
click at [146, 80] on span "Estilo" at bounding box center [155, 76] width 18 height 10
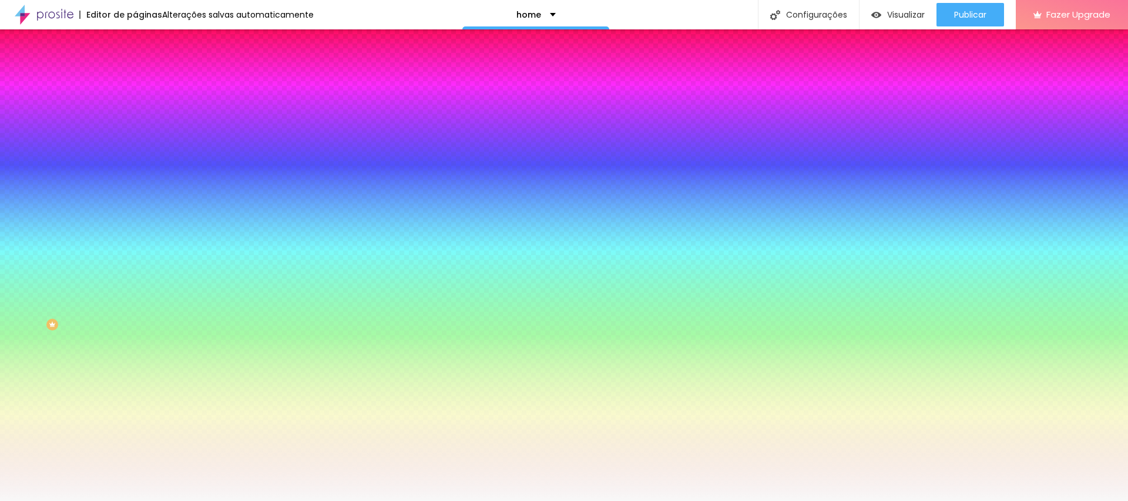
click at [135, 81] on ul "Conteúdo Estilo Avançado" at bounding box center [202, 73] width 135 height 35
click at [146, 83] on span "Avançado" at bounding box center [165, 88] width 39 height 10
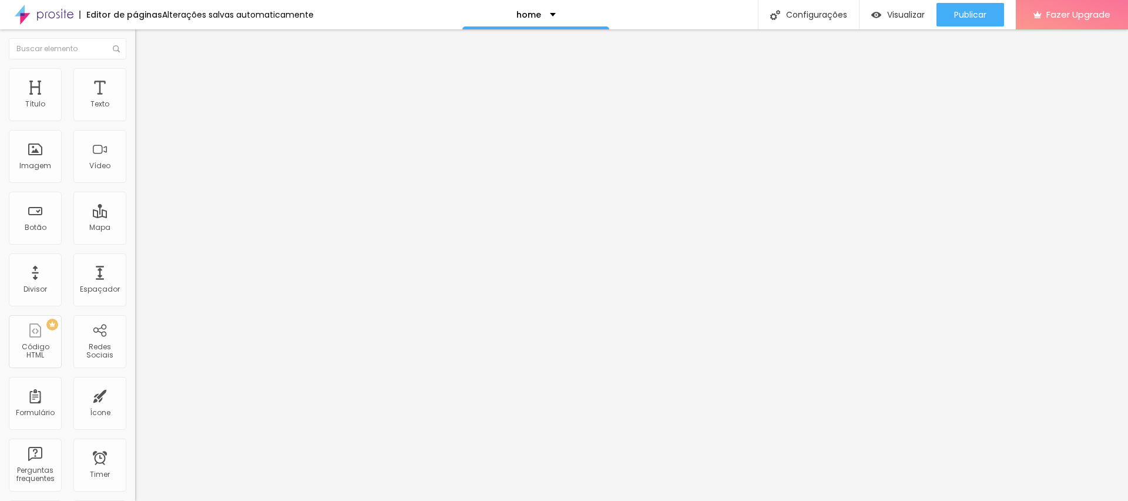
type input "25"
type input "30"
type input "25"
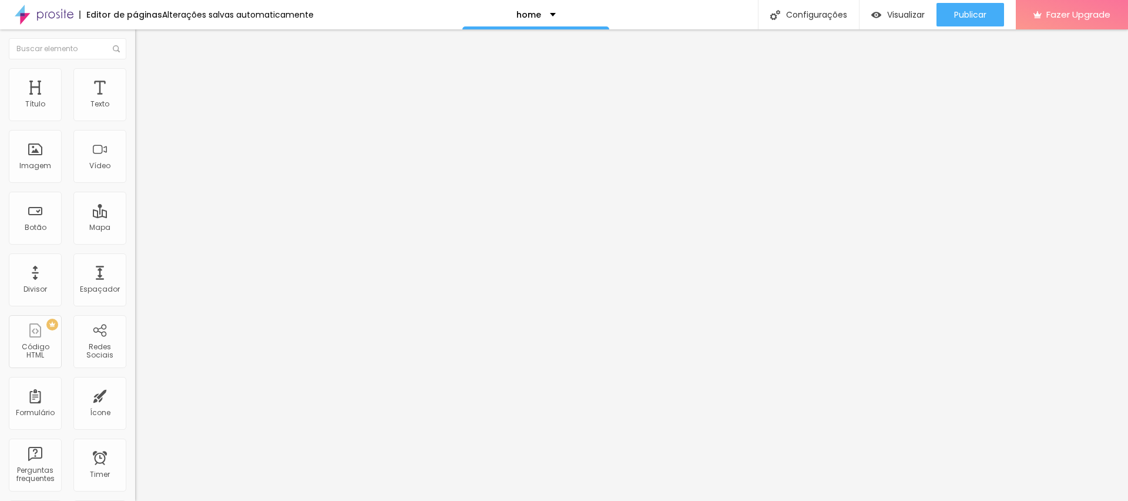
type input "25"
type input "20"
type input "15"
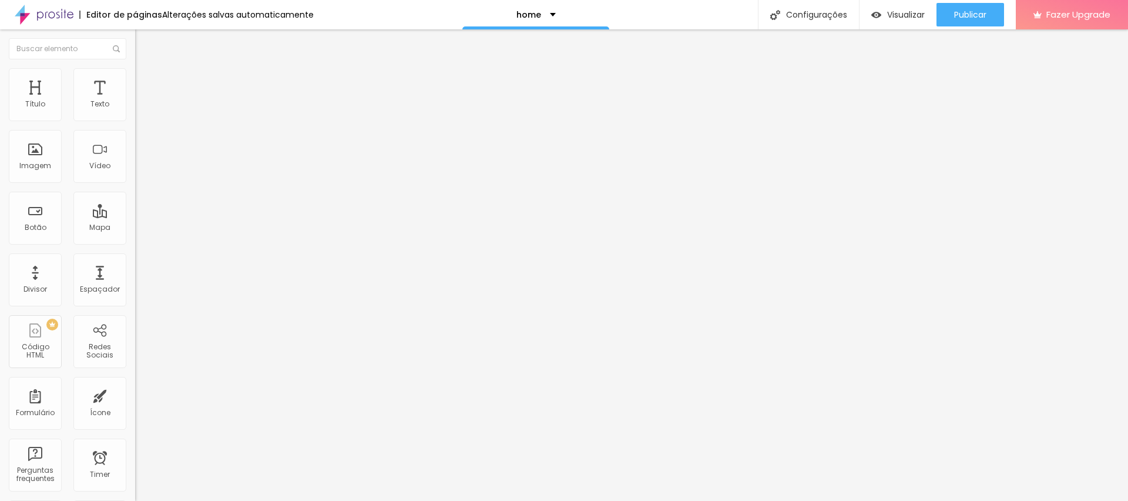
type input "10"
type input "5"
type input "0"
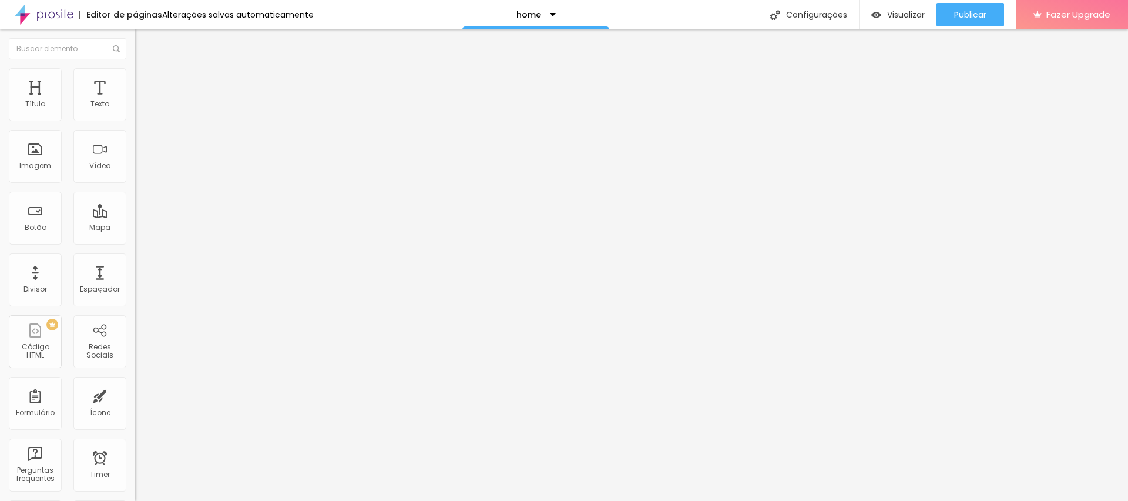
type input "0"
type input "25"
type input "30"
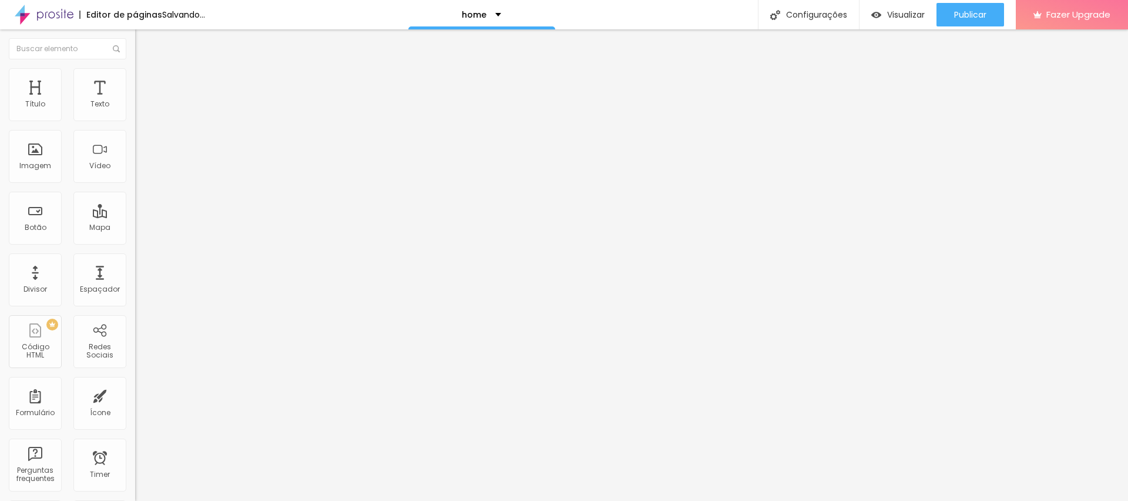
drag, startPoint x: 77, startPoint y: 114, endPoint x: 242, endPoint y: 148, distance: 168.6
type input "30"
click at [211, 228] on input "range" at bounding box center [173, 232] width 76 height 9
type input "80"
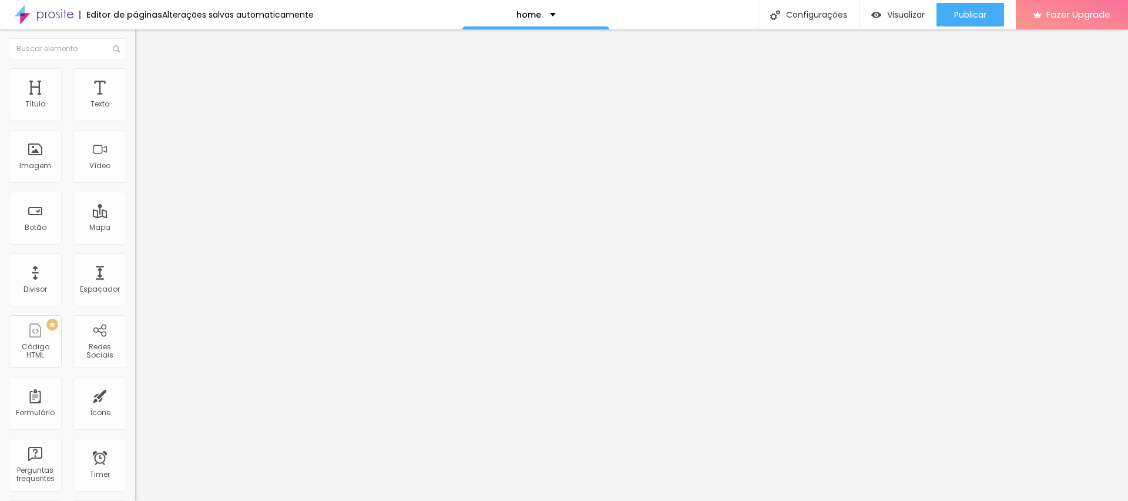
type input "79"
type input "78"
type input "77"
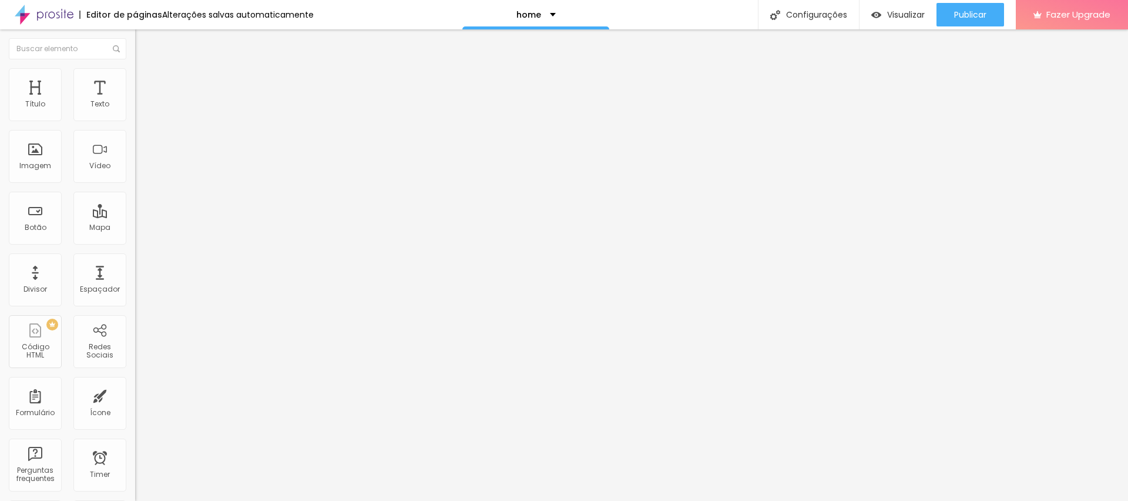
type input "77"
type input "73"
type input "70"
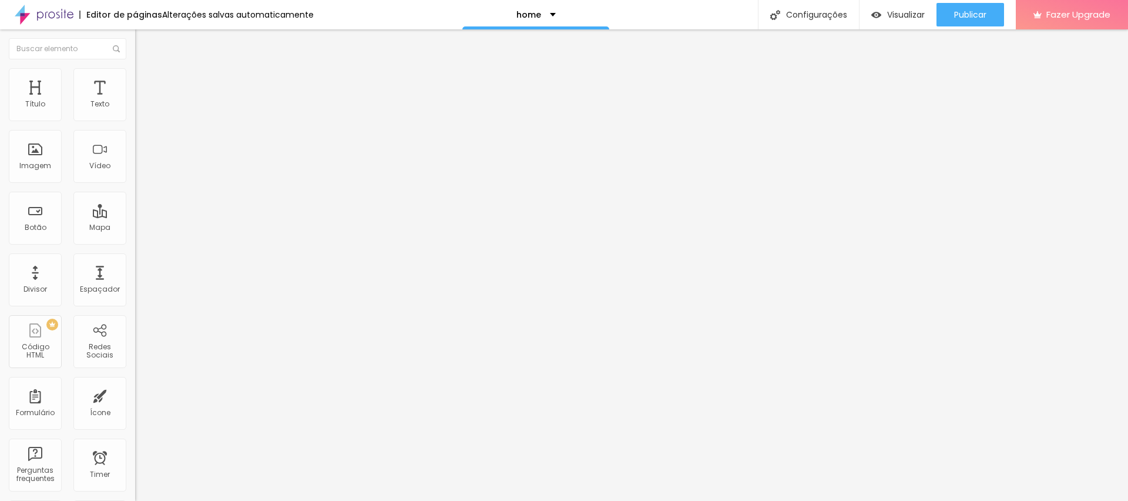
type input "68"
type input "67"
type input "66"
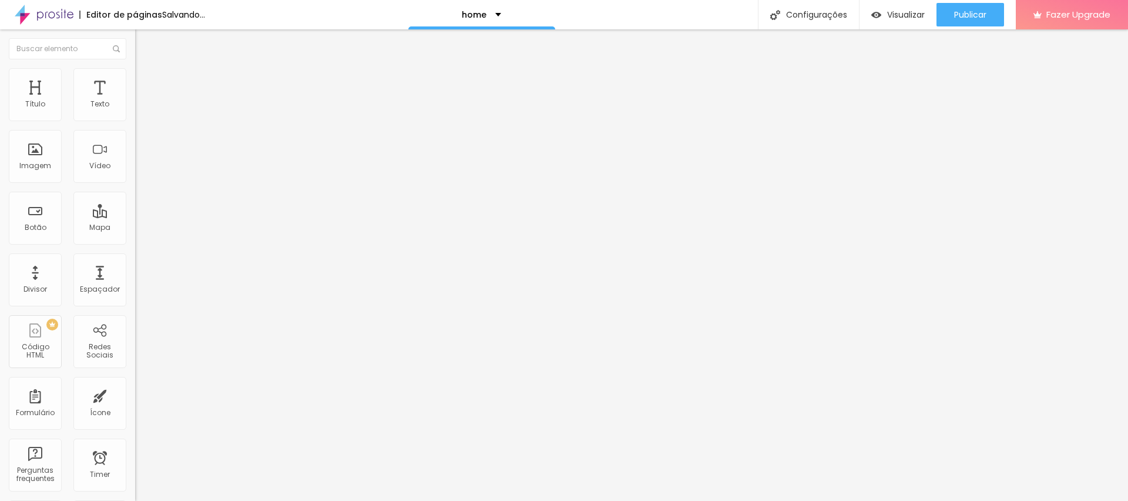
type input "66"
type input "65"
type input "64"
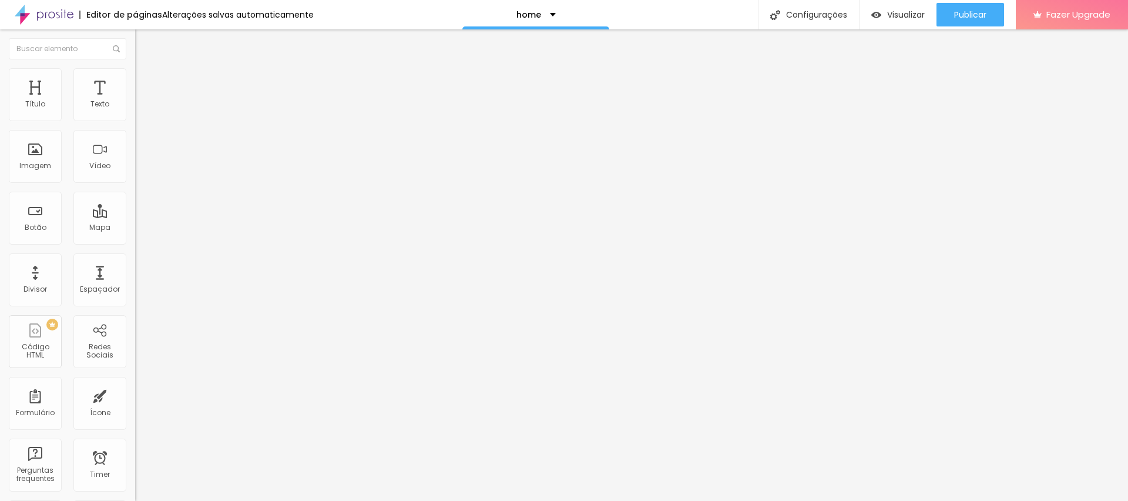
type input "63"
drag, startPoint x: 87, startPoint y: 246, endPoint x: 68, endPoint y: 246, distance: 18.8
type input "63"
click at [135, 277] on input "range" at bounding box center [173, 281] width 76 height 9
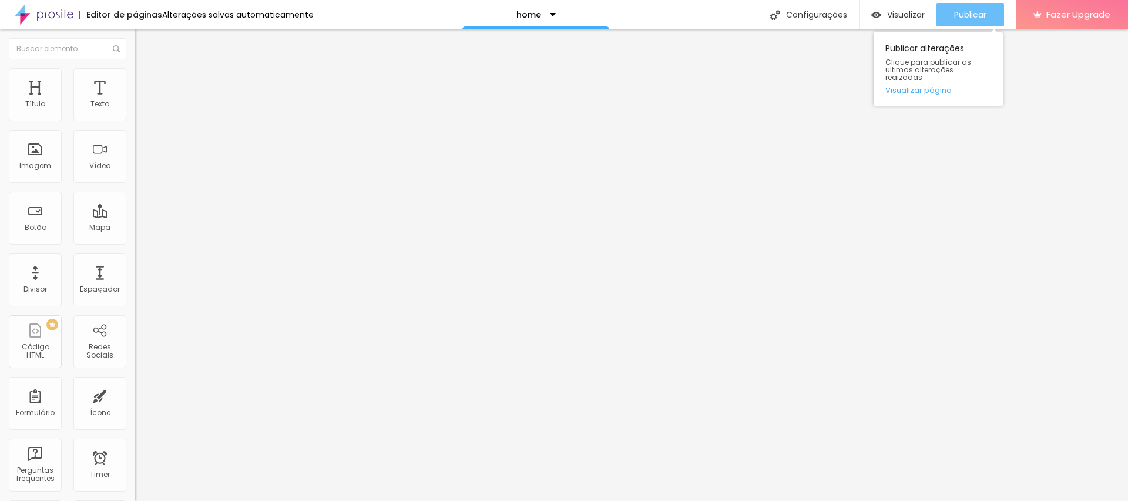
click at [983, 14] on span "Publicar" at bounding box center [970, 14] width 32 height 9
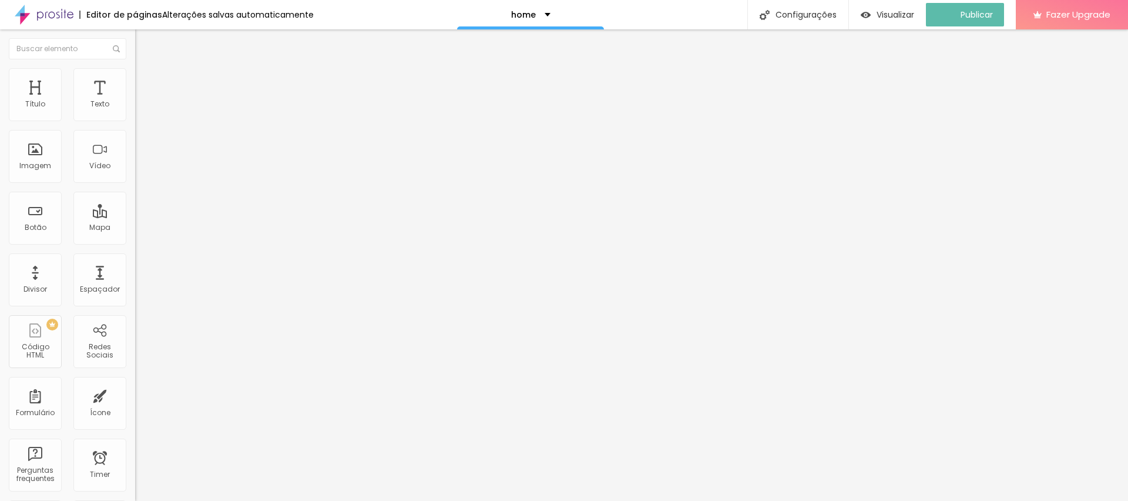
click at [135, 80] on li "Avançado" at bounding box center [202, 86] width 135 height 12
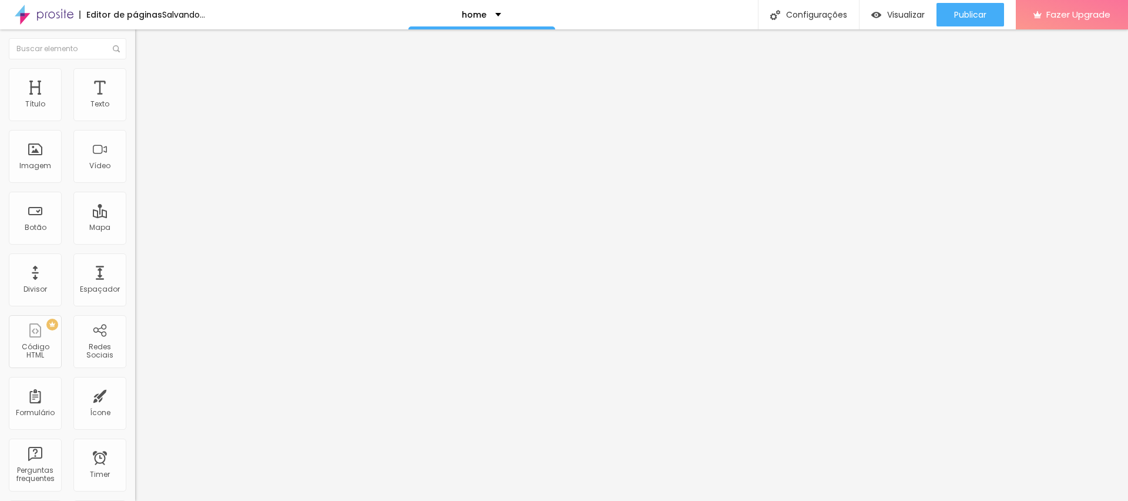
click at [135, 80] on li "Avançado" at bounding box center [202, 86] width 135 height 12
type input "66"
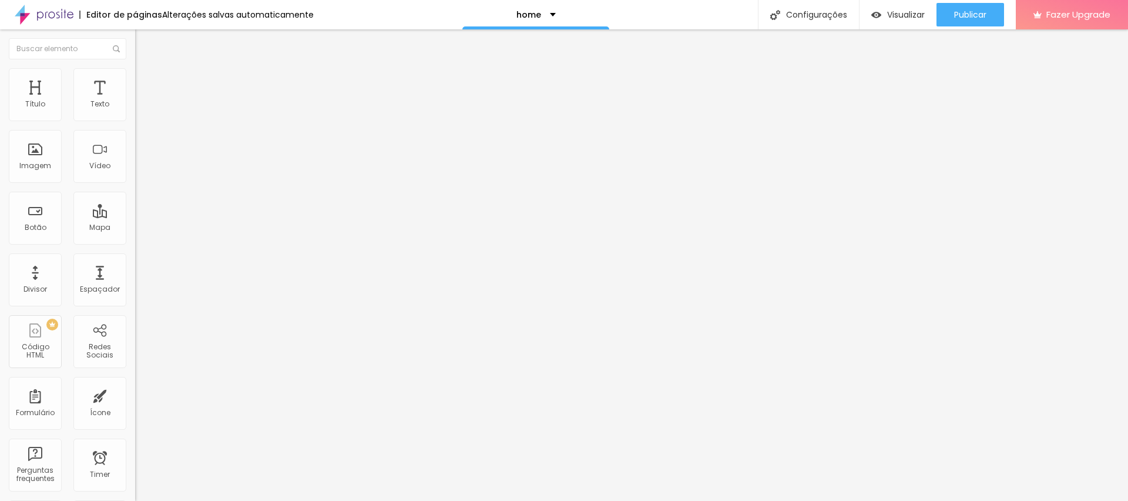
type input "417"
type input "455"
type input "495"
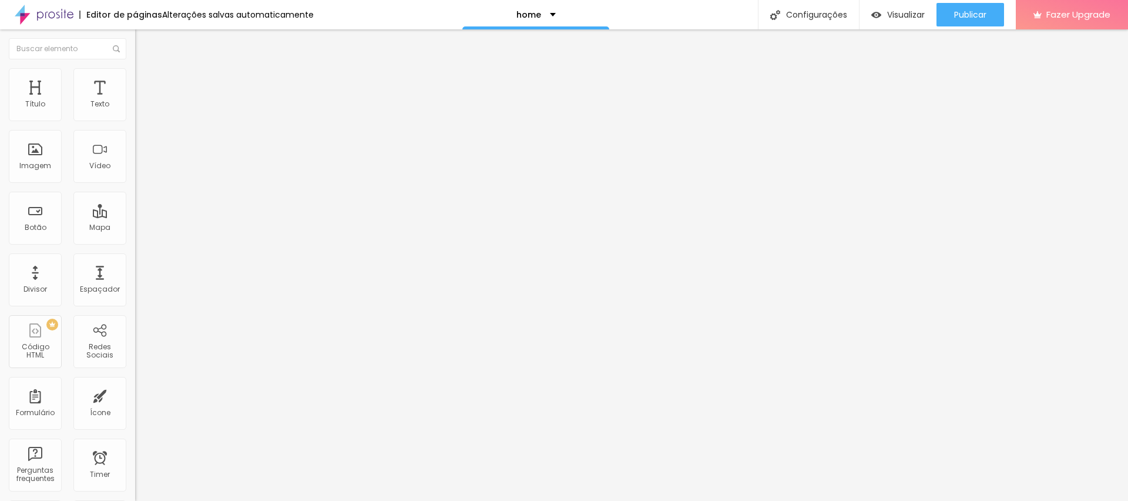
type input "495"
type input "500"
type input "467"
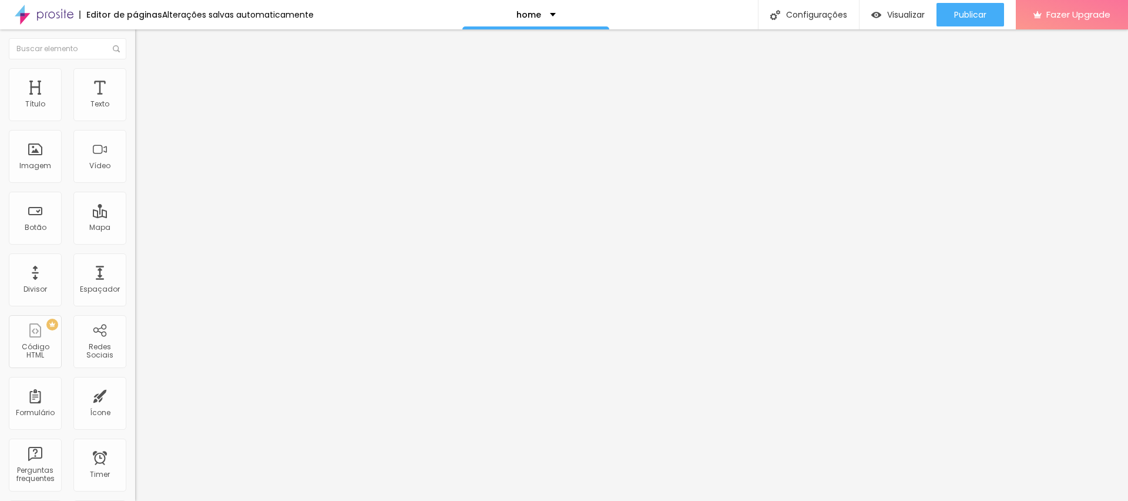
type input "397"
type input "245"
type input "167"
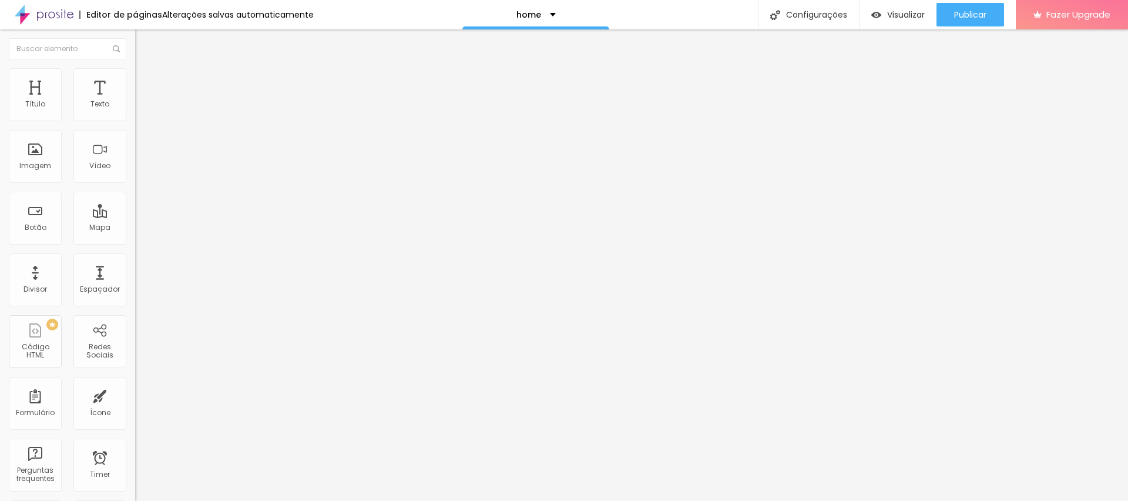
type input "167"
type input "162"
type input "146"
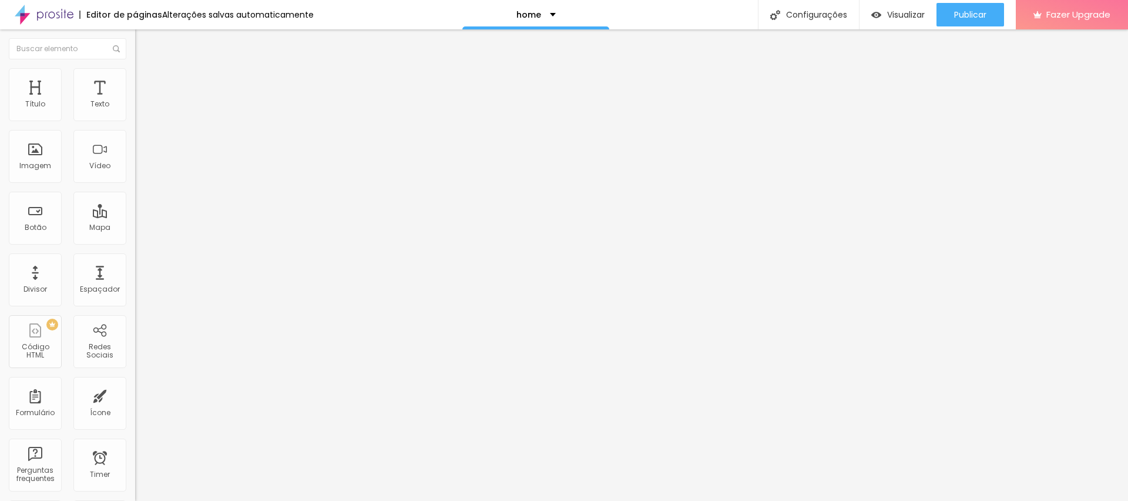
type input "134"
type input "132"
type input "384"
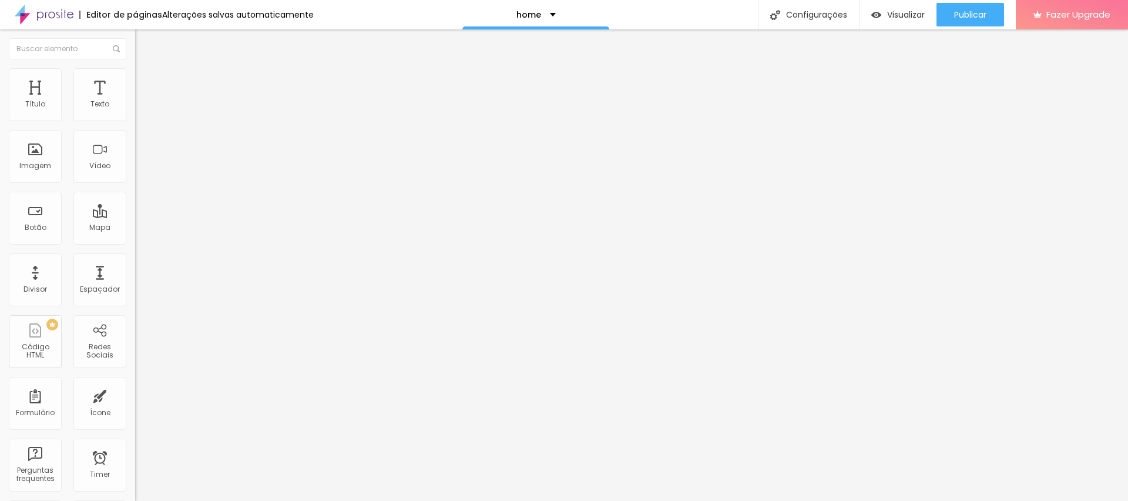
type input "384"
type input "413"
type input "418"
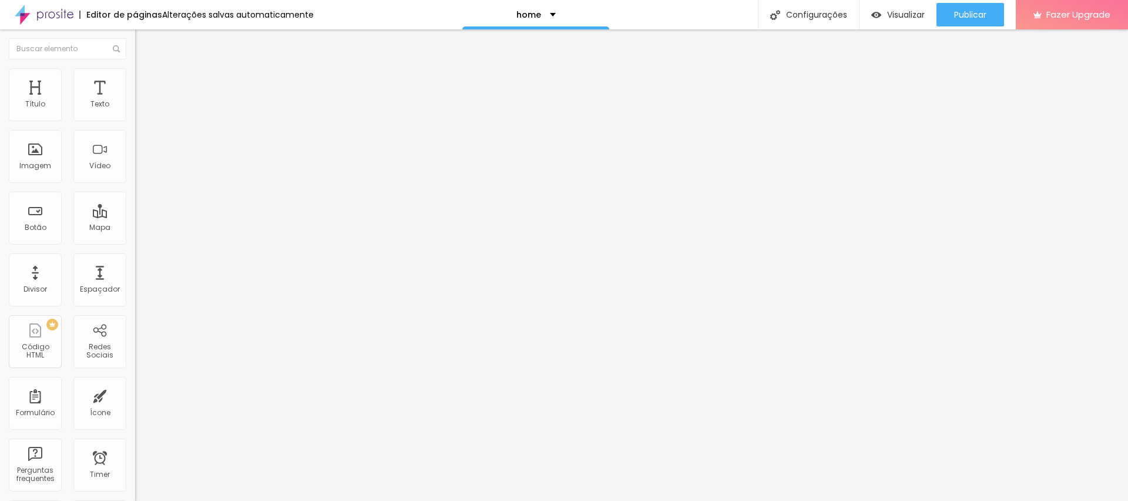
drag, startPoint x: 26, startPoint y: 137, endPoint x: 72, endPoint y: 146, distance: 46.8
type input "418"
click at [135, 394] on input "range" at bounding box center [173, 398] width 76 height 9
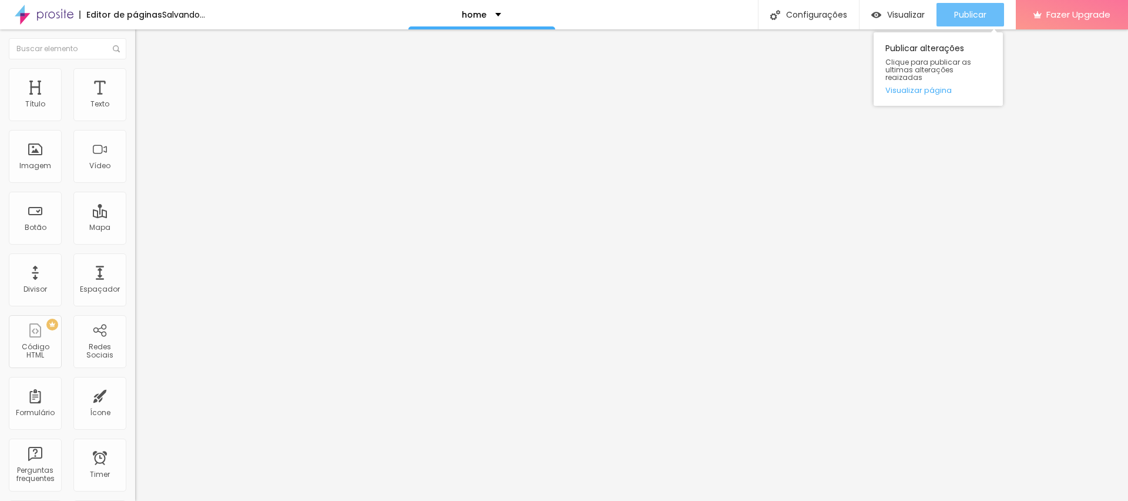
click at [970, 18] on span "Publicar" at bounding box center [970, 14] width 32 height 9
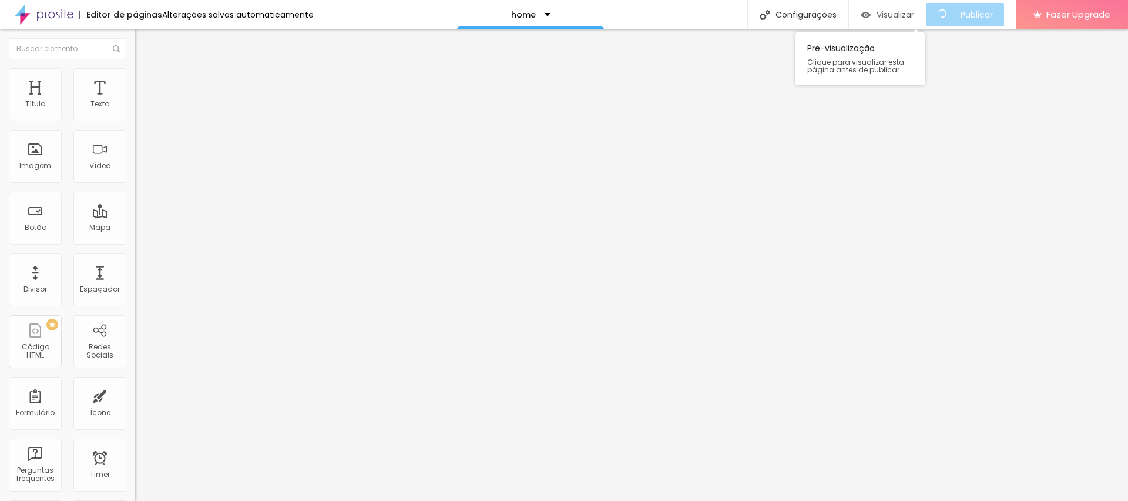
click at [899, 14] on span "Visualizar" at bounding box center [895, 14] width 38 height 9
click at [146, 81] on span "Estilo" at bounding box center [155, 76] width 18 height 10
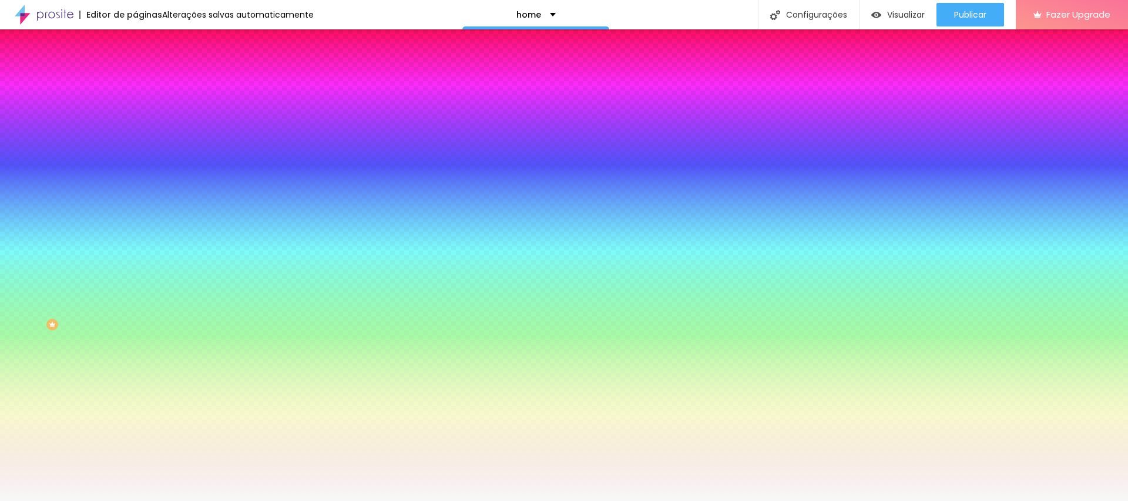
click at [135, 122] on span "Nenhum" at bounding box center [150, 117] width 31 height 10
click at [135, 140] on span "Parallax" at bounding box center [149, 135] width 29 height 10
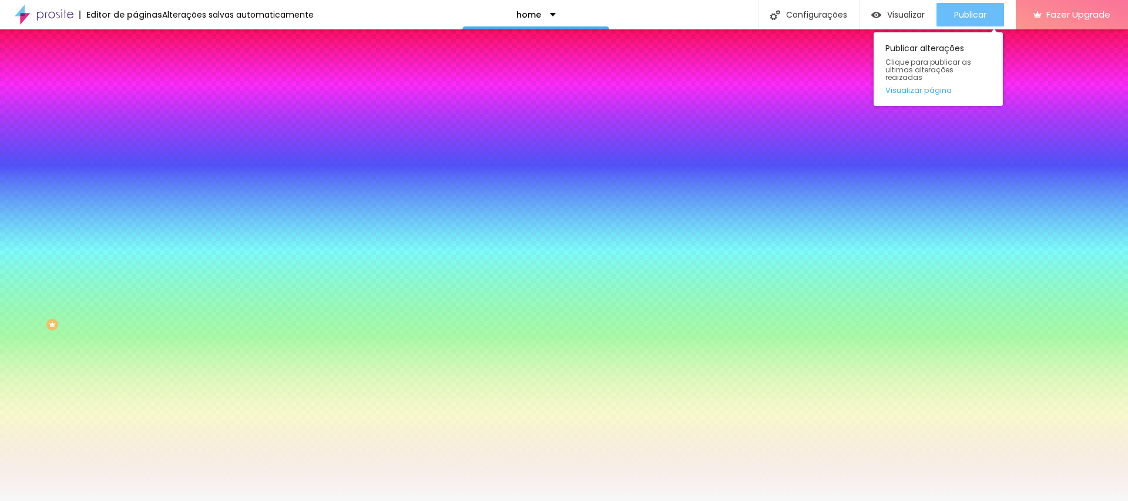
click at [965, 16] on span "Publicar" at bounding box center [970, 14] width 32 height 9
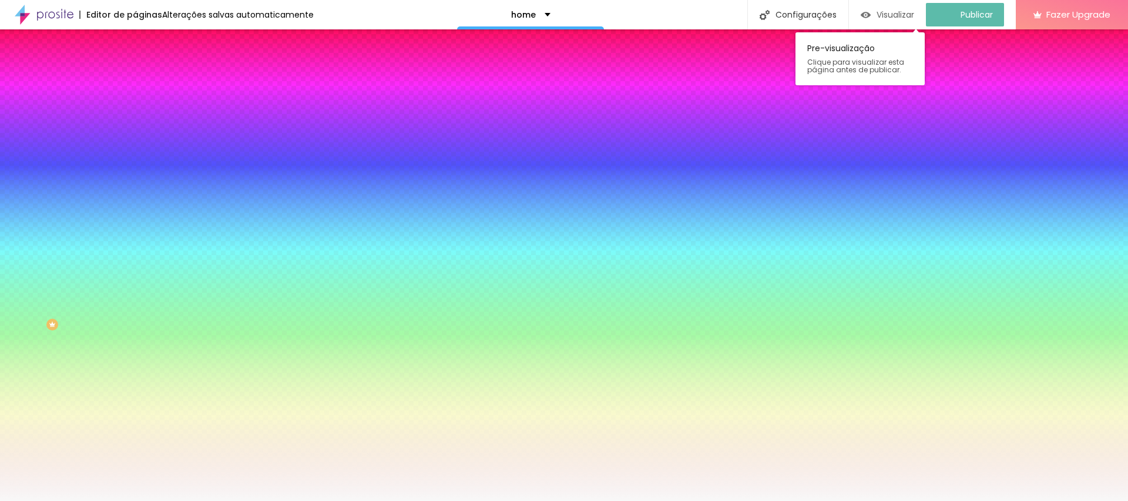
click at [881, 12] on div "Visualizar" at bounding box center [887, 15] width 53 height 10
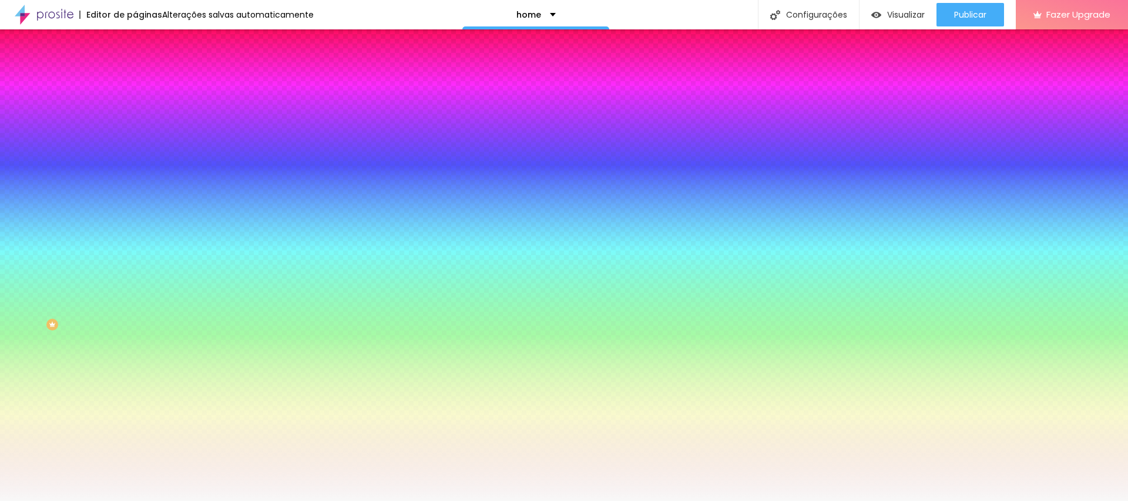
click at [135, 122] on span "Parallax" at bounding box center [149, 117] width 29 height 10
click at [135, 139] on div "Efeito da Imagem Parallax Nenhum Parallax" at bounding box center [202, 123] width 135 height 32
click at [135, 122] on span "Parallax" at bounding box center [149, 117] width 29 height 10
click at [135, 129] on span "Nenhum" at bounding box center [150, 124] width 31 height 10
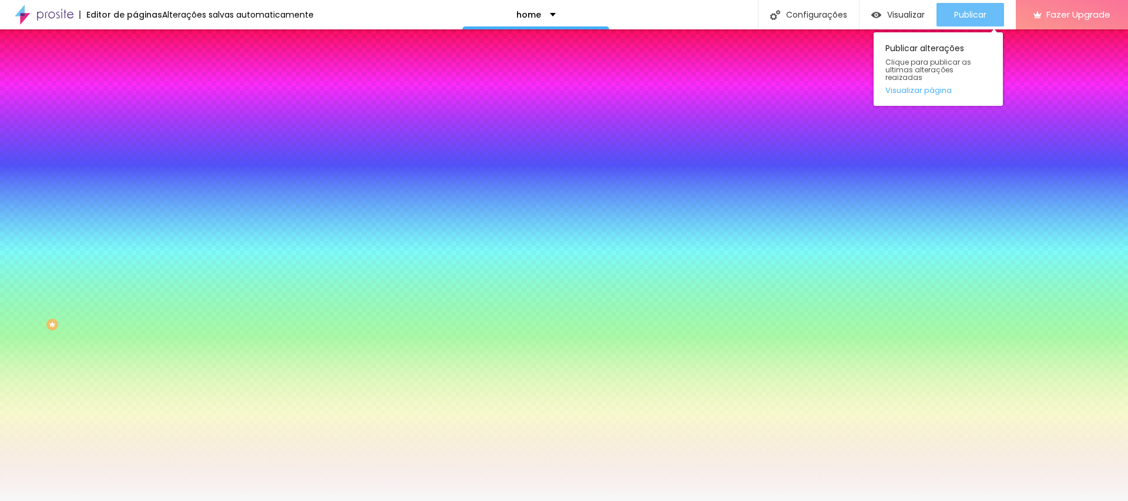
click at [976, 10] on span "Publicar" at bounding box center [970, 14] width 32 height 9
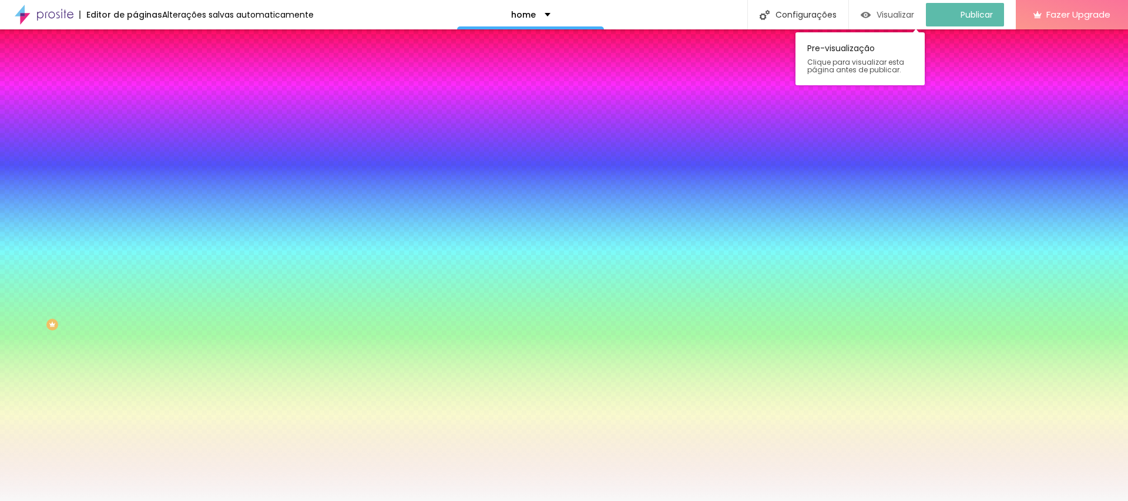
click at [898, 14] on span "Visualizar" at bounding box center [895, 14] width 38 height 9
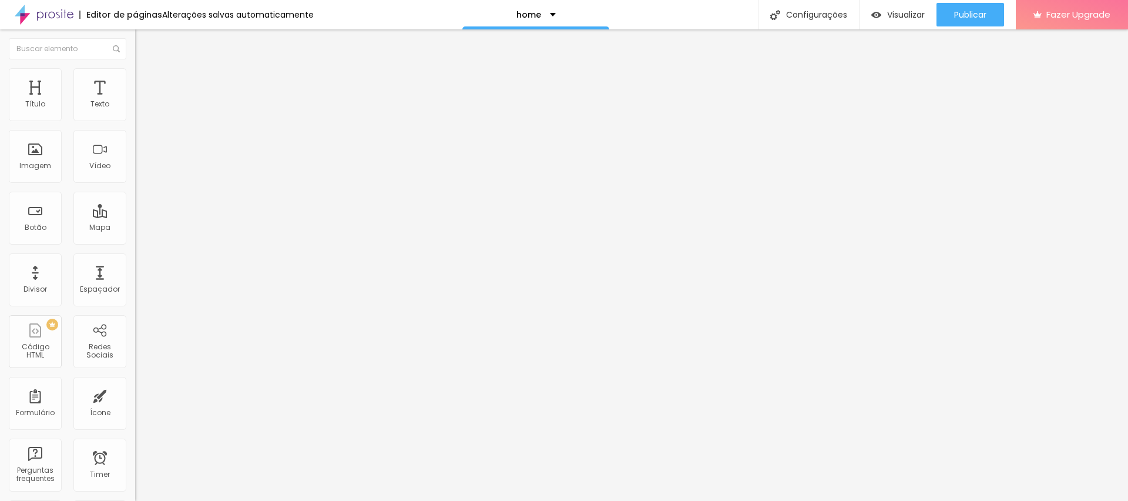
click at [135, 76] on li "Estilo" at bounding box center [202, 74] width 135 height 12
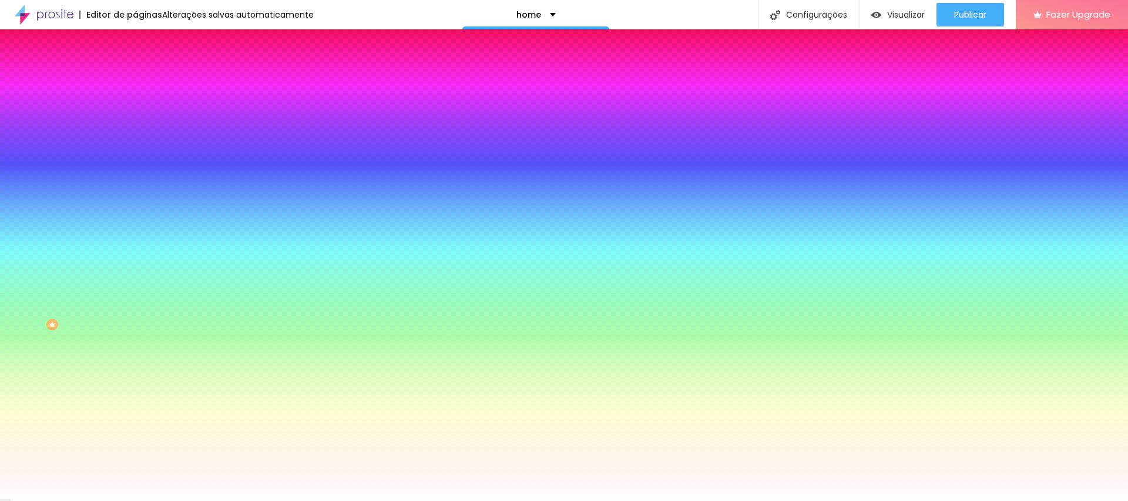
click at [146, 83] on span "Avançado" at bounding box center [165, 88] width 39 height 10
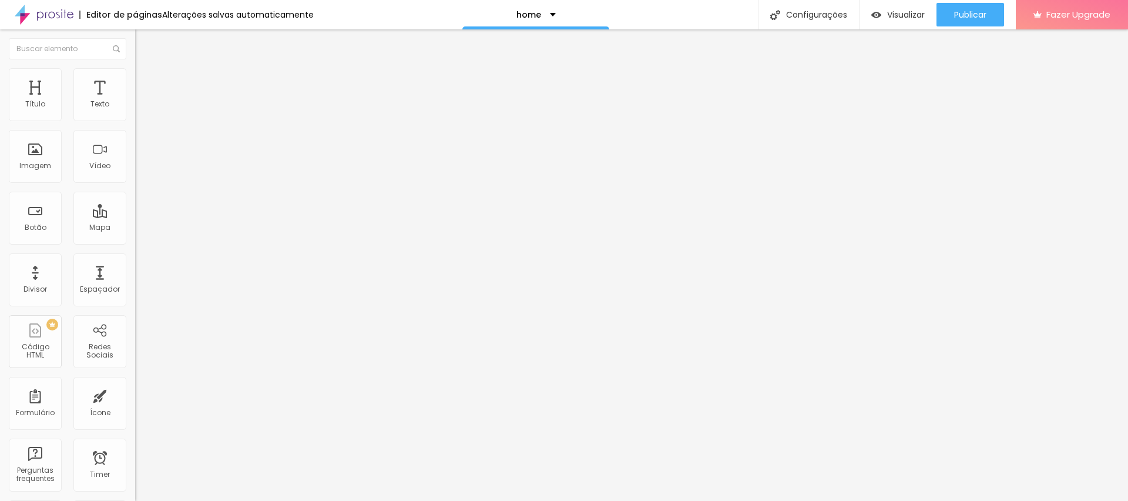
type input "25"
type input "30"
type input "35"
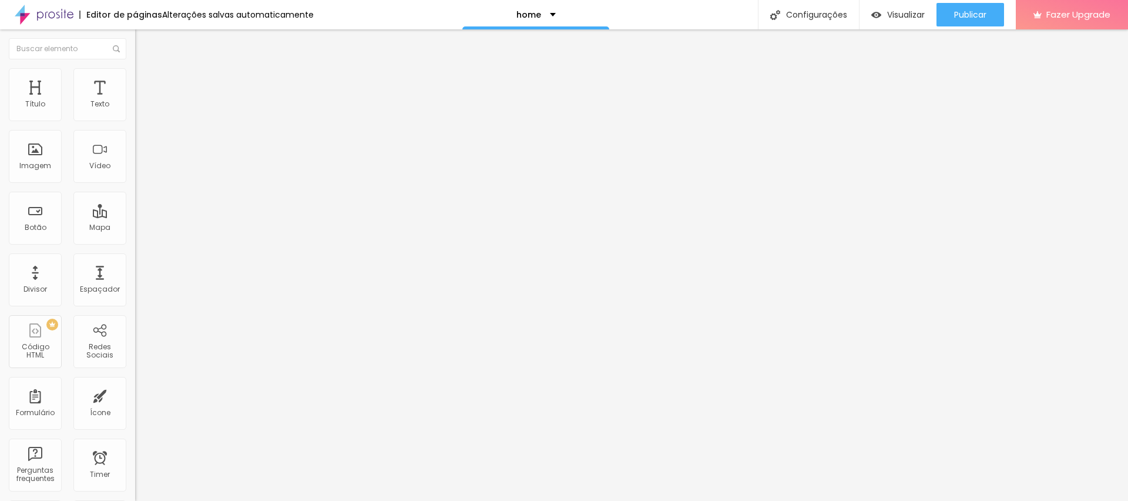
type input "35"
type input "40"
type input "45"
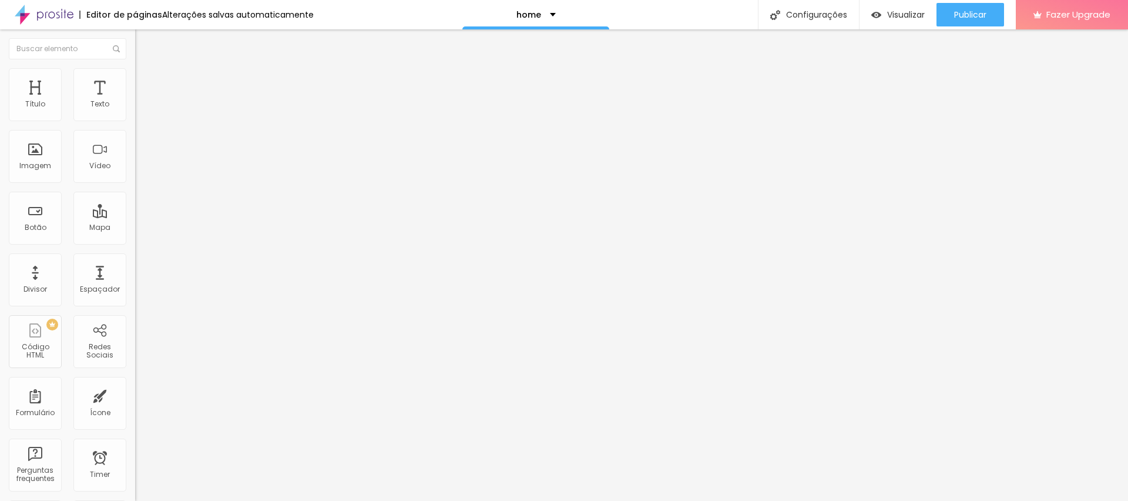
type input "50"
drag, startPoint x: 46, startPoint y: 113, endPoint x: 183, endPoint y: 117, distance: 136.3
type input "50"
click at [183, 228] on input "range" at bounding box center [173, 232] width 76 height 9
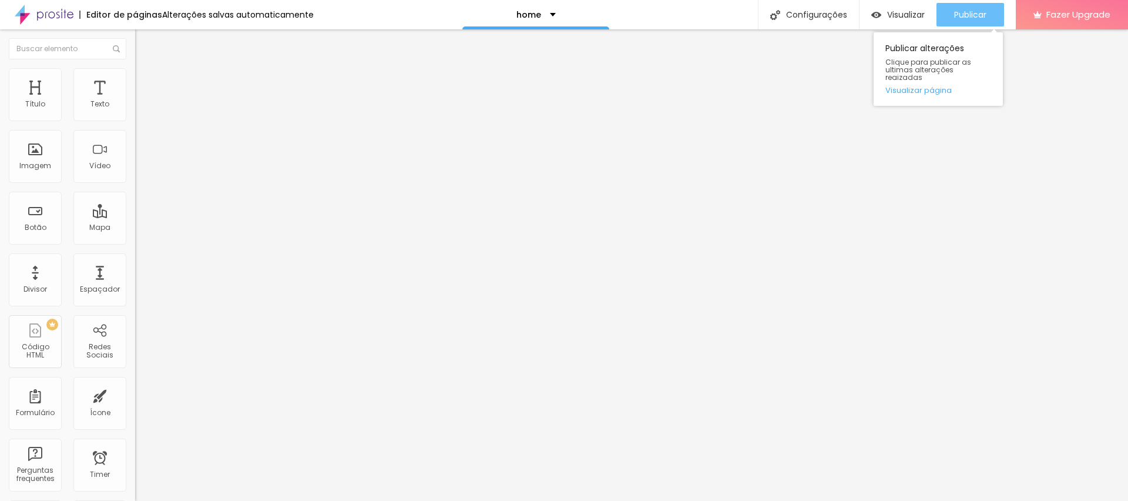
click at [962, 6] on div "Publicar" at bounding box center [970, 14] width 32 height 23
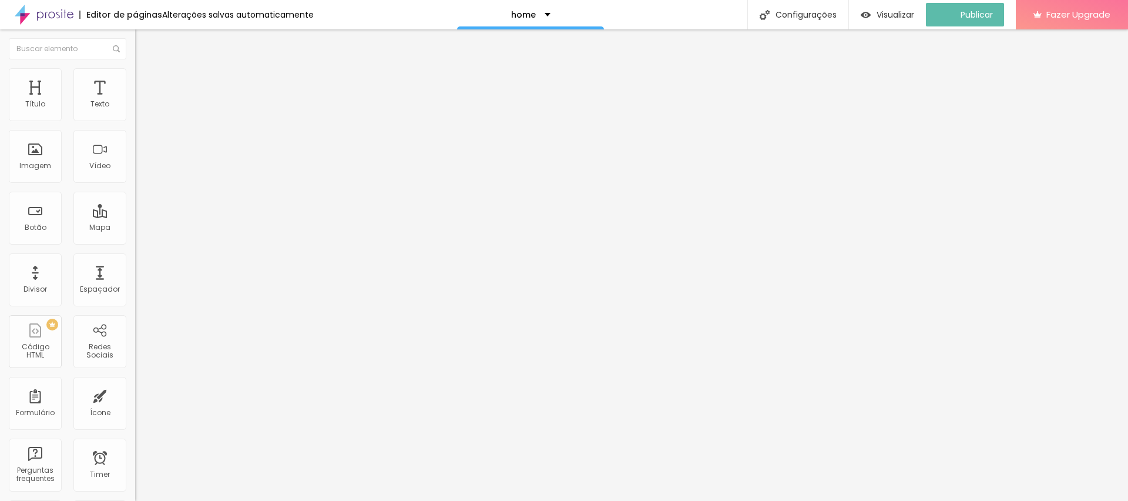
click at [135, 71] on ul "Estilo Avançado" at bounding box center [202, 67] width 135 height 23
click at [146, 80] on span "Avançado" at bounding box center [165, 76] width 39 height 10
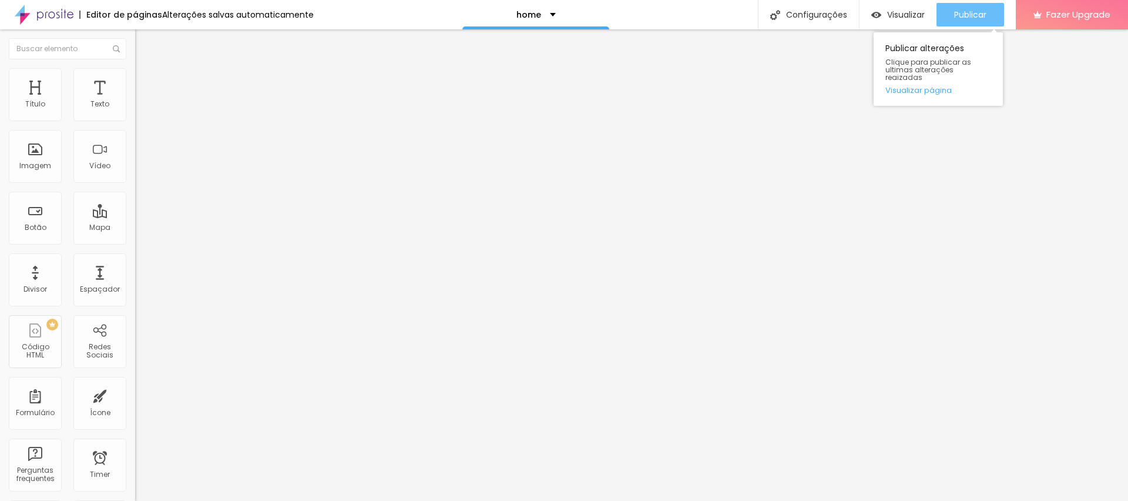
click at [977, 14] on span "Publicar" at bounding box center [970, 14] width 32 height 9
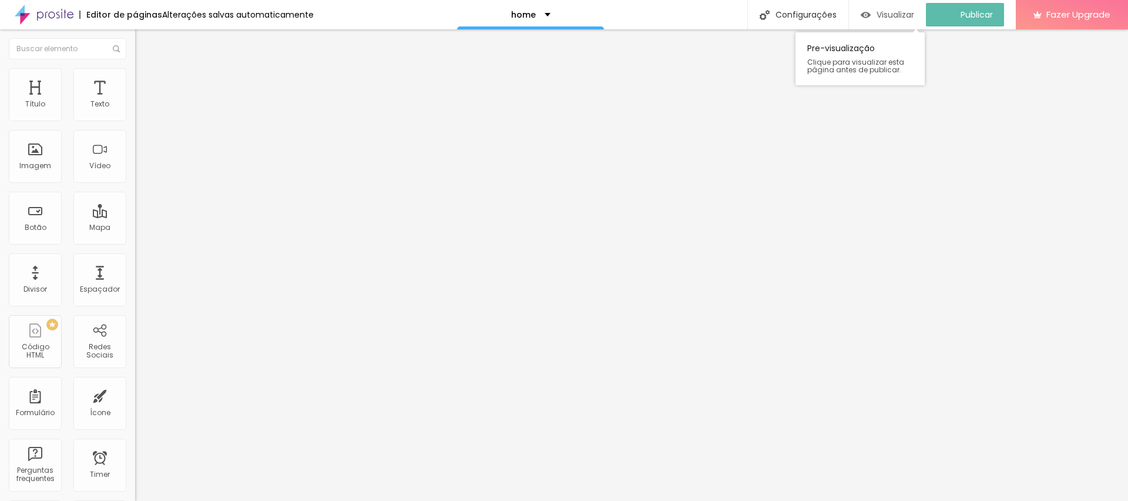
click at [902, 18] on span "Visualizar" at bounding box center [895, 14] width 38 height 9
click at [135, 80] on li "Avançado" at bounding box center [202, 86] width 135 height 12
click at [135, 500] on div at bounding box center [202, 505] width 135 height 0
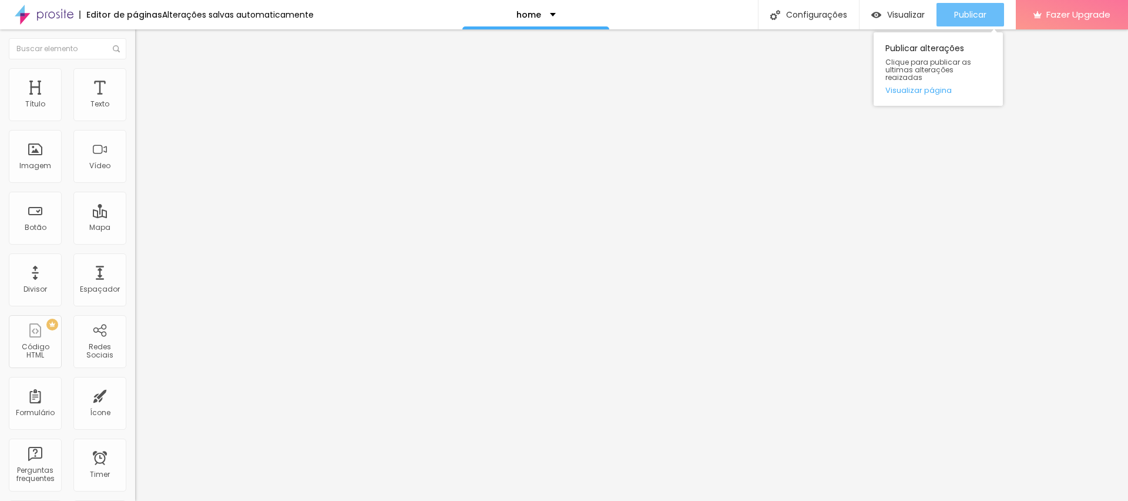
click at [978, 17] on span "Publicar" at bounding box center [970, 14] width 32 height 9
type input "44"
type input "42"
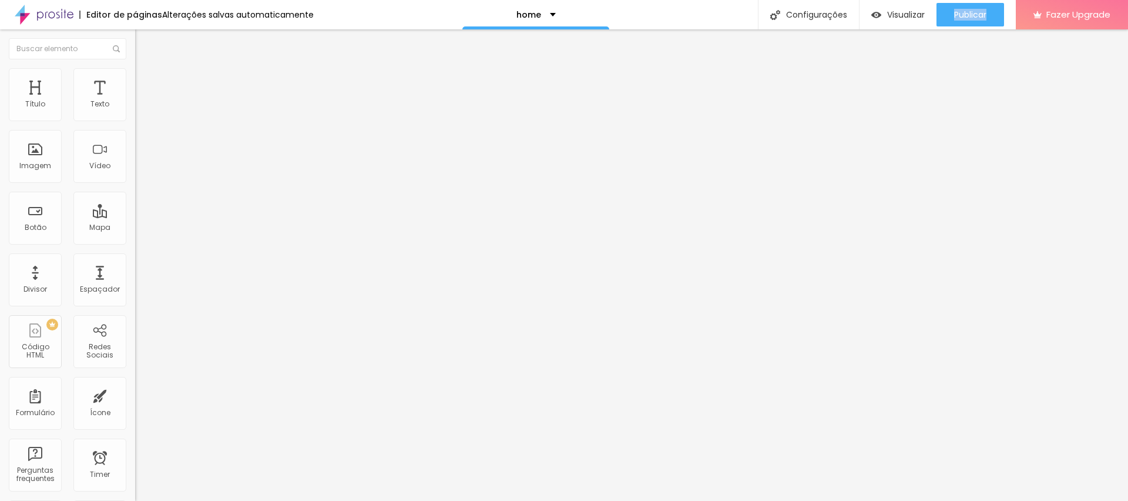
type input "41"
type input "39"
drag, startPoint x: 66, startPoint y: 244, endPoint x: 48, endPoint y: 243, distance: 18.3
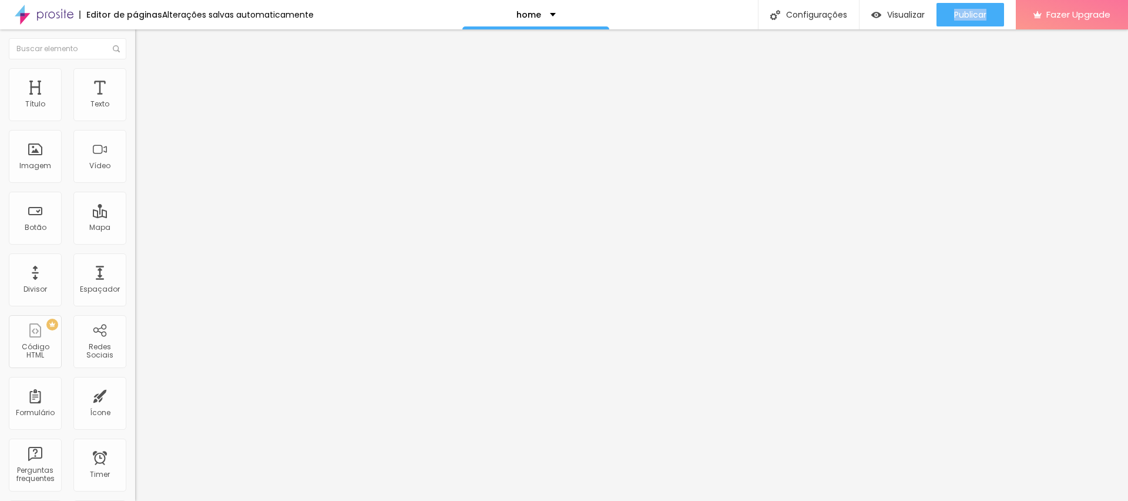
type input "39"
click at [135, 277] on input "range" at bounding box center [173, 281] width 76 height 9
click at [972, 14] on span "Publicar" at bounding box center [970, 14] width 32 height 9
click at [135, 75] on ul "Conteúdo Estilo Avançado" at bounding box center [202, 73] width 135 height 35
click at [135, 80] on li "Avançado" at bounding box center [202, 86] width 135 height 12
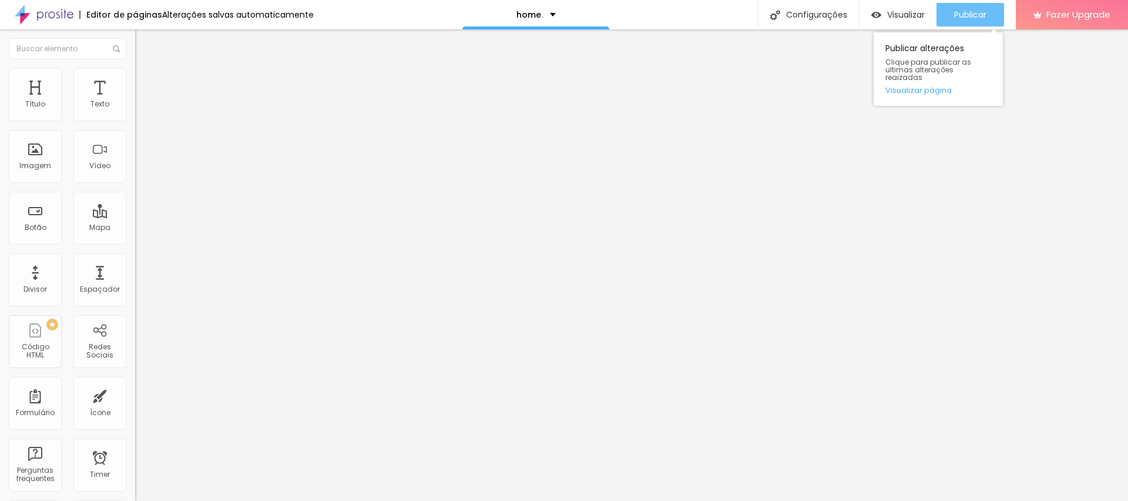
click at [958, 19] on span "Publicar" at bounding box center [970, 14] width 32 height 9
click at [998, 11] on button "Publicar" at bounding box center [970, 14] width 68 height 23
click at [955, 18] on span "Publicar" at bounding box center [970, 14] width 32 height 9
drag, startPoint x: 110, startPoint y: 69, endPoint x: 108, endPoint y: 85, distance: 16.6
click at [135, 80] on img at bounding box center [140, 85] width 11 height 11
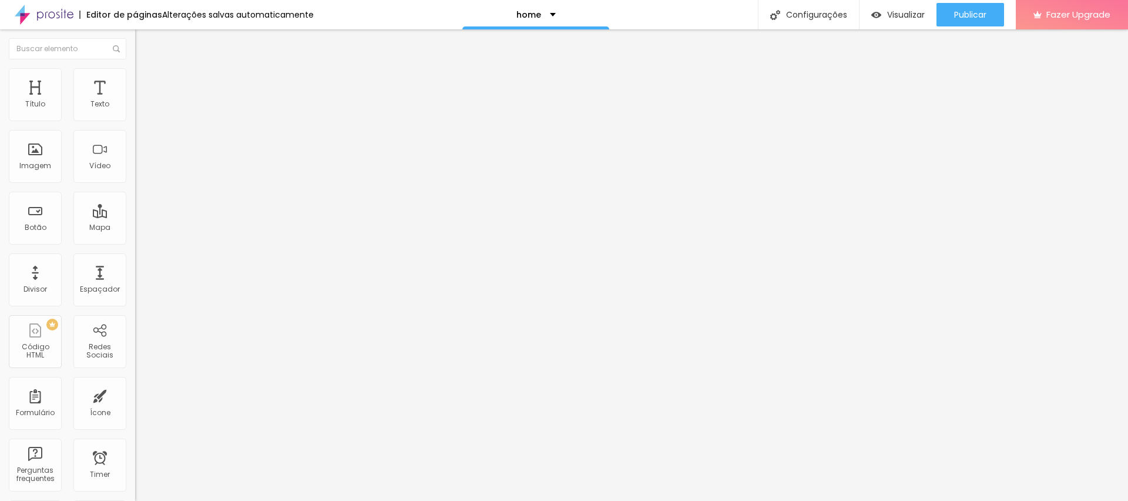
click at [135, 500] on div at bounding box center [202, 505] width 135 height 0
click at [966, 16] on span "Publicar" at bounding box center [970, 14] width 32 height 9
type input "25"
type input "20"
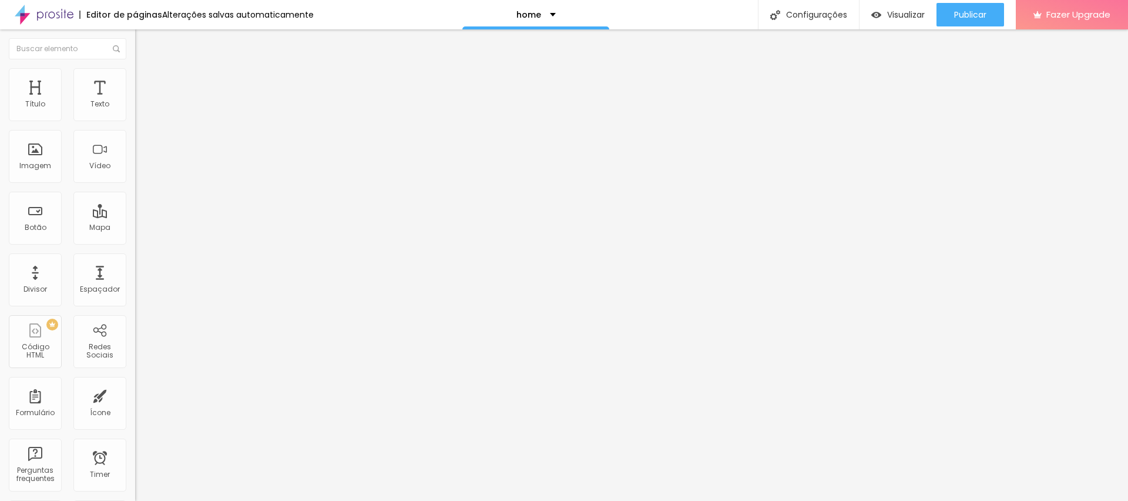
type input "20"
type input "15"
drag, startPoint x: 98, startPoint y: 117, endPoint x: 56, endPoint y: 113, distance: 41.9
type input "10"
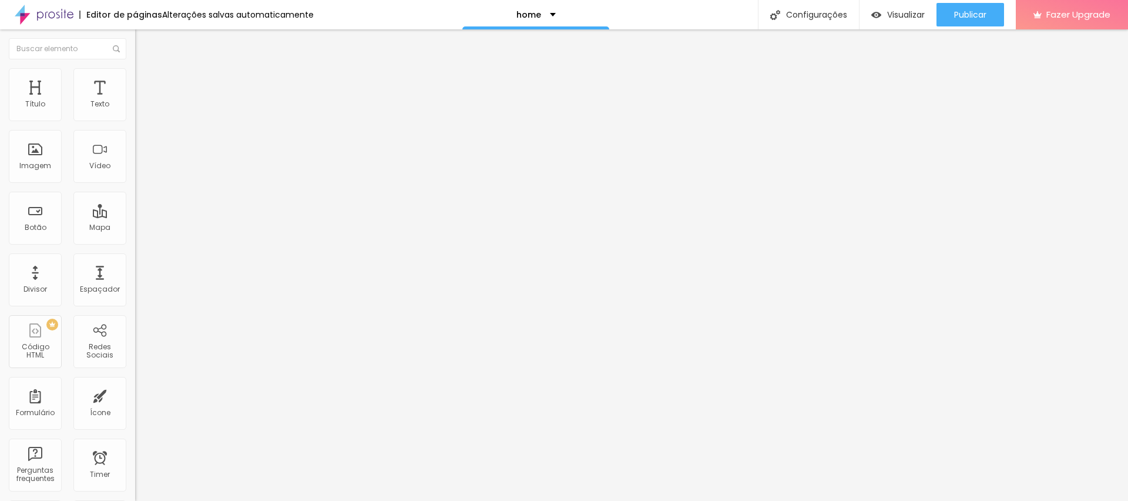
click at [135, 228] on input "range" at bounding box center [173, 232] width 76 height 9
type input "10"
click at [135, 117] on div "10 Espaçamento entre colunas 418 px Espaçamento vertical ID Html Classes Html V…" at bounding box center [202, 339] width 135 height 494
type input "5"
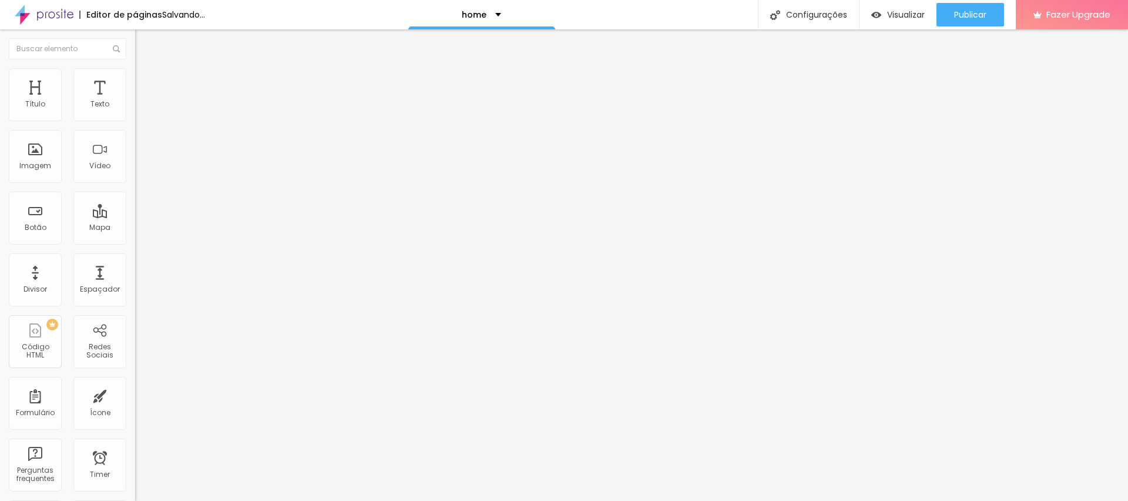
type input "0"
type input "30"
drag, startPoint x: 49, startPoint y: 114, endPoint x: 265, endPoint y: 125, distance: 216.5
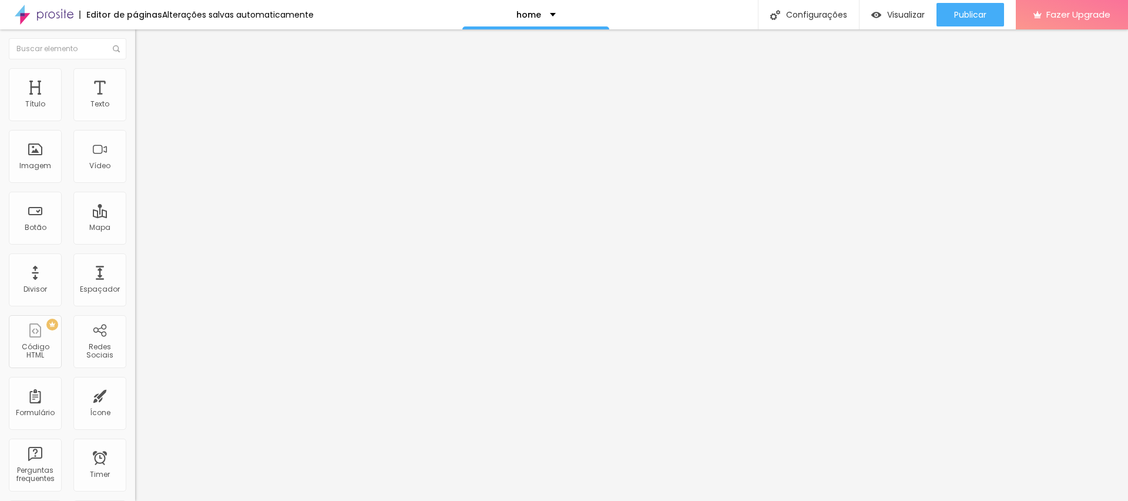
click at [211, 228] on input "range" at bounding box center [173, 232] width 76 height 9
type input "25"
type input "15"
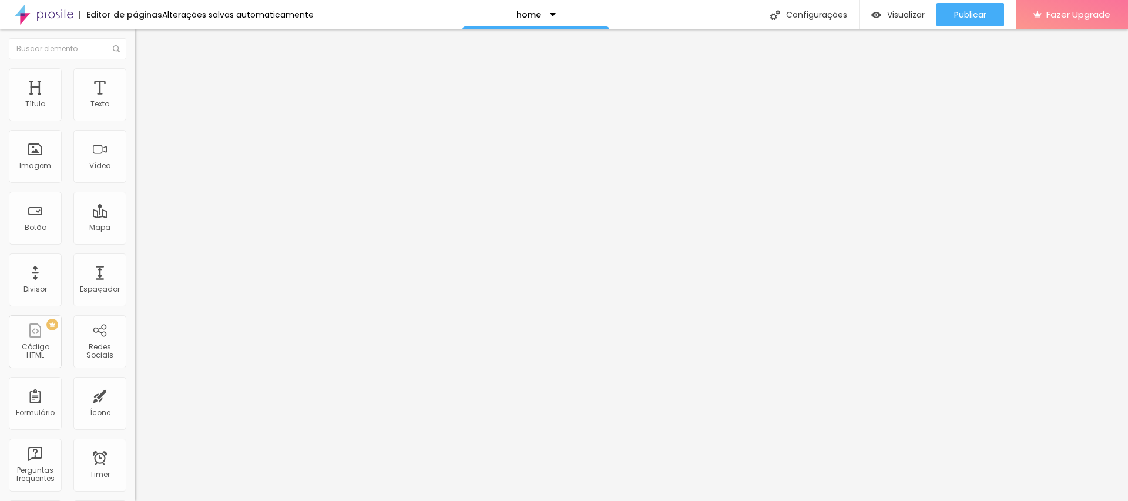
type input "20"
type input "25"
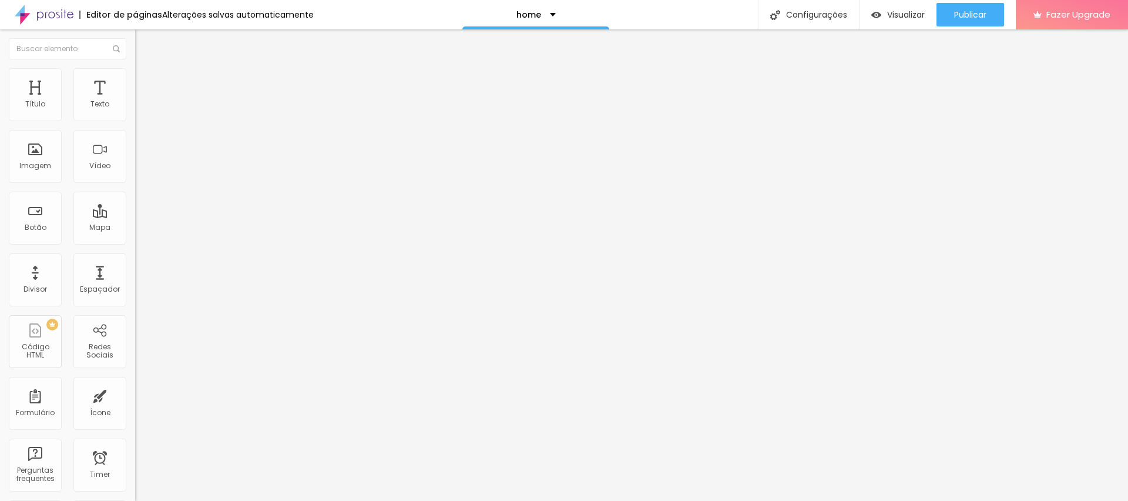
click at [135, 228] on input "range" at bounding box center [173, 232] width 76 height 9
type input "148"
type input "247"
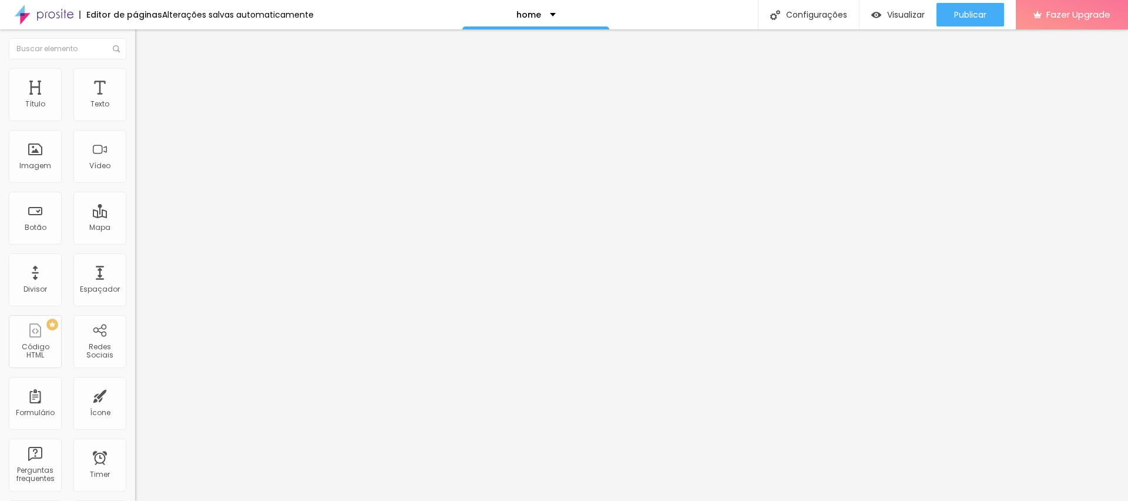
type input "251"
type input "265"
type input "280"
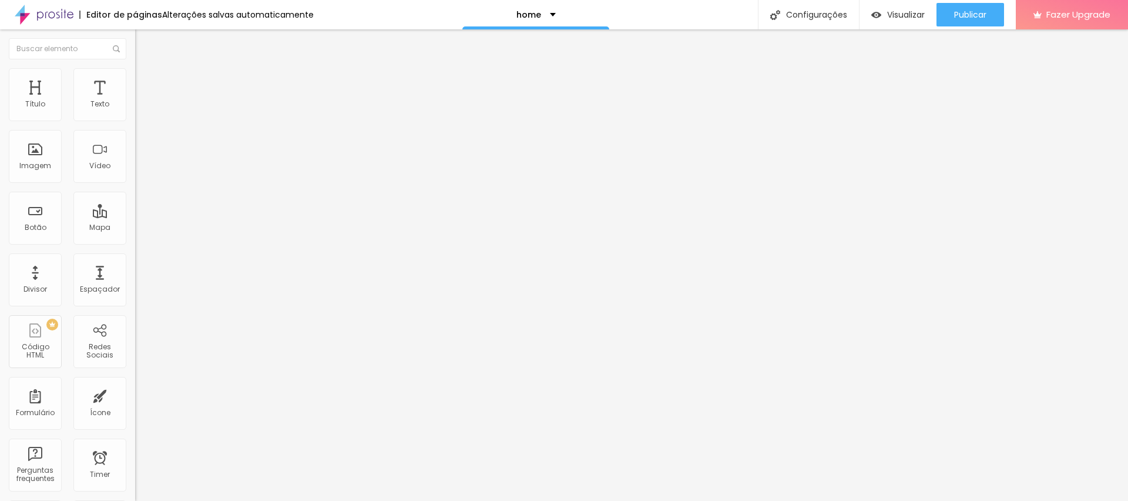
type input "280"
type input "283"
type input "284"
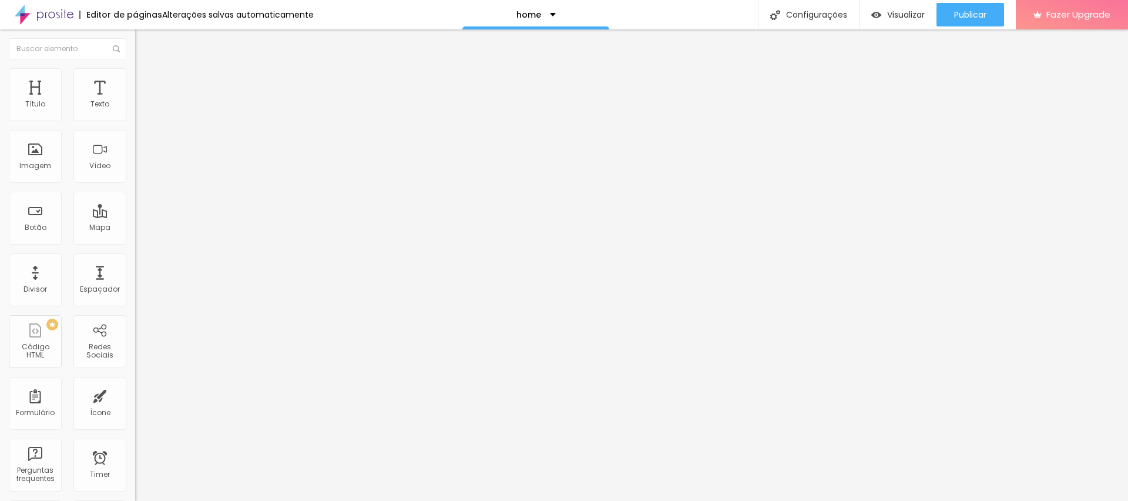
type input "293"
drag, startPoint x: 70, startPoint y: 136, endPoint x: 59, endPoint y: 139, distance: 12.1
type input "293"
click at [135, 394] on input "range" at bounding box center [173, 398] width 76 height 9
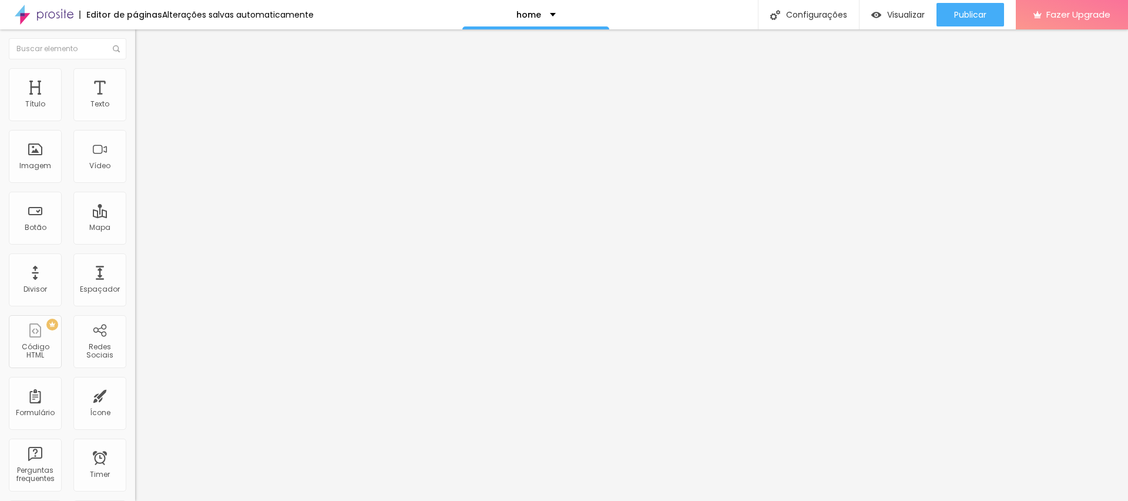
type input "30"
drag, startPoint x: 86, startPoint y: 115, endPoint x: 149, endPoint y: 124, distance: 63.0
type input "30"
click at [149, 228] on input "range" at bounding box center [173, 232] width 76 height 9
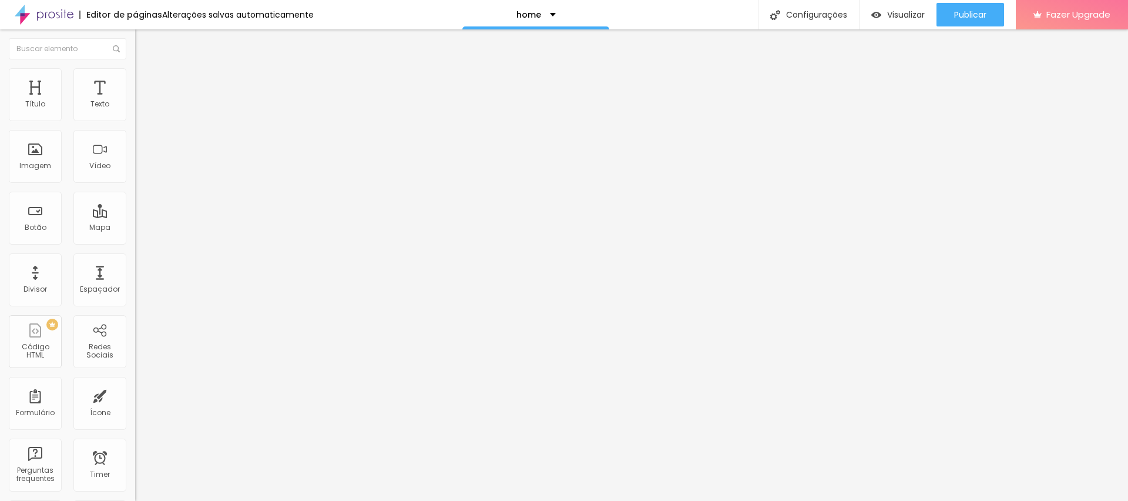
type input "314"
type input "392"
type input "500"
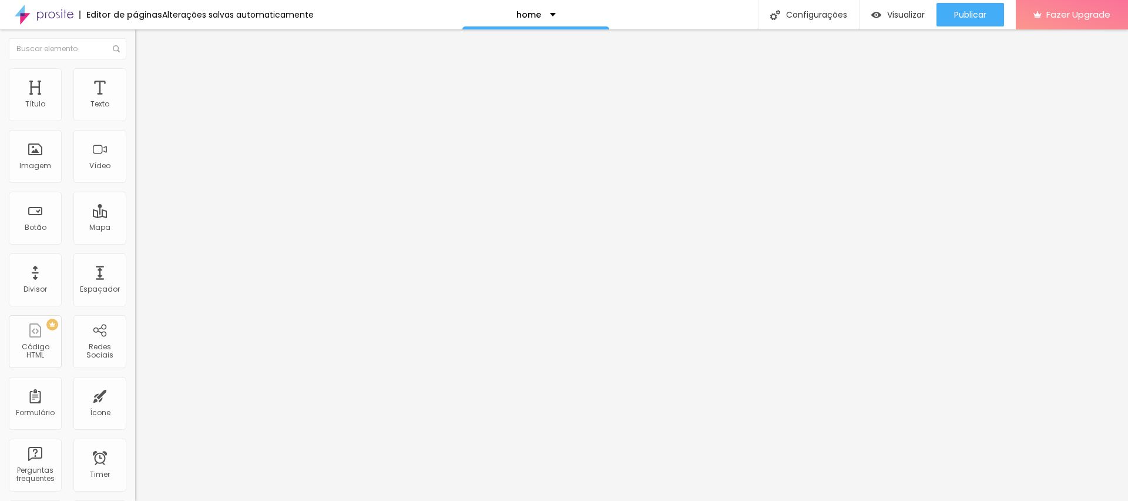
type input "500"
type input "462"
type input "361"
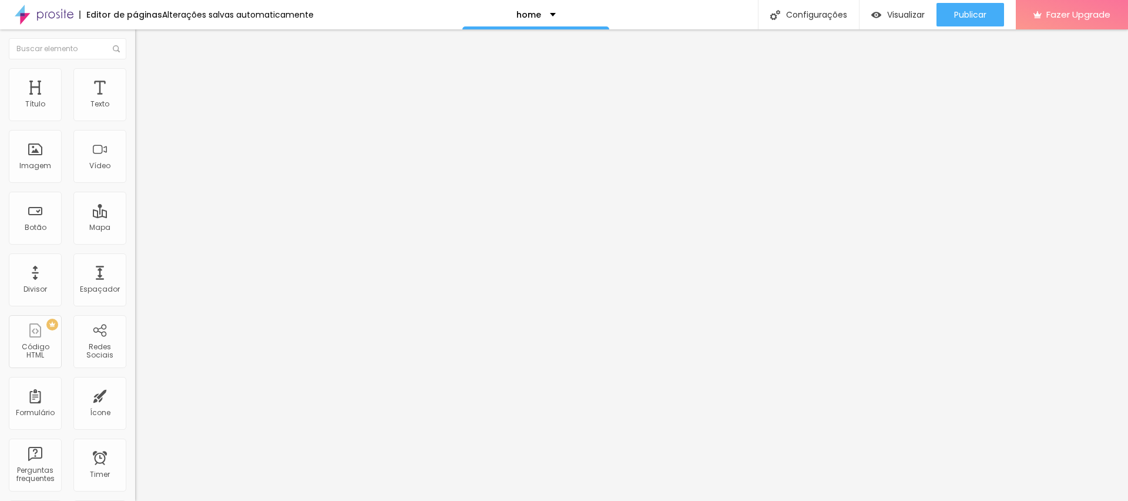
type input "352"
type input "350"
type input "321"
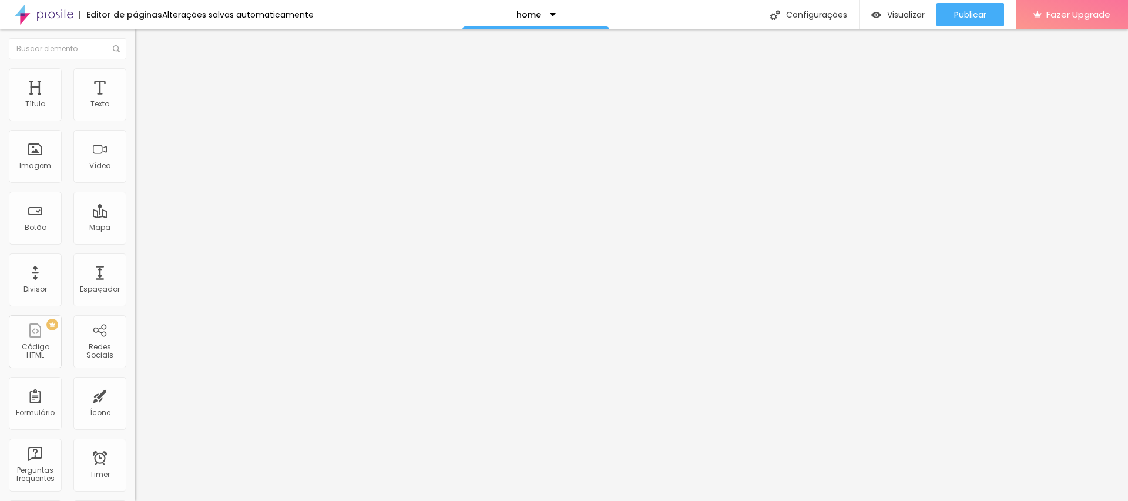
type input "321"
type input "310"
type input "255"
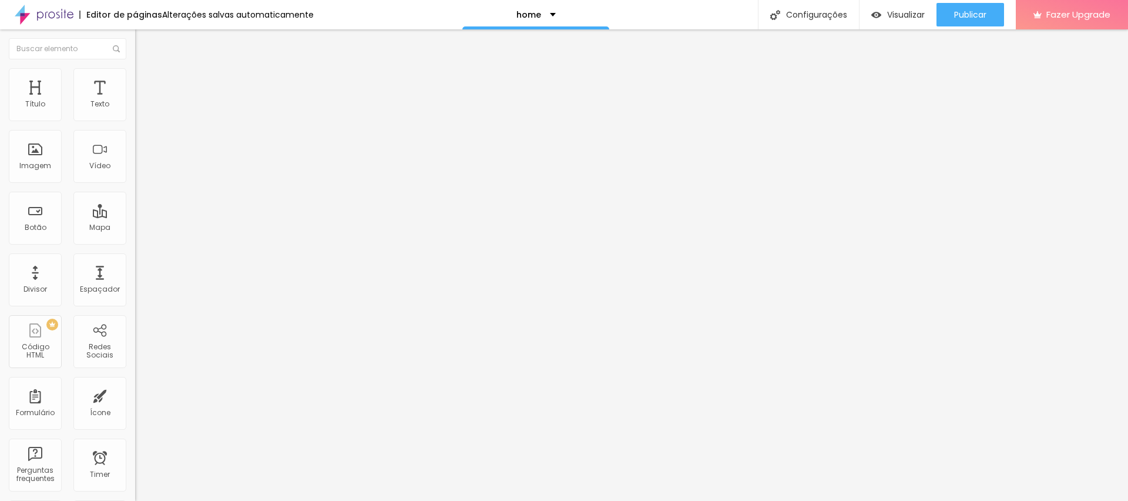
type input "253"
drag, startPoint x: 59, startPoint y: 136, endPoint x: 54, endPoint y: 145, distance: 9.8
type input "253"
click at [135, 394] on input "range" at bounding box center [173, 398] width 76 height 9
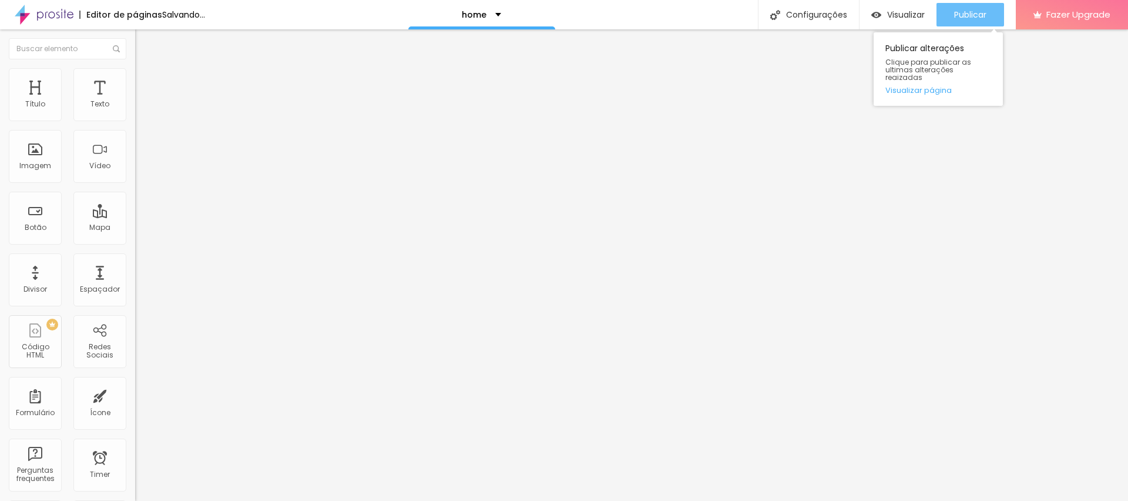
click at [976, 12] on span "Publicar" at bounding box center [970, 14] width 32 height 9
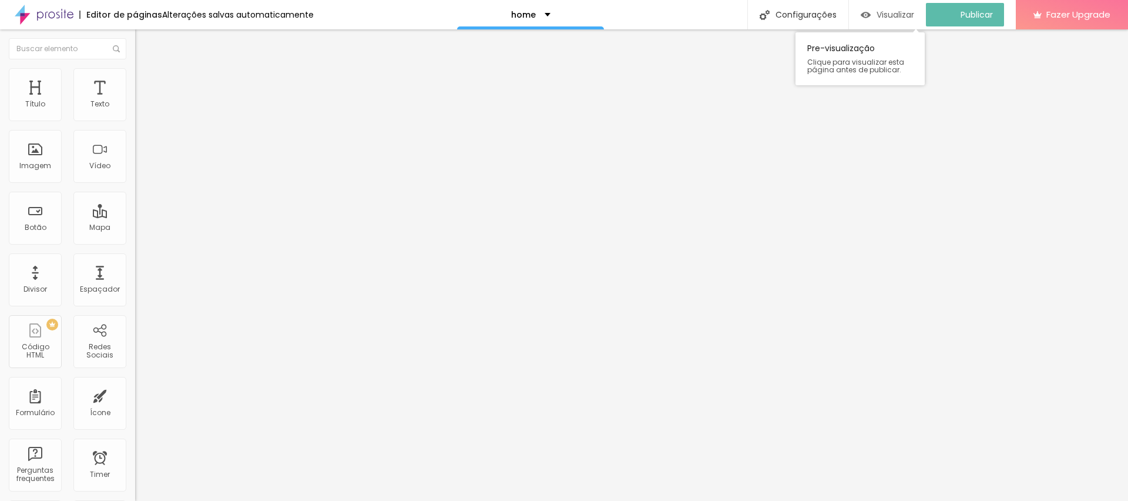
click at [901, 18] on span "Visualizar" at bounding box center [895, 14] width 38 height 9
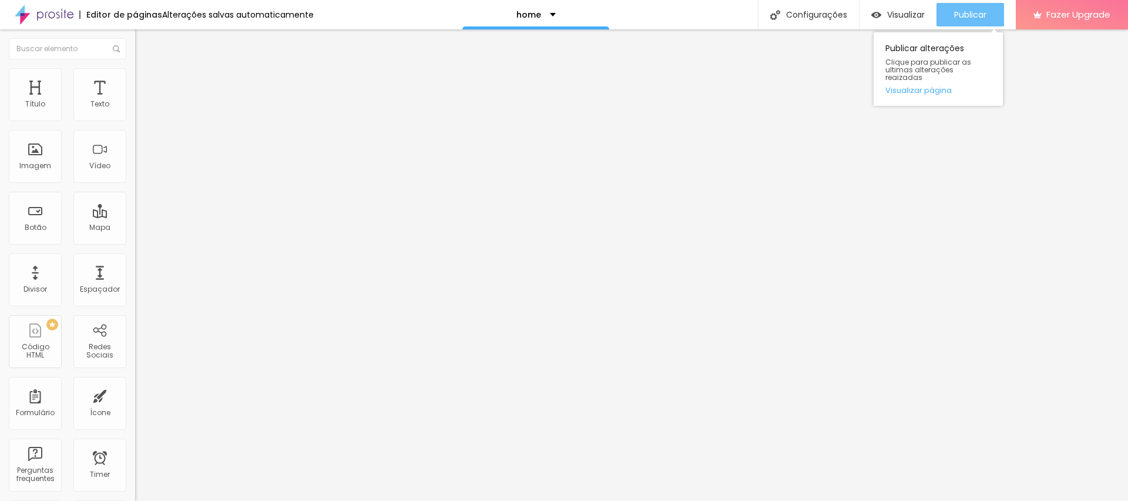
click at [965, 14] on span "Publicar" at bounding box center [970, 14] width 32 height 9
click at [976, 10] on span "Publicar" at bounding box center [970, 14] width 32 height 9
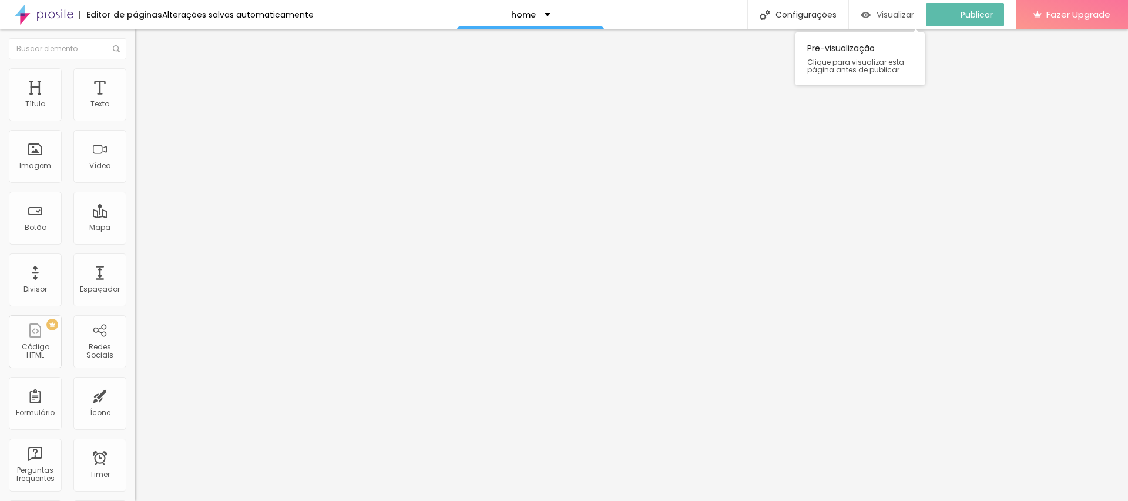
click at [907, 22] on div "Visualizar" at bounding box center [887, 14] width 53 height 23
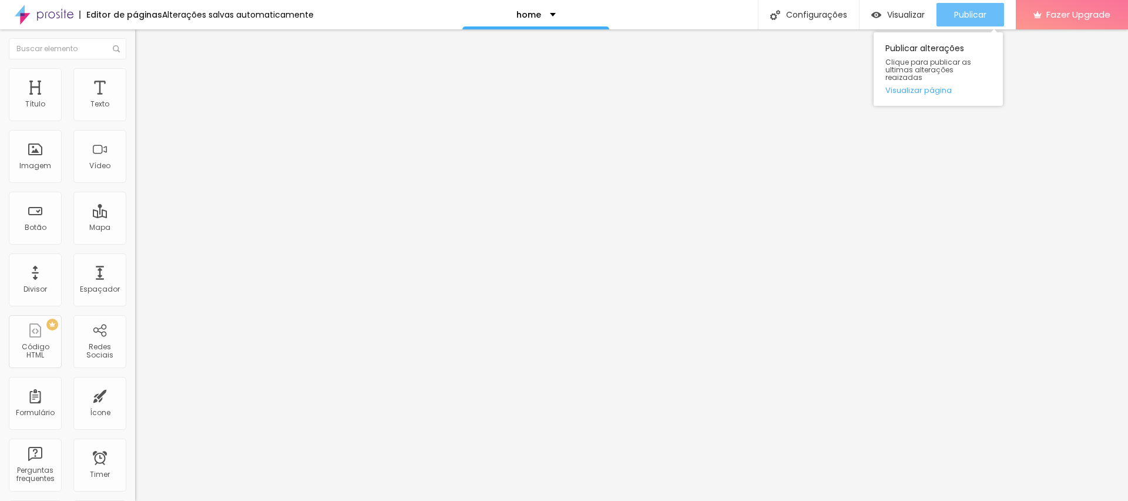
click at [962, 4] on div "Publicar" at bounding box center [970, 14] width 32 height 23
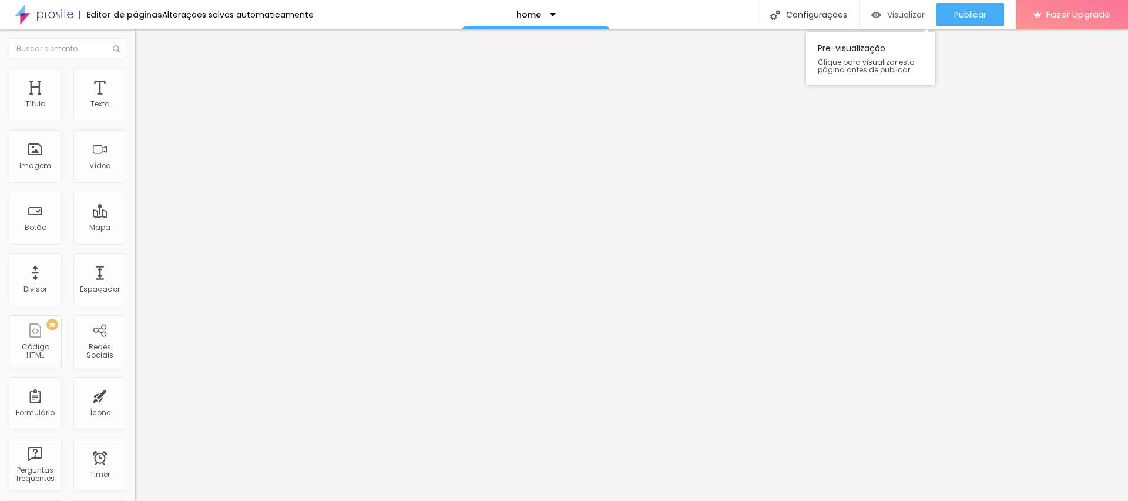
click at [901, 10] on span "Visualizar" at bounding box center [906, 14] width 38 height 9
click at [135, 80] on li "Avançado" at bounding box center [202, 86] width 135 height 12
type input "272"
click at [135, 394] on input "range" at bounding box center [173, 398] width 76 height 9
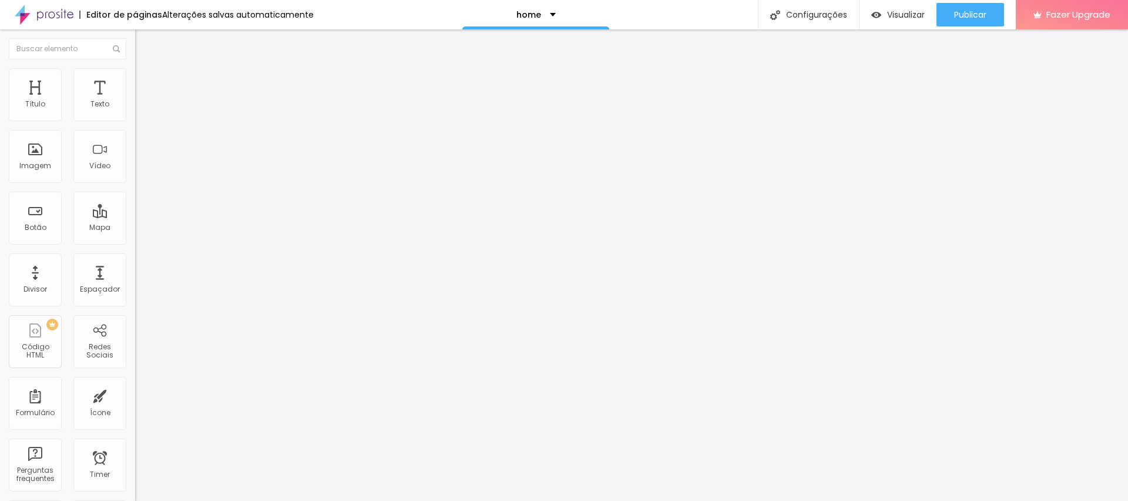
click at [135, 405] on input "303" at bounding box center [160, 411] width 51 height 12
click at [955, 22] on div "Publicar" at bounding box center [970, 14] width 32 height 23
click at [895, 12] on span "Visualizar" at bounding box center [895, 14] width 38 height 9
click at [978, 5] on div "Publicar" at bounding box center [970, 14] width 32 height 23
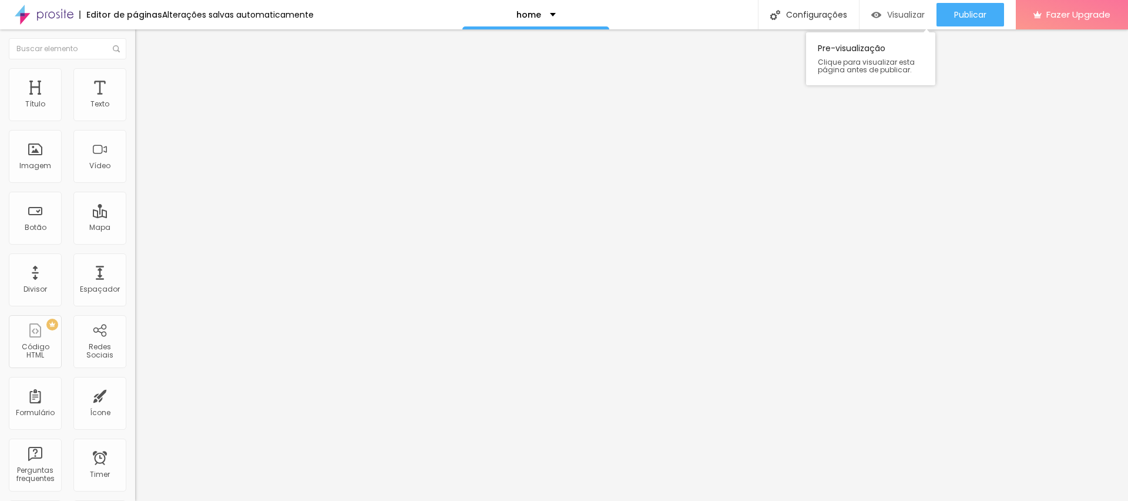
click at [896, 10] on span "Visualizar" at bounding box center [906, 14] width 38 height 9
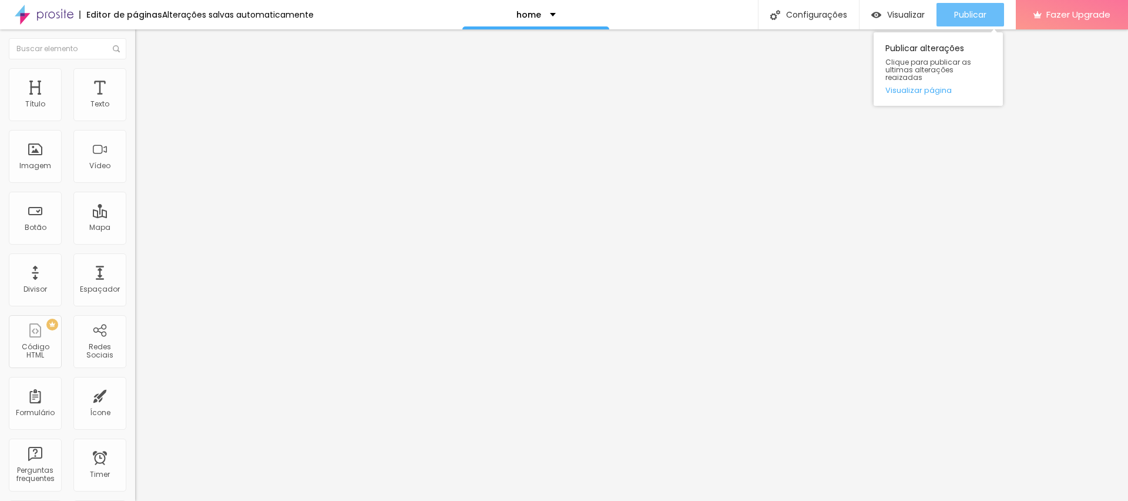
click at [970, 14] on span "Publicar" at bounding box center [970, 14] width 32 height 9
click at [135, 80] on img at bounding box center [140, 85] width 11 height 11
drag, startPoint x: 100, startPoint y: 116, endPoint x: 24, endPoint y: 117, distance: 76.4
click at [135, 228] on input "range" at bounding box center [173, 232] width 76 height 9
click at [968, 18] on span "Publicar" at bounding box center [970, 14] width 32 height 9
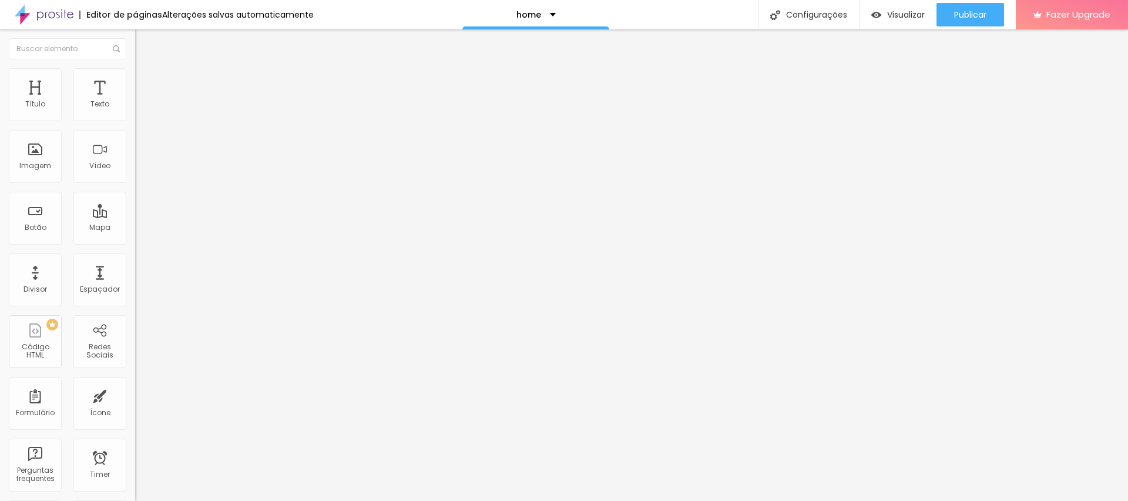
drag, startPoint x: 67, startPoint y: 137, endPoint x: 61, endPoint y: 136, distance: 6.6
click at [135, 394] on input "range" at bounding box center [173, 398] width 76 height 9
click at [135, 258] on div "308 px Espaçamento vertical" at bounding box center [202, 341] width 135 height 166
click at [135, 405] on input "308" at bounding box center [160, 411] width 51 height 12
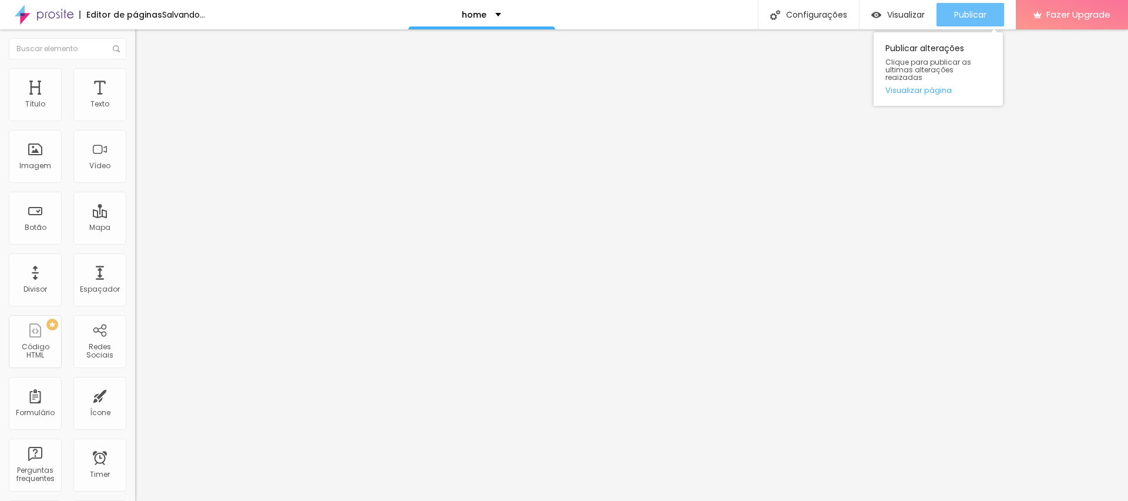
click at [970, 10] on span "Publicar" at bounding box center [970, 14] width 32 height 9
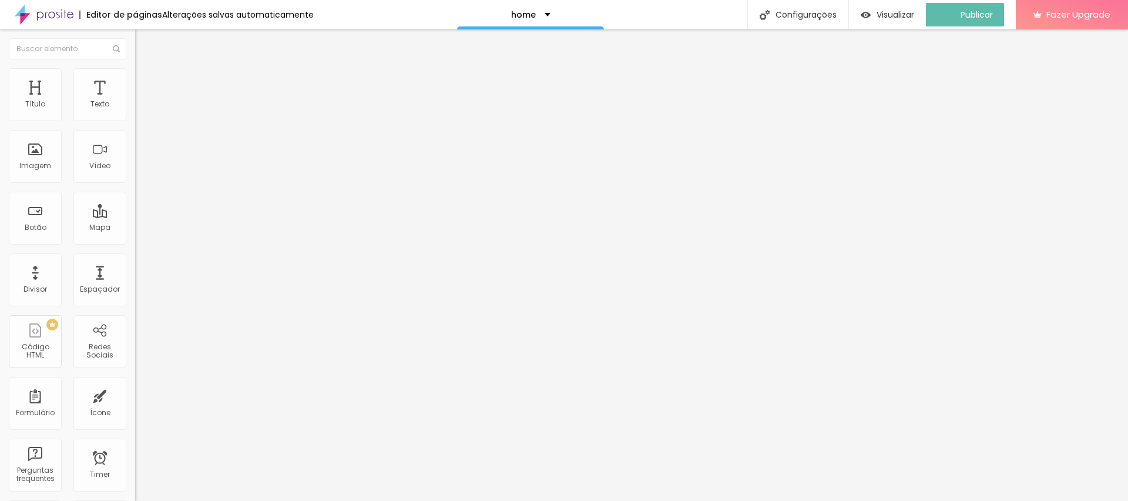
click at [135, 68] on img at bounding box center [140, 73] width 11 height 11
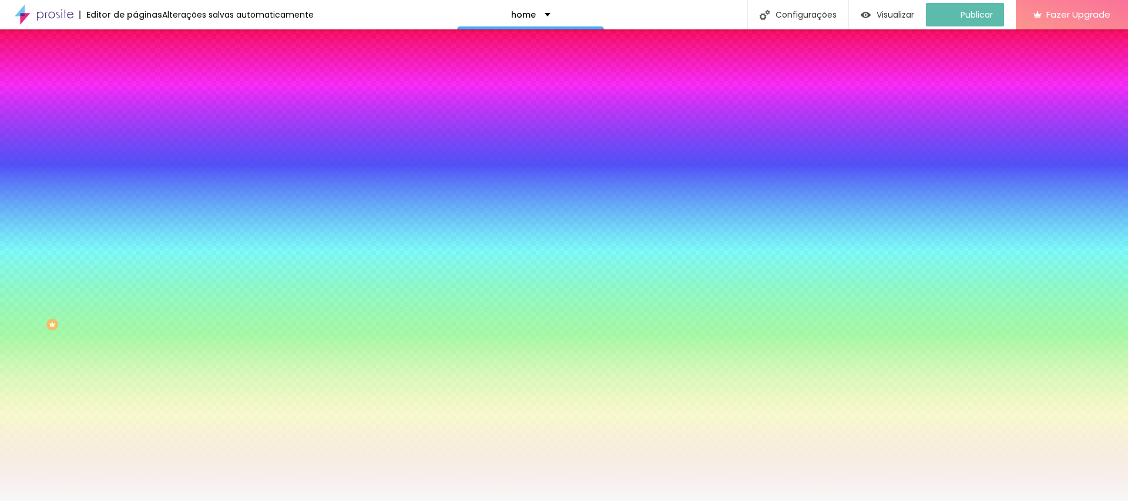
click at [135, 67] on img at bounding box center [140, 61] width 11 height 11
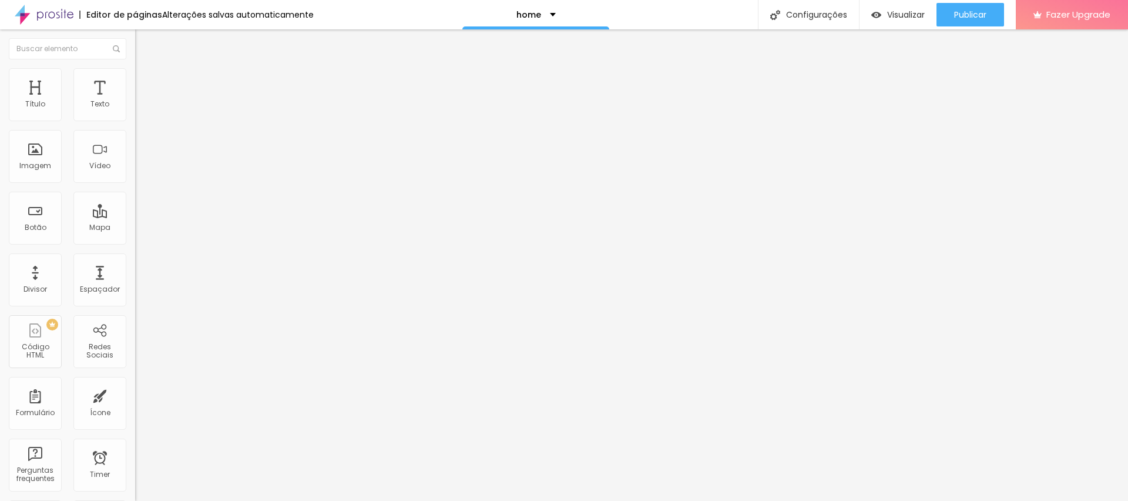
click at [135, 107] on span "Completo" at bounding box center [153, 102] width 36 height 10
click at [135, 114] on span "Encaixotado" at bounding box center [158, 109] width 46 height 10
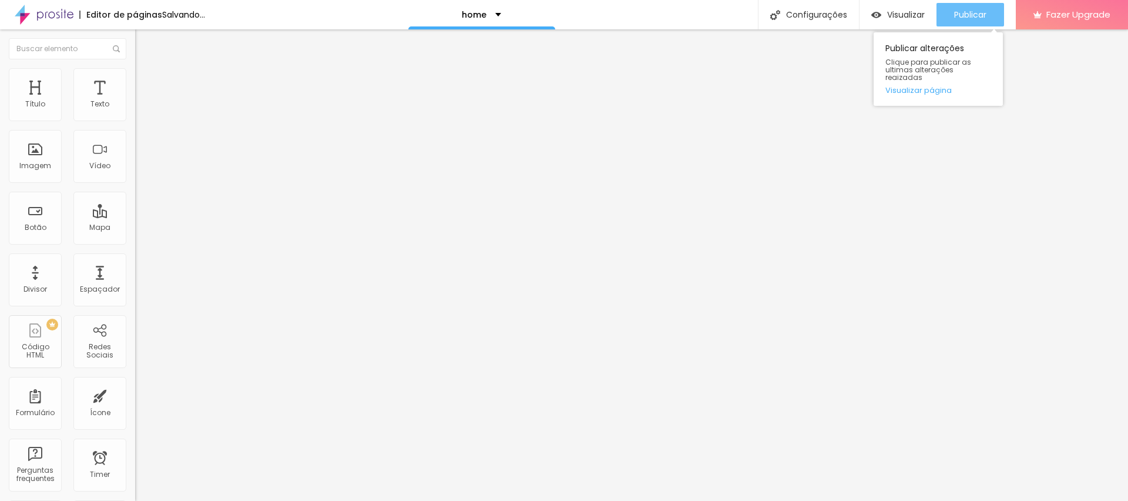
click at [958, 14] on span "Publicar" at bounding box center [970, 14] width 32 height 9
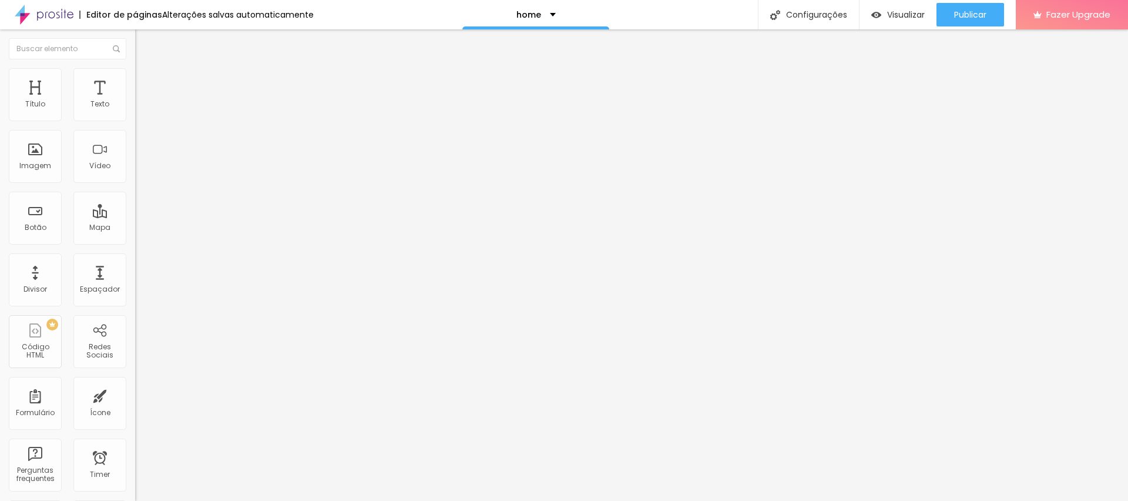
click at [135, 80] on img at bounding box center [140, 85] width 11 height 11
drag, startPoint x: 73, startPoint y: 116, endPoint x: 0, endPoint y: 116, distance: 72.8
click at [135, 228] on input "range" at bounding box center [173, 232] width 76 height 9
click at [985, 10] on span "Publicar" at bounding box center [970, 14] width 32 height 9
click at [135, 80] on li "Avançado" at bounding box center [202, 86] width 135 height 12
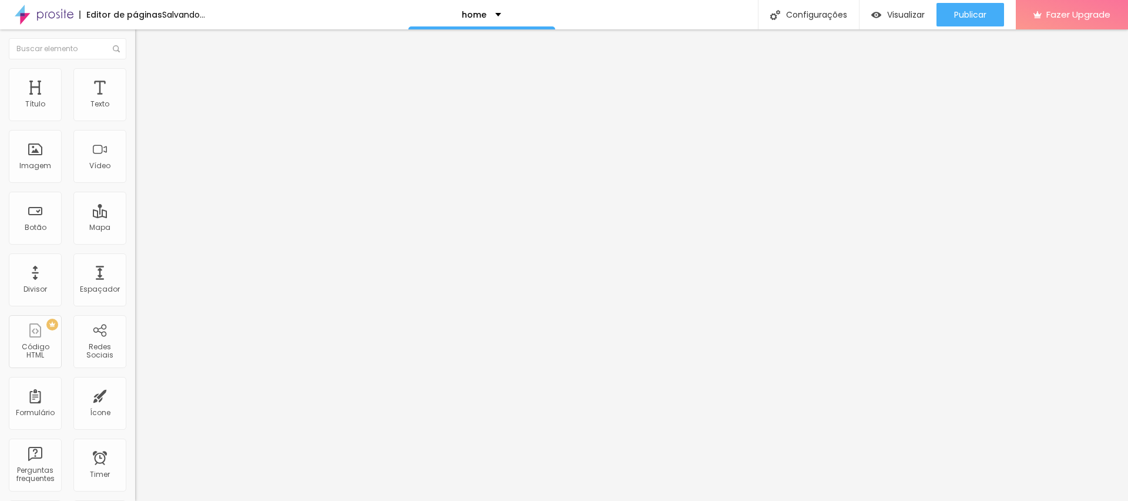
drag, startPoint x: 26, startPoint y: 115, endPoint x: 112, endPoint y: 117, distance: 85.2
click at [135, 228] on input "range" at bounding box center [173, 232] width 76 height 9
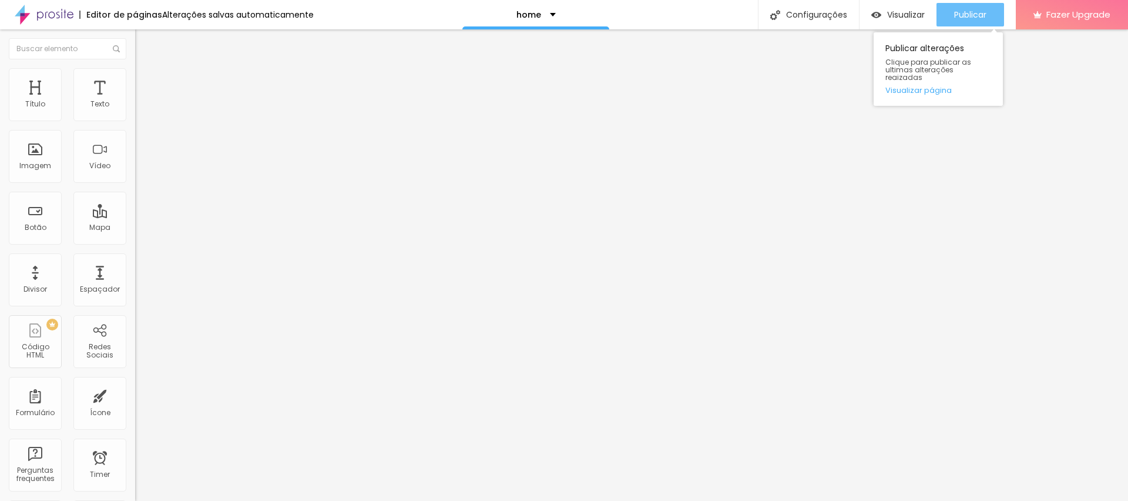
click at [958, 5] on div "Publicar" at bounding box center [970, 14] width 32 height 23
